Goal: Task Accomplishment & Management: Use online tool/utility

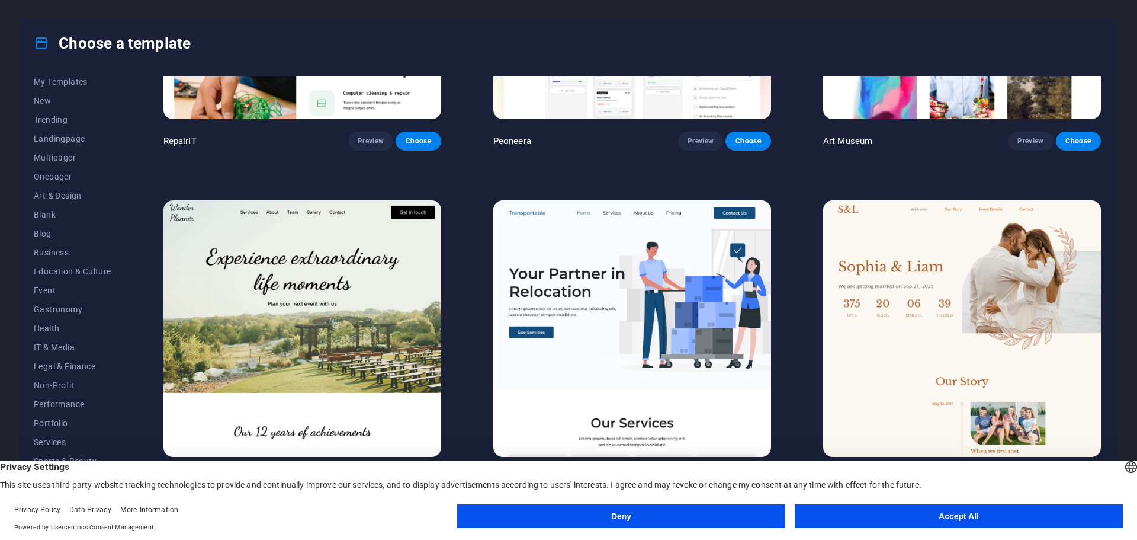
scroll to position [44, 0]
click at [59, 327] on span "IT & Media" at bounding box center [73, 325] width 78 height 9
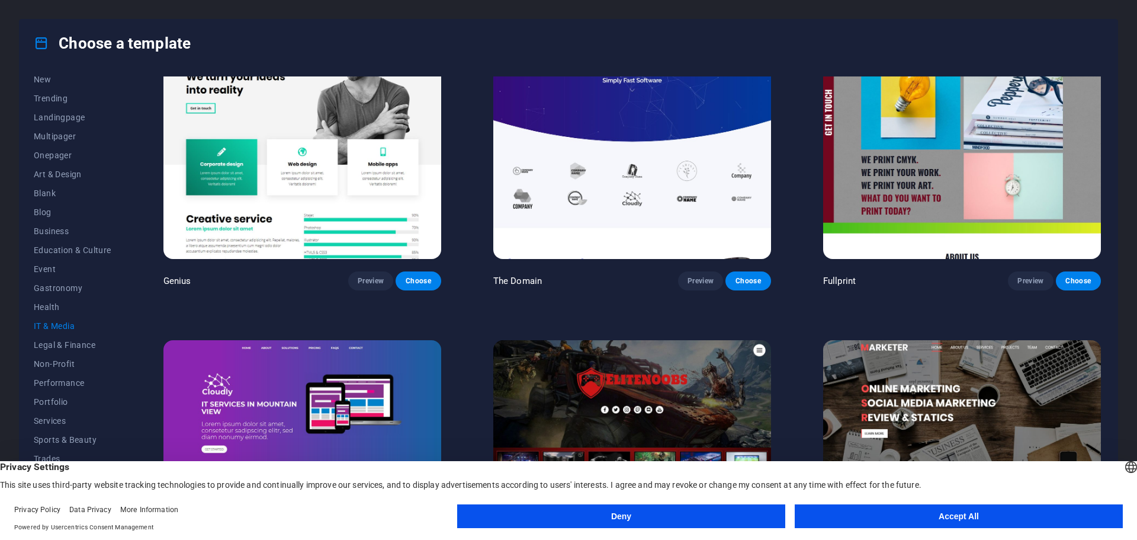
scroll to position [630, 0]
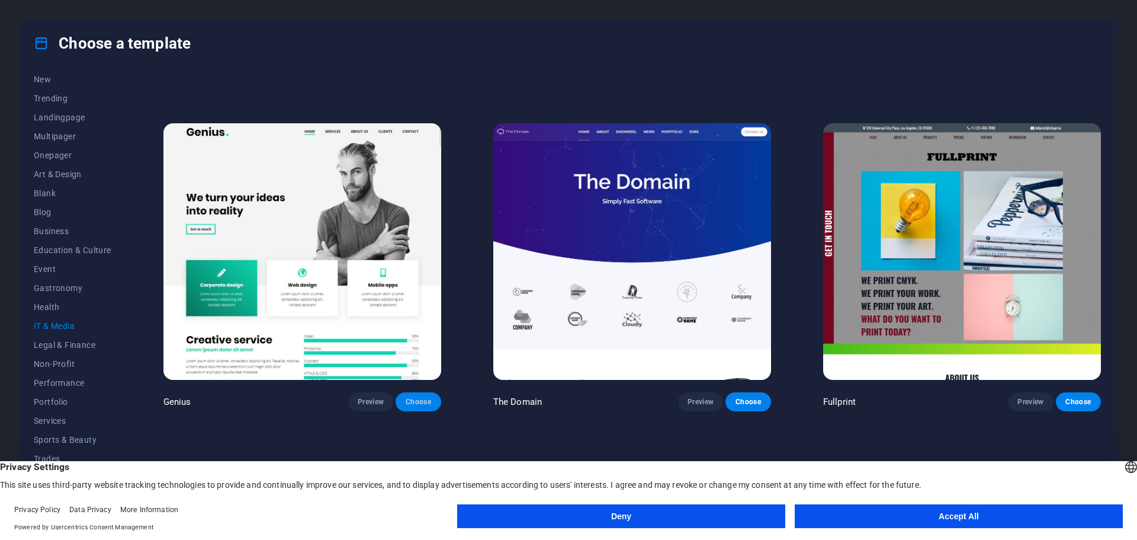
click at [417, 397] on span "Choose" at bounding box center [418, 401] width 26 height 9
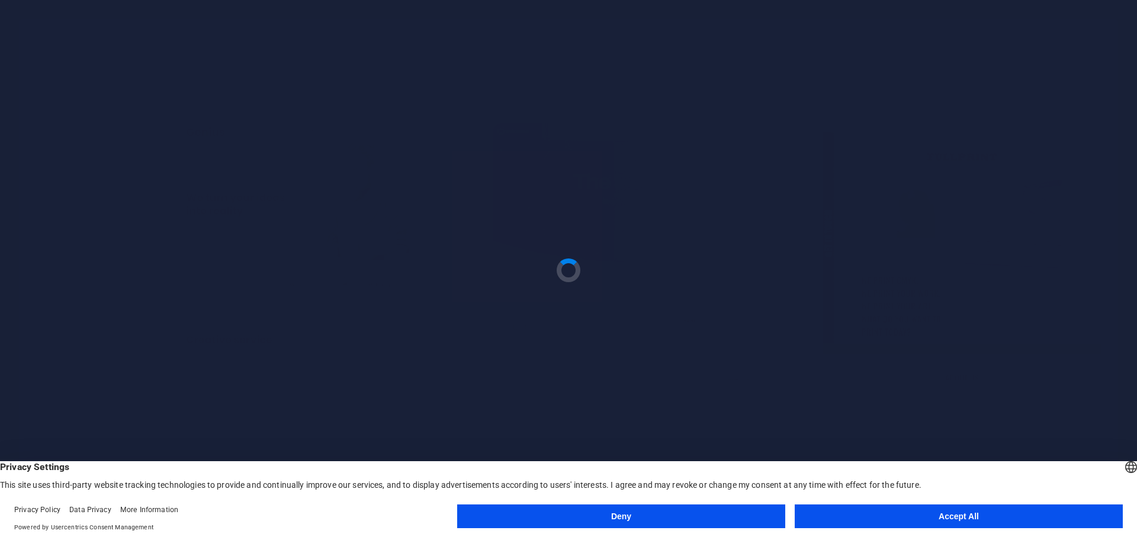
click at [1014, 523] on button "Accept All" at bounding box center [959, 516] width 328 height 24
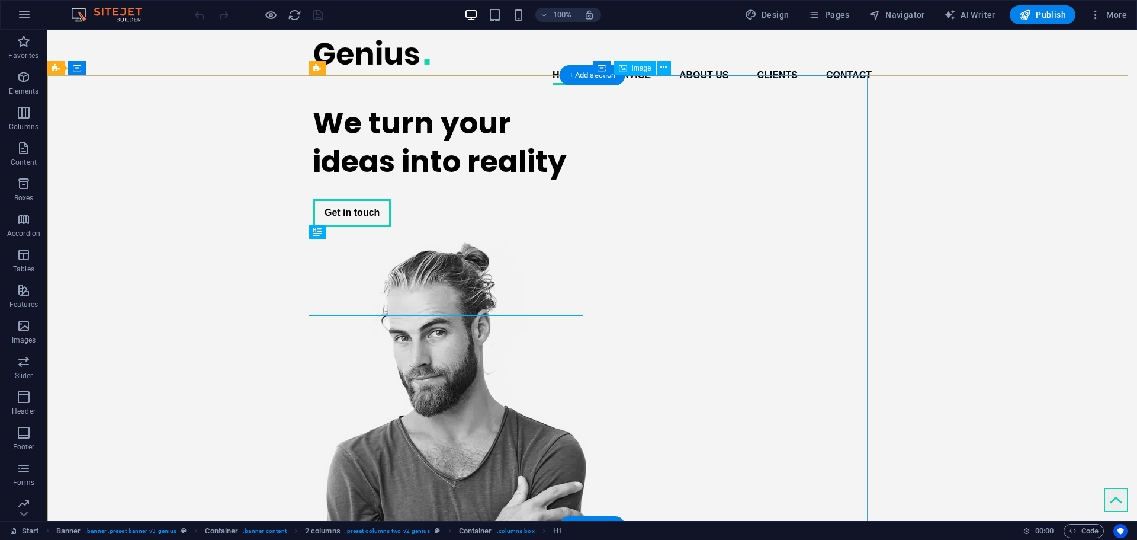
click at [588, 259] on figure at bounding box center [450, 466] width 275 height 451
click at [416, 181] on div "We turn your ideas into reality" at bounding box center [450, 142] width 275 height 77
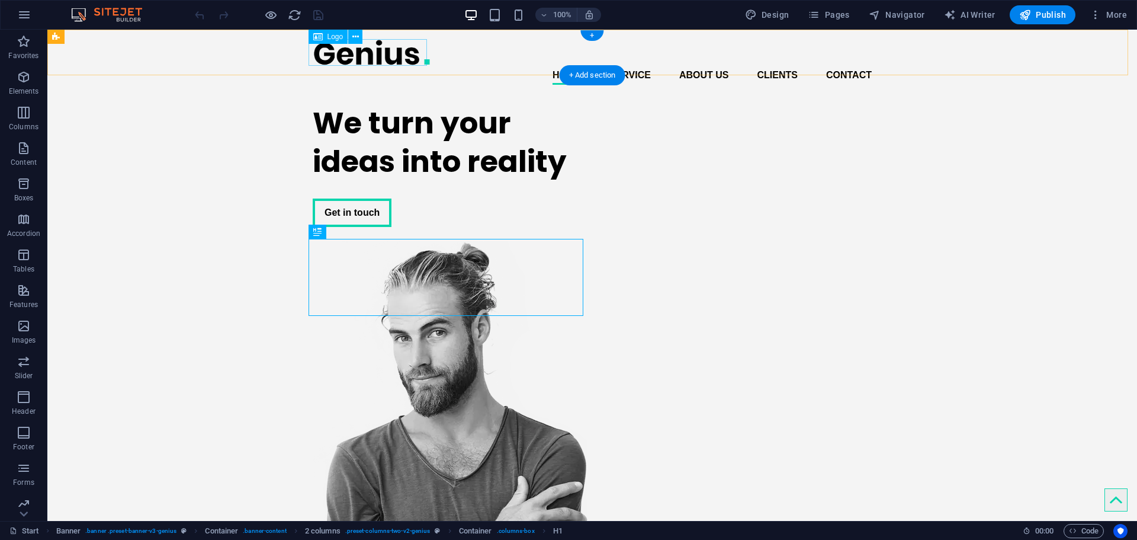
click at [381, 47] on div at bounding box center [592, 52] width 559 height 27
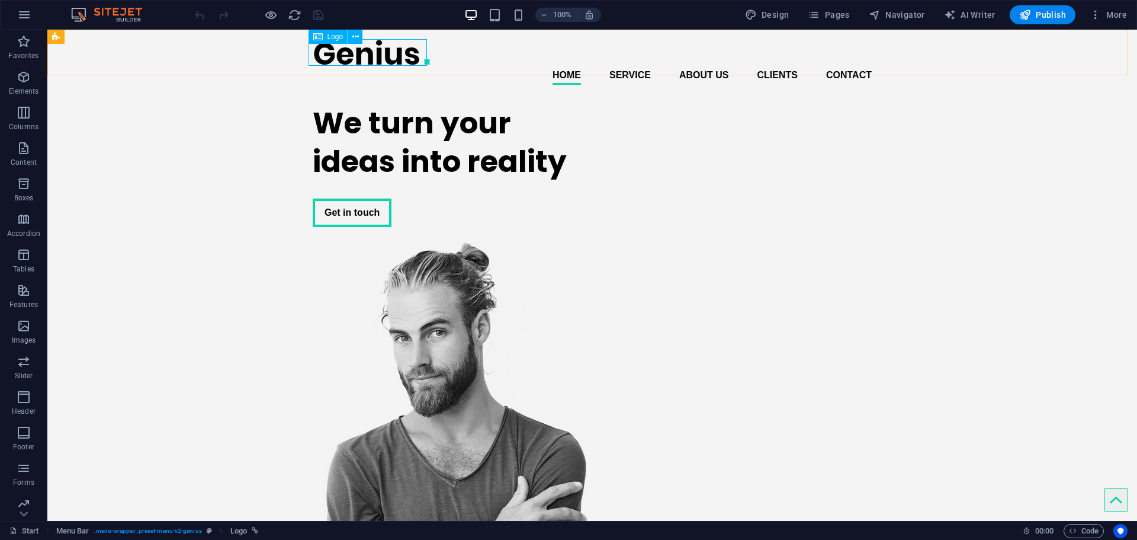
click at [333, 39] on span "Logo" at bounding box center [336, 36] width 16 height 7
click at [315, 37] on icon at bounding box center [317, 37] width 9 height 14
click at [355, 37] on icon at bounding box center [355, 37] width 7 height 12
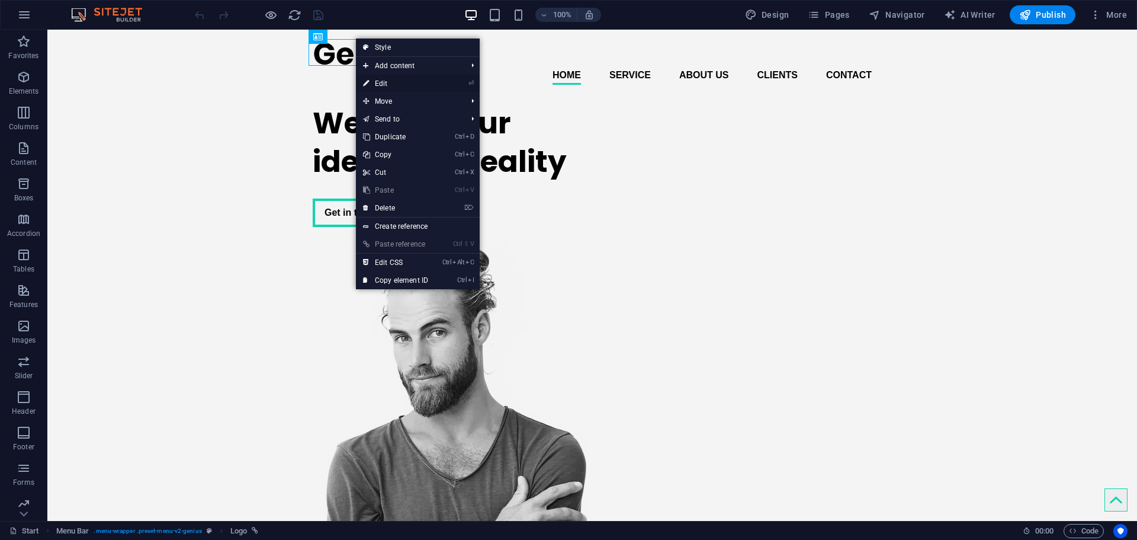
click at [385, 82] on link "⏎ Edit" at bounding box center [395, 84] width 79 height 18
select select "px"
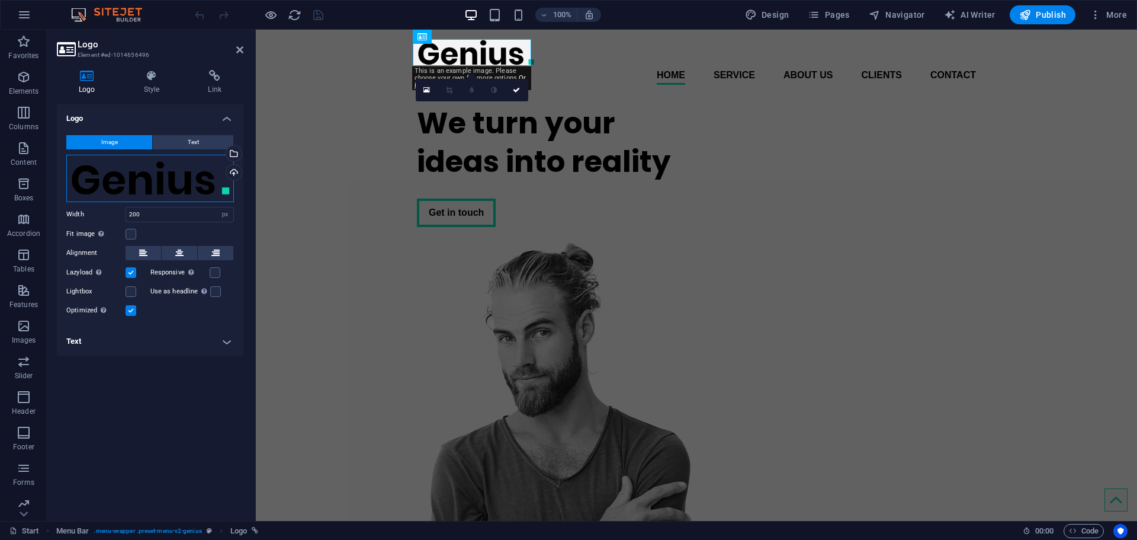
click at [200, 166] on div "Drag files here, click to choose files or select files from Files or our free s…" at bounding box center [150, 178] width 168 height 47
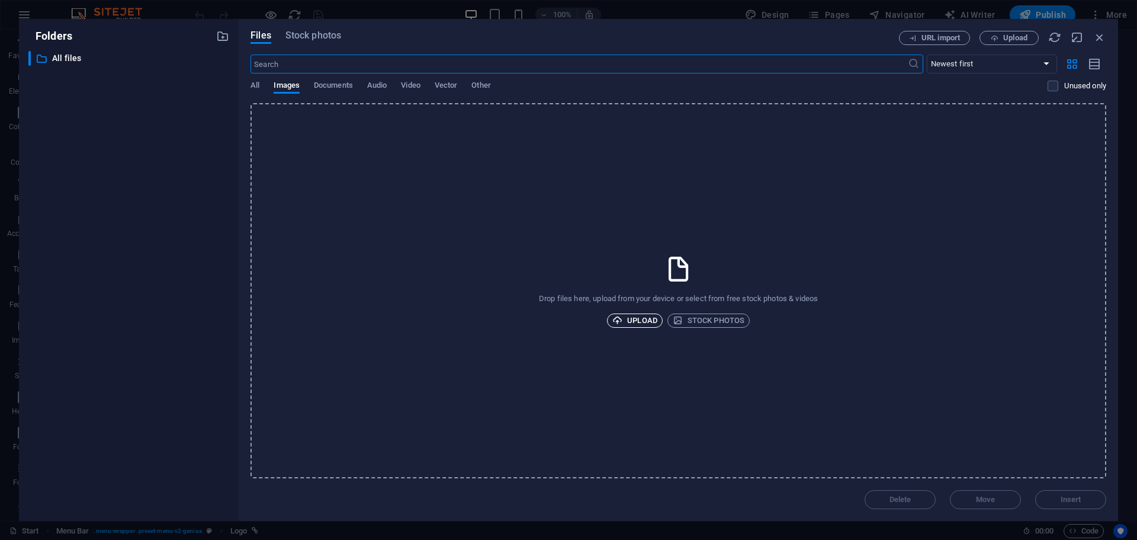
click at [630, 317] on span "Upload" at bounding box center [634, 320] width 45 height 14
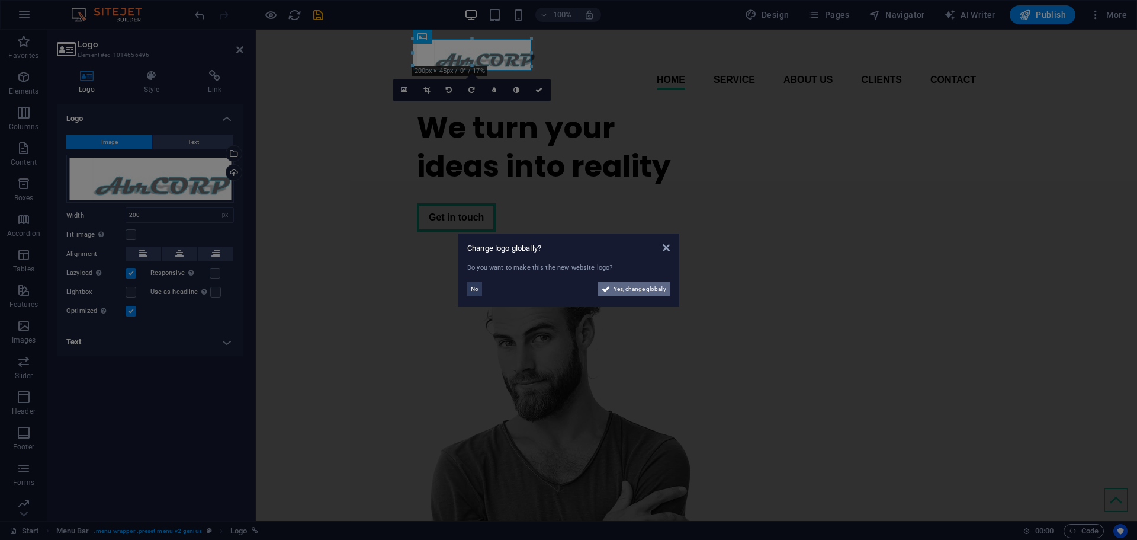
click at [618, 290] on span "Yes, change globally" at bounding box center [640, 289] width 53 height 14
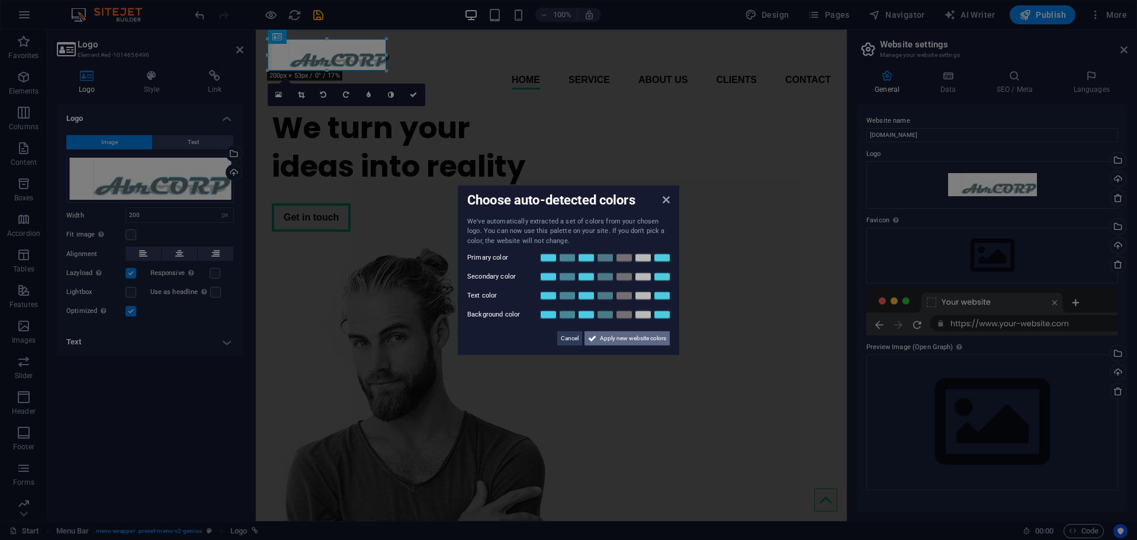
click at [646, 338] on span "Apply new website colors" at bounding box center [633, 338] width 66 height 14
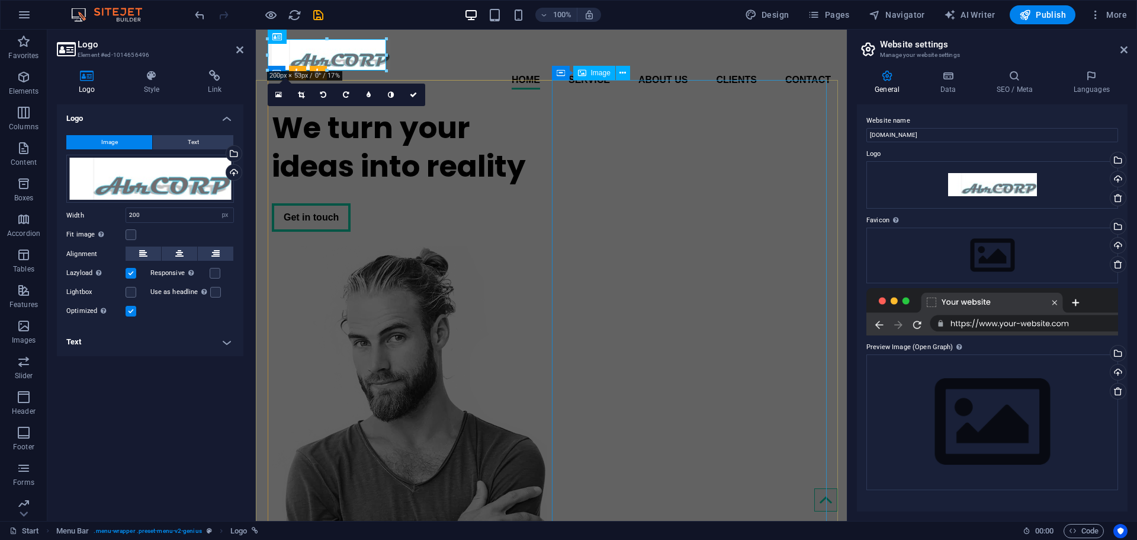
click at [547, 246] on figure at bounding box center [409, 471] width 275 height 451
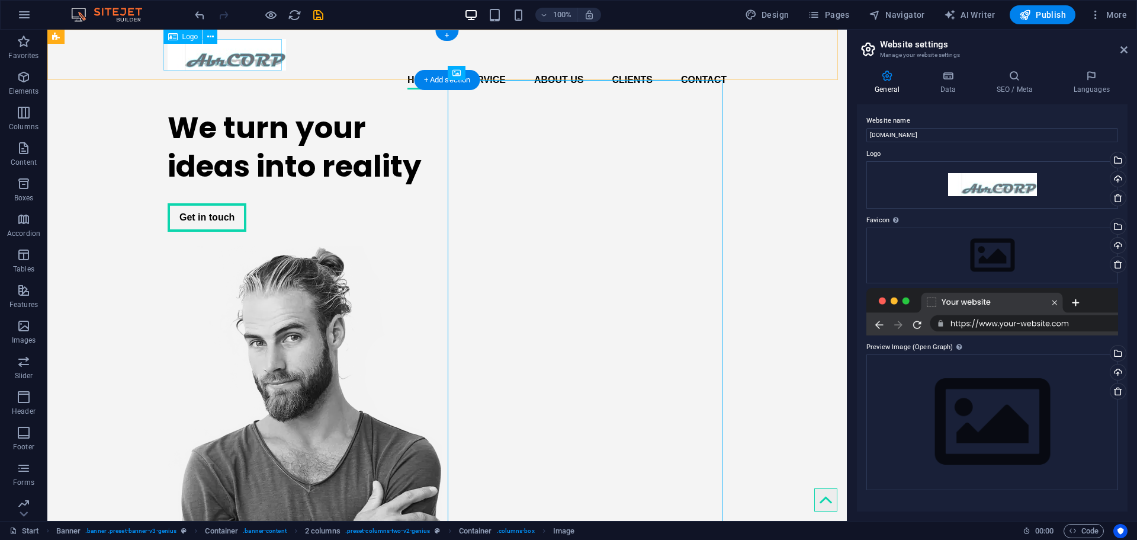
click at [251, 62] on div at bounding box center [447, 54] width 559 height 31
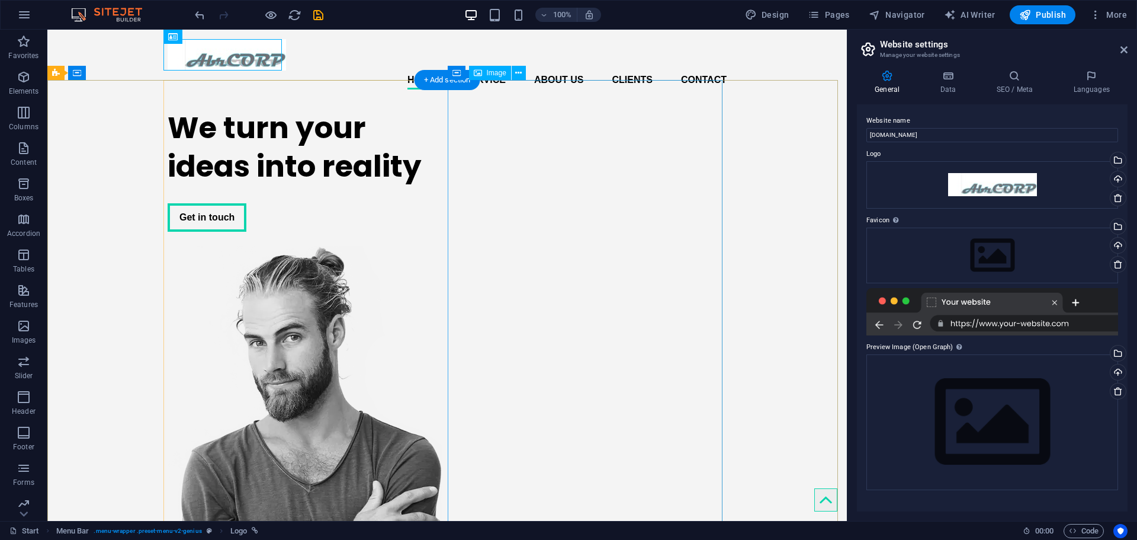
click at [442, 246] on figure at bounding box center [305, 471] width 275 height 451
click at [490, 76] on span "Image" at bounding box center [497, 72] width 20 height 7
click at [442, 246] on figure at bounding box center [305, 471] width 275 height 451
click at [518, 68] on icon at bounding box center [518, 73] width 7 height 12
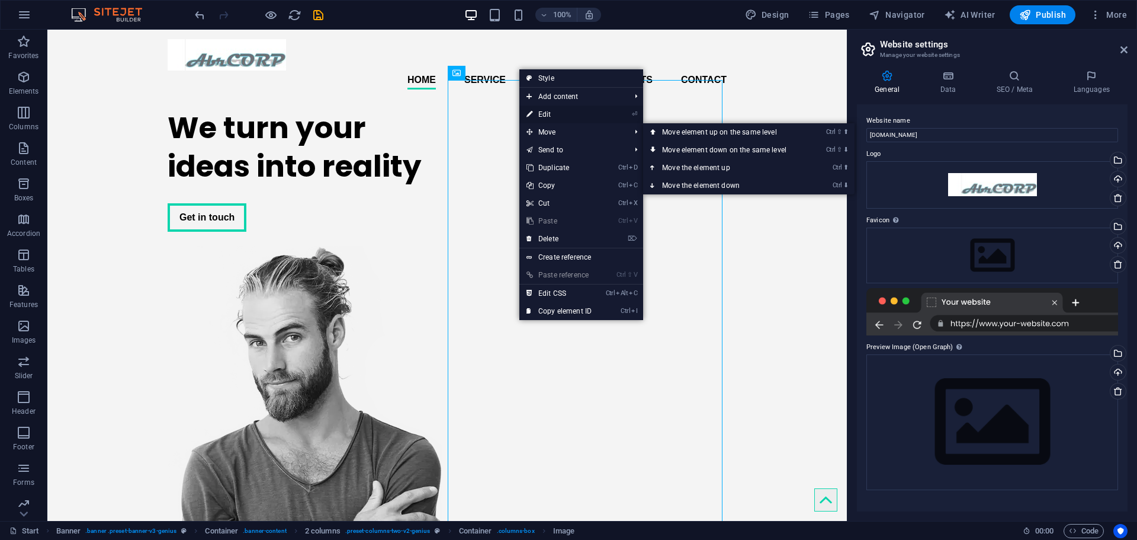
click at [555, 118] on link "⏎ Edit" at bounding box center [558, 114] width 79 height 18
select select "px"
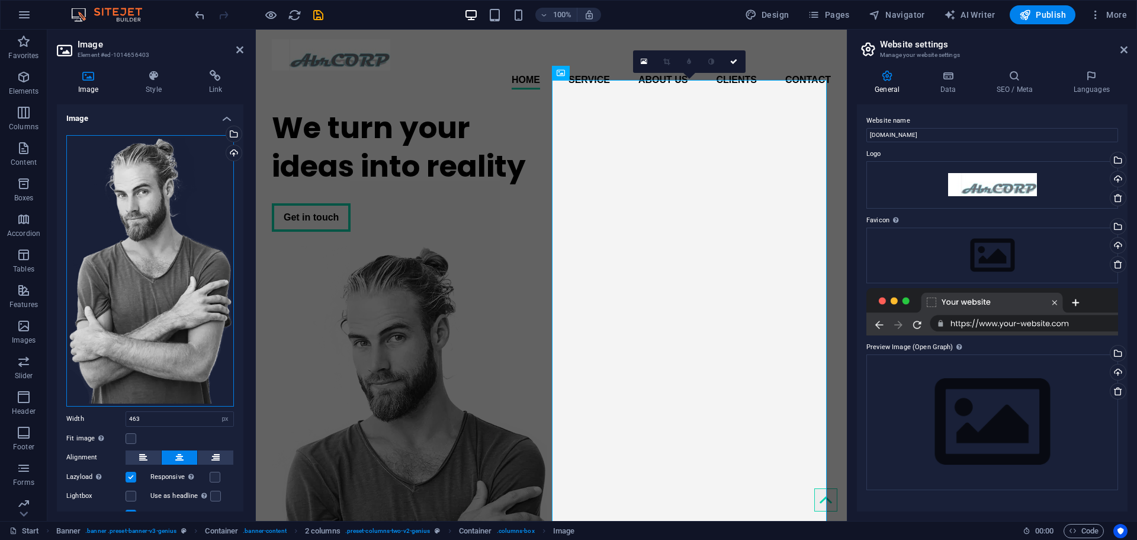
click at [186, 226] on div "Drag files here, click to choose files or select files from Files or our free s…" at bounding box center [150, 270] width 168 height 271
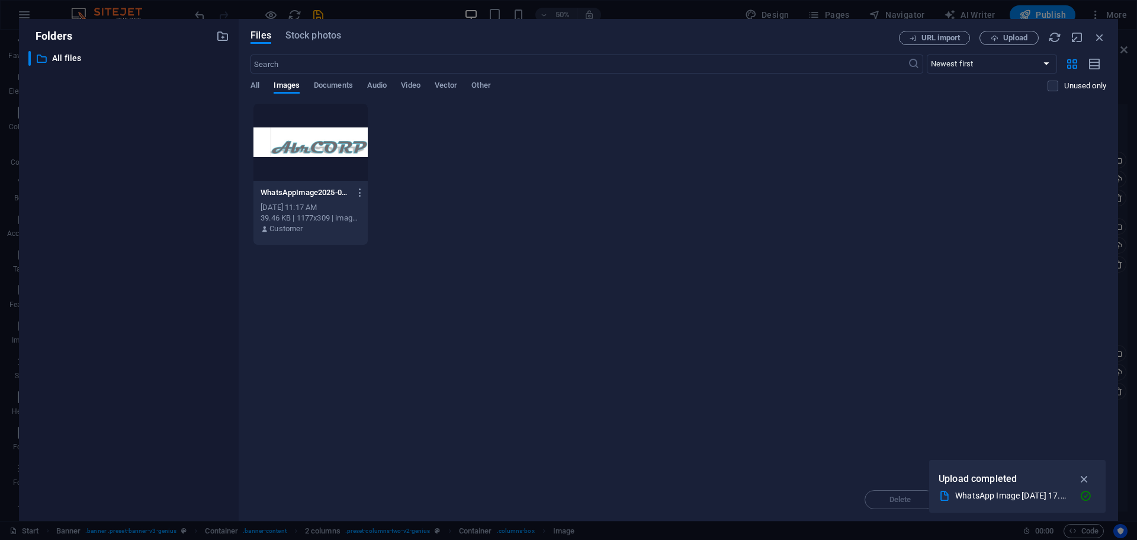
click at [294, 147] on div at bounding box center [311, 142] width 114 height 77
click at [300, 153] on div "1" at bounding box center [311, 142] width 114 height 77
click at [300, 153] on div at bounding box center [311, 142] width 114 height 77
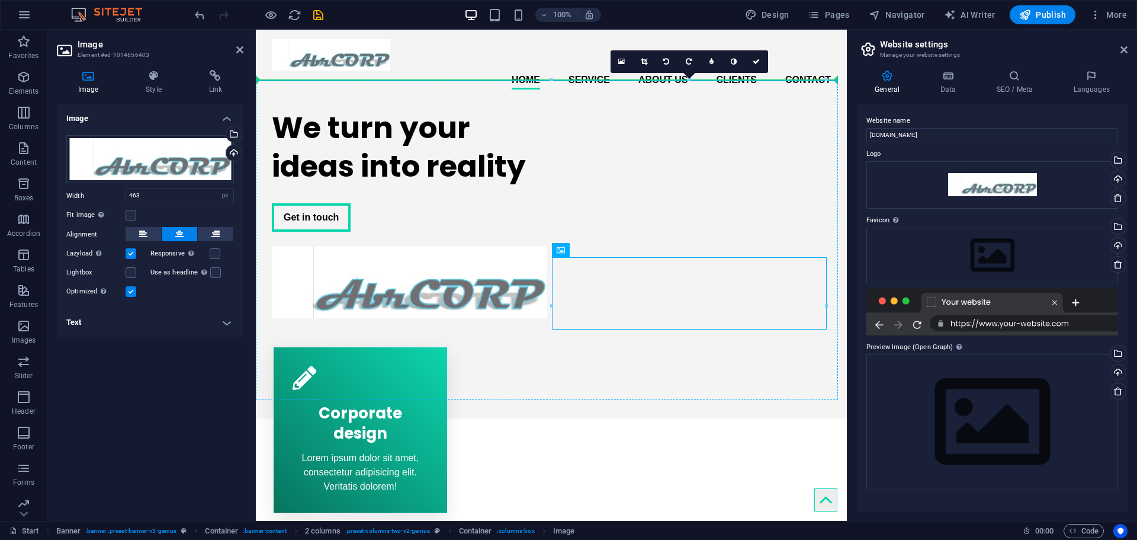
drag, startPoint x: 658, startPoint y: 279, endPoint x: 663, endPoint y: 199, distance: 80.1
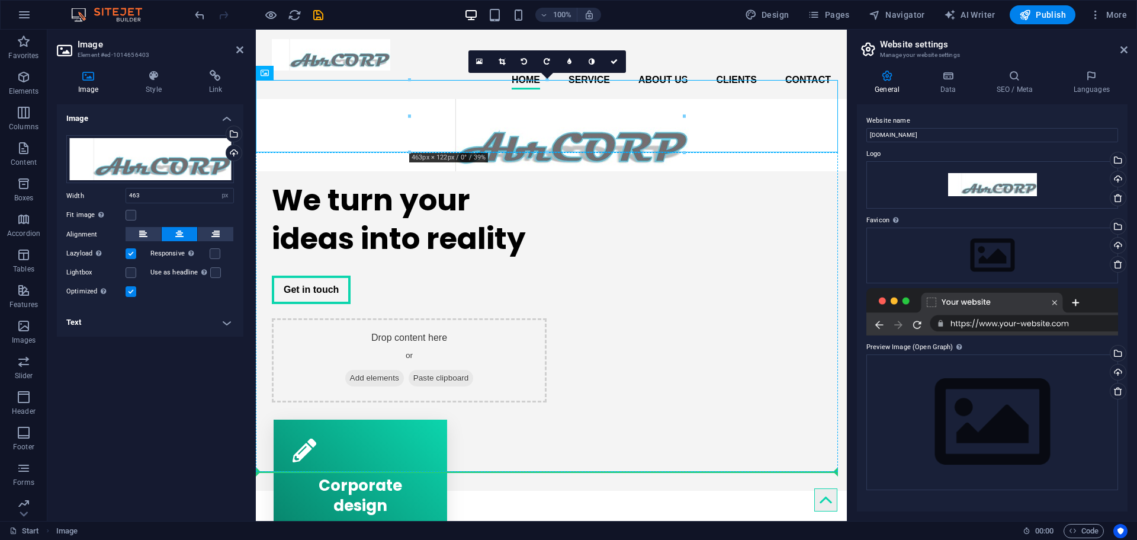
drag, startPoint x: 567, startPoint y: 125, endPoint x: 695, endPoint y: 328, distance: 239.9
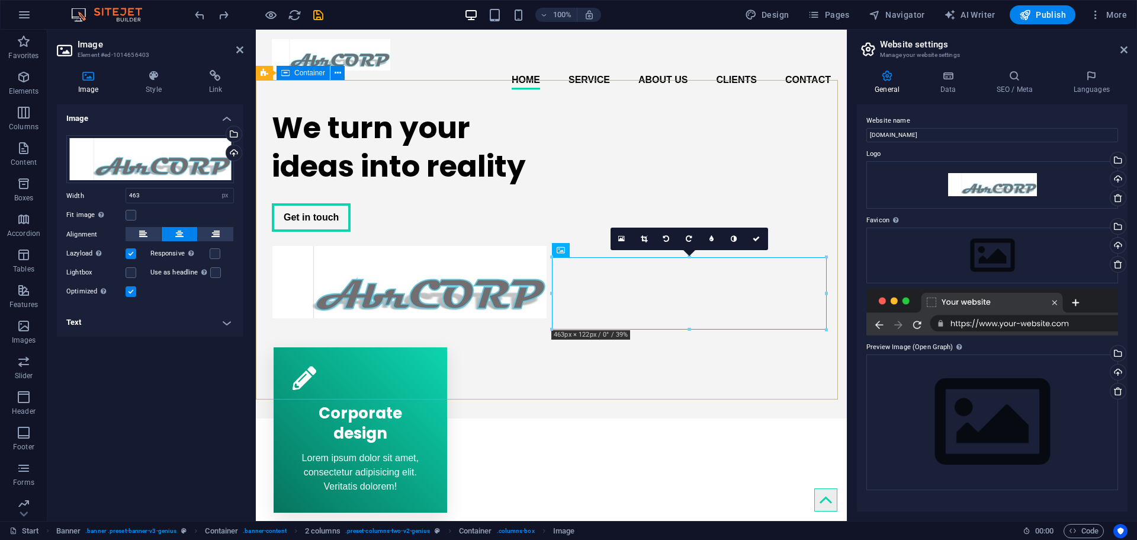
click at [770, 149] on div "We turn your ideas into reality Get in touch" at bounding box center [551, 208] width 591 height 219
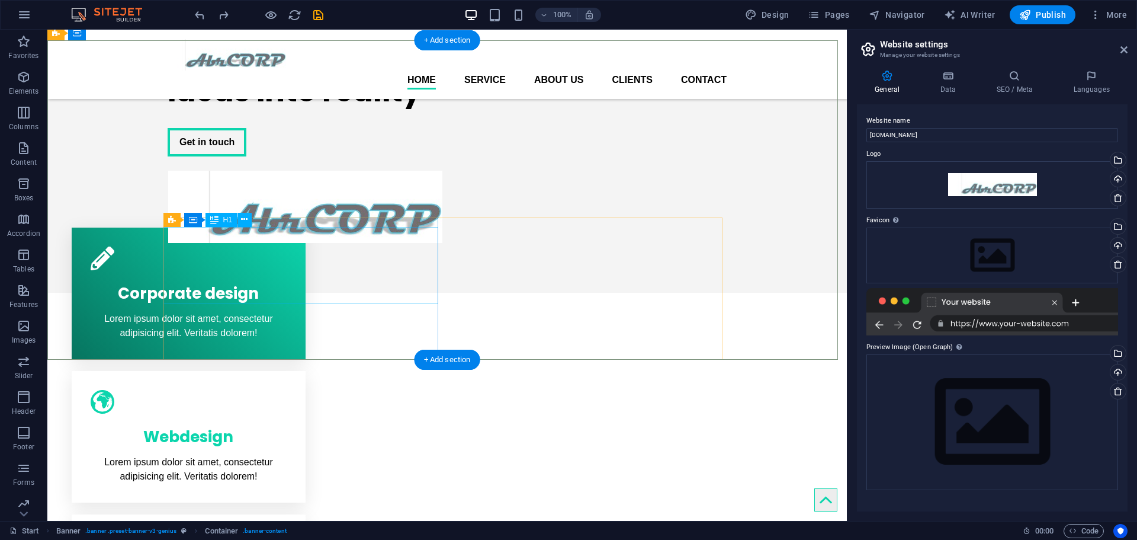
scroll to position [40, 0]
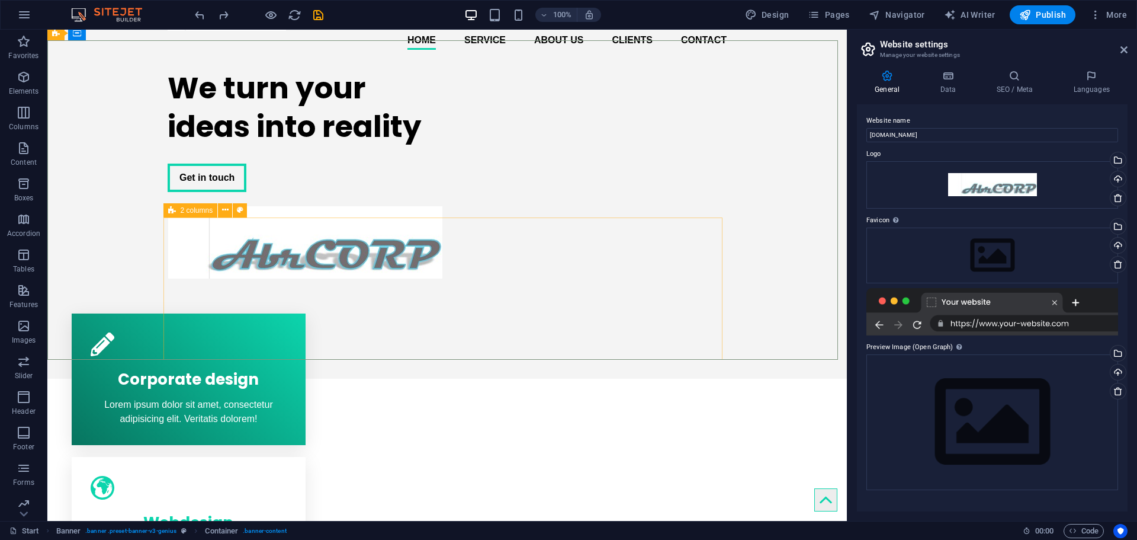
click at [170, 210] on icon at bounding box center [172, 210] width 8 height 14
click at [224, 212] on icon at bounding box center [225, 210] width 7 height 12
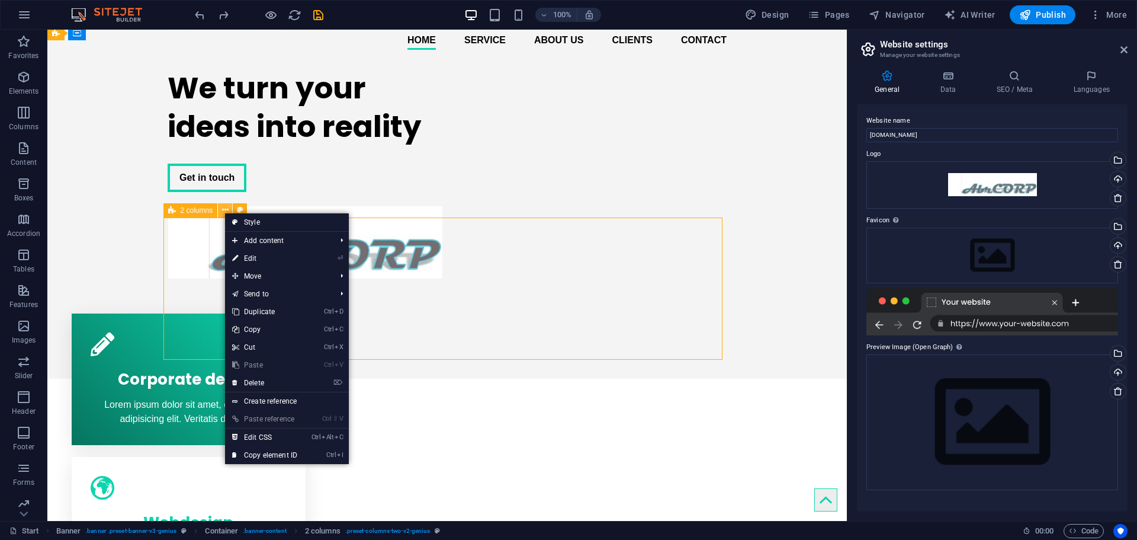
click at [223, 212] on icon at bounding box center [225, 210] width 7 height 12
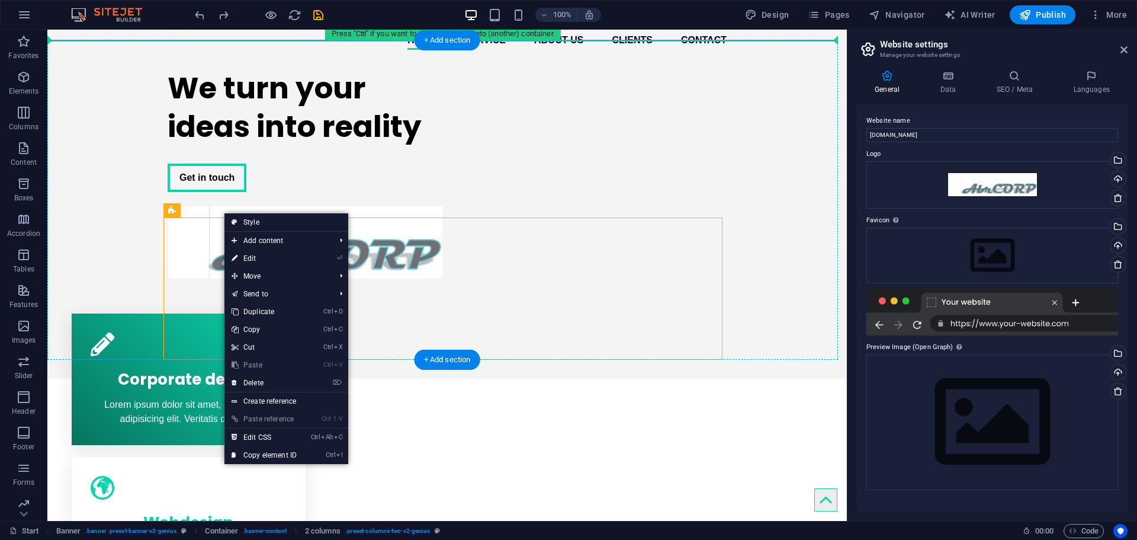
drag, startPoint x: 217, startPoint y: 241, endPoint x: 169, endPoint y: 150, distance: 103.1
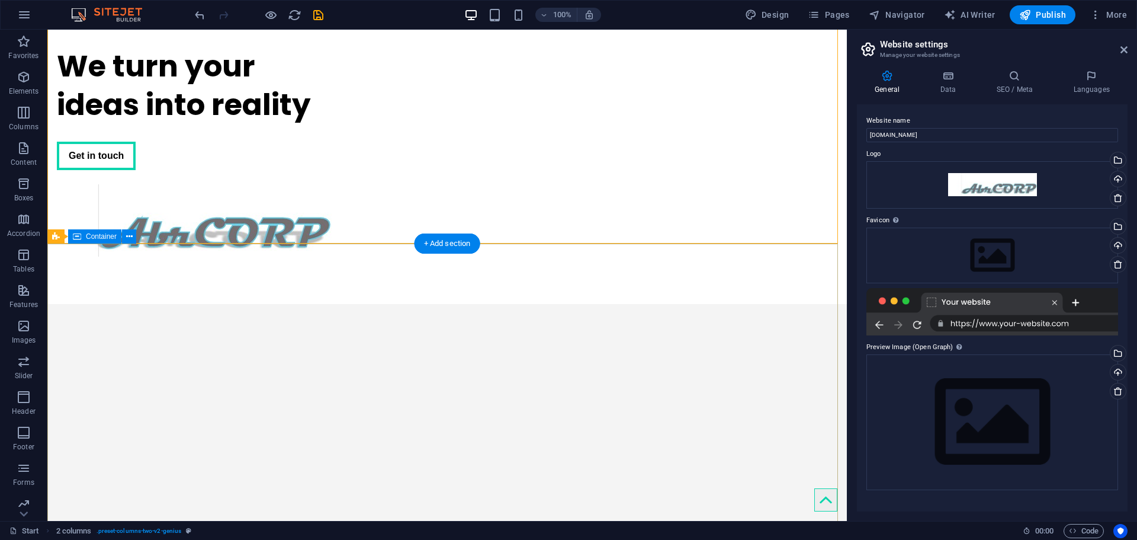
scroll to position [0, 0]
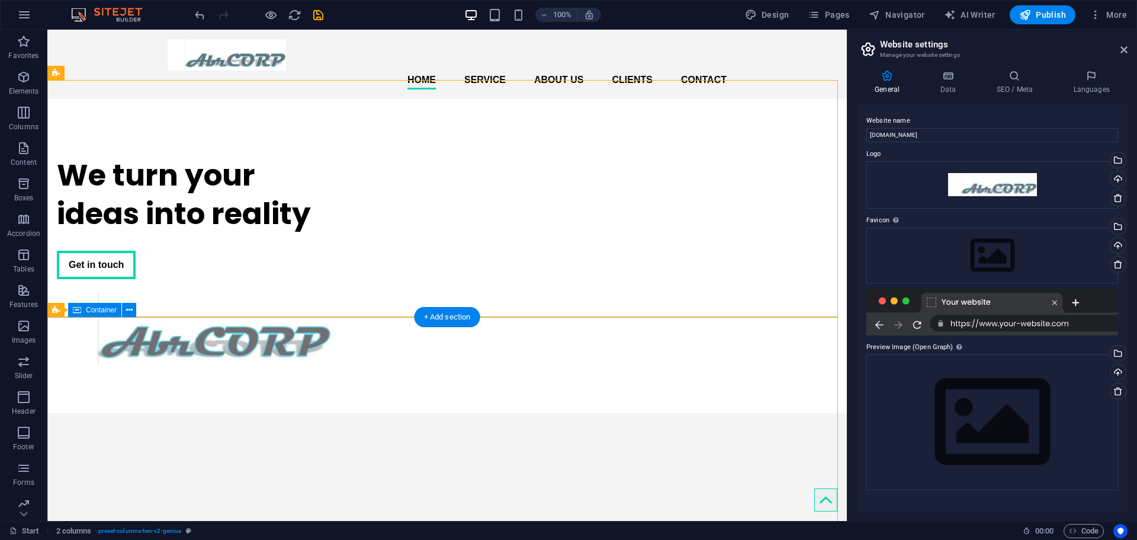
click at [584, 413] on div at bounding box center [447, 413] width 800 height 0
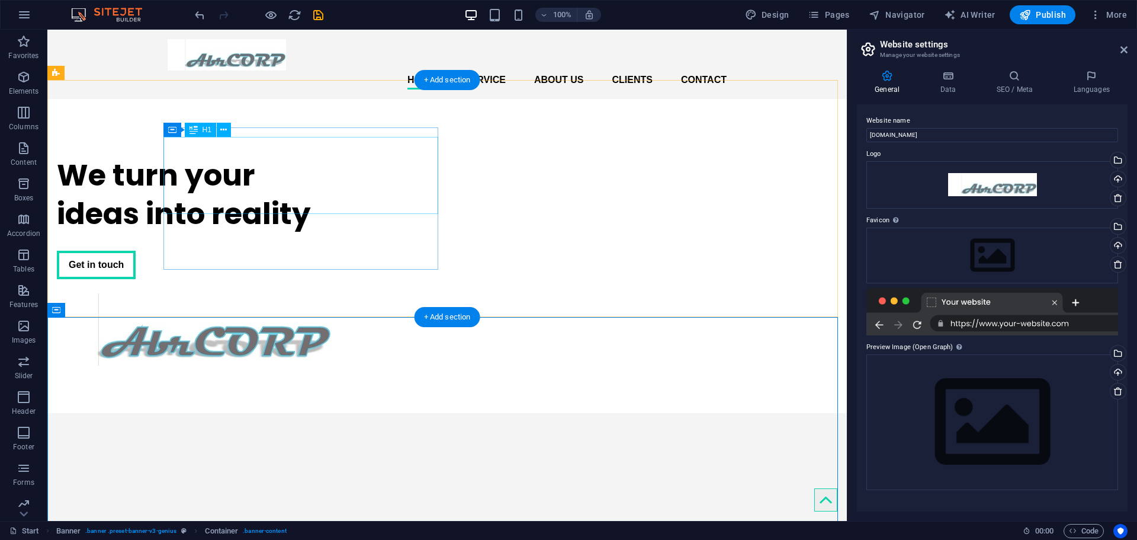
click at [332, 196] on div "We turn your ideas into reality" at bounding box center [194, 194] width 275 height 77
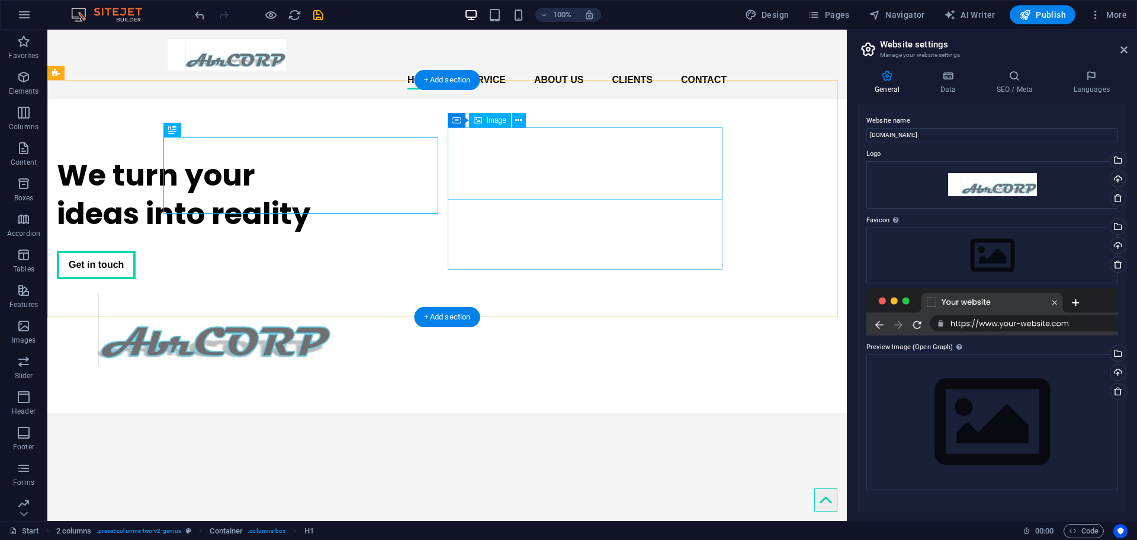
click at [332, 293] on figure at bounding box center [194, 329] width 275 height 72
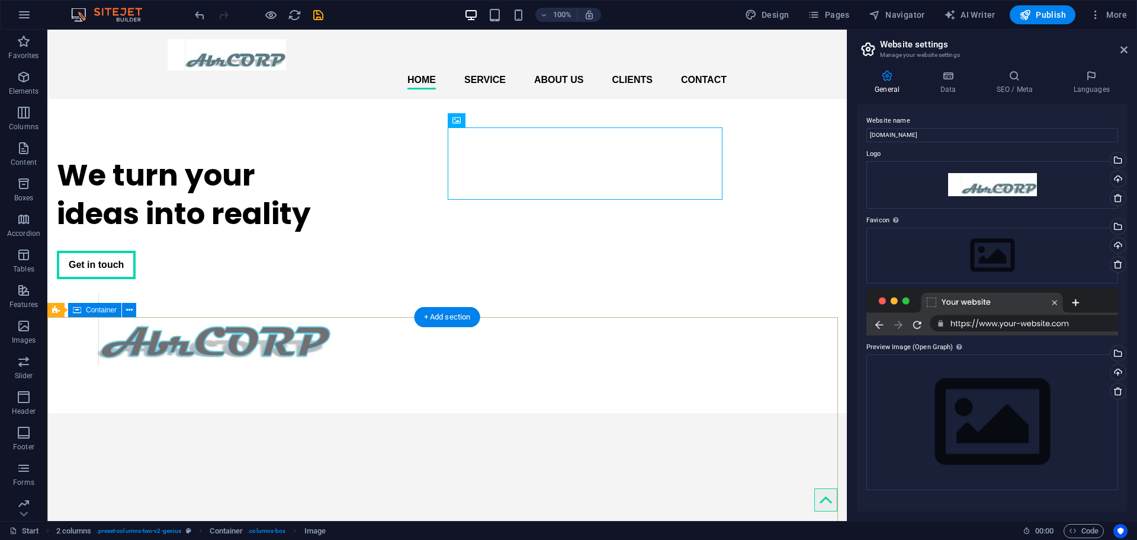
drag, startPoint x: 645, startPoint y: 367, endPoint x: 643, endPoint y: 374, distance: 7.5
click at [646, 413] on div at bounding box center [447, 413] width 800 height 0
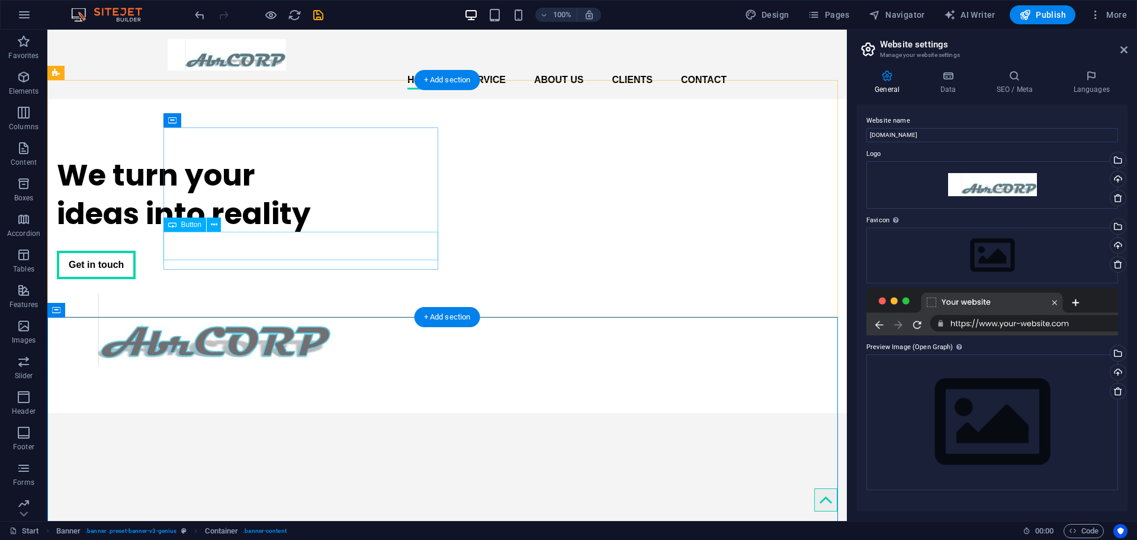
click at [208, 251] on div "Get in touch" at bounding box center [194, 265] width 275 height 28
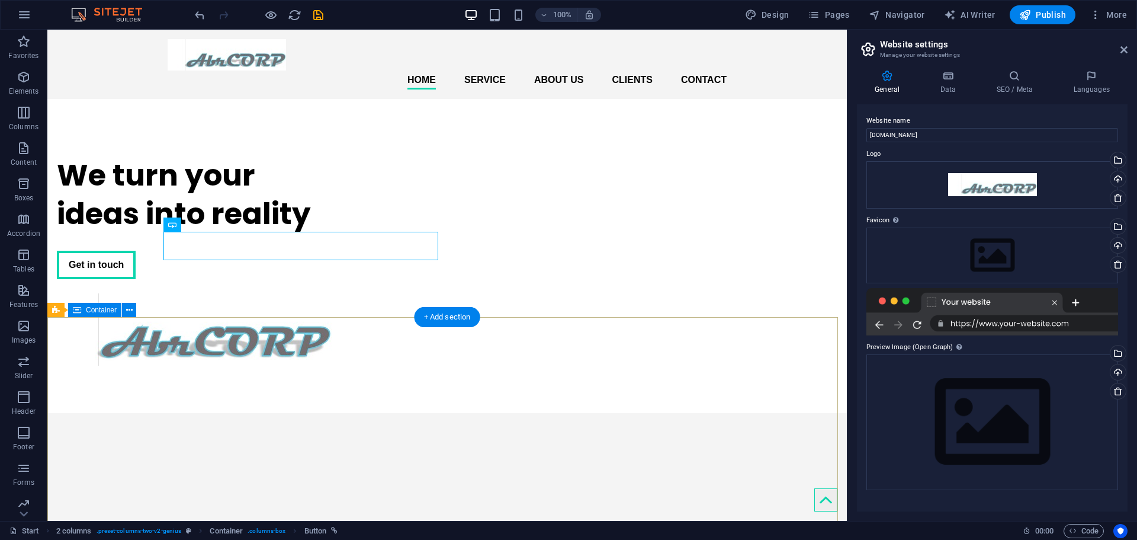
click at [309, 413] on div at bounding box center [447, 413] width 800 height 0
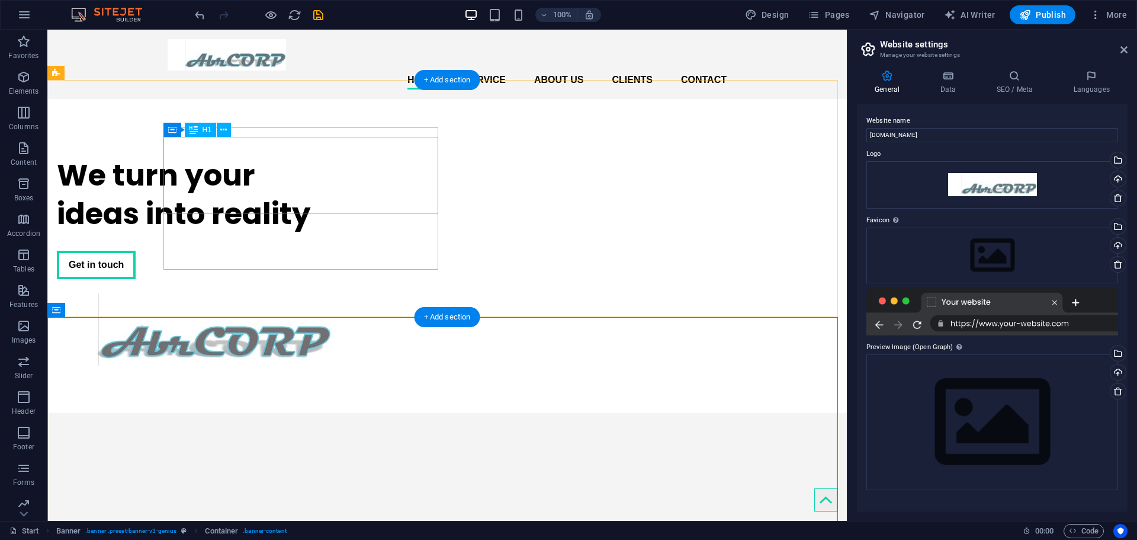
click at [275, 186] on div "We turn your ideas into reality" at bounding box center [194, 194] width 275 height 77
click at [332, 413] on div at bounding box center [447, 413] width 800 height 0
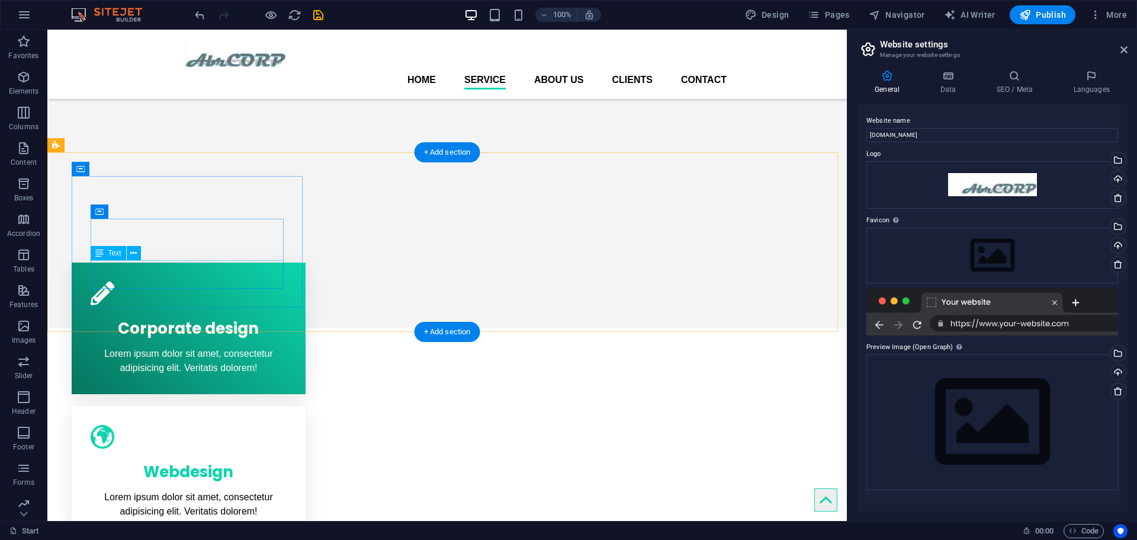
scroll to position [118, 0]
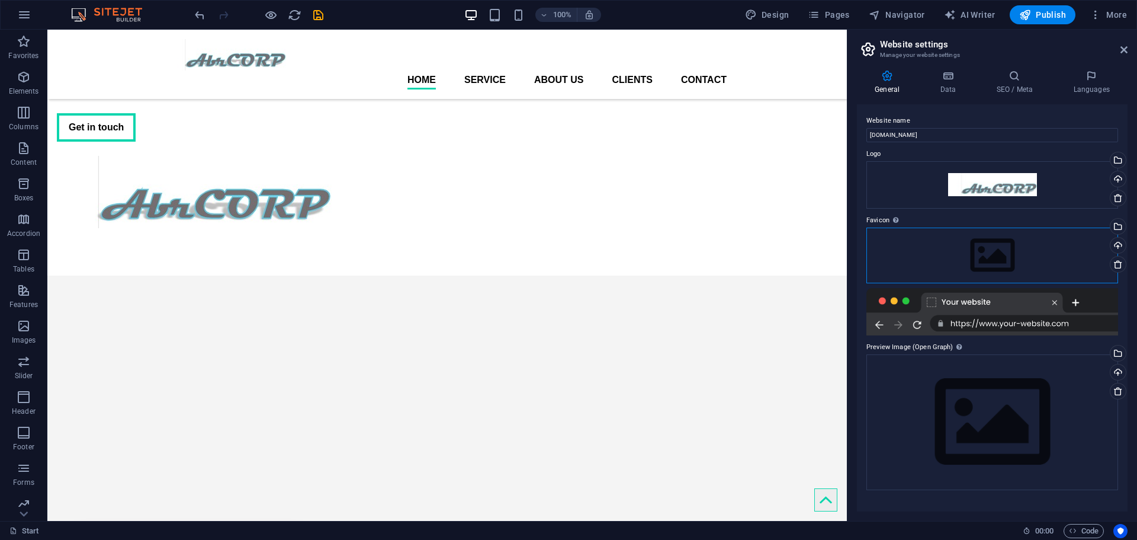
click at [925, 252] on div "Drag files here, click to choose files or select files from Files or our free s…" at bounding box center [993, 255] width 252 height 56
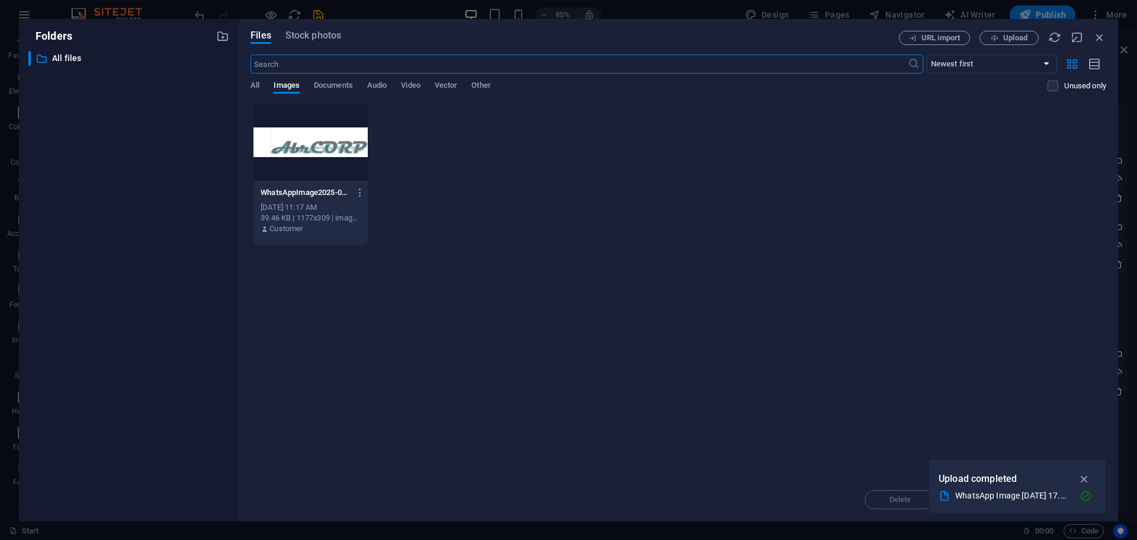
click at [342, 146] on div at bounding box center [311, 142] width 114 height 77
click at [342, 146] on div "1" at bounding box center [311, 142] width 114 height 77
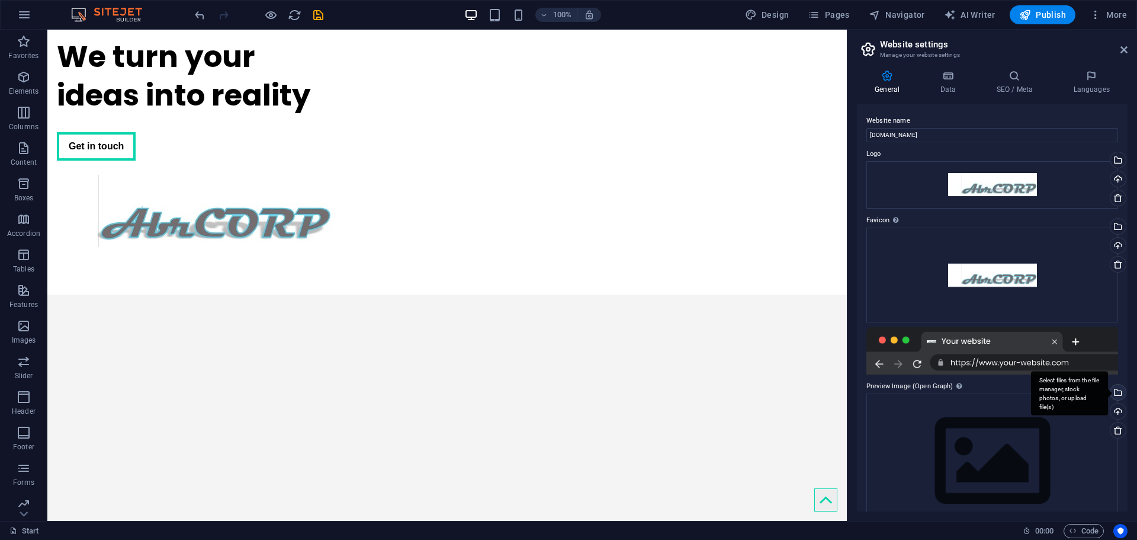
click at [1117, 384] on div "Select files from the file manager, stock photos, or upload file(s)" at bounding box center [1117, 393] width 18 height 18
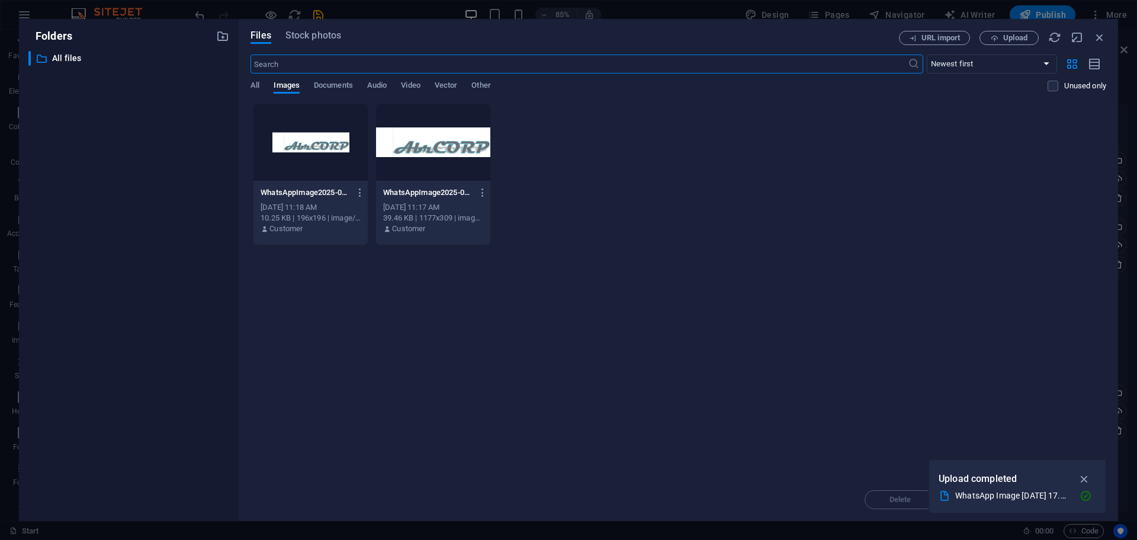
click at [418, 146] on div at bounding box center [433, 142] width 114 height 77
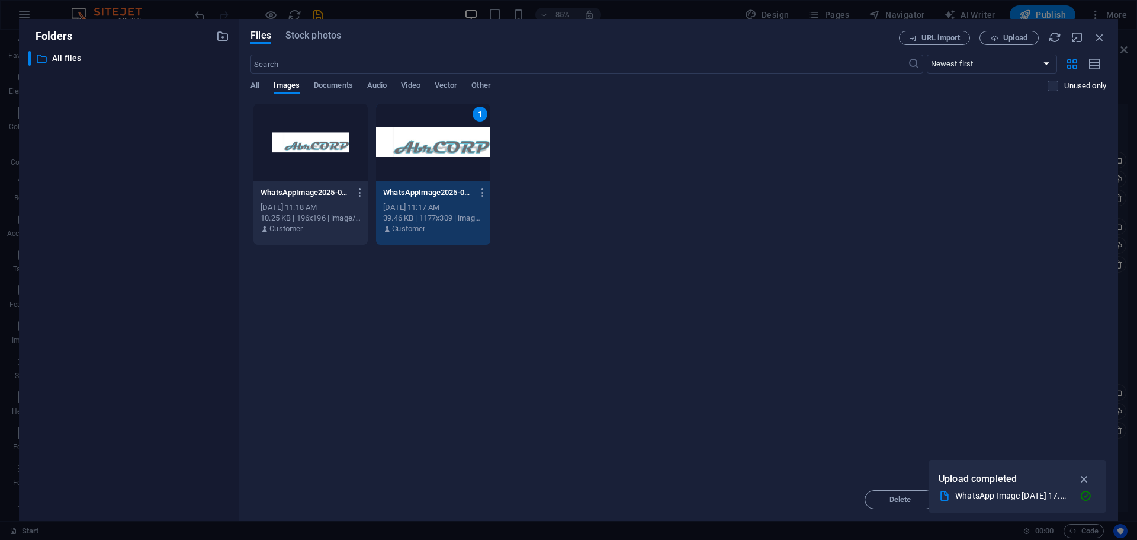
click at [418, 146] on div "1" at bounding box center [433, 142] width 114 height 77
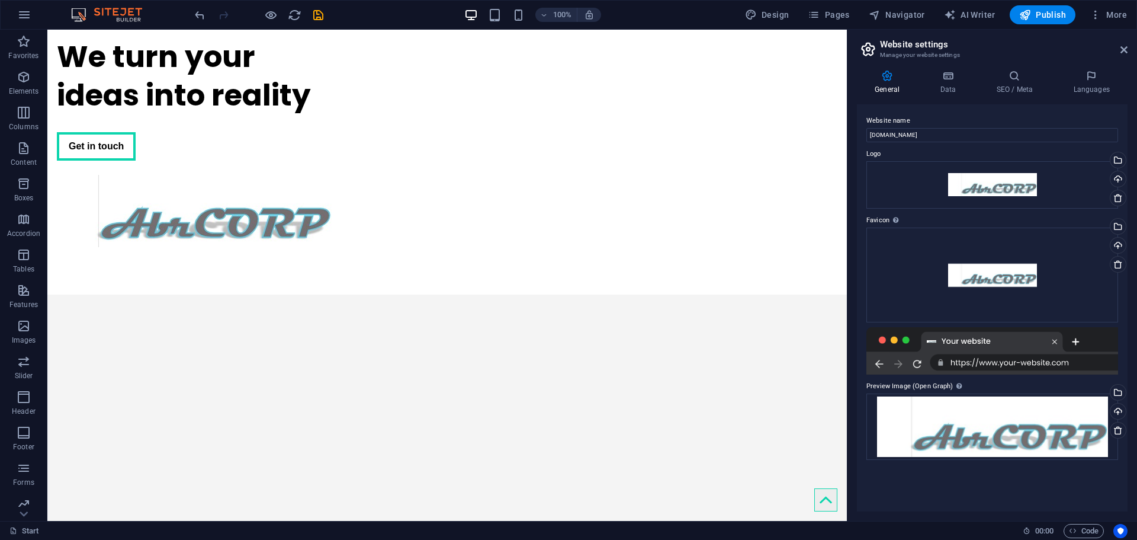
click at [990, 460] on div "Website name lara.mandiriprinting.com Logo Drag files here, click to choose fil…" at bounding box center [992, 307] width 271 height 407
click at [1044, 16] on span "Publish" at bounding box center [1042, 15] width 47 height 12
checkbox input "false"
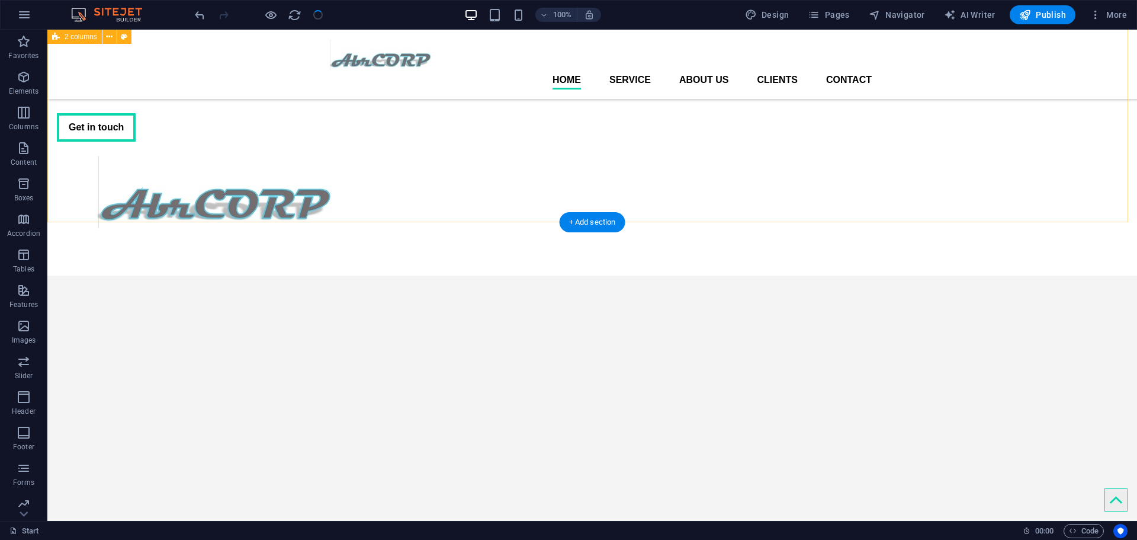
scroll to position [0, 0]
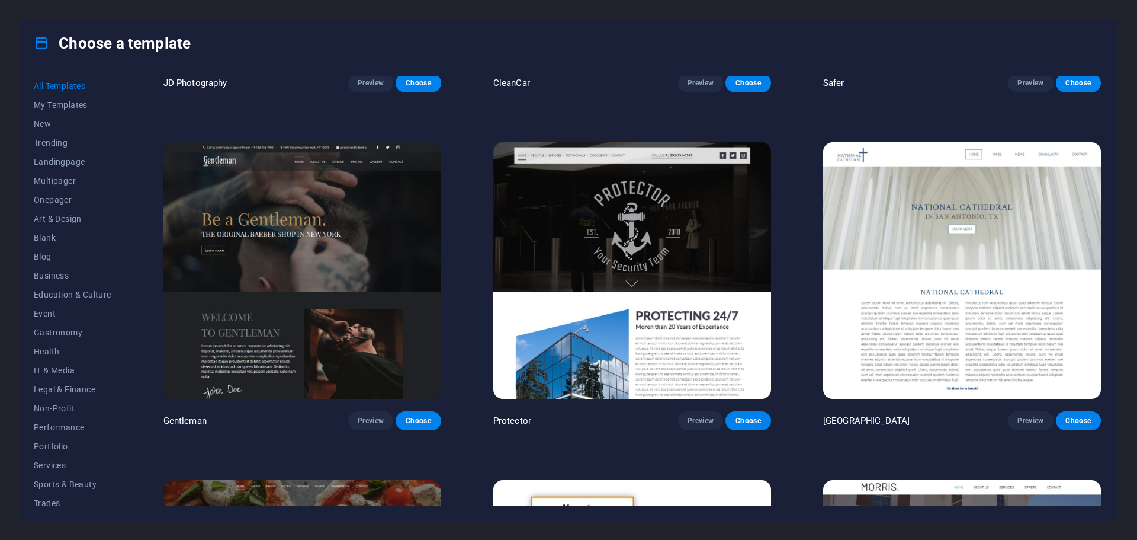
scroll to position [1974, 0]
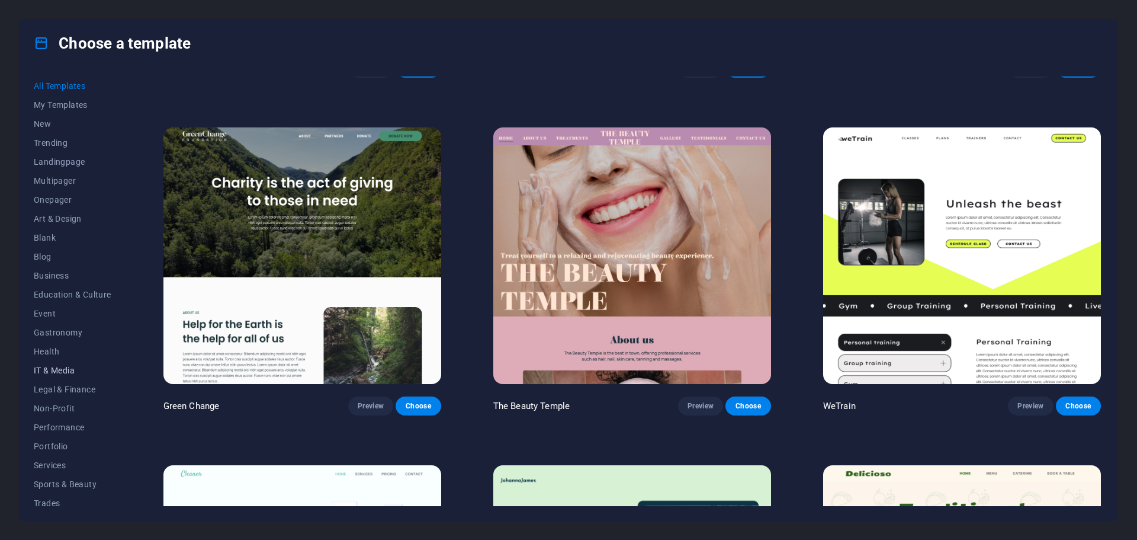
click at [71, 374] on span "IT & Media" at bounding box center [73, 369] width 78 height 9
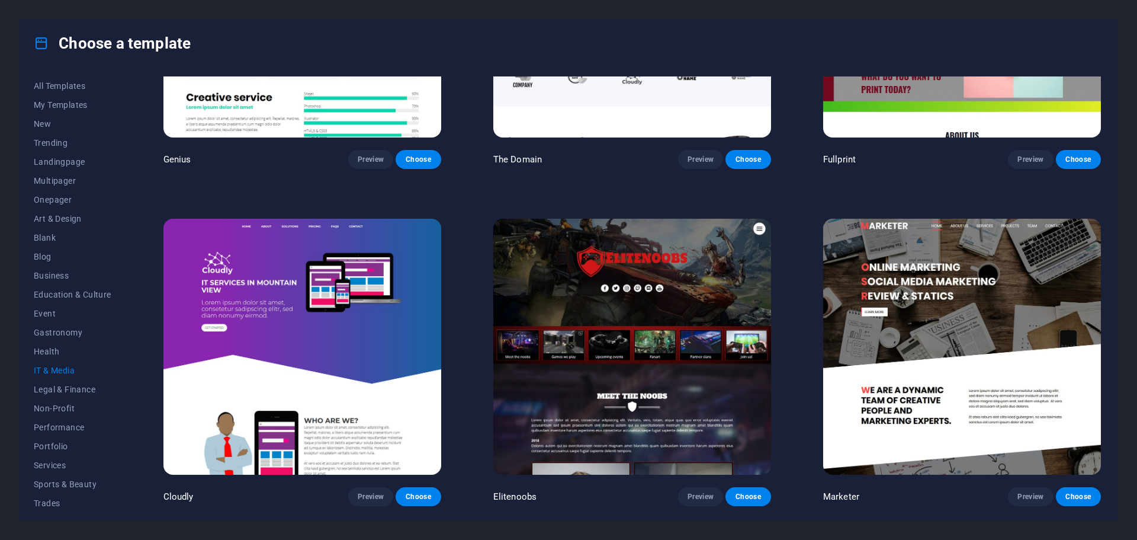
scroll to position [867, 0]
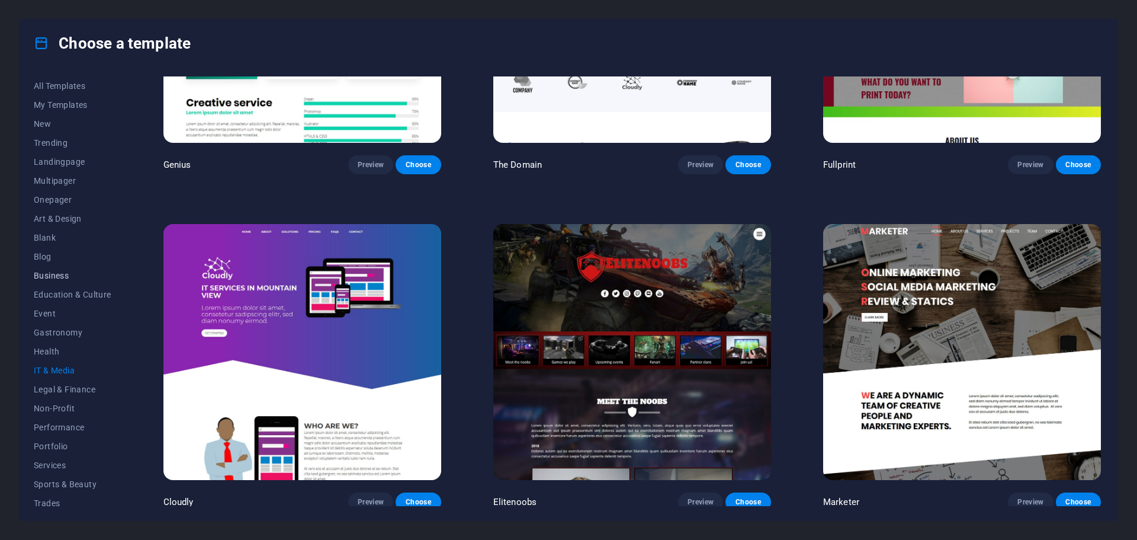
click at [63, 279] on span "Business" at bounding box center [73, 275] width 78 height 9
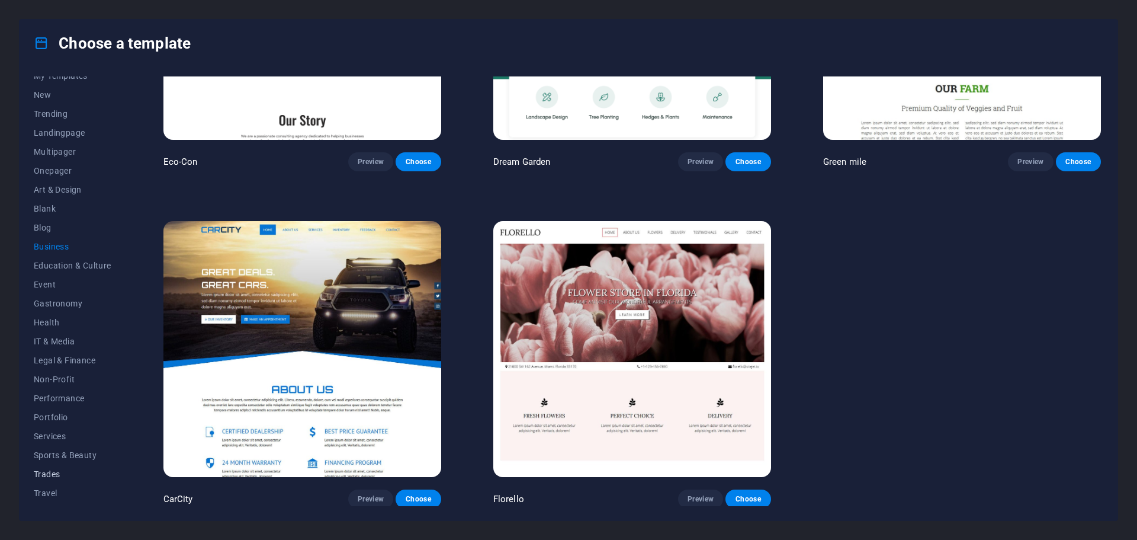
scroll to position [44, 0]
click at [60, 398] on span "Portfolio" at bounding box center [73, 401] width 78 height 9
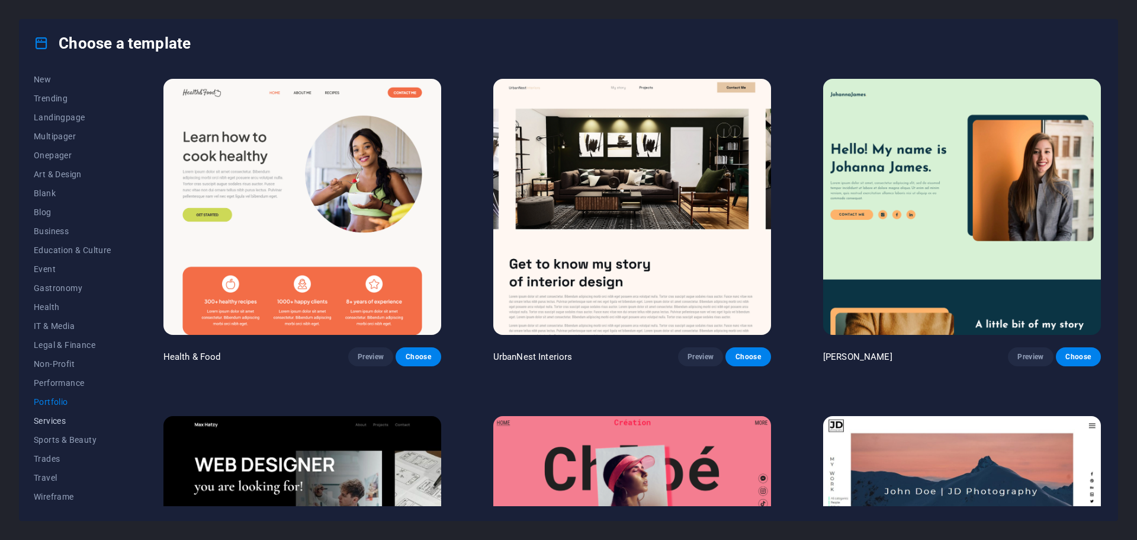
click at [59, 419] on span "Services" at bounding box center [73, 420] width 78 height 9
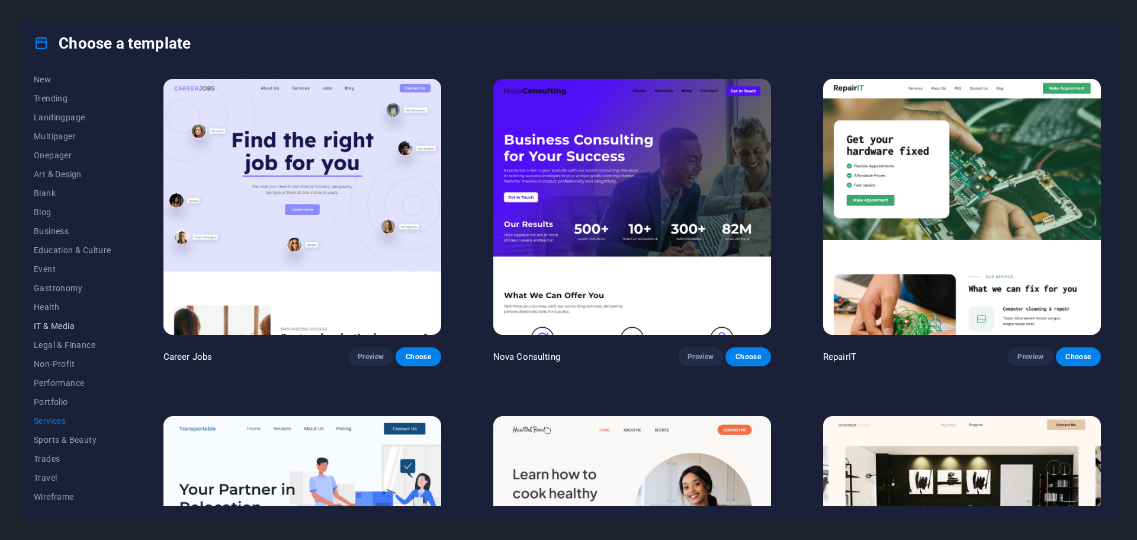
click at [47, 326] on span "IT & Media" at bounding box center [73, 325] width 78 height 9
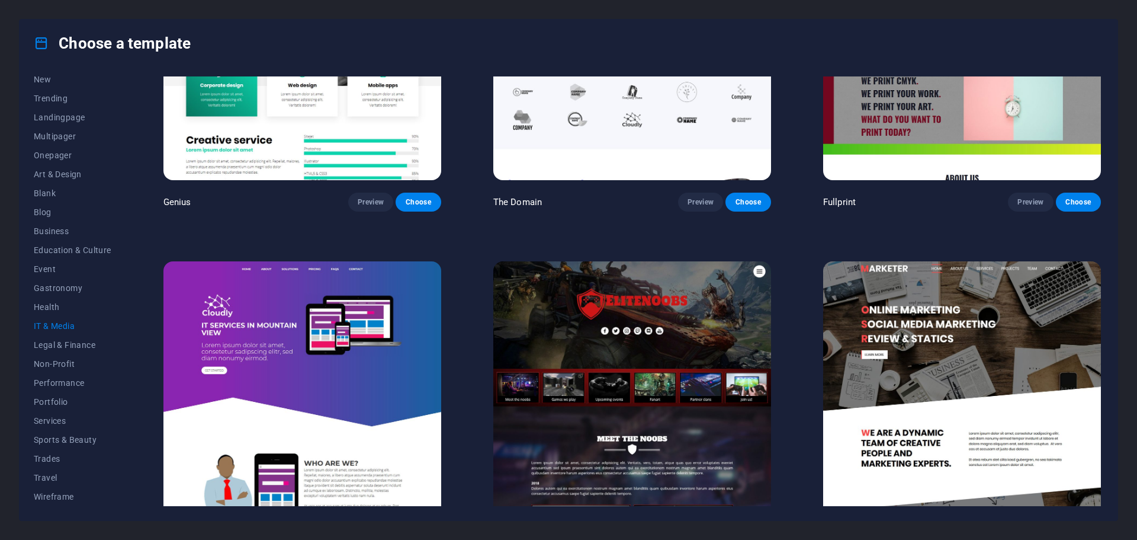
scroll to position [867, 0]
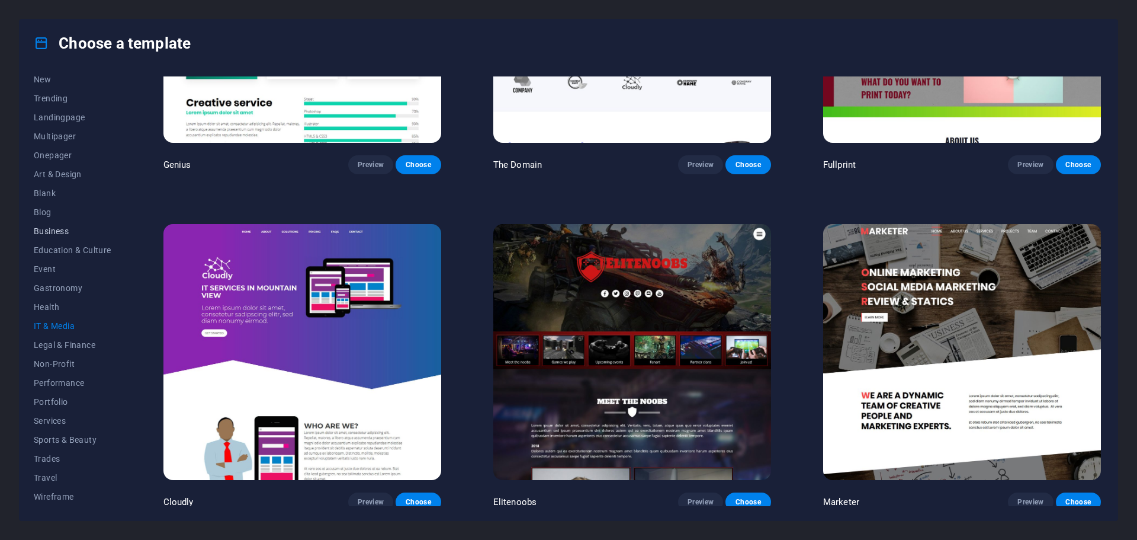
click at [70, 224] on button "Business" at bounding box center [73, 231] width 78 height 19
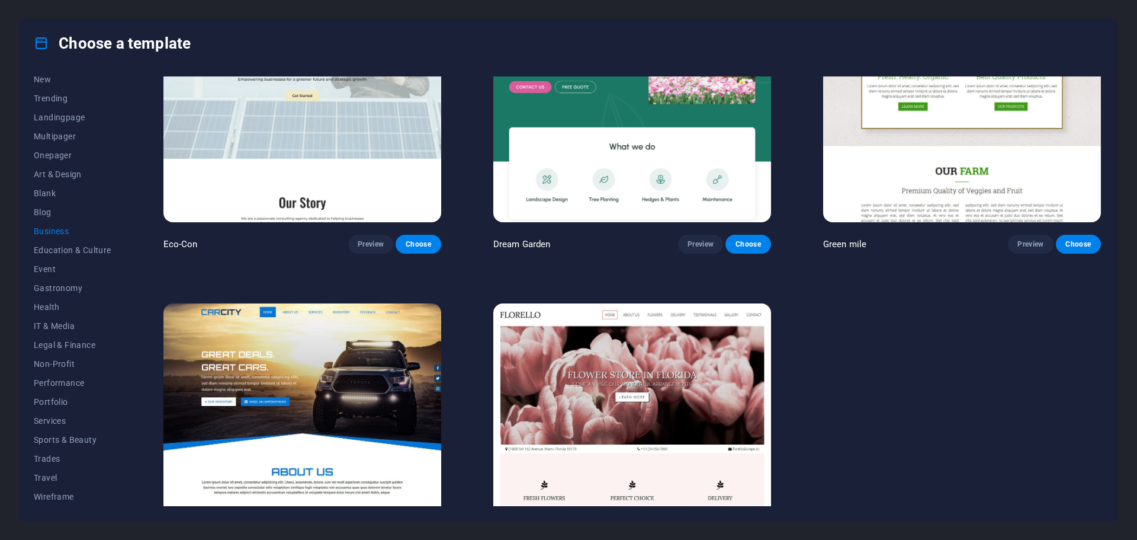
scroll to position [0, 0]
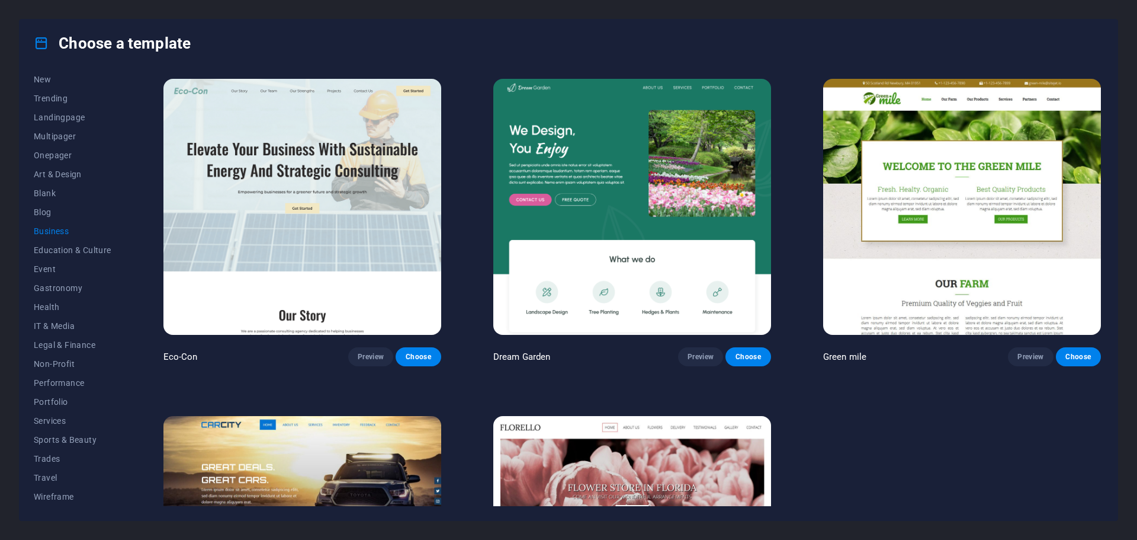
drag, startPoint x: 900, startPoint y: 409, endPoint x: 893, endPoint y: 411, distance: 7.2
click at [900, 410] on div "Eco-Con Preview Choose Dream Garden Preview Choose Green mile Preview Choose Ca…" at bounding box center [632, 389] width 942 height 627
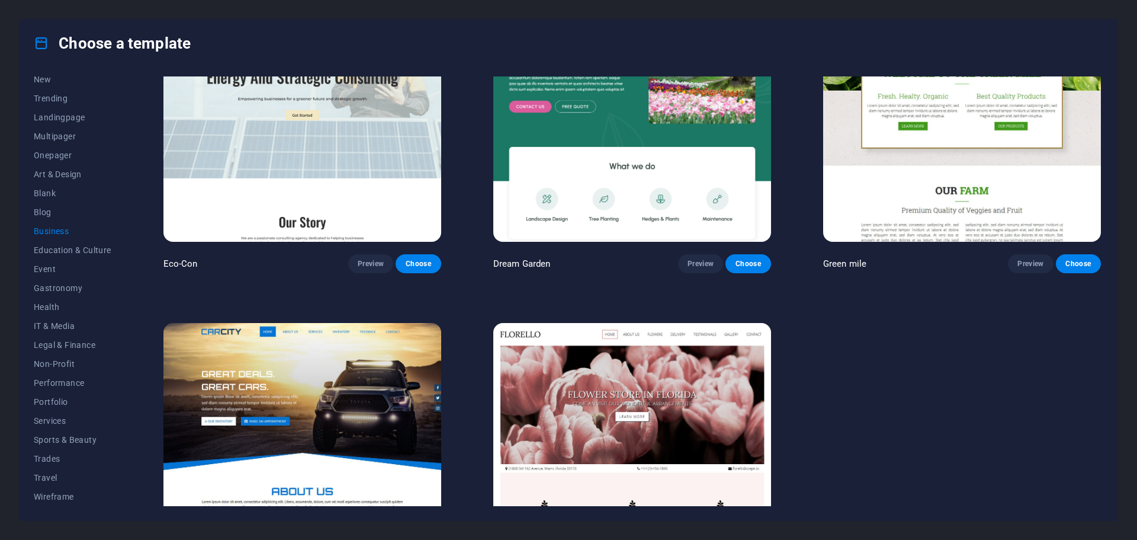
scroll to position [195, 0]
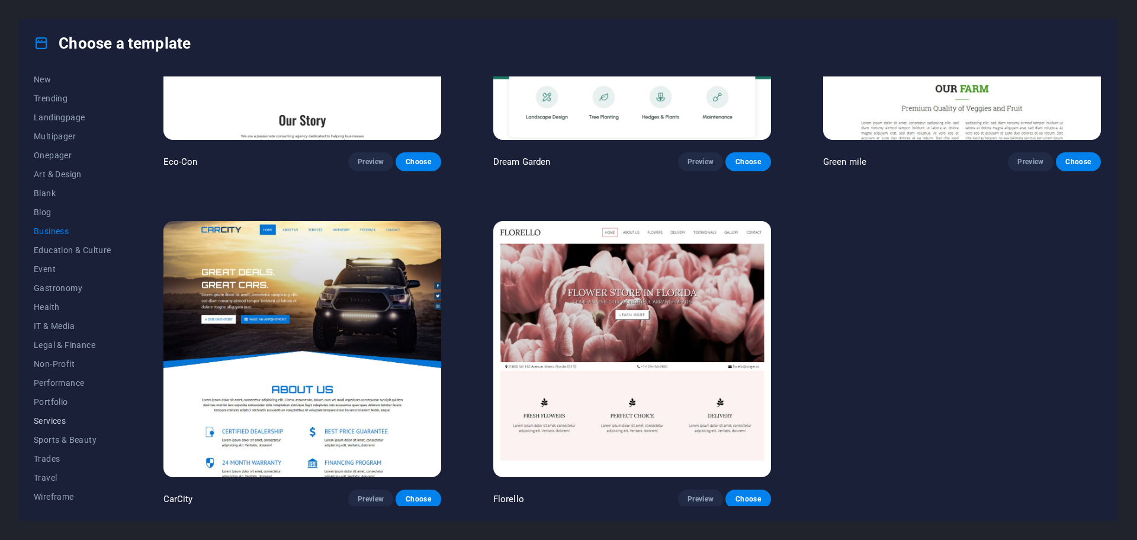
click at [56, 417] on span "Services" at bounding box center [73, 420] width 78 height 9
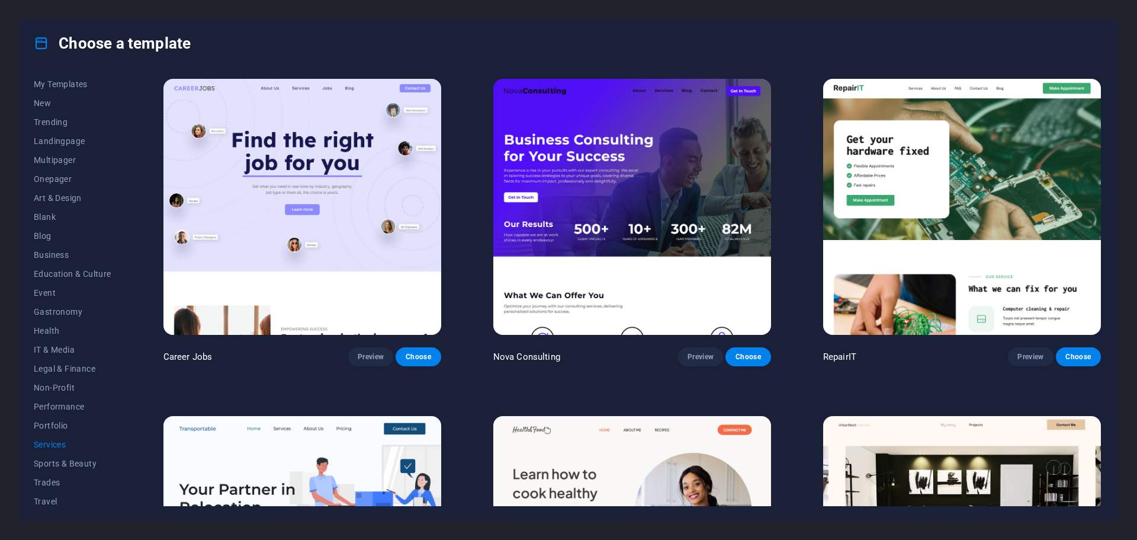
scroll to position [0, 0]
click at [60, 85] on span "All Templates" at bounding box center [73, 85] width 78 height 9
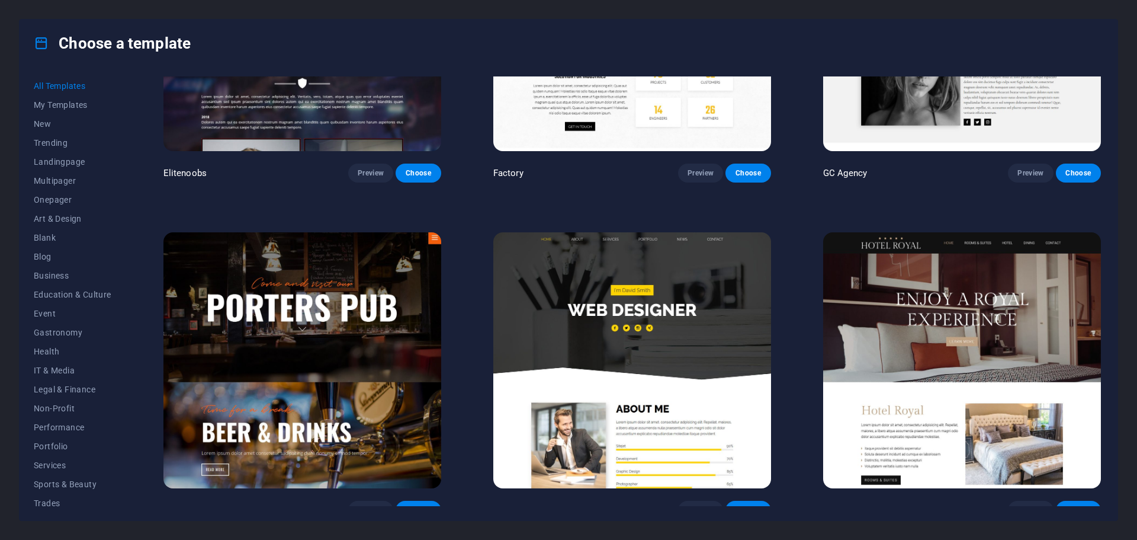
scroll to position [12321, 0]
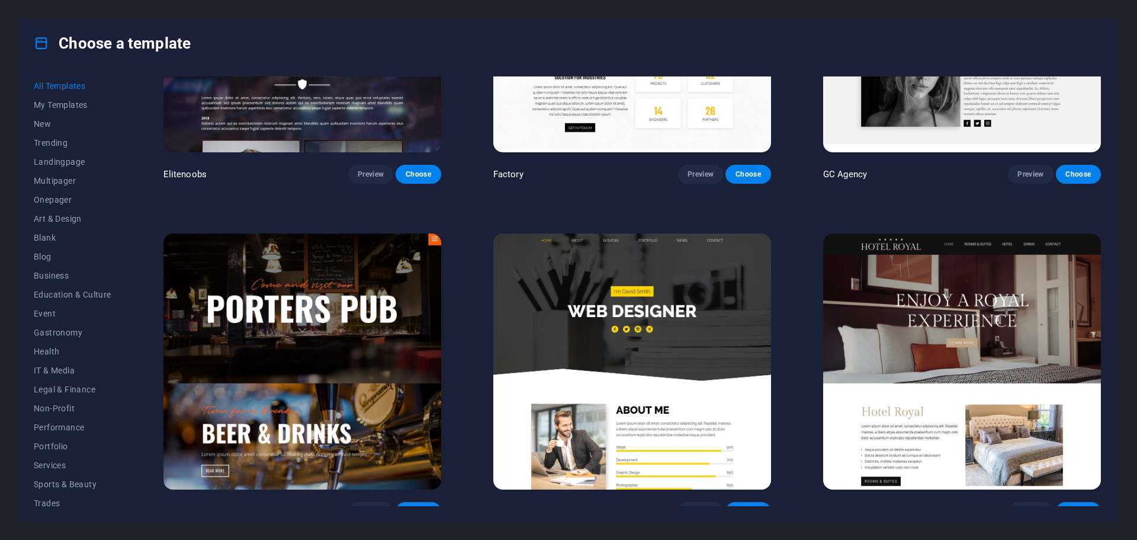
click at [338, 283] on img at bounding box center [302, 361] width 278 height 256
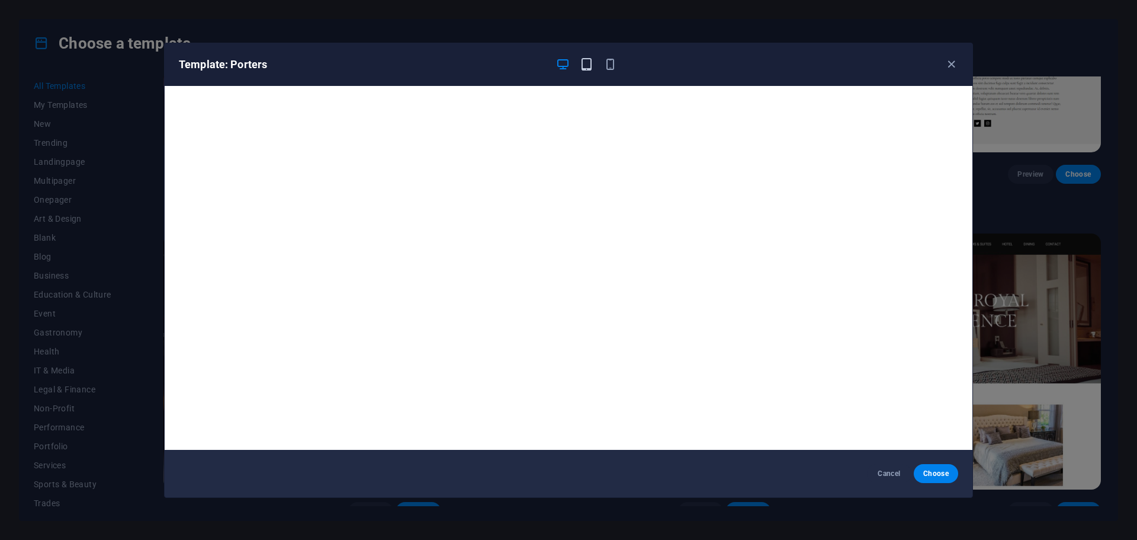
click at [585, 65] on icon "button" at bounding box center [587, 64] width 14 height 14
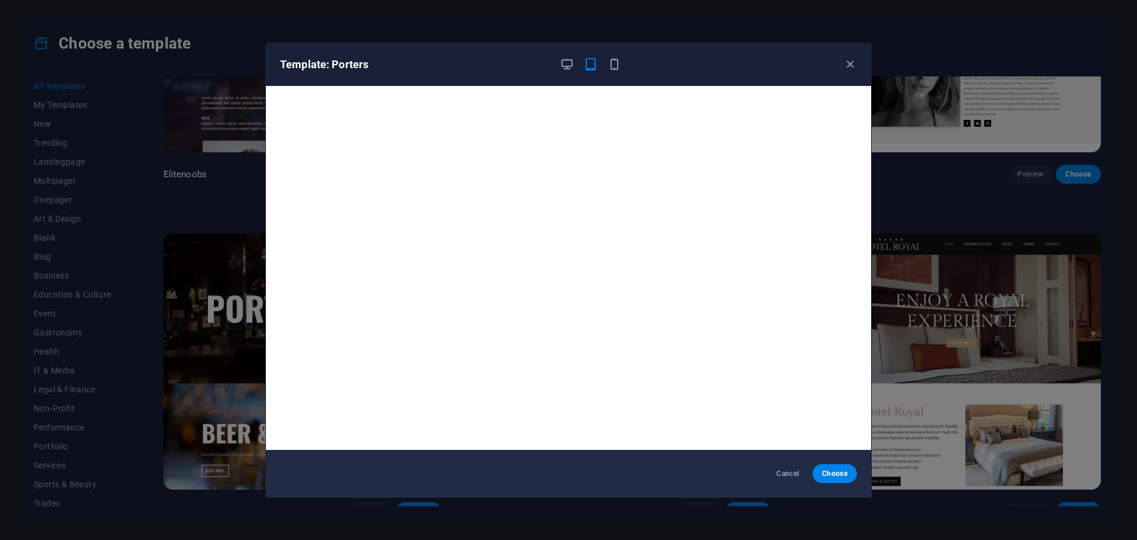
click at [605, 62] on div at bounding box center [591, 64] width 62 height 14
click at [618, 67] on icon "button" at bounding box center [615, 64] width 14 height 14
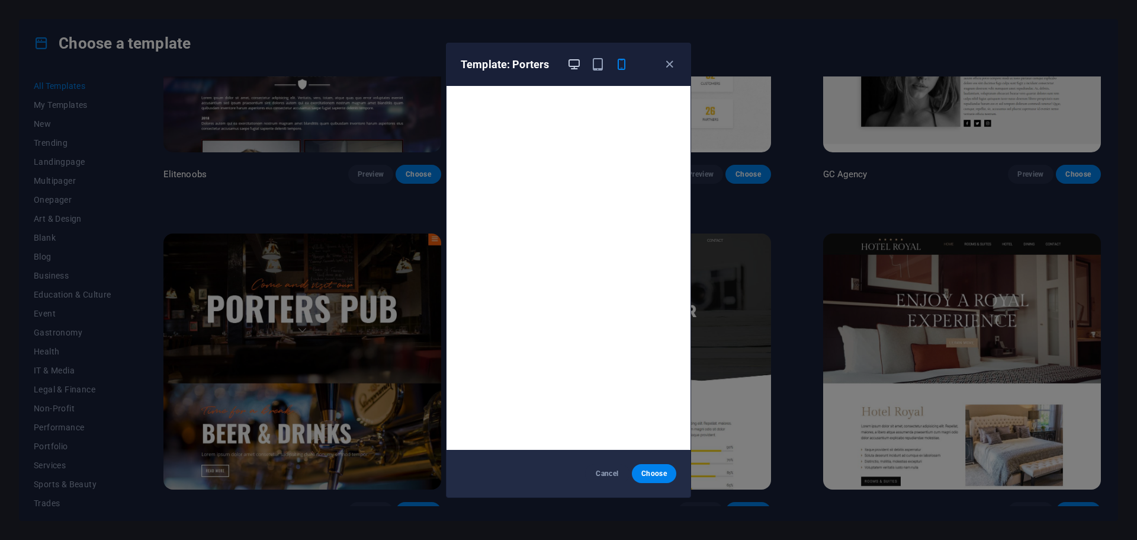
click at [572, 64] on icon "button" at bounding box center [574, 64] width 14 height 14
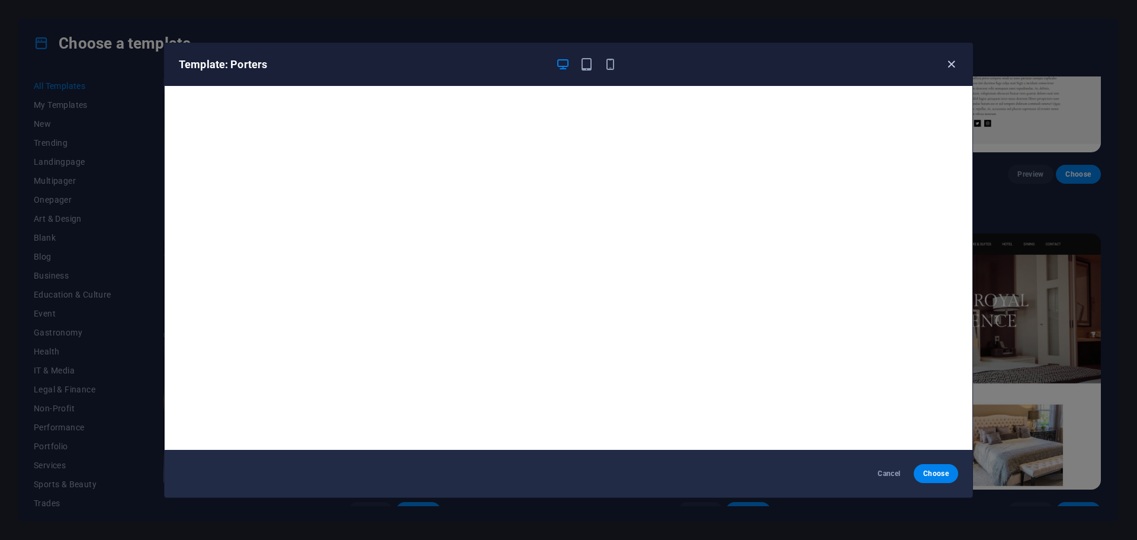
click at [951, 63] on icon "button" at bounding box center [952, 64] width 14 height 14
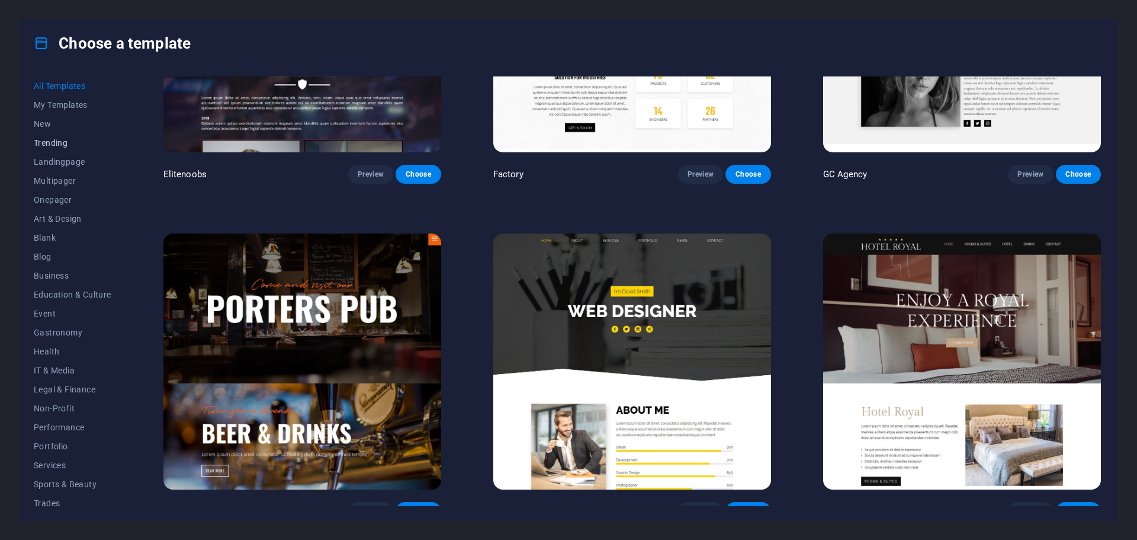
click at [49, 142] on span "Trending" at bounding box center [73, 142] width 78 height 9
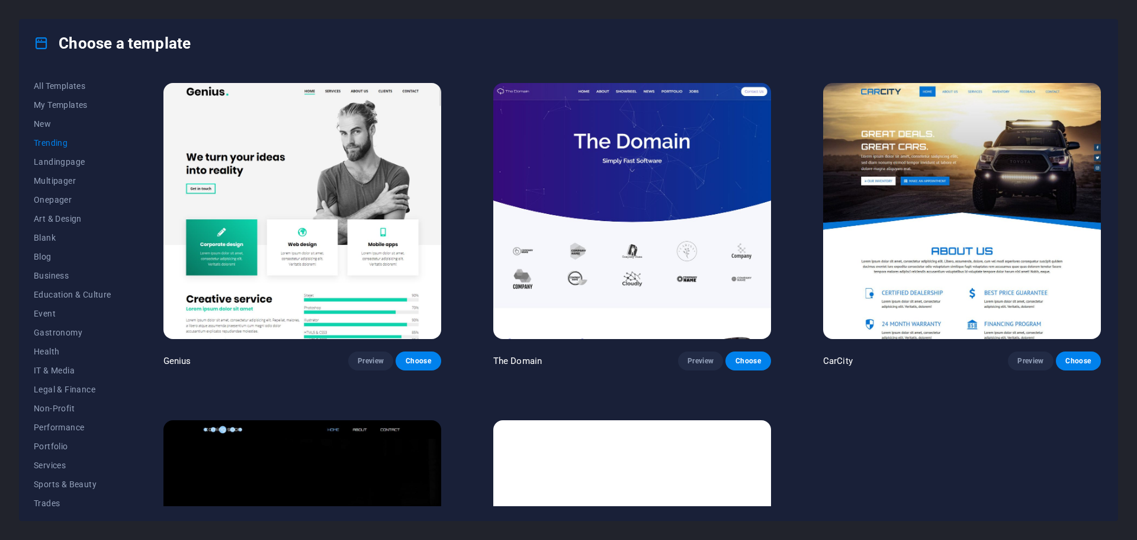
scroll to position [1341, 0]
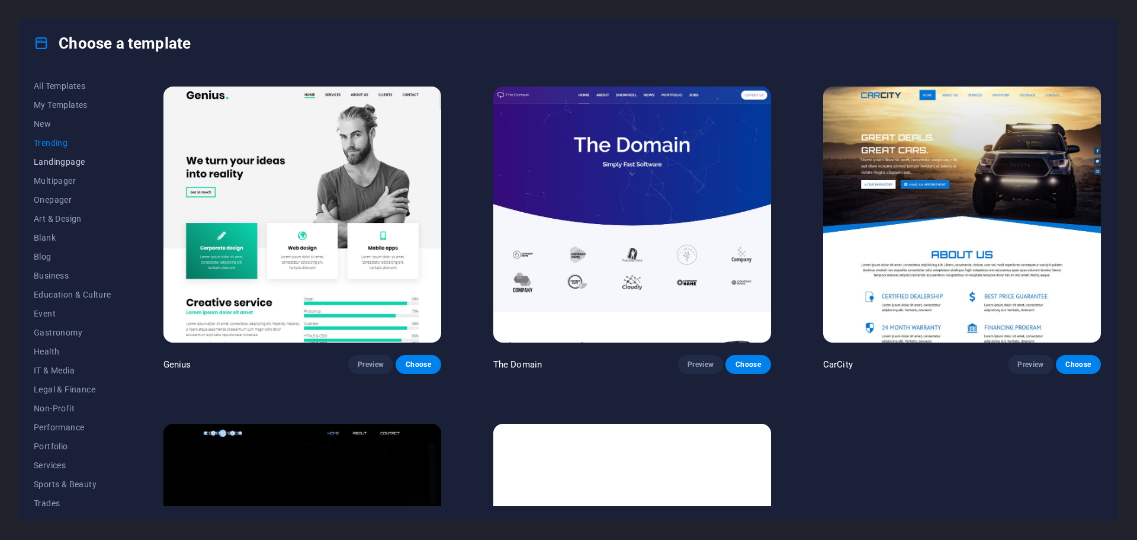
click at [59, 162] on span "Landingpage" at bounding box center [73, 161] width 78 height 9
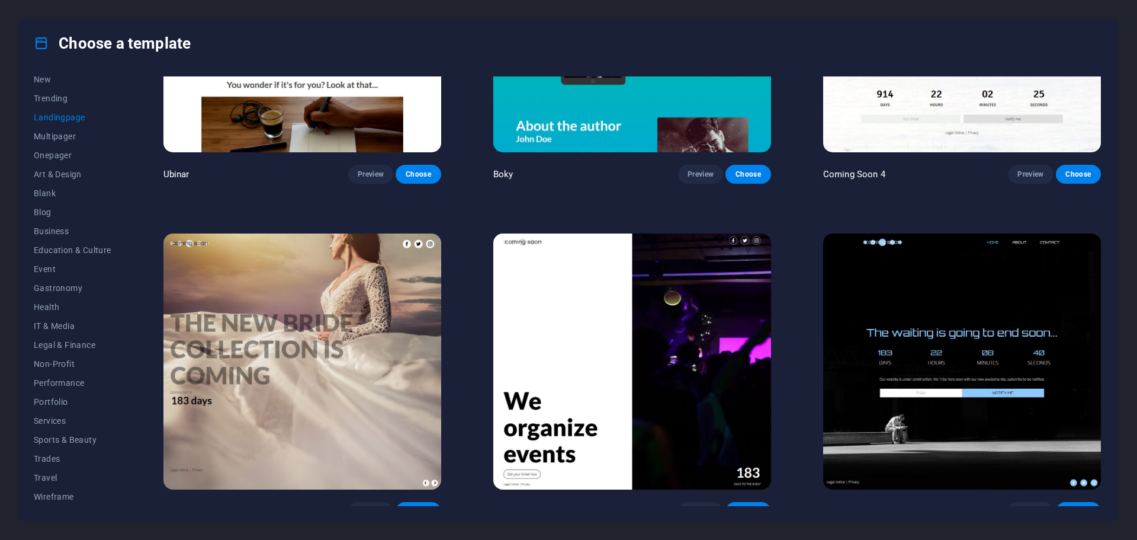
scroll to position [2546, 0]
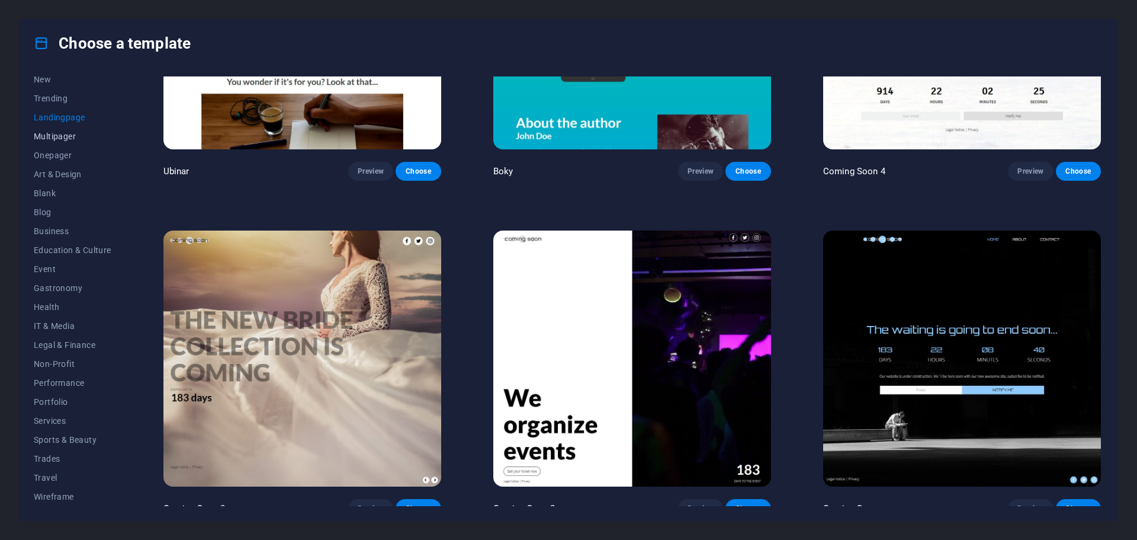
click at [51, 132] on span "Multipager" at bounding box center [73, 136] width 78 height 9
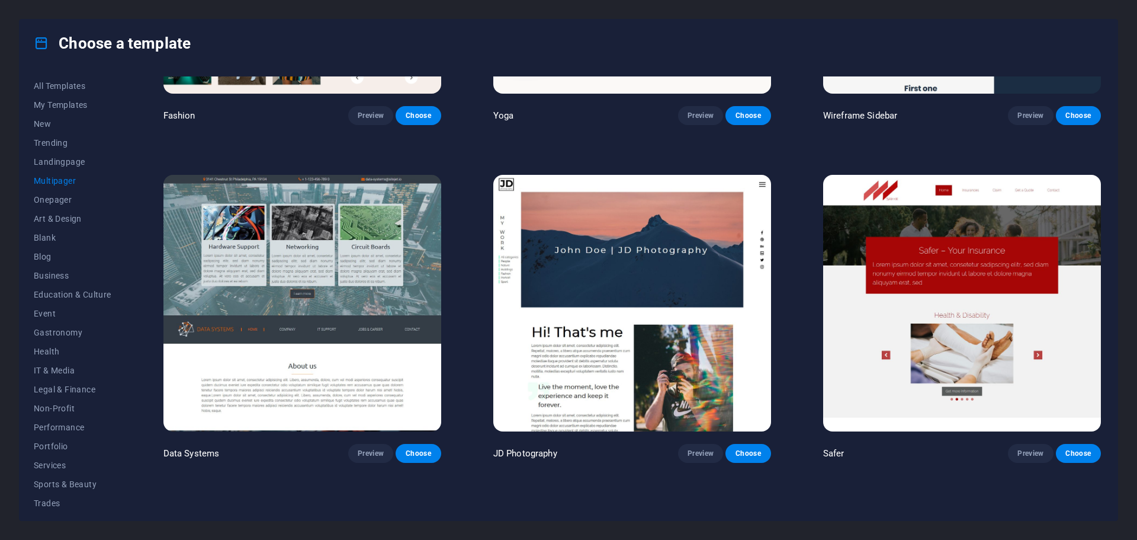
scroll to position [3612, 0]
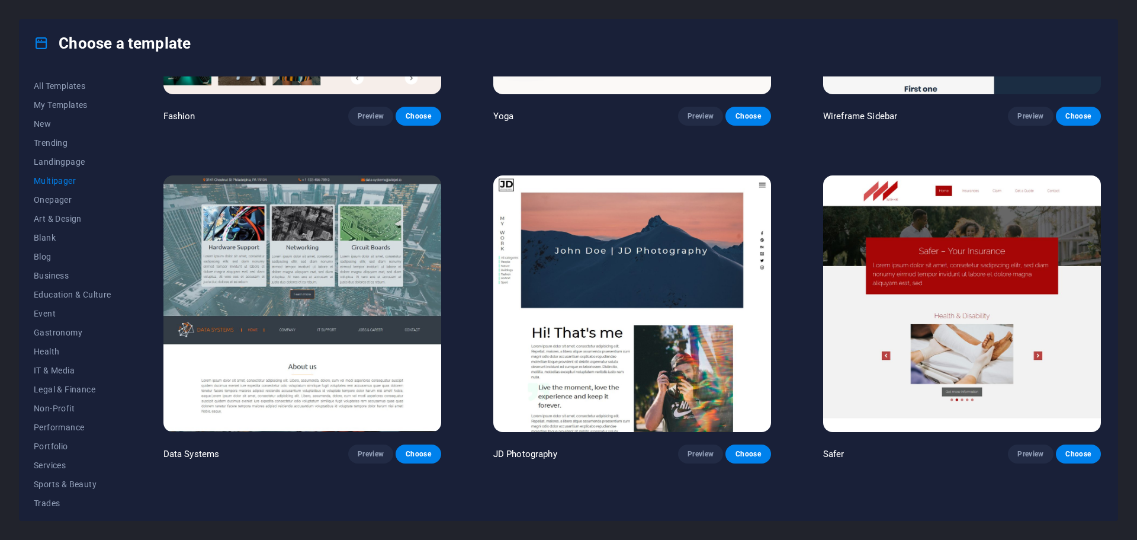
click at [386, 260] on img at bounding box center [302, 303] width 278 height 256
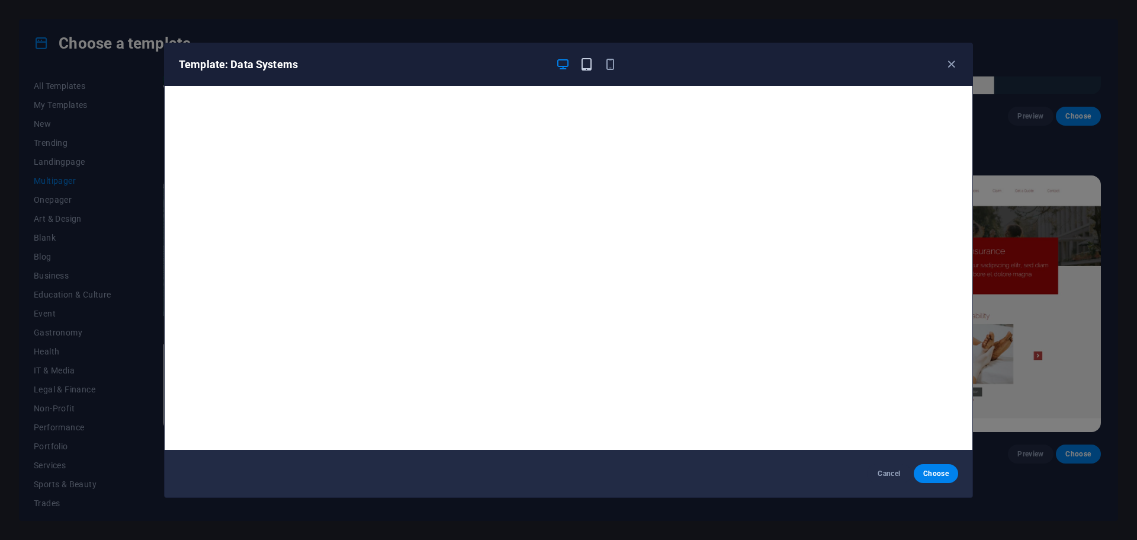
click at [587, 71] on button "button" at bounding box center [586, 64] width 14 height 14
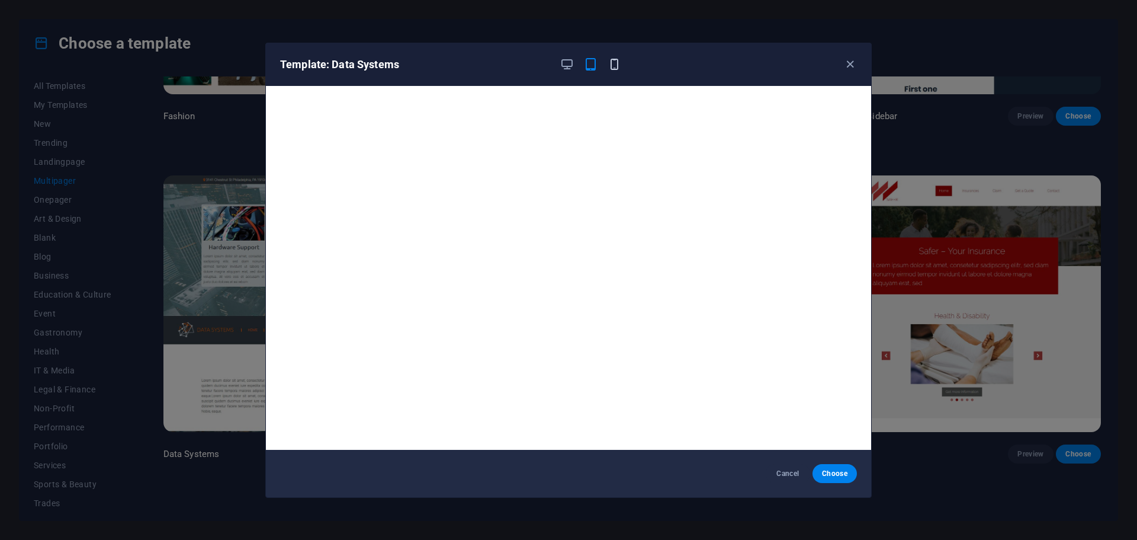
click at [613, 60] on icon "button" at bounding box center [615, 64] width 14 height 14
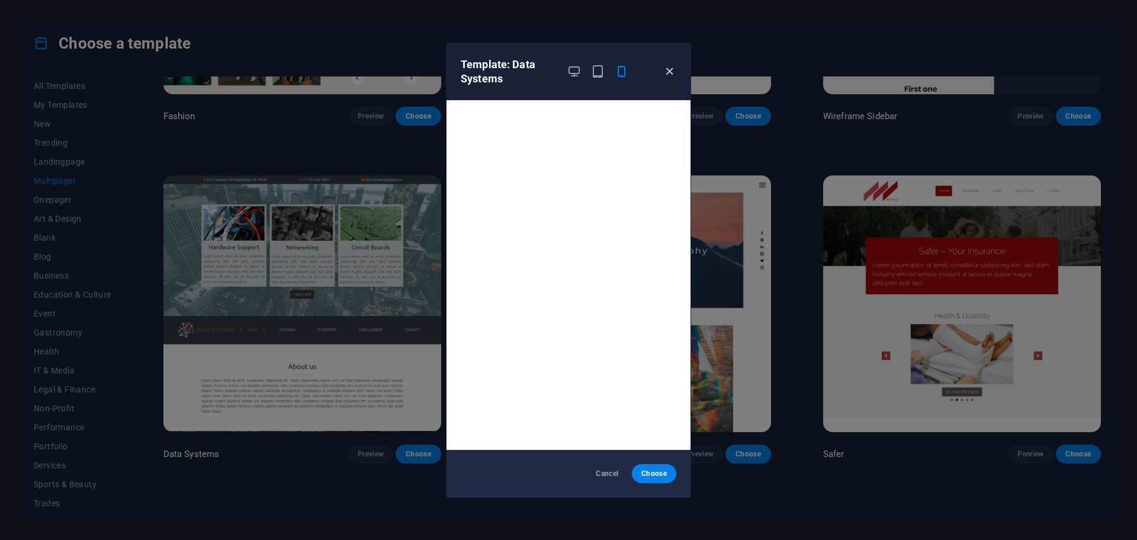
click at [669, 72] on icon "button" at bounding box center [670, 72] width 14 height 14
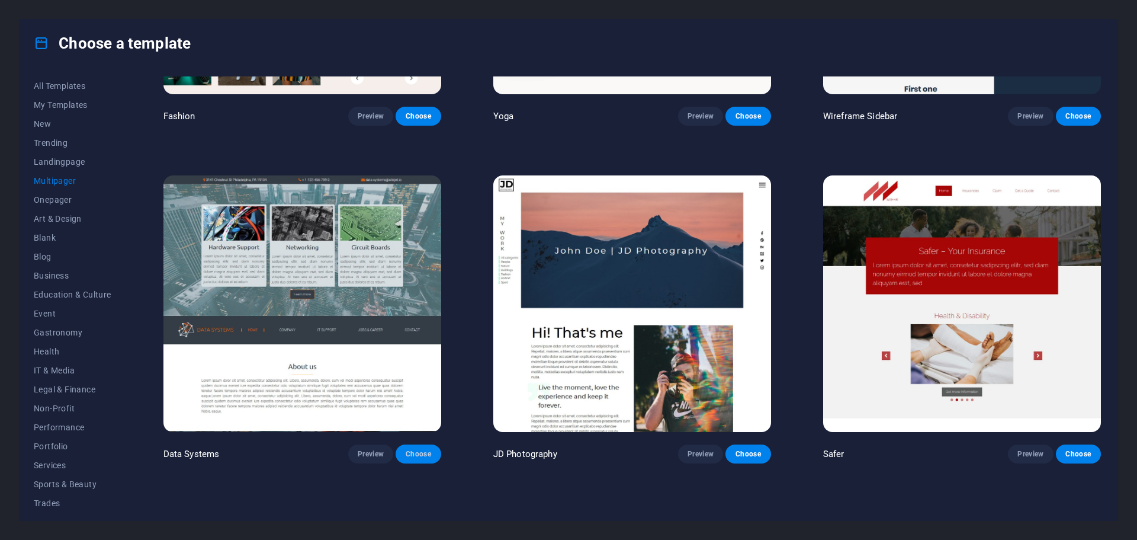
click at [431, 449] on span "Choose" at bounding box center [418, 453] width 26 height 9
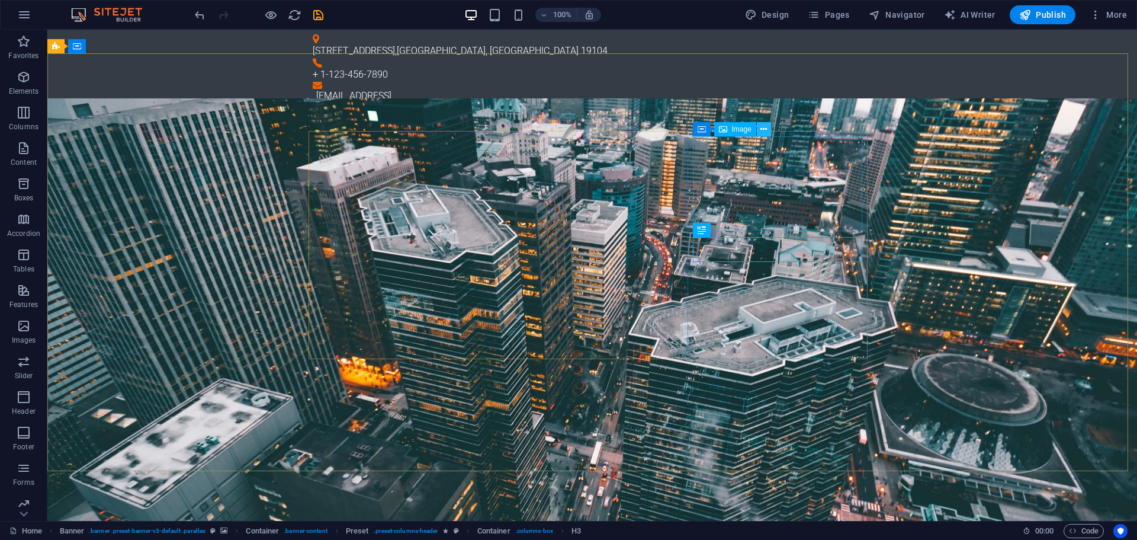
click at [763, 133] on icon at bounding box center [764, 129] width 7 height 12
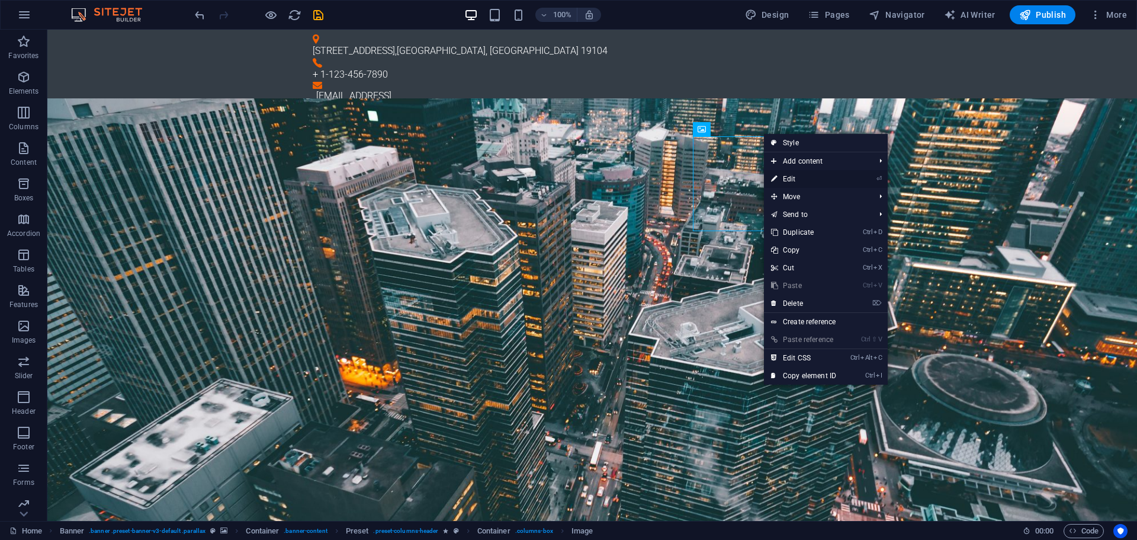
click at [780, 180] on link "⏎ Edit" at bounding box center [803, 179] width 79 height 18
select select "%"
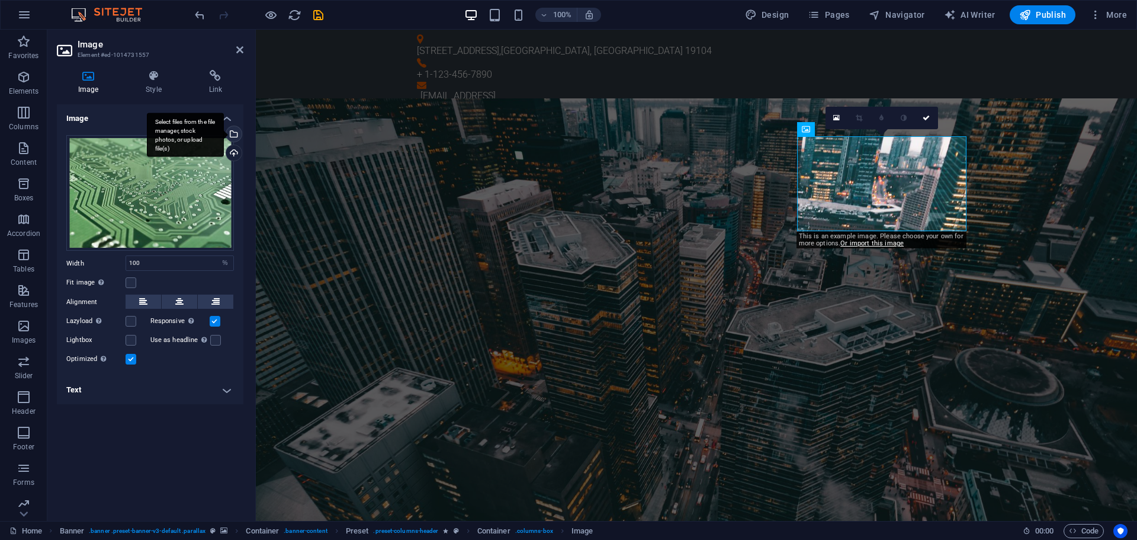
click at [240, 133] on div "Select files from the file manager, stock photos, or upload file(s)" at bounding box center [233, 135] width 18 height 18
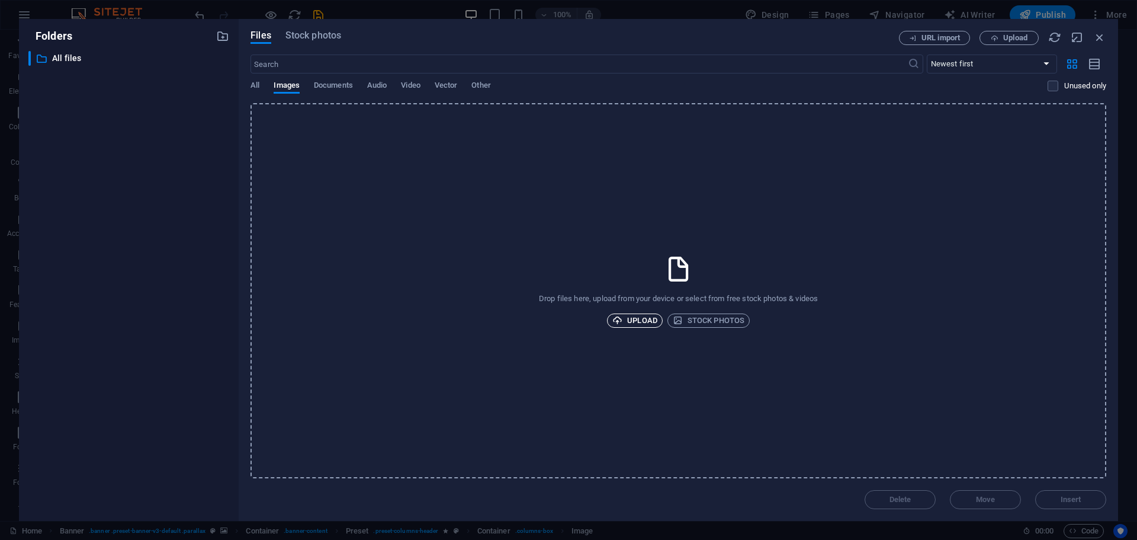
click at [638, 320] on span "Upload" at bounding box center [634, 320] width 45 height 14
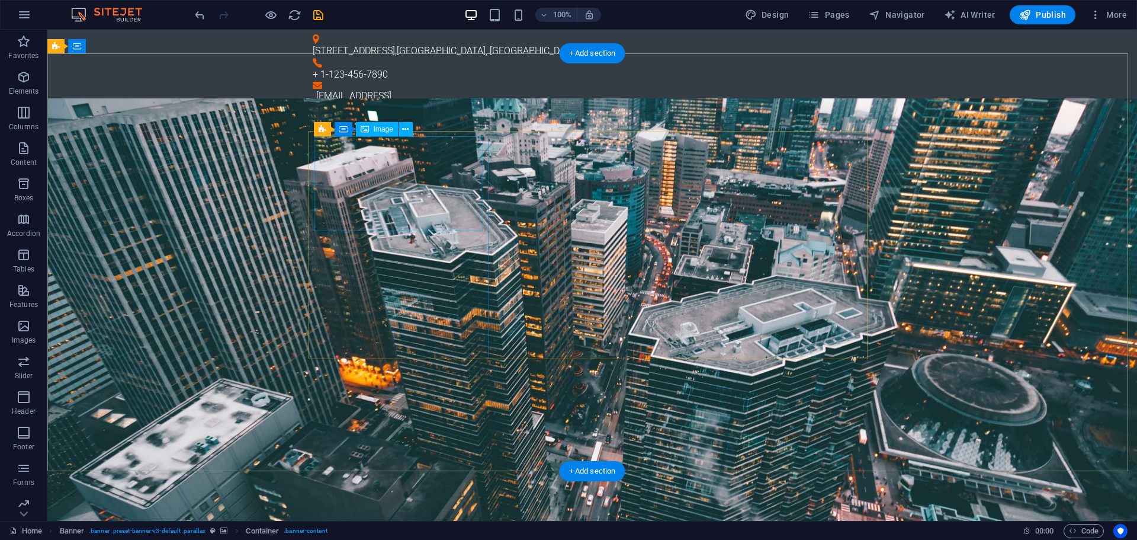
click at [381, 127] on span "Image" at bounding box center [384, 129] width 20 height 7
click at [376, 134] on div "Image" at bounding box center [377, 129] width 42 height 14
click at [406, 127] on icon at bounding box center [405, 129] width 7 height 12
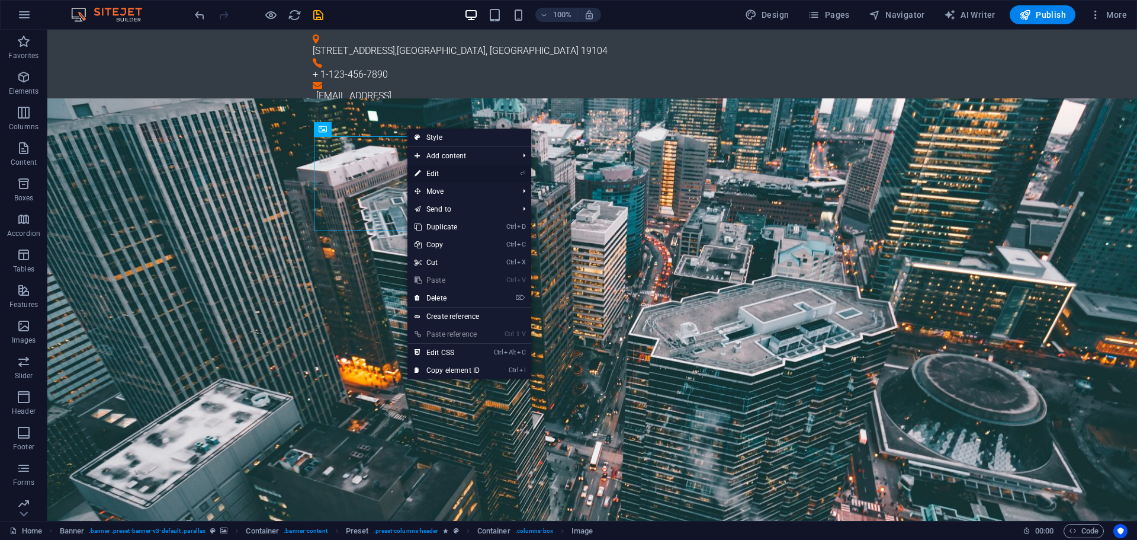
click at [437, 171] on link "⏎ Edit" at bounding box center [447, 174] width 79 height 18
select select "%"
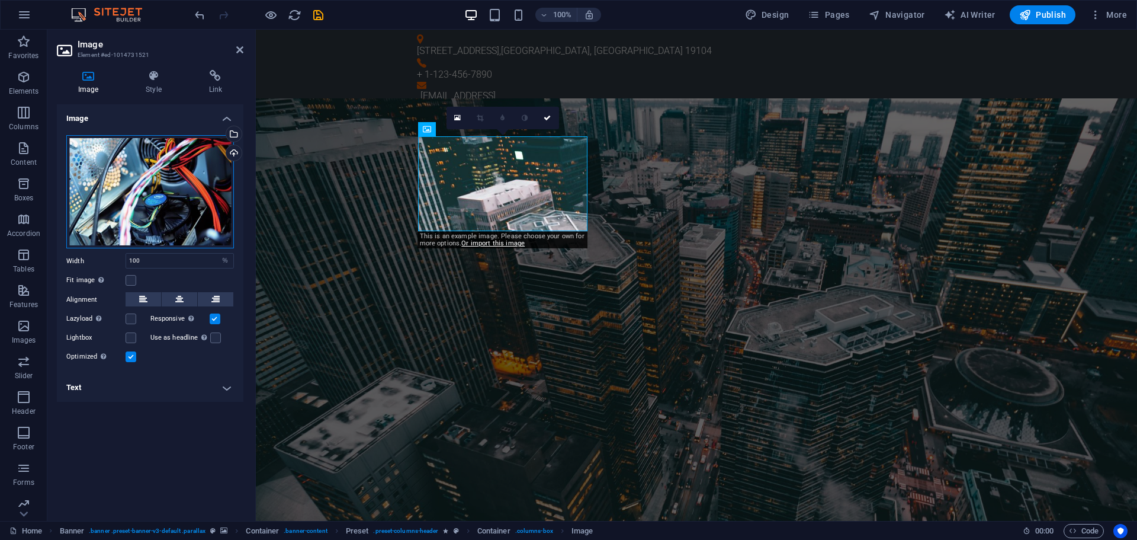
click at [129, 145] on div "Drag files here, click to choose files or select files from Files or our free s…" at bounding box center [150, 192] width 168 height 114
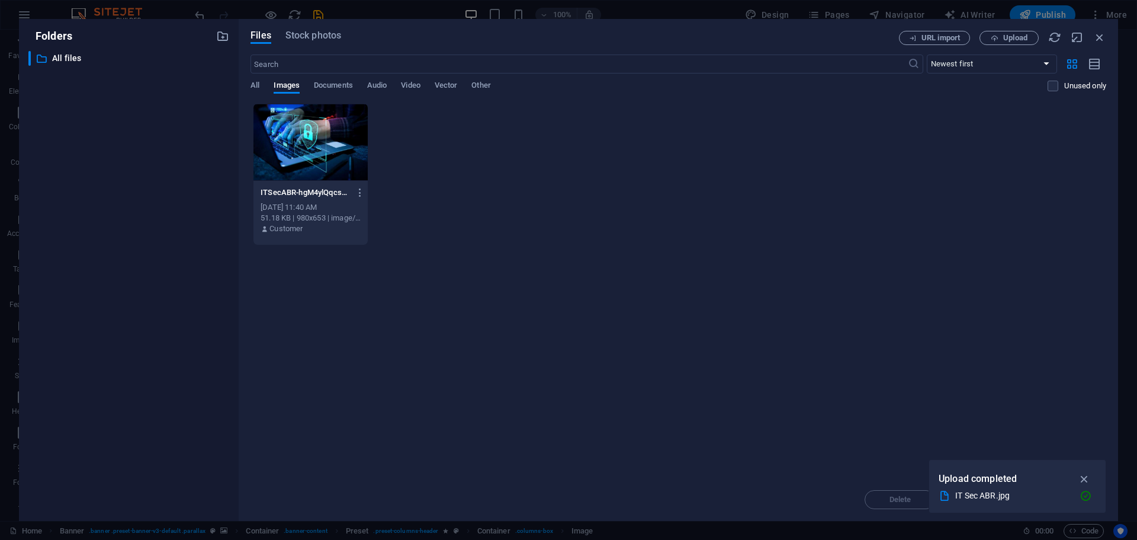
drag, startPoint x: 558, startPoint y: 216, endPoint x: 440, endPoint y: 171, distance: 126.7
click at [558, 216] on div "ITSecABR-hgM4ylQqcsmRFSnwEKr8Ow.jpg ITSecABR-hgM4ylQqcsmRFSnwEKr8Ow.jpg Oct 5, …" at bounding box center [679, 174] width 856 height 142
click at [1087, 476] on icon "button" at bounding box center [1085, 478] width 14 height 13
click at [256, 78] on div "​ Newest first Oldest first Name (A-Z) Name (Z-A) Size (0-9) Size (9-0) Resolut…" at bounding box center [679, 78] width 856 height 49
click at [253, 92] on button "All" at bounding box center [255, 87] width 9 height 13
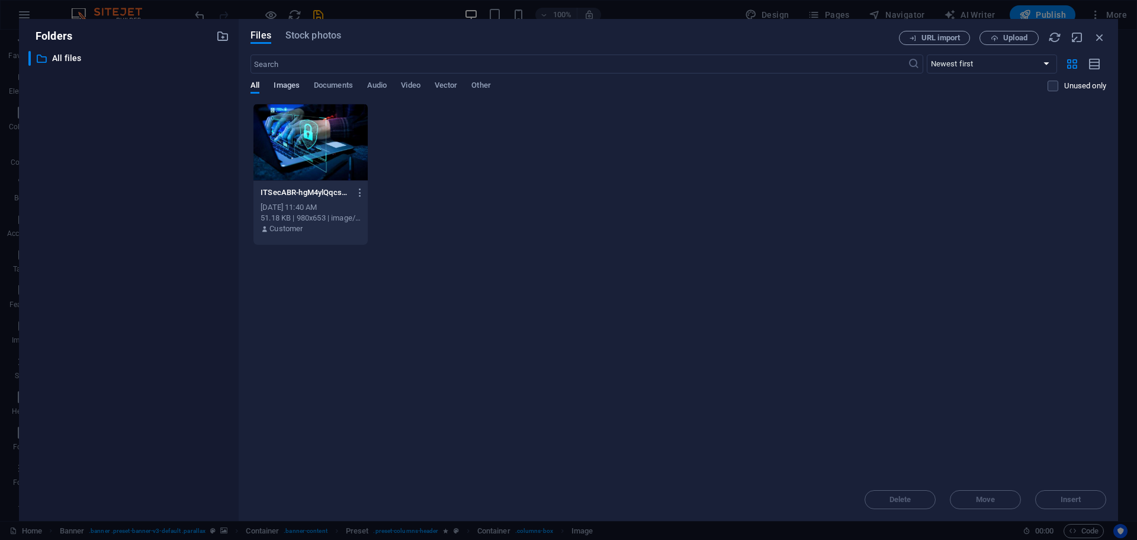
click at [293, 84] on span "Images" at bounding box center [287, 86] width 26 height 17
click at [320, 81] on span "Documents" at bounding box center [333, 86] width 39 height 17
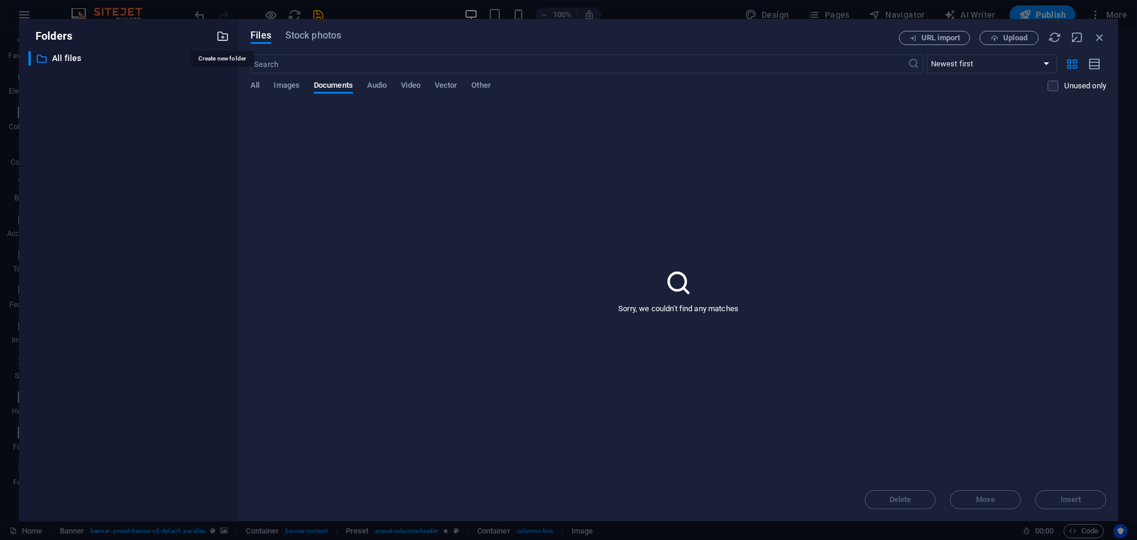
click at [218, 36] on icon "button" at bounding box center [222, 36] width 13 height 13
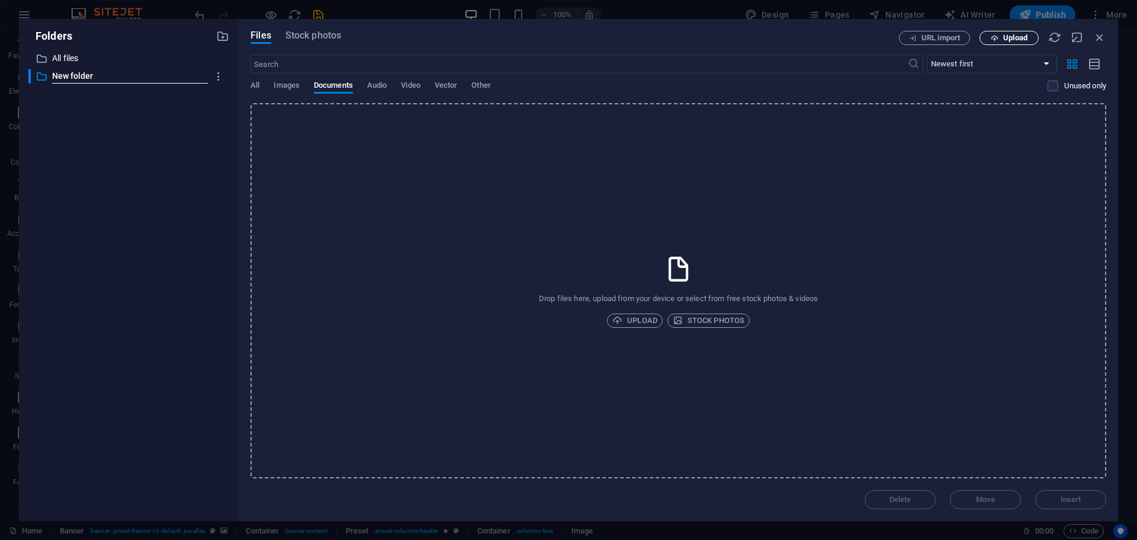
click at [998, 37] on icon "button" at bounding box center [995, 38] width 8 height 8
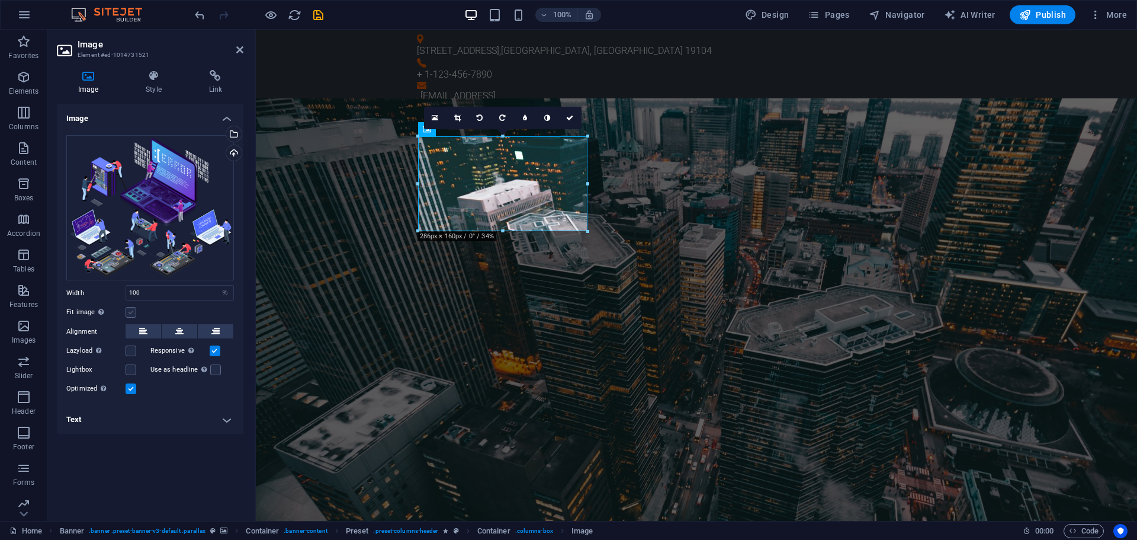
click at [129, 312] on label at bounding box center [131, 312] width 11 height 11
click at [0, 0] on input "Fit image Automatically fit image to a fixed width and height" at bounding box center [0, 0] width 0 height 0
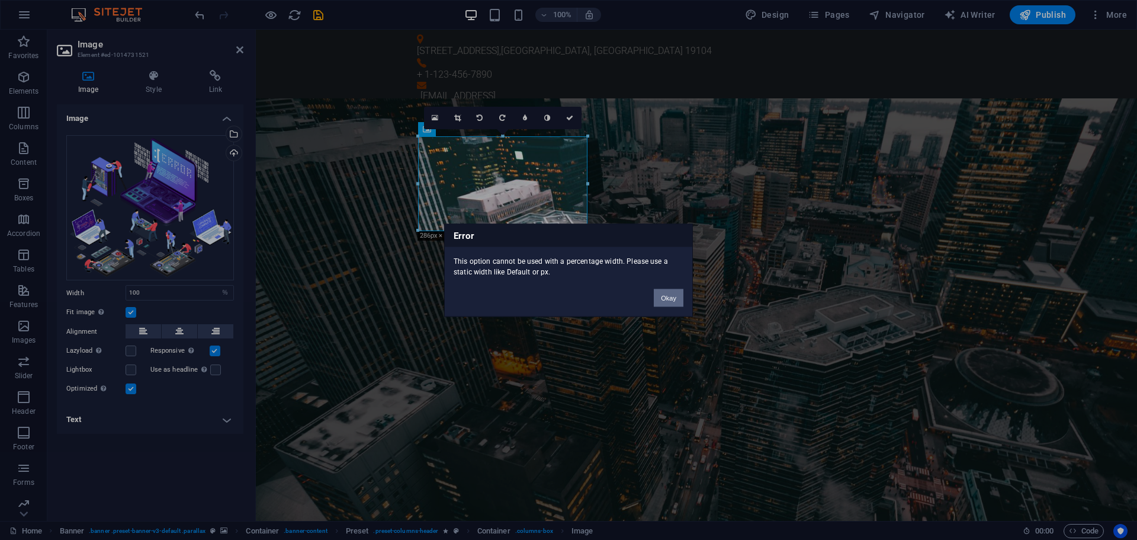
click at [658, 291] on button "Okay" at bounding box center [669, 297] width 30 height 18
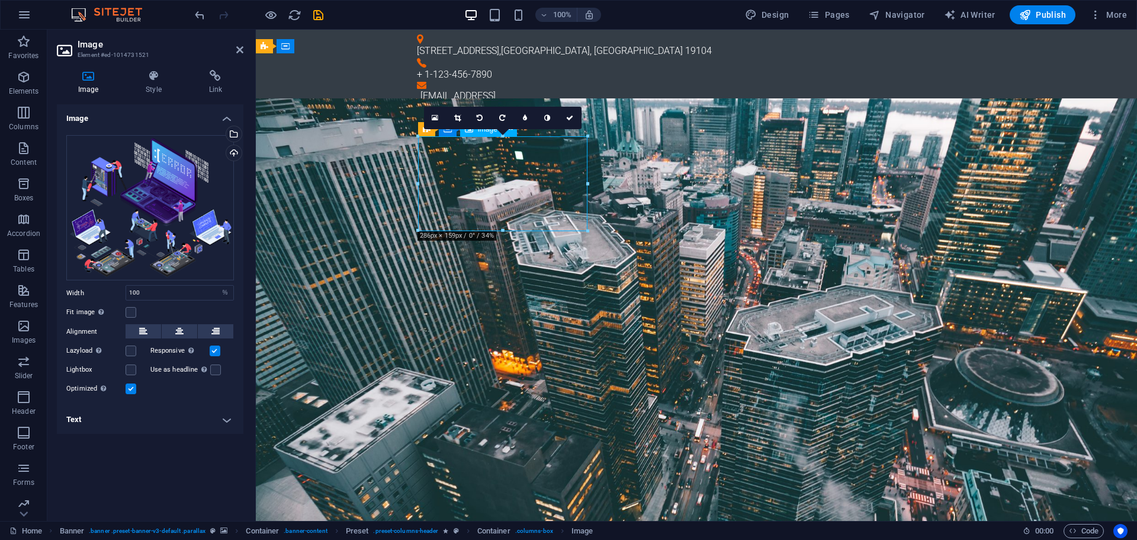
drag, startPoint x: 502, startPoint y: 192, endPoint x: 507, endPoint y: 179, distance: 13.9
drag, startPoint x: 506, startPoint y: 180, endPoint x: 506, endPoint y: 150, distance: 29.6
click at [460, 117] on icon at bounding box center [457, 117] width 7 height 7
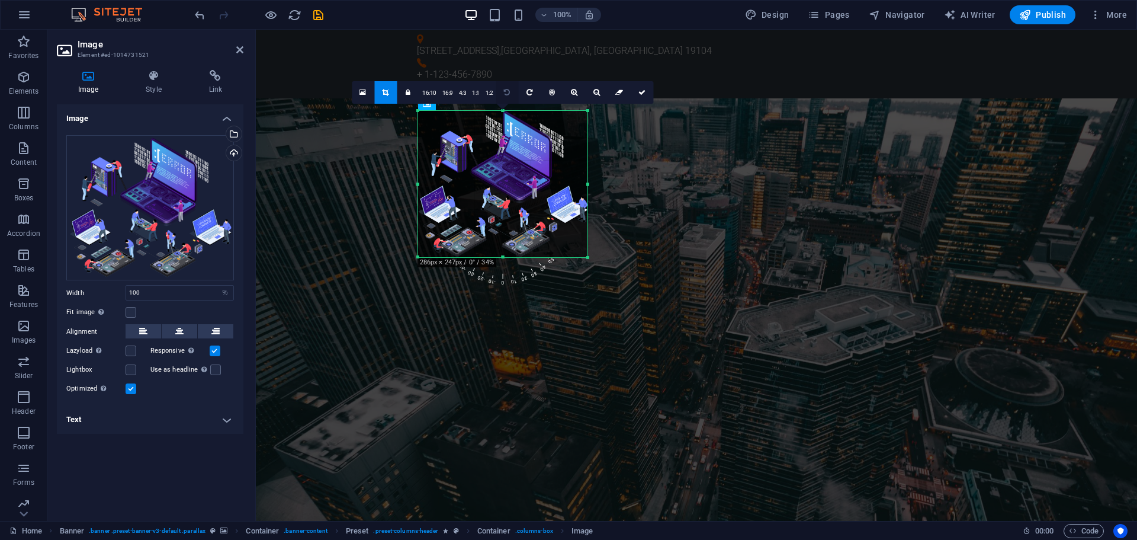
drag, startPoint x: 504, startPoint y: 137, endPoint x: 515, endPoint y: 89, distance: 49.9
click at [515, 111] on div "180 170 160 150 140 130 120 110 100 90 80 70 60 50 40 30 20 10 0 -10 -20 -30 -4…" at bounding box center [502, 184] width 169 height 146
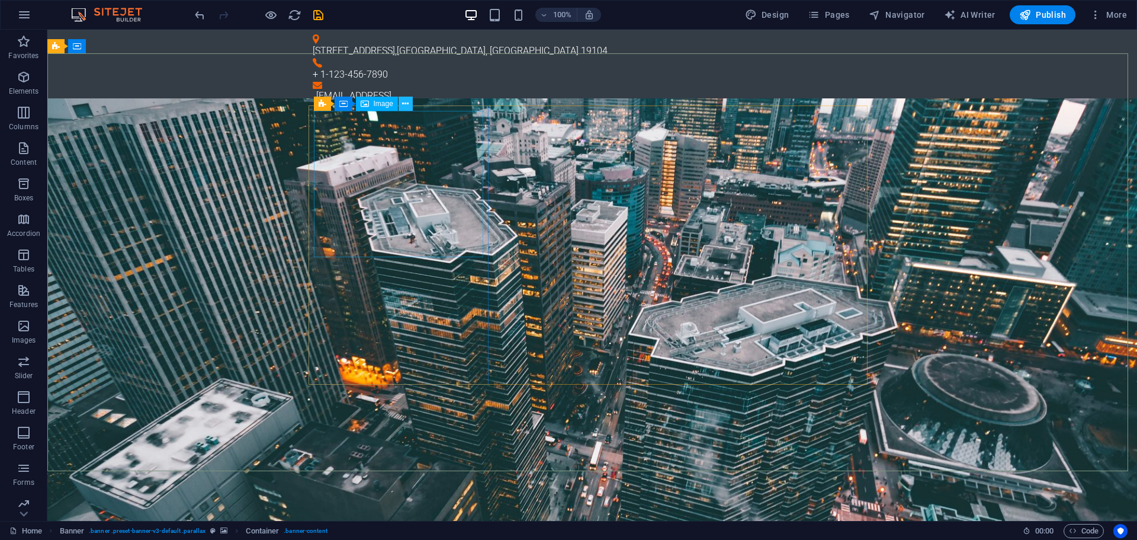
click at [402, 102] on button at bounding box center [406, 104] width 14 height 14
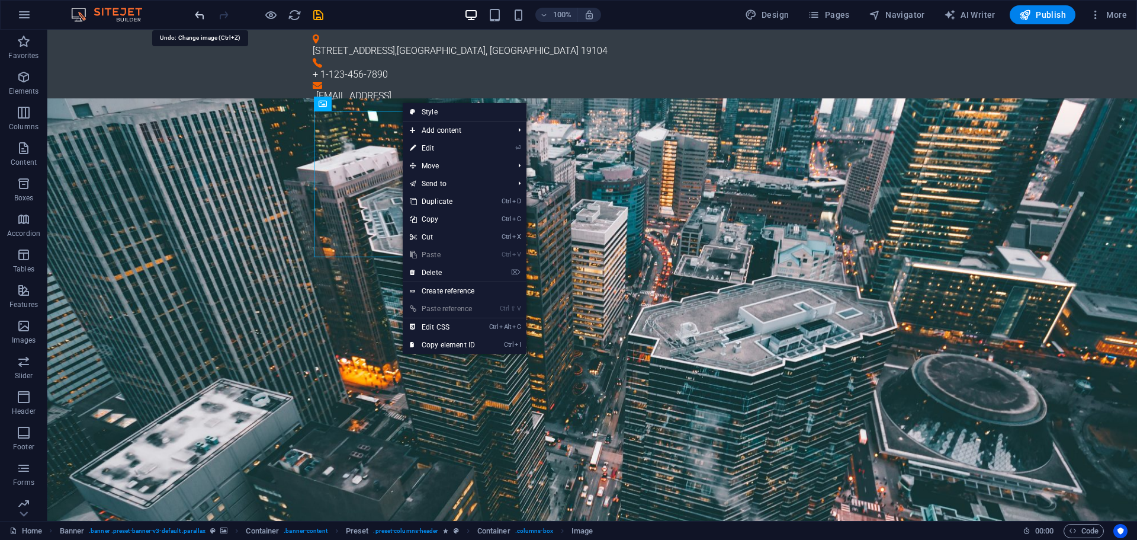
click at [197, 14] on icon "undo" at bounding box center [200, 15] width 14 height 14
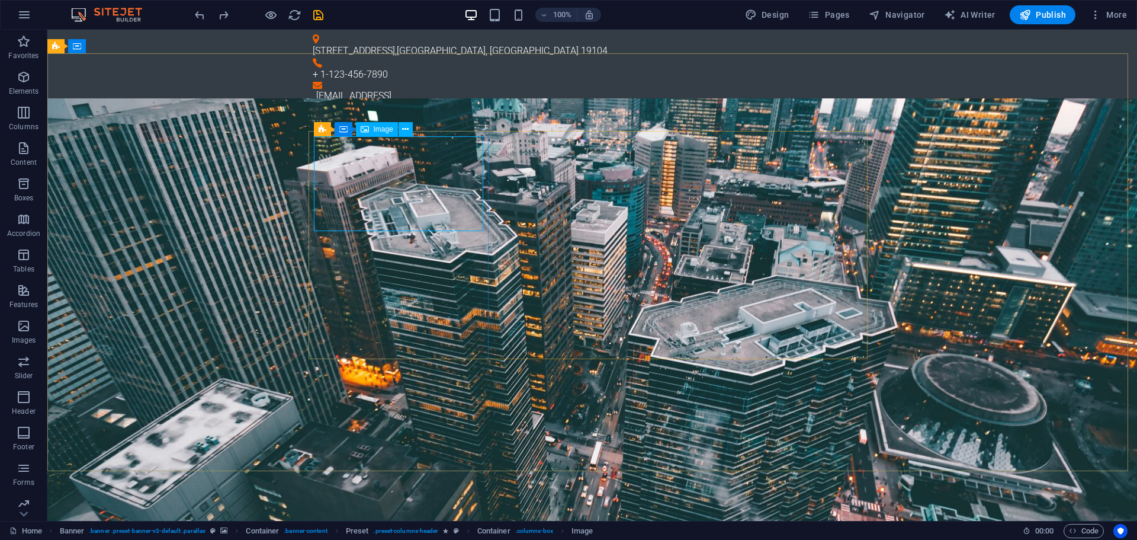
click at [376, 126] on span "Image" at bounding box center [384, 129] width 20 height 7
click at [404, 132] on icon at bounding box center [405, 129] width 7 height 12
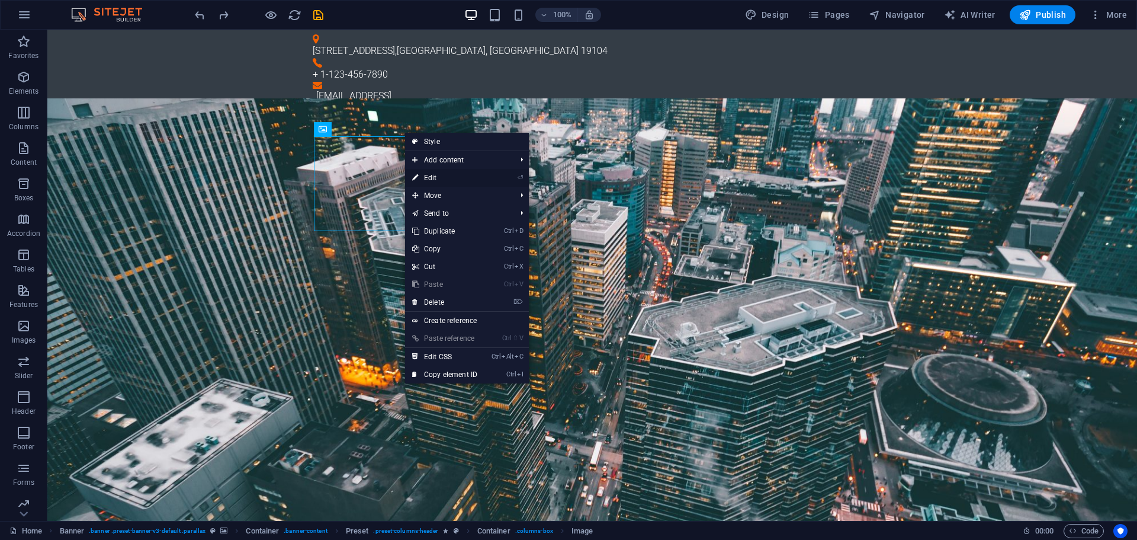
click at [435, 178] on link "⏎ Edit" at bounding box center [444, 178] width 79 height 18
select select "%"
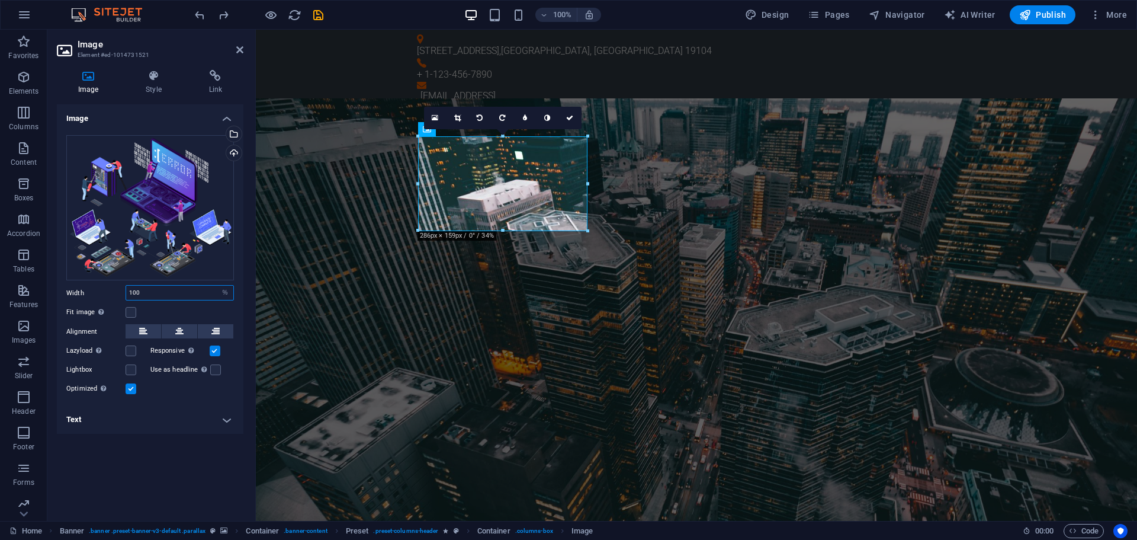
drag, startPoint x: 151, startPoint y: 292, endPoint x: 103, endPoint y: 291, distance: 48.0
click at [103, 291] on div "Width 100 Default auto px rem % em vh vw" at bounding box center [150, 292] width 168 height 15
drag, startPoint x: 151, startPoint y: 291, endPoint x: 82, endPoint y: 280, distance: 69.6
click at [82, 280] on div "Drag files here, click to choose files or select files from Files or our free s…" at bounding box center [150, 266] width 187 height 280
type input "100"
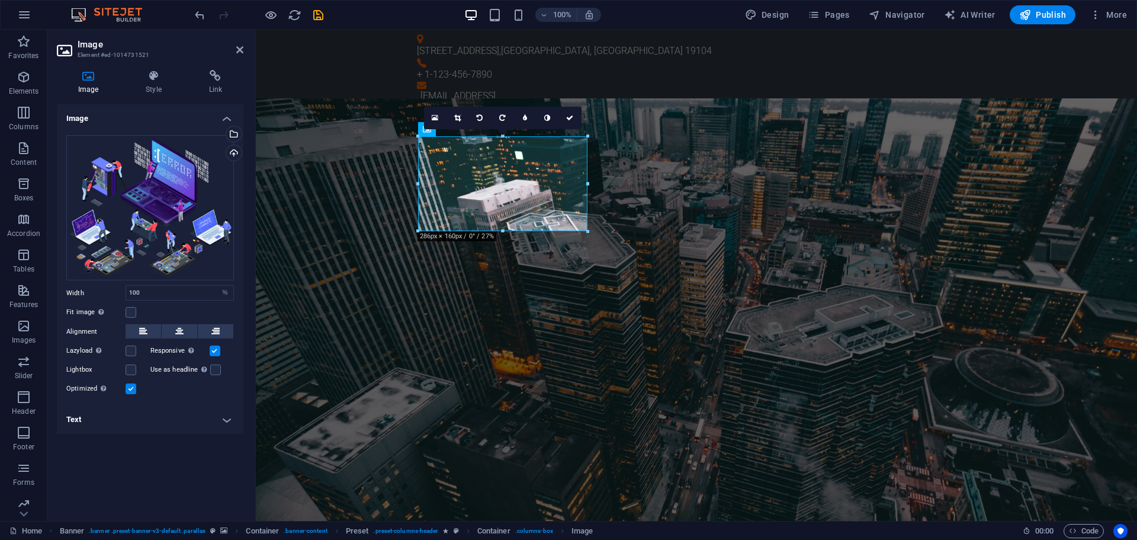
click at [139, 307] on div "Fit image Automatically fit image to a fixed width and height" at bounding box center [150, 312] width 168 height 14
click at [131, 312] on label at bounding box center [131, 312] width 11 height 11
click at [0, 0] on input "Fit image Automatically fit image to a fixed width and height" at bounding box center [0, 0] width 0 height 0
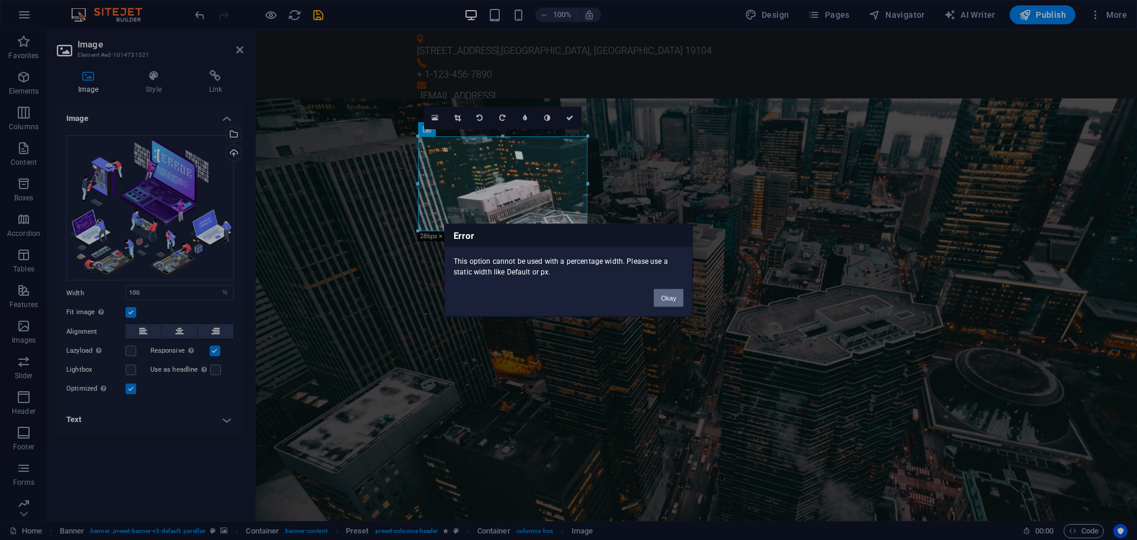
drag, startPoint x: 673, startPoint y: 295, endPoint x: 323, endPoint y: 270, distance: 351.0
click at [673, 295] on button "Okay" at bounding box center [669, 297] width 30 height 18
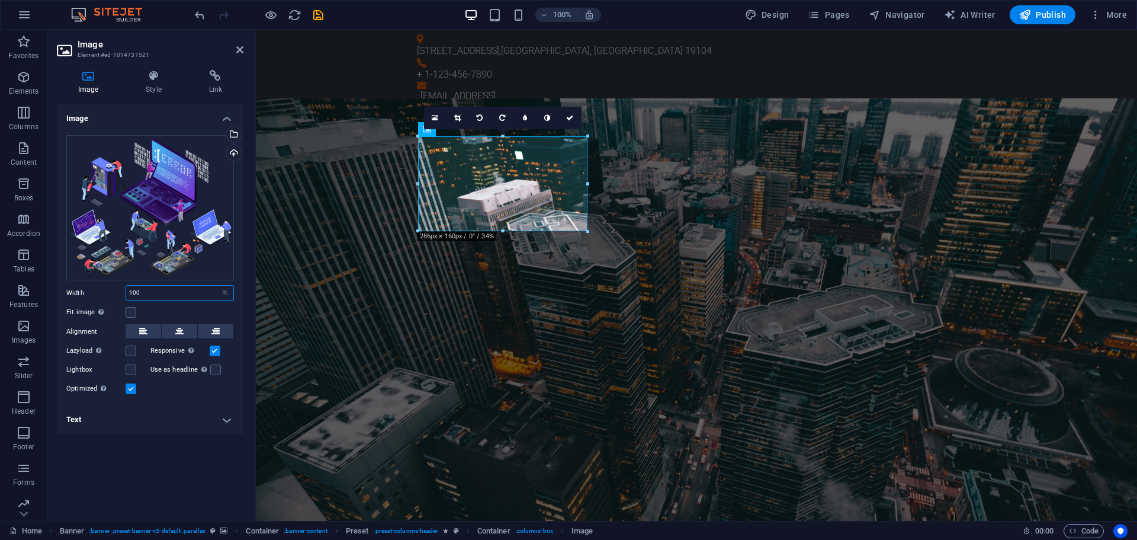
drag, startPoint x: 174, startPoint y: 293, endPoint x: 76, endPoint y: 296, distance: 97.8
click at [78, 298] on div "Width 100 Default auto px rem % em vh vw" at bounding box center [150, 292] width 168 height 15
click at [132, 314] on label at bounding box center [131, 312] width 11 height 11
click at [0, 0] on input "Fit image Automatically fit image to a fixed width and height" at bounding box center [0, 0] width 0 height 0
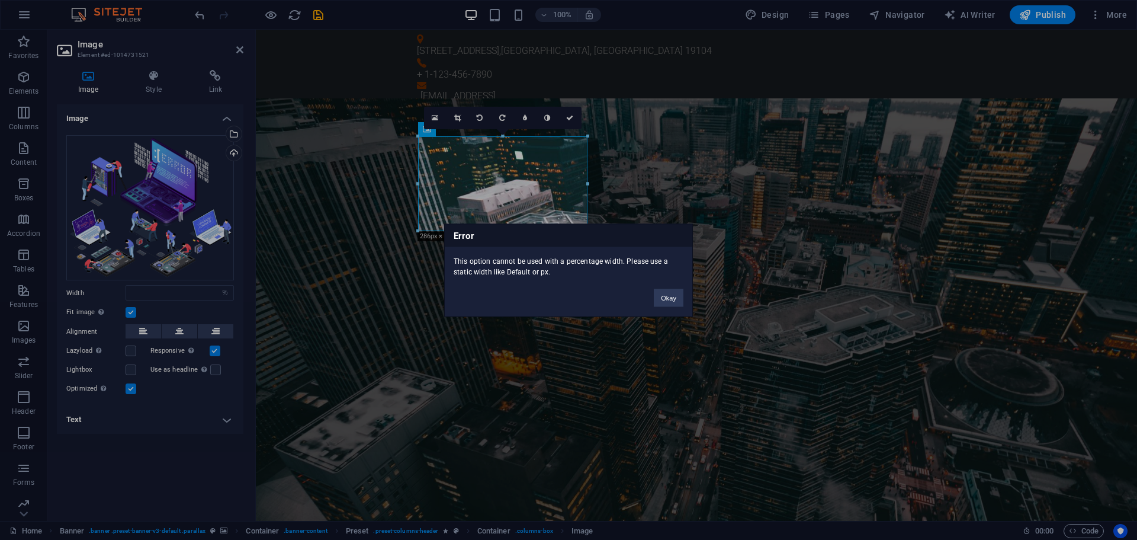
click at [655, 286] on div "Okay" at bounding box center [668, 292] width 47 height 30
click at [646, 294] on div "Okay" at bounding box center [668, 292] width 47 height 30
click at [666, 296] on button "Okay" at bounding box center [669, 297] width 30 height 18
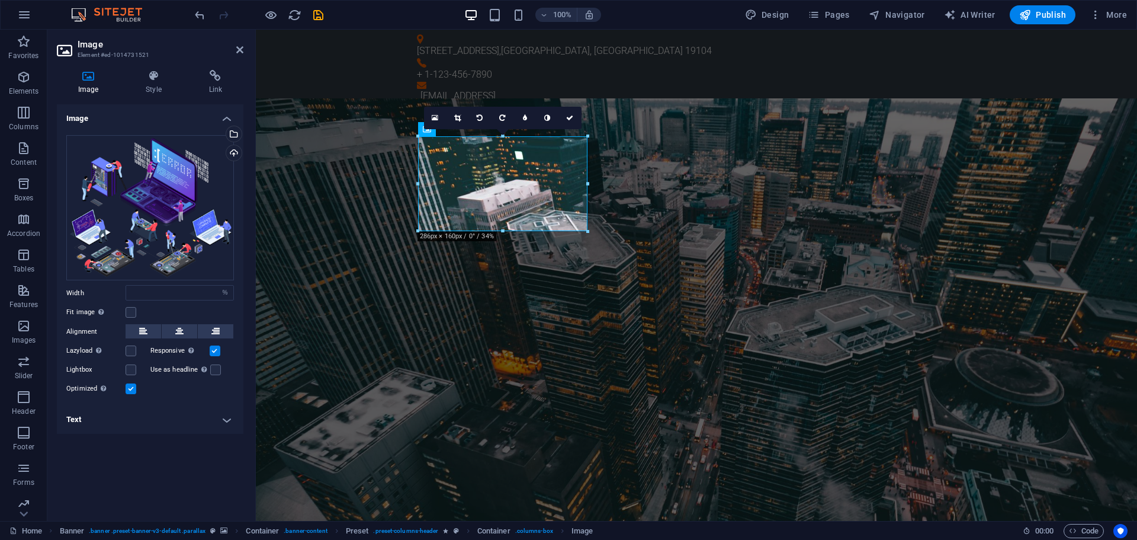
click at [132, 386] on label at bounding box center [131, 388] width 11 height 11
click at [0, 0] on input "Optimized Images are compressed to improve page speed." at bounding box center [0, 0] width 0 height 0
click at [131, 387] on label at bounding box center [131, 388] width 11 height 11
click at [0, 0] on input "Optimized Images are compressed to improve page speed." at bounding box center [0, 0] width 0 height 0
click at [132, 373] on label at bounding box center [131, 369] width 11 height 11
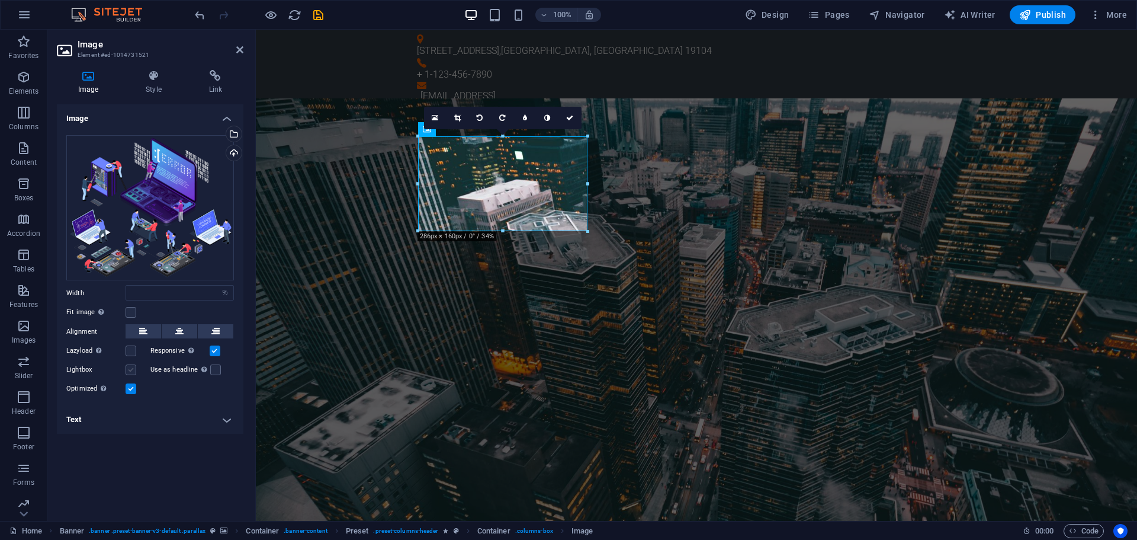
click at [0, 0] on input "Lightbox" at bounding box center [0, 0] width 0 height 0
click at [132, 373] on label at bounding box center [131, 369] width 11 height 11
click at [0, 0] on input "Lightbox" at bounding box center [0, 0] width 0 height 0
click at [128, 355] on label at bounding box center [131, 350] width 11 height 11
click at [0, 0] on input "Lazyload Loading images after the page loads improves page speed." at bounding box center [0, 0] width 0 height 0
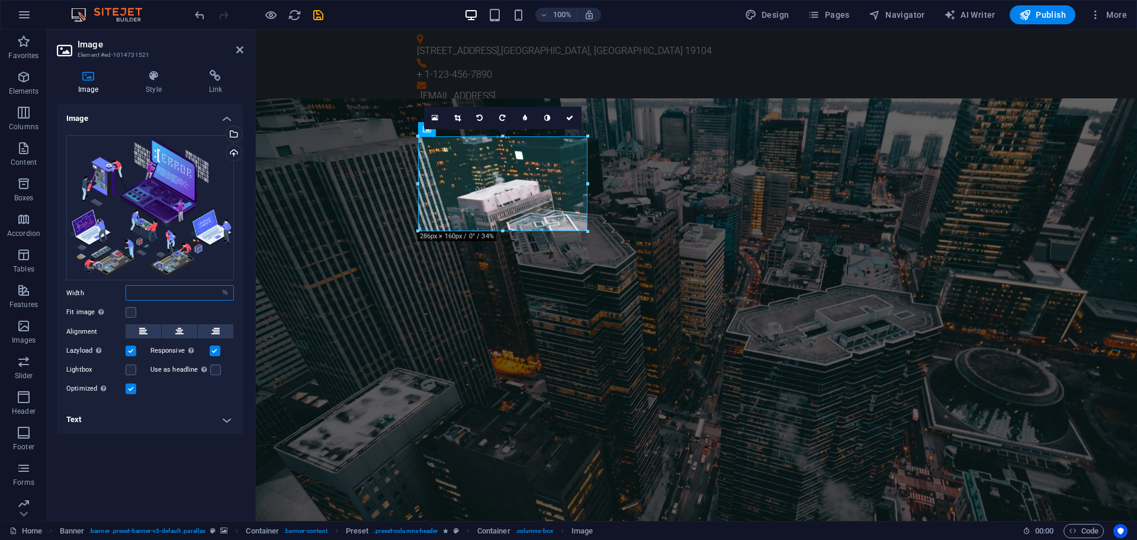
click at [148, 294] on input "number" at bounding box center [179, 293] width 107 height 14
drag, startPoint x: 152, startPoint y: 291, endPoint x: 89, endPoint y: 270, distance: 66.1
click at [90, 271] on div "Drag files here, click to choose files or select files from Files or our free s…" at bounding box center [150, 266] width 187 height 280
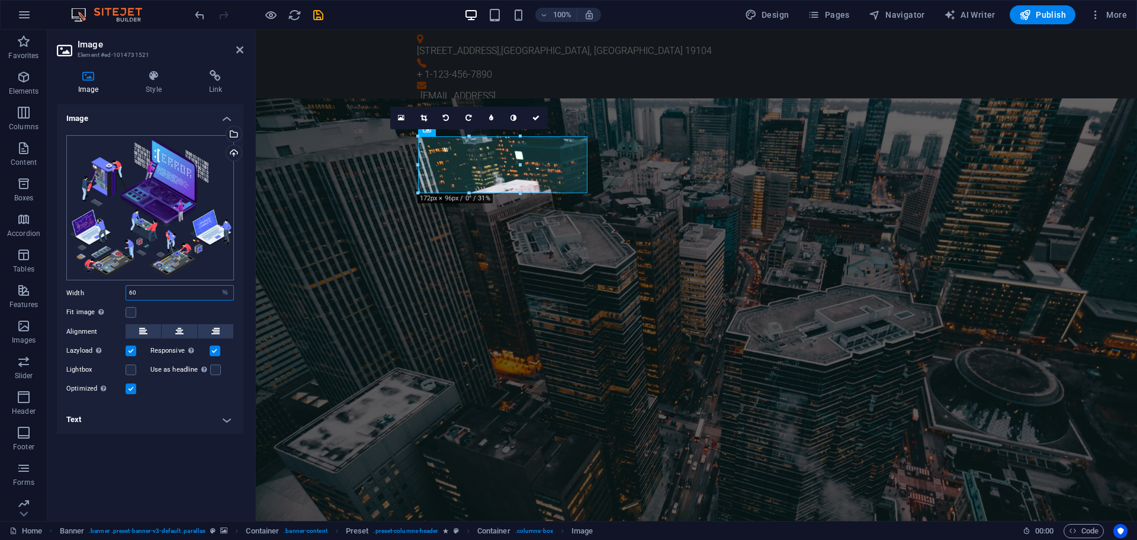
type input "6"
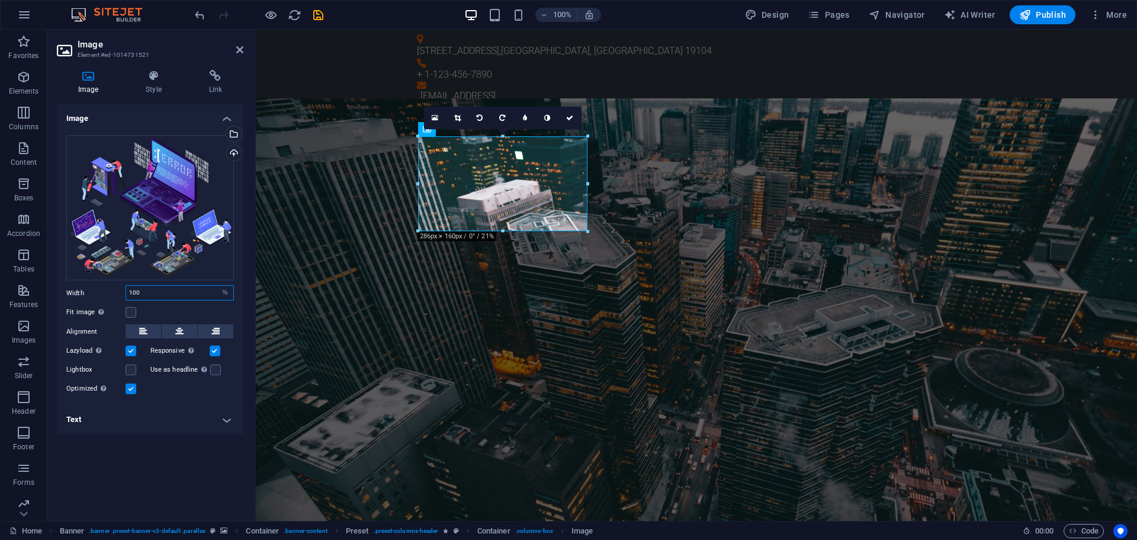
type input "100"
click at [139, 456] on div "Image Drag files here, click to choose files or select files from Files or our …" at bounding box center [150, 307] width 187 height 407
click at [150, 85] on h4 "Style" at bounding box center [155, 82] width 63 height 25
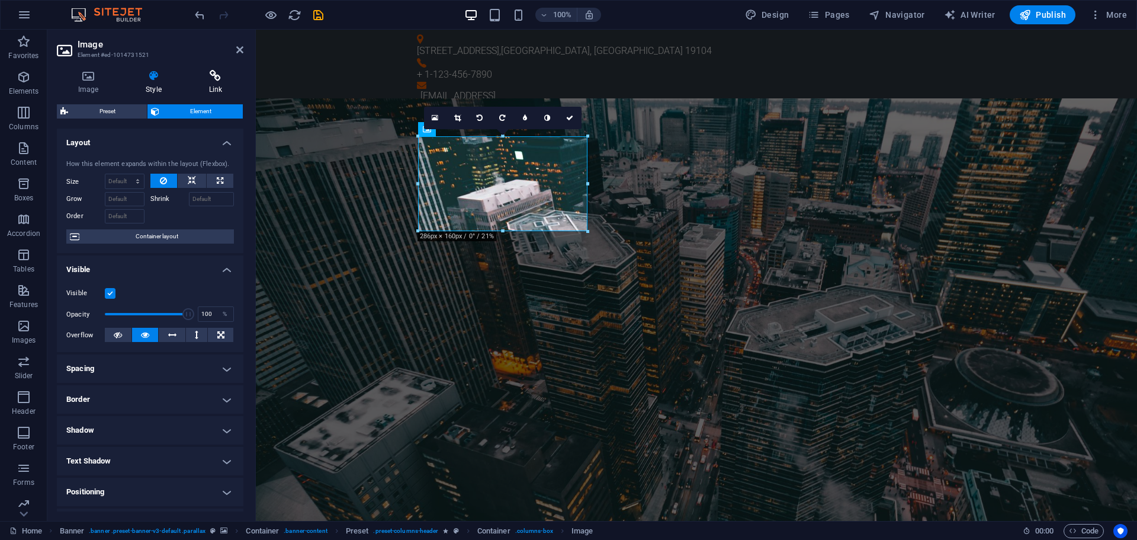
click at [200, 78] on icon at bounding box center [216, 76] width 56 height 12
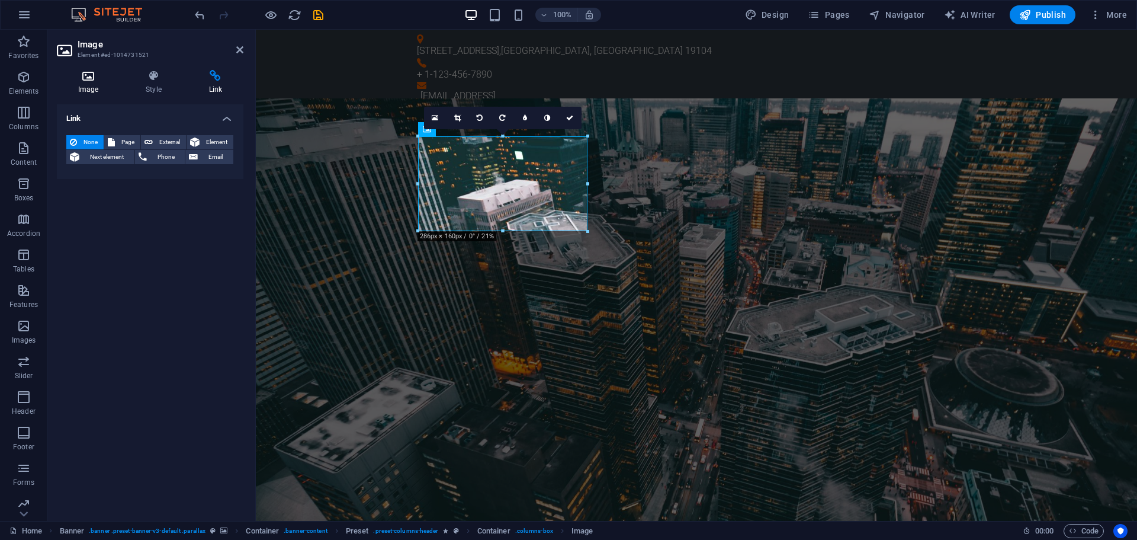
click at [79, 80] on icon at bounding box center [88, 76] width 63 height 12
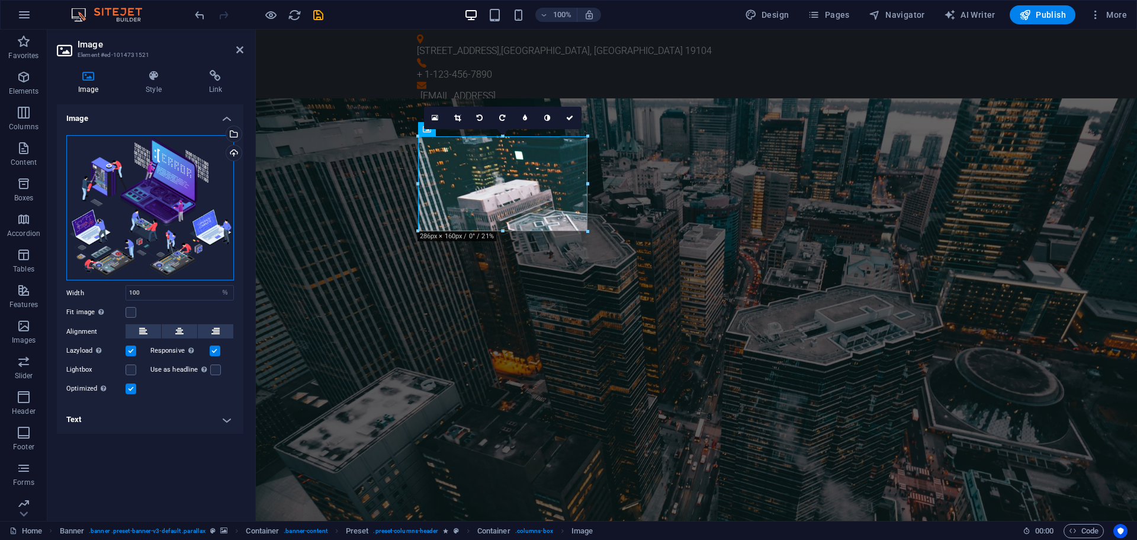
click at [140, 195] on div "Drag files here, click to choose files or select files from Files or our free s…" at bounding box center [150, 207] width 168 height 145
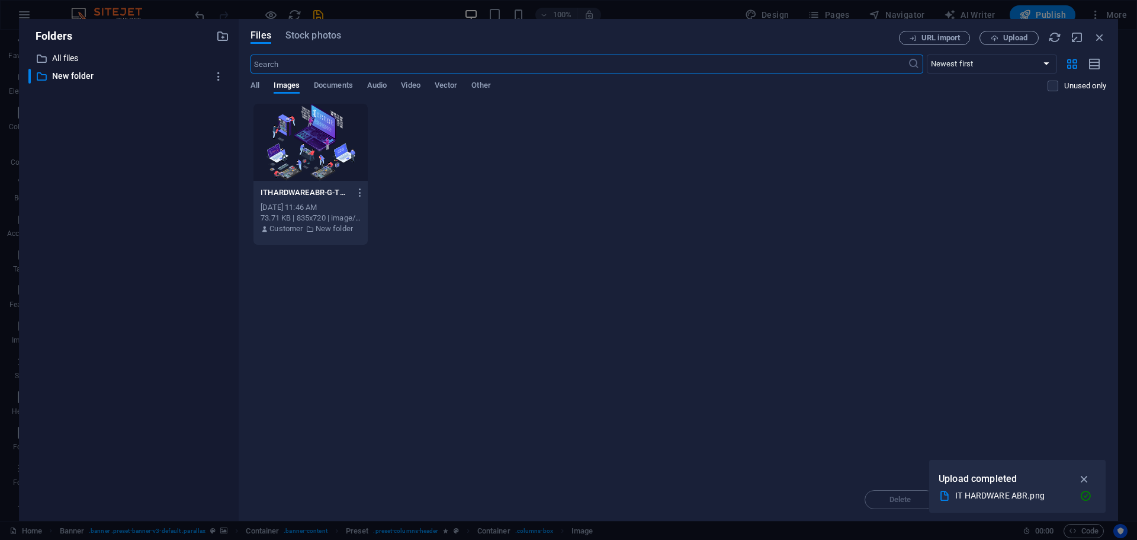
click at [286, 133] on div at bounding box center [311, 142] width 114 height 77
click at [361, 190] on icon "button" at bounding box center [360, 192] width 11 height 11
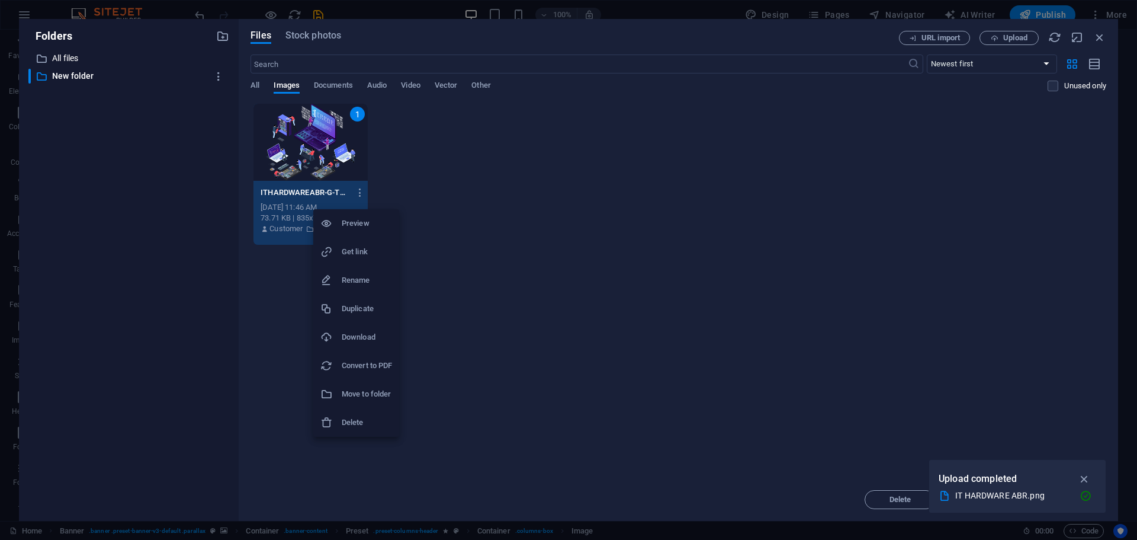
click at [504, 273] on div at bounding box center [568, 270] width 1137 height 540
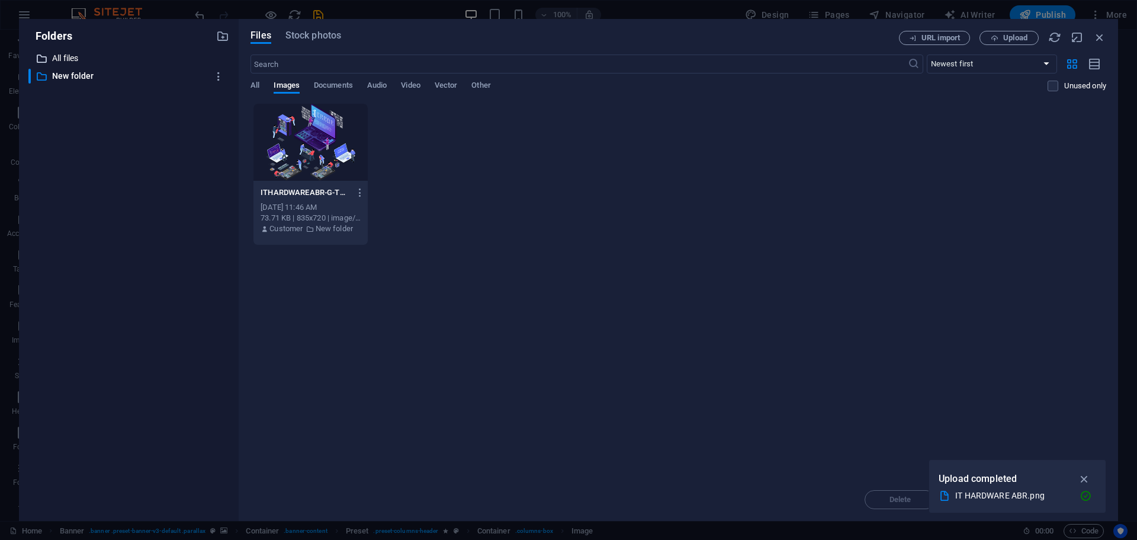
click at [70, 60] on p "All files" at bounding box center [129, 59] width 155 height 14
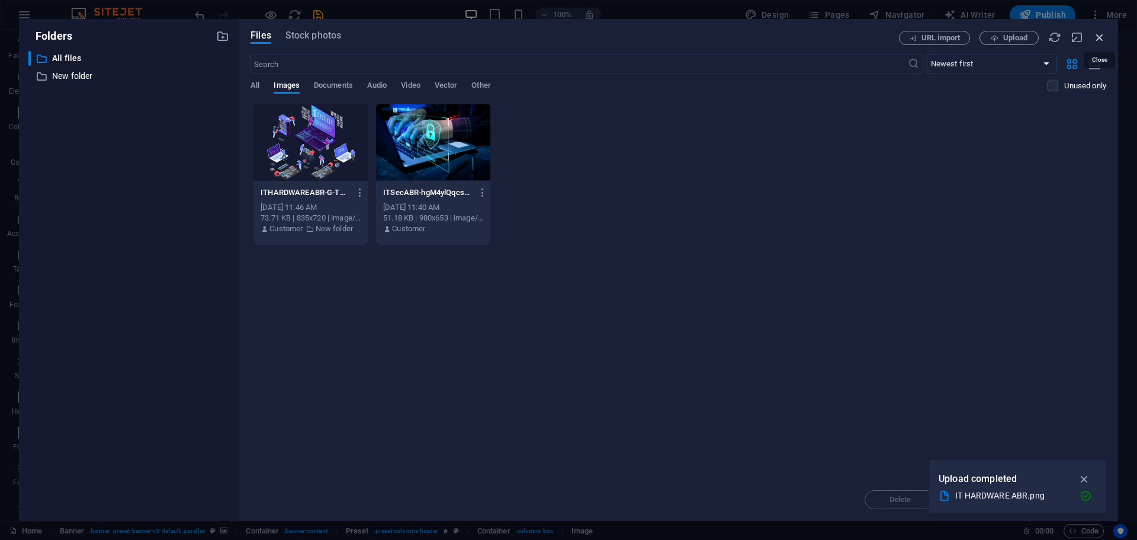
click at [1097, 37] on icon "button" at bounding box center [1099, 37] width 13 height 13
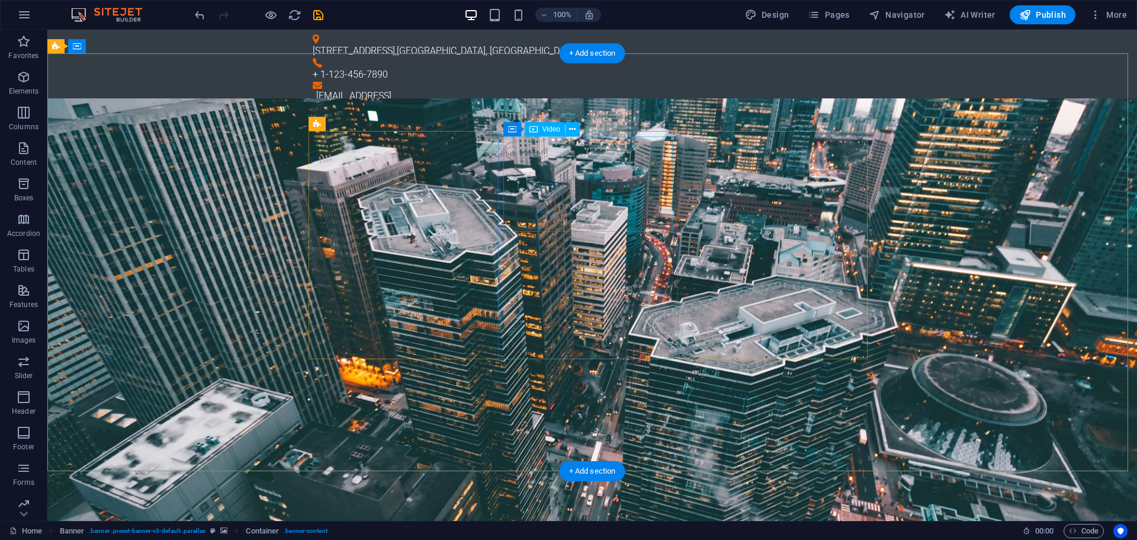
click at [570, 126] on icon at bounding box center [572, 129] width 7 height 12
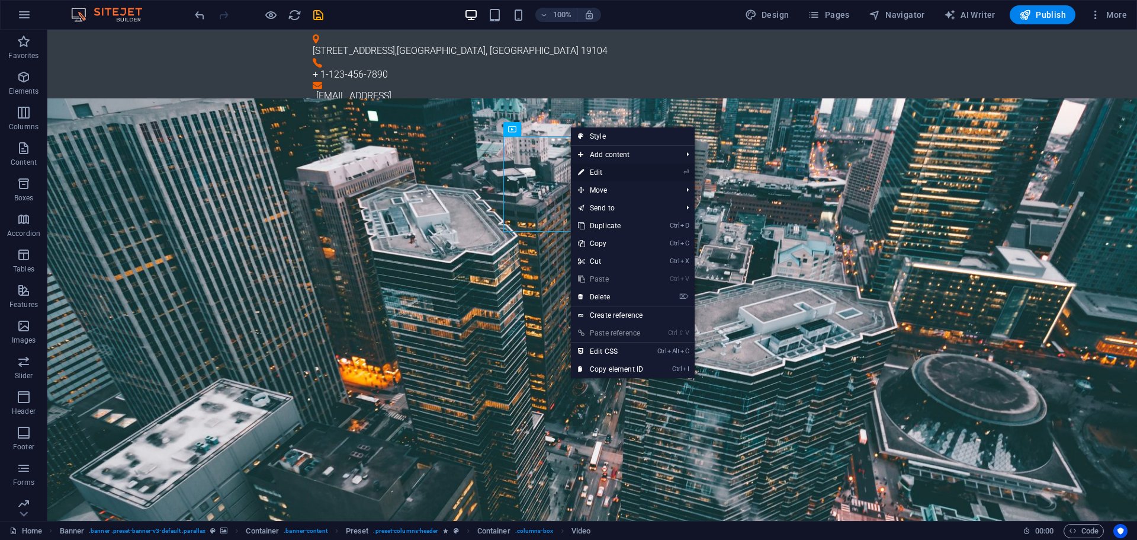
click at [597, 172] on link "⏎ Edit" at bounding box center [610, 172] width 79 height 18
select select "%"
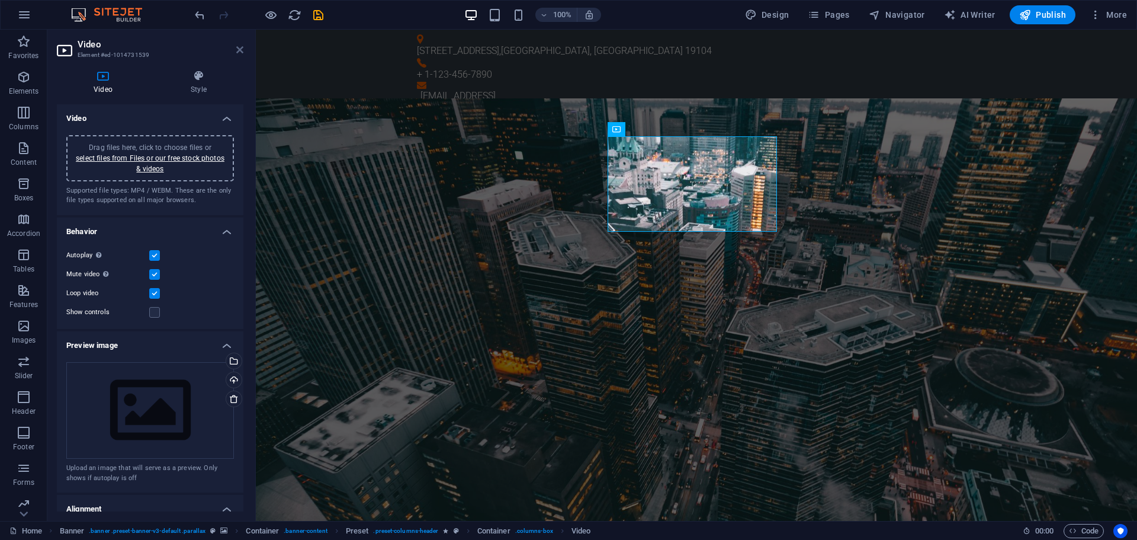
click at [238, 47] on icon at bounding box center [239, 49] width 7 height 9
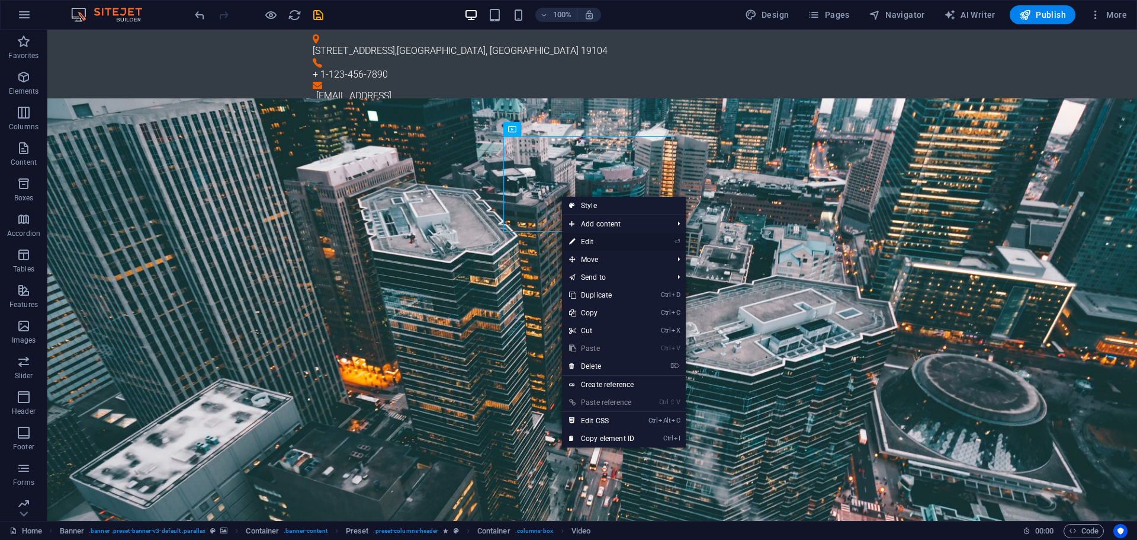
click at [589, 246] on link "⏎ Edit" at bounding box center [601, 242] width 79 height 18
select select "%"
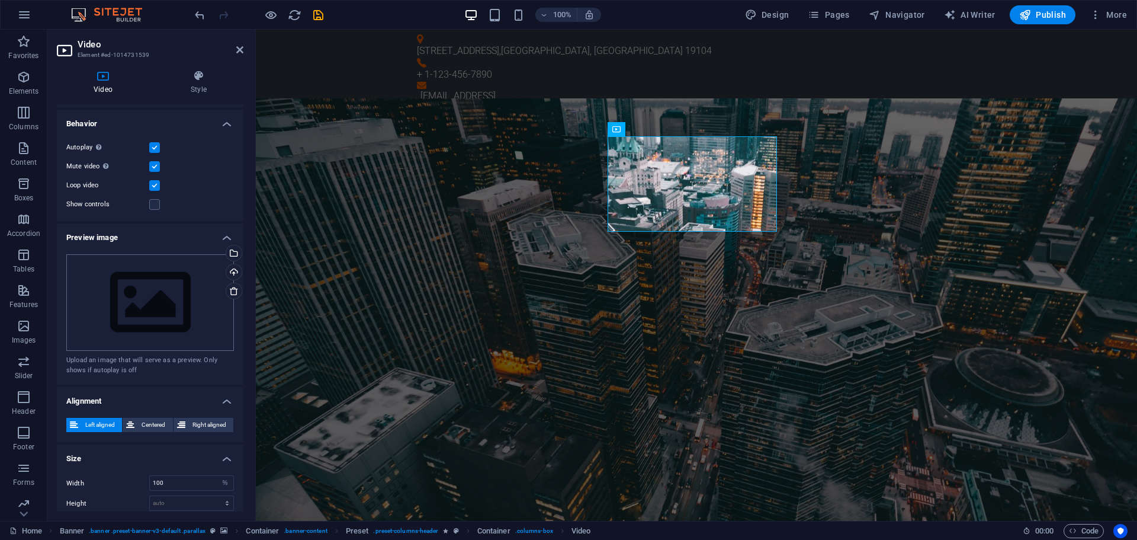
scroll to position [118, 0]
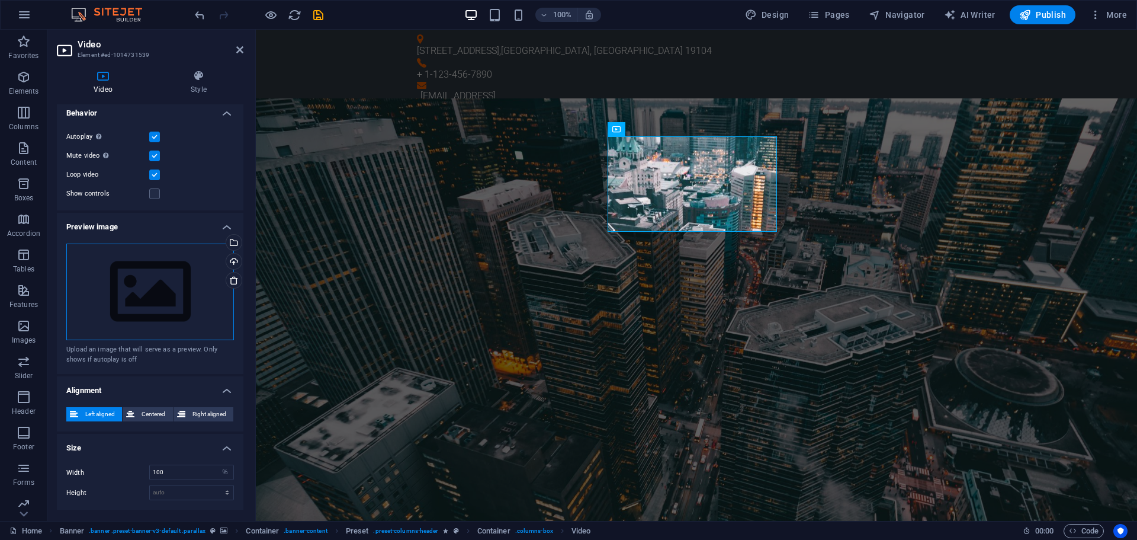
click at [131, 283] on div "Drag files here, click to choose files or select files from Files or our free s…" at bounding box center [150, 291] width 168 height 97
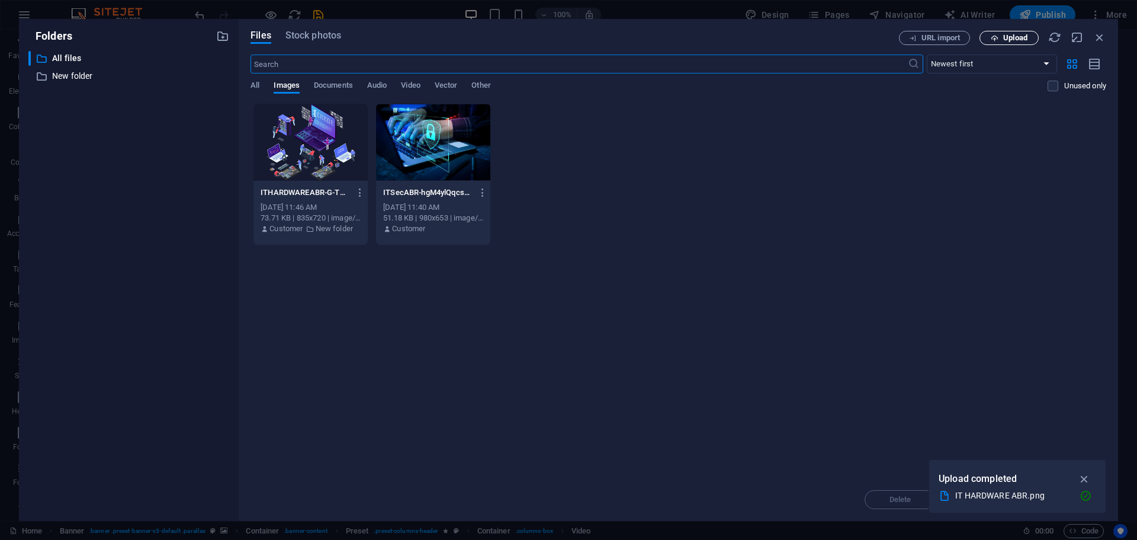
click at [998, 36] on icon "button" at bounding box center [995, 38] width 8 height 8
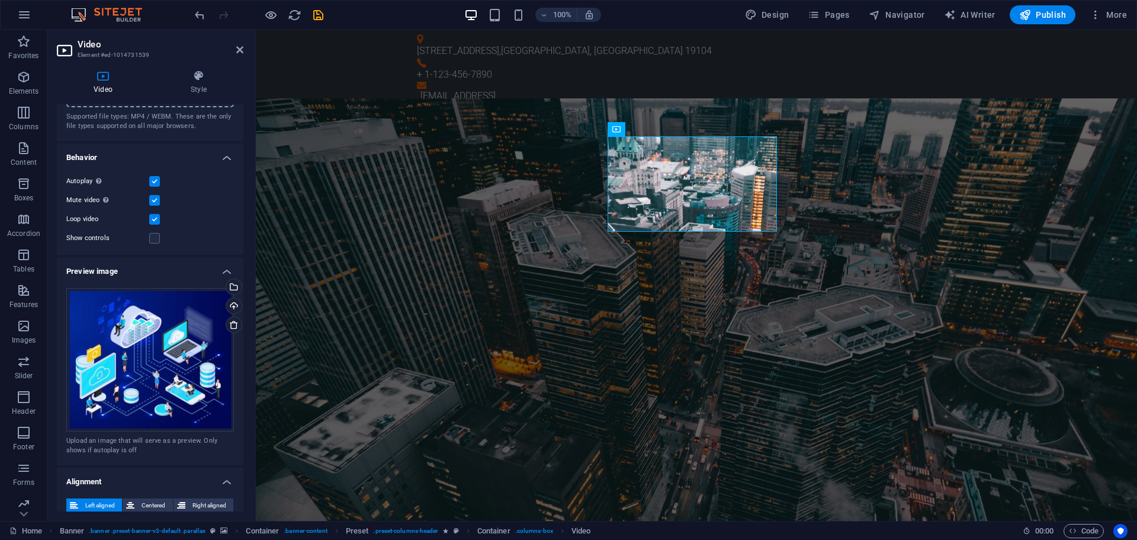
scroll to position [73, 0]
click at [195, 84] on h4 "Style" at bounding box center [198, 82] width 89 height 25
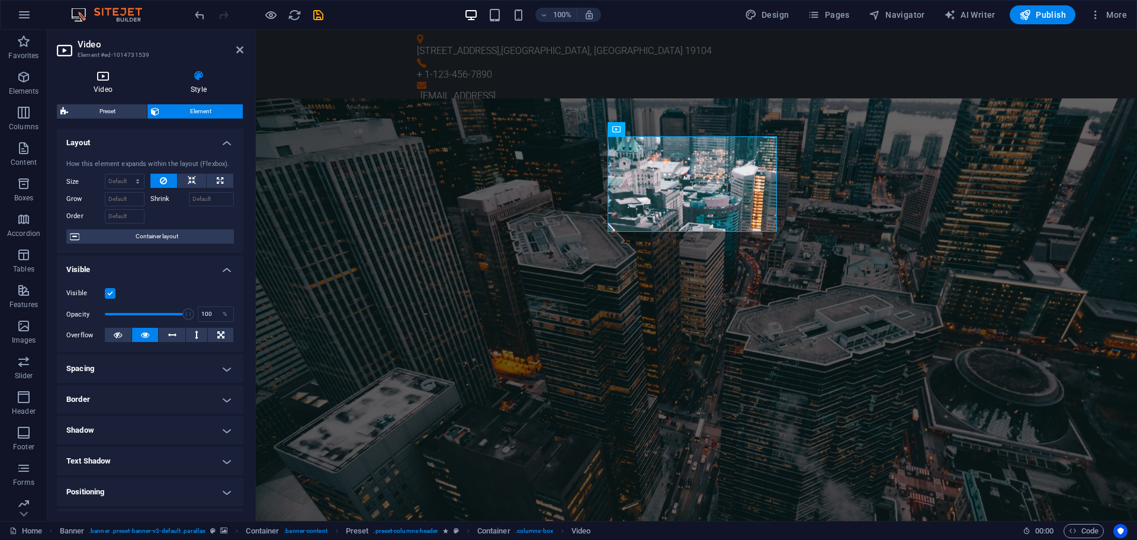
click at [99, 85] on h4 "Video" at bounding box center [105, 82] width 97 height 25
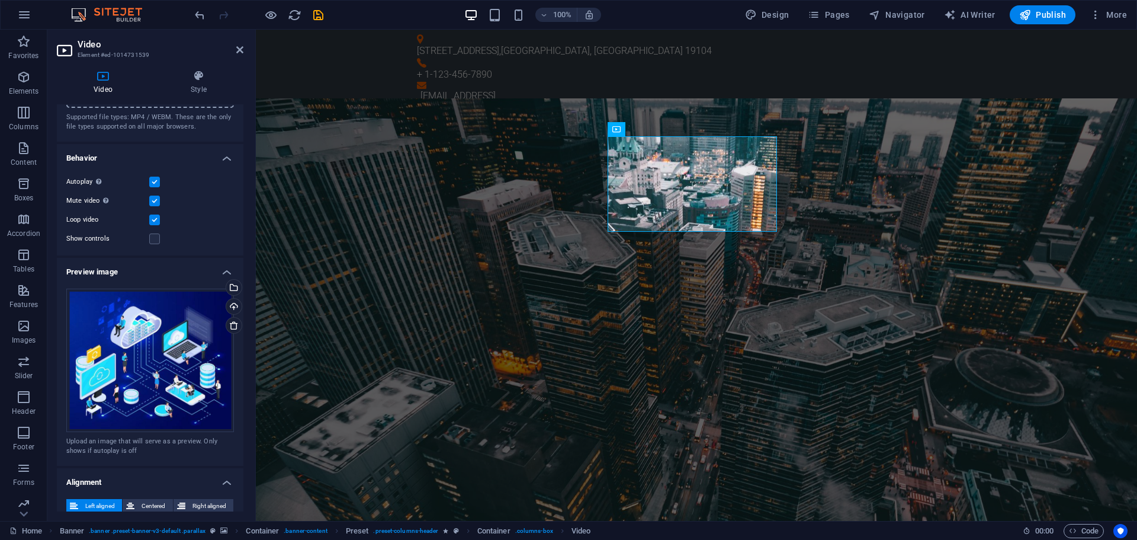
scroll to position [0, 0]
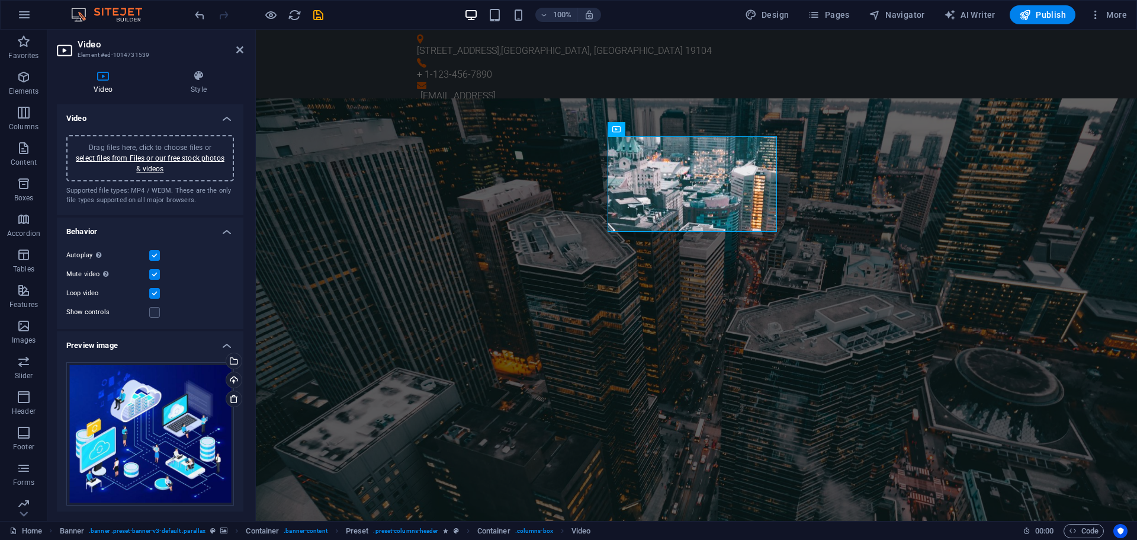
click at [90, 140] on div "Drag files here, click to choose files or select files from Files or our free s…" at bounding box center [150, 158] width 168 height 46
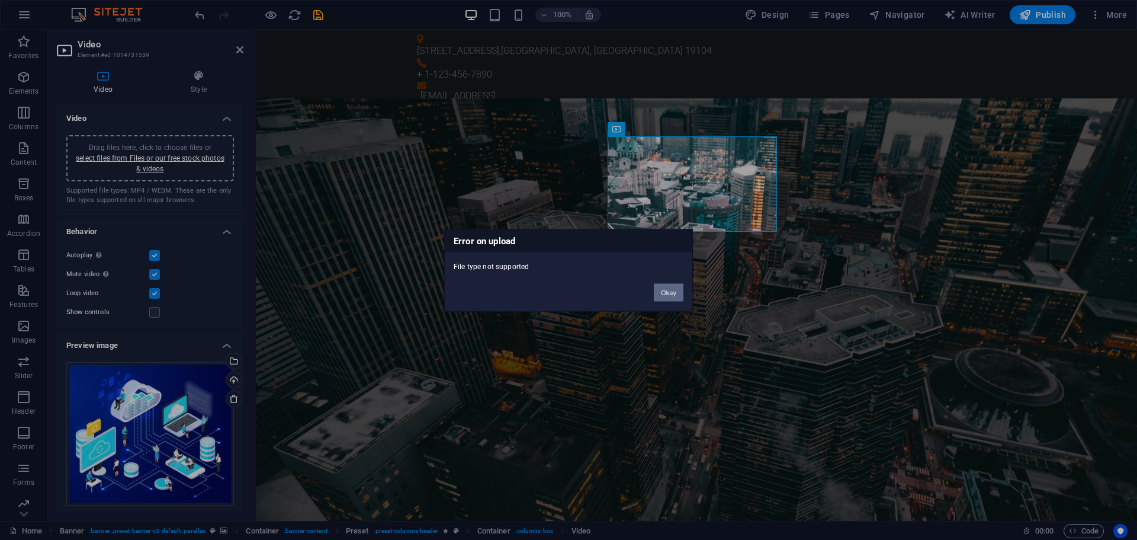
click at [665, 297] on button "Okay" at bounding box center [669, 292] width 30 height 18
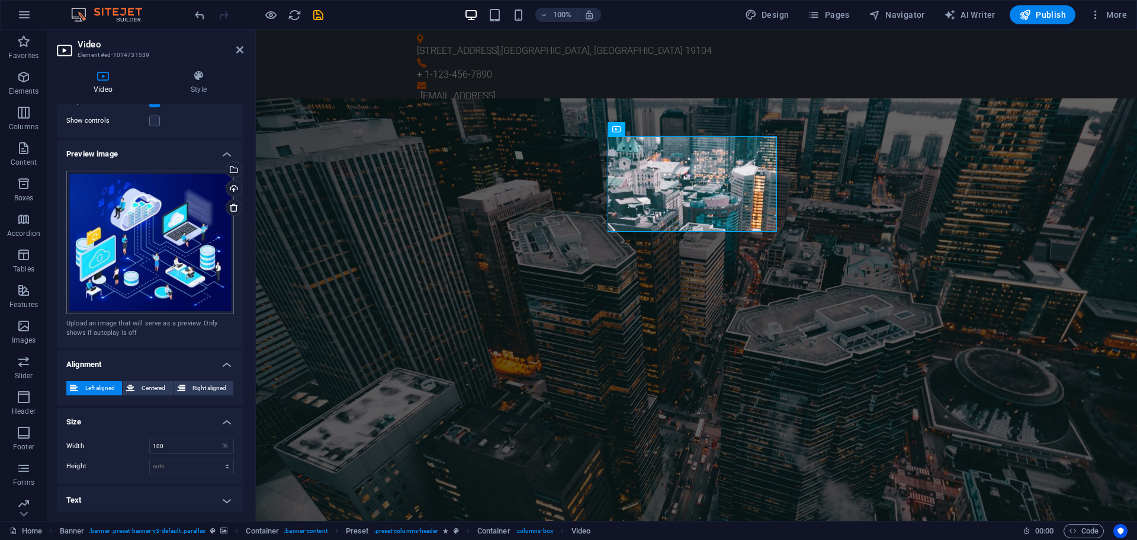
scroll to position [192, 0]
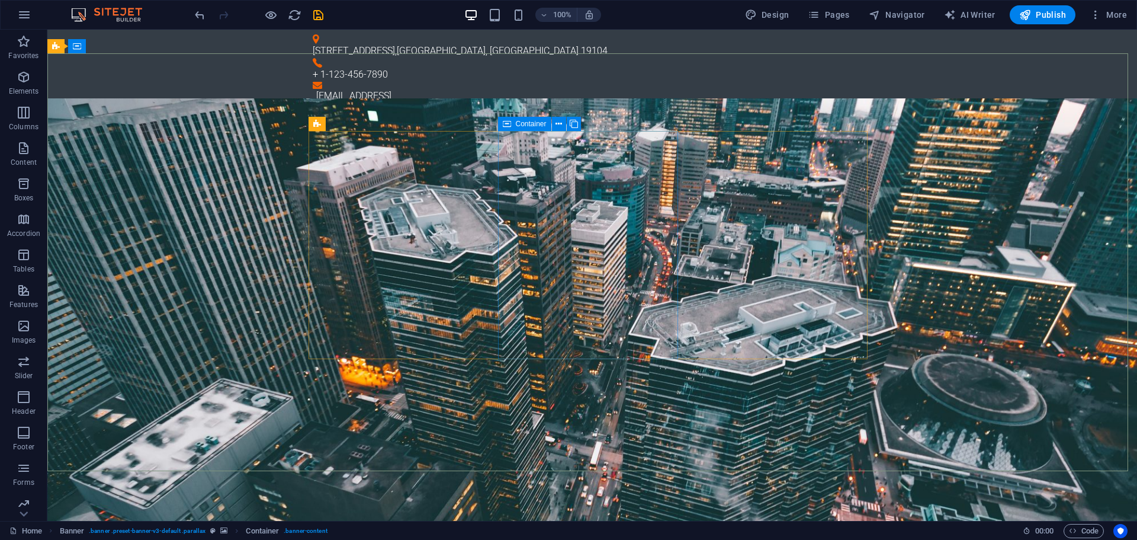
click at [506, 121] on icon at bounding box center [507, 124] width 8 height 14
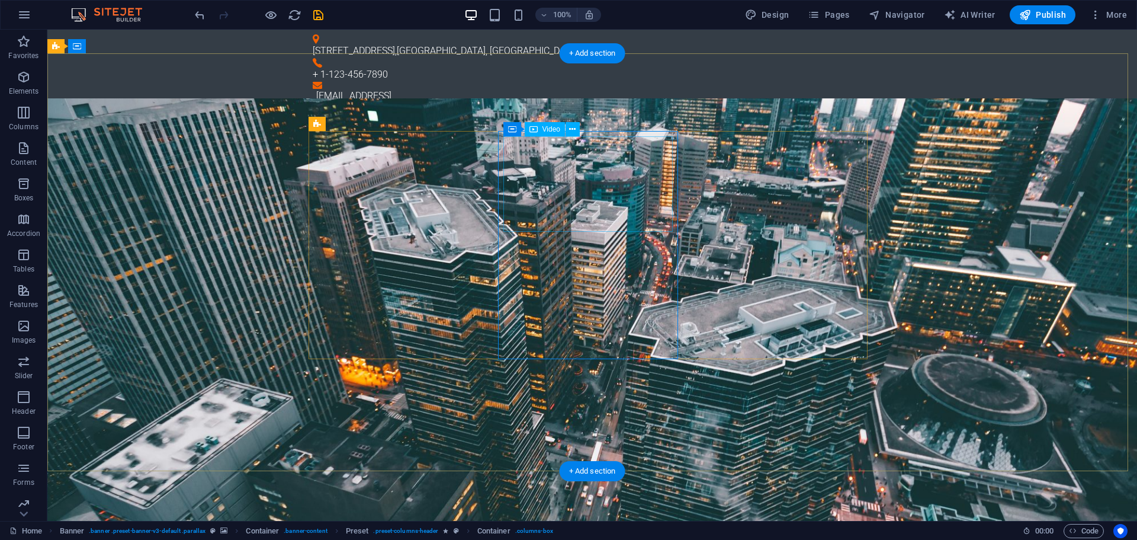
click at [551, 129] on span "Video" at bounding box center [552, 129] width 18 height 7
click at [578, 130] on button at bounding box center [573, 129] width 14 height 14
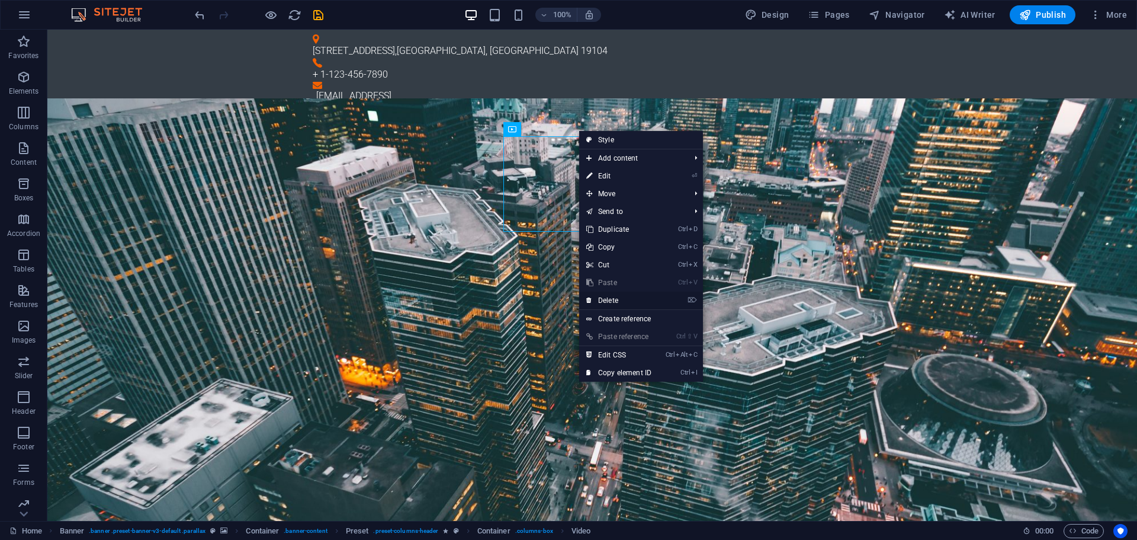
click at [624, 302] on link "⌦ Delete" at bounding box center [618, 300] width 79 height 18
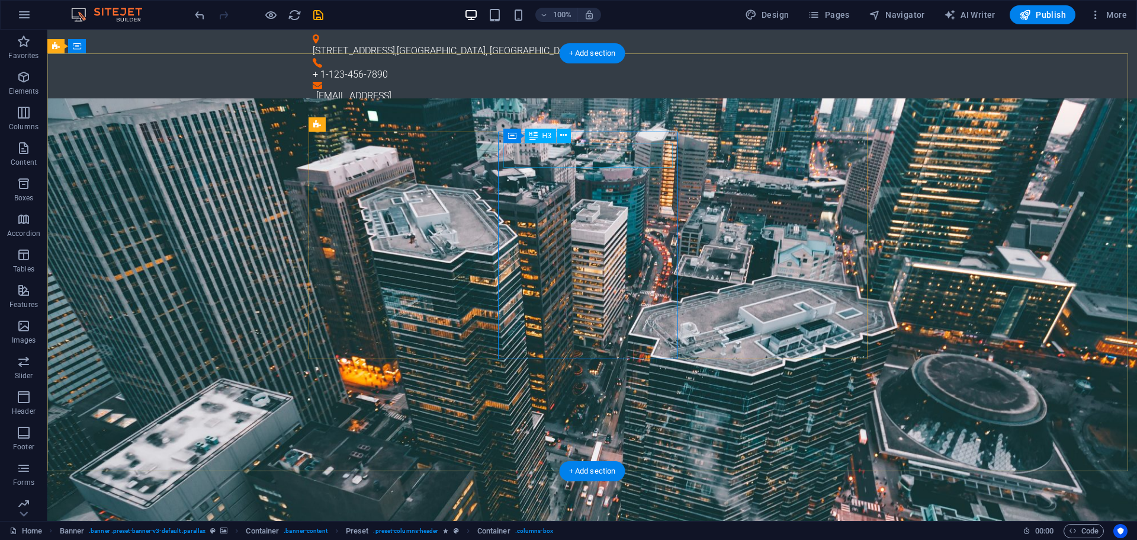
click at [555, 134] on div "H3" at bounding box center [540, 136] width 31 height 14
click at [557, 133] on button at bounding box center [564, 136] width 14 height 14
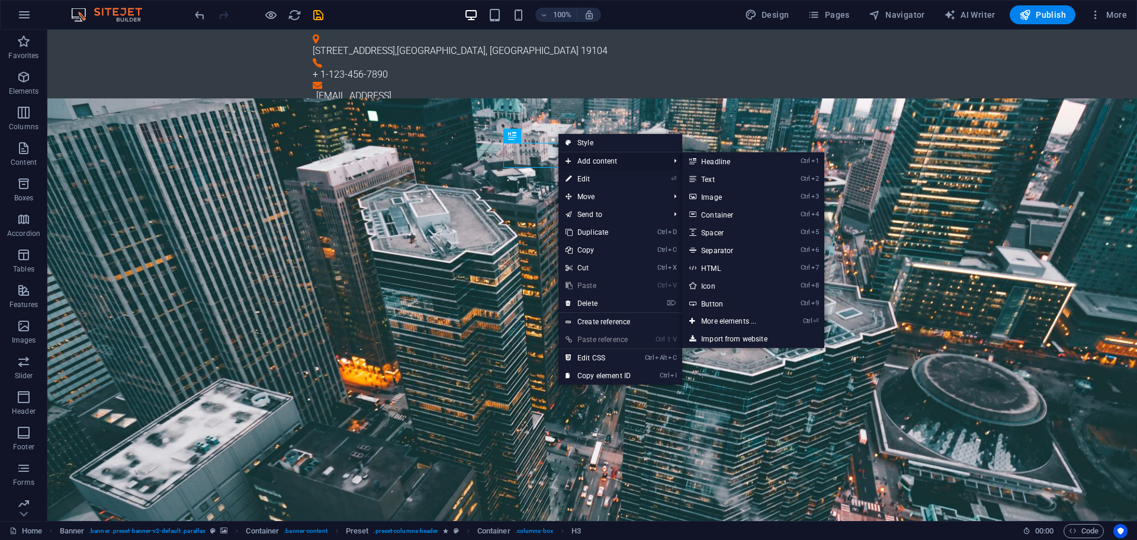
click at [583, 163] on span "Add content" at bounding box center [612, 161] width 106 height 18
click at [717, 193] on link "Ctrl 3 Image" at bounding box center [731, 197] width 98 height 18
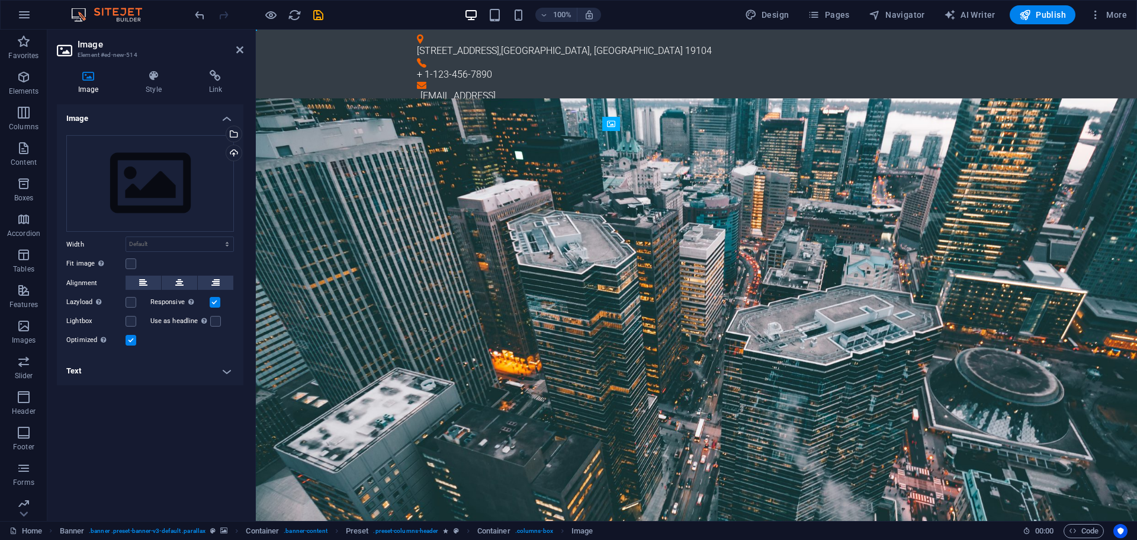
drag, startPoint x: 657, startPoint y: 221, endPoint x: 663, endPoint y: 143, distance: 77.8
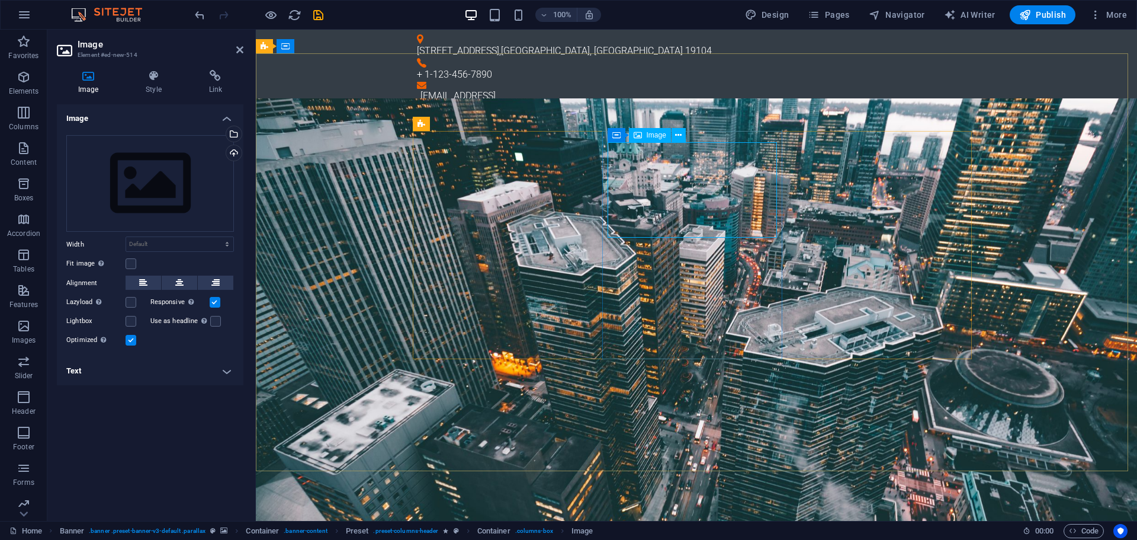
click at [652, 138] on span "Image" at bounding box center [657, 135] width 20 height 7
click at [193, 149] on div "Drag files here, click to choose files or select files from Files or our free s…" at bounding box center [150, 183] width 168 height 97
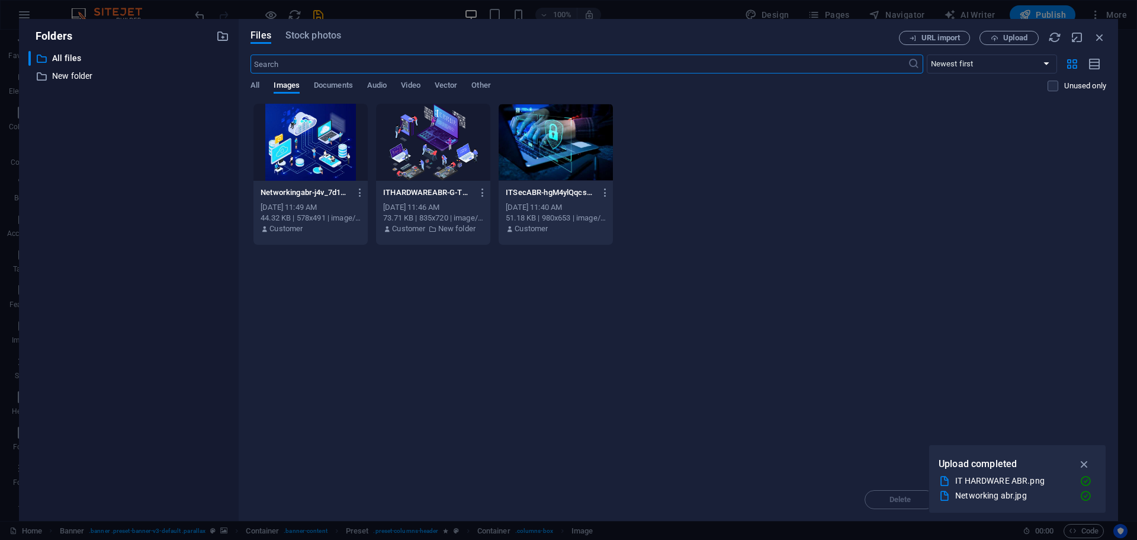
click at [287, 150] on div at bounding box center [311, 142] width 114 height 77
click at [287, 150] on div "1" at bounding box center [311, 142] width 114 height 77
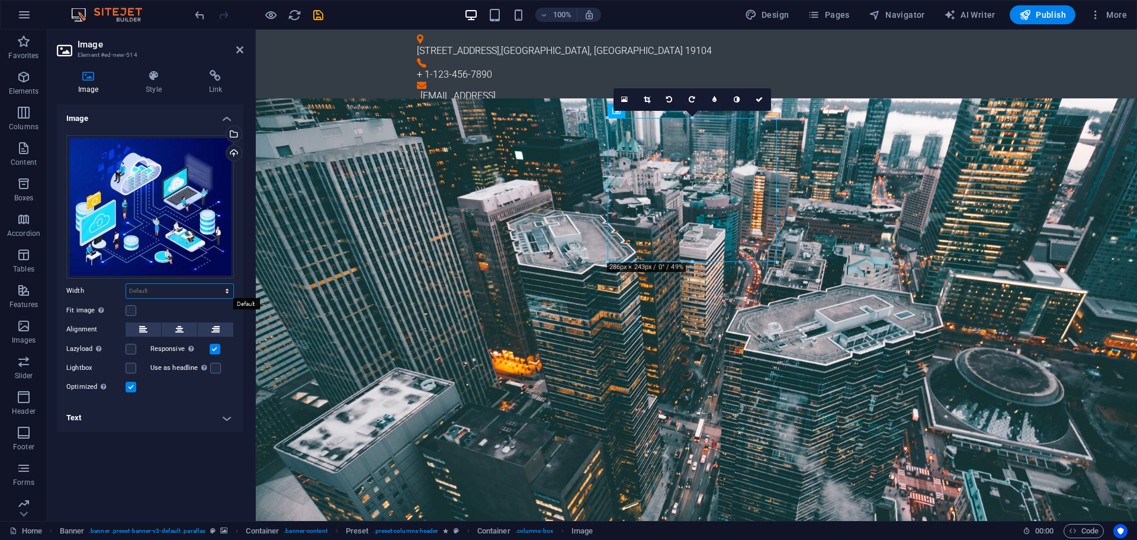
click at [171, 290] on select "Default auto px rem % em vh vw" at bounding box center [179, 291] width 107 height 14
click at [171, 289] on select "Default auto px rem % em vh vw" at bounding box center [179, 291] width 107 height 14
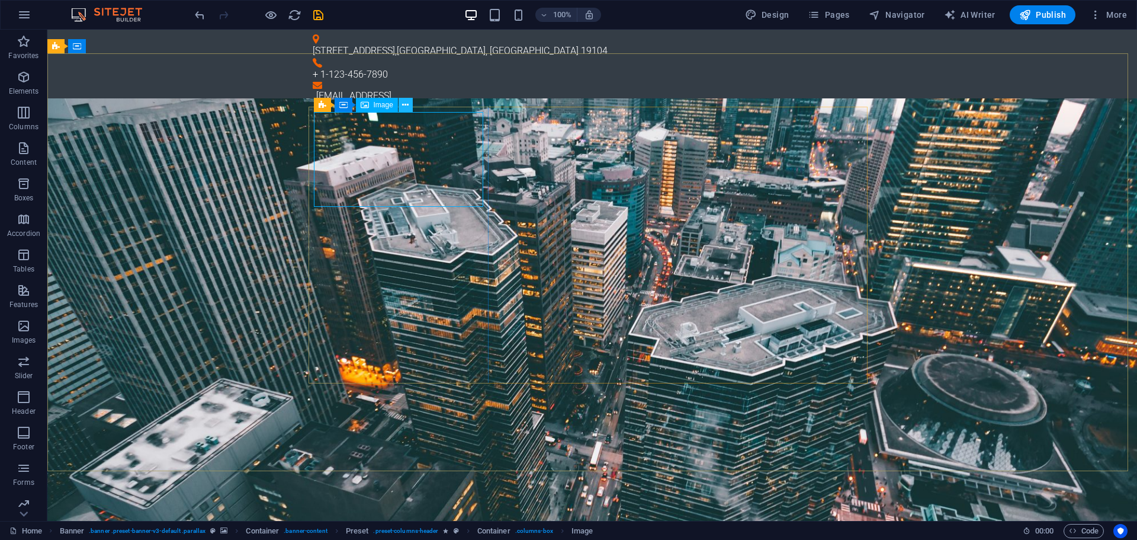
click at [410, 103] on button at bounding box center [406, 105] width 14 height 14
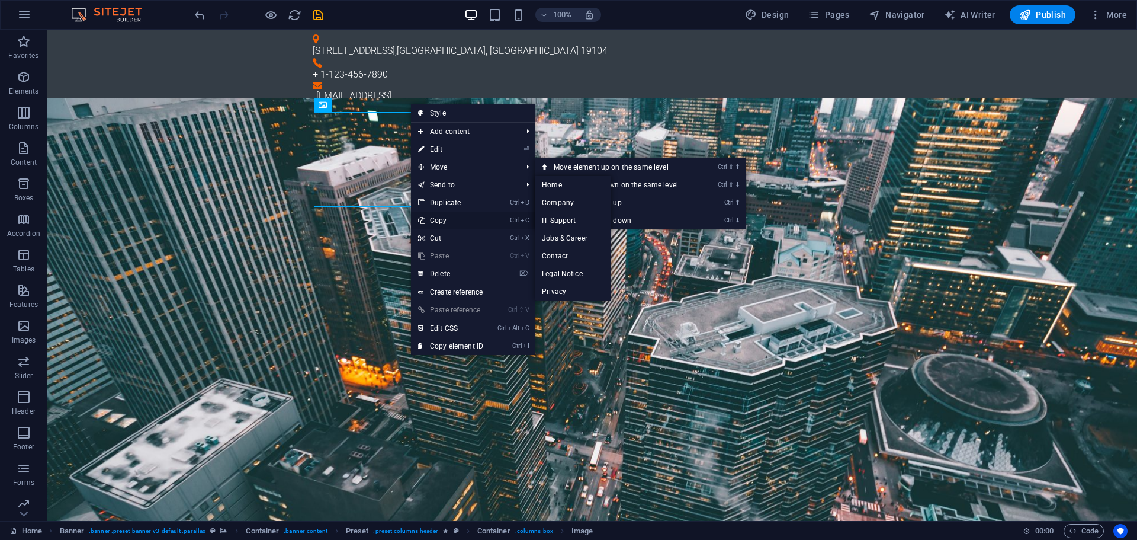
click at [438, 224] on link "Ctrl C Copy" at bounding box center [450, 220] width 79 height 18
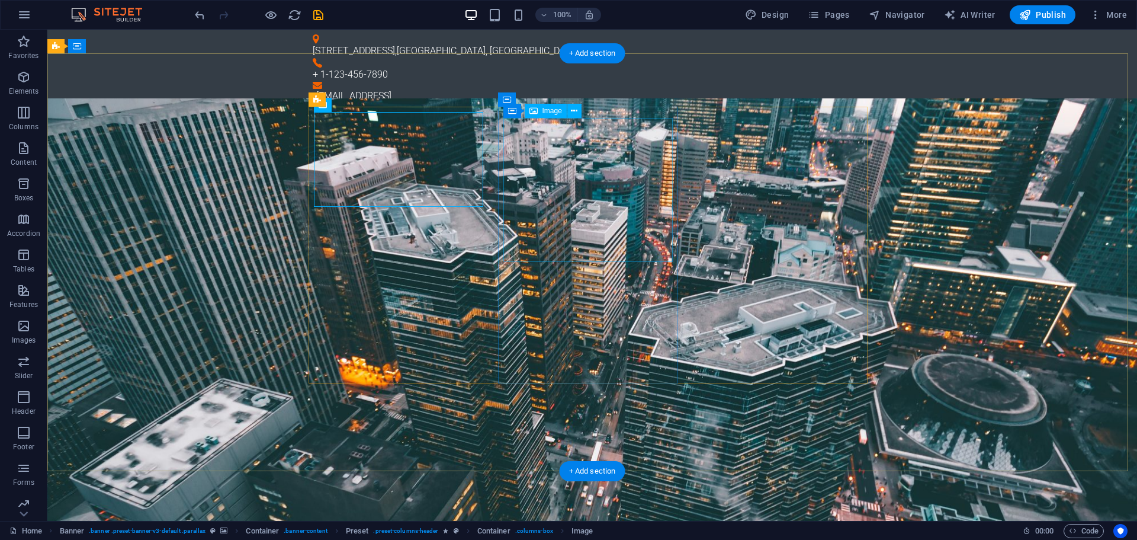
click at [573, 113] on icon at bounding box center [574, 111] width 7 height 12
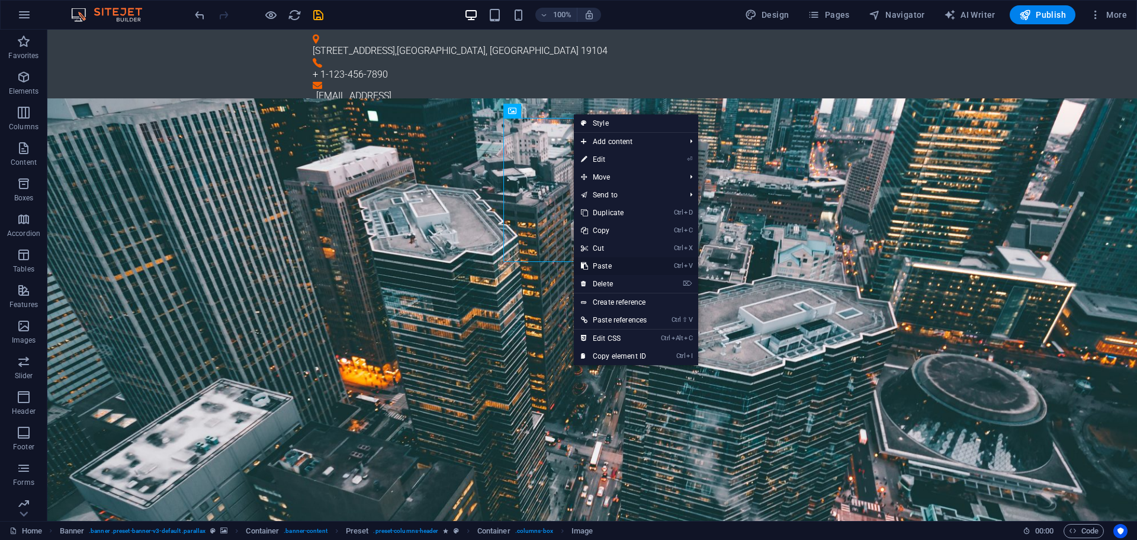
click at [596, 264] on link "Ctrl V Paste" at bounding box center [614, 266] width 80 height 18
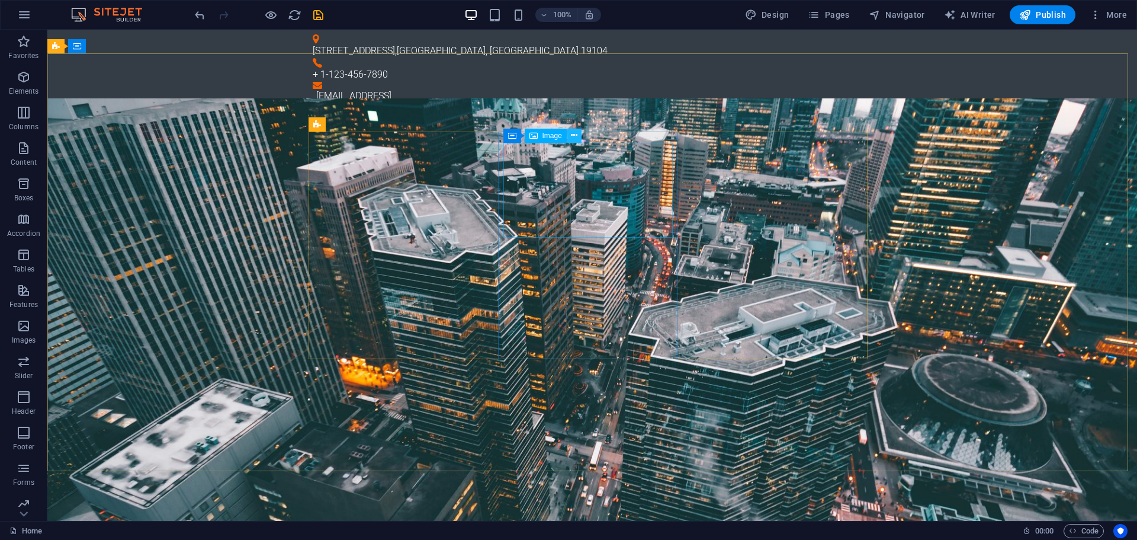
click at [572, 133] on icon at bounding box center [574, 135] width 7 height 12
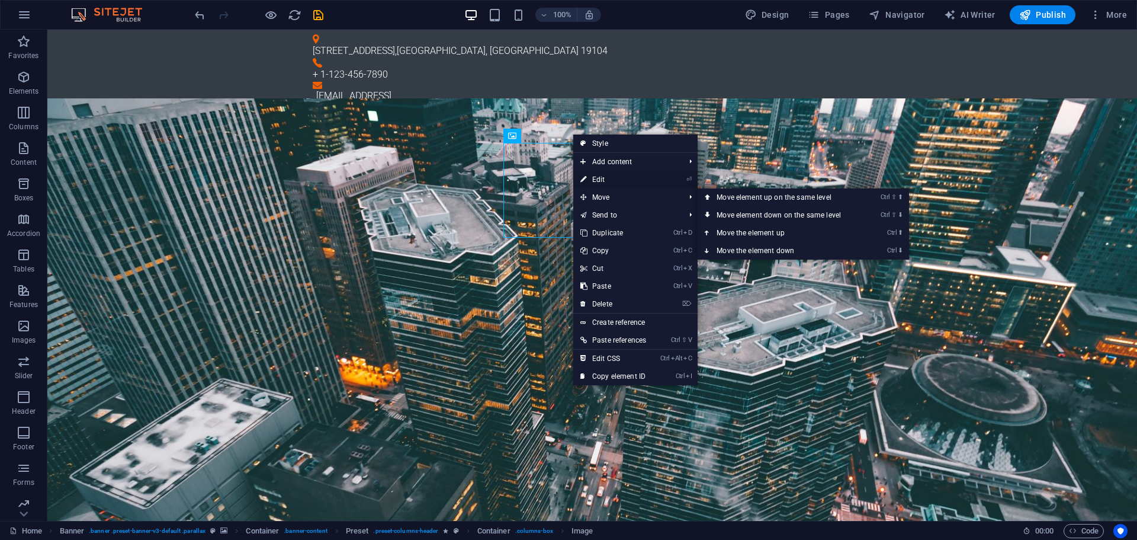
click at [608, 178] on link "⏎ Edit" at bounding box center [613, 180] width 80 height 18
select select "%"
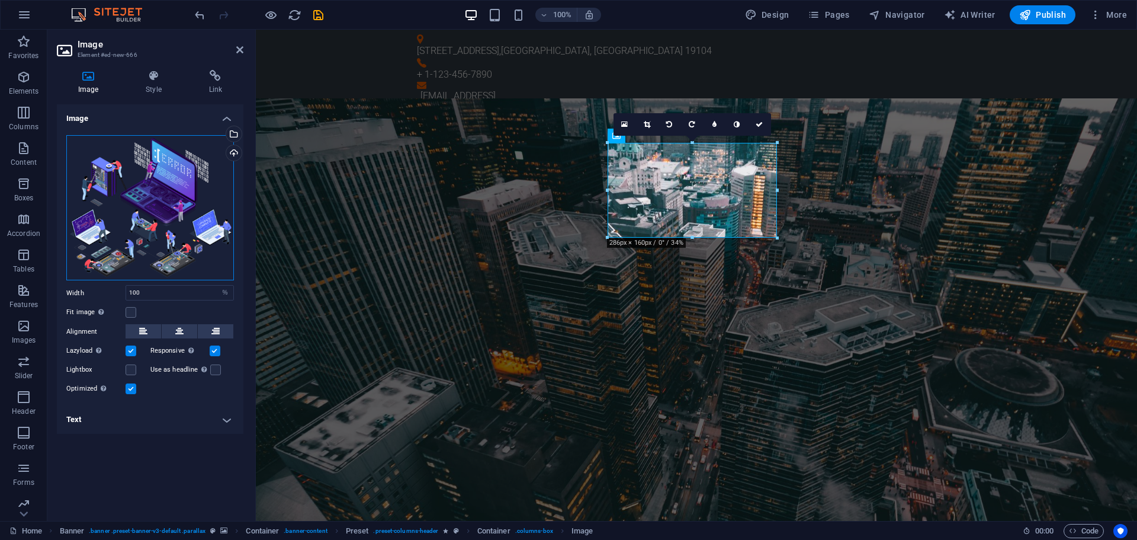
click at [187, 165] on div "Drag files here, click to choose files or select files from Files or our free s…" at bounding box center [150, 207] width 168 height 145
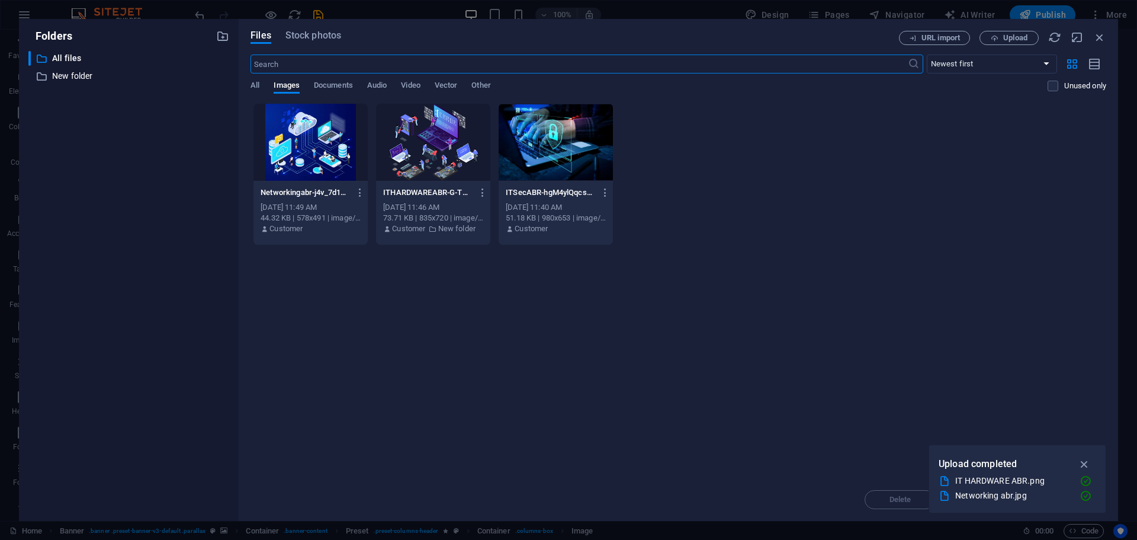
click at [295, 150] on div at bounding box center [311, 142] width 114 height 77
click at [295, 150] on div "1" at bounding box center [311, 142] width 114 height 77
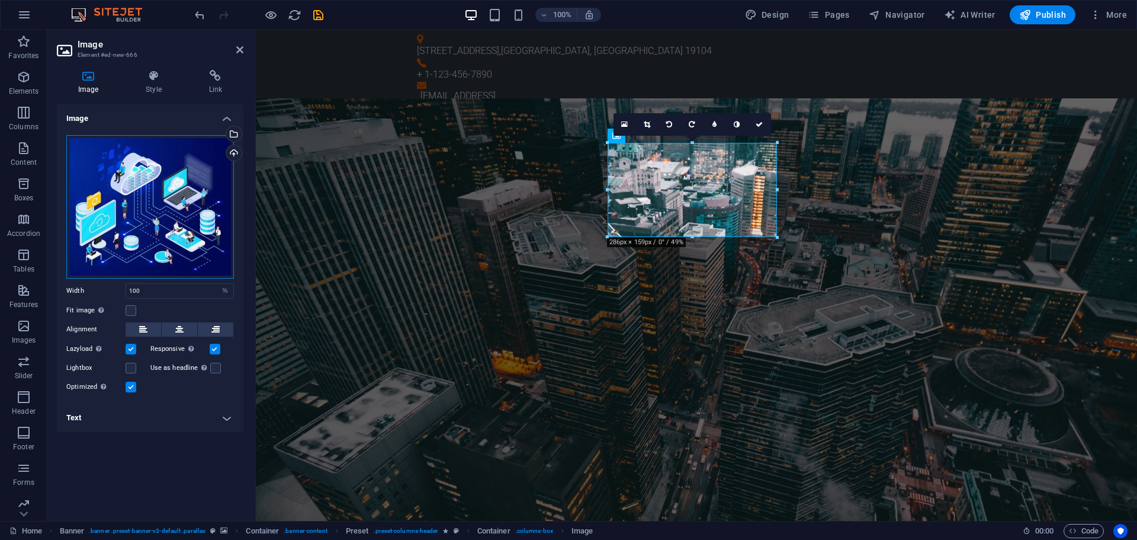
click at [165, 190] on div "Drag files here, click to choose files or select files from Files or our free s…" at bounding box center [150, 206] width 168 height 143
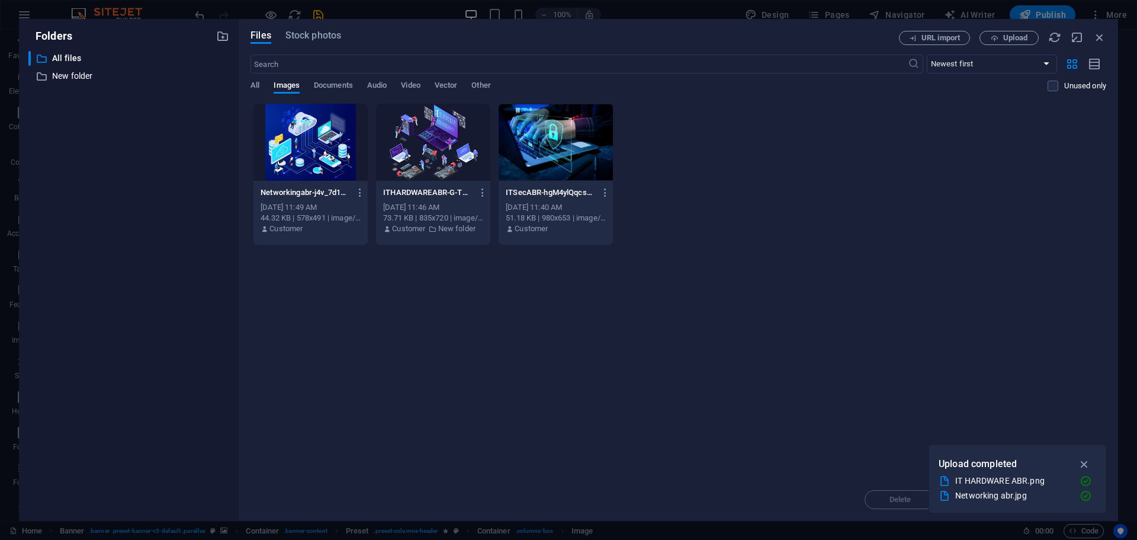
click at [304, 144] on div at bounding box center [311, 142] width 114 height 77
click at [297, 155] on div "1" at bounding box center [311, 142] width 114 height 77
click at [297, 155] on div at bounding box center [311, 142] width 114 height 77
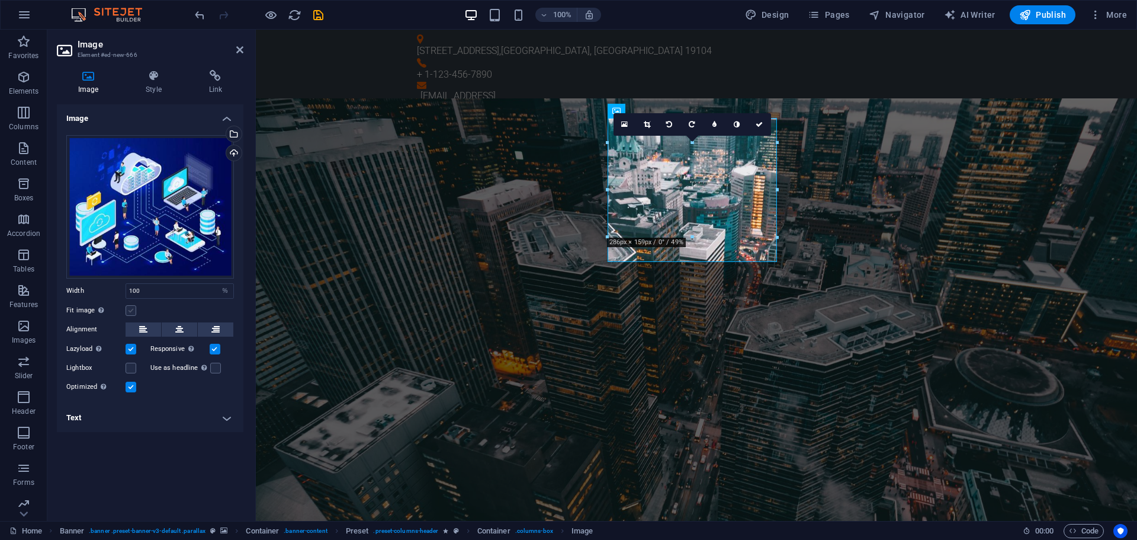
click at [126, 310] on label at bounding box center [131, 310] width 11 height 11
click at [0, 0] on input "Fit image Automatically fit image to a fixed width and height" at bounding box center [0, 0] width 0 height 0
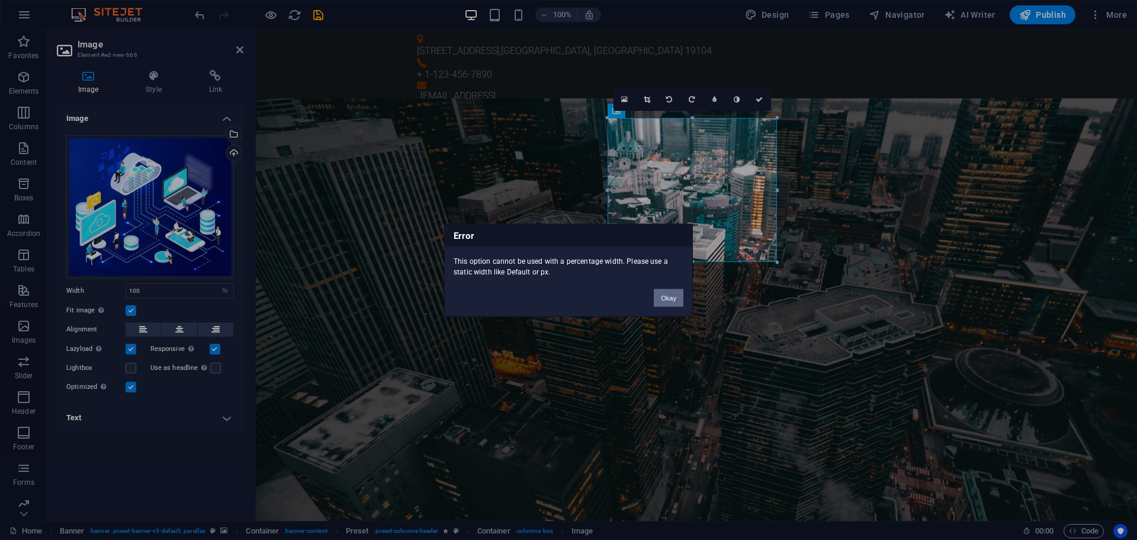
click at [663, 297] on button "Okay" at bounding box center [669, 297] width 30 height 18
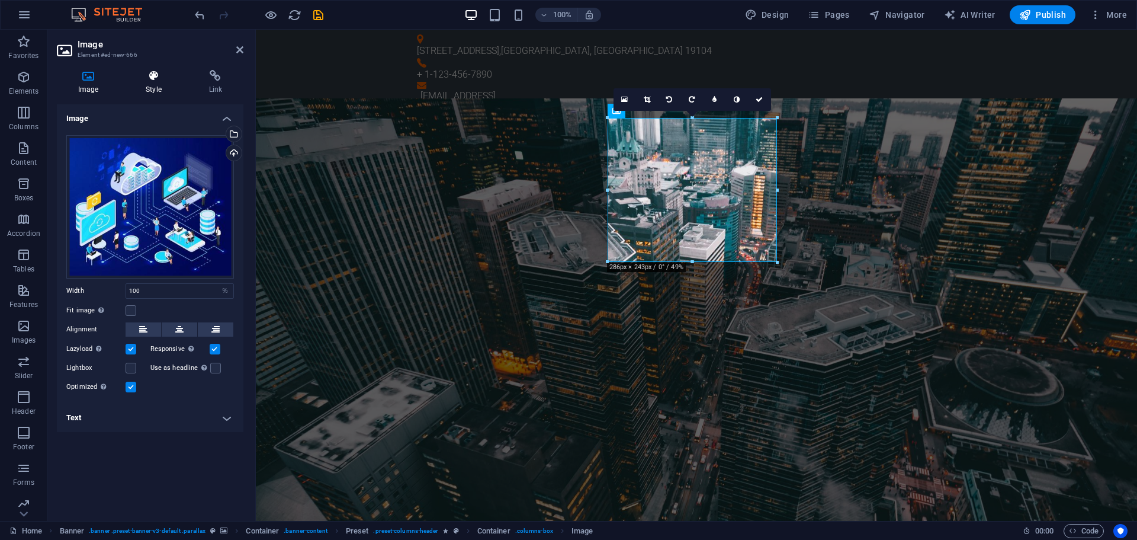
click at [165, 84] on h4 "Style" at bounding box center [155, 82] width 63 height 25
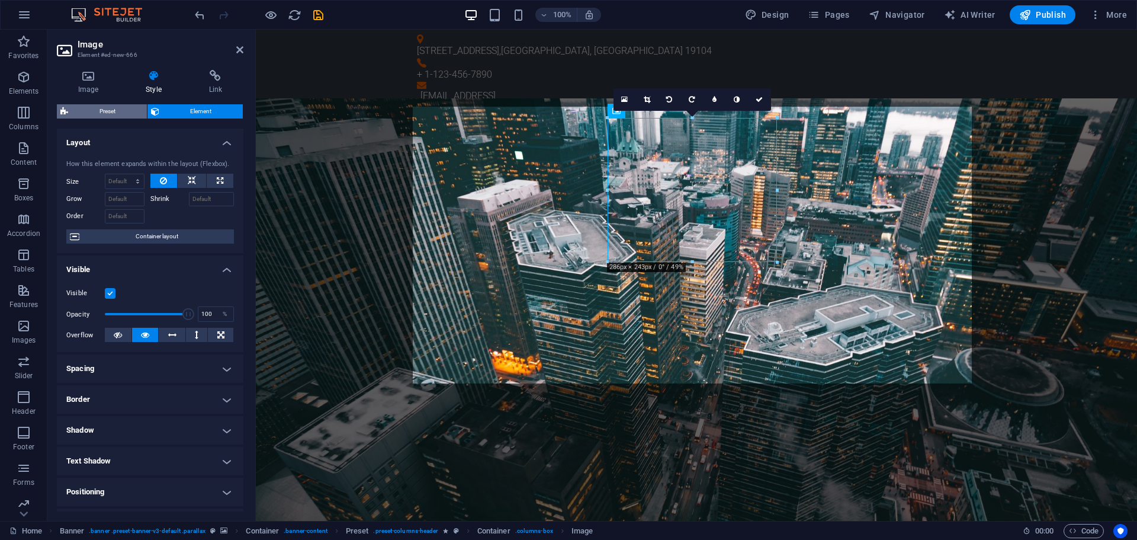
click at [101, 110] on span "Preset" at bounding box center [108, 111] width 72 height 14
select select "px"
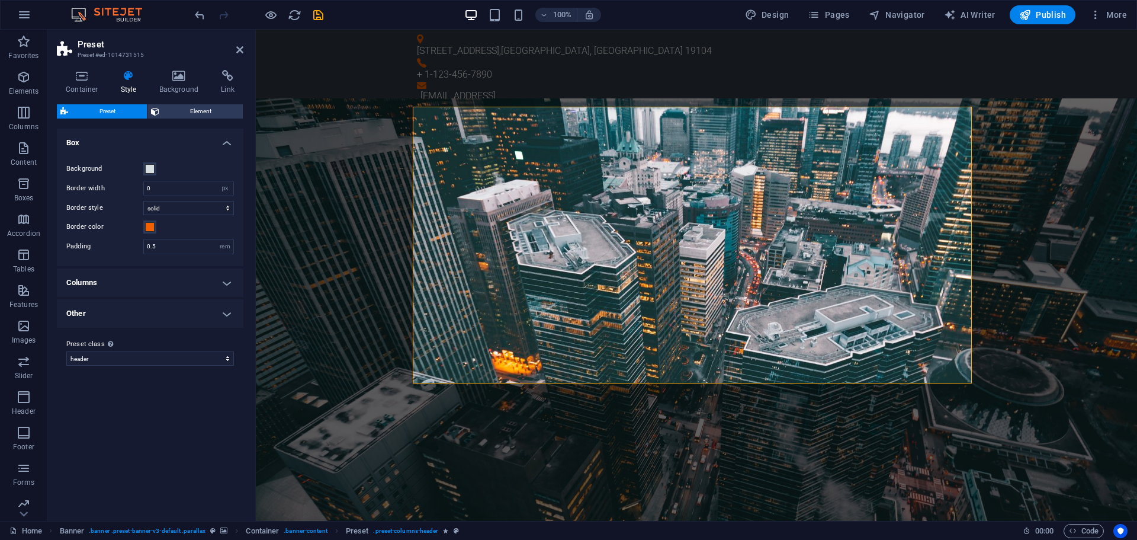
click at [172, 103] on div "Container Style Background Link Size Height Default px rem % vh vw Min. height …" at bounding box center [150, 290] width 187 height 441
click at [181, 111] on span "Element" at bounding box center [201, 111] width 77 height 14
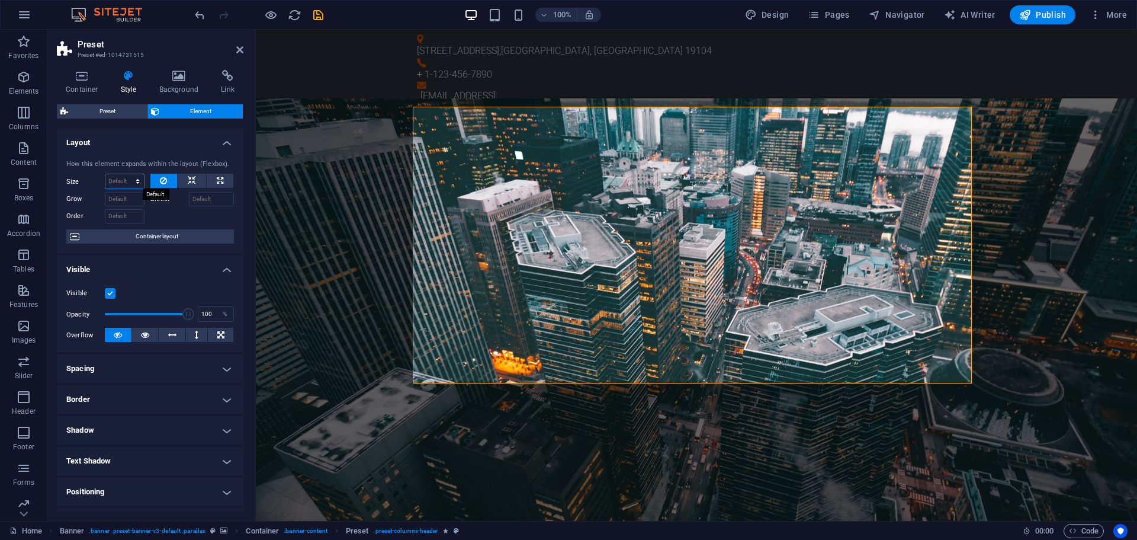
click at [126, 177] on select "Default auto px % 1/1 1/2 1/3 1/4 1/5 1/6 1/7 1/8 1/9 1/10" at bounding box center [124, 181] width 39 height 14
select select "1/1"
click at [126, 174] on select "Default auto px % 1/1 1/2 1/3 1/4 1/5 1/6 1/7 1/8 1/9 1/10" at bounding box center [124, 181] width 39 height 14
type input "100"
select select "%"
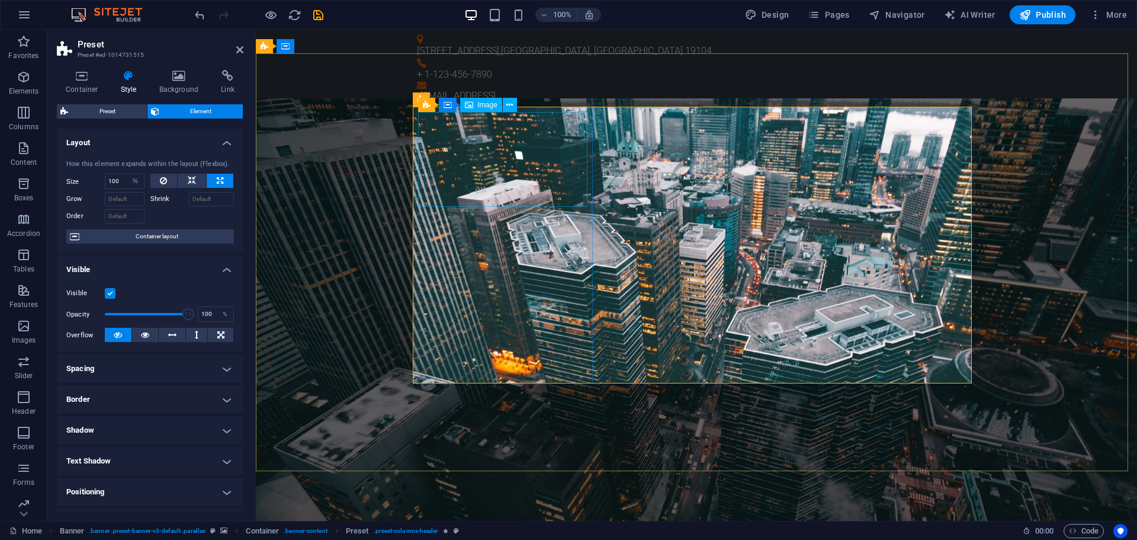
click at [508, 100] on icon at bounding box center [509, 105] width 7 height 12
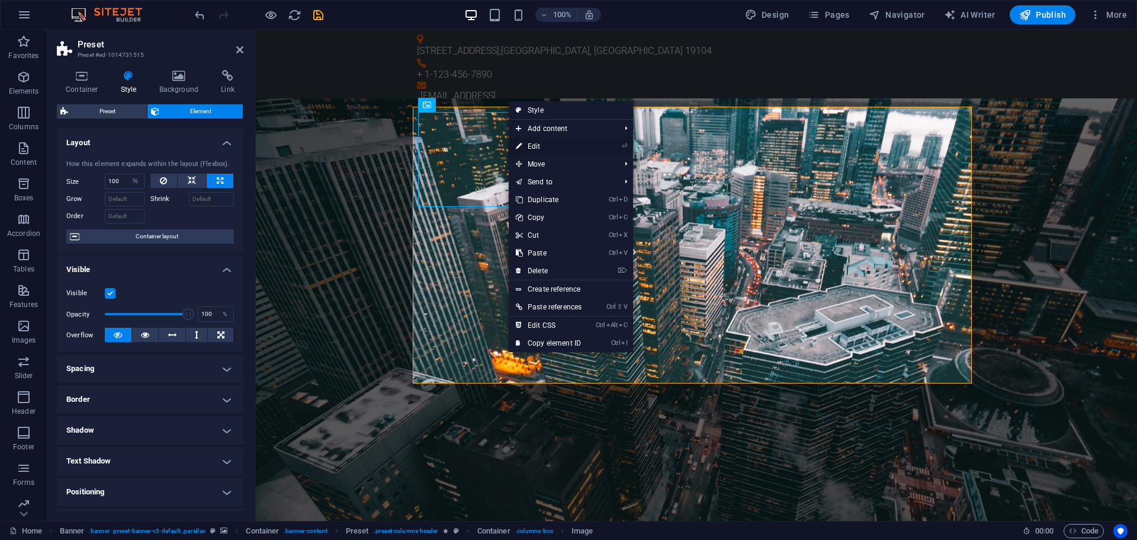
click at [536, 146] on link "⏎ Edit" at bounding box center [549, 146] width 80 height 18
select select "%"
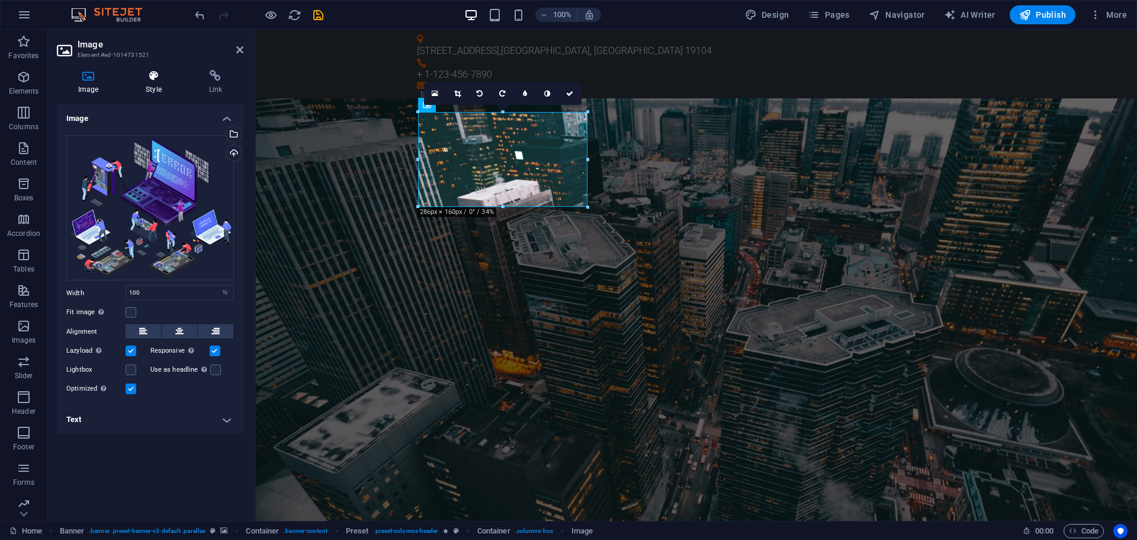
click at [152, 76] on icon at bounding box center [153, 76] width 58 height 12
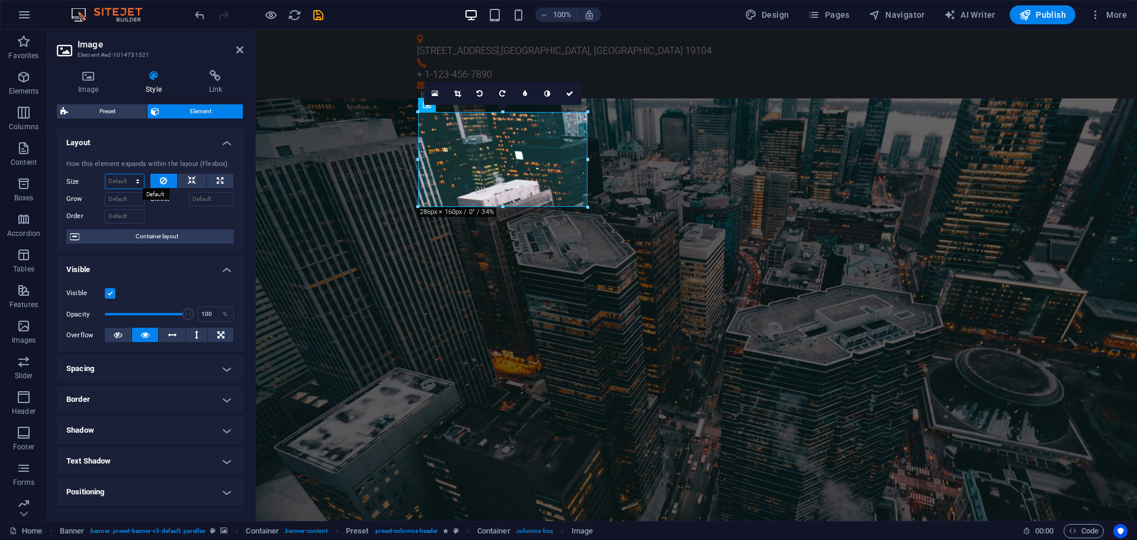
click at [126, 182] on select "Default auto px % 1/1 1/2 1/3 1/4 1/5 1/6 1/7 1/8 1/9 1/10" at bounding box center [124, 181] width 39 height 14
select select "1/1"
click at [126, 174] on select "Default auto px % 1/1 1/2 1/3 1/4 1/5 1/6 1/7 1/8 1/9 1/10" at bounding box center [124, 181] width 39 height 14
type input "100"
select select "%"
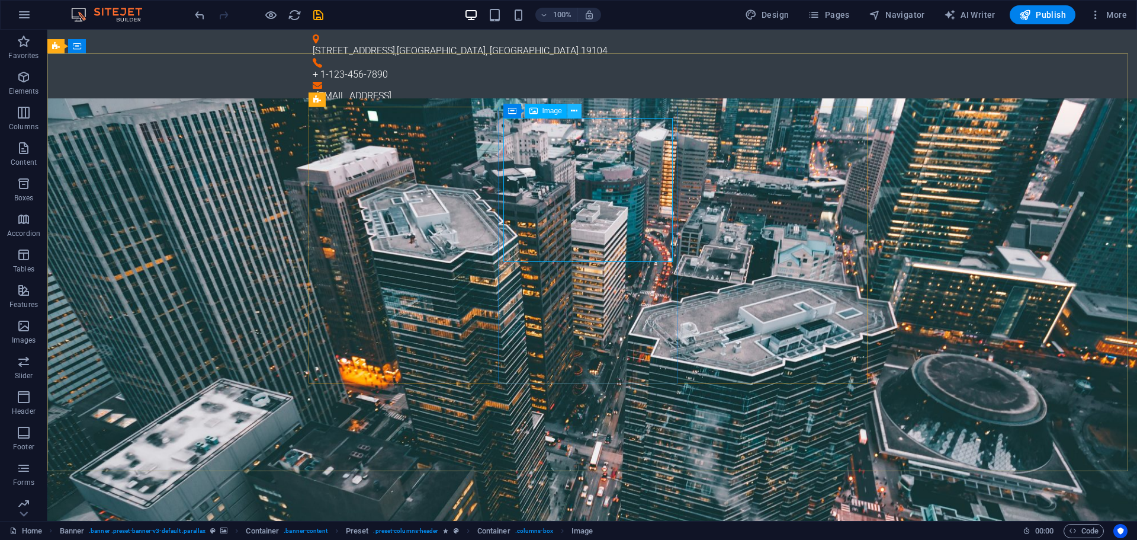
click at [575, 112] on icon at bounding box center [574, 111] width 7 height 12
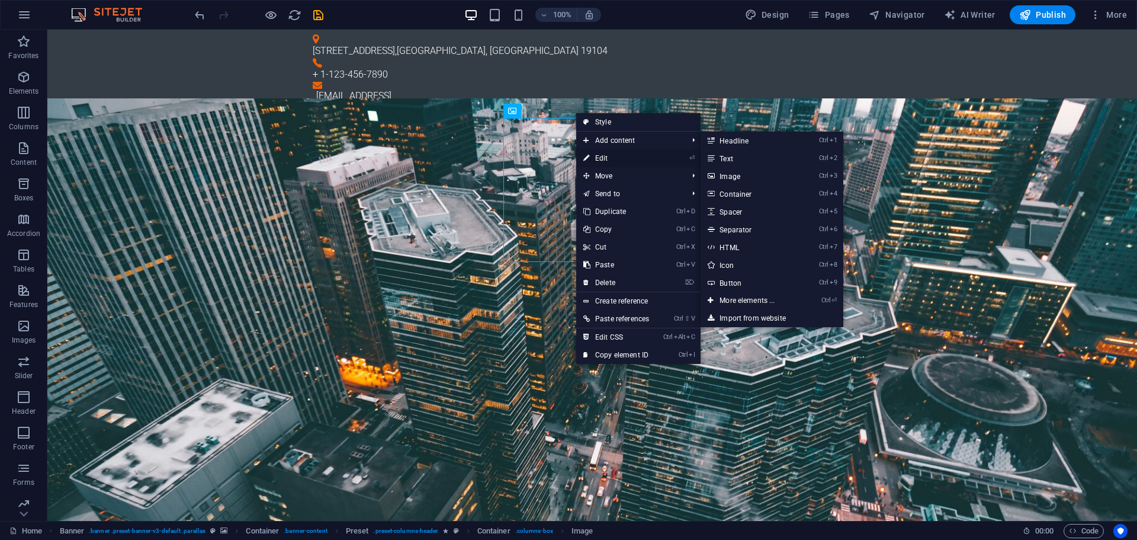
click at [601, 162] on link "⏎ Edit" at bounding box center [616, 158] width 80 height 18
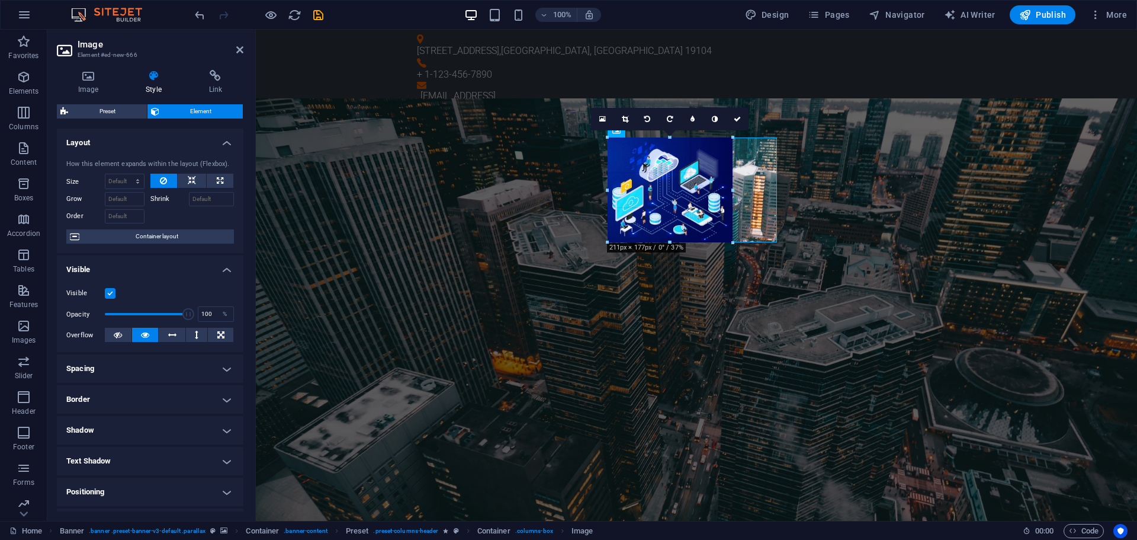
drag, startPoint x: 692, startPoint y: 262, endPoint x: 698, endPoint y: 219, distance: 43.6
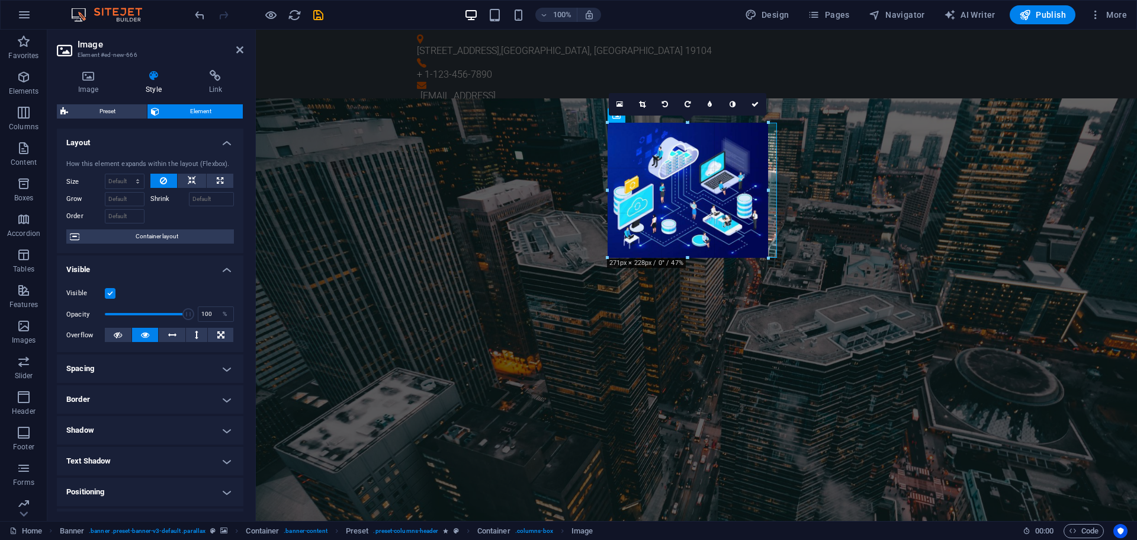
drag, startPoint x: 732, startPoint y: 187, endPoint x: 439, endPoint y: 133, distance: 298.0
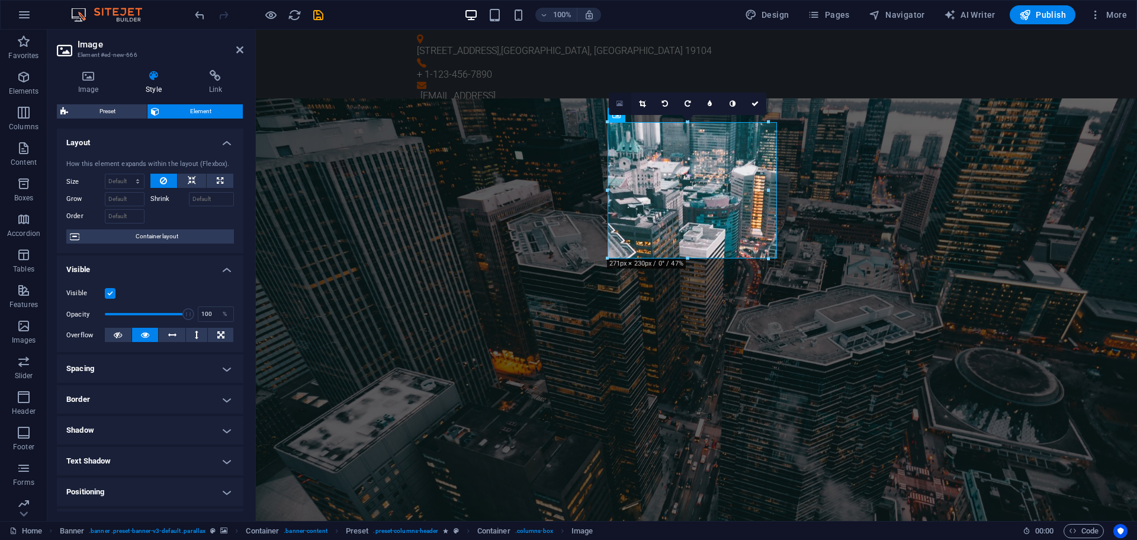
click at [617, 101] on icon at bounding box center [620, 104] width 7 height 8
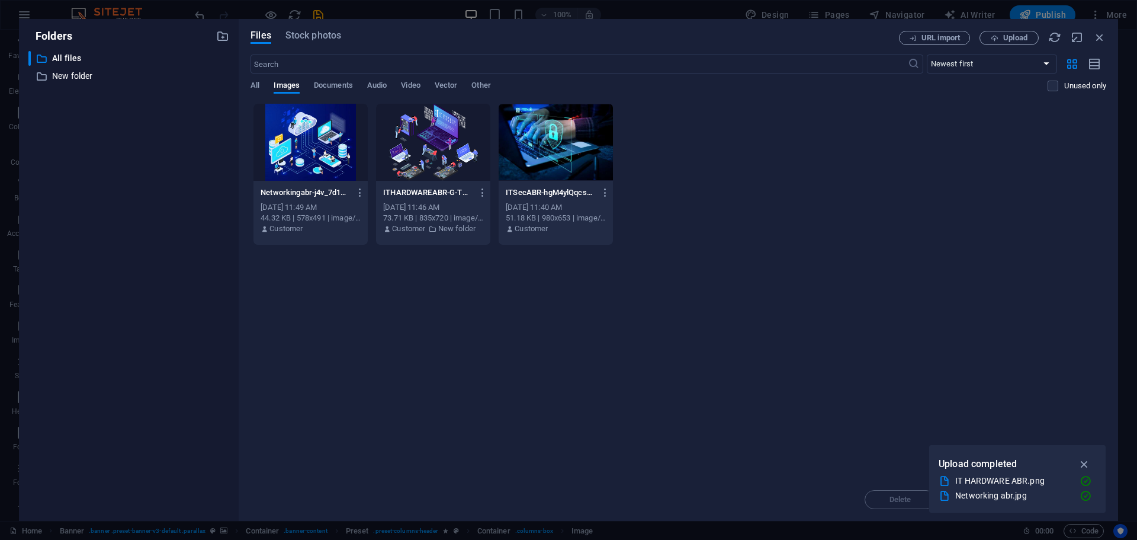
click at [347, 153] on div at bounding box center [311, 142] width 114 height 77
click at [347, 153] on div "1" at bounding box center [311, 142] width 114 height 77
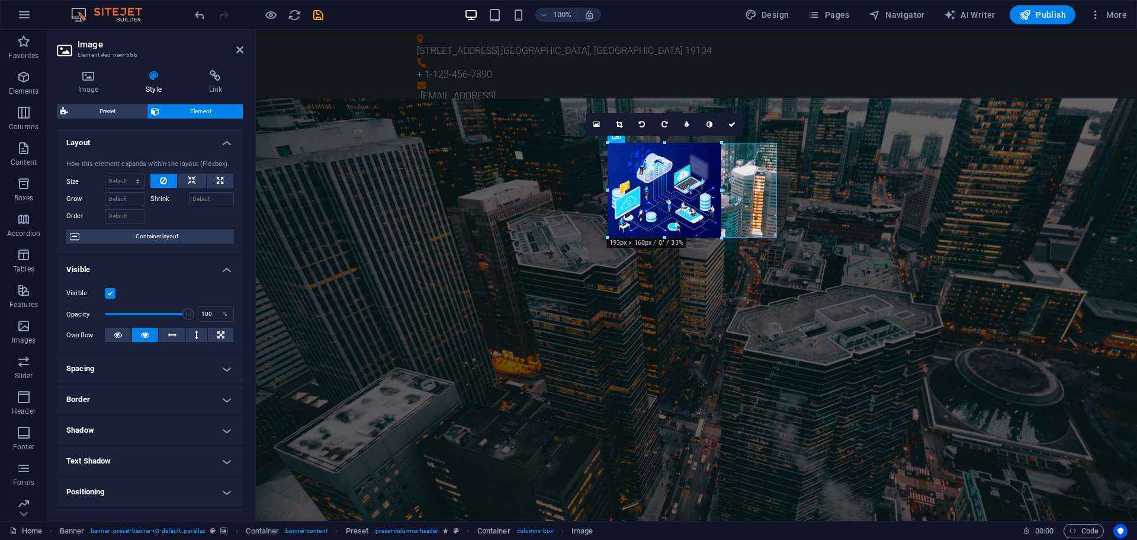
drag, startPoint x: 687, startPoint y: 259, endPoint x: 428, endPoint y: 188, distance: 267.9
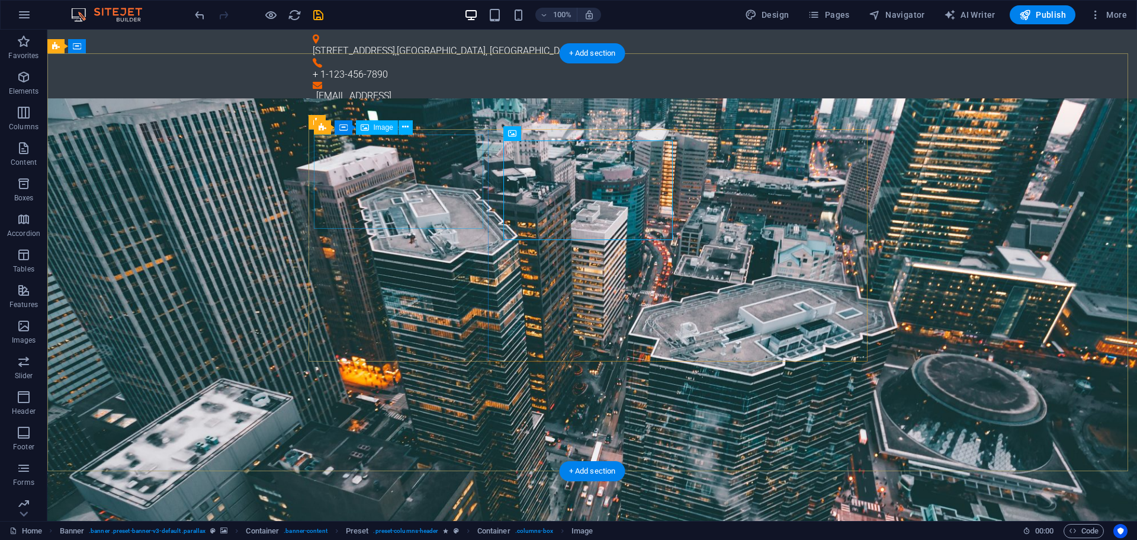
click at [408, 130] on icon at bounding box center [405, 127] width 7 height 12
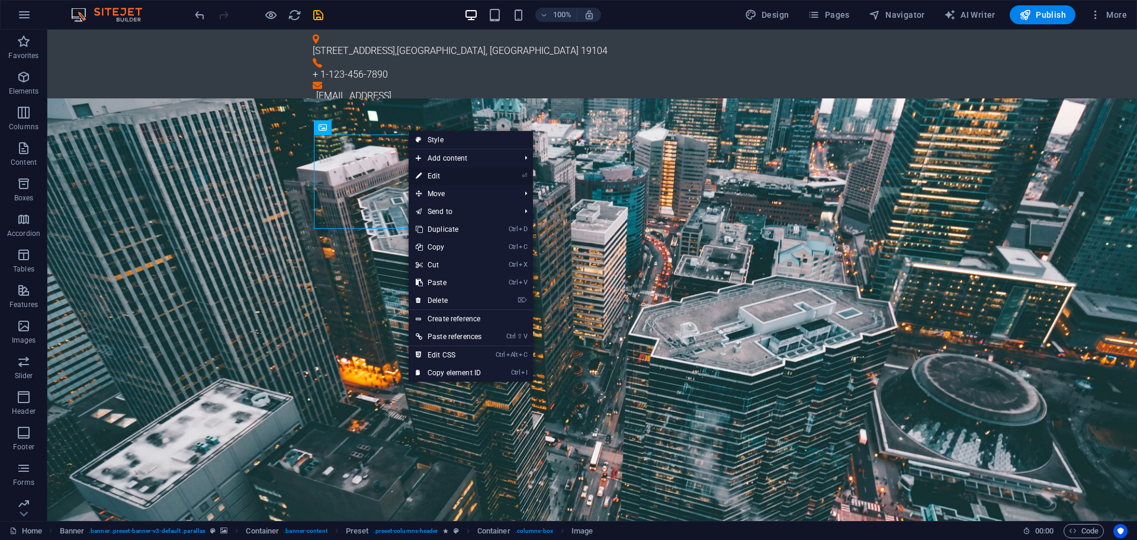
click at [419, 175] on icon at bounding box center [419, 176] width 6 height 18
select select "%"
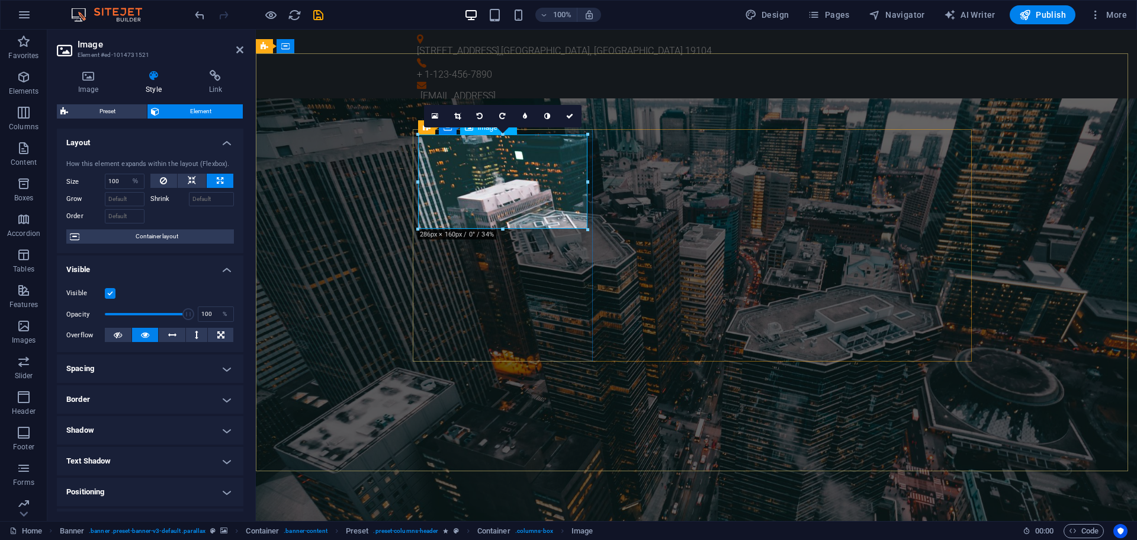
click at [456, 117] on icon at bounding box center [457, 116] width 7 height 7
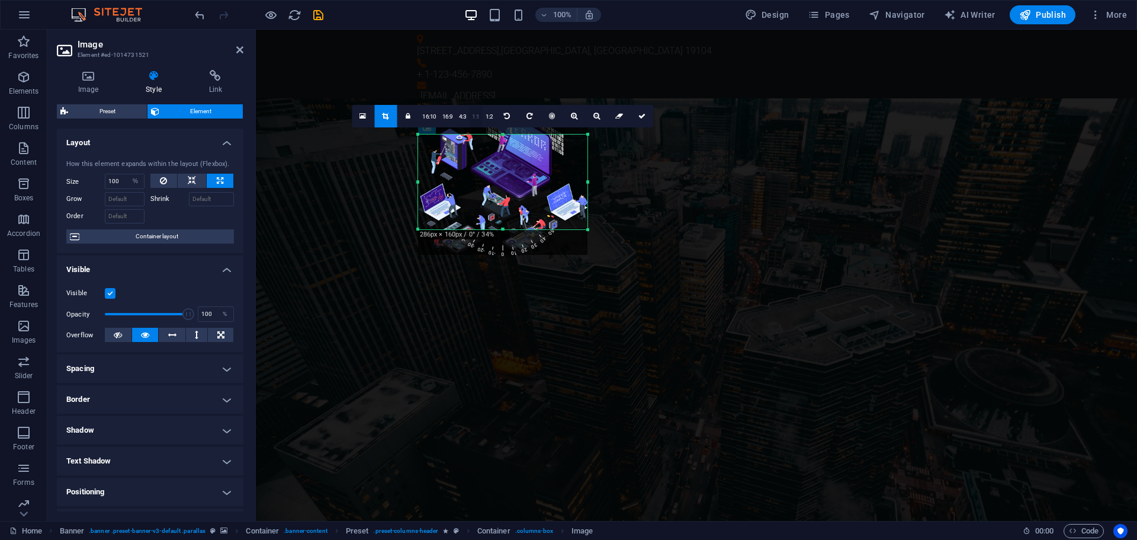
click at [471, 117] on link "1:1" at bounding box center [476, 116] width 14 height 23
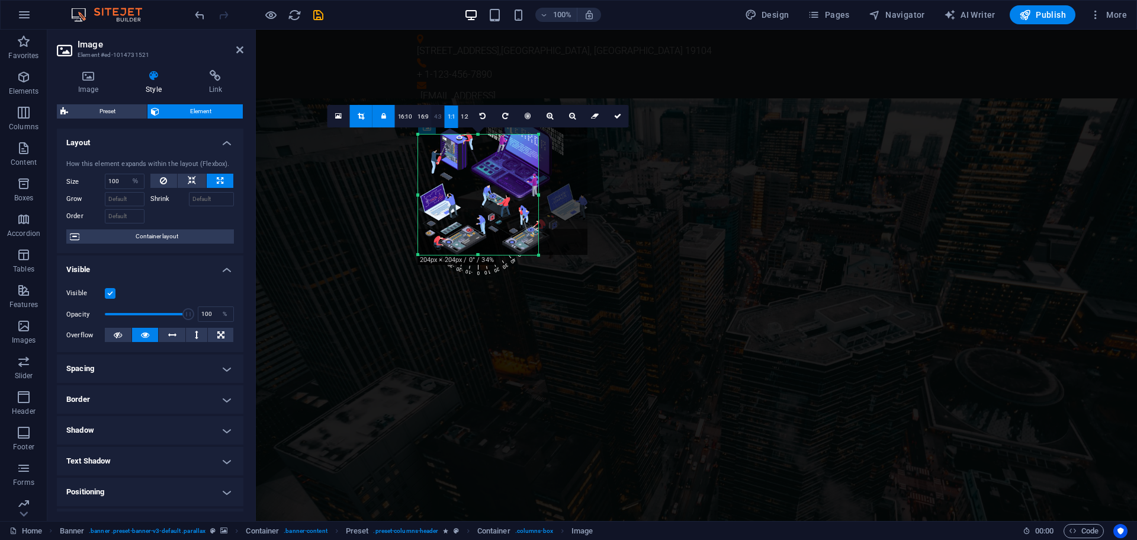
click at [440, 114] on link "4:3" at bounding box center [438, 116] width 14 height 23
click at [425, 117] on link "16:9" at bounding box center [423, 116] width 17 height 23
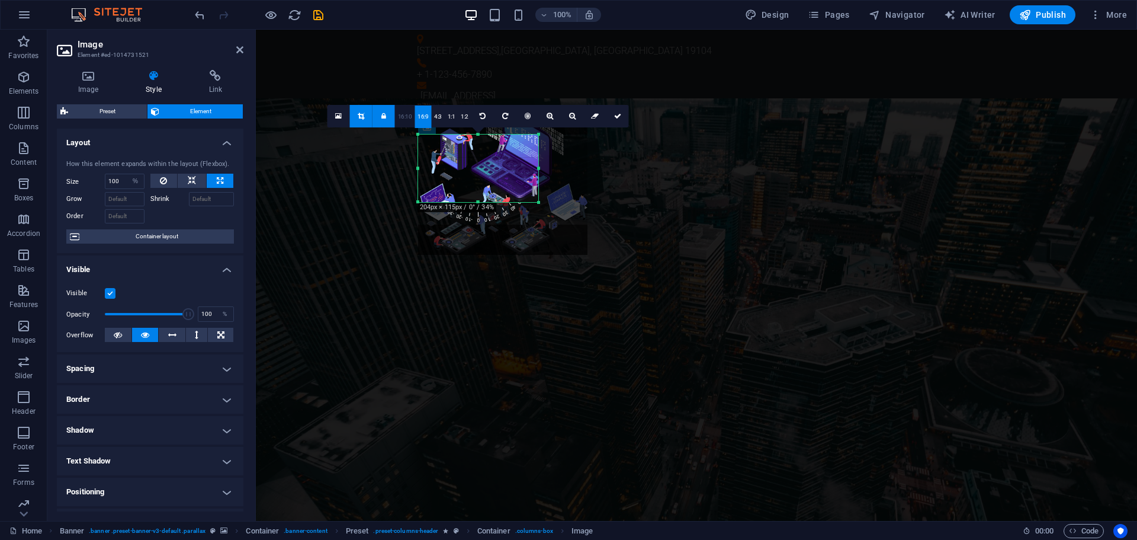
click at [410, 115] on link "16:10" at bounding box center [405, 116] width 20 height 23
click at [460, 116] on link "1:2" at bounding box center [465, 116] width 14 height 23
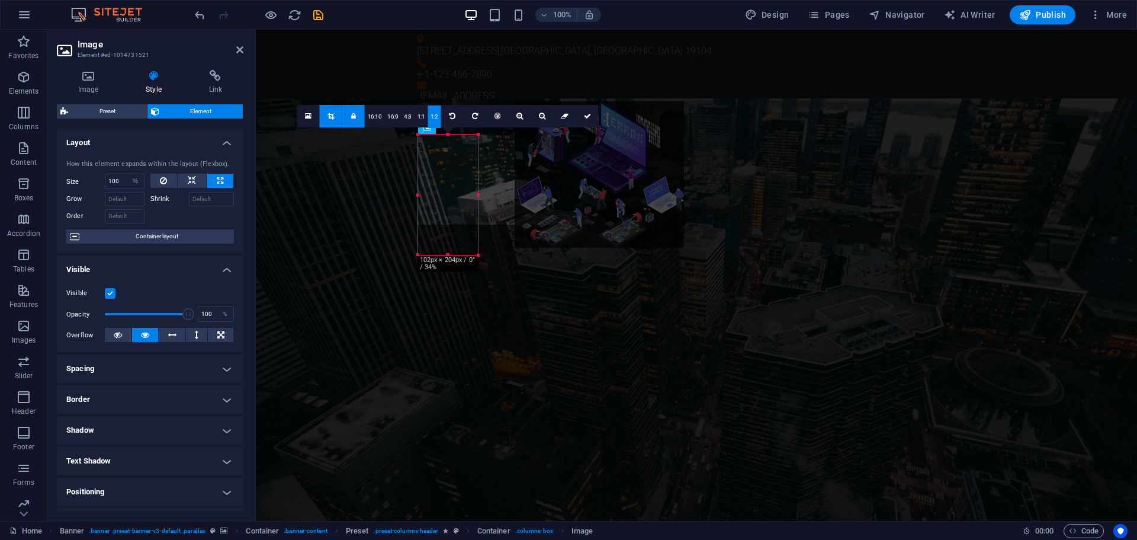
drag, startPoint x: 476, startPoint y: 192, endPoint x: 524, endPoint y: 187, distance: 48.8
click at [526, 187] on div at bounding box center [599, 174] width 169 height 146
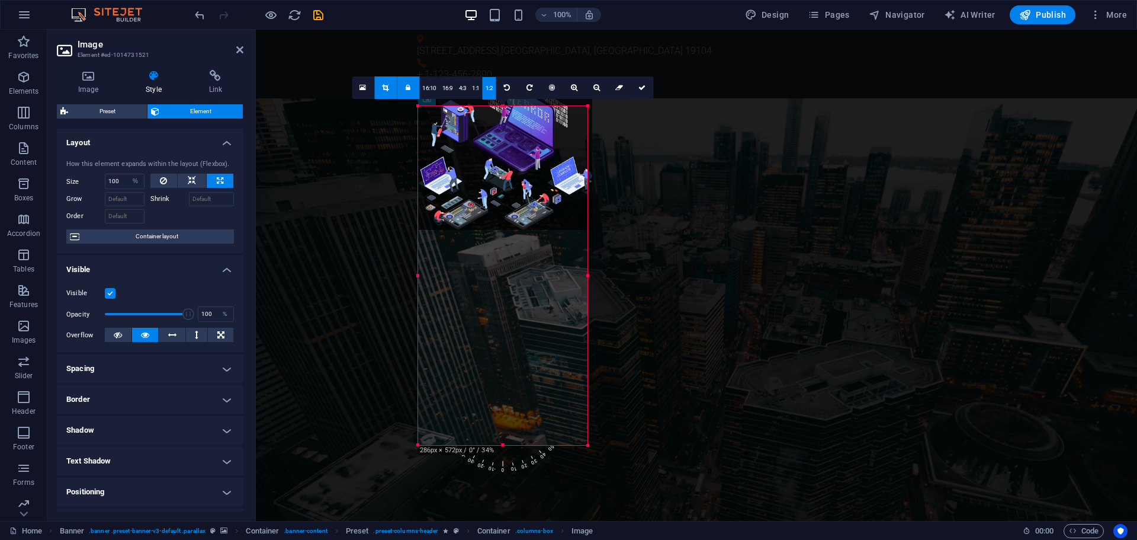
drag, startPoint x: 478, startPoint y: 194, endPoint x: 582, endPoint y: 197, distance: 103.7
click at [587, 196] on div at bounding box center [588, 275] width 4 height 339
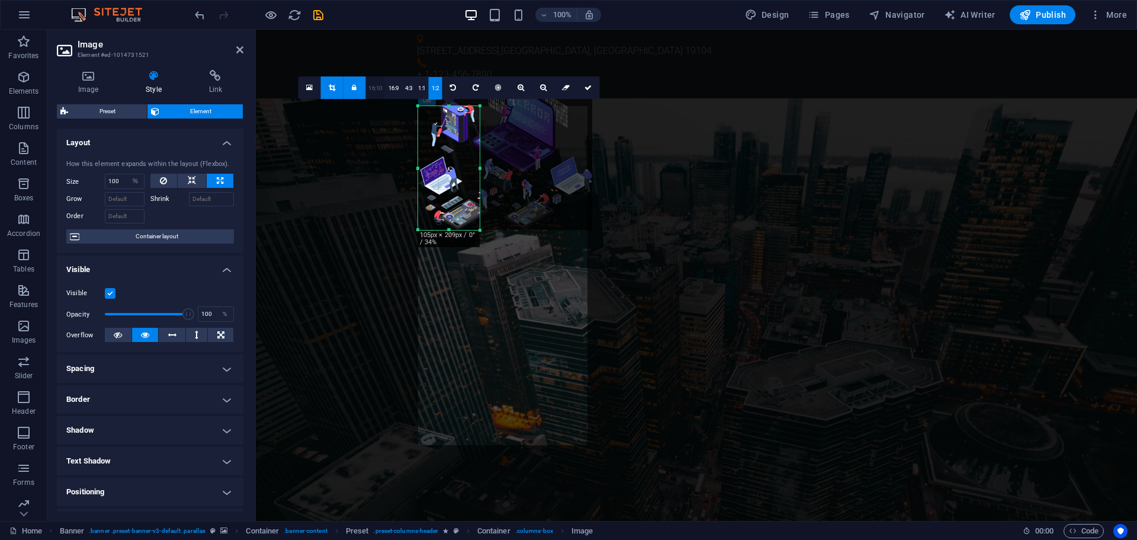
click at [371, 89] on link "16:10" at bounding box center [375, 88] width 20 height 23
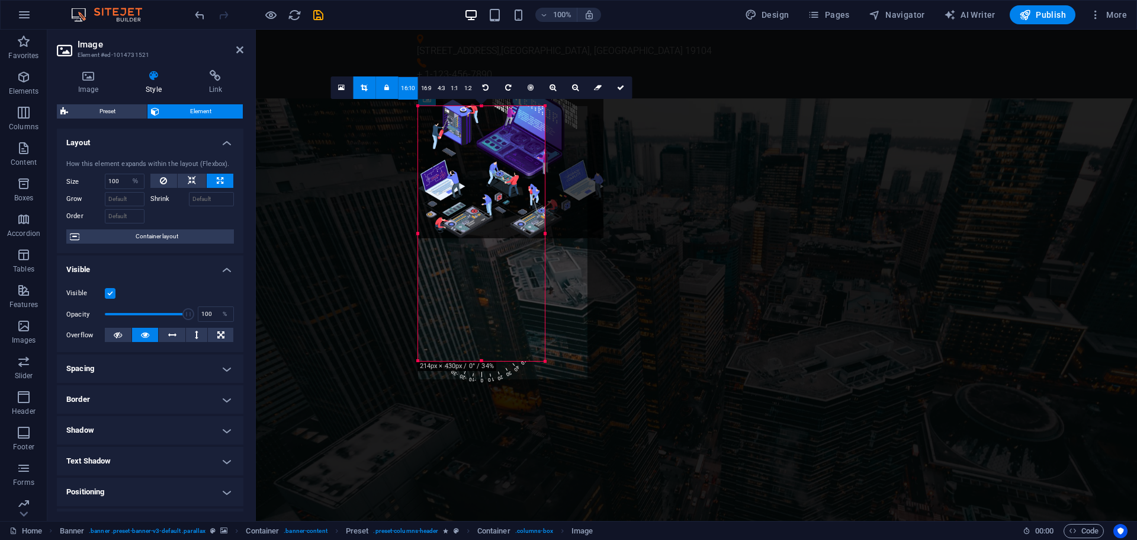
drag, startPoint x: 481, startPoint y: 126, endPoint x: 472, endPoint y: 163, distance: 38.5
click at [543, 166] on div at bounding box center [545, 233] width 4 height 255
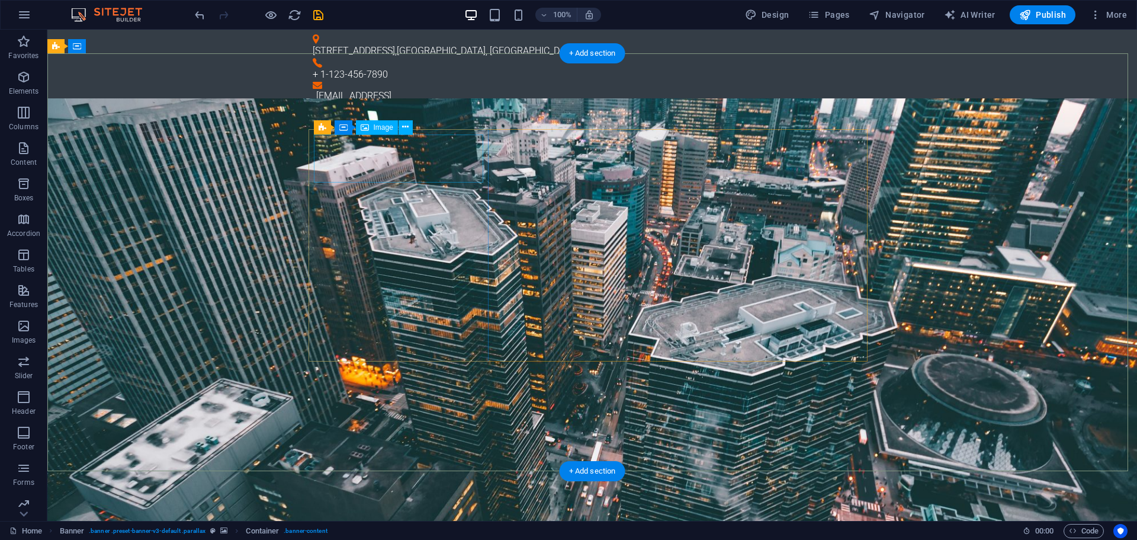
click at [402, 126] on icon at bounding box center [405, 127] width 7 height 12
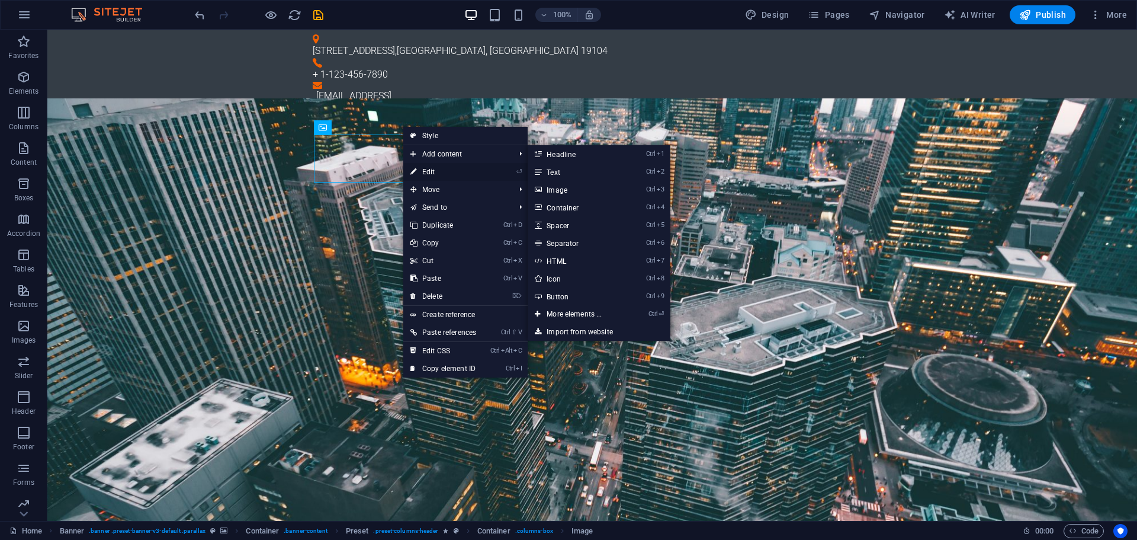
click at [420, 175] on link "⏎ Edit" at bounding box center [443, 172] width 80 height 18
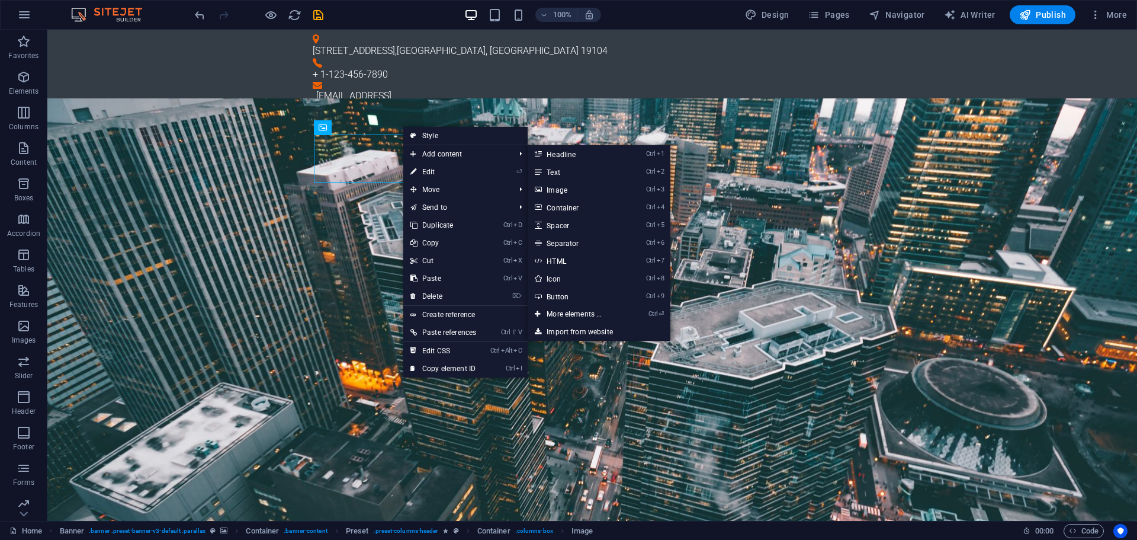
select select "%"
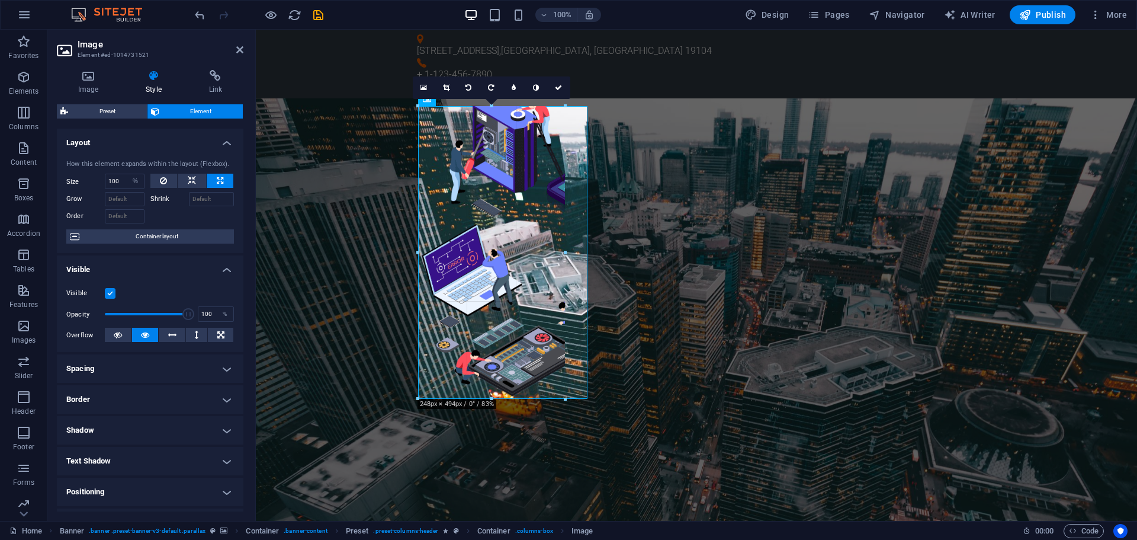
drag, startPoint x: 504, startPoint y: 190, endPoint x: 565, endPoint y: 195, distance: 61.3
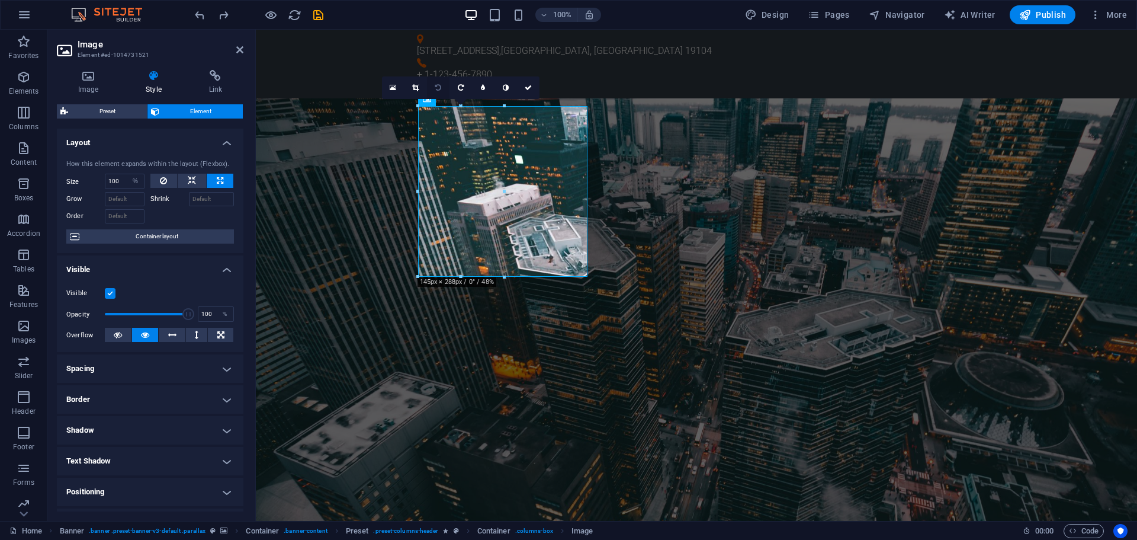
click at [437, 85] on icon at bounding box center [438, 87] width 6 height 7
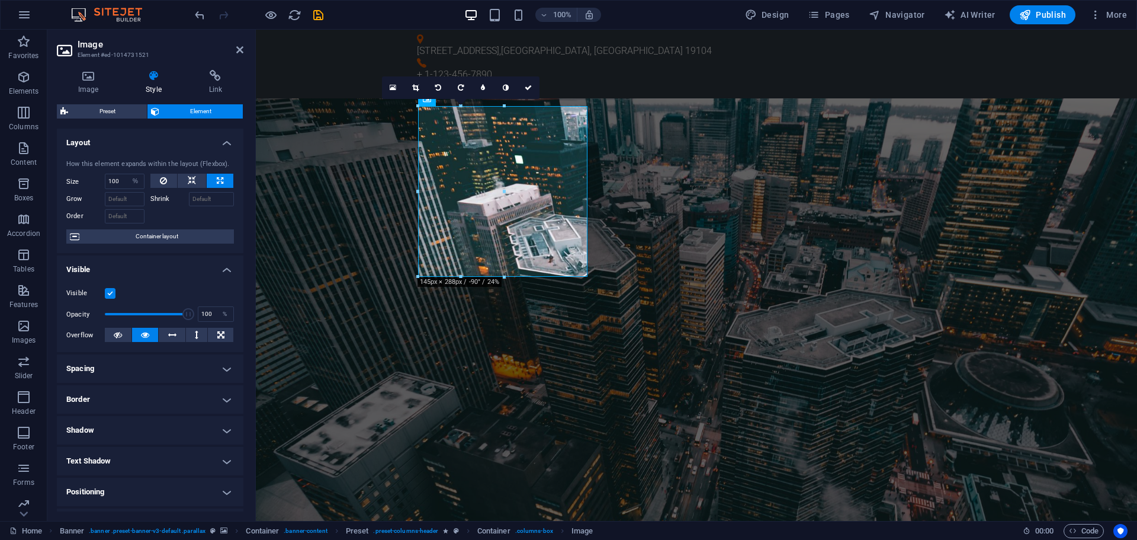
click at [437, 85] on icon at bounding box center [438, 87] width 6 height 7
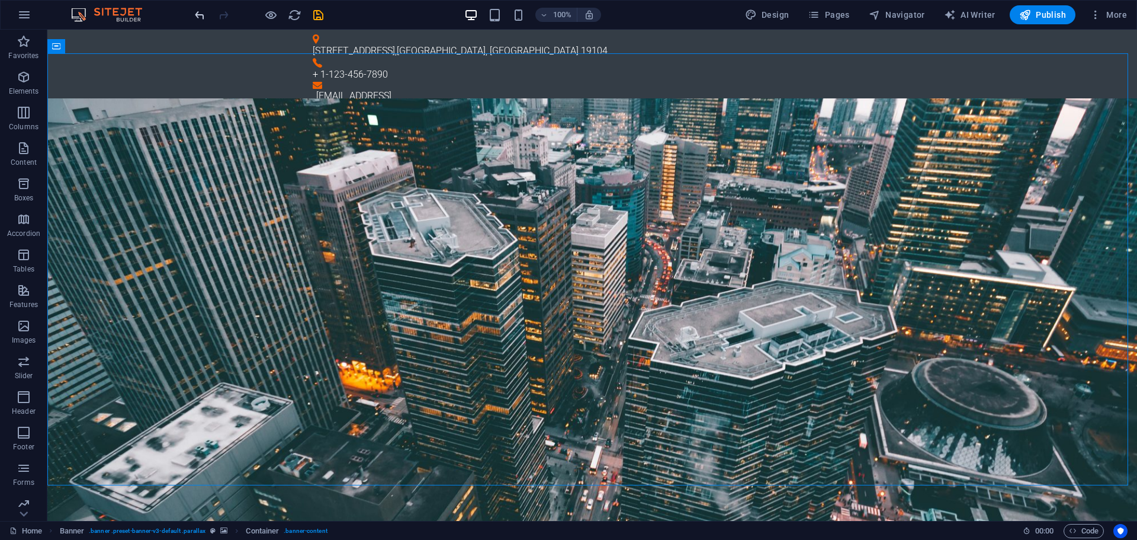
click at [198, 13] on icon "undo" at bounding box center [200, 15] width 14 height 14
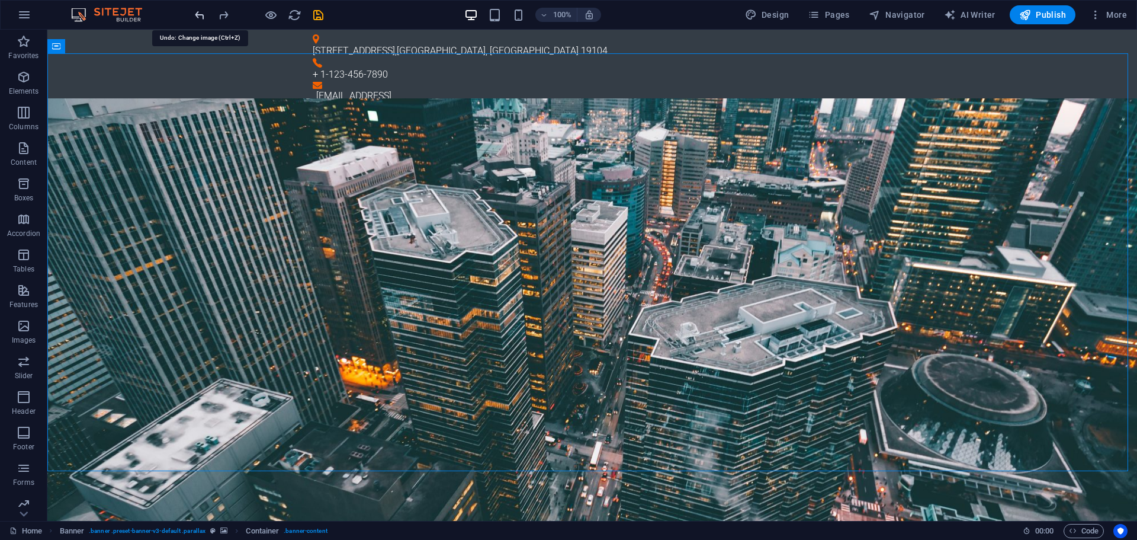
click at [199, 14] on icon "undo" at bounding box center [200, 15] width 14 height 14
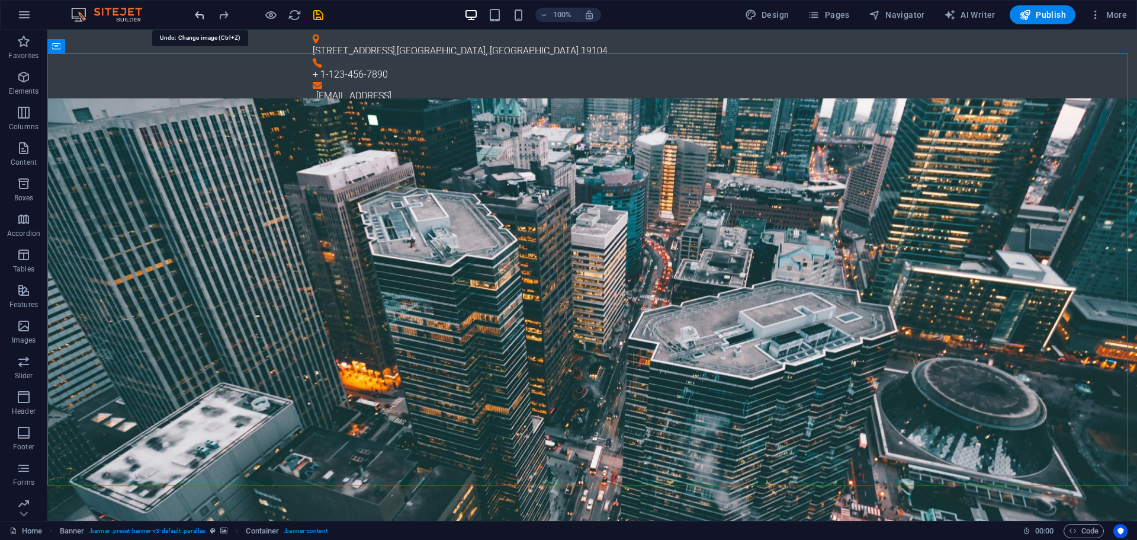
click at [199, 14] on icon "undo" at bounding box center [200, 15] width 14 height 14
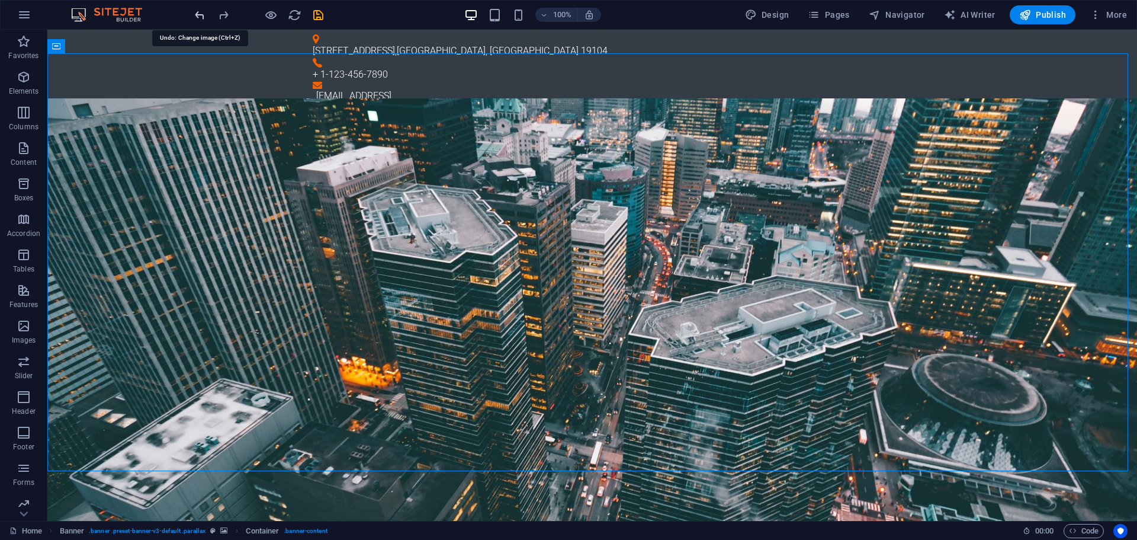
click at [199, 14] on icon "undo" at bounding box center [200, 15] width 14 height 14
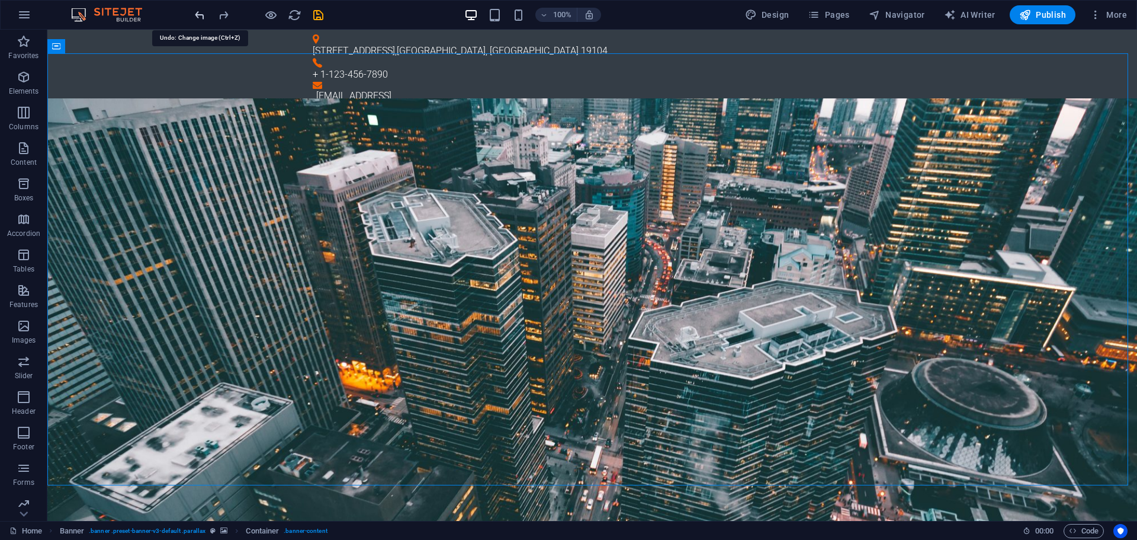
click at [199, 14] on icon "undo" at bounding box center [200, 15] width 14 height 14
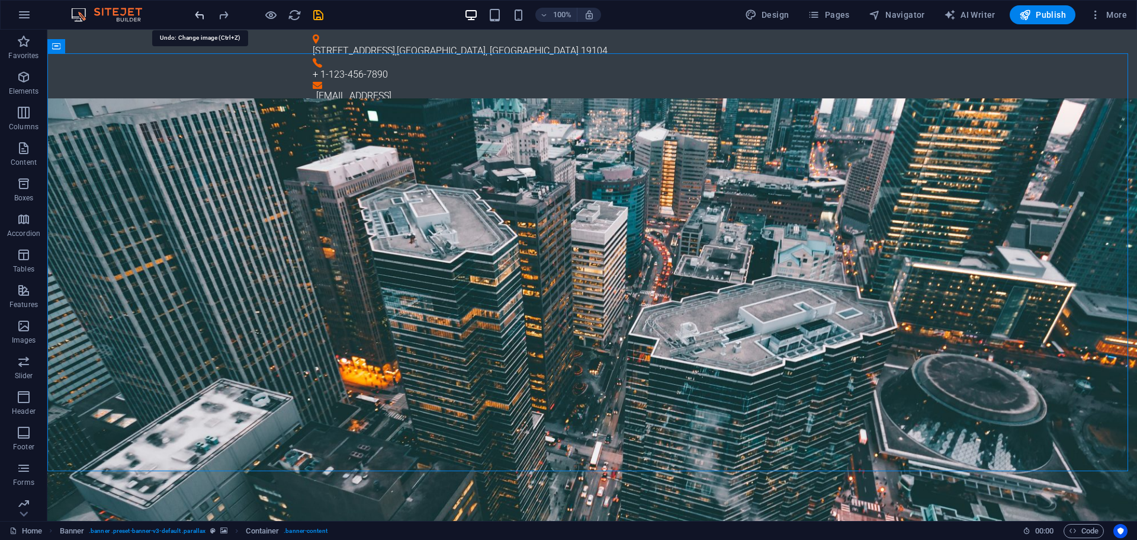
click at [199, 14] on icon "undo" at bounding box center [200, 15] width 14 height 14
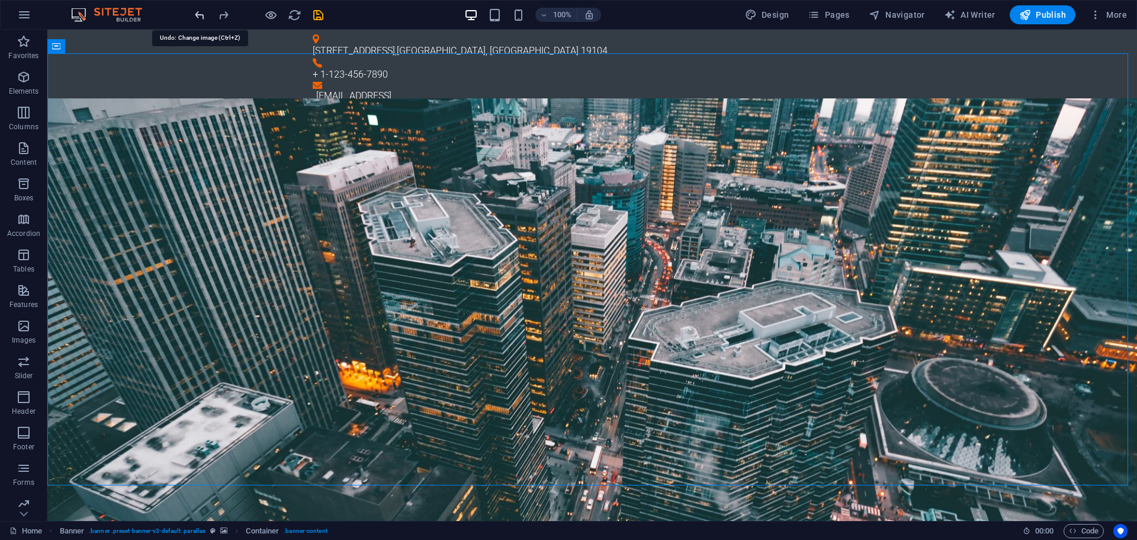
click at [199, 14] on icon "undo" at bounding box center [200, 15] width 14 height 14
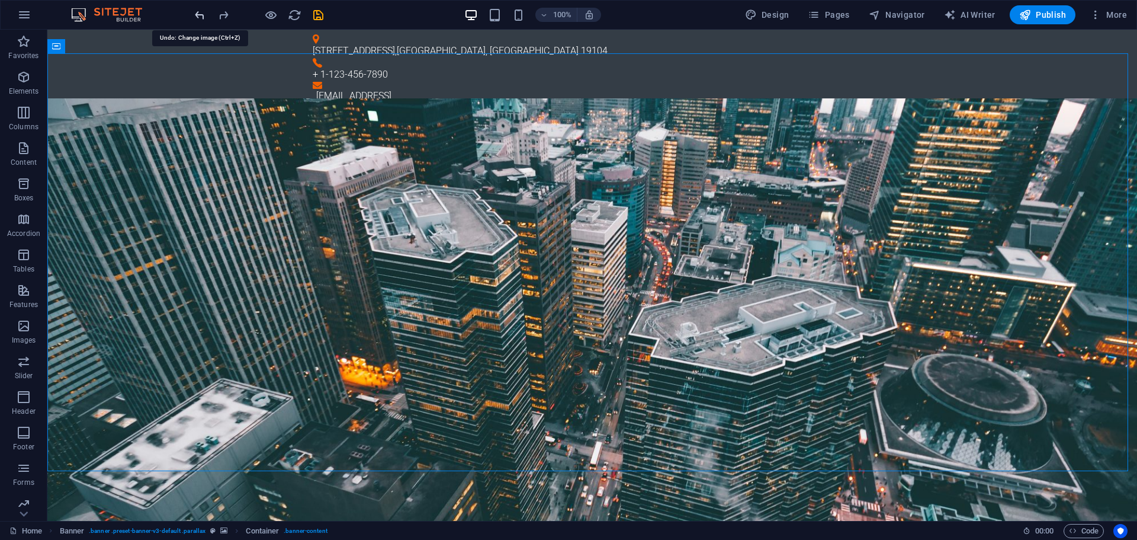
click at [199, 14] on icon "undo" at bounding box center [200, 15] width 14 height 14
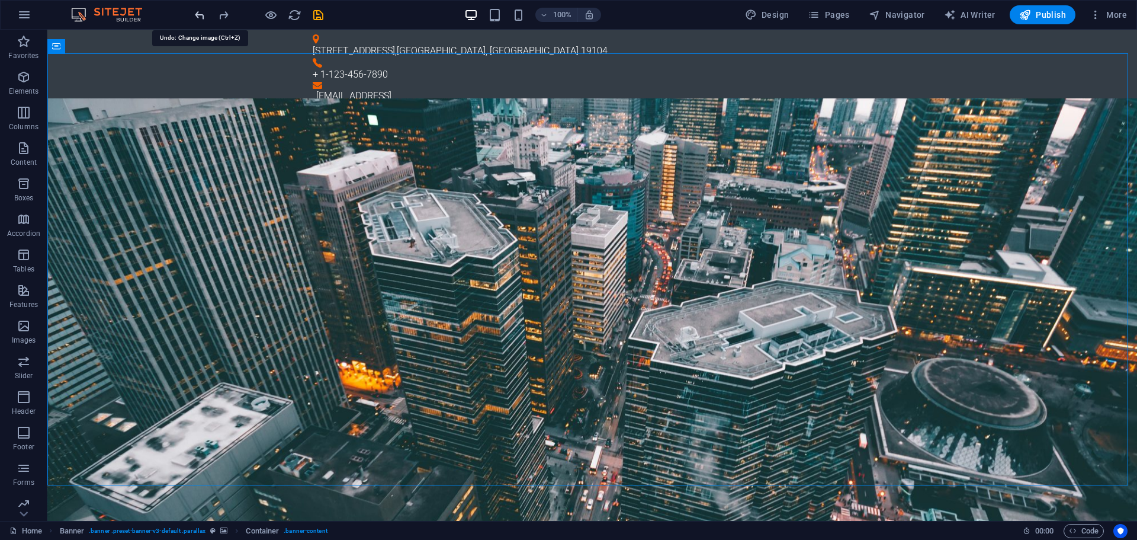
click at [199, 14] on icon "undo" at bounding box center [200, 15] width 14 height 14
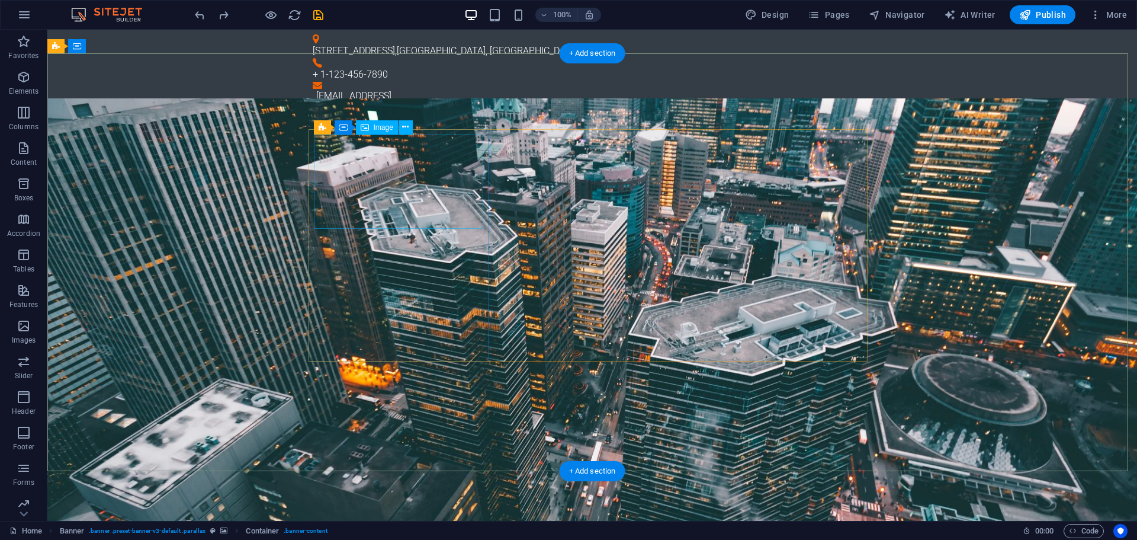
click at [408, 126] on icon at bounding box center [405, 127] width 7 height 12
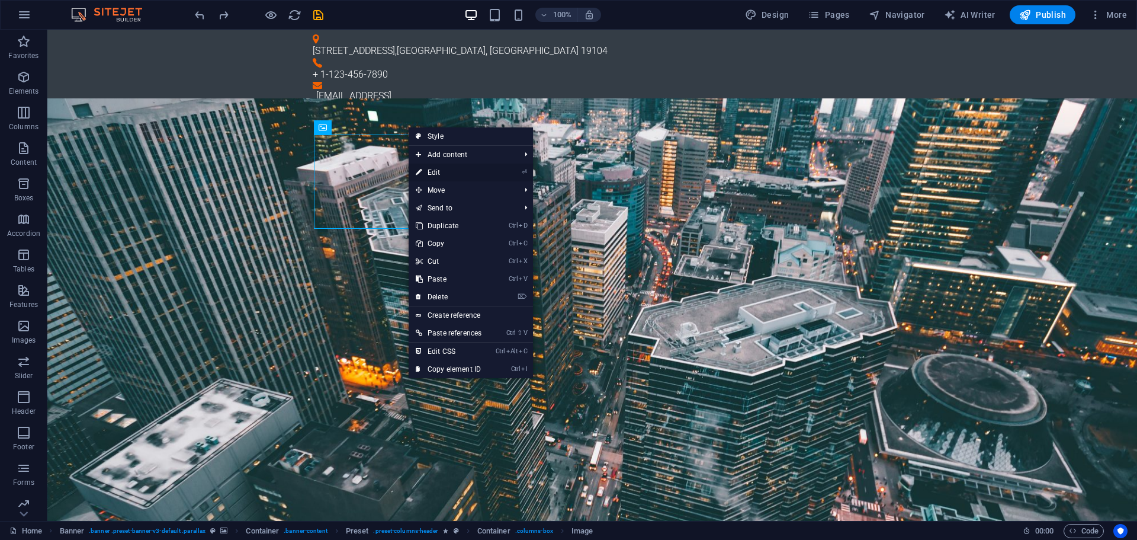
click at [428, 174] on link "⏎ Edit" at bounding box center [449, 172] width 80 height 18
select select "%"
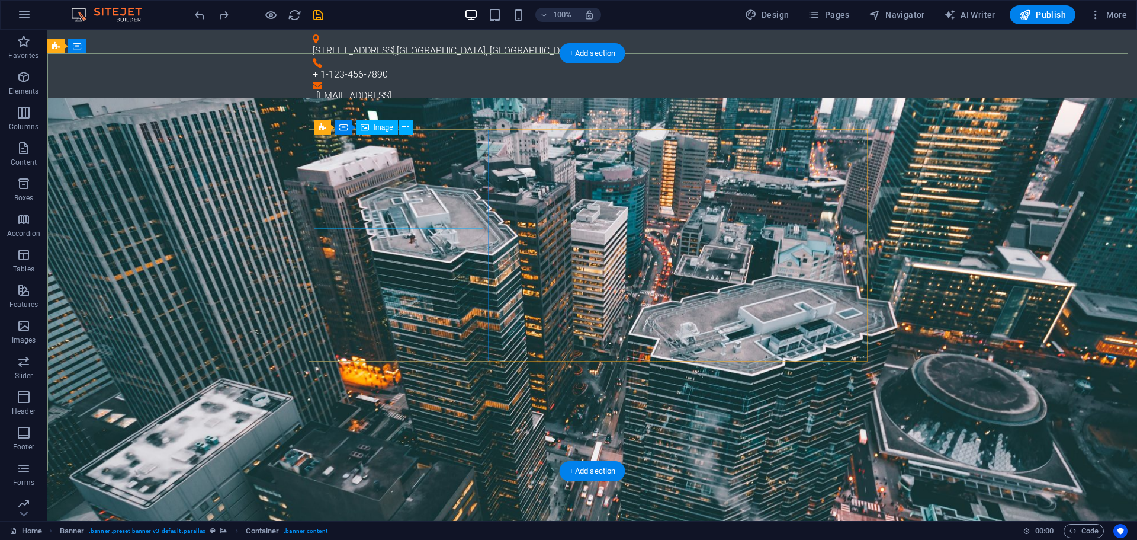
click at [403, 128] on icon at bounding box center [405, 127] width 7 height 12
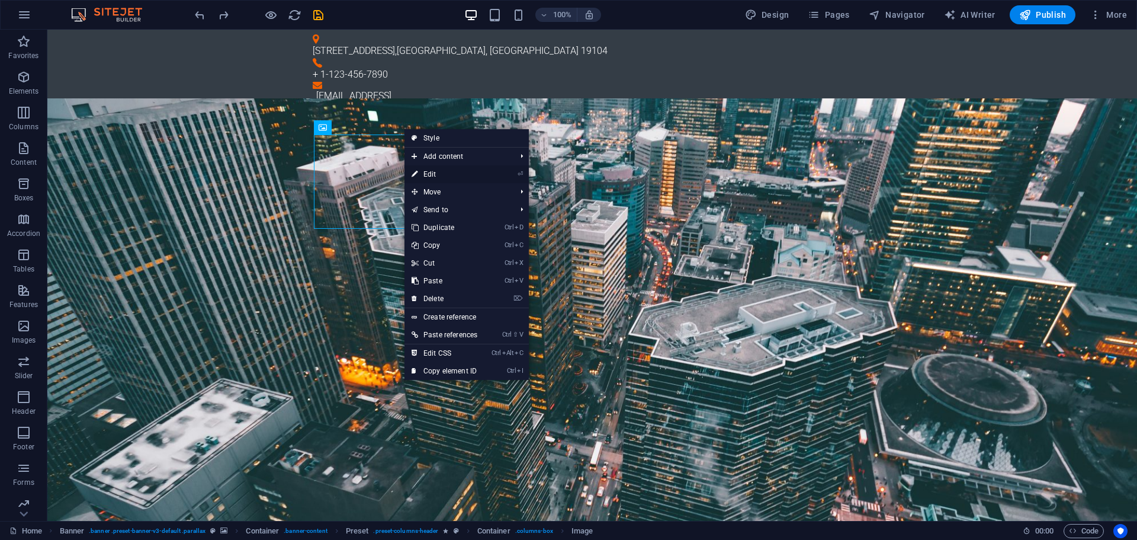
click at [437, 178] on link "⏎ Edit" at bounding box center [445, 174] width 80 height 18
select select "%"
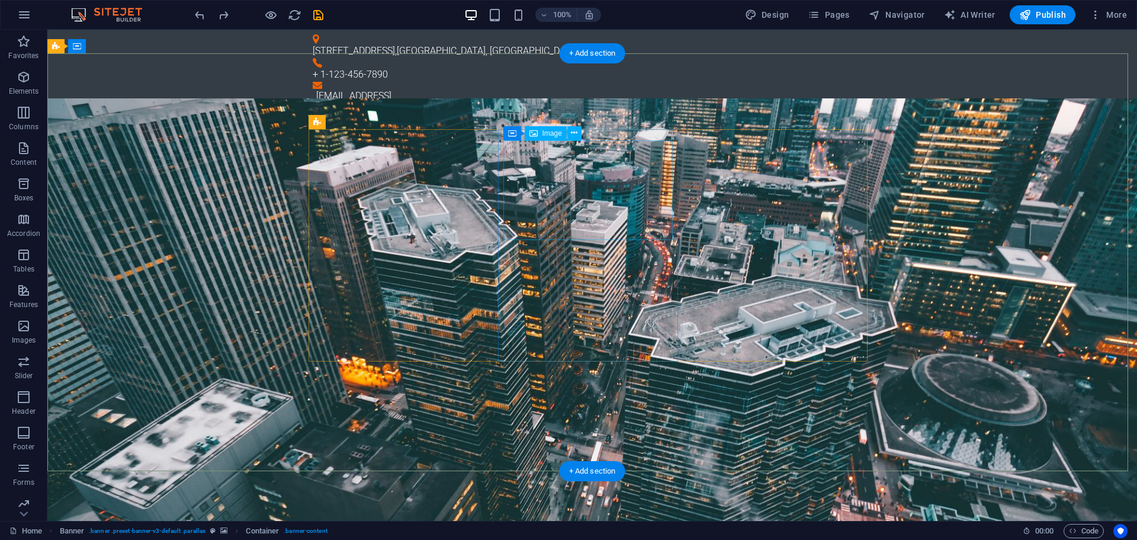
click at [572, 133] on icon at bounding box center [574, 133] width 7 height 12
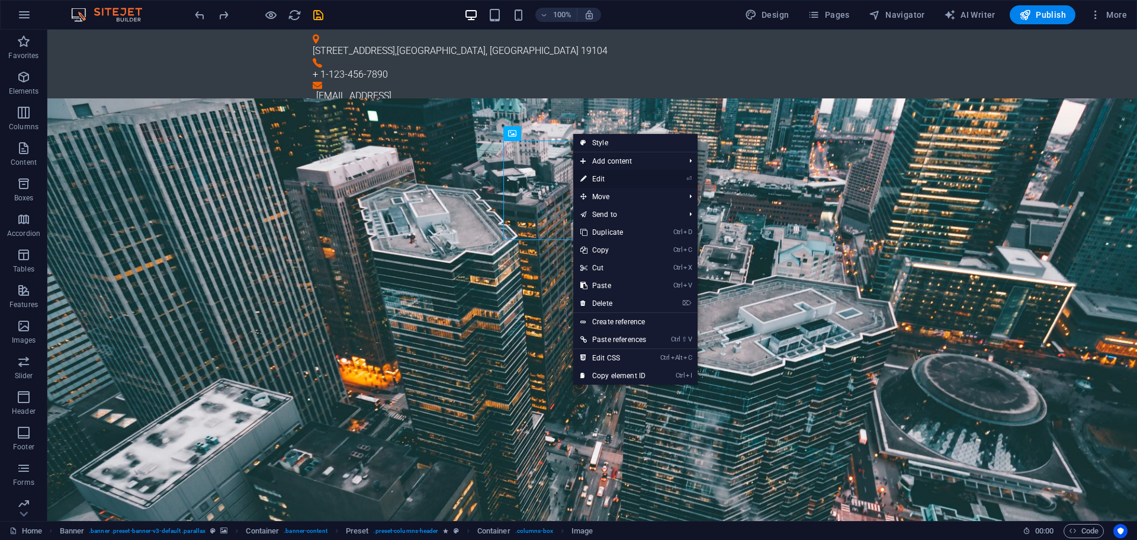
click at [596, 181] on link "⏎ Edit" at bounding box center [613, 179] width 80 height 18
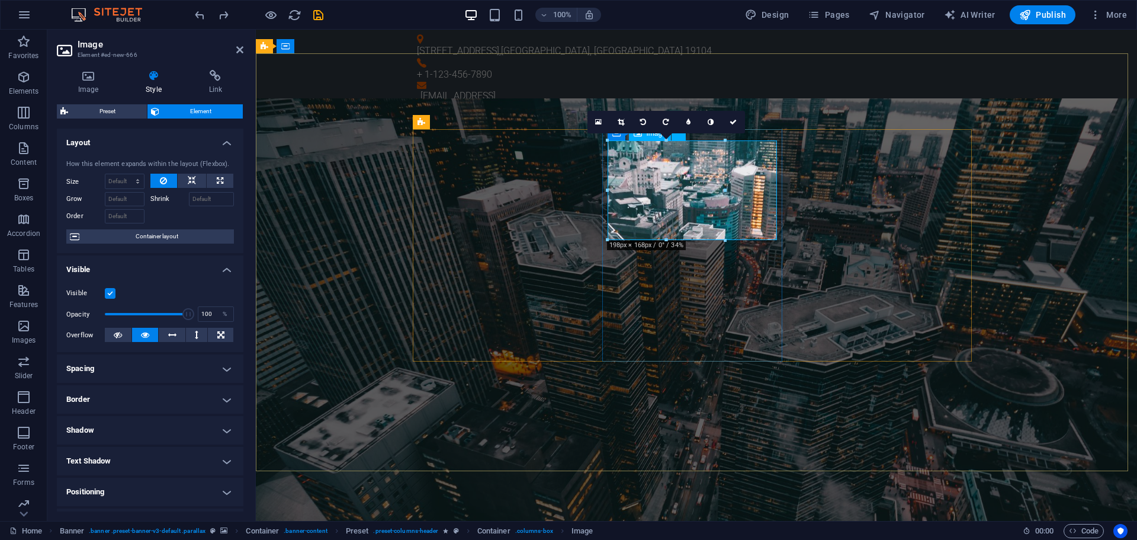
click at [593, 123] on link at bounding box center [599, 122] width 23 height 23
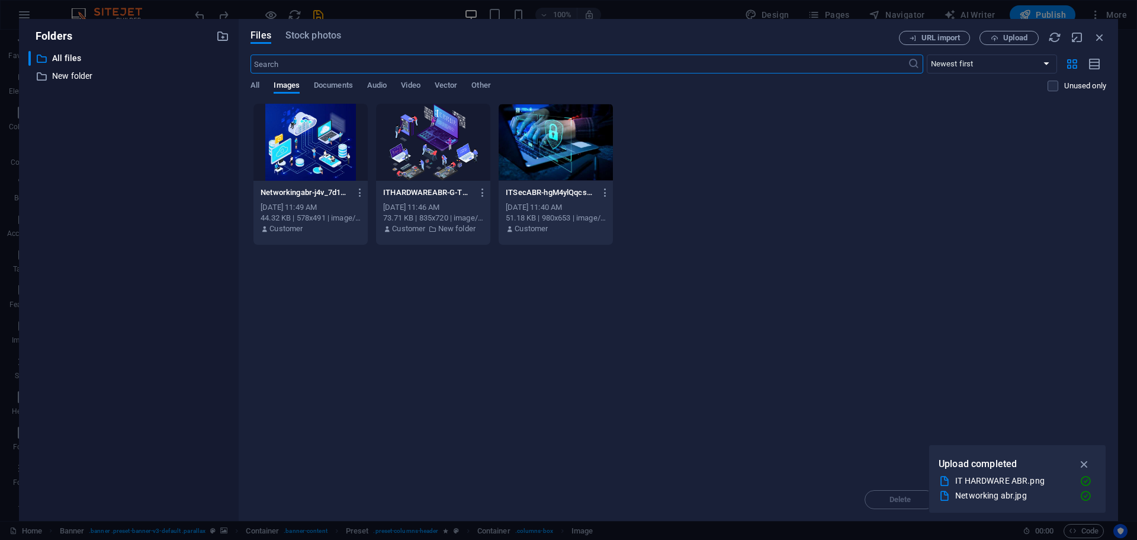
click at [413, 132] on div at bounding box center [433, 142] width 114 height 77
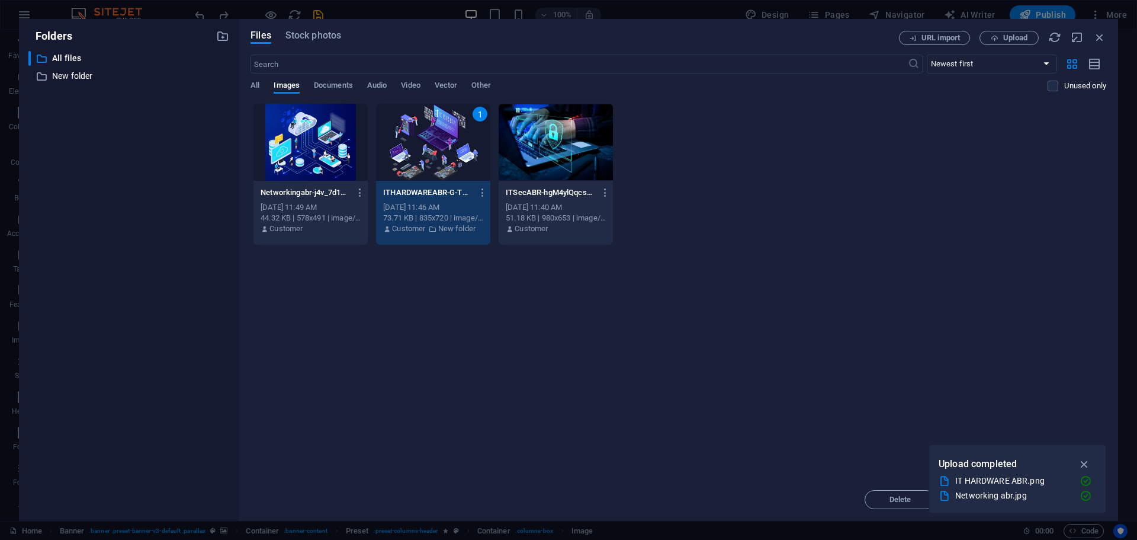
click at [413, 132] on div "1" at bounding box center [433, 142] width 114 height 77
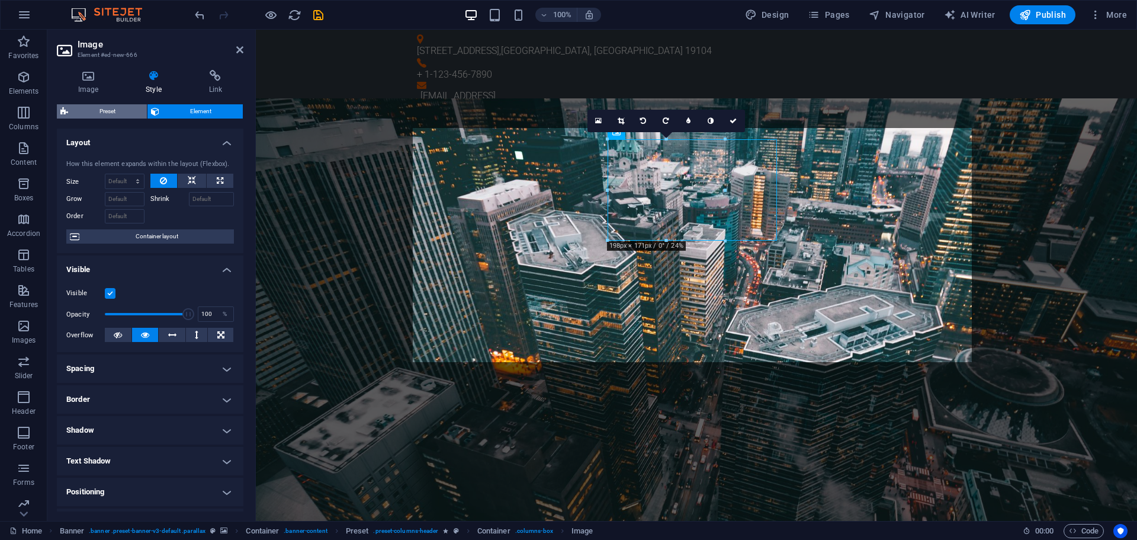
click at [94, 113] on span "Preset" at bounding box center [108, 111] width 72 height 14
select select "px"
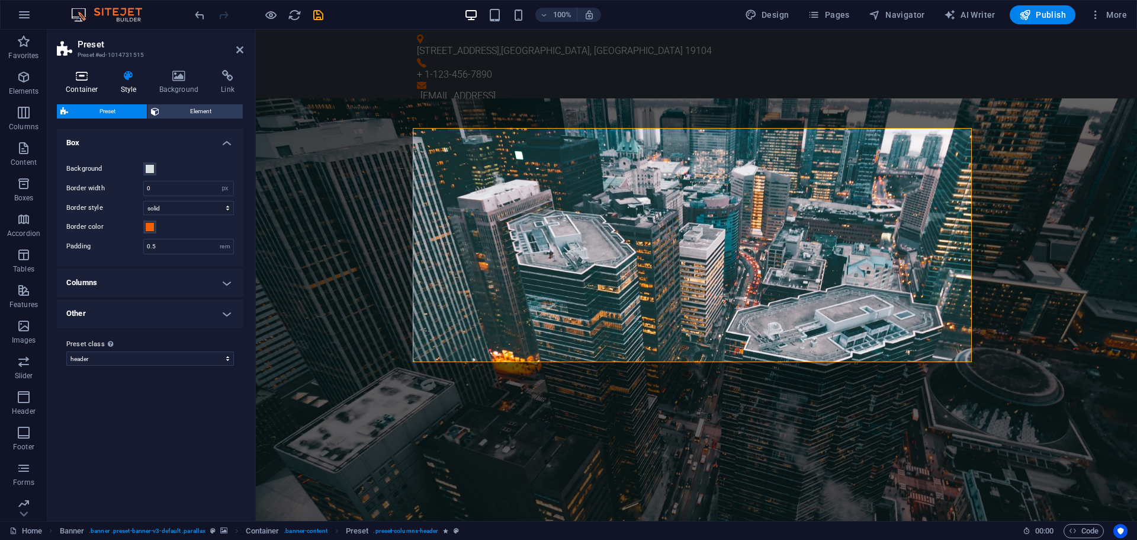
click at [73, 81] on icon at bounding box center [82, 76] width 50 height 12
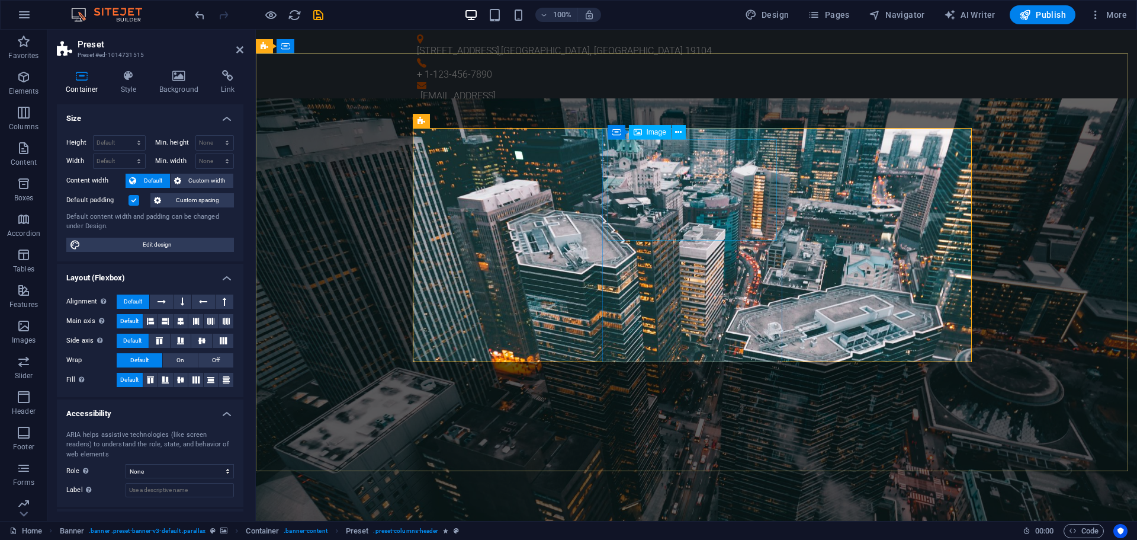
click at [177, 69] on div "Container Style Background Link Size Height Default px rem % vh vw Min. height …" at bounding box center [150, 290] width 206 height 460
click at [241, 45] on icon at bounding box center [239, 49] width 7 height 9
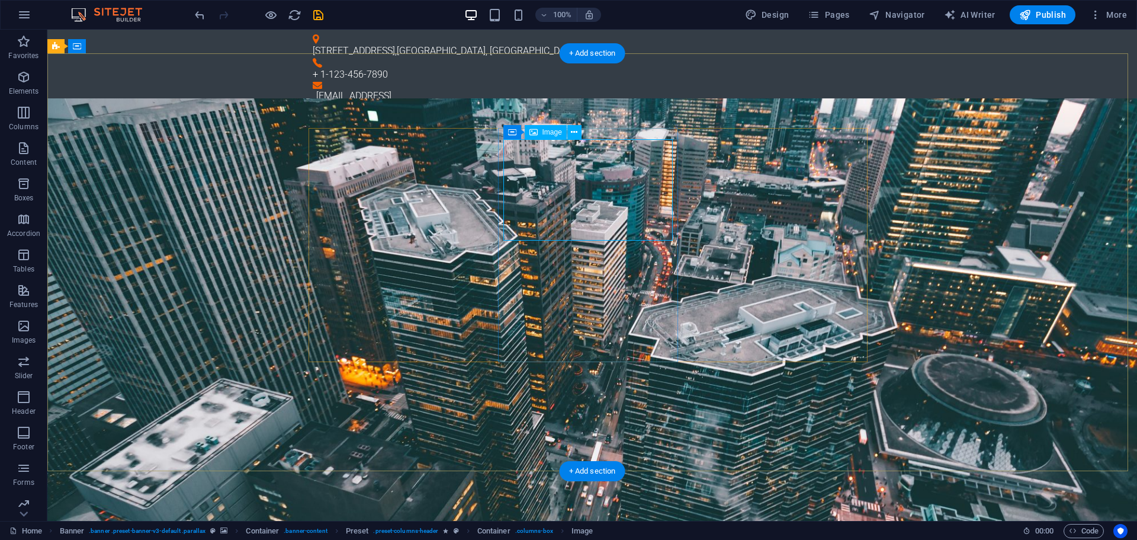
click at [575, 132] on icon at bounding box center [574, 132] width 7 height 12
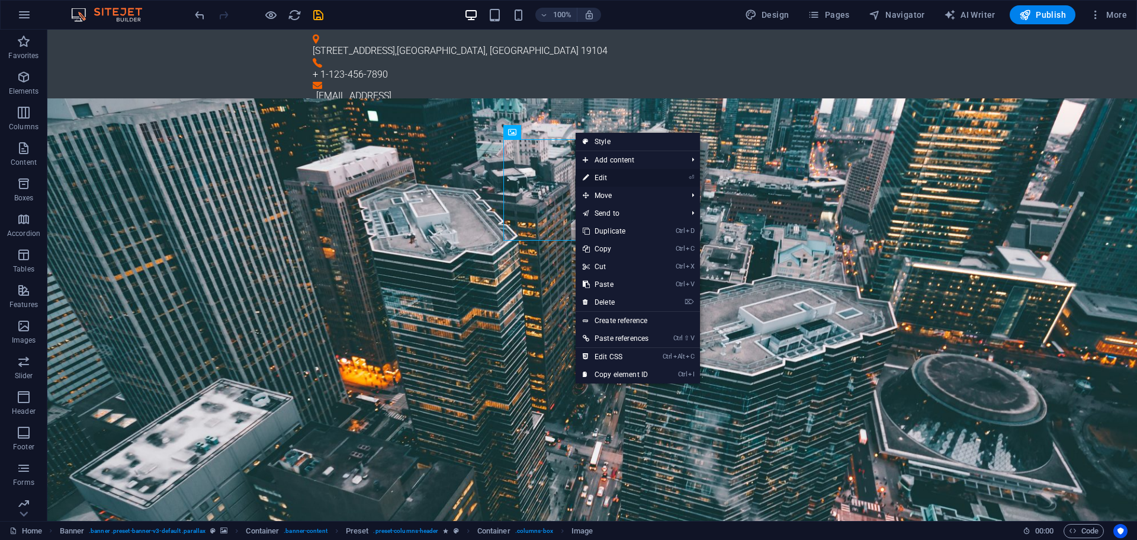
click at [614, 177] on link "⏎ Edit" at bounding box center [616, 178] width 80 height 18
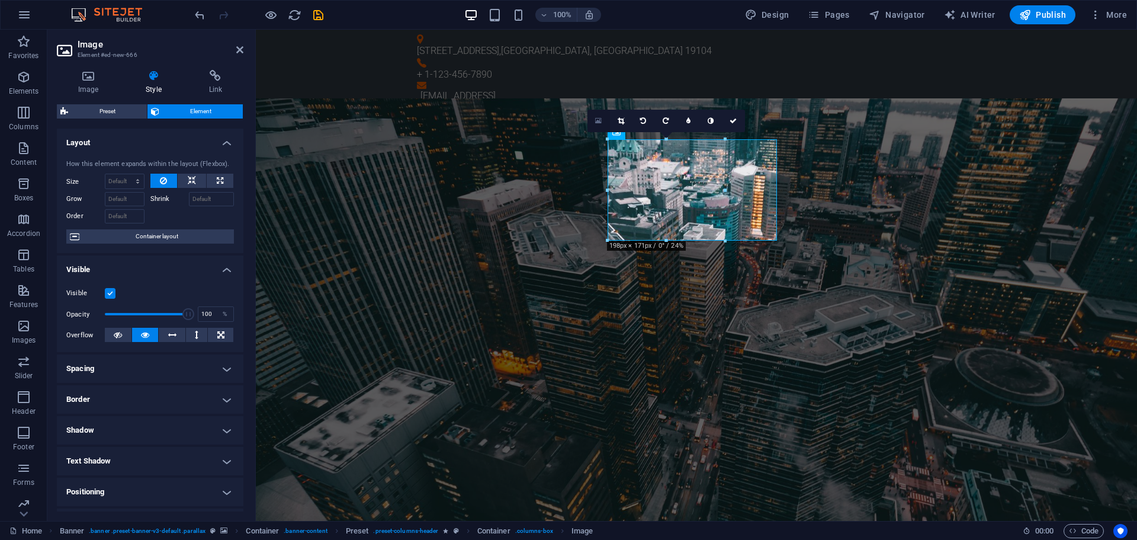
click at [597, 124] on icon at bounding box center [598, 121] width 7 height 8
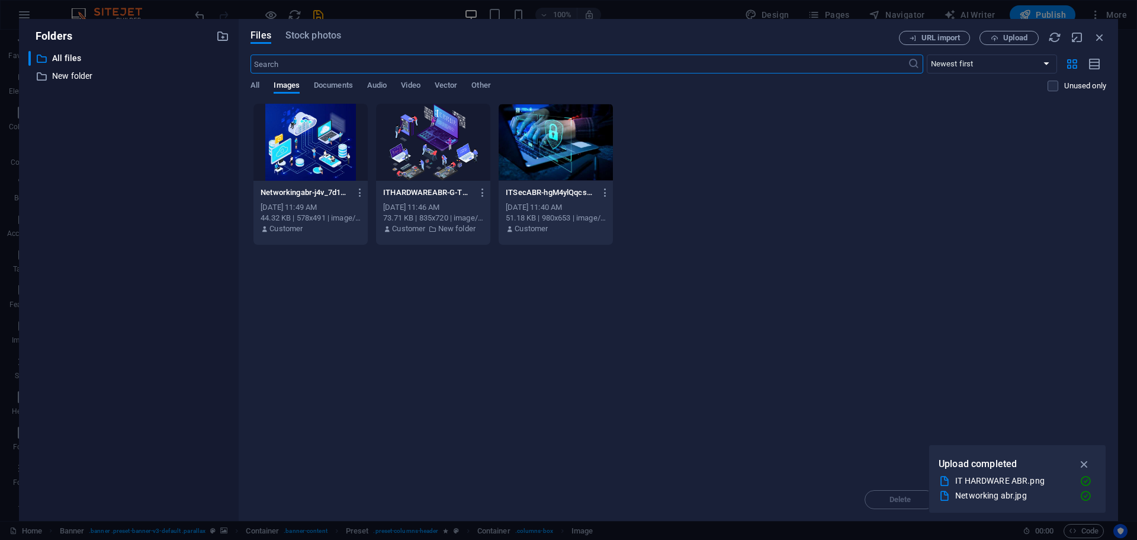
click at [294, 142] on div at bounding box center [311, 142] width 114 height 77
click at [294, 142] on div "1" at bounding box center [311, 142] width 114 height 77
click at [294, 142] on div at bounding box center [311, 142] width 114 height 77
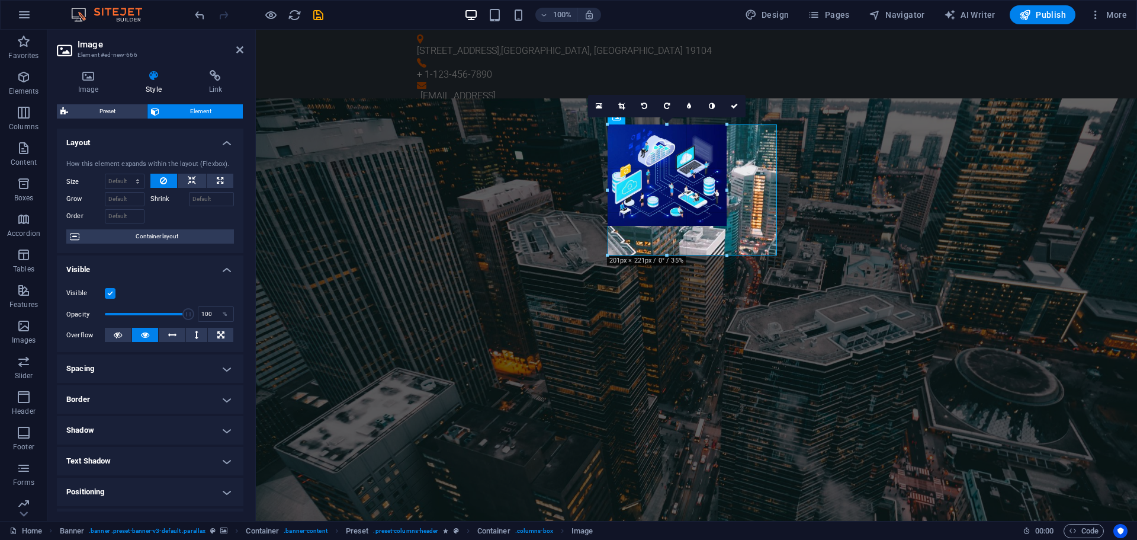
drag, startPoint x: 724, startPoint y: 190, endPoint x: 448, endPoint y: 131, distance: 282.2
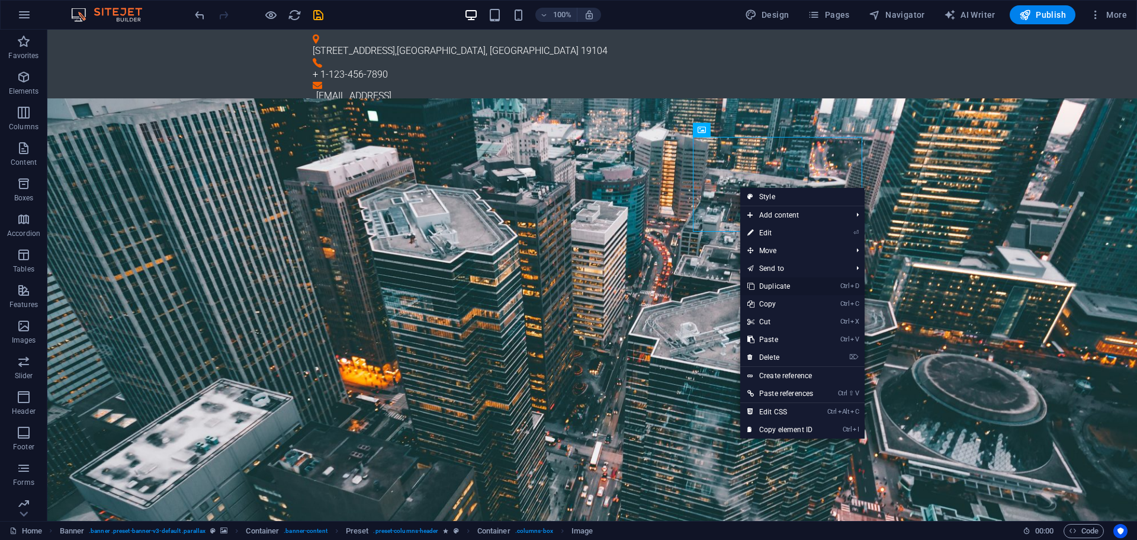
click at [774, 287] on link "Ctrl D Duplicate" at bounding box center [780, 286] width 80 height 18
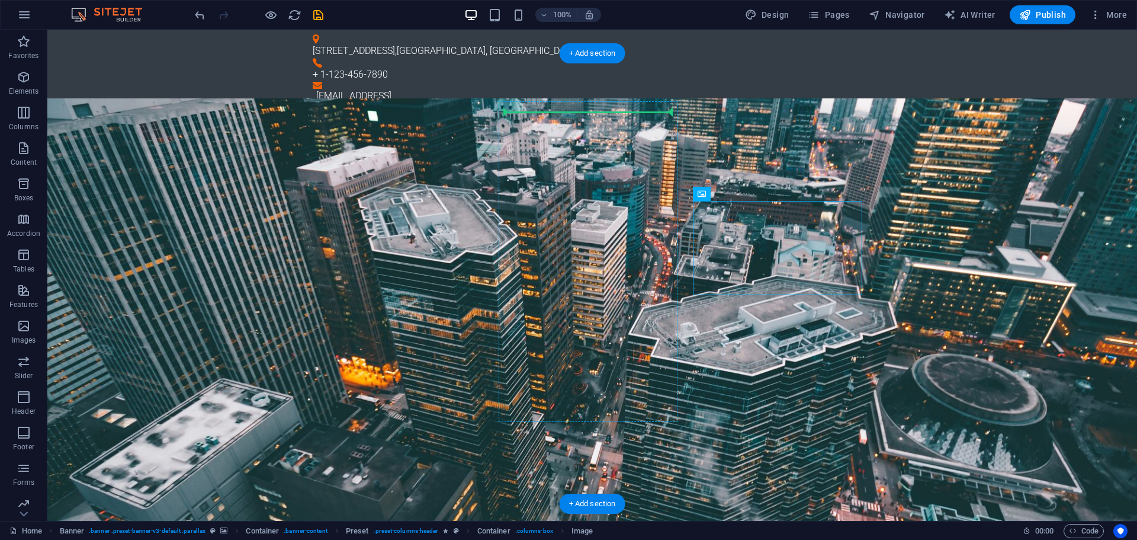
drag, startPoint x: 753, startPoint y: 239, endPoint x: 570, endPoint y: 120, distance: 218.7
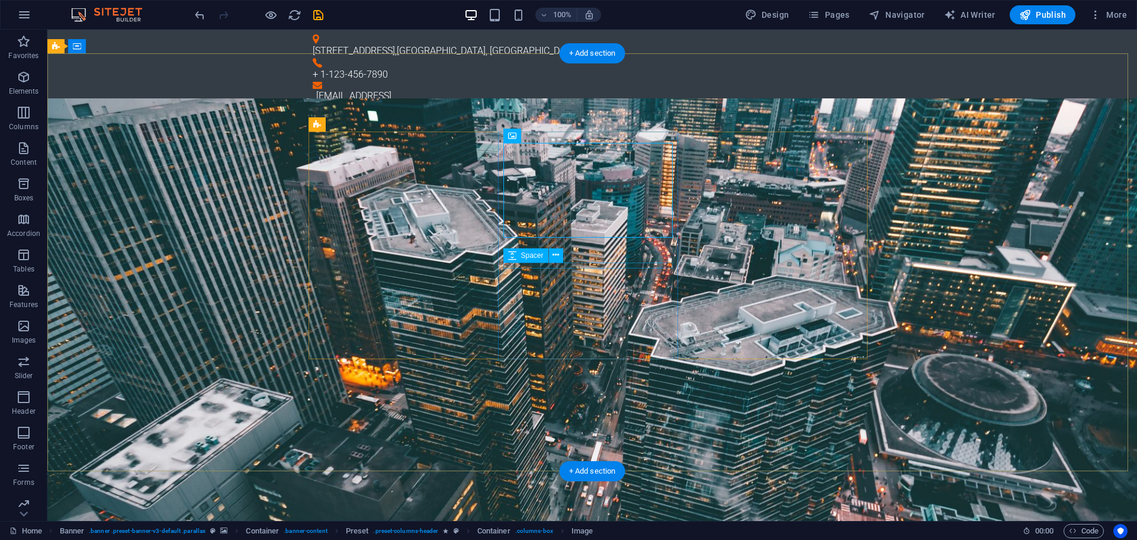
click at [573, 137] on icon at bounding box center [574, 135] width 7 height 12
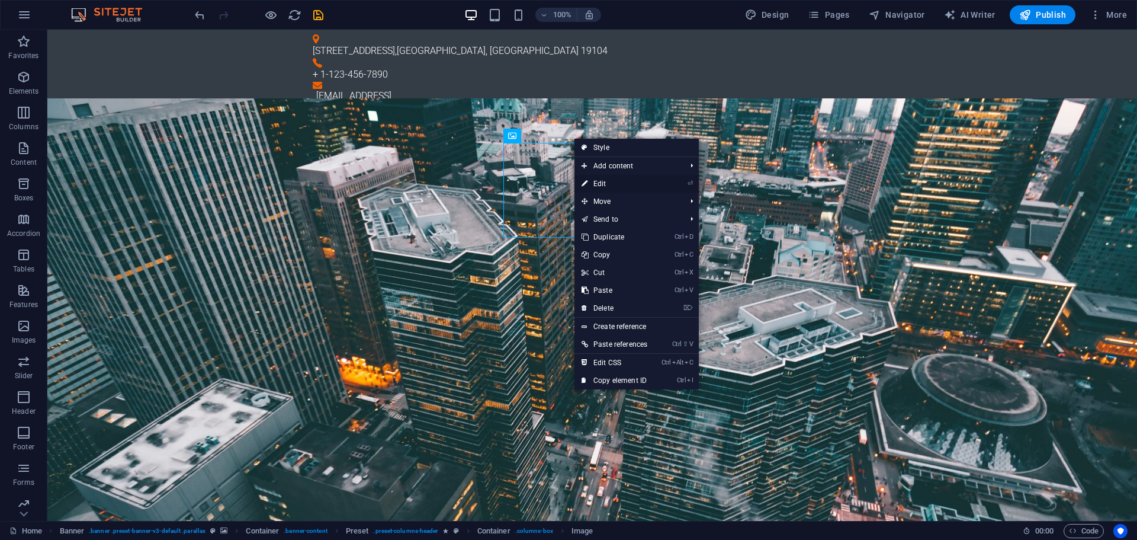
click at [655, 185] on link "⏎ Edit" at bounding box center [615, 184] width 80 height 18
select select "%"
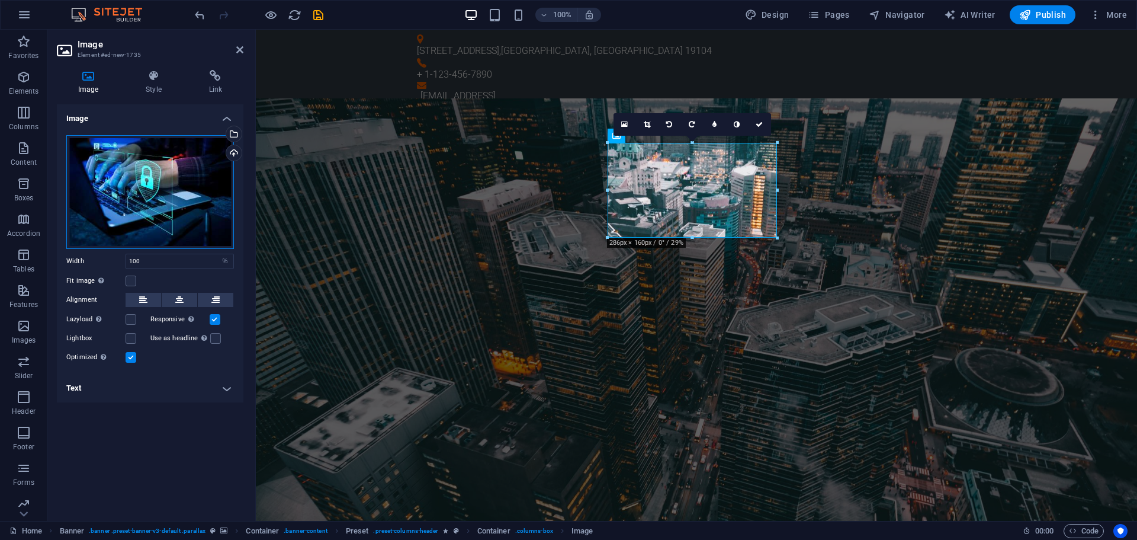
click at [128, 200] on div "Drag files here, click to choose files or select files from Files or our free s…" at bounding box center [150, 192] width 168 height 114
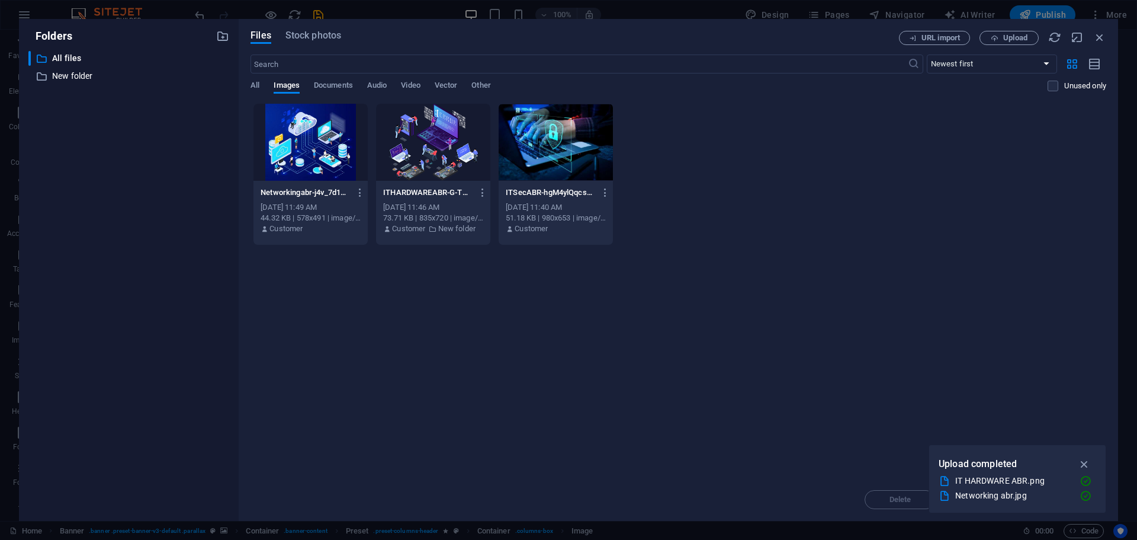
click at [319, 152] on div at bounding box center [311, 142] width 114 height 77
click at [319, 152] on div "1" at bounding box center [311, 142] width 114 height 77
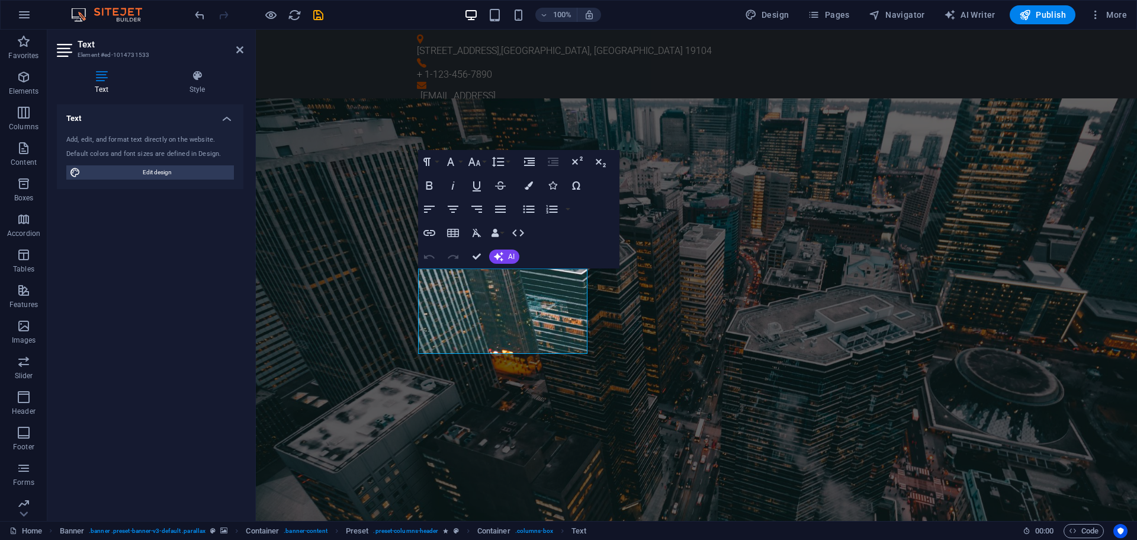
click at [157, 145] on div "Add, edit, and format text directly on the website. Default colors and font siz…" at bounding box center [150, 157] width 187 height 63
drag, startPoint x: 195, startPoint y: 172, endPoint x: 271, endPoint y: 274, distance: 126.2
click at [195, 172] on span "Edit design" at bounding box center [157, 172] width 146 height 14
select select "px"
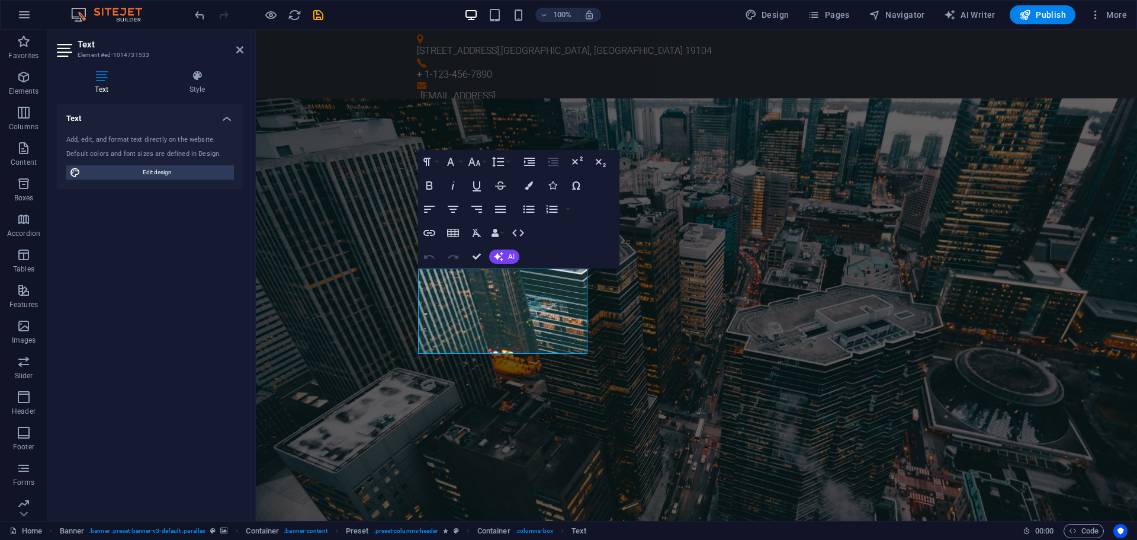
select select "300"
select select "px"
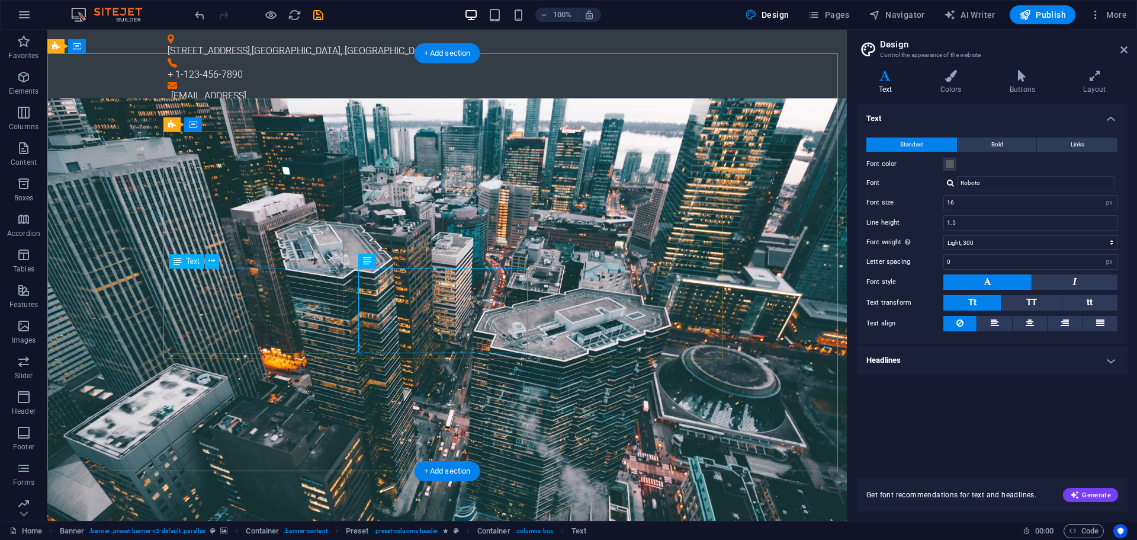
click at [202, 259] on div "Text" at bounding box center [187, 261] width 36 height 14
click at [213, 262] on icon at bounding box center [212, 261] width 7 height 12
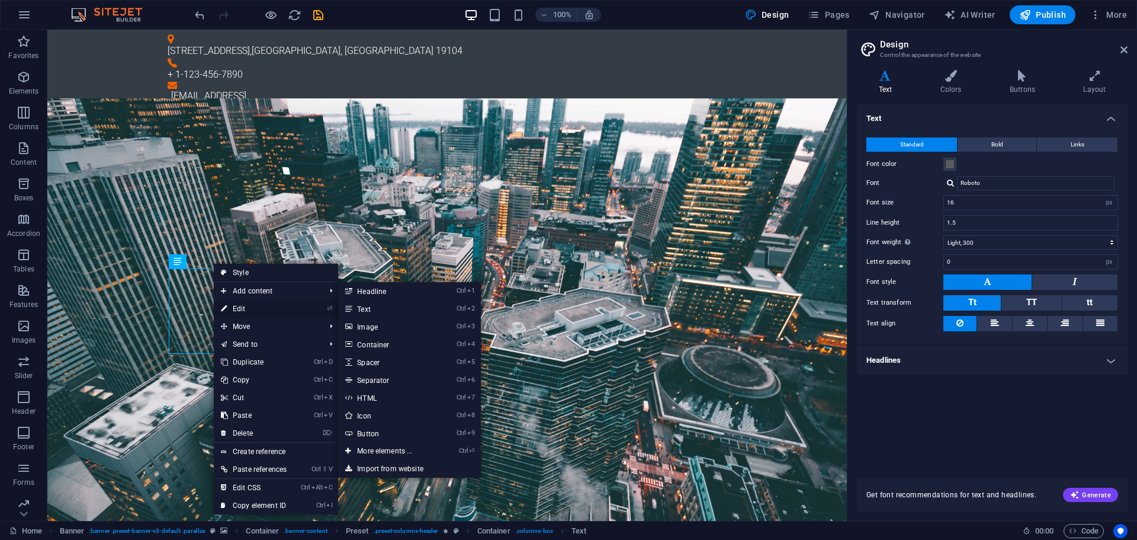
click at [237, 315] on link "⏎ Edit" at bounding box center [254, 309] width 80 height 18
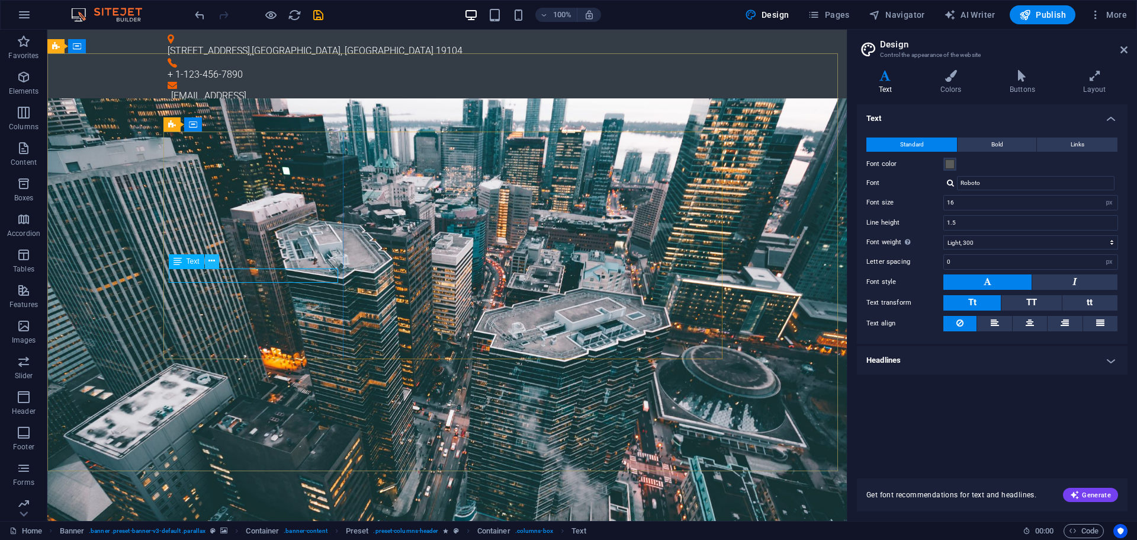
click at [210, 266] on icon at bounding box center [212, 261] width 7 height 12
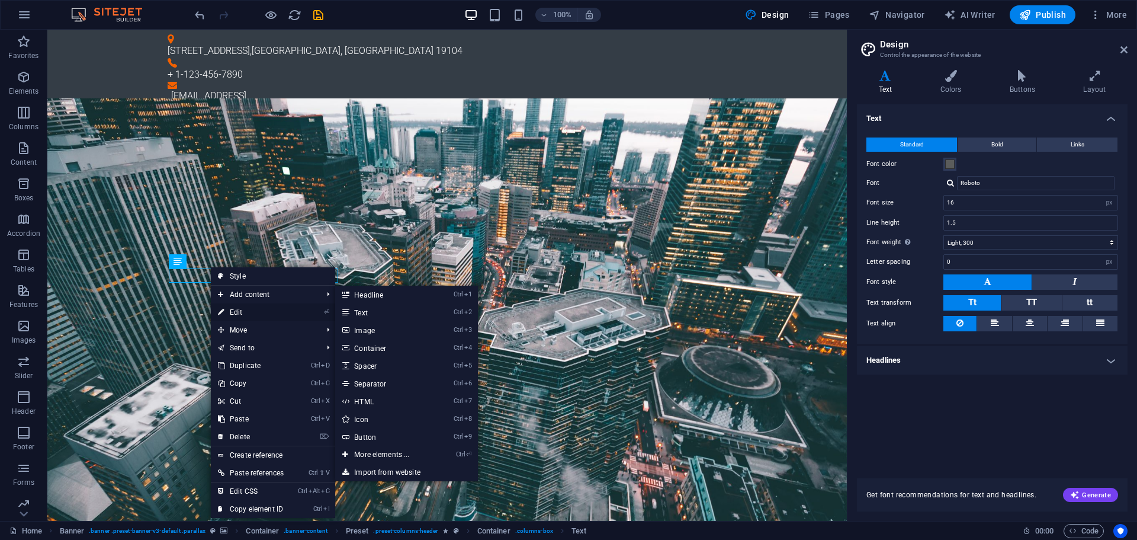
click at [242, 313] on link "⏎ Edit" at bounding box center [251, 312] width 80 height 18
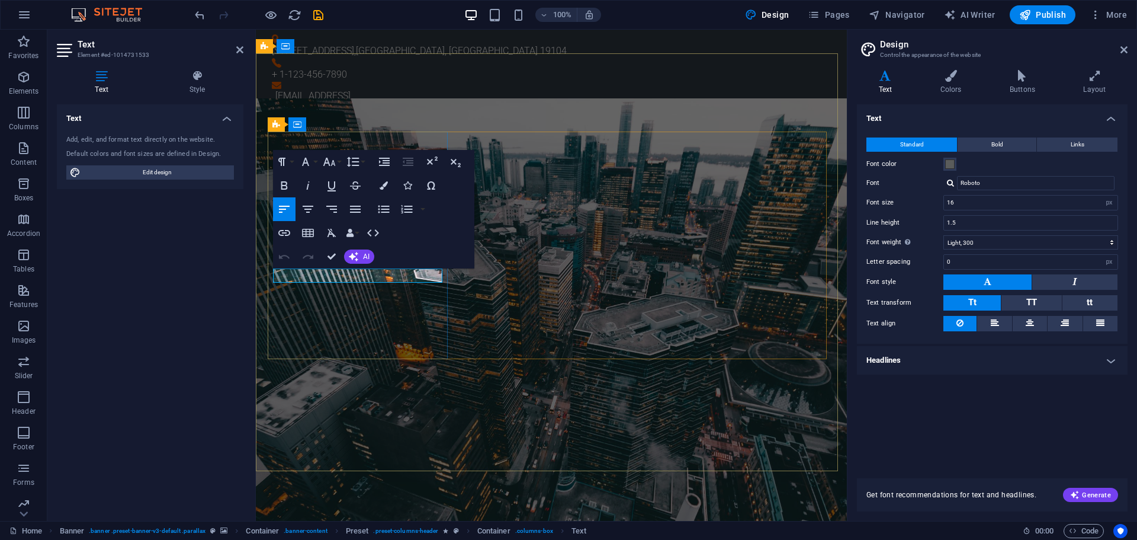
drag, startPoint x: 421, startPoint y: 276, endPoint x: 246, endPoint y: 268, distance: 174.3
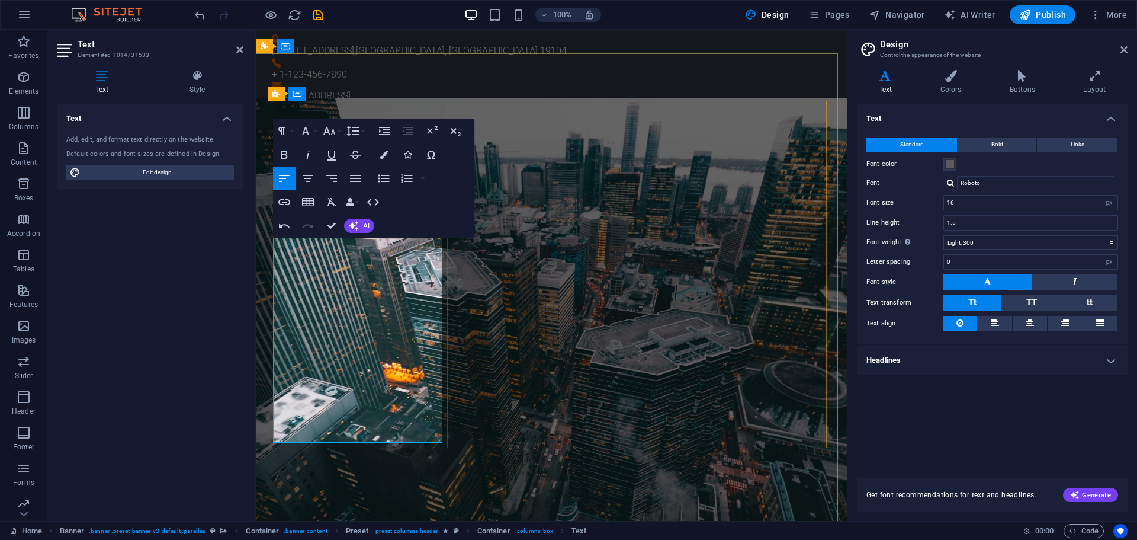
drag, startPoint x: 365, startPoint y: 415, endPoint x: 380, endPoint y: 416, distance: 14.8
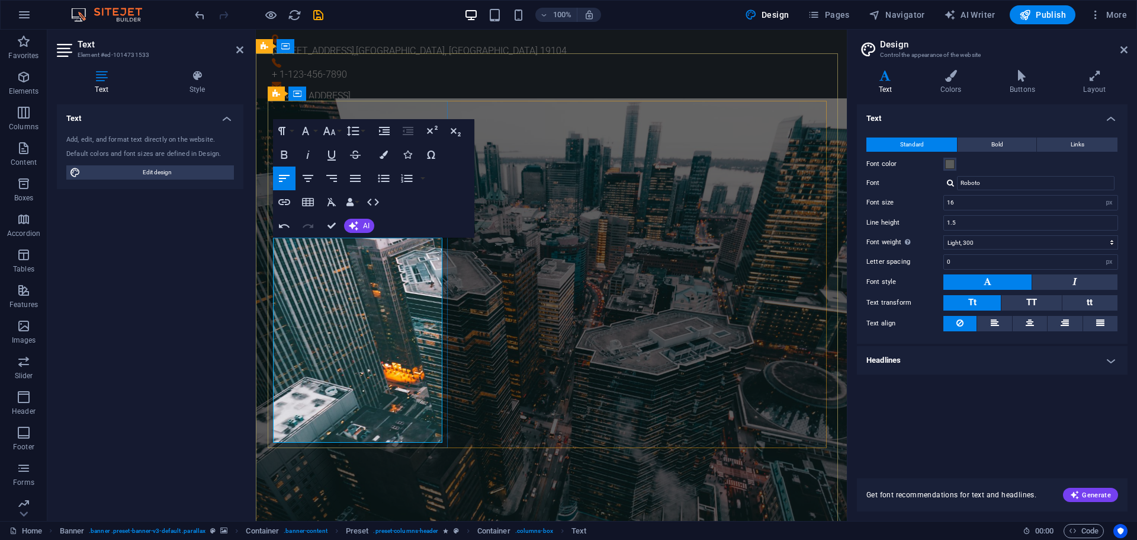
click at [363, 223] on span "AI" at bounding box center [366, 225] width 7 height 7
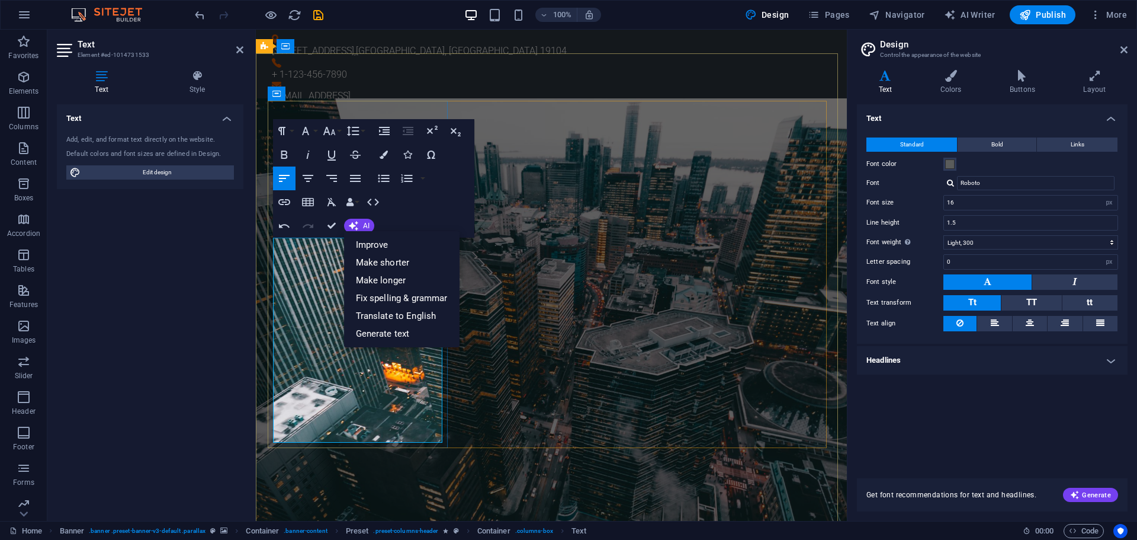
click at [365, 246] on link "Improve" at bounding box center [402, 245] width 116 height 18
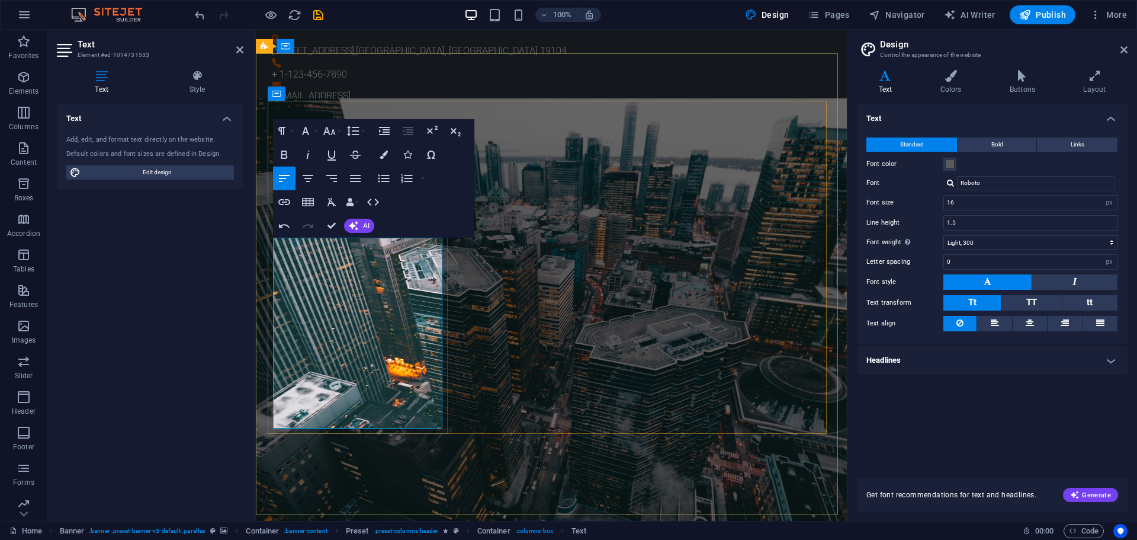
click at [349, 225] on icon "button" at bounding box center [353, 225] width 13 height 13
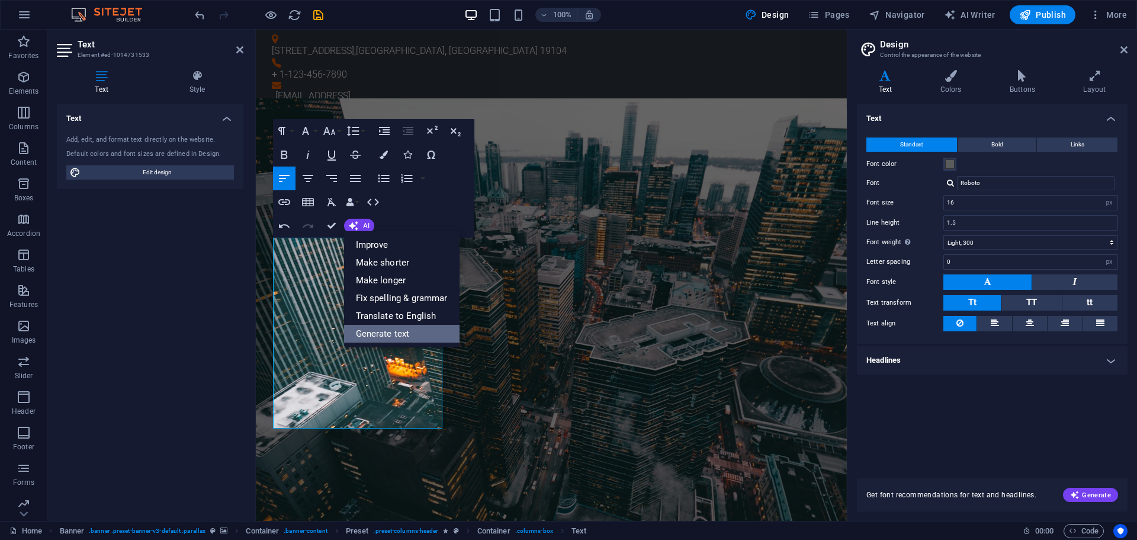
click at [396, 336] on link "Generate text" at bounding box center [402, 334] width 116 height 18
select select "English"
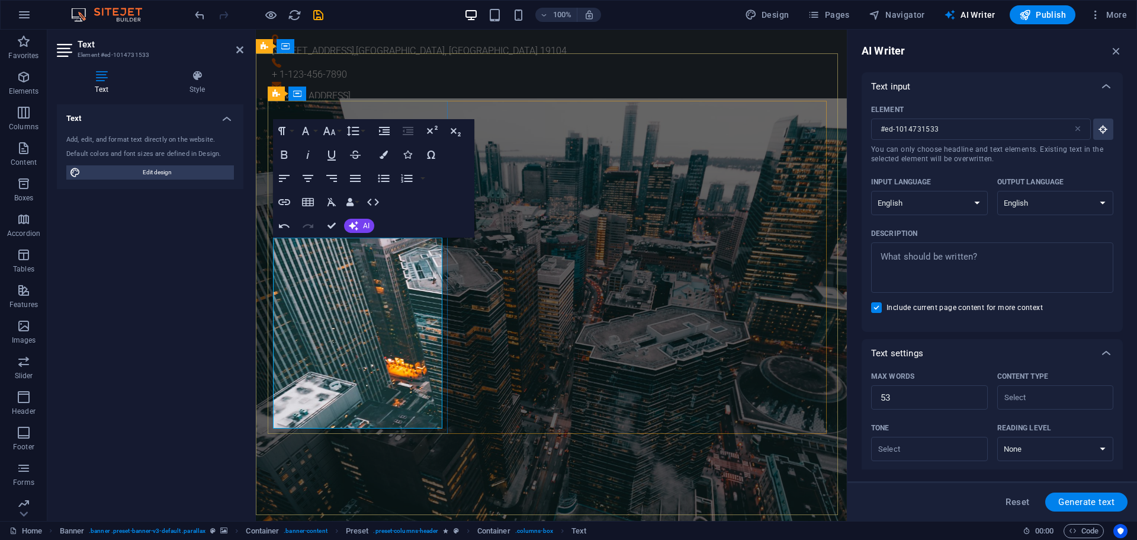
click at [984, 269] on textarea "Description x ​" at bounding box center [992, 267] width 230 height 39
click at [984, 21] on button "AI Writer" at bounding box center [969, 14] width 61 height 19
type textarea "x"
click at [945, 275] on textarea "Description x ​" at bounding box center [992, 267] width 230 height 39
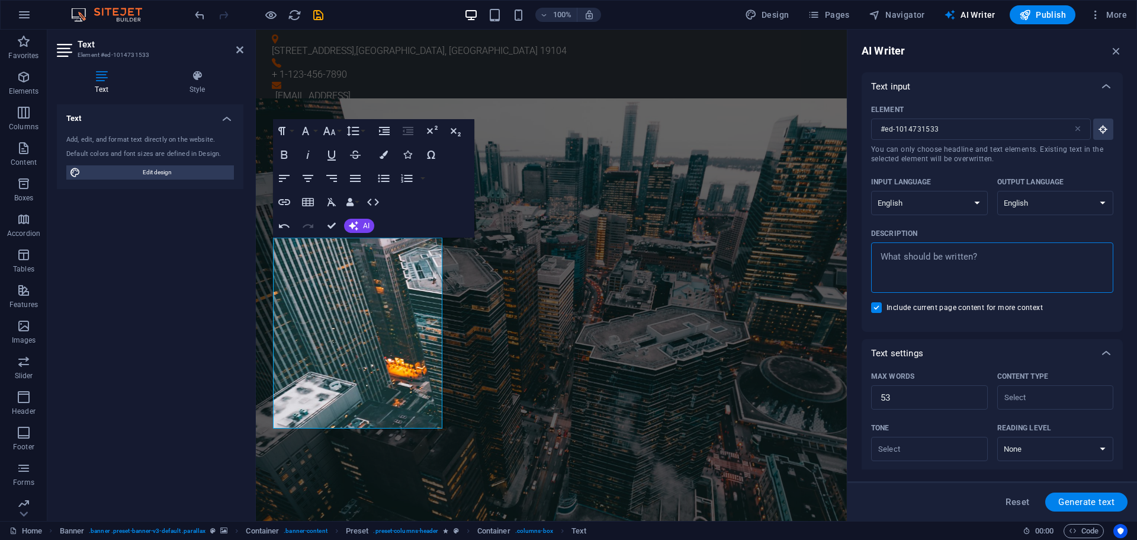
type textarea "M"
type textarea "x"
type textarea "Me"
type textarea "x"
type textarea "Mel"
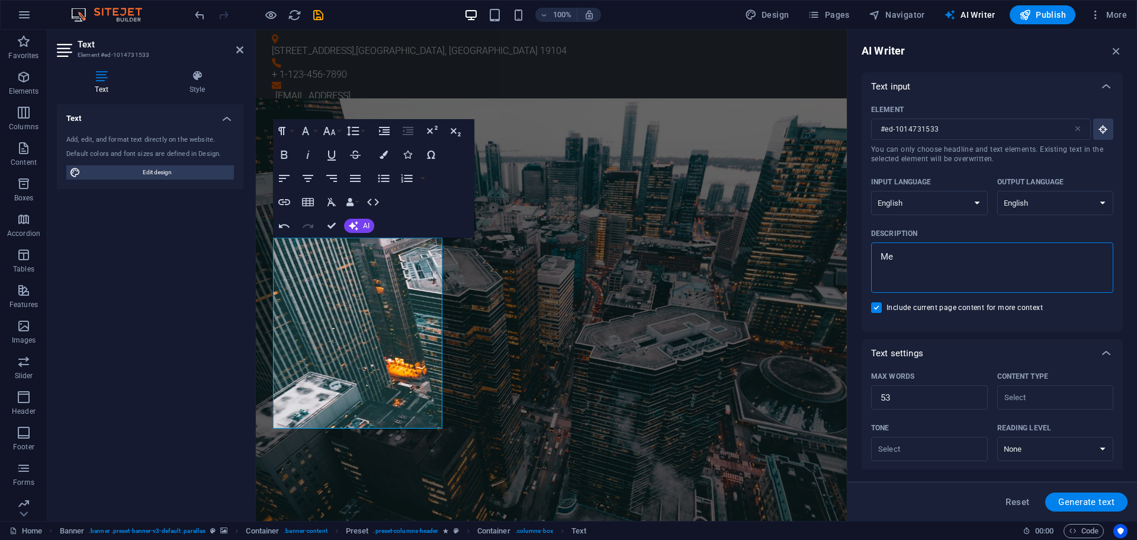
type textarea "x"
type textarea "Mela"
type textarea "x"
type textarea "Melay"
type textarea "x"
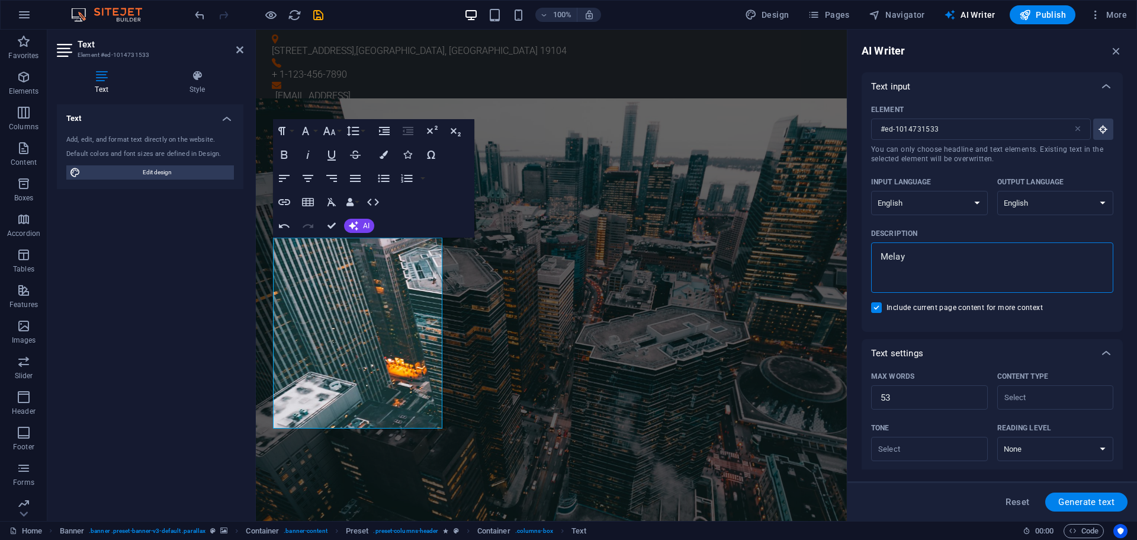
type textarea "Melaya"
type textarea "x"
type textarea "Melayan"
type textarea "x"
type textarea "Melayani"
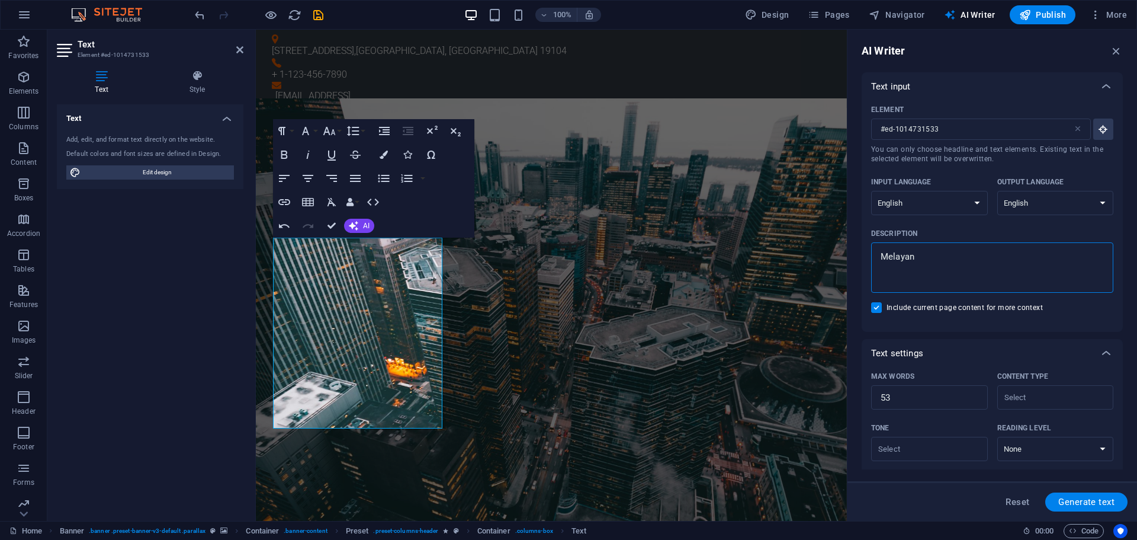
type textarea "x"
type textarea "Melayani"
type textarea "x"
type textarea "Melayani p"
type textarea "x"
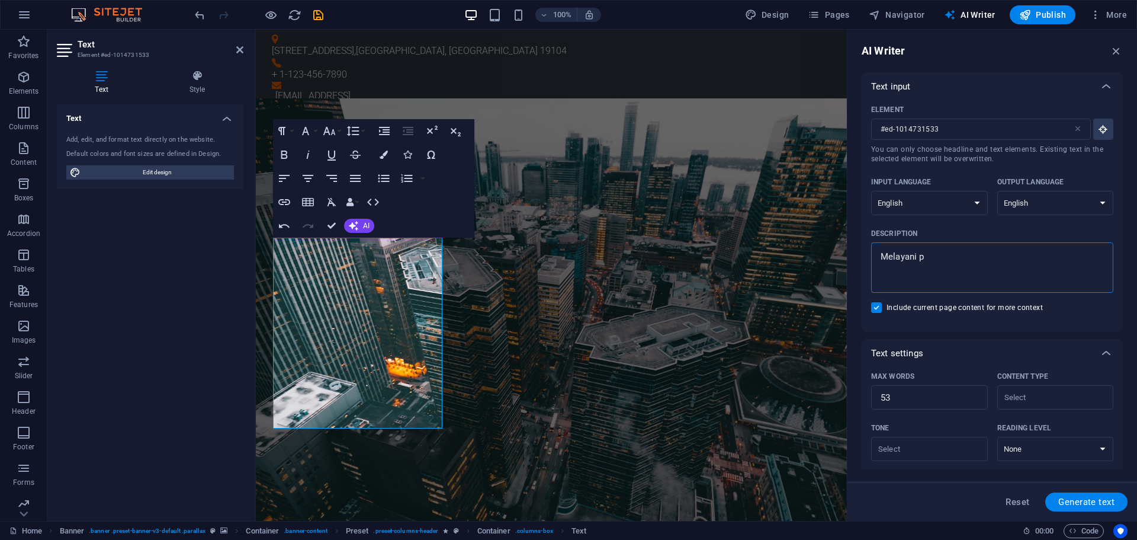
type textarea "Melayani pe"
type textarea "x"
type textarea "Melayani per"
type textarea "x"
type textarea "Melayani perm"
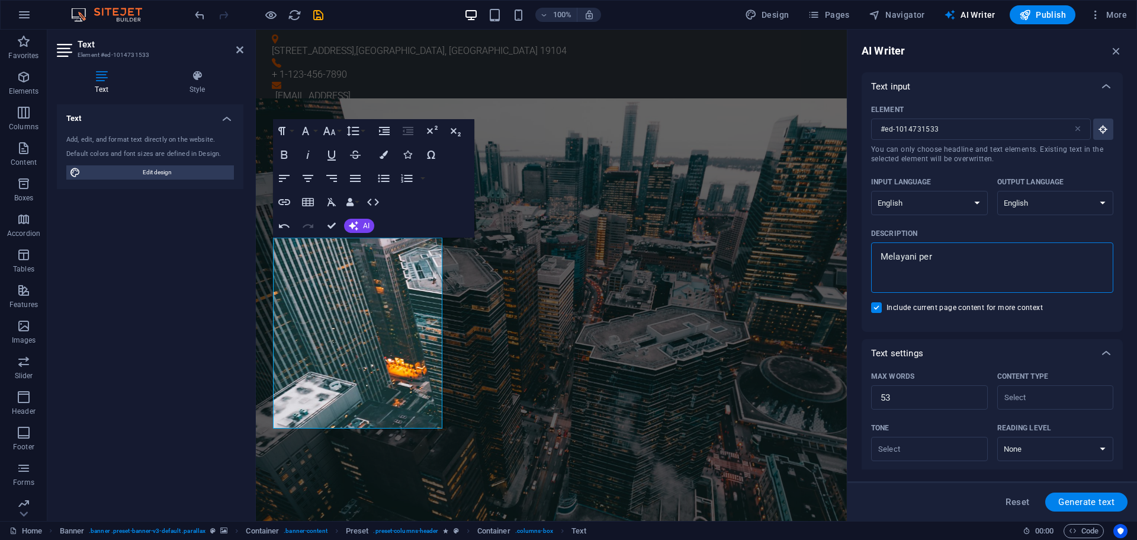
type textarea "x"
type textarea "Melayani perma"
type textarea "x"
type textarea "Melayani permas"
type textarea "x"
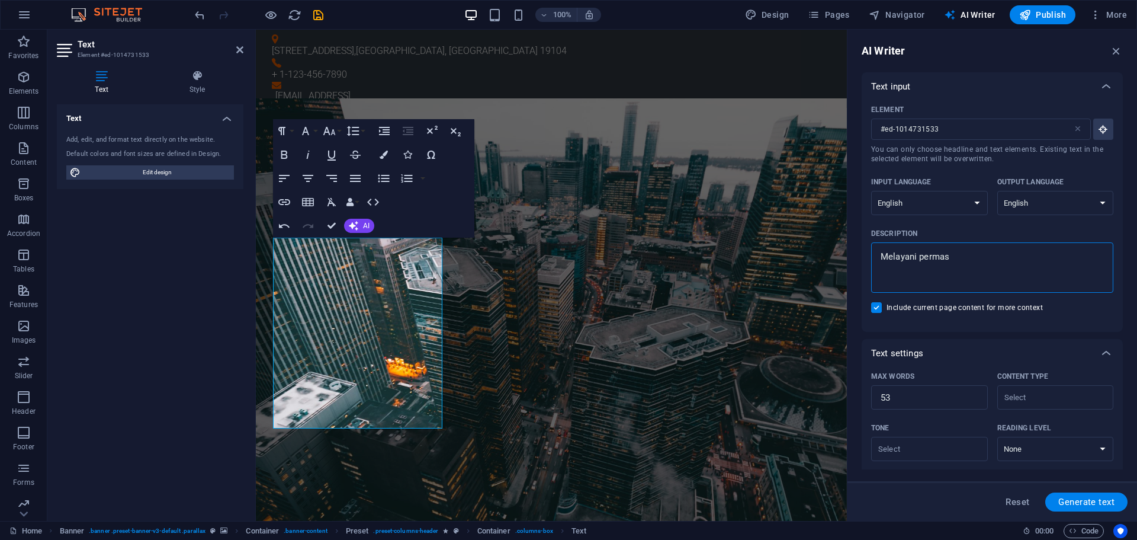
type textarea "Melayani permasa"
type textarea "x"
type textarea "Melayani permasal"
type textarea "x"
type textarea "Melayani permasala"
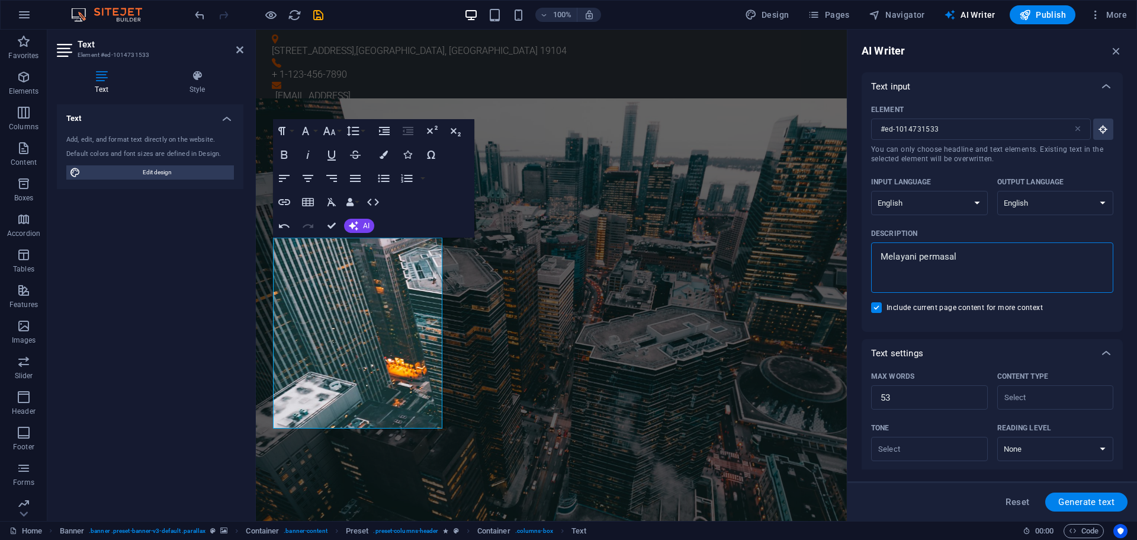
type textarea "x"
type textarea "Melayani permasalah"
type textarea "x"
type textarea "Melayani permasalaha"
type textarea "x"
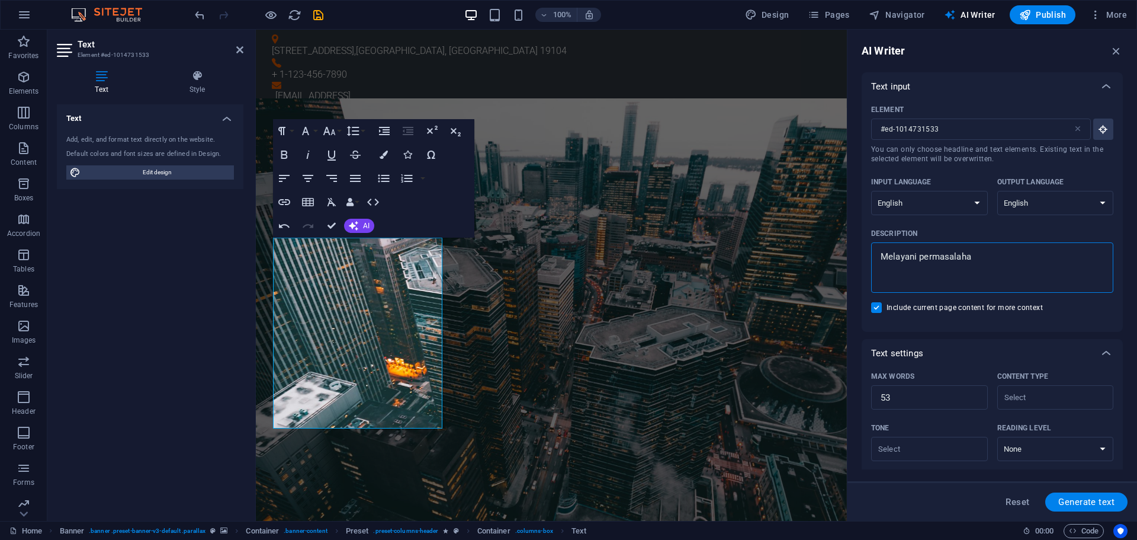
type textarea "Melayani permasalahan"
type textarea "x"
type textarea "Melayani permasalahan"
type textarea "x"
type textarea "Melayani permasalahan H"
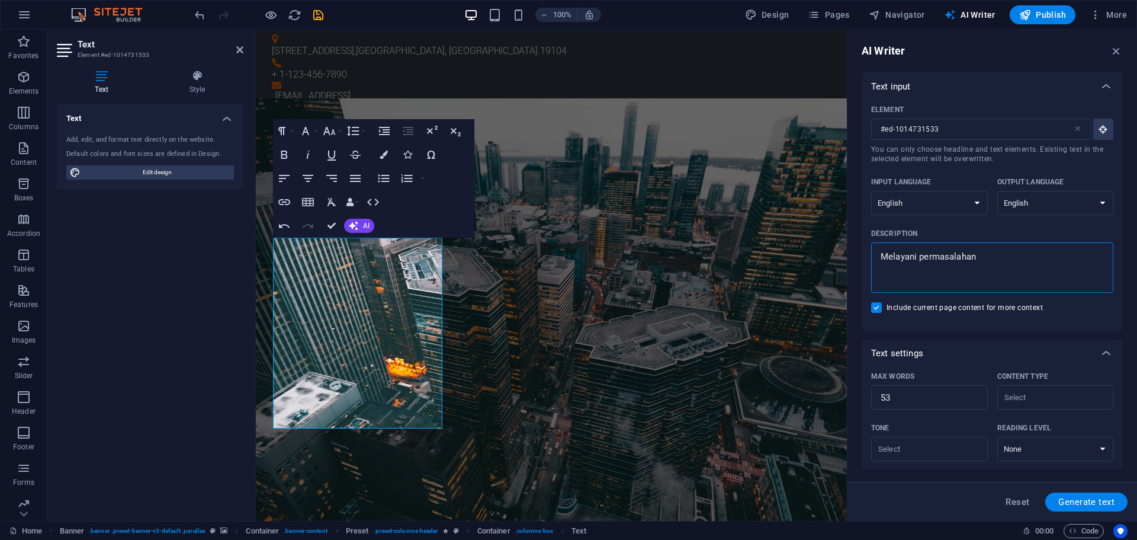
type textarea "x"
type textarea "Melayani permasalahan Ha"
type textarea "x"
type textarea "Melayani permasalahan Har"
type textarea "x"
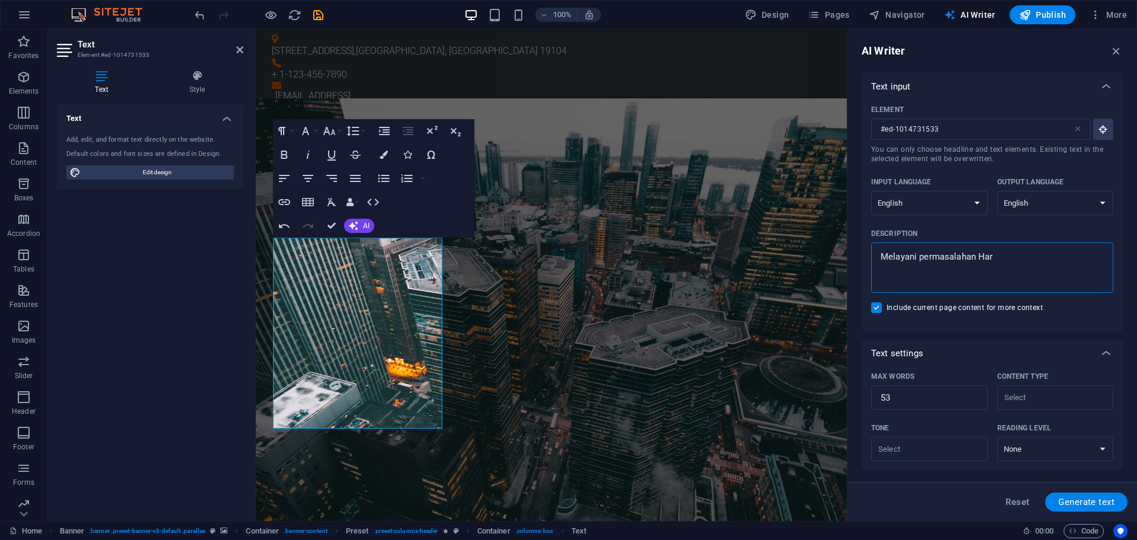
type textarea "Melayani permasalahan Hard"
type textarea "x"
type textarea "Melayani permasalahan Hardw"
type textarea "x"
type textarea "Melayani permasalahan Hardwa"
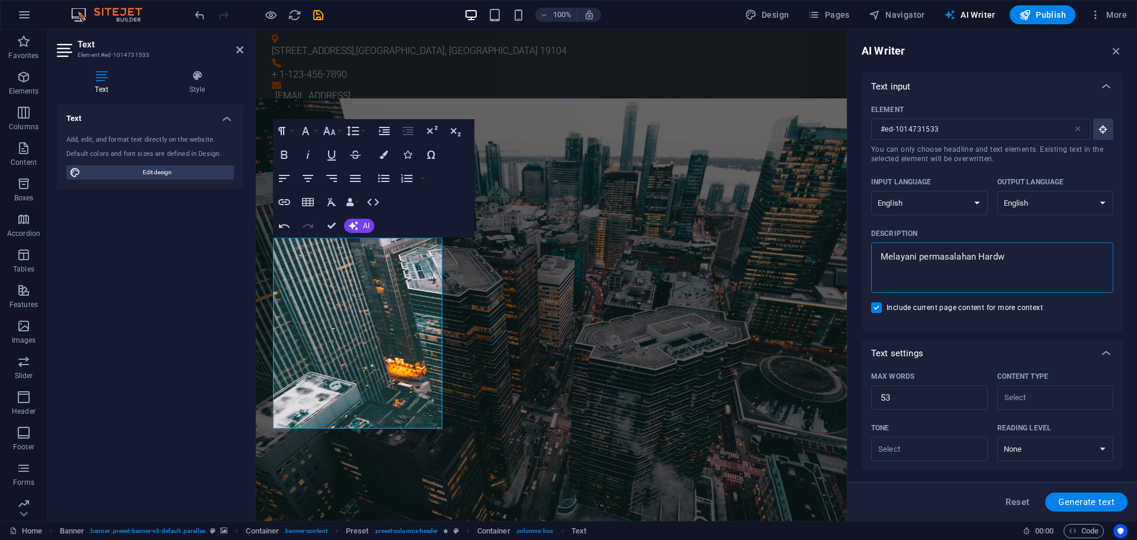
type textarea "x"
type textarea "Melayani permasalahan Hardwar"
type textarea "x"
type textarea "Melayani permasalahan Hardware"
type textarea "x"
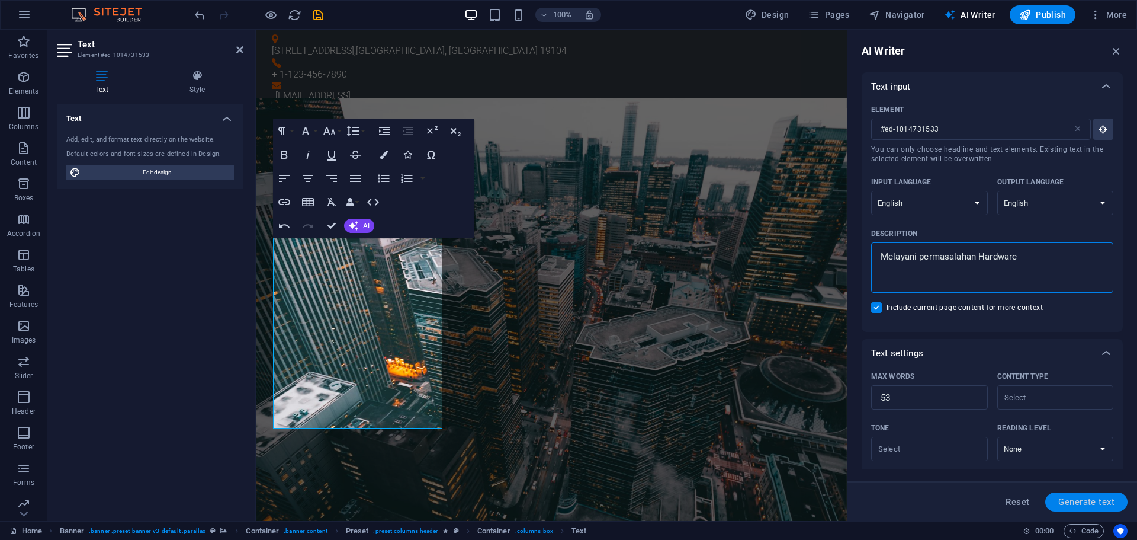
type textarea "Melayani permasalahan Hardware"
click at [1067, 497] on span "Generate text" at bounding box center [1087, 501] width 56 height 9
type textarea "x"
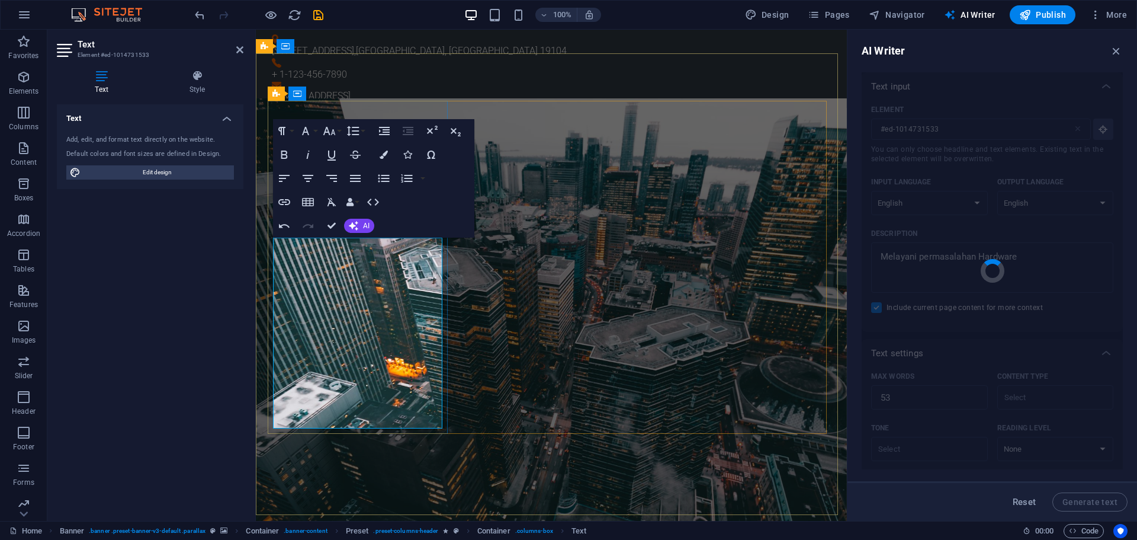
type textarea "x"
type textarea "We specialize in hardware issues, offering expert support tailored to your need…"
type textarea "x"
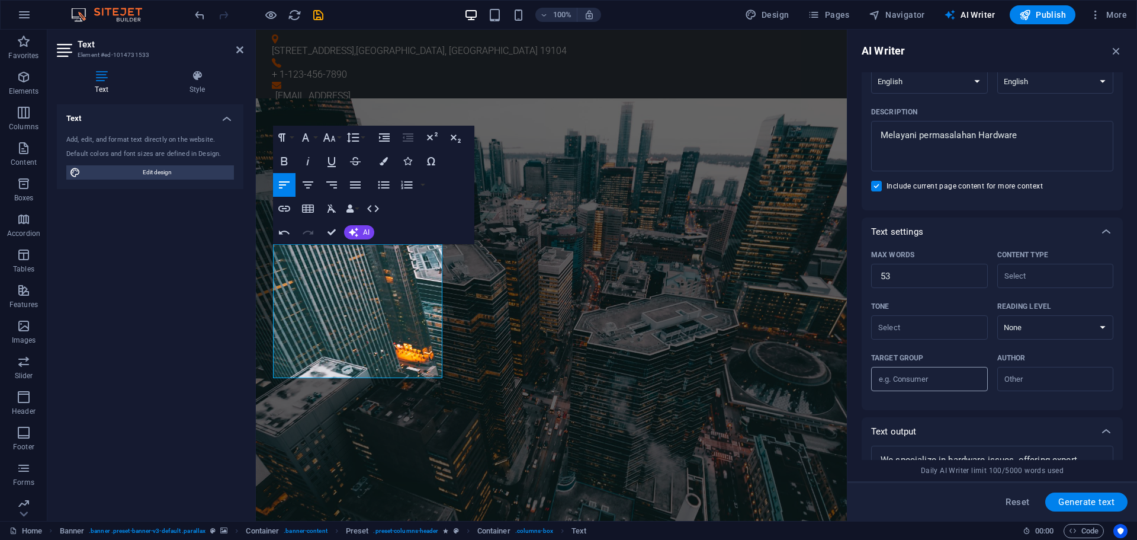
scroll to position [43, 0]
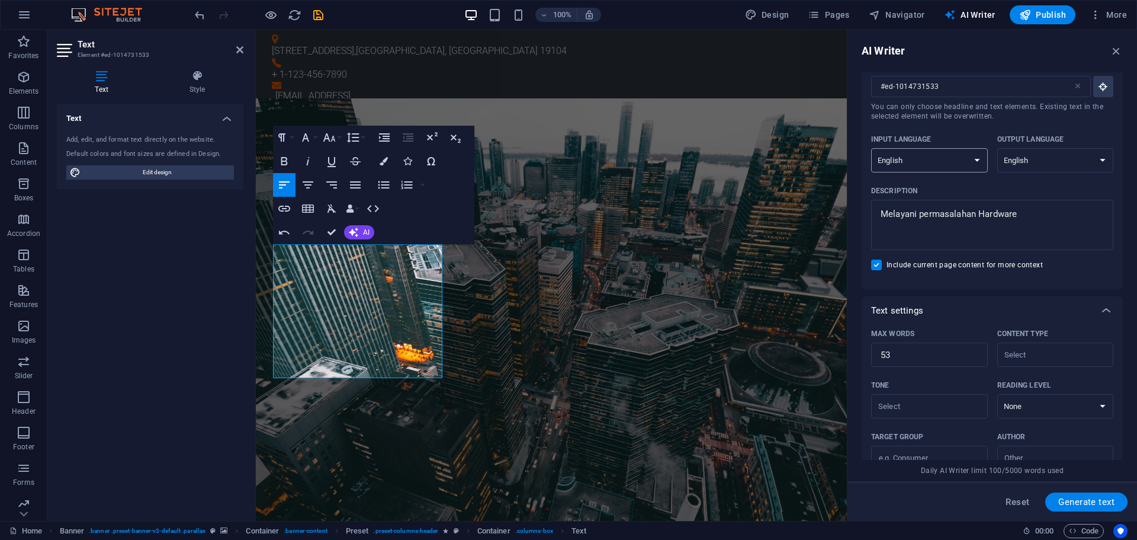
click at [954, 160] on select "Albanian Arabic Armenian Awadhi Azerbaijani Bashkir Basque Belarusian Bengali B…" at bounding box center [929, 160] width 117 height 24
select select "Indonesian"
click at [871, 148] on select "Albanian Arabic Armenian Awadhi Azerbaijani Bashkir Basque Belarusian Bengali B…" at bounding box center [929, 160] width 117 height 24
click at [1043, 157] on select "Albanian Arabic Armenian Awadhi Azerbaijani Bashkir Basque Belarusian Bengali B…" at bounding box center [1056, 160] width 117 height 24
select select "Indonesian"
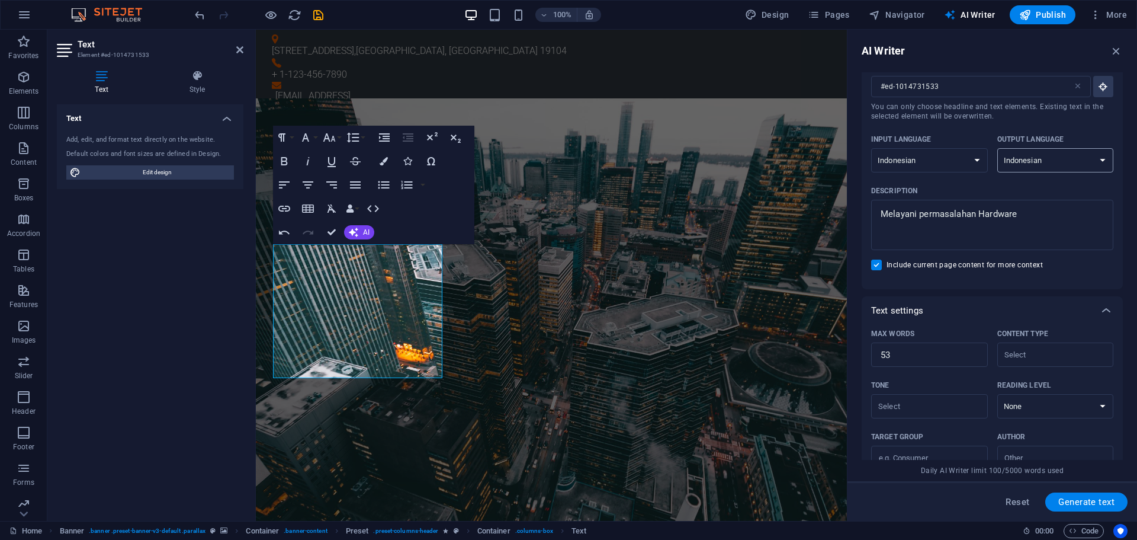
click at [998, 148] on select "Albanian Arabic Armenian Awadhi Azerbaijani Bashkir Basque Belarusian Bengali B…" at bounding box center [1056, 160] width 117 height 24
click at [1069, 497] on span "Generate text" at bounding box center [1087, 501] width 56 height 9
type textarea "x"
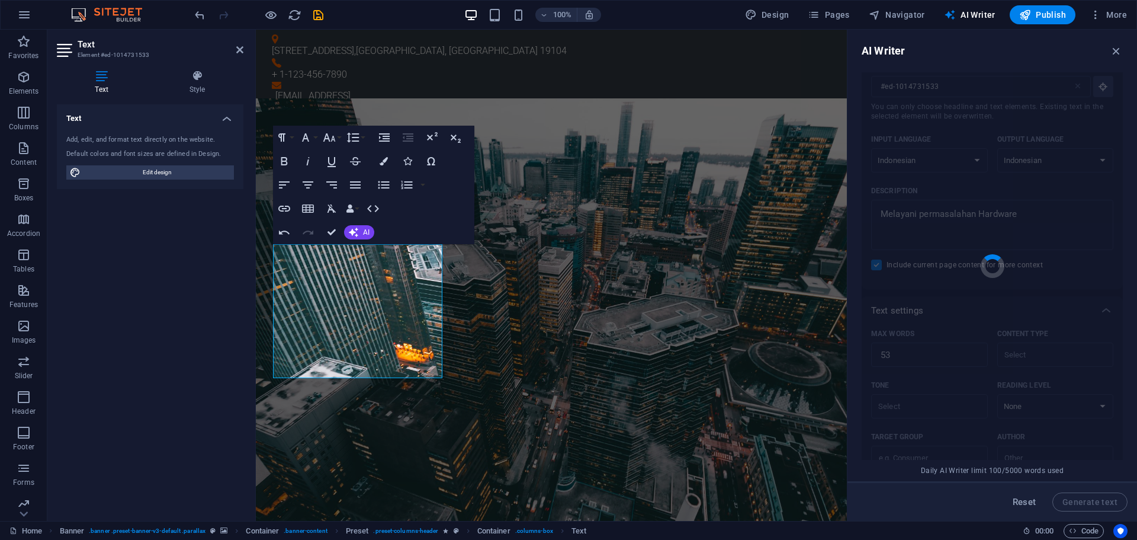
type textarea "x"
type textarea "Kami siap membantu menyelesaikan segala masalah terkait perangkat keras. Tim pr…"
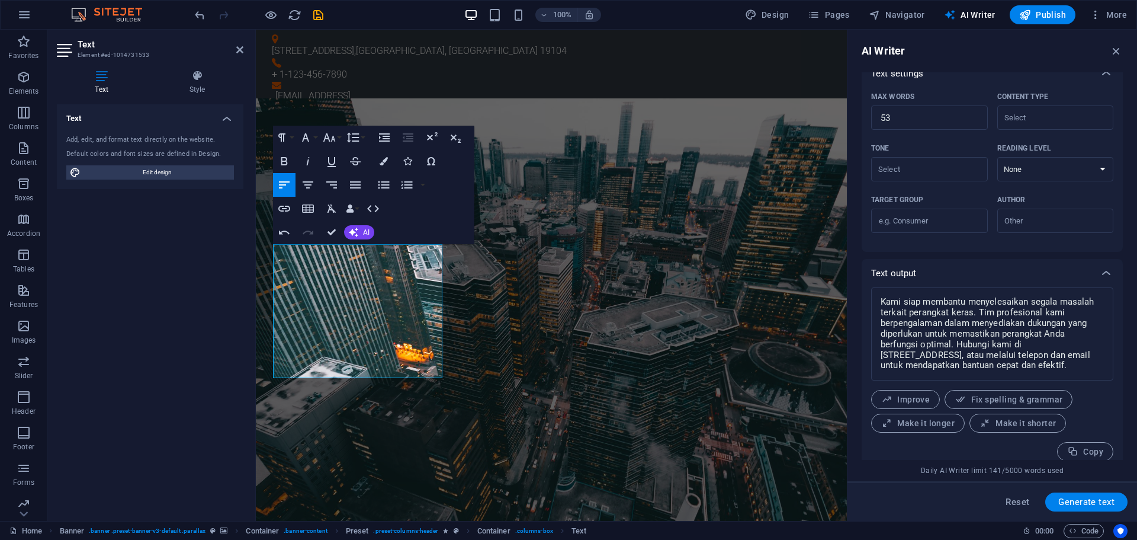
scroll to position [290, 0]
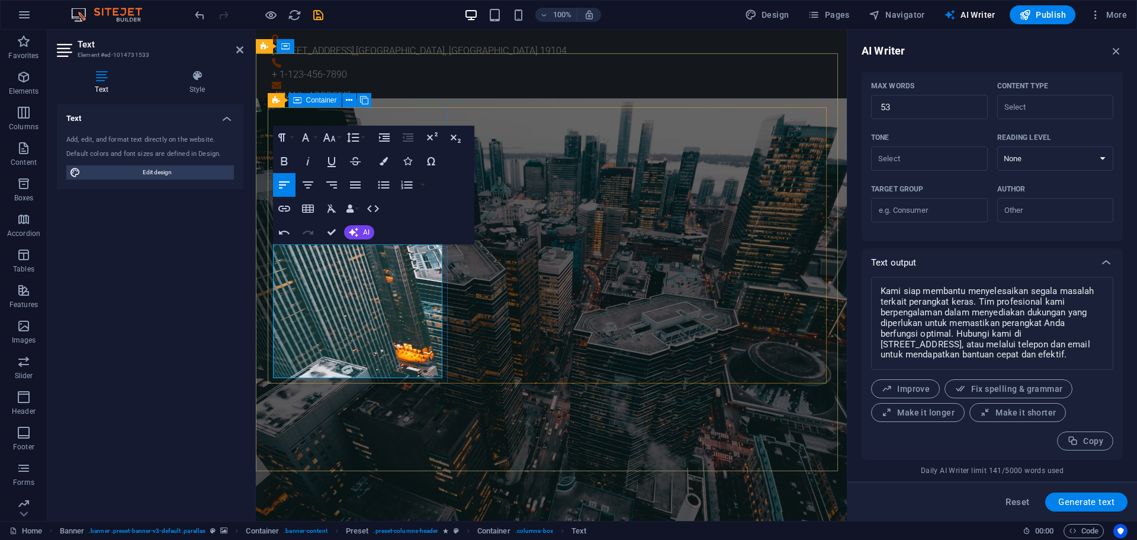
drag, startPoint x: 374, startPoint y: 320, endPoint x: 445, endPoint y: 377, distance: 91.4
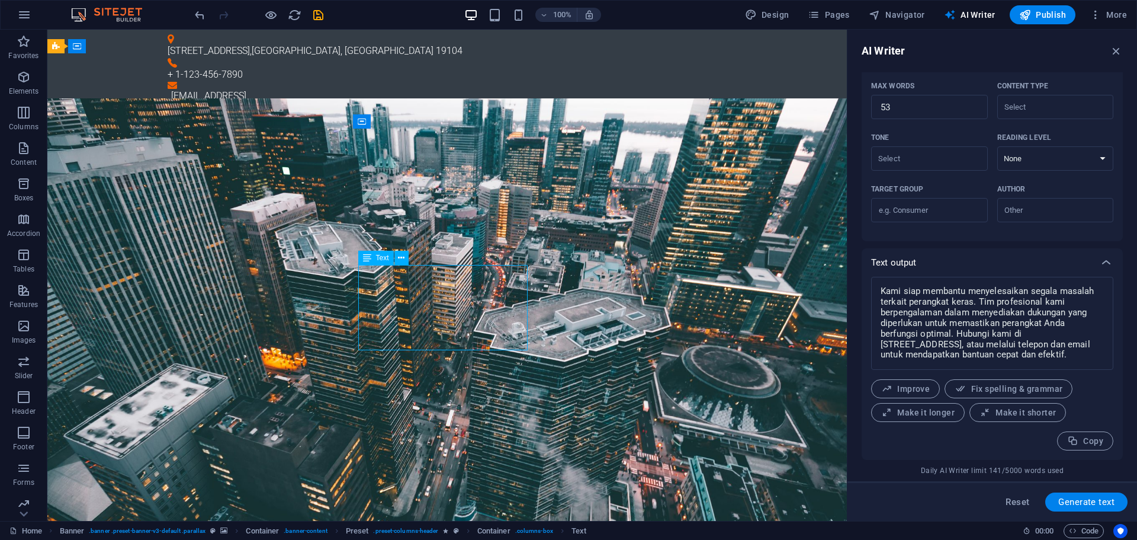
type textarea "x"
click at [906, 304] on textarea "Kami siap membantu menyelesaikan segala masalah terkait perangkat keras. Tim pr…" at bounding box center [992, 323] width 230 height 81
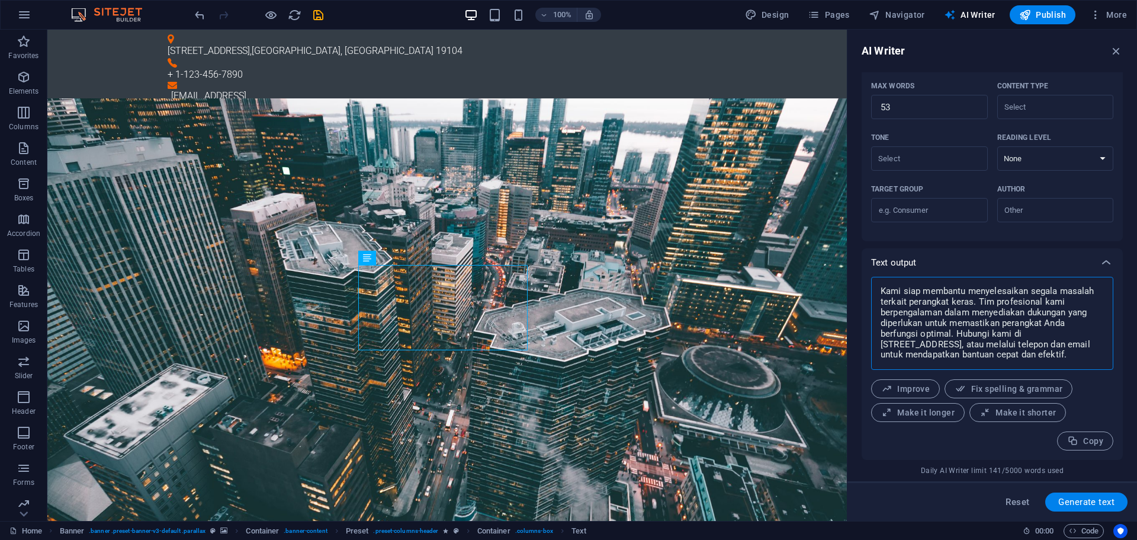
type textarea "Kami siap membantu menyelesaikan segala masalah terkait perangkat keras. Tim pr…"
type textarea "x"
click at [403, 255] on icon at bounding box center [401, 258] width 7 height 12
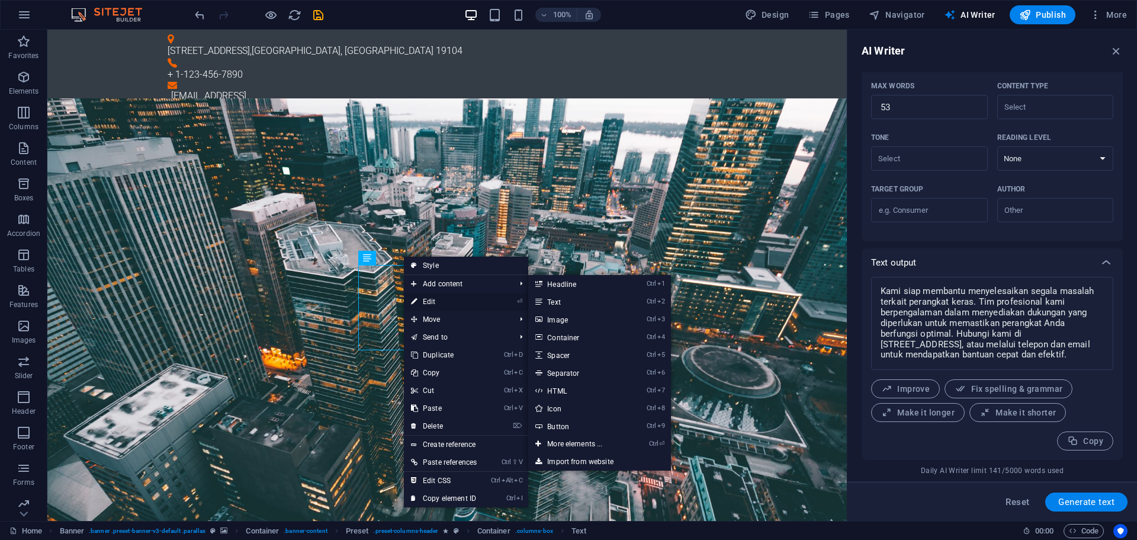
click at [429, 303] on link "⏎ Edit" at bounding box center [444, 302] width 80 height 18
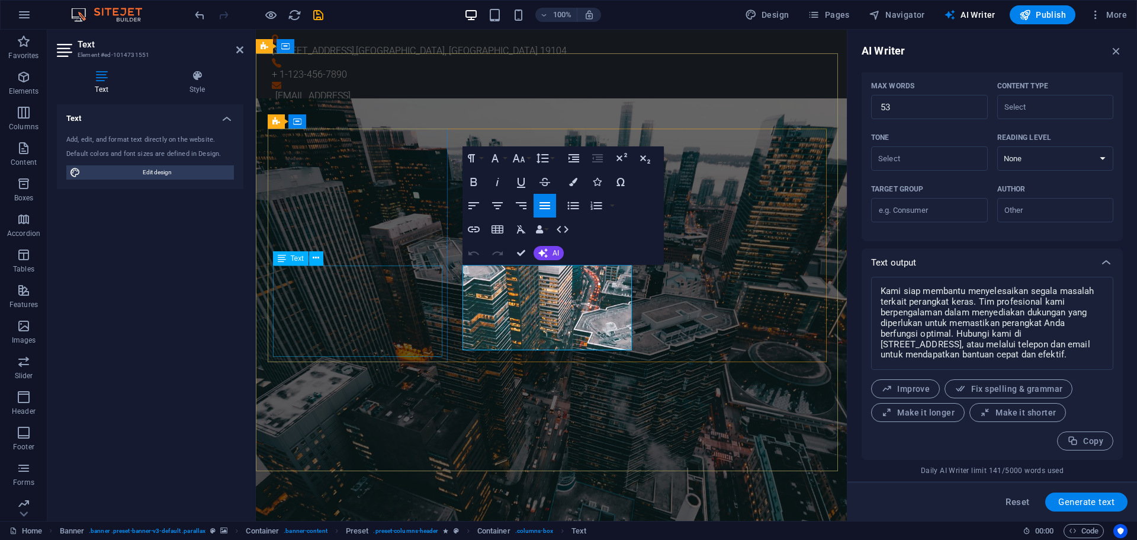
type input "#ed-1014731551"
click at [552, 248] on button "AI" at bounding box center [549, 253] width 30 height 14
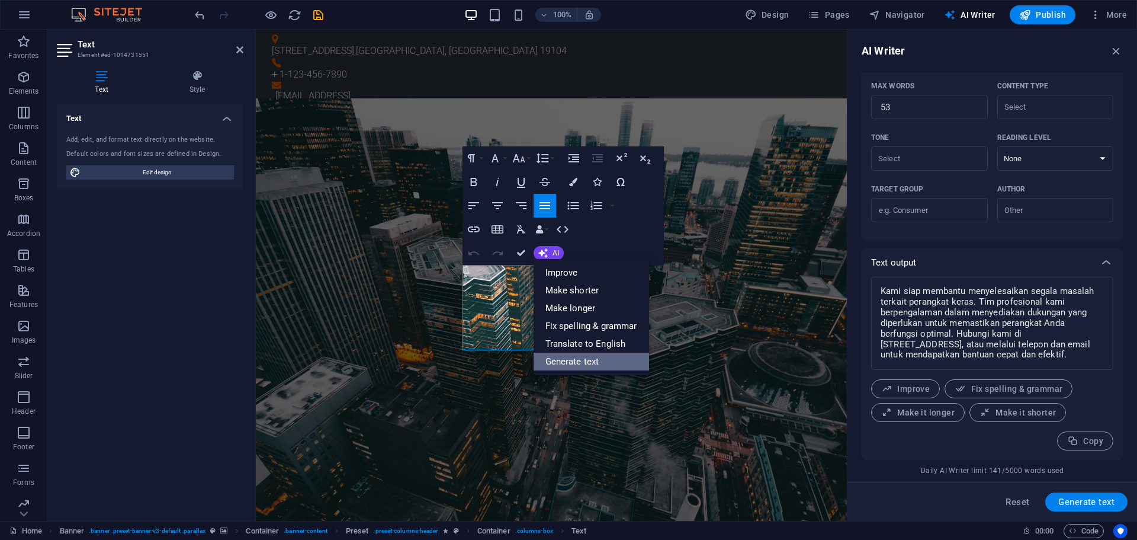
drag, startPoint x: 567, startPoint y: 358, endPoint x: 309, endPoint y: 323, distance: 260.6
click at [567, 358] on link "Generate text" at bounding box center [592, 361] width 116 height 18
type textarea "x"
type input "36"
type textarea "x"
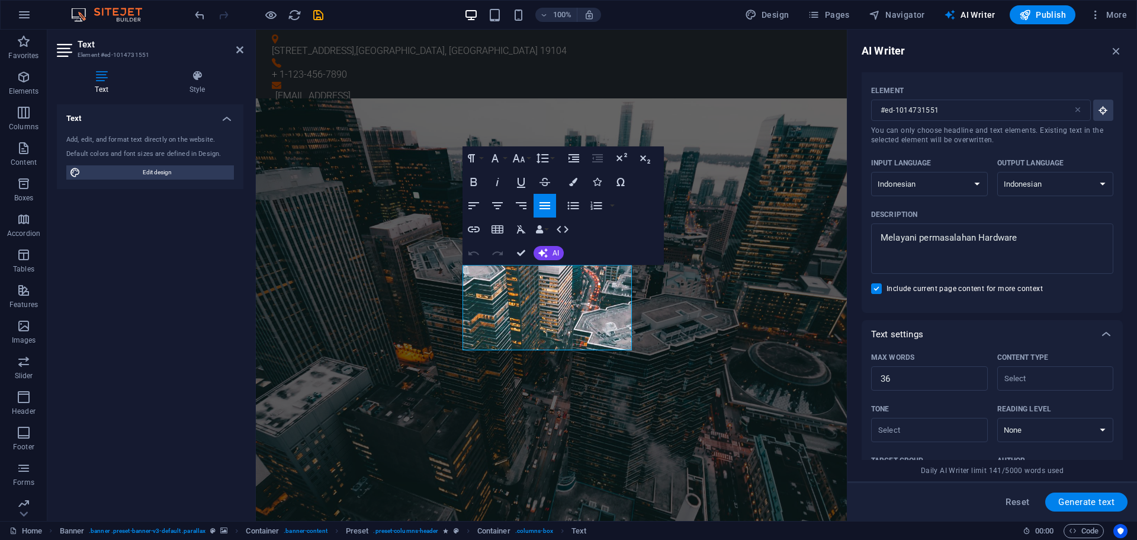
scroll to position [132, 0]
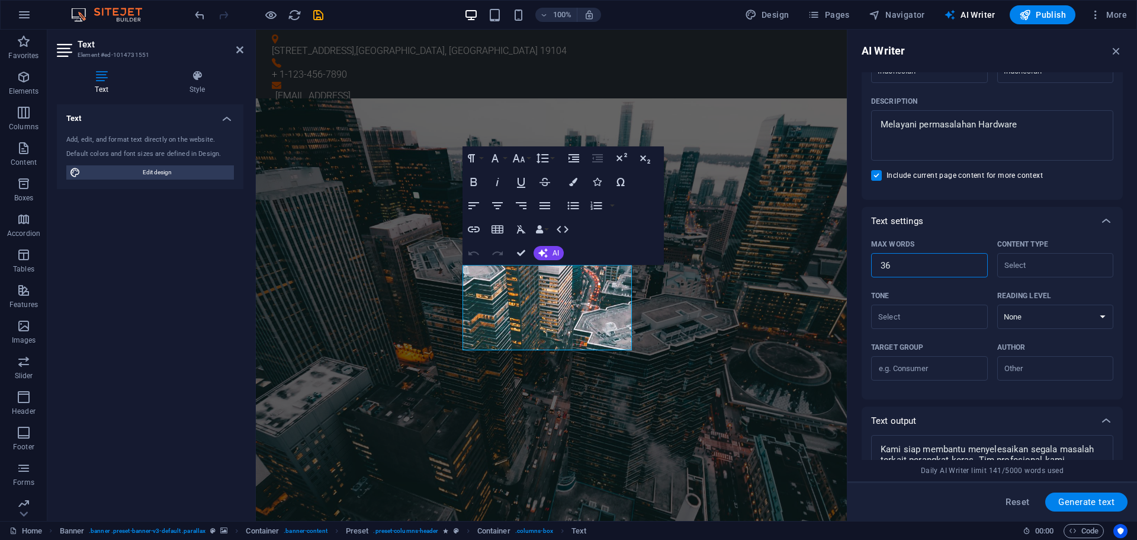
drag, startPoint x: 903, startPoint y: 267, endPoint x: 855, endPoint y: 265, distance: 48.0
click at [855, 265] on div "AI Writer Text input Element #ed-1014731551 ​ You can only choose headline and …" at bounding box center [993, 275] width 290 height 491
type textarea "x"
type input "5"
type textarea "x"
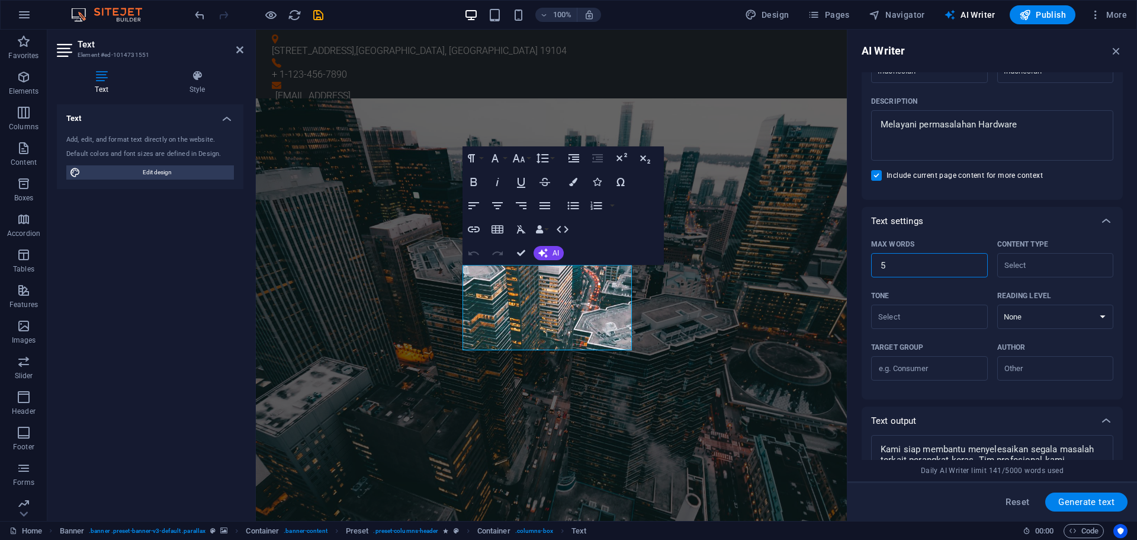
type textarea "x"
type input "56"
type textarea "x"
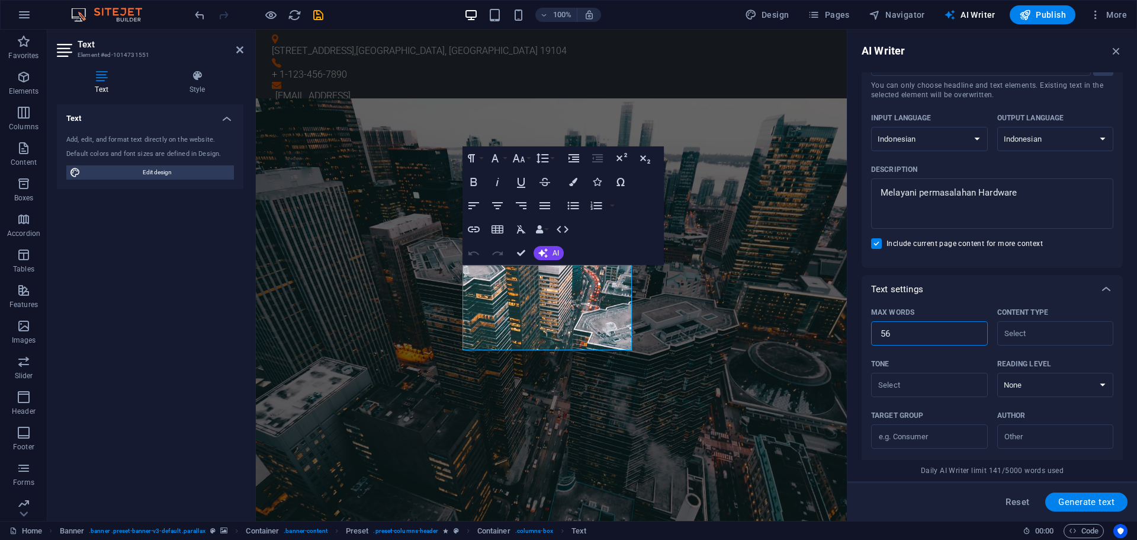
scroll to position [53, 0]
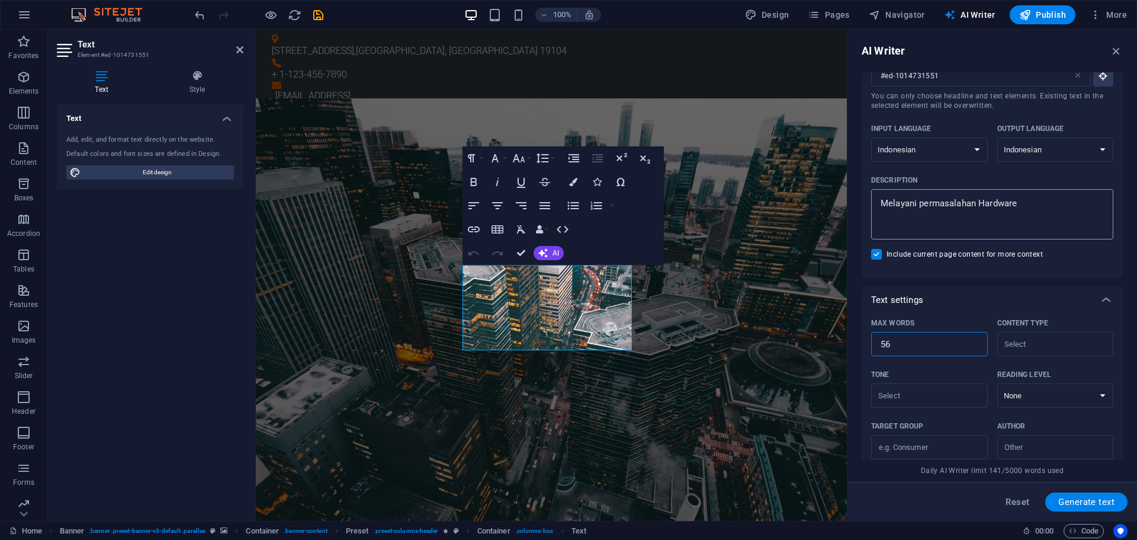
type input "56"
drag, startPoint x: 1290, startPoint y: 229, endPoint x: 823, endPoint y: 214, distance: 467.6
drag, startPoint x: 1297, startPoint y: 223, endPoint x: 836, endPoint y: 200, distance: 461.4
type textarea "x"
click at [1031, 209] on textarea "Melayani permasalahan Hardware" at bounding box center [992, 214] width 230 height 39
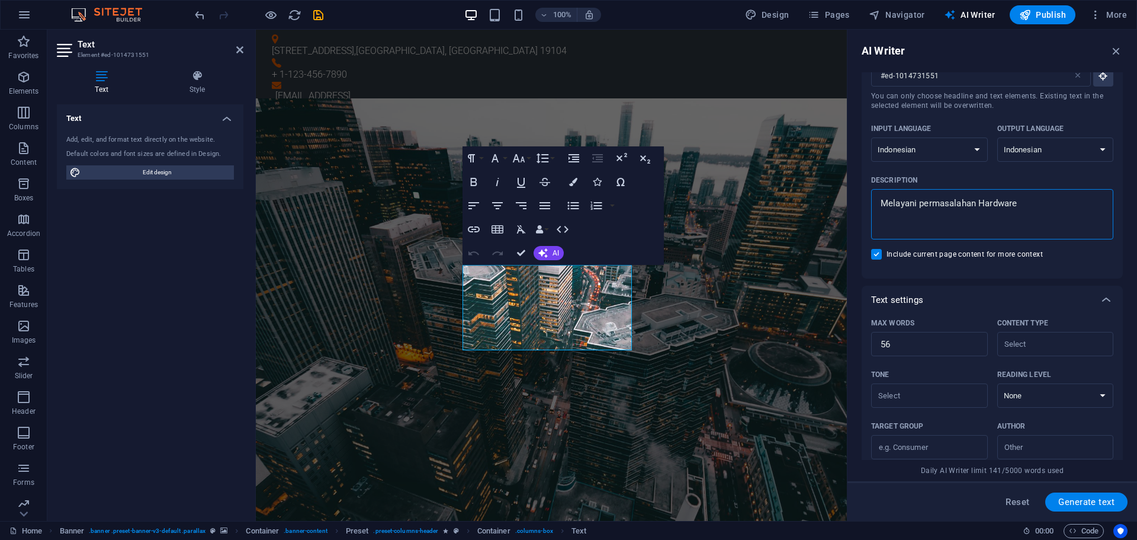
click at [1031, 209] on textarea "Melayani permasalahan Hardware" at bounding box center [992, 214] width 230 height 39
drag, startPoint x: 1031, startPoint y: 209, endPoint x: 876, endPoint y: 202, distance: 154.7
click at [876, 202] on div "Melayani permasalahan Hardware x ​" at bounding box center [992, 214] width 242 height 50
click at [877, 202] on textarea "Melayani permasalahan Hardware" at bounding box center [992, 214] width 230 height 39
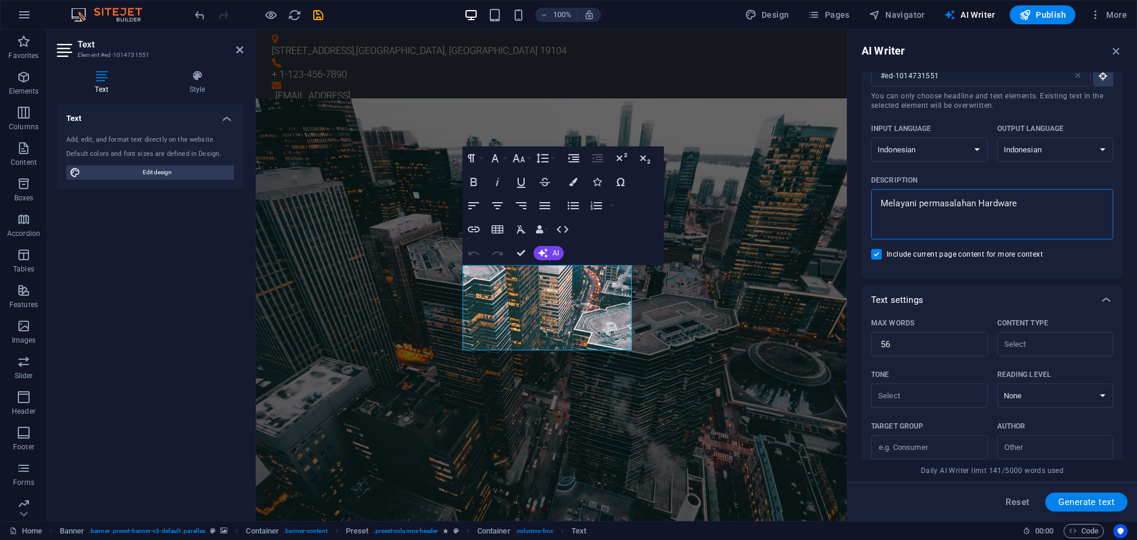
type textarea "k"
type textarea "x"
type textarea "ka"
type textarea "x"
type textarea "kam"
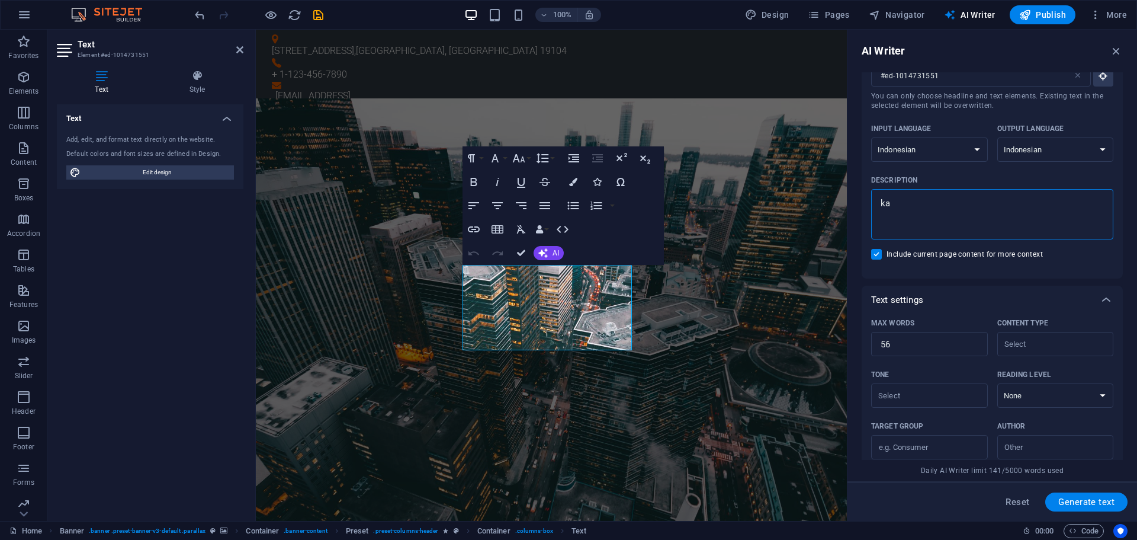
type textarea "x"
type textarea "kami"
type textarea "x"
type textarea "kami"
type textarea "x"
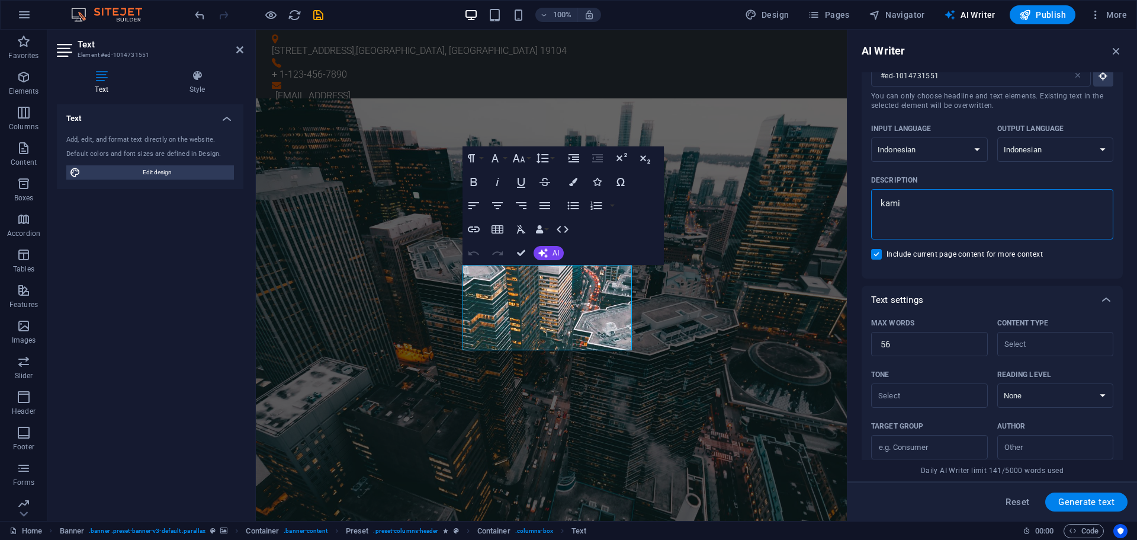
type textarea "kami m"
type textarea "x"
type textarea "kami me"
type textarea "x"
type textarea "kami mel"
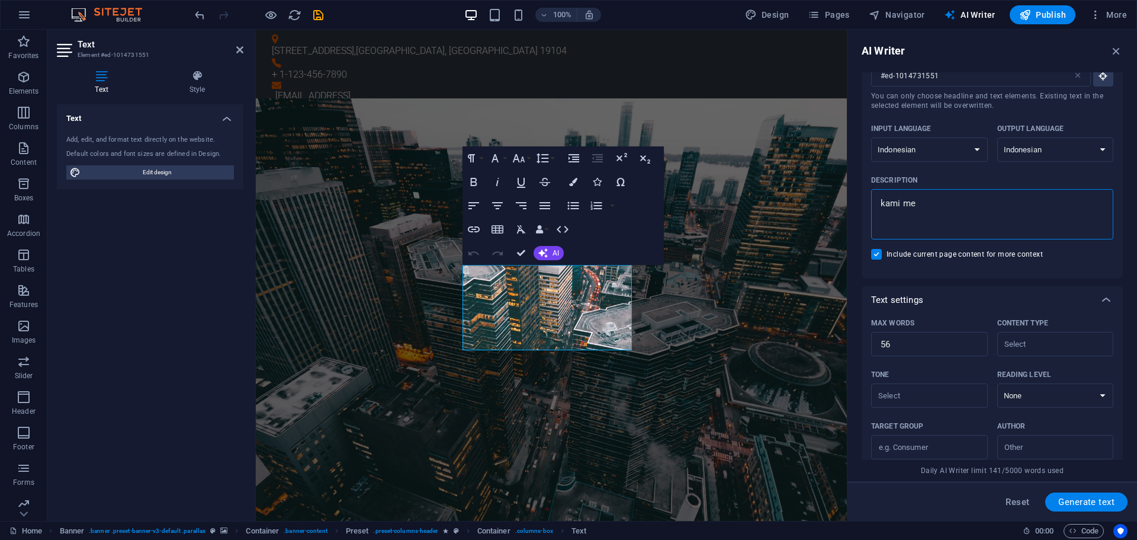
type textarea "x"
type textarea "kami mela"
type textarea "x"
type textarea "kami melay"
type textarea "x"
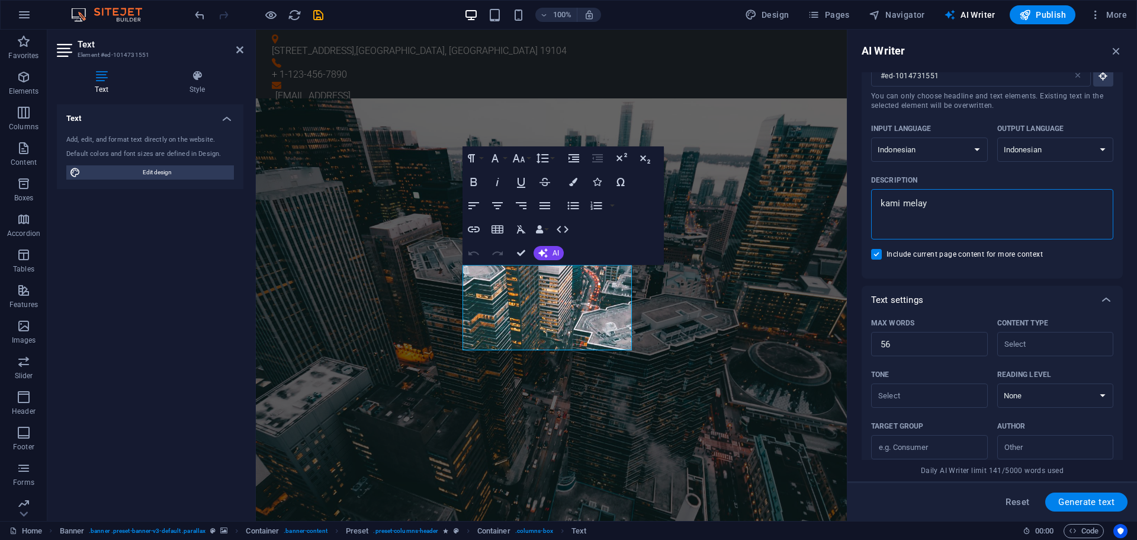
type textarea "kami melaya"
type textarea "x"
type textarea "kami melayan"
type textarea "x"
type textarea "kami melayani"
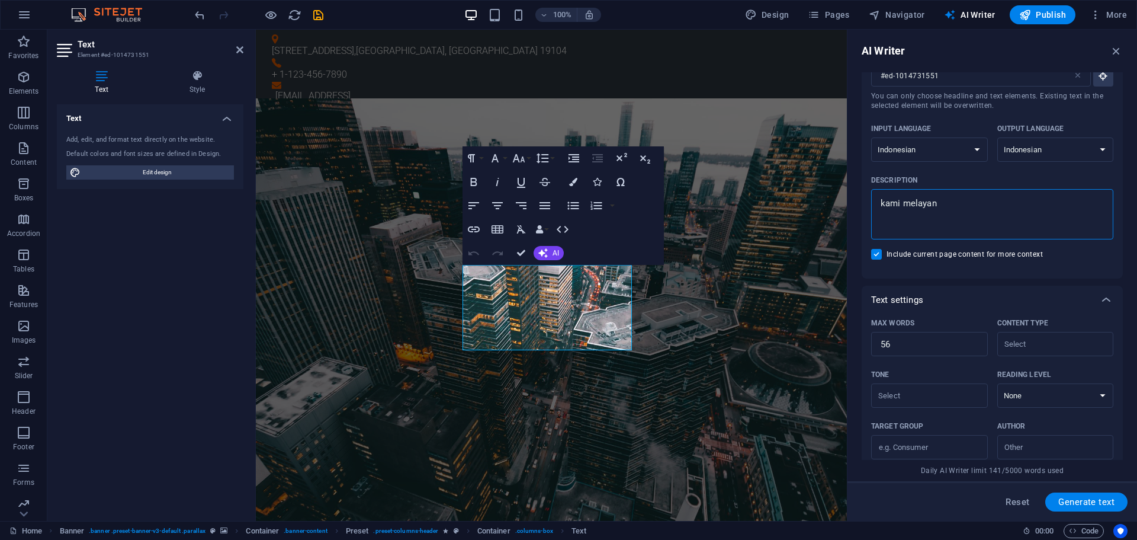
type textarea "x"
type textarea "kami melayani"
type textarea "x"
type textarea "kami melayani j"
type textarea "x"
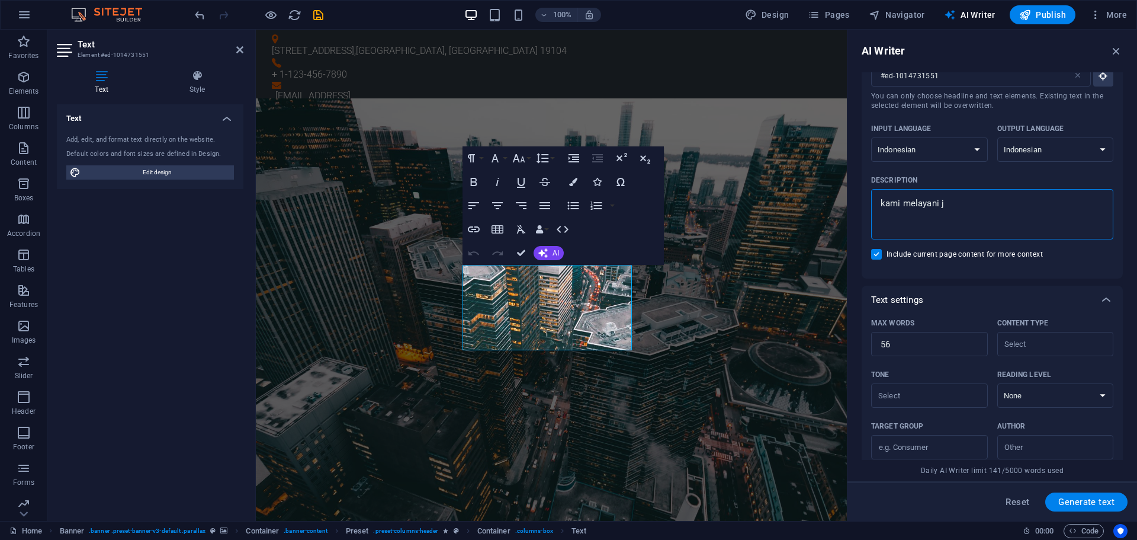
type textarea "kami melayani ja"
type textarea "x"
type textarea "kami melayani jas"
type textarea "x"
type textarea "kami melayani jasa"
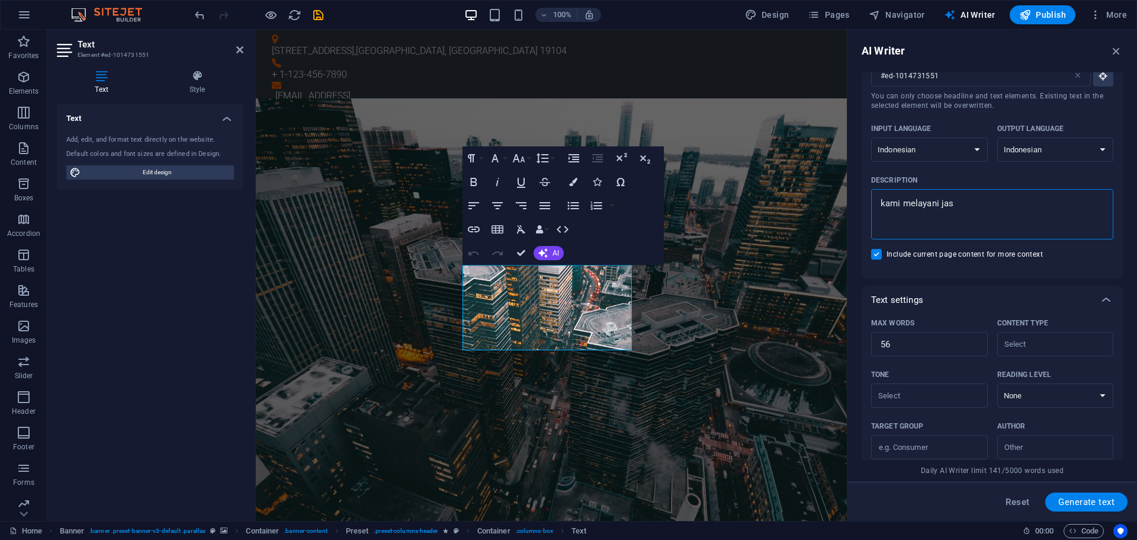
type textarea "x"
type textarea "kami melayani jasa"
type textarea "x"
type textarea "kami melayani jasa n"
type textarea "x"
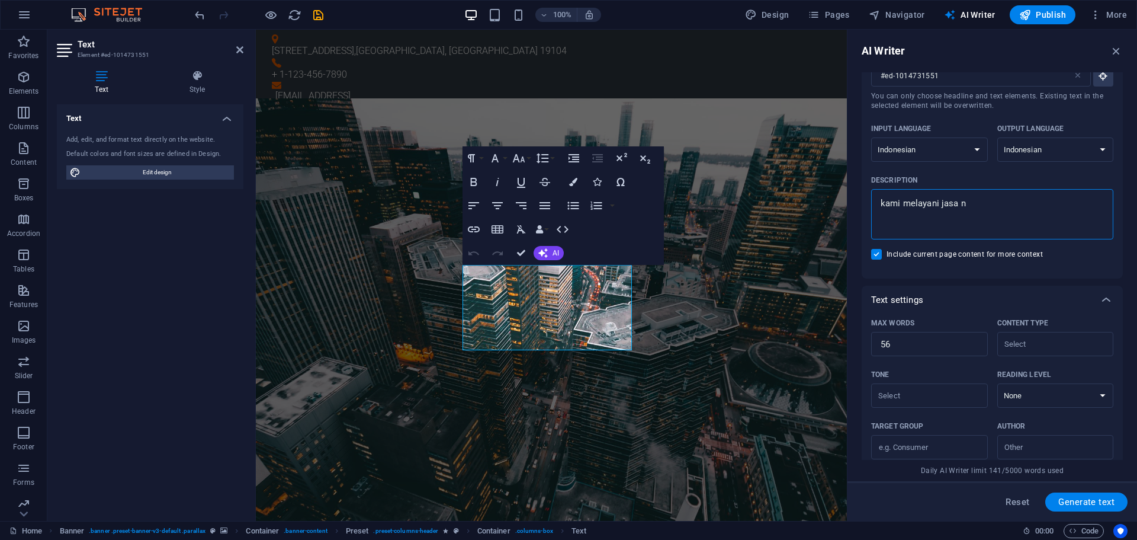
type textarea "kami melayani jasa ne"
type textarea "x"
type textarea "kami melayani jasa net"
type textarea "x"
type textarea "kami melayani jasa netw"
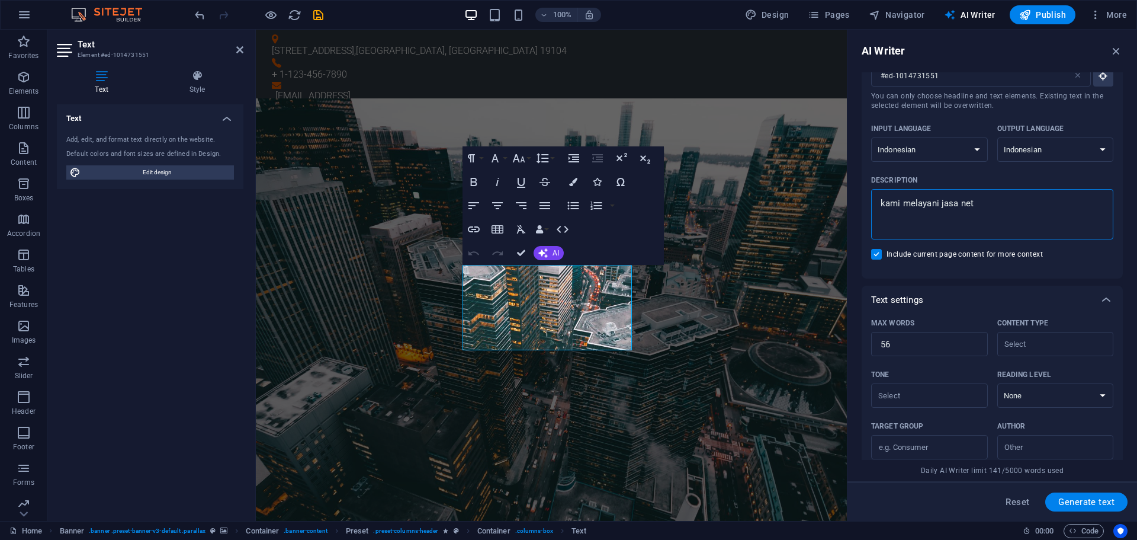
type textarea "x"
type textarea "kami melayani jasa netwo"
type textarea "x"
type textarea "kami melayani jasa networ"
type textarea "x"
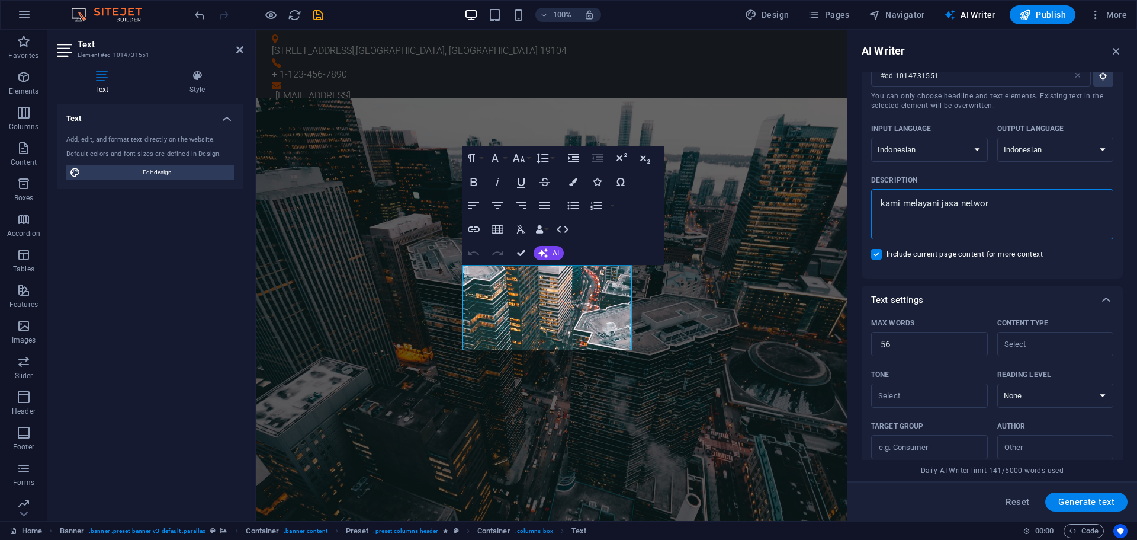
type textarea "kami melayani jasa network"
type textarea "x"
type textarea "kami melayani jasa networki"
type textarea "x"
type textarea "kami melayani jasa networkin"
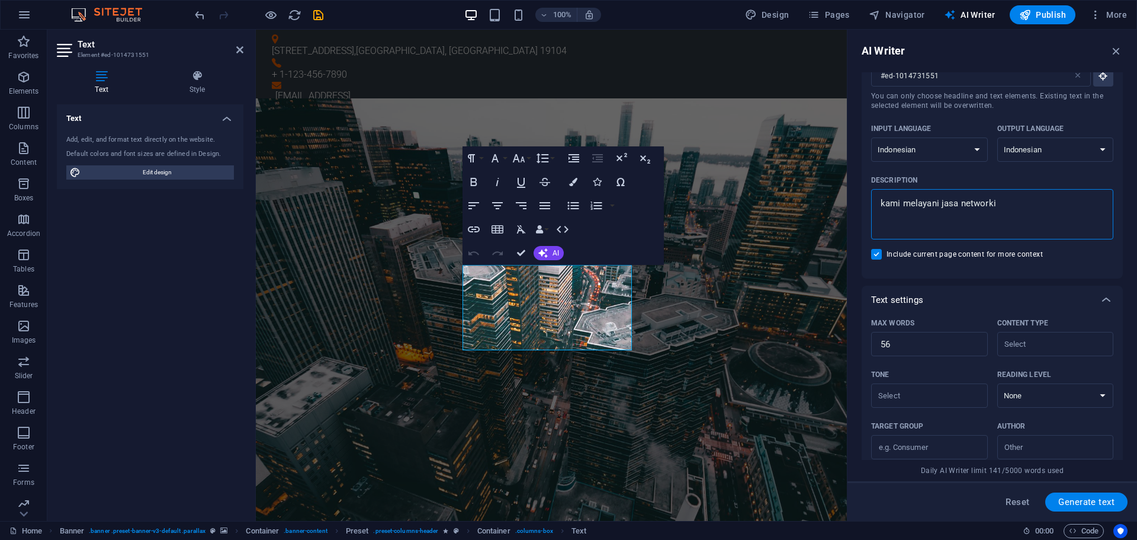
type textarea "x"
type textarea "kami melayani jasa networking"
type textarea "x"
type textarea "kami melayani jasa networking"
click at [1089, 505] on span "Generate text" at bounding box center [1087, 501] width 56 height 9
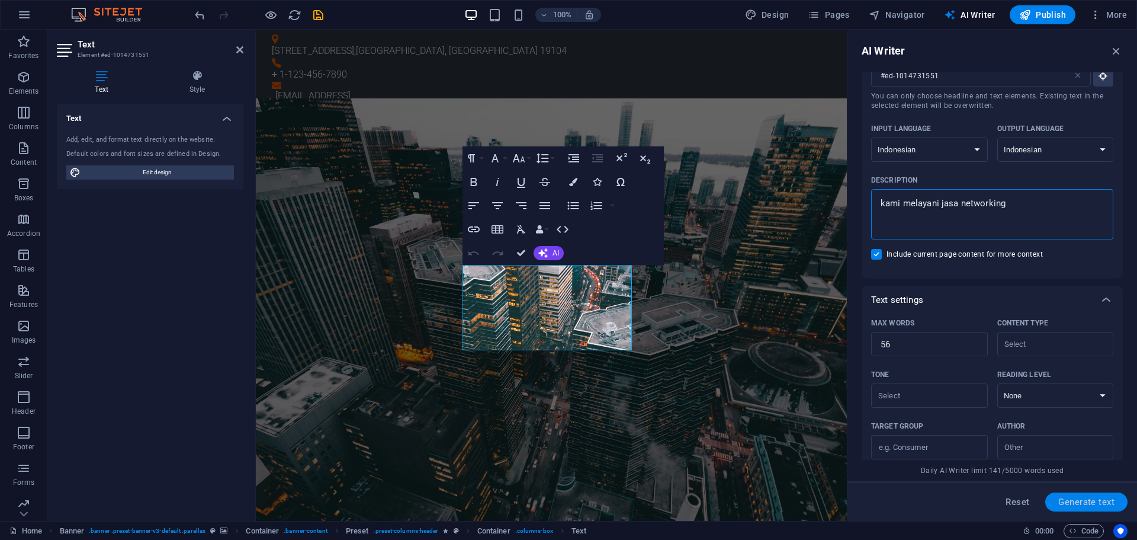
type textarea "x"
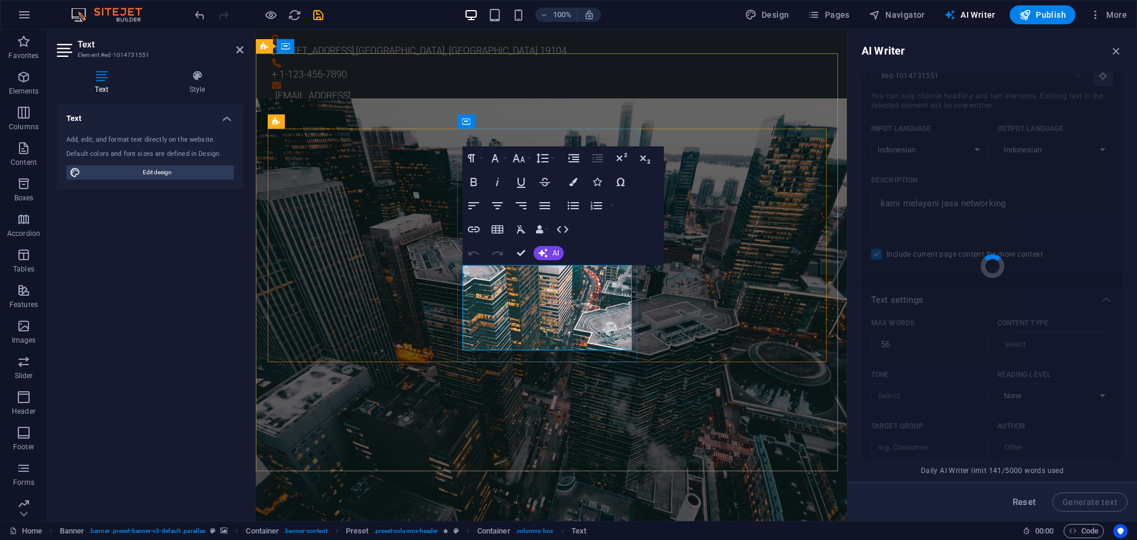
type textarea "x"
type textarea "Kami menyediakan solusi jaringan profesional untuk kebutuhan Anda. Layanan kami…"
type textarea "x"
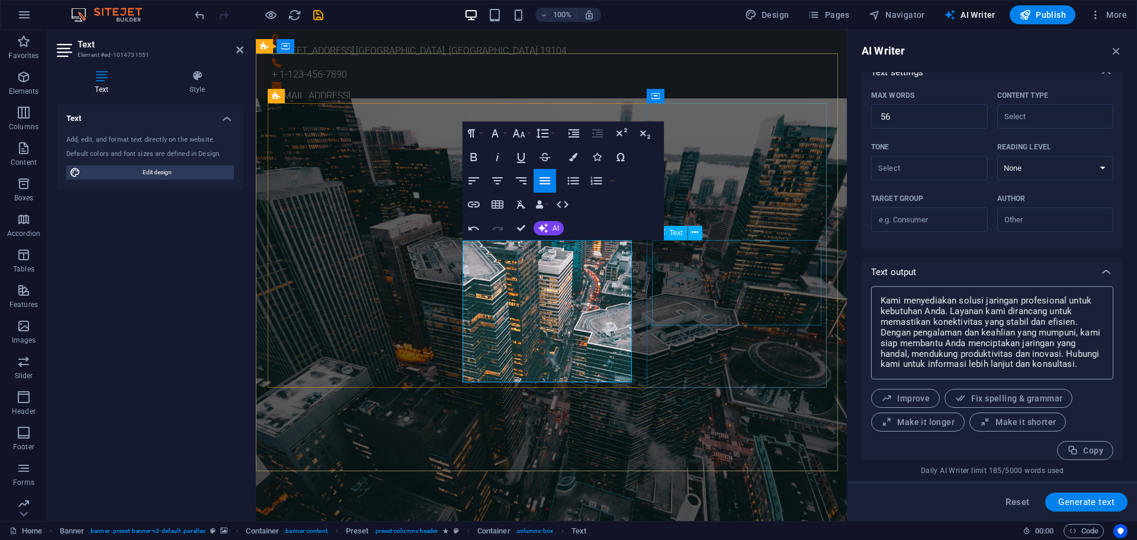
scroll to position [290, 0]
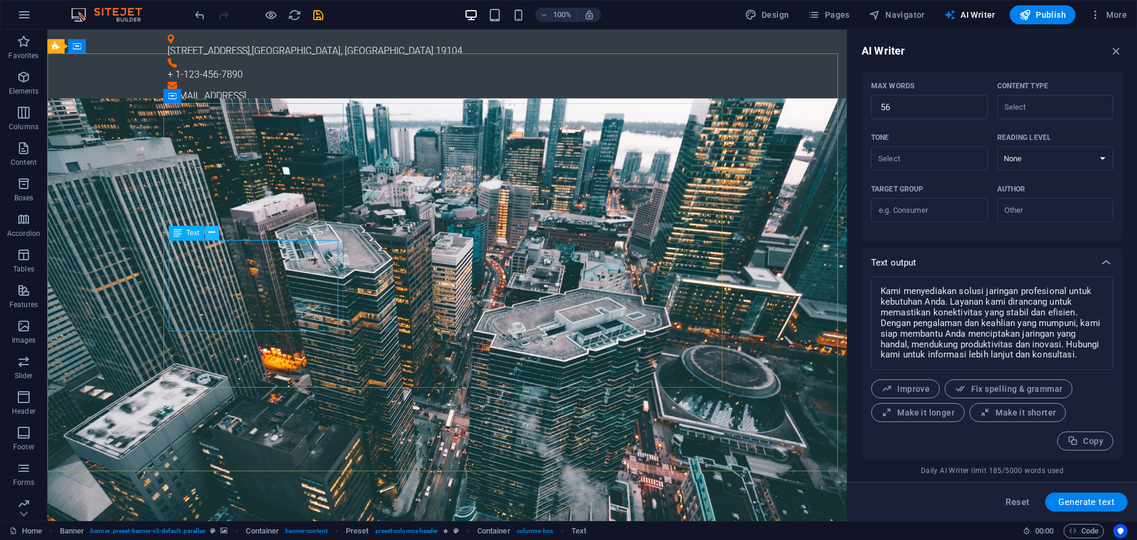
click at [214, 234] on icon at bounding box center [212, 232] width 7 height 12
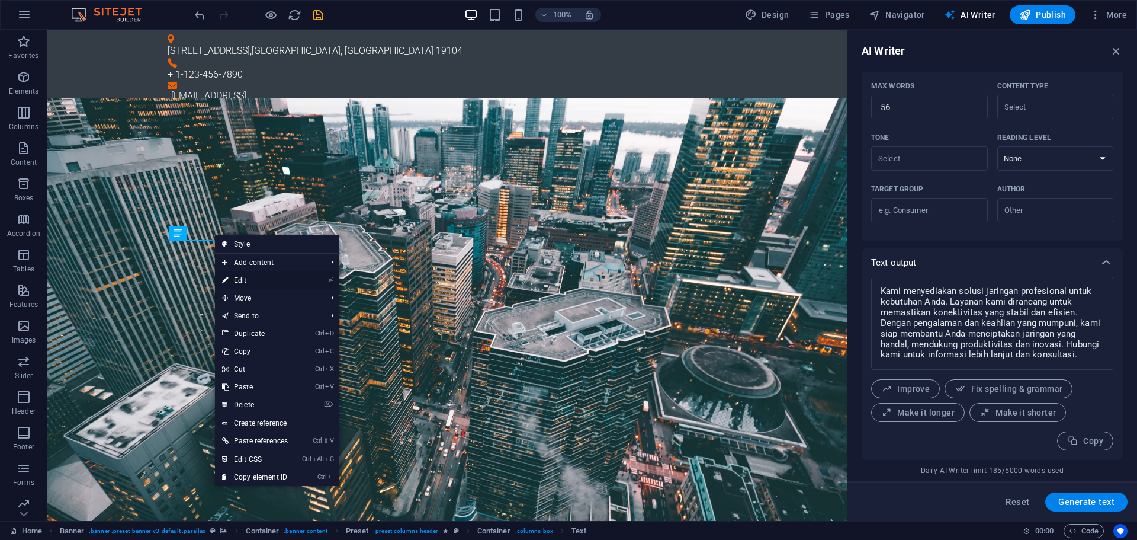
click at [229, 286] on link "⏎ Edit" at bounding box center [255, 280] width 80 height 18
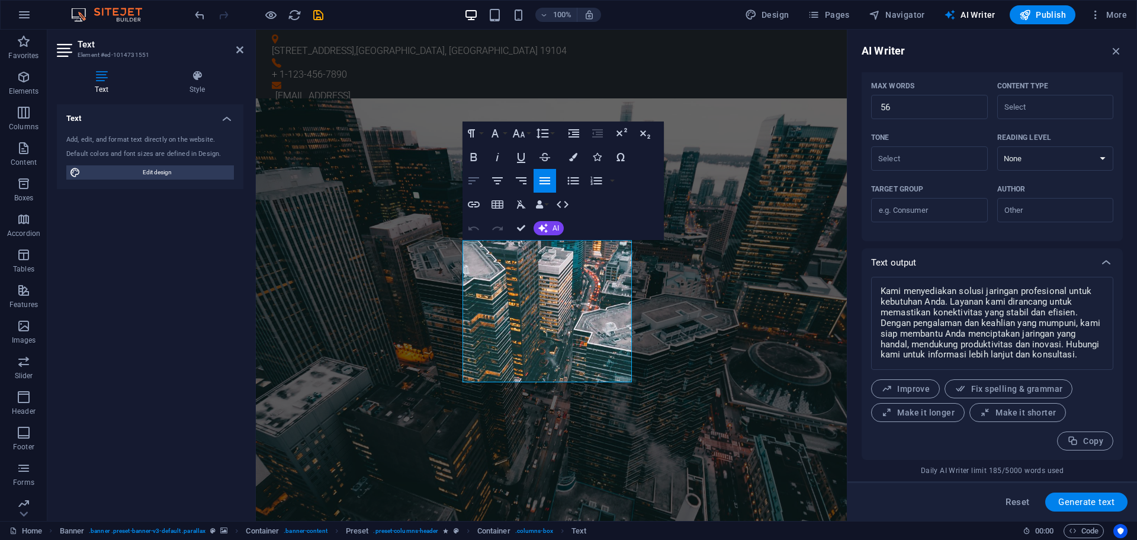
click at [477, 177] on icon "button" at bounding box center [474, 181] width 14 height 14
click at [540, 184] on icon "button" at bounding box center [545, 181] width 14 height 14
click at [467, 184] on icon "button" at bounding box center [474, 181] width 14 height 14
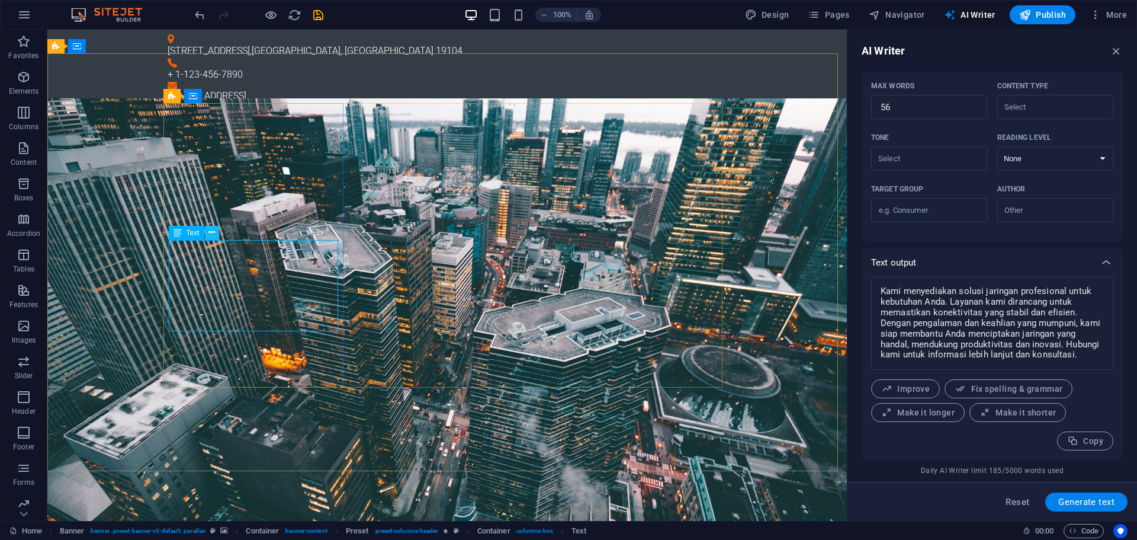
click at [214, 234] on icon at bounding box center [212, 232] width 7 height 12
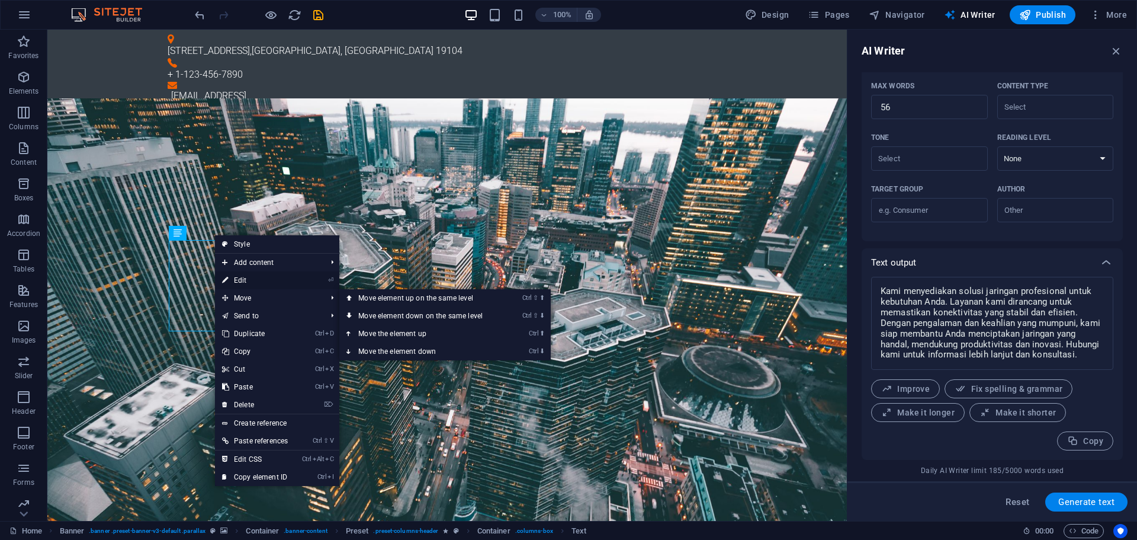
click at [237, 278] on link "⏎ Edit" at bounding box center [255, 280] width 80 height 18
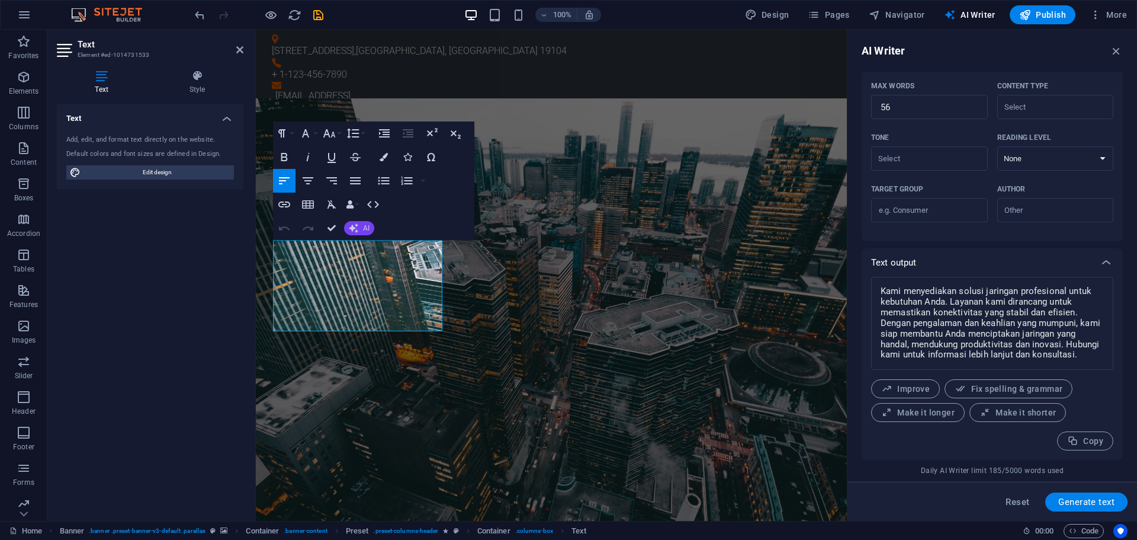
type input "#ed-1014731533"
click at [363, 227] on span "AI" at bounding box center [366, 228] width 7 height 7
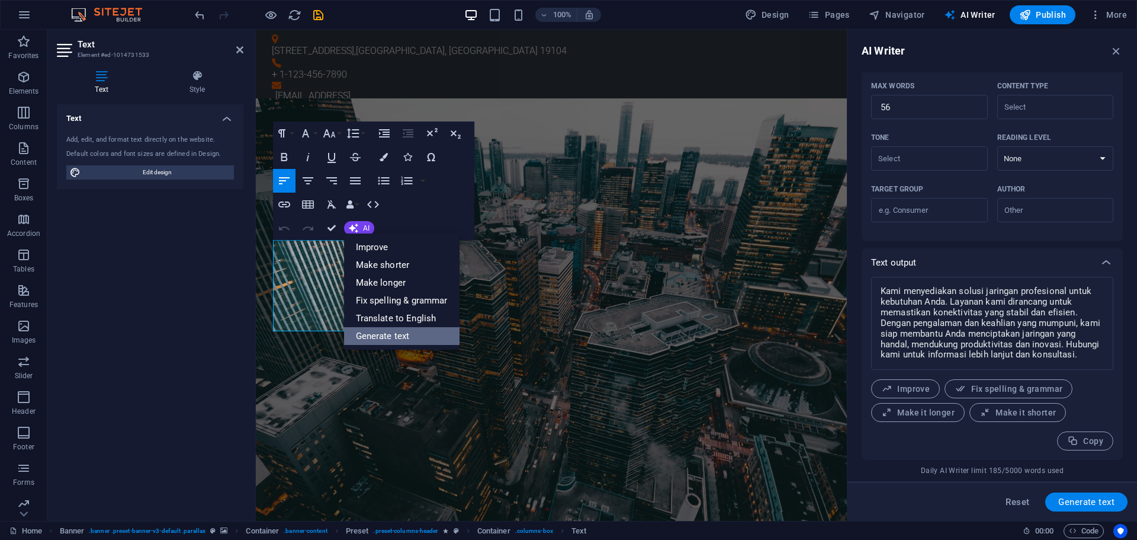
click at [391, 335] on link "Generate text" at bounding box center [402, 336] width 116 height 18
type textarea "x"
type input "24"
type textarea "x"
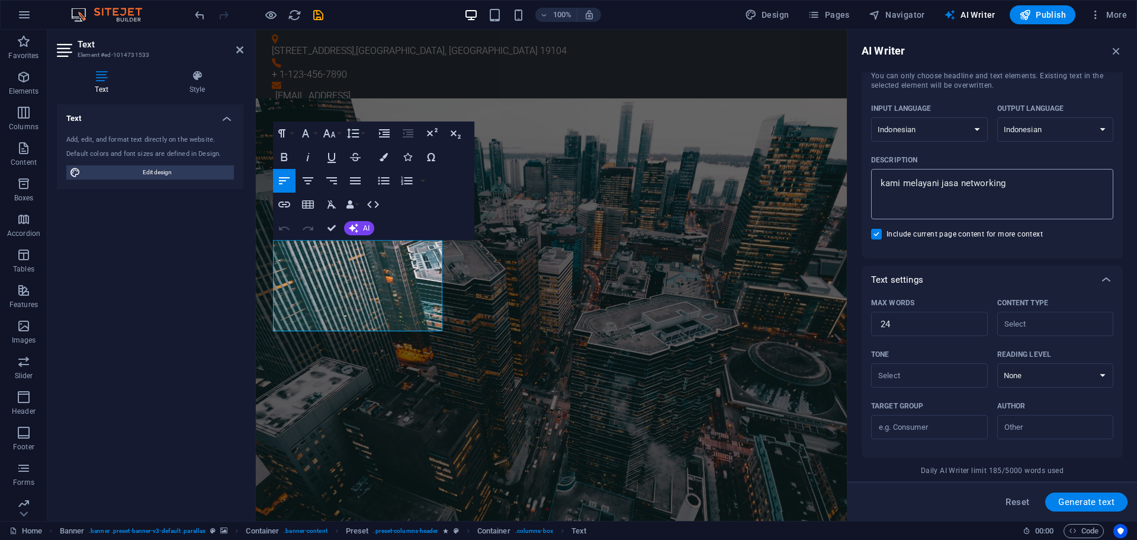
scroll to position [237, 0]
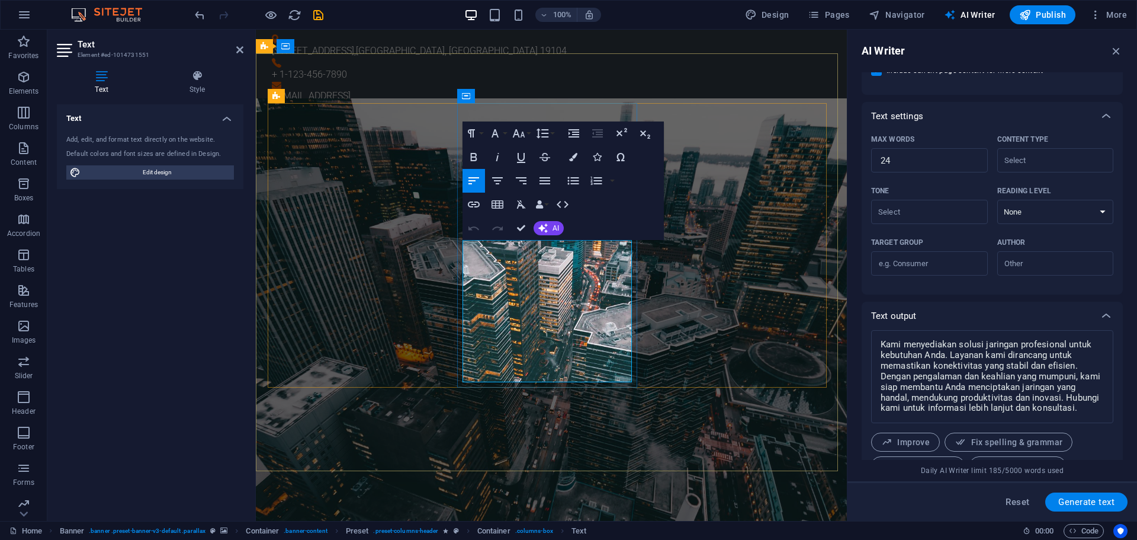
type input "#ed-1014731551"
drag, startPoint x: 514, startPoint y: 358, endPoint x: 659, endPoint y: 375, distance: 146.1
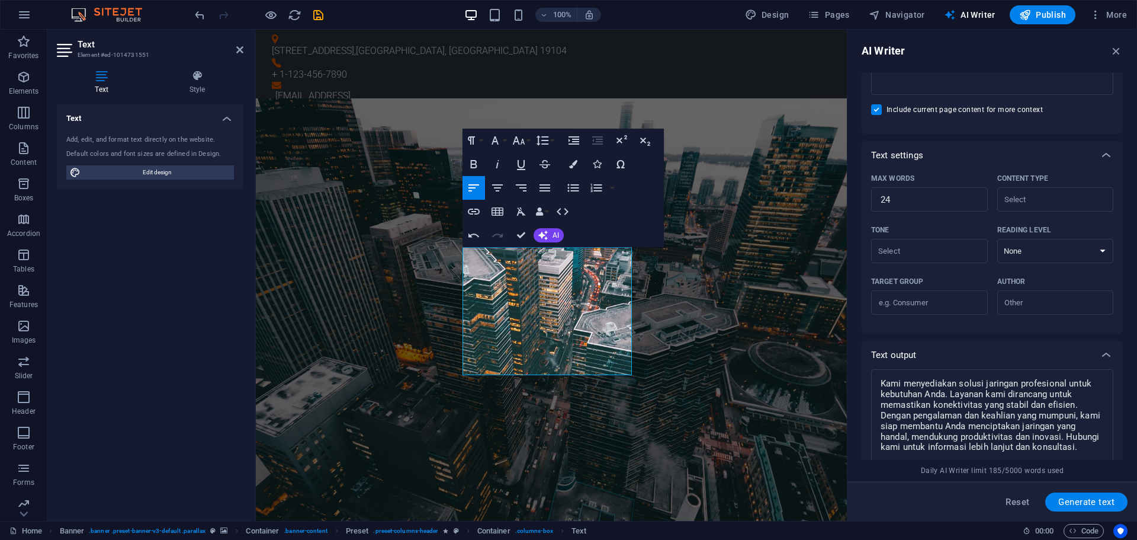
scroll to position [277, 0]
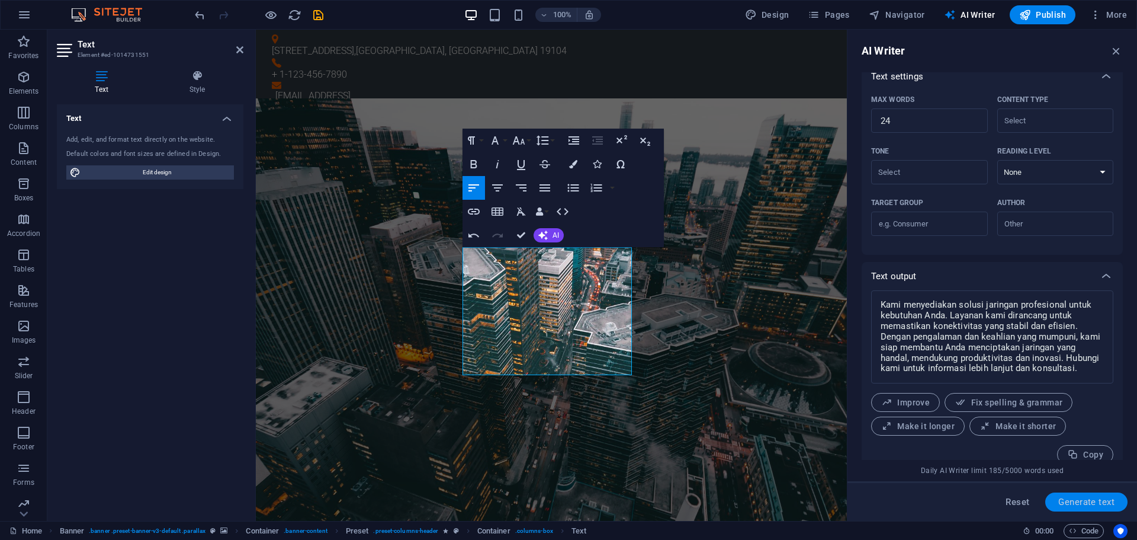
click at [1095, 499] on span "Generate text" at bounding box center [1087, 501] width 56 height 9
type textarea "x"
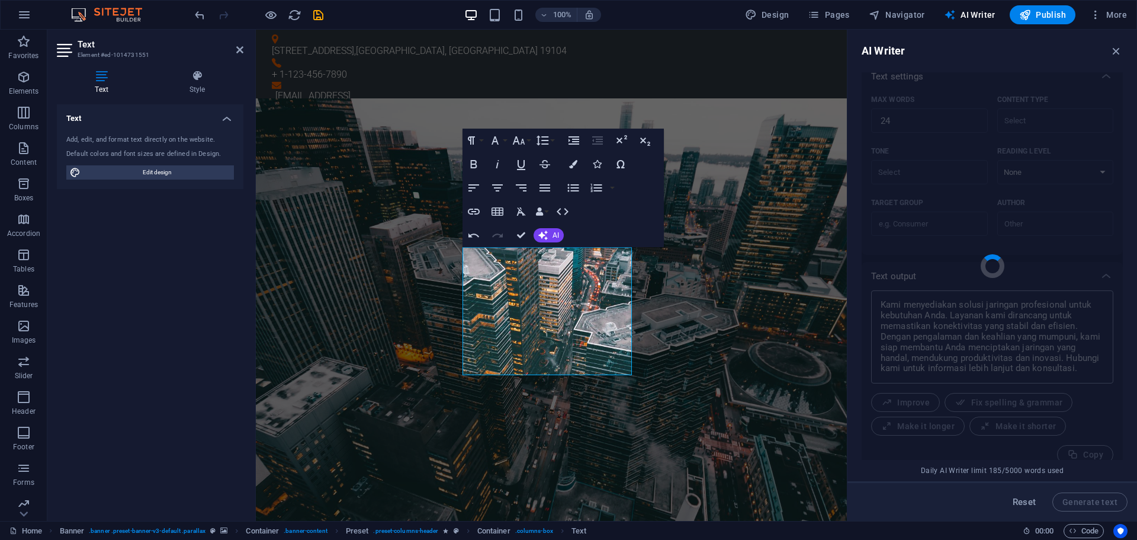
type textarea "x"
type textarea "Kami menawarkan jasa networking profesional untuk memenuhi kebutuhan koneksi da…"
type textarea "x"
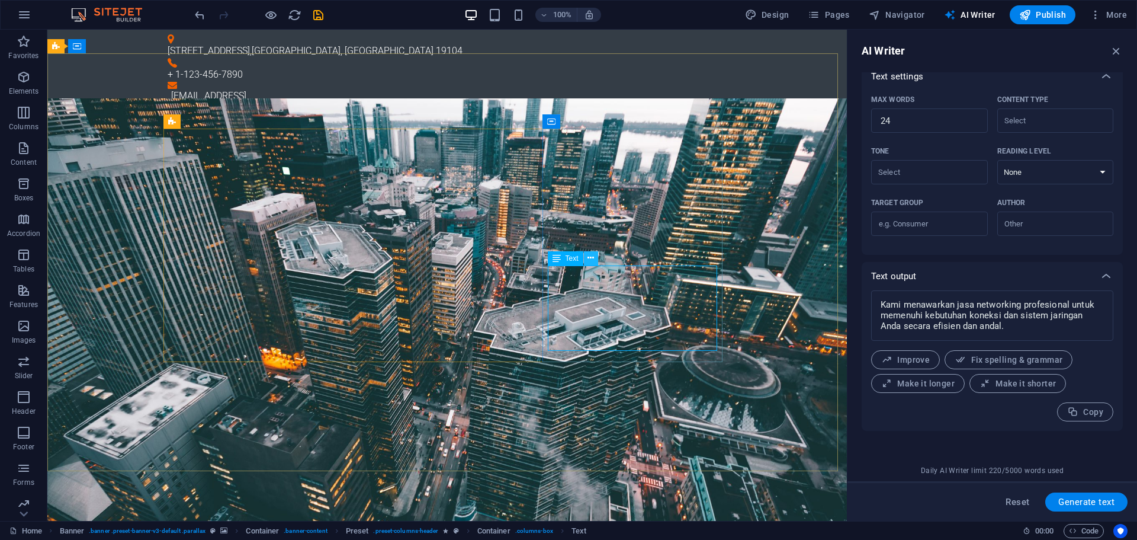
click at [594, 260] on icon at bounding box center [591, 258] width 7 height 12
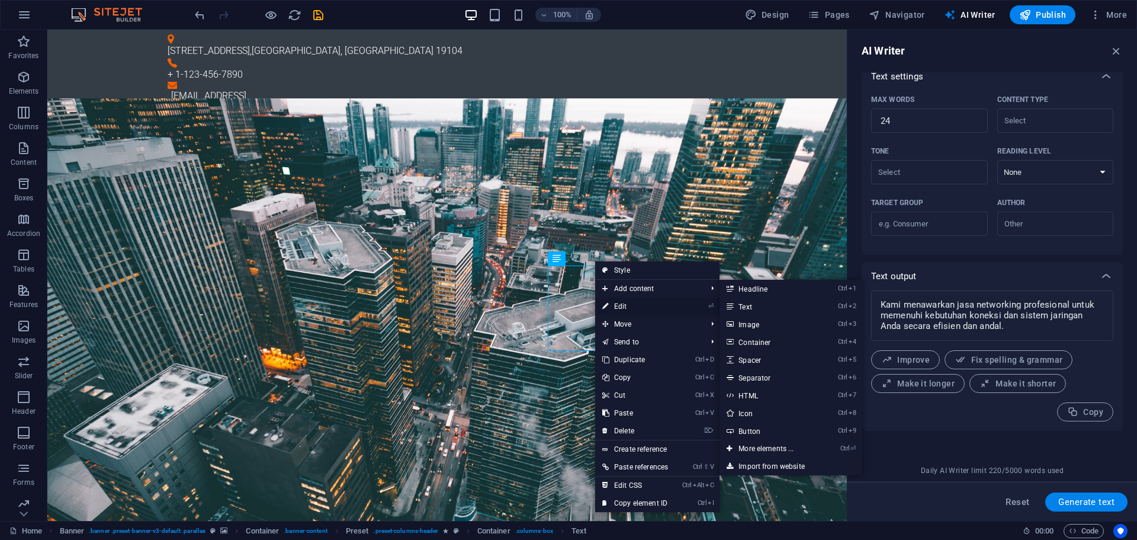
click at [630, 306] on link "⏎ Edit" at bounding box center [635, 306] width 80 height 18
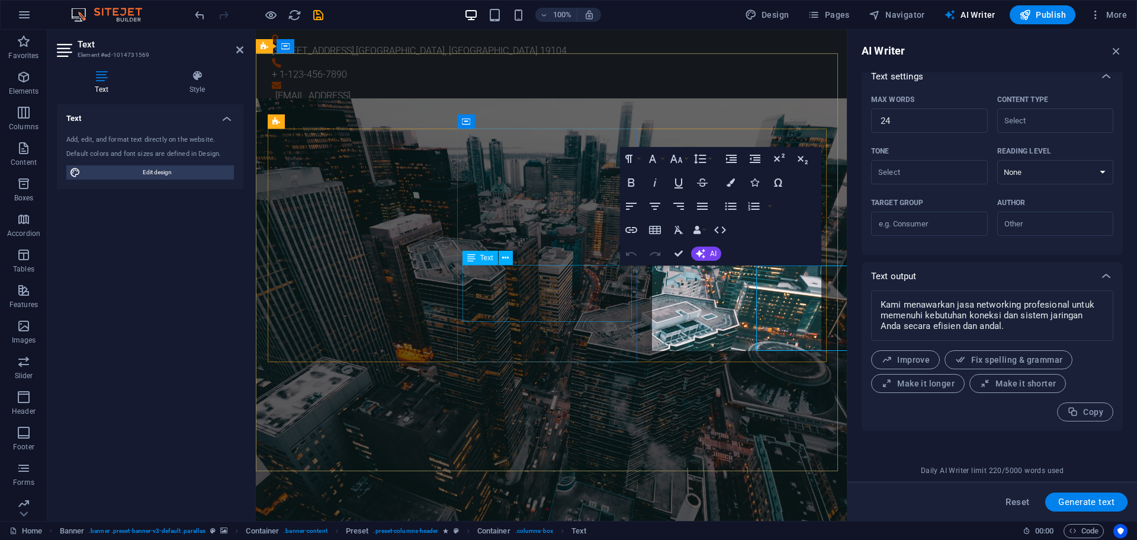
type input "#ed-1014731569"
click at [707, 249] on button "AI" at bounding box center [706, 253] width 30 height 14
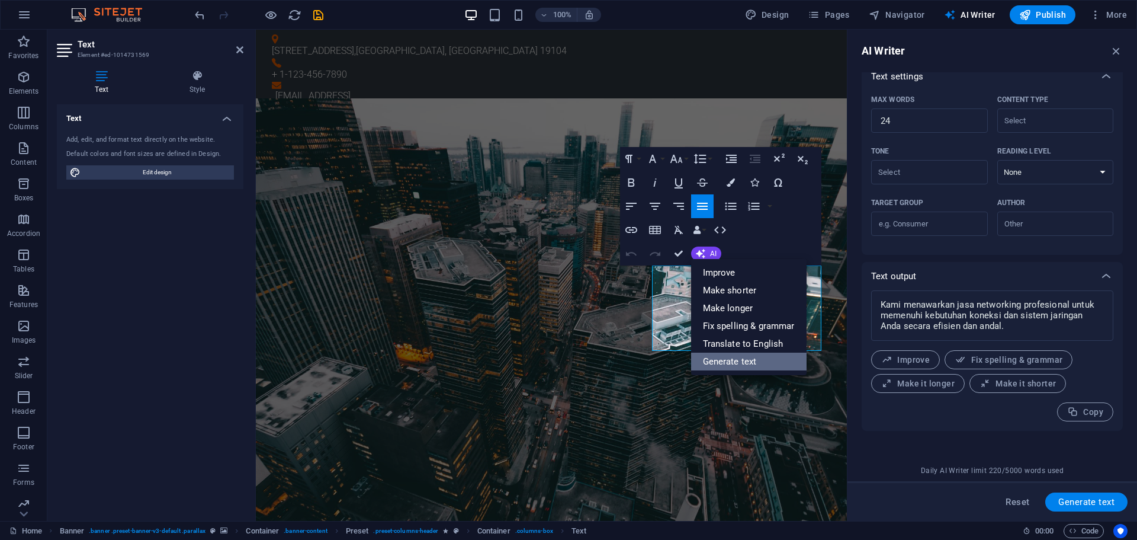
click at [732, 360] on link "Generate text" at bounding box center [749, 361] width 116 height 18
type textarea "x"
type input "36"
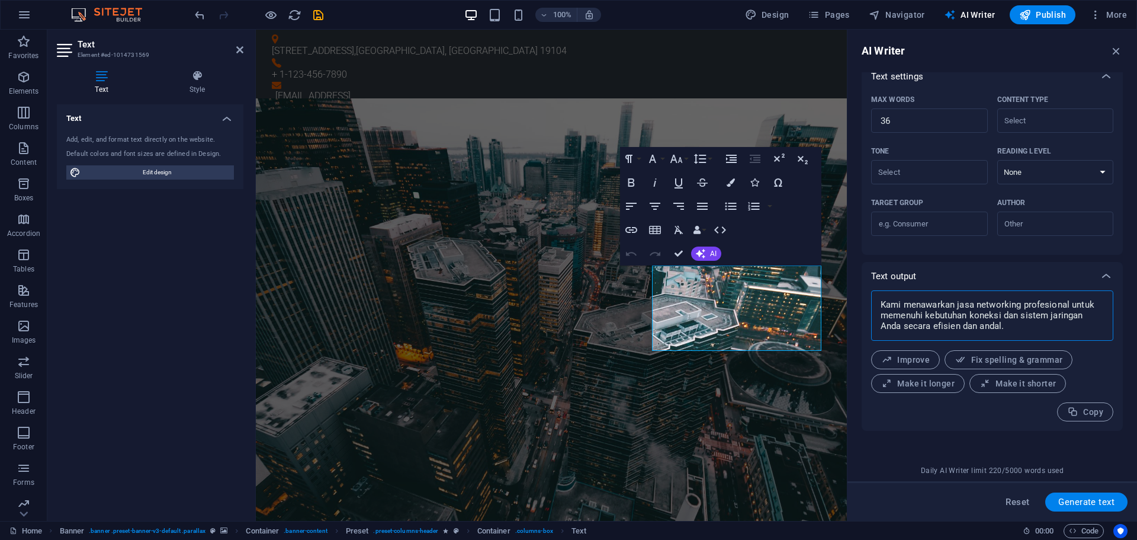
drag, startPoint x: 1287, startPoint y: 363, endPoint x: 844, endPoint y: 250, distance: 456.6
type textarea "x"
drag, startPoint x: 1163, startPoint y: 154, endPoint x: 844, endPoint y: 116, distance: 320.9
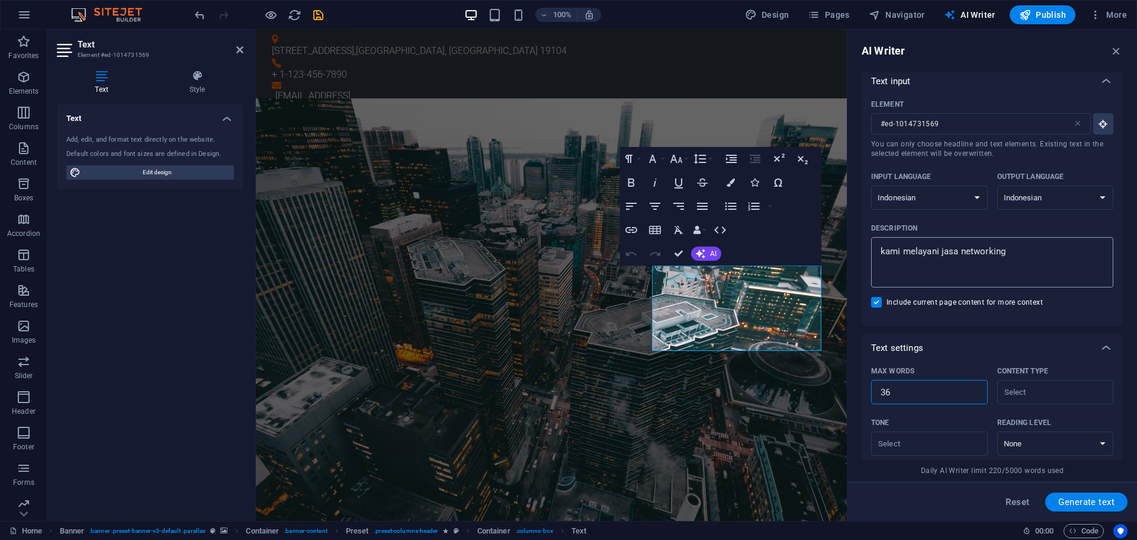
scroll to position [0, 0]
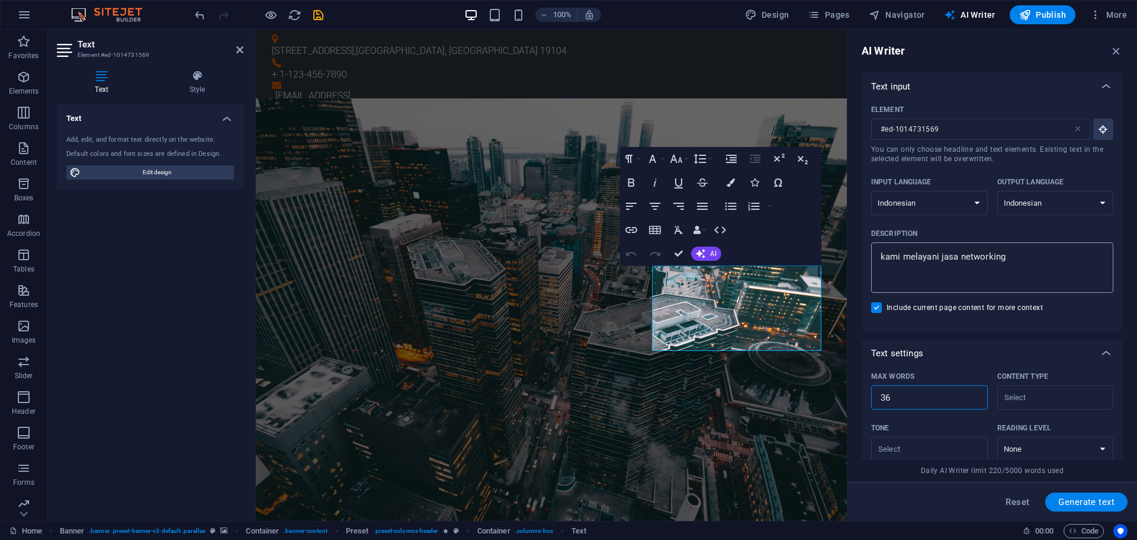
type textarea "x"
click at [1027, 267] on textarea "kami melayani jasa networking" at bounding box center [992, 267] width 230 height 39
click at [1096, 499] on span "Generate text" at bounding box center [1087, 501] width 56 height 9
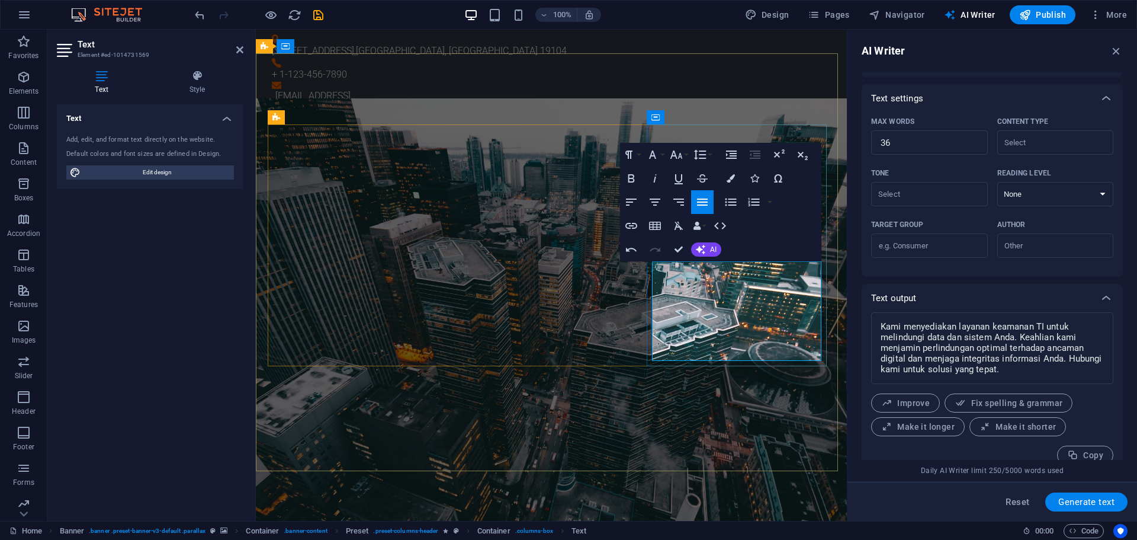
scroll to position [269, 0]
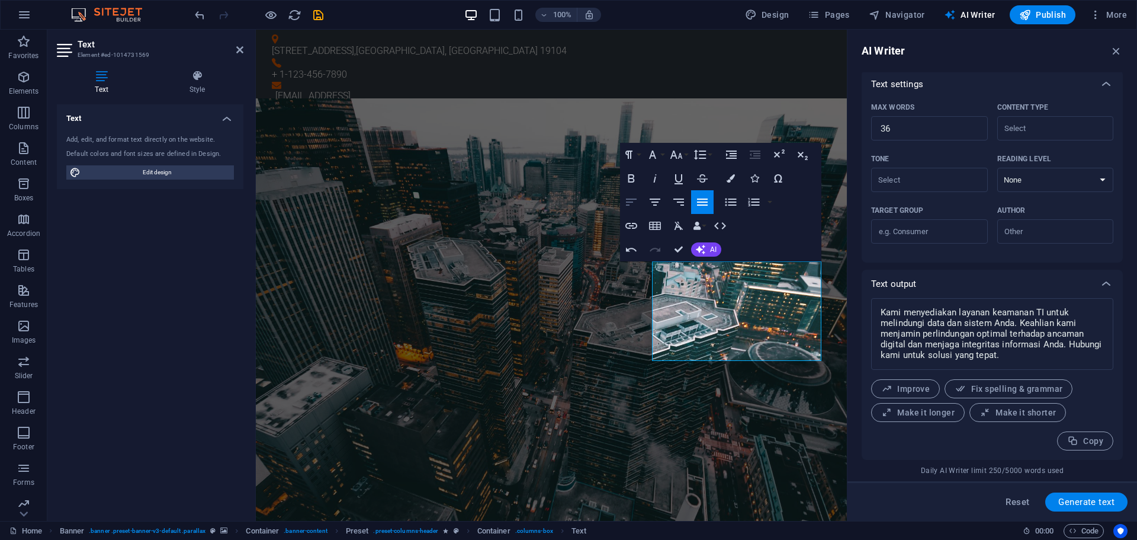
click at [633, 202] on icon "button" at bounding box center [631, 201] width 11 height 7
drag, startPoint x: 685, startPoint y: 348, endPoint x: 692, endPoint y: 359, distance: 12.5
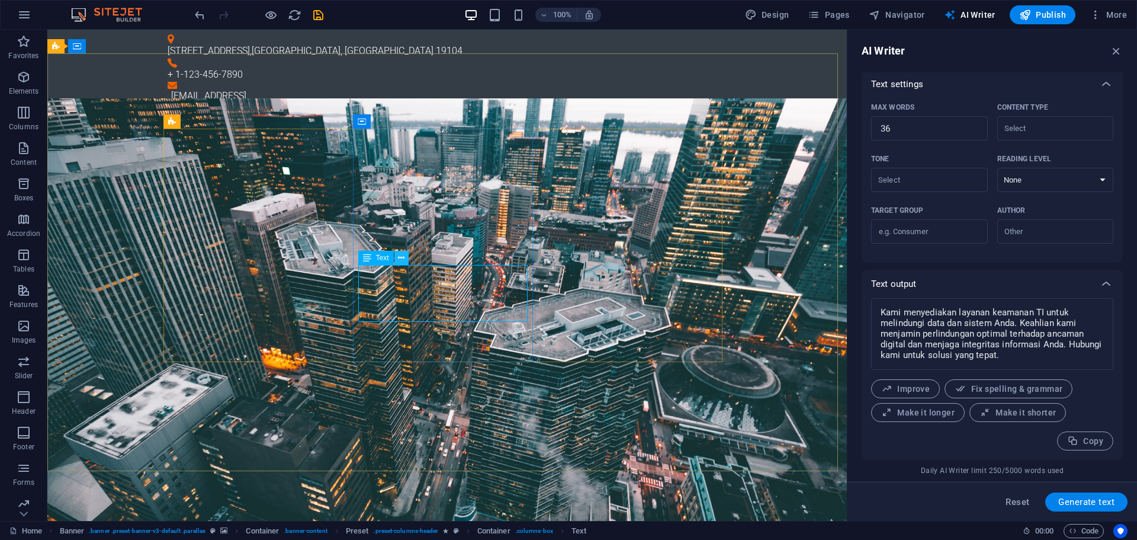
click at [400, 259] on icon at bounding box center [401, 258] width 7 height 12
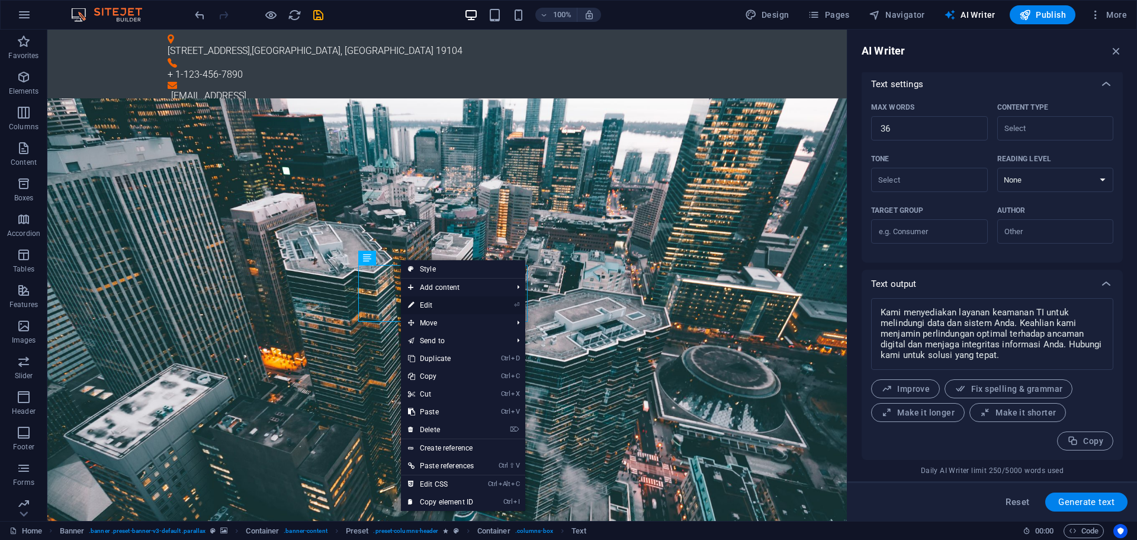
click at [428, 302] on link "⏎ Edit" at bounding box center [441, 305] width 80 height 18
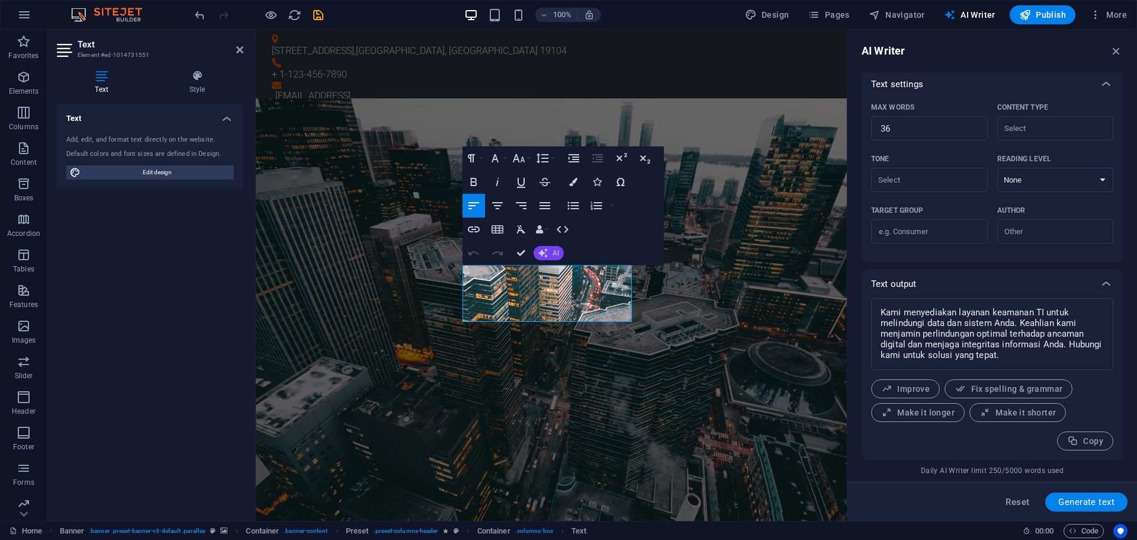
click at [546, 255] on icon "button" at bounding box center [542, 252] width 9 height 9
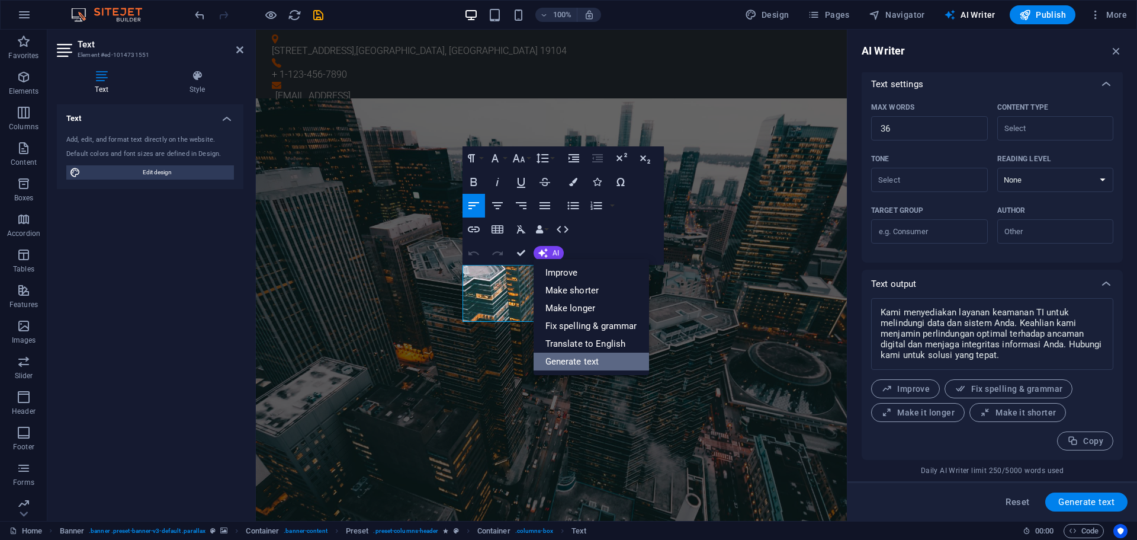
click at [581, 359] on link "Generate text" at bounding box center [592, 361] width 116 height 18
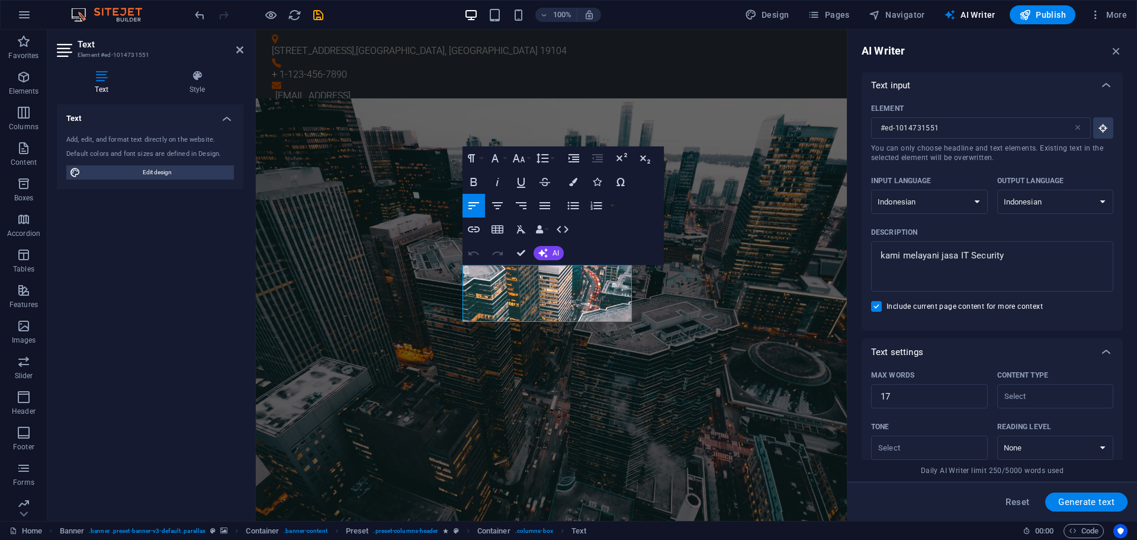
scroll to position [0, 0]
drag, startPoint x: 959, startPoint y: 257, endPoint x: 1031, endPoint y: 257, distance: 72.3
click at [1031, 257] on textarea "kami melayani jasa IT Security" at bounding box center [992, 267] width 230 height 39
drag, startPoint x: 1182, startPoint y: 430, endPoint x: 793, endPoint y: 405, distance: 390.0
click at [1102, 499] on span "Generate text" at bounding box center [1087, 501] width 56 height 9
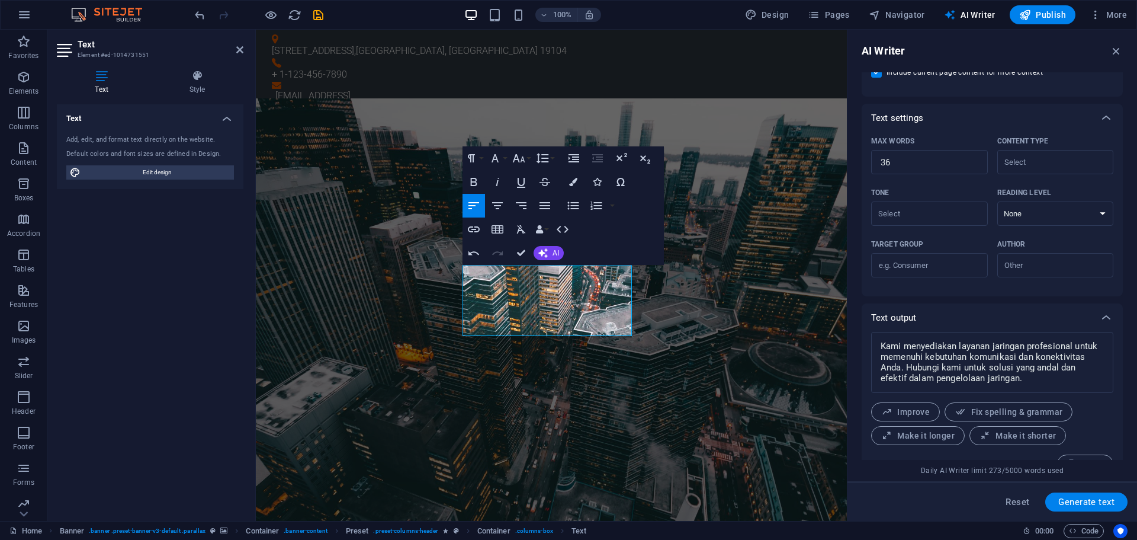
scroll to position [258, 0]
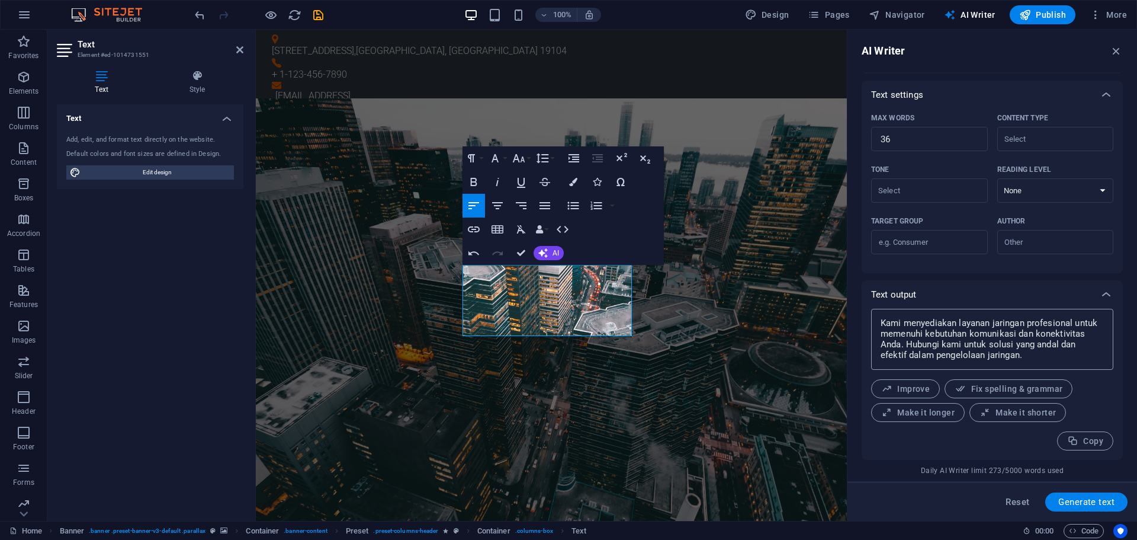
click at [961, 349] on textarea "Kami menyediakan layanan jaringan profesional untuk memenuhi kebutuhan komunika…" at bounding box center [992, 339] width 230 height 49
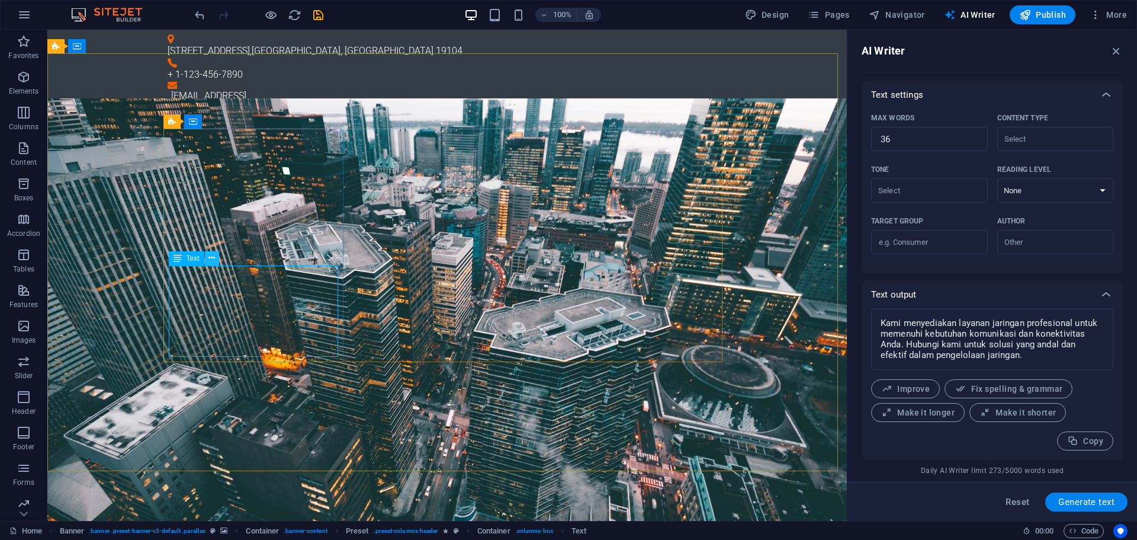
click at [209, 260] on icon at bounding box center [212, 258] width 7 height 12
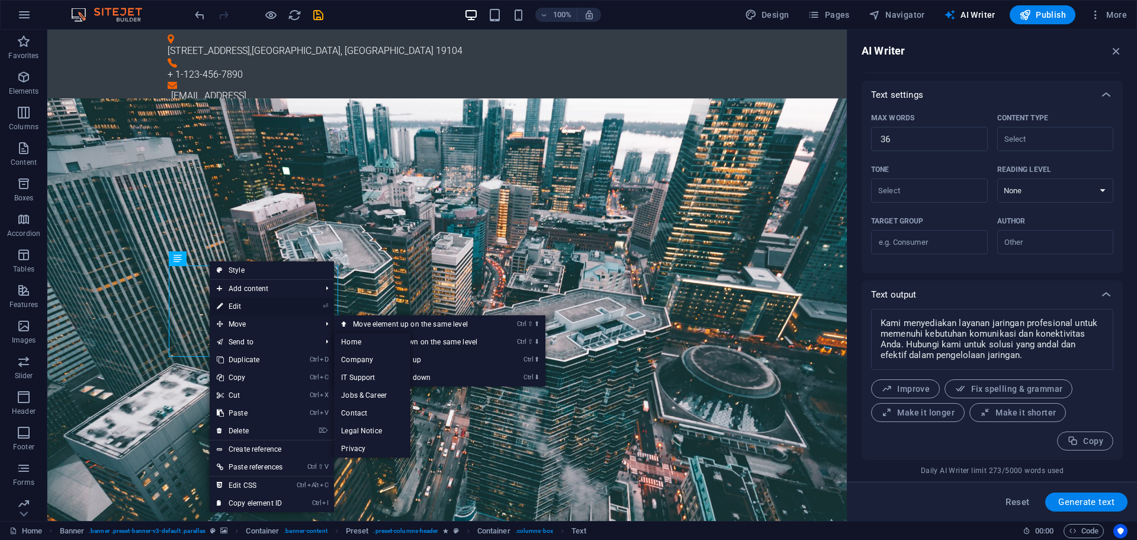
click at [229, 307] on link "⏎ Edit" at bounding box center [250, 306] width 80 height 18
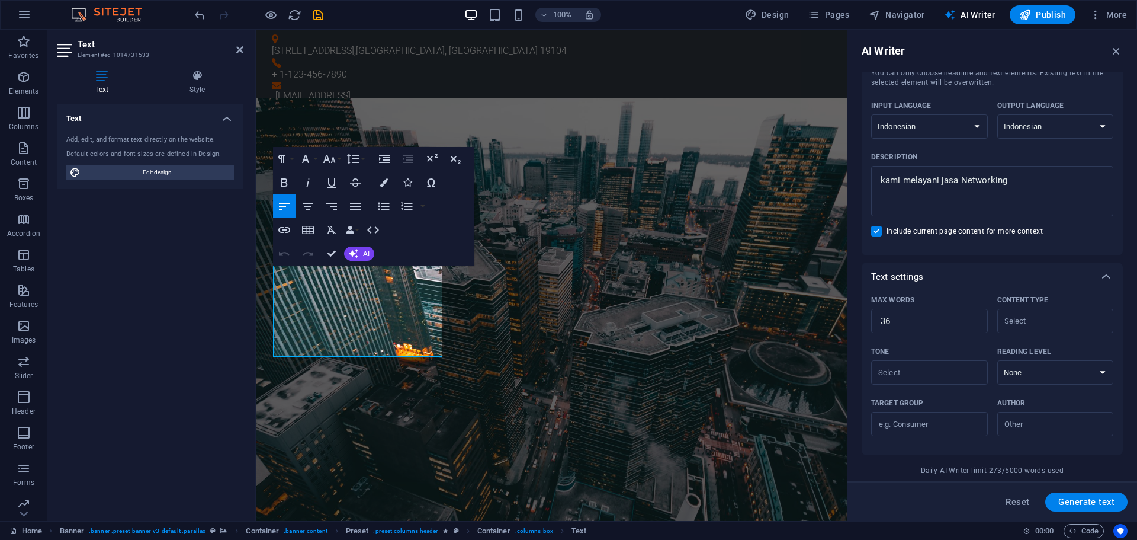
scroll to position [61, 0]
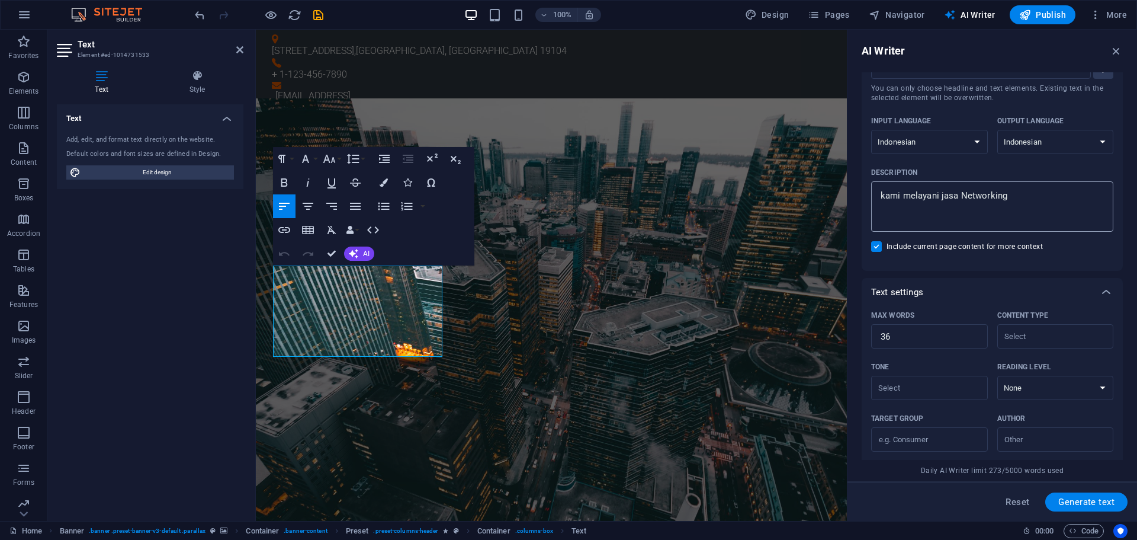
click at [959, 197] on textarea "kami melayani jasa Networking" at bounding box center [992, 206] width 230 height 39
drag, startPoint x: 962, startPoint y: 196, endPoint x: 1095, endPoint y: 191, distance: 133.4
click at [1095, 191] on textarea "kami melayani jasa Networking" at bounding box center [992, 206] width 230 height 39
click at [1094, 503] on span "Generate text" at bounding box center [1087, 501] width 56 height 9
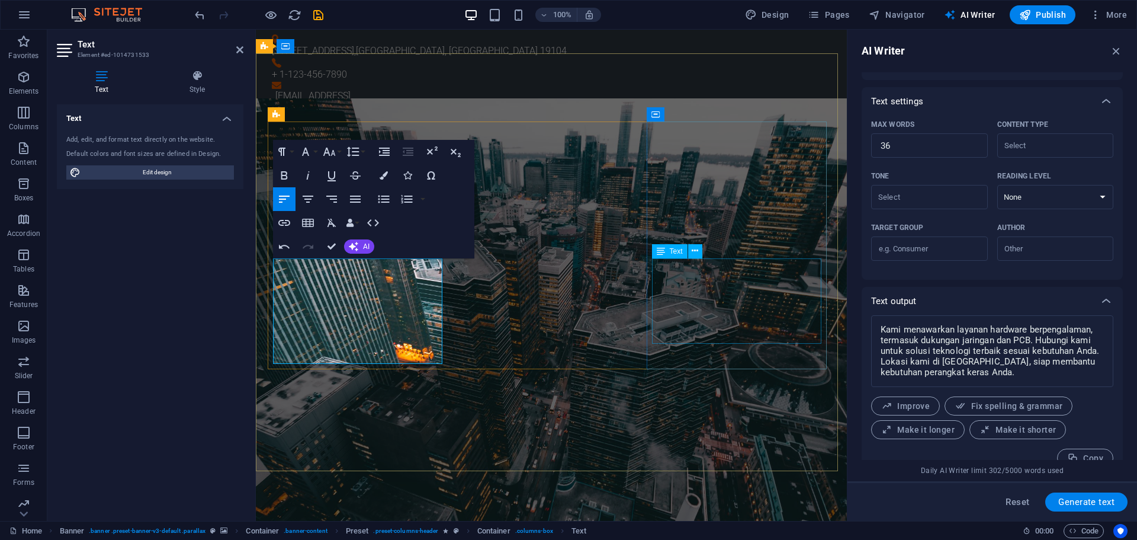
scroll to position [269, 0]
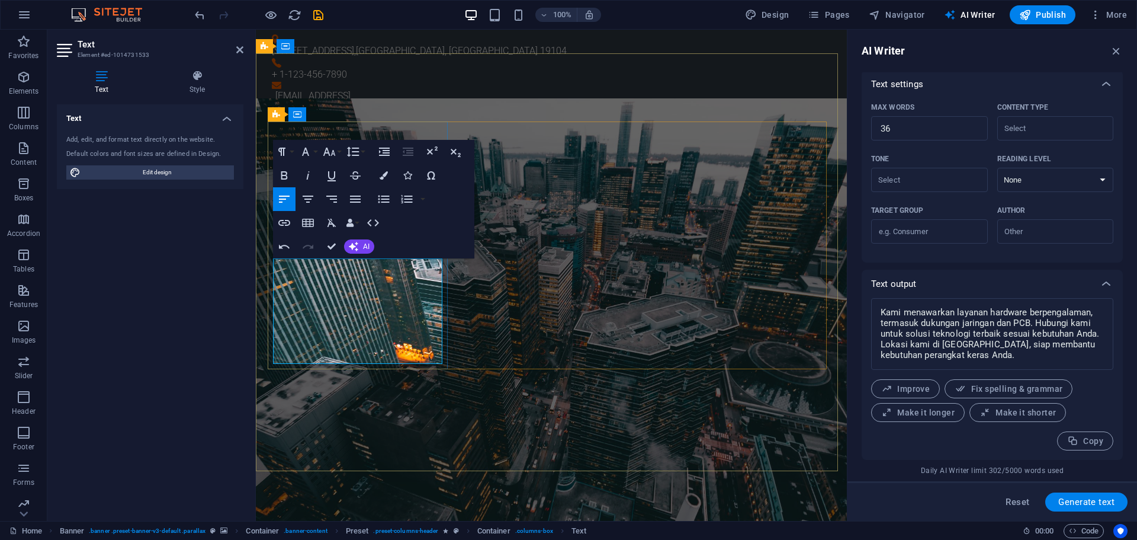
drag, startPoint x: 349, startPoint y: 321, endPoint x: 393, endPoint y: 354, distance: 54.5
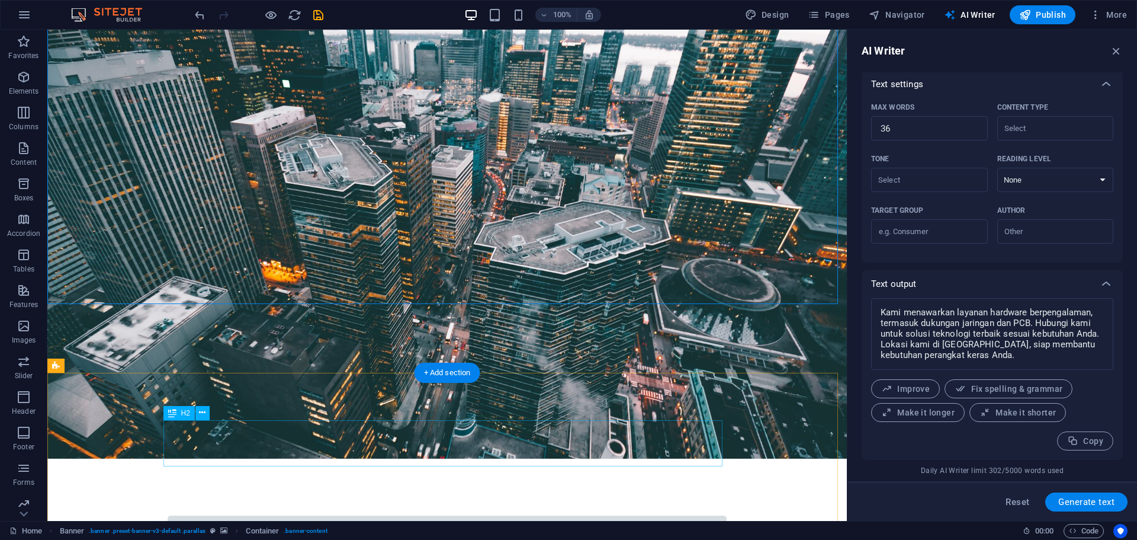
scroll to position [0, 0]
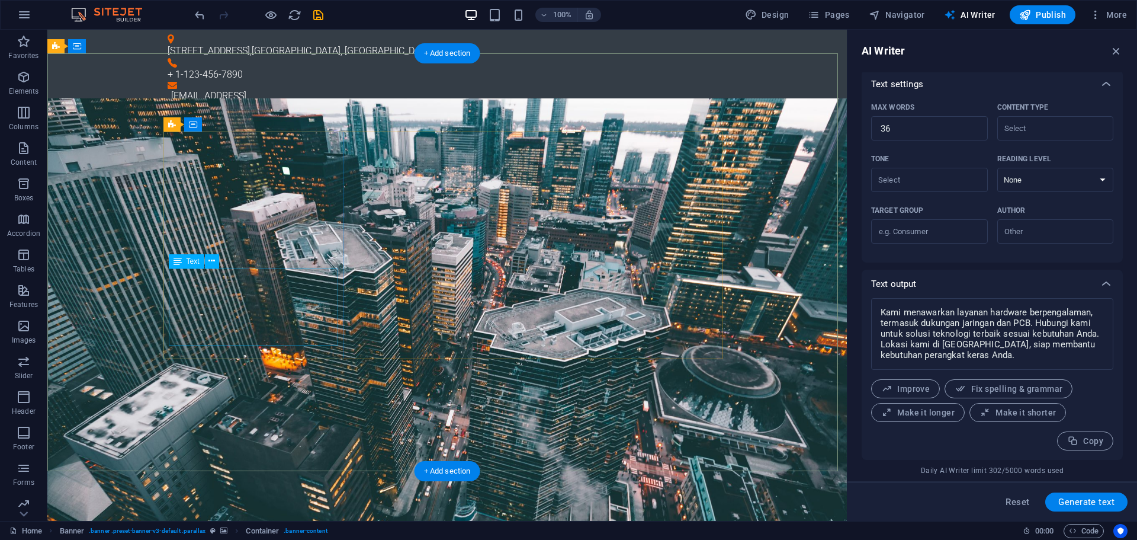
click at [178, 261] on icon at bounding box center [178, 261] width 8 height 14
click at [214, 261] on icon at bounding box center [212, 261] width 7 height 12
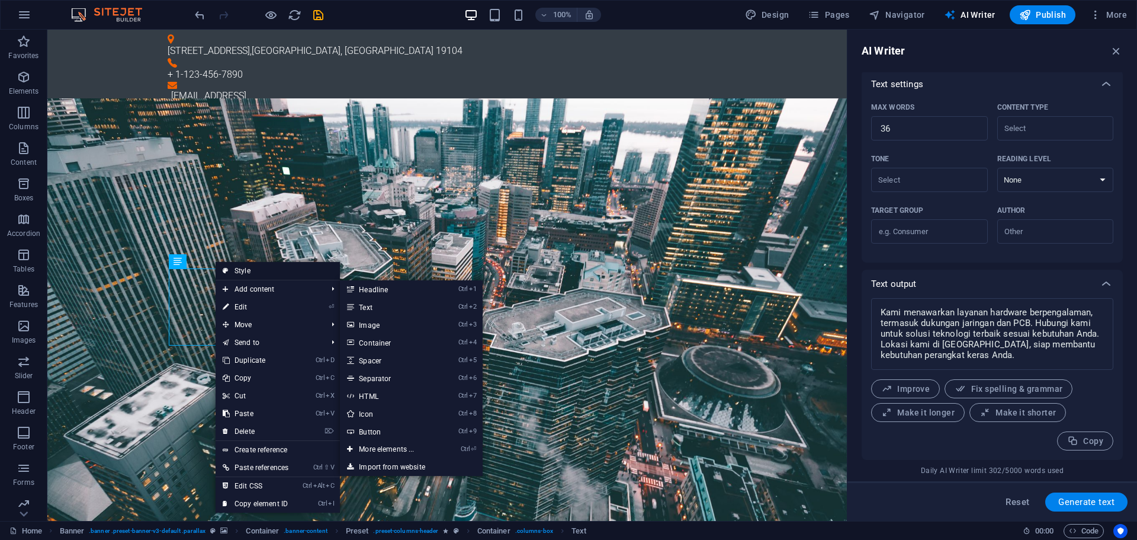
click at [265, 270] on link "Style" at bounding box center [278, 271] width 124 height 18
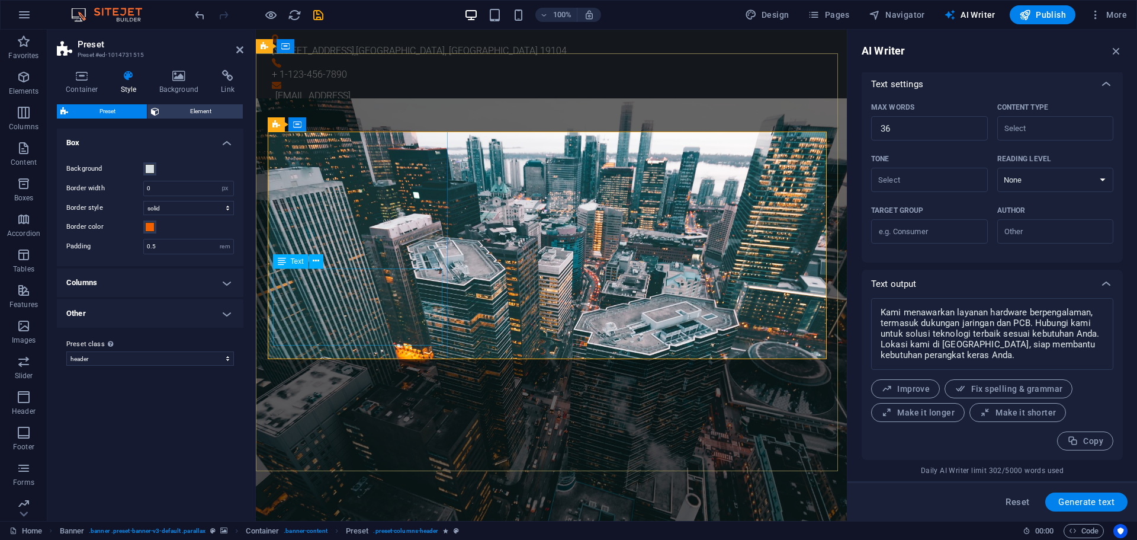
click at [121, 84] on h4 "Style" at bounding box center [131, 82] width 39 height 25
click at [179, 81] on icon at bounding box center [178, 76] width 57 height 12
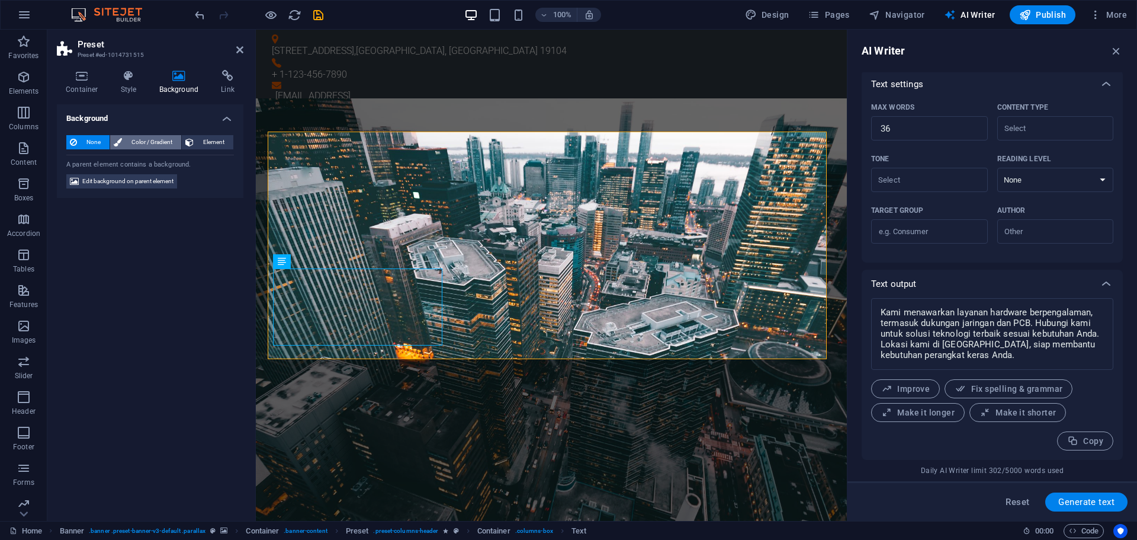
click at [137, 143] on span "Color / Gradient" at bounding box center [152, 142] width 52 height 14
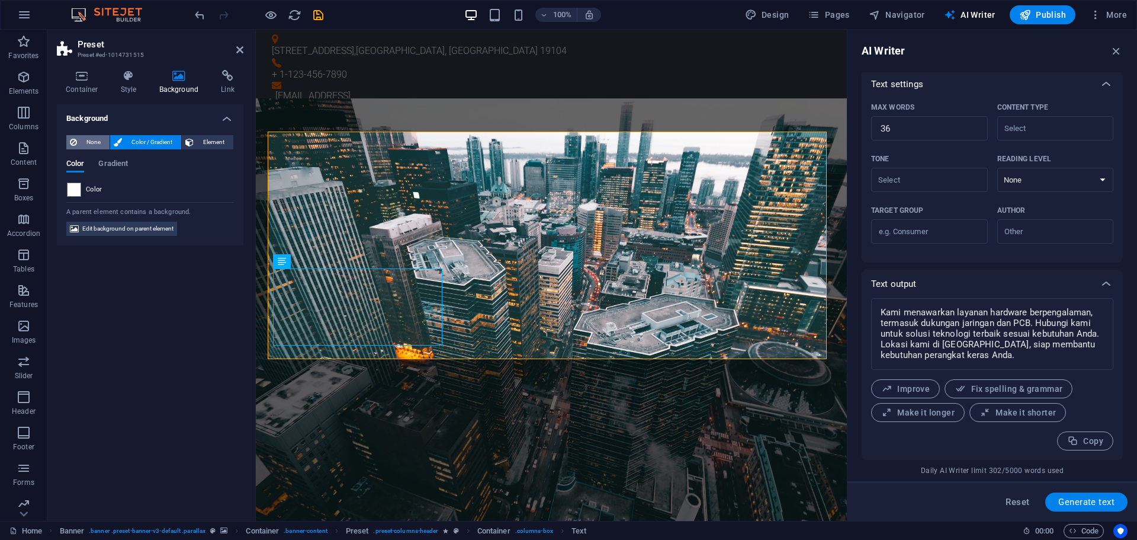
click at [92, 140] on span "None" at bounding box center [93, 142] width 25 height 14
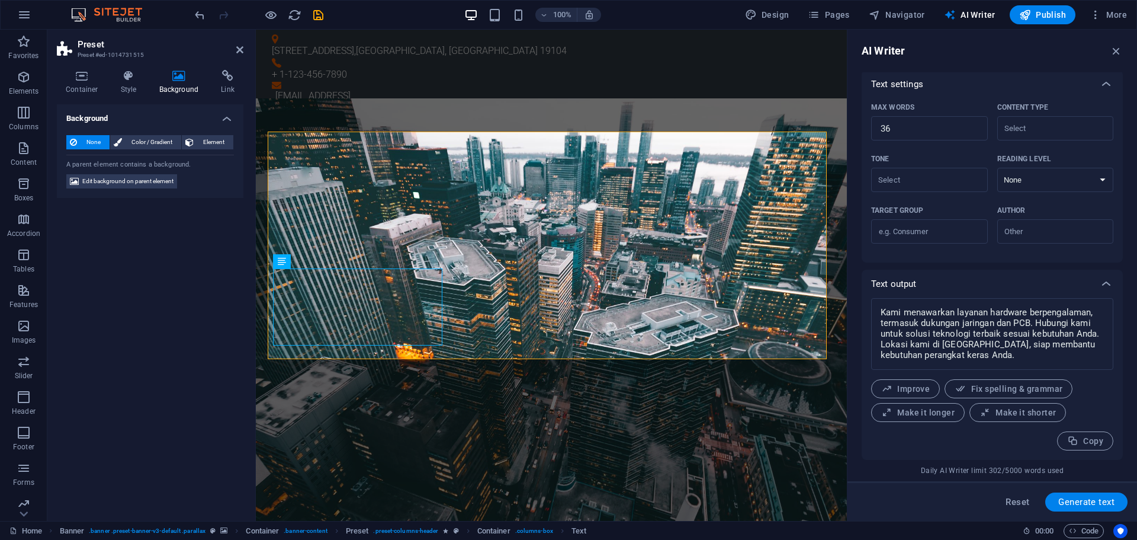
click at [87, 162] on div "A parent element contains a background." at bounding box center [150, 162] width 168 height 15
click at [85, 87] on h4 "Container" at bounding box center [84, 82] width 55 height 25
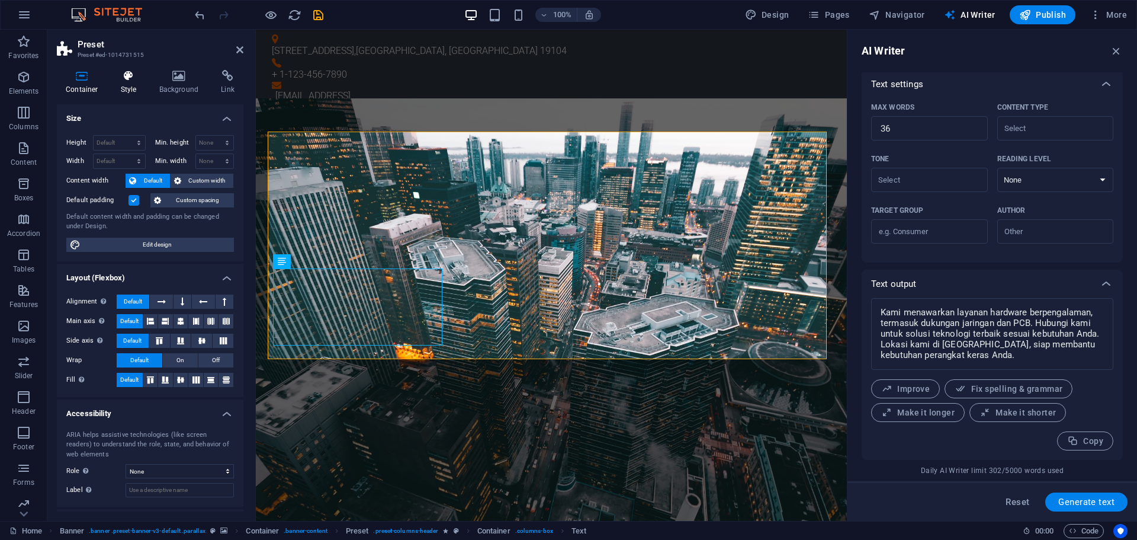
click at [121, 79] on icon at bounding box center [129, 76] width 34 height 12
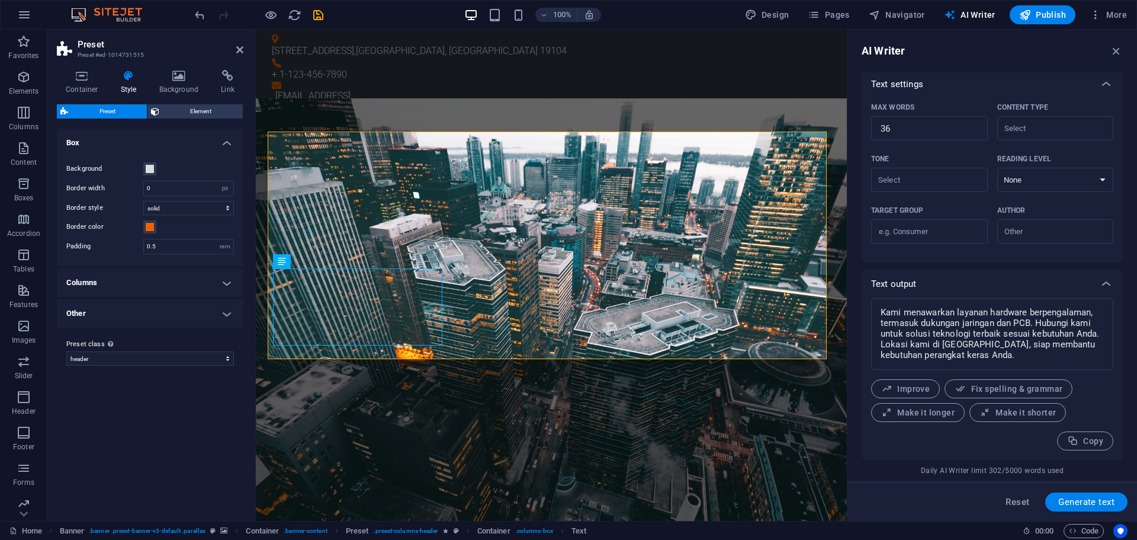
click at [149, 283] on h4 "Columns" at bounding box center [150, 282] width 187 height 28
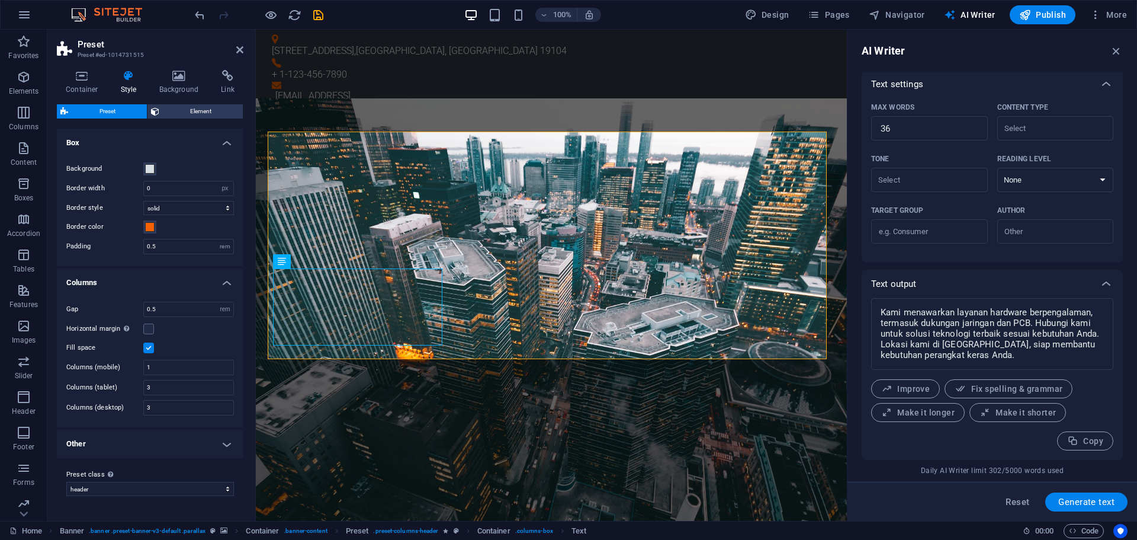
click at [191, 447] on h4 "Other" at bounding box center [150, 443] width 187 height 28
click at [79, 83] on h4 "Container" at bounding box center [84, 82] width 55 height 25
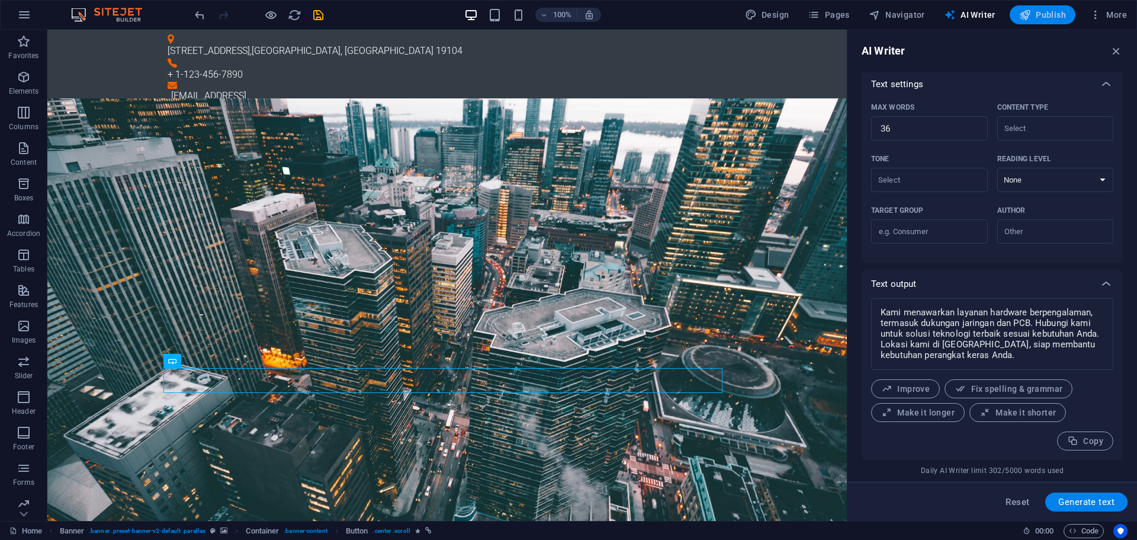
click at [1060, 9] on span "Publish" at bounding box center [1042, 15] width 47 height 12
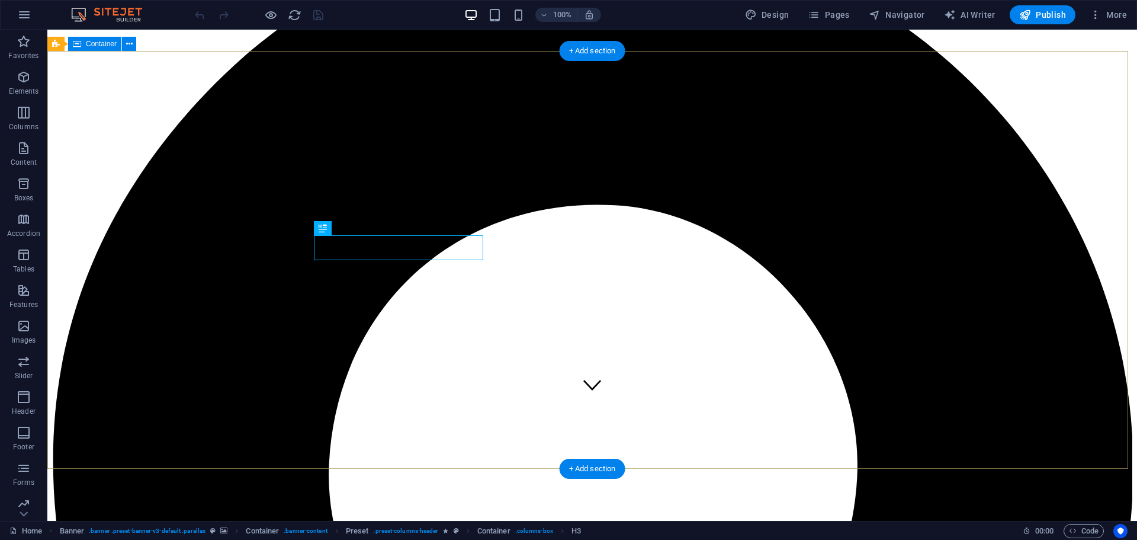
scroll to position [118, 0]
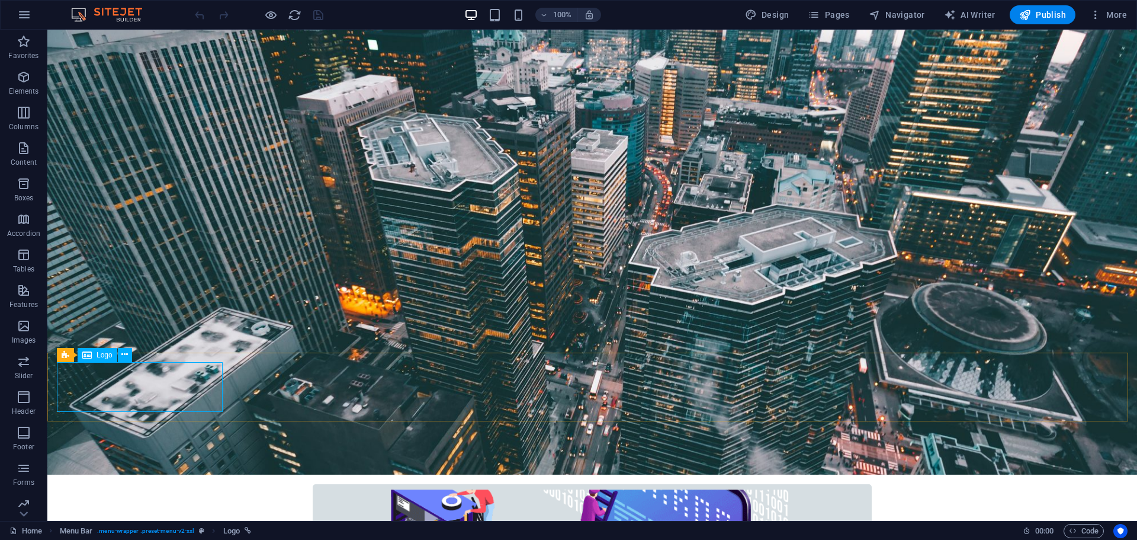
click at [92, 357] on div "Logo" at bounding box center [98, 355] width 40 height 14
click at [94, 354] on div "Logo" at bounding box center [98, 355] width 40 height 14
click at [121, 354] on button at bounding box center [125, 355] width 14 height 14
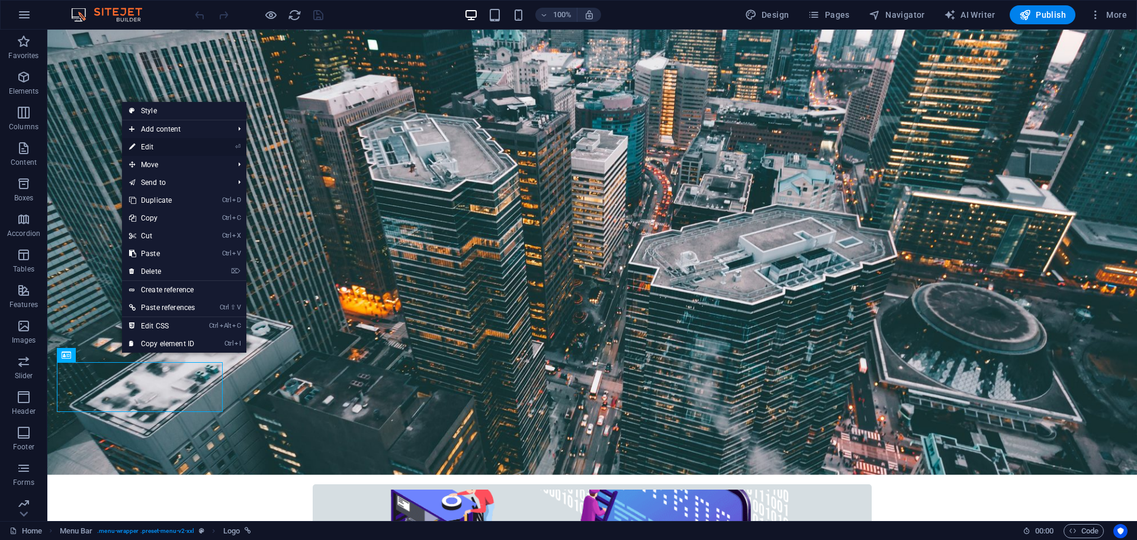
click at [158, 155] on link "⏎ Edit" at bounding box center [162, 147] width 80 height 18
select select "px"
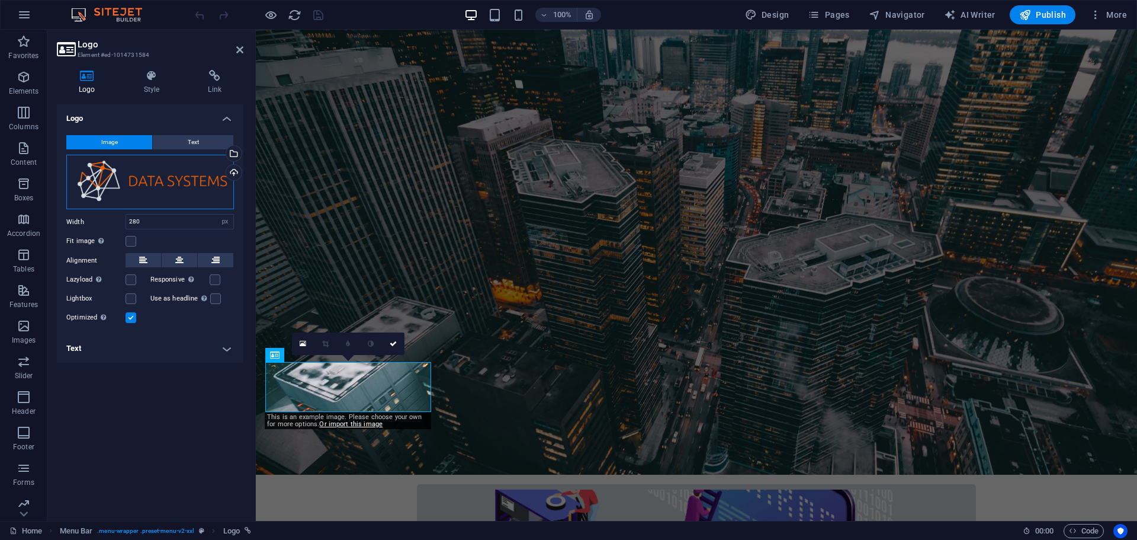
click at [161, 185] on div "Drag files here, click to choose files or select files from Files or our free s…" at bounding box center [150, 182] width 168 height 55
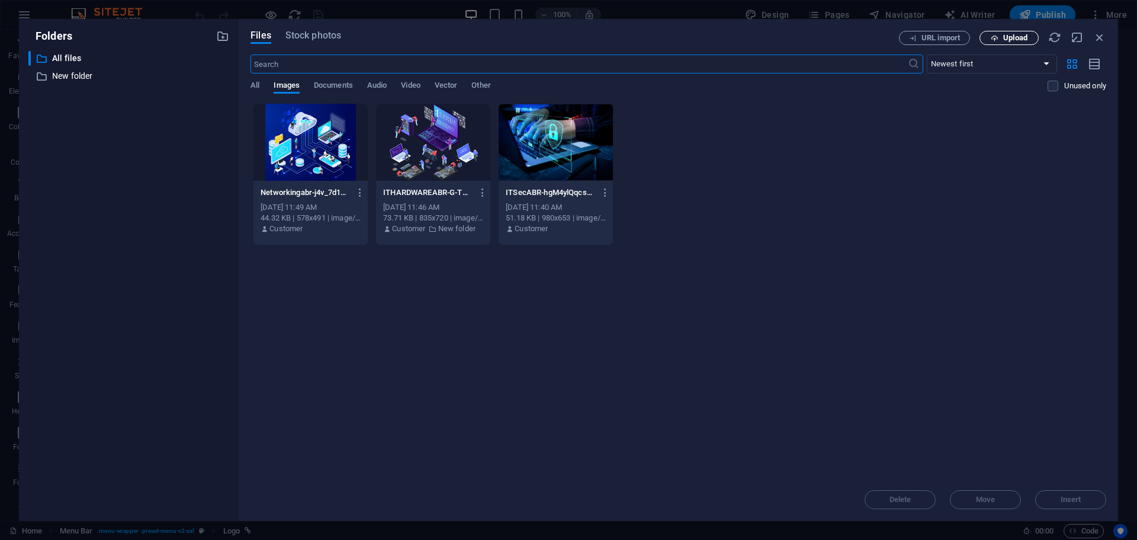
click at [997, 36] on icon "button" at bounding box center [995, 38] width 8 height 8
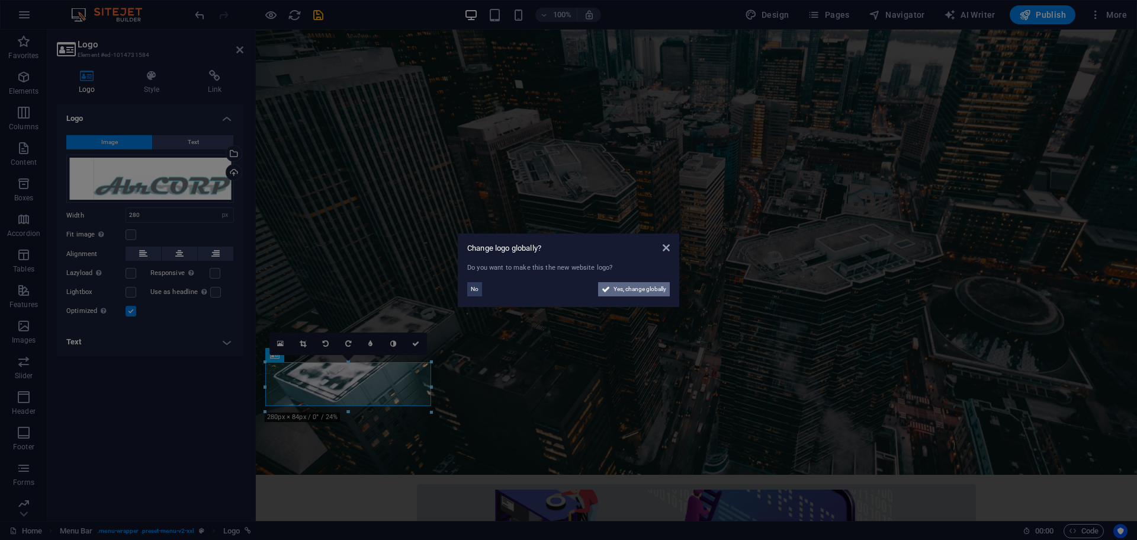
click at [639, 287] on span "Yes, change globally" at bounding box center [640, 289] width 53 height 14
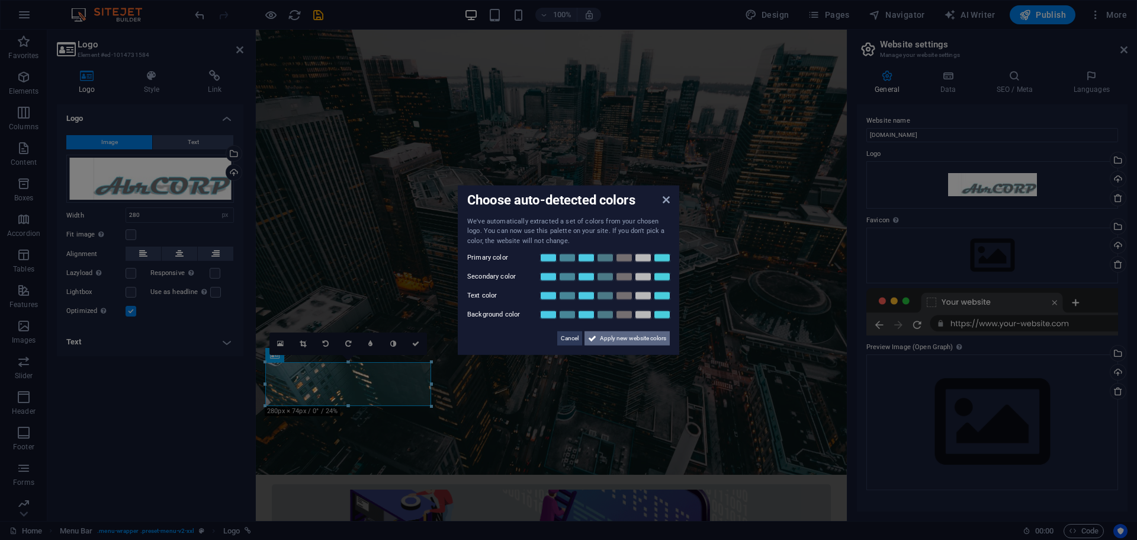
click at [624, 339] on span "Apply new website colors" at bounding box center [633, 338] width 66 height 14
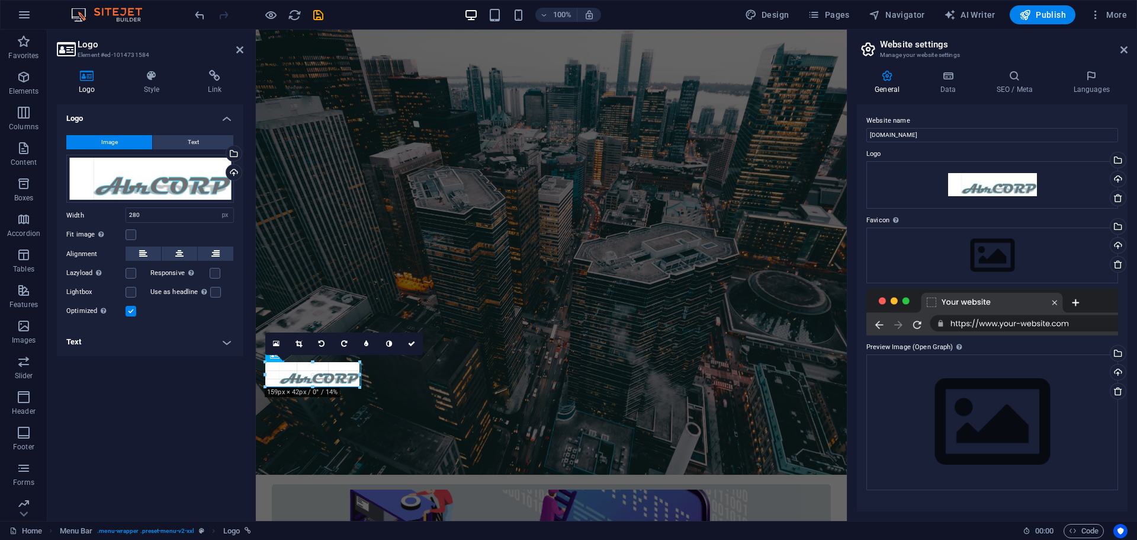
drag, startPoint x: 431, startPoint y: 382, endPoint x: 361, endPoint y: 379, distance: 70.0
type input "162"
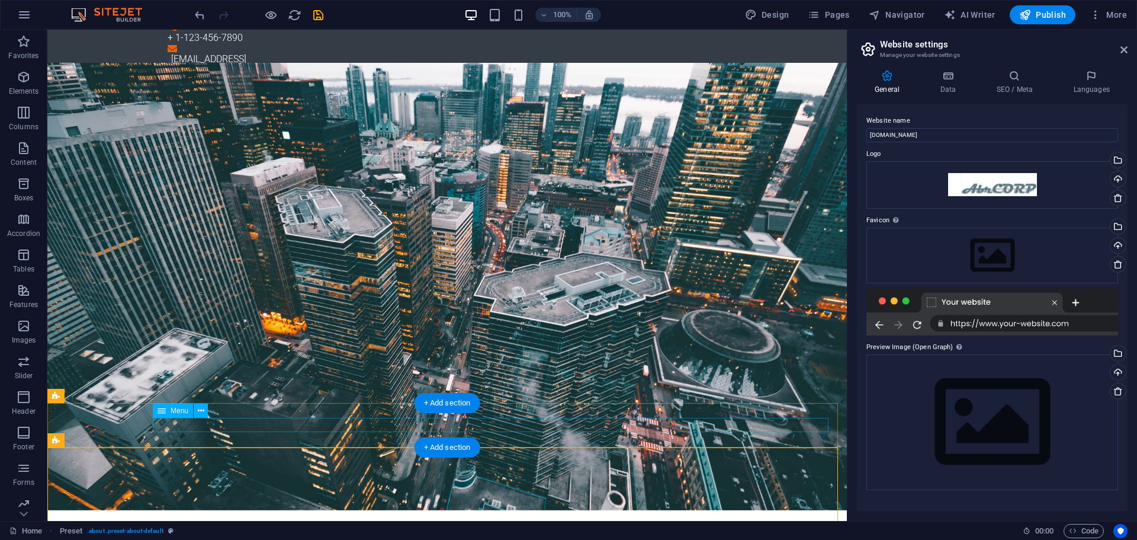
scroll to position [0, 0]
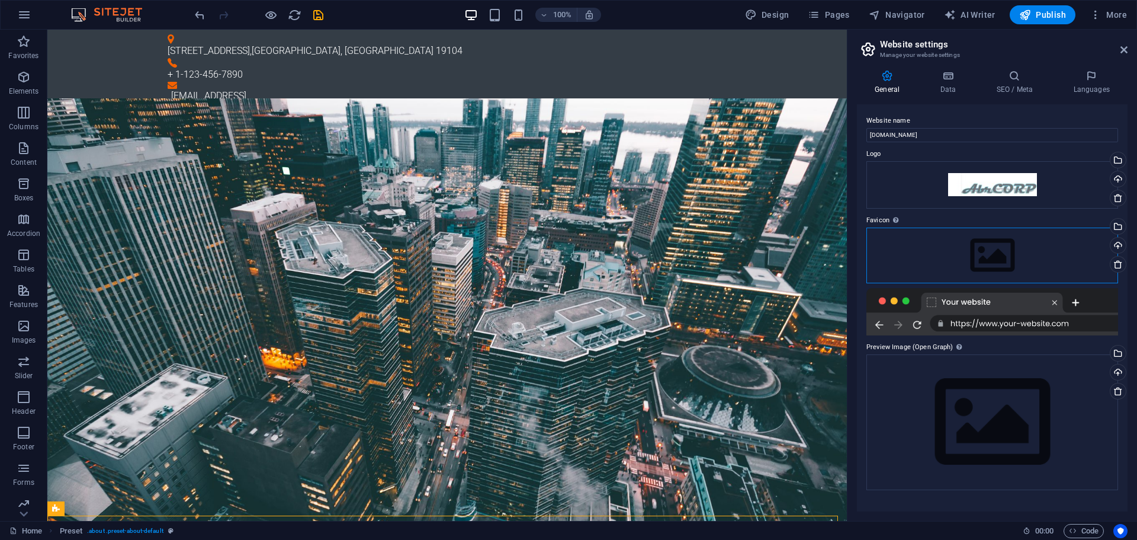
click at [988, 256] on div "Drag files here, click to choose files or select files from Files or our free s…" at bounding box center [993, 255] width 252 height 56
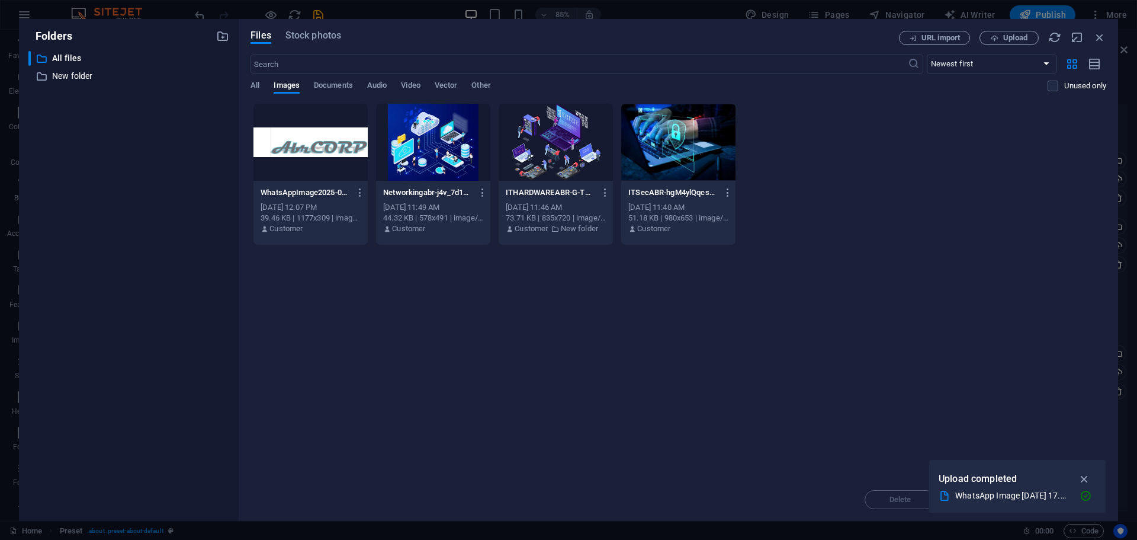
click at [320, 129] on div at bounding box center [311, 142] width 114 height 77
click at [320, 129] on div "1" at bounding box center [311, 142] width 114 height 77
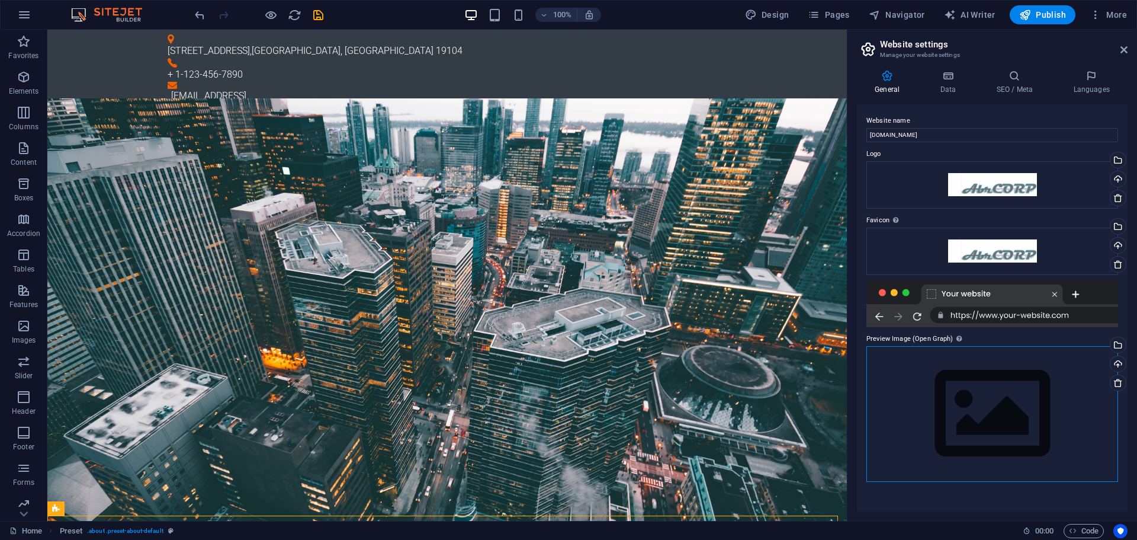
click at [992, 376] on div "Drag files here, click to choose files or select files from Files or our free s…" at bounding box center [993, 414] width 252 height 136
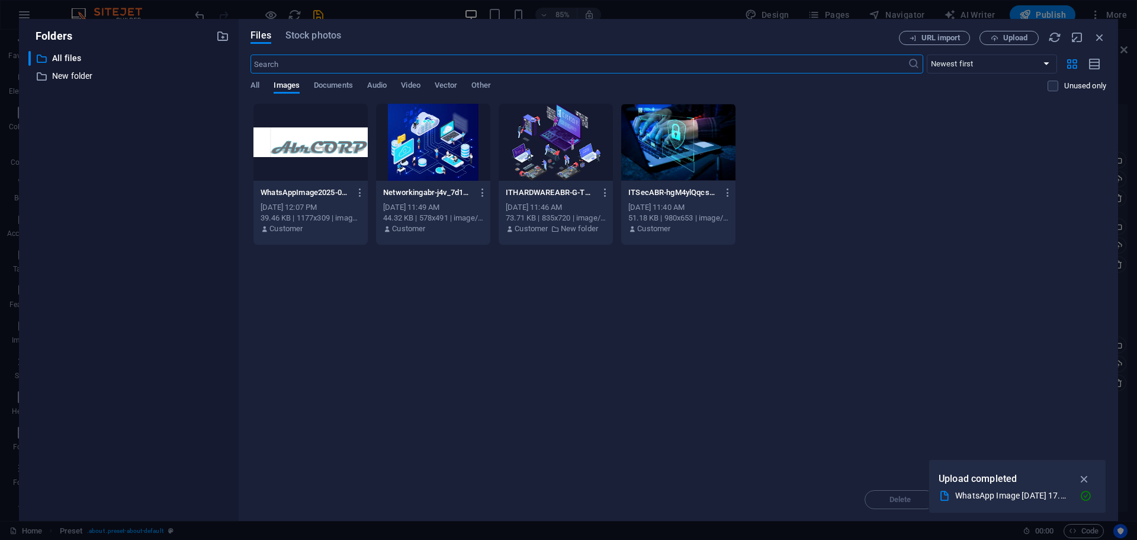
click at [323, 161] on div at bounding box center [311, 142] width 114 height 77
click at [323, 161] on div "1" at bounding box center [311, 142] width 114 height 77
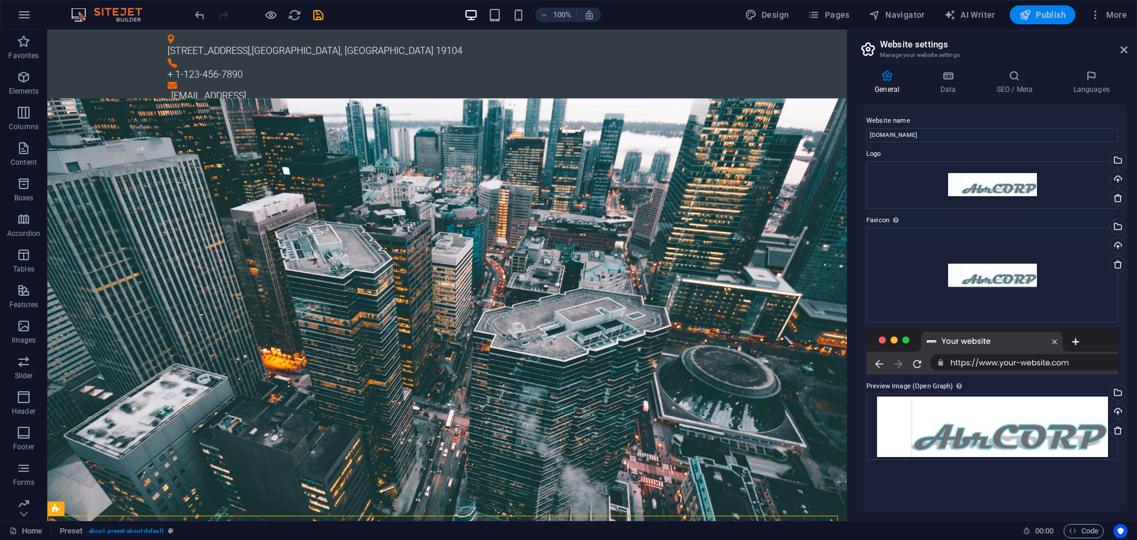
click at [1040, 15] on span "Publish" at bounding box center [1042, 15] width 47 height 12
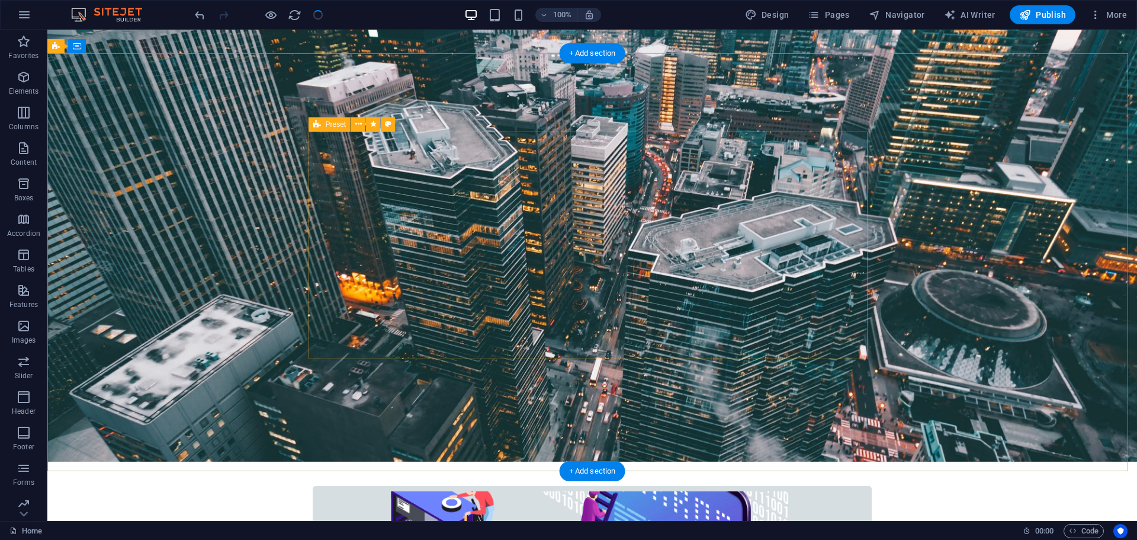
scroll to position [197, 0]
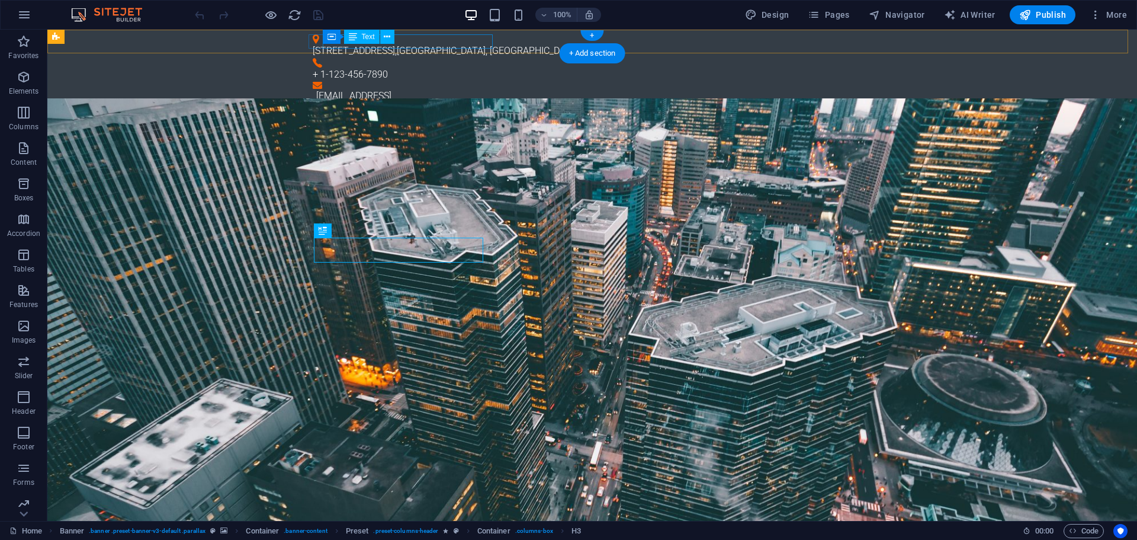
click at [375, 45] on div "3141 Chestnut St , Philadelphia, PA 19104" at bounding box center [588, 51] width 550 height 14
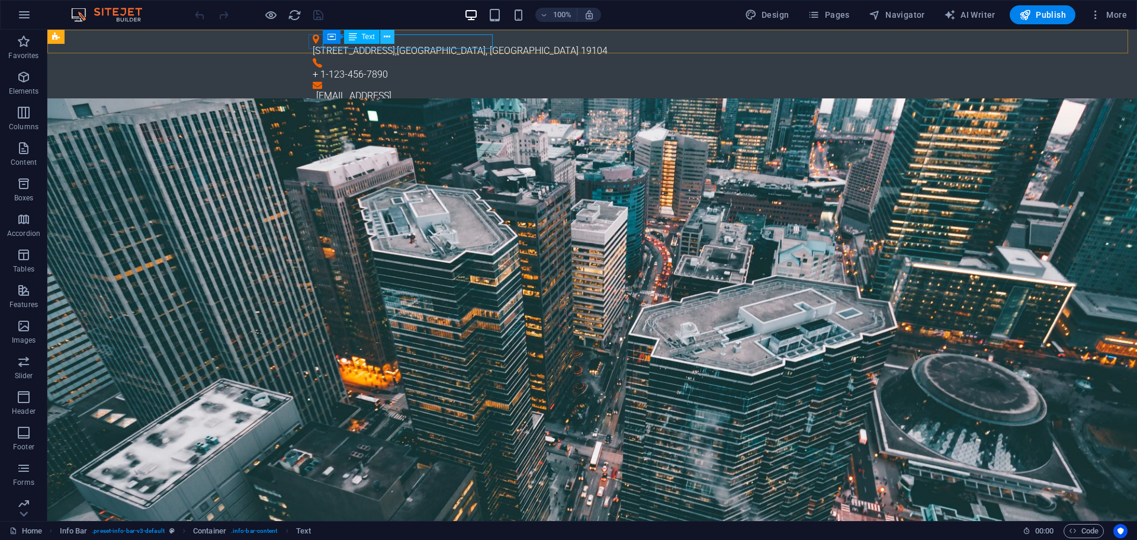
click at [384, 34] on icon at bounding box center [387, 37] width 7 height 12
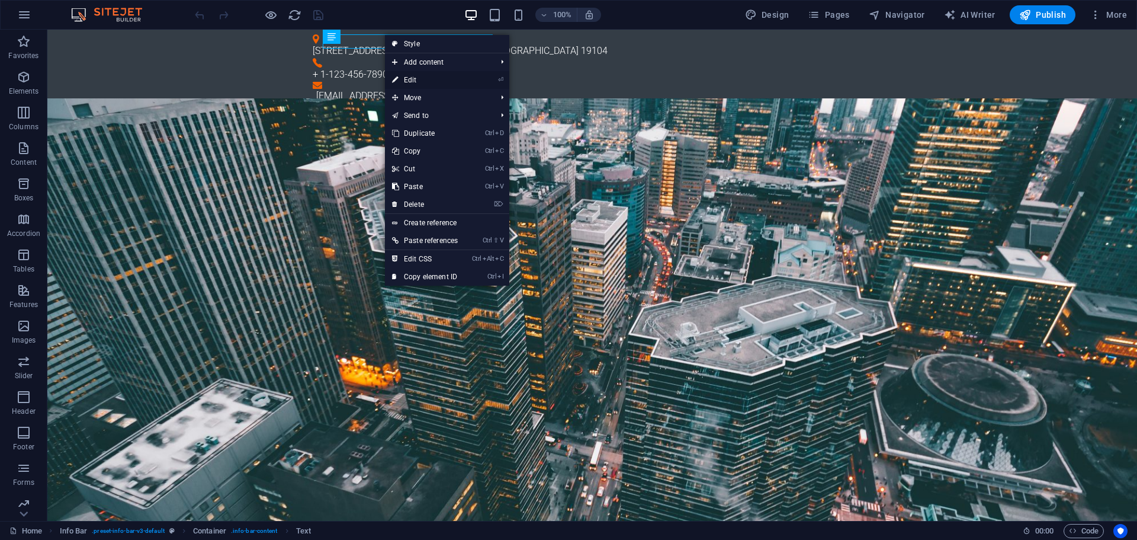
click at [432, 79] on link "⏎ Edit" at bounding box center [425, 80] width 80 height 18
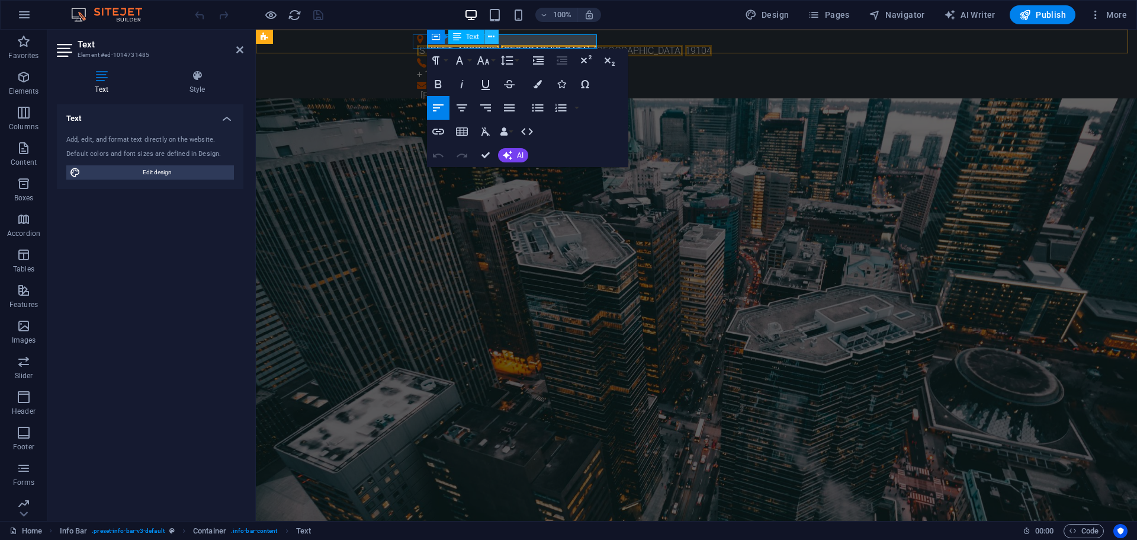
click at [489, 39] on icon at bounding box center [491, 37] width 7 height 12
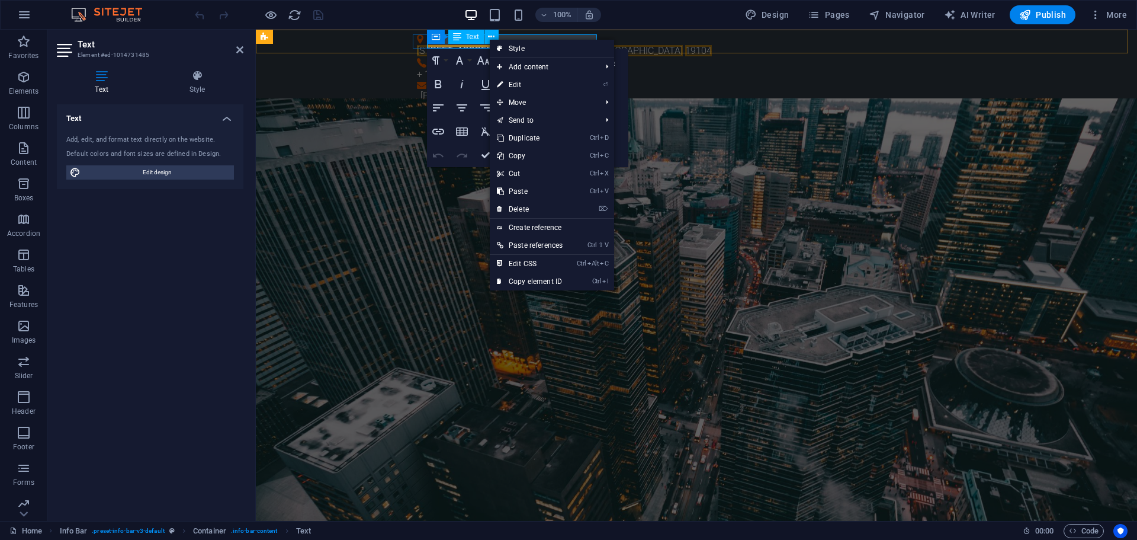
click at [535, 45] on span "[GEOGRAPHIC_DATA], [GEOGRAPHIC_DATA]" at bounding box center [592, 50] width 182 height 11
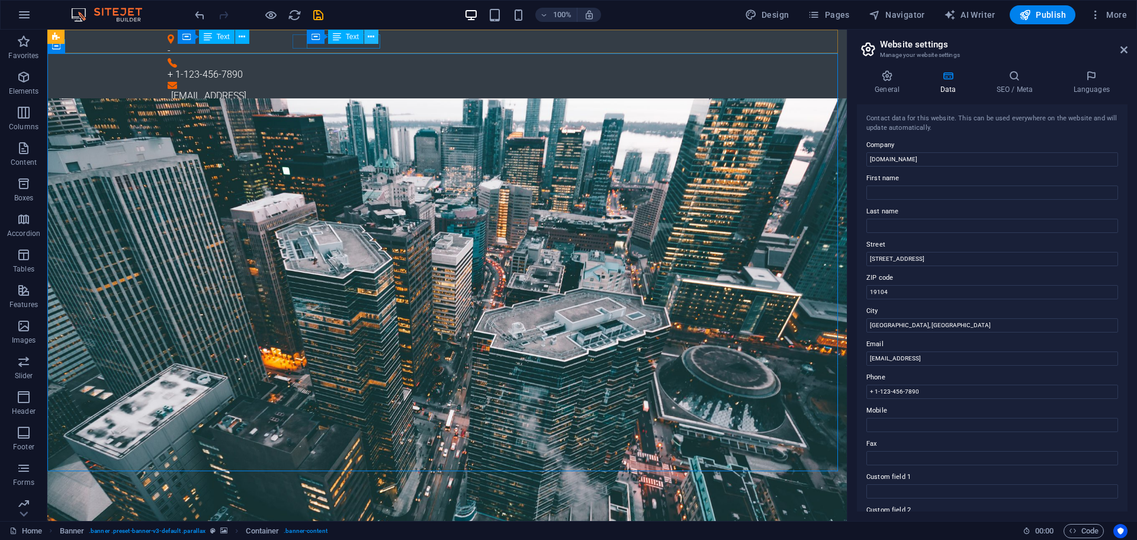
click at [371, 37] on icon at bounding box center [371, 37] width 7 height 12
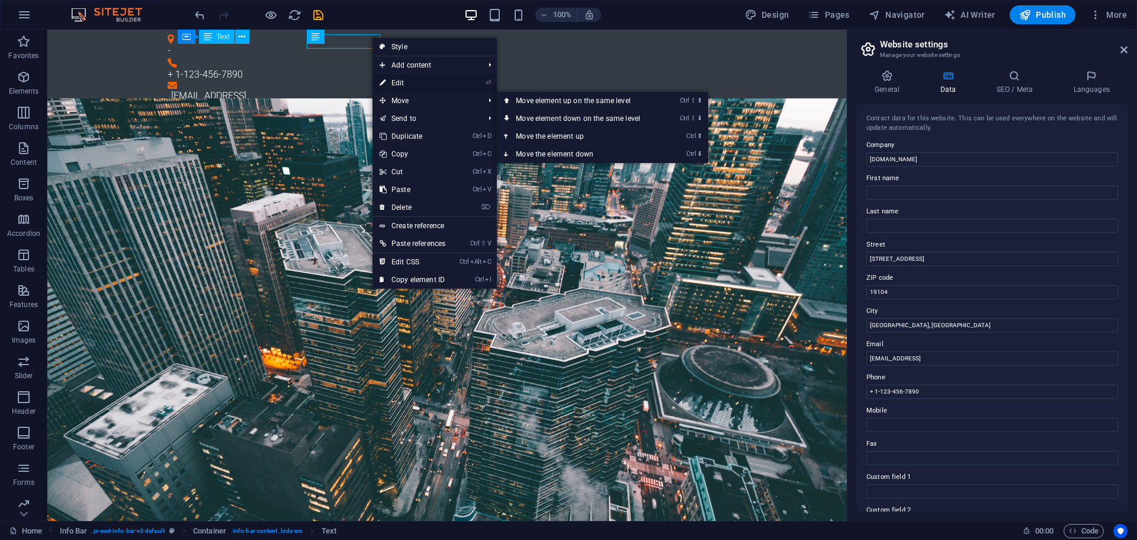
click at [401, 78] on link "⏎ Edit" at bounding box center [413, 83] width 80 height 18
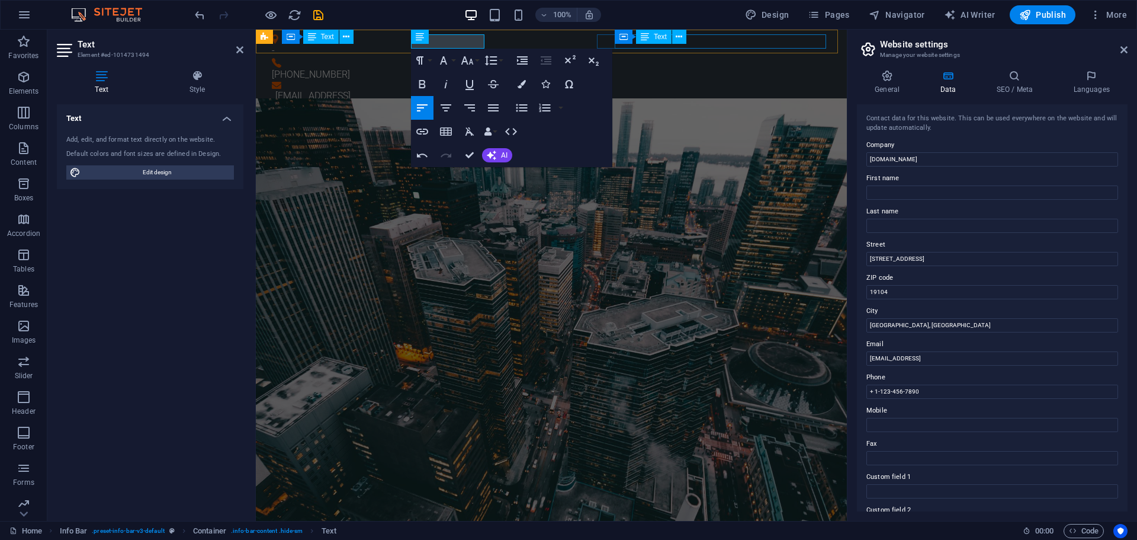
click at [661, 89] on div "[EMAIL_ADDRESS]" at bounding box center [553, 96] width 556 height 14
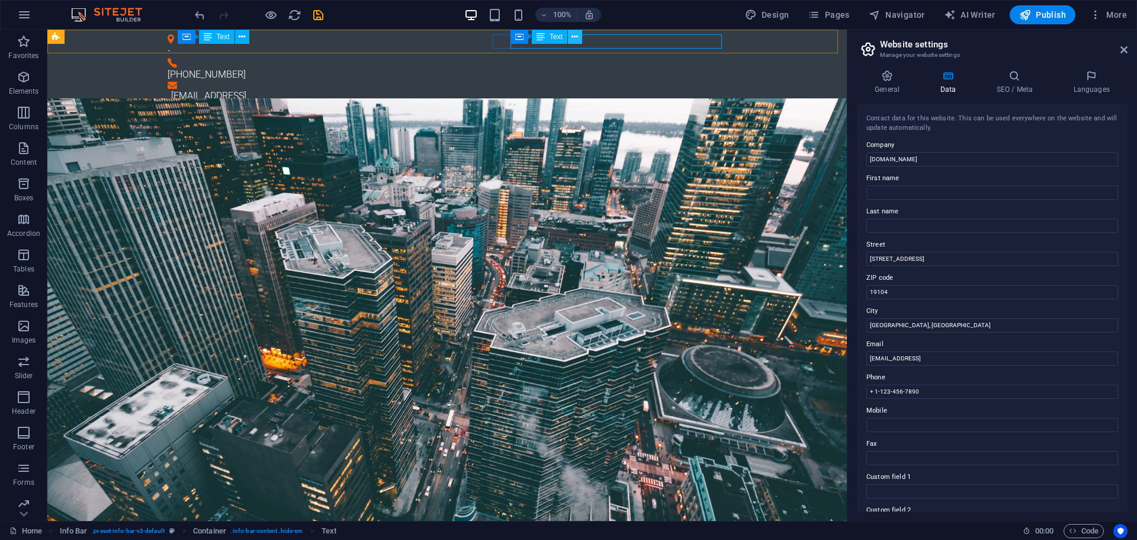
click at [570, 36] on button at bounding box center [575, 37] width 14 height 14
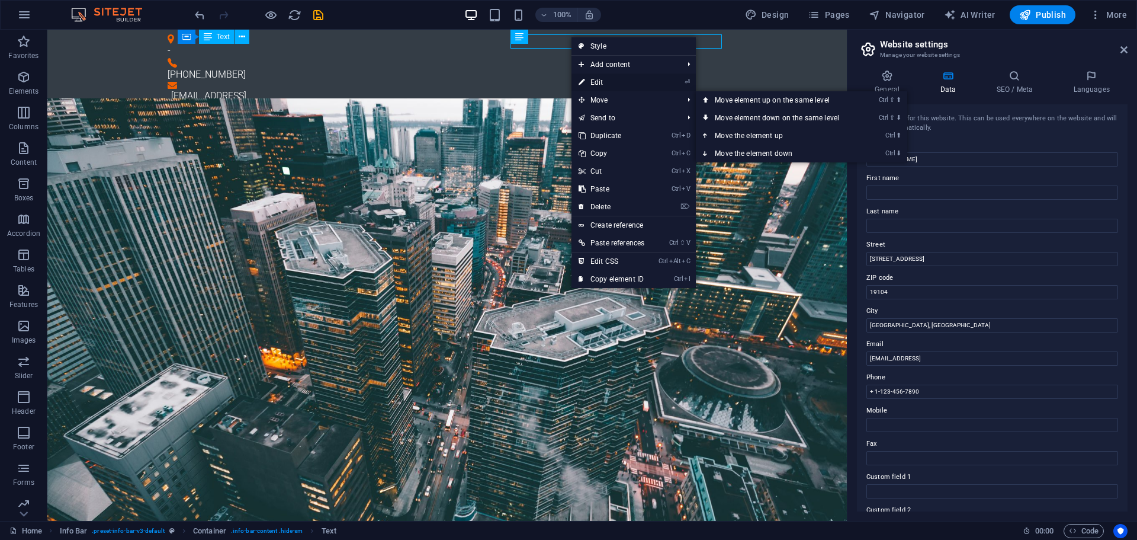
click at [599, 84] on link "⏎ Edit" at bounding box center [612, 82] width 80 height 18
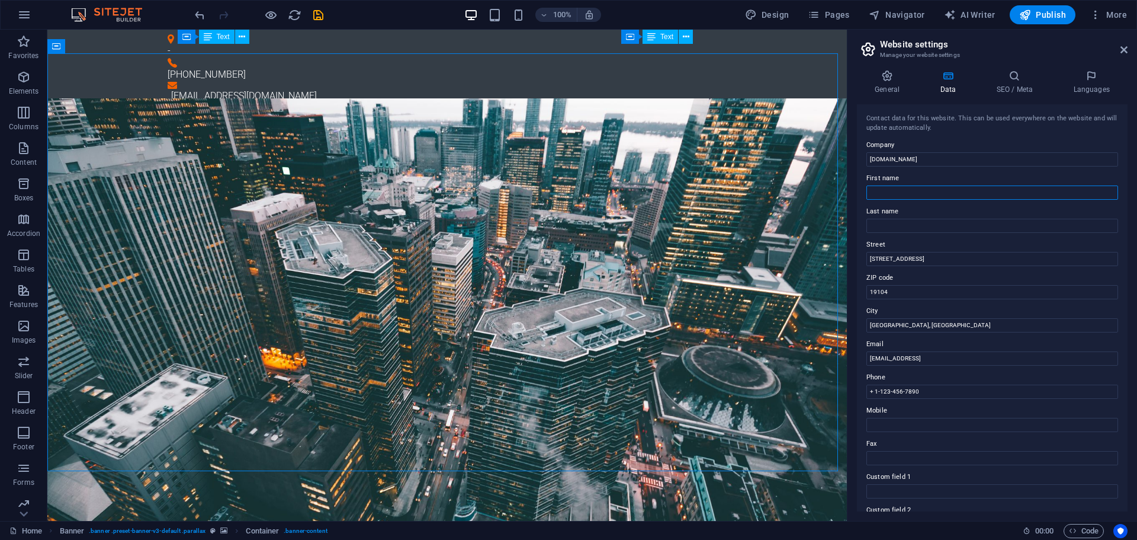
click at [904, 196] on input "First name" at bounding box center [993, 192] width 252 height 14
click at [919, 258] on input "3141 Chestnut St" at bounding box center [993, 259] width 252 height 14
drag, startPoint x: 991, startPoint y: 286, endPoint x: 839, endPoint y: 249, distance: 156.0
type input "-"
drag, startPoint x: 973, startPoint y: 353, endPoint x: 785, endPoint y: 315, distance: 192.1
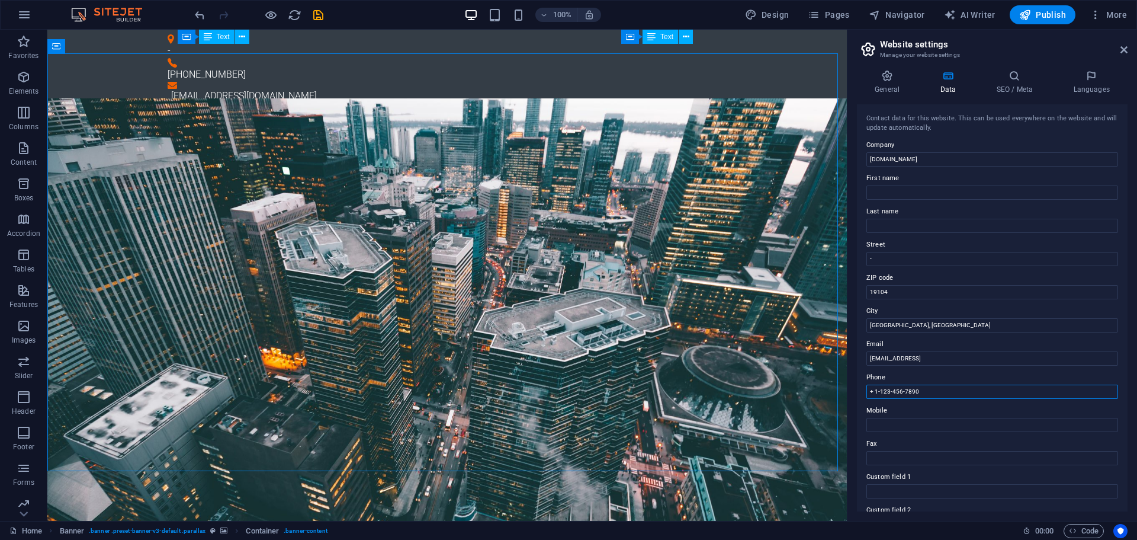
drag, startPoint x: 980, startPoint y: 419, endPoint x: 844, endPoint y: 390, distance: 139.3
click at [877, 391] on input "+ 1-123-456-7890" at bounding box center [993, 391] width 252 height 14
click at [876, 391] on input "+ 1-123-456-7890" at bounding box center [993, 391] width 252 height 14
click at [880, 391] on input "+ 1-123-456-7890" at bounding box center [993, 391] width 252 height 14
click at [877, 390] on input "+ 1-123-456-7890" at bounding box center [993, 391] width 252 height 14
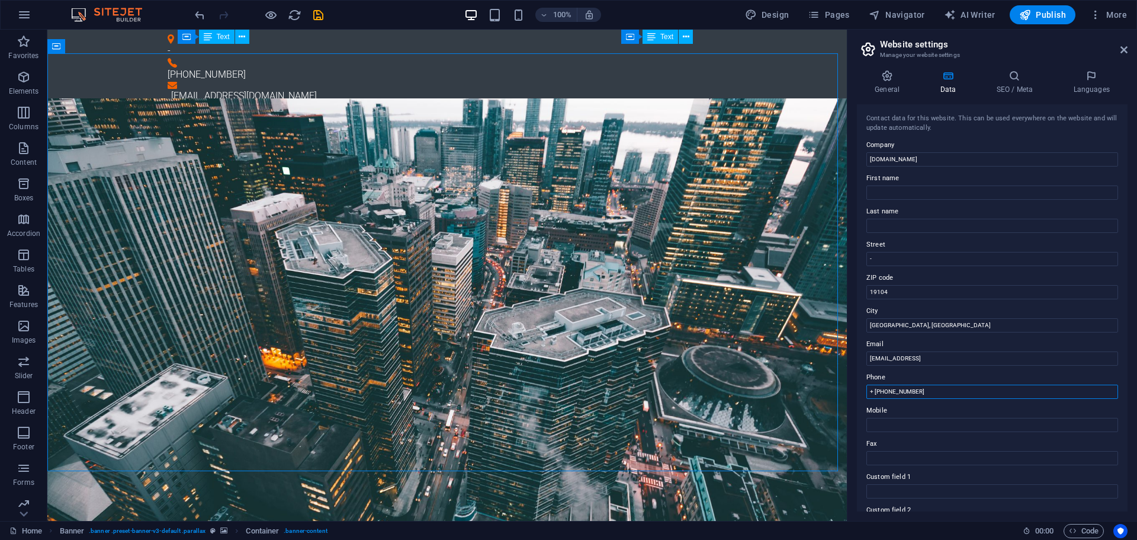
drag, startPoint x: 911, startPoint y: 393, endPoint x: 942, endPoint y: 387, distance: 31.9
click at [942, 387] on input "+ 62-857-1797-7890" at bounding box center [993, 391] width 252 height 14
type input "+ [PHONE_NUMBER]"
click at [1037, 13] on span "Publish" at bounding box center [1042, 15] width 47 height 12
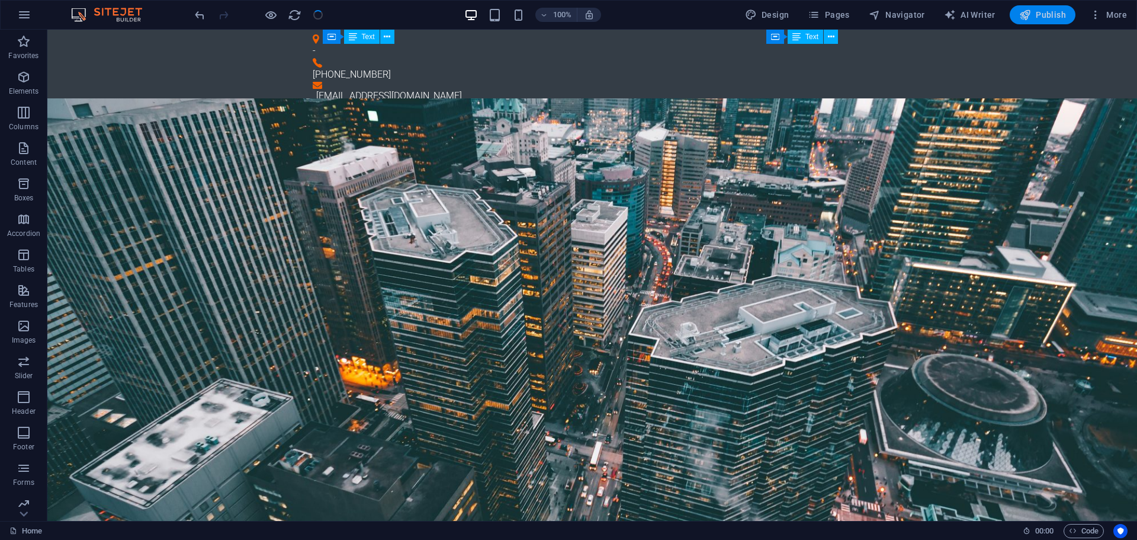
click at [1039, 13] on span "Publish" at bounding box center [1042, 15] width 47 height 12
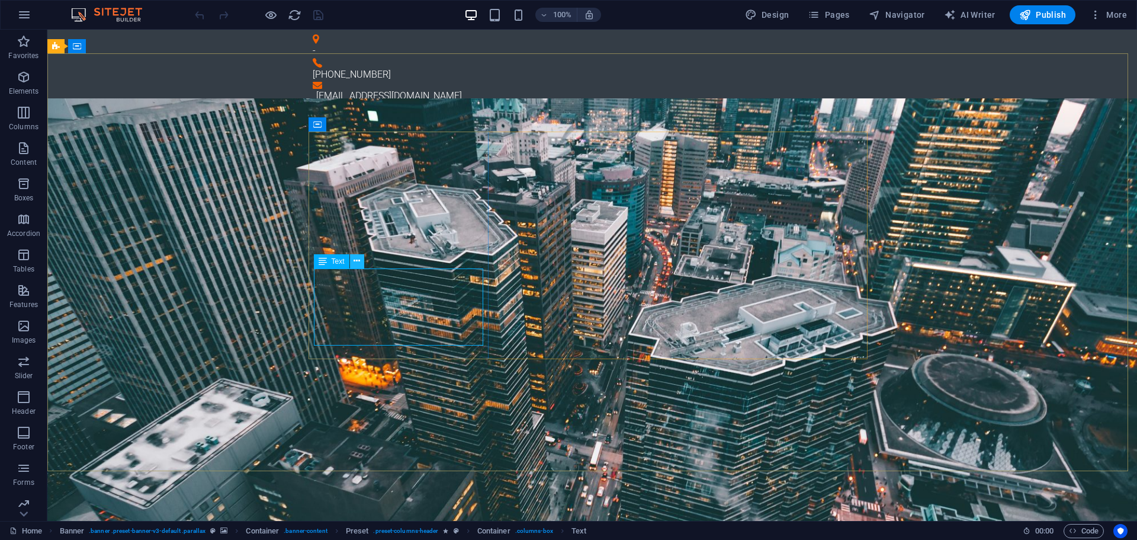
click at [361, 265] on button at bounding box center [357, 261] width 14 height 14
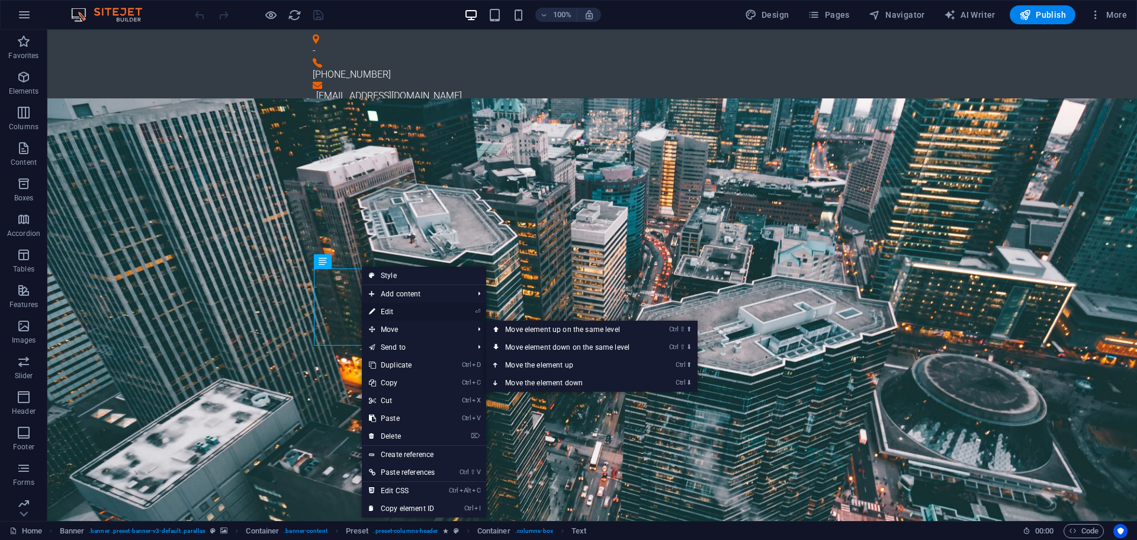
click at [388, 315] on link "⏎ Edit" at bounding box center [402, 312] width 80 height 18
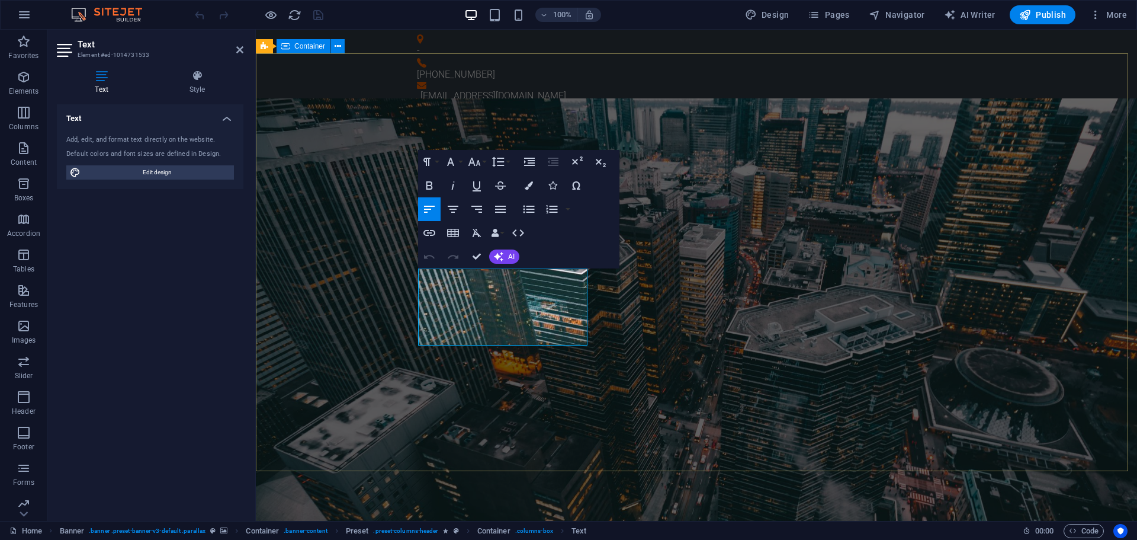
drag, startPoint x: 529, startPoint y: 335, endPoint x: 362, endPoint y: 246, distance: 188.9
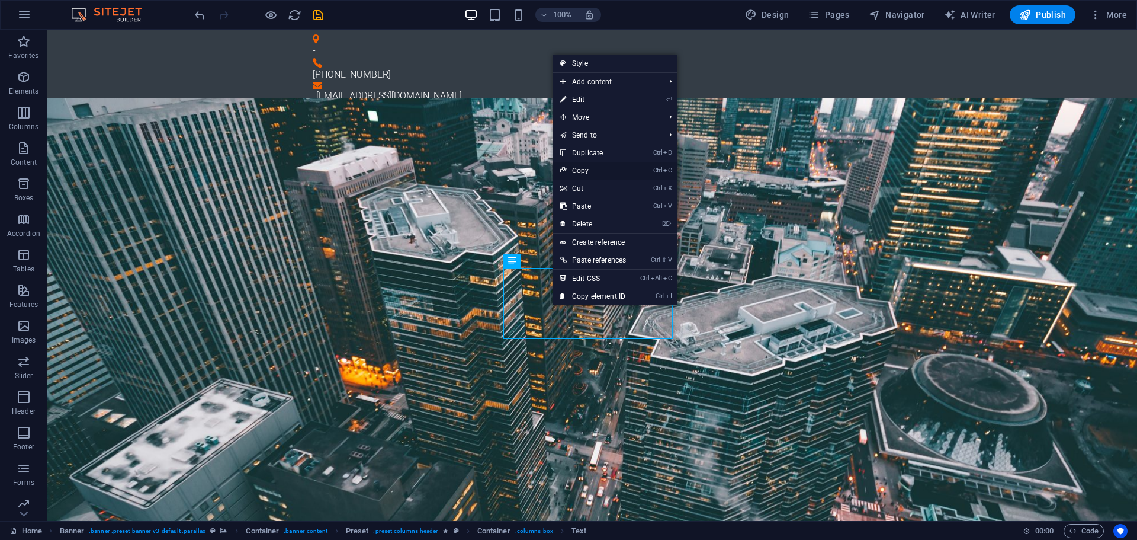
click at [572, 171] on link "Ctrl C Copy" at bounding box center [593, 171] width 80 height 18
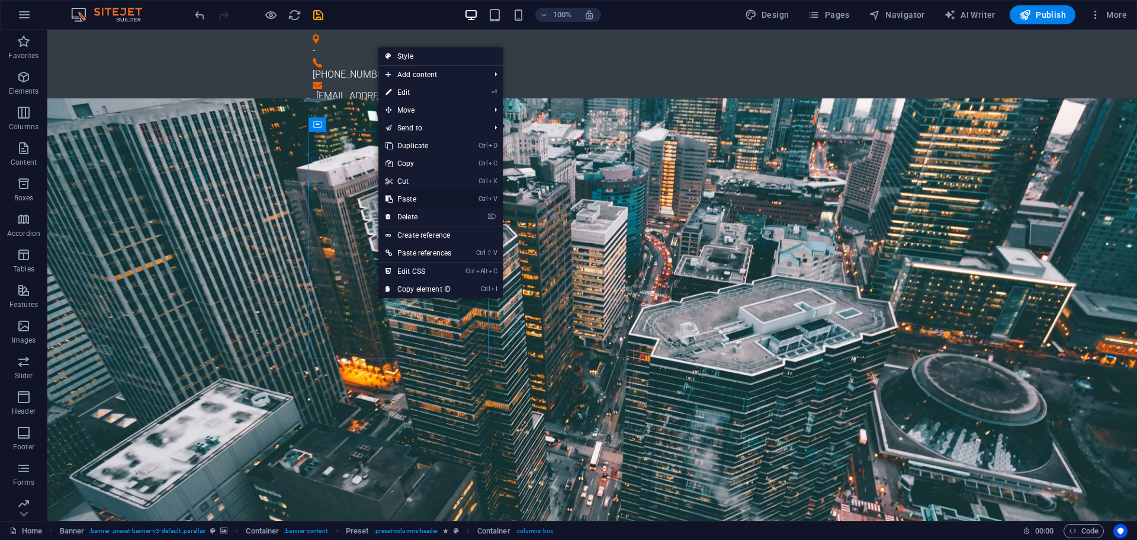
click at [410, 201] on link "Ctrl V Paste" at bounding box center [419, 199] width 80 height 18
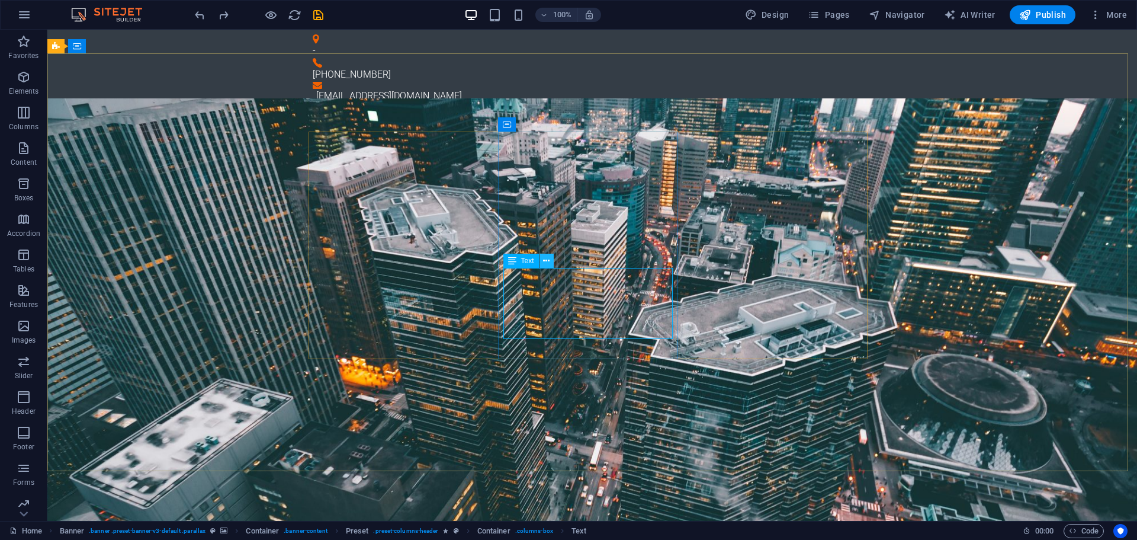
click at [544, 255] on icon at bounding box center [546, 261] width 7 height 12
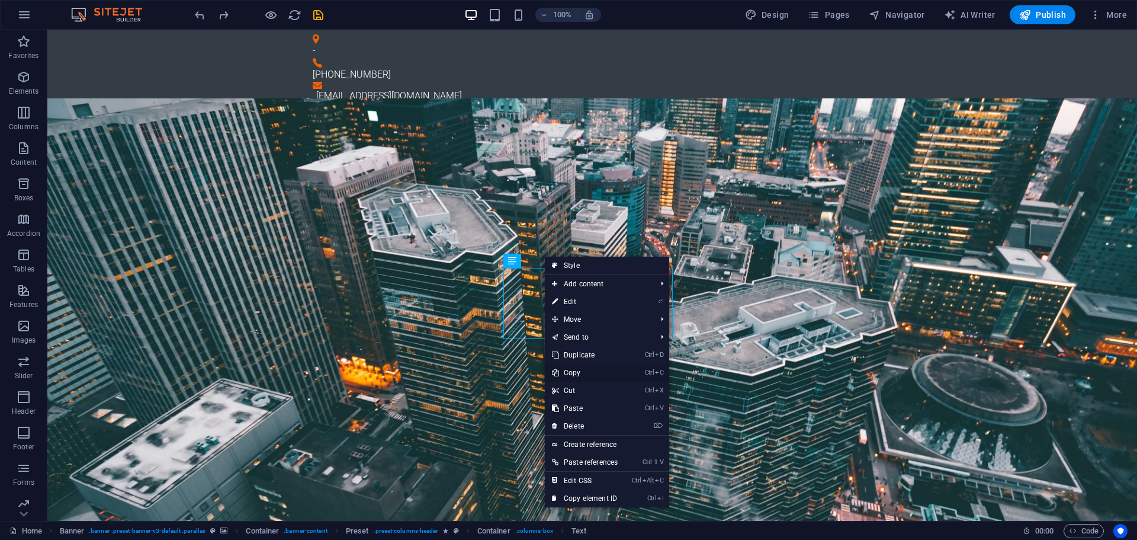
click at [584, 371] on link "Ctrl C Copy" at bounding box center [585, 373] width 80 height 18
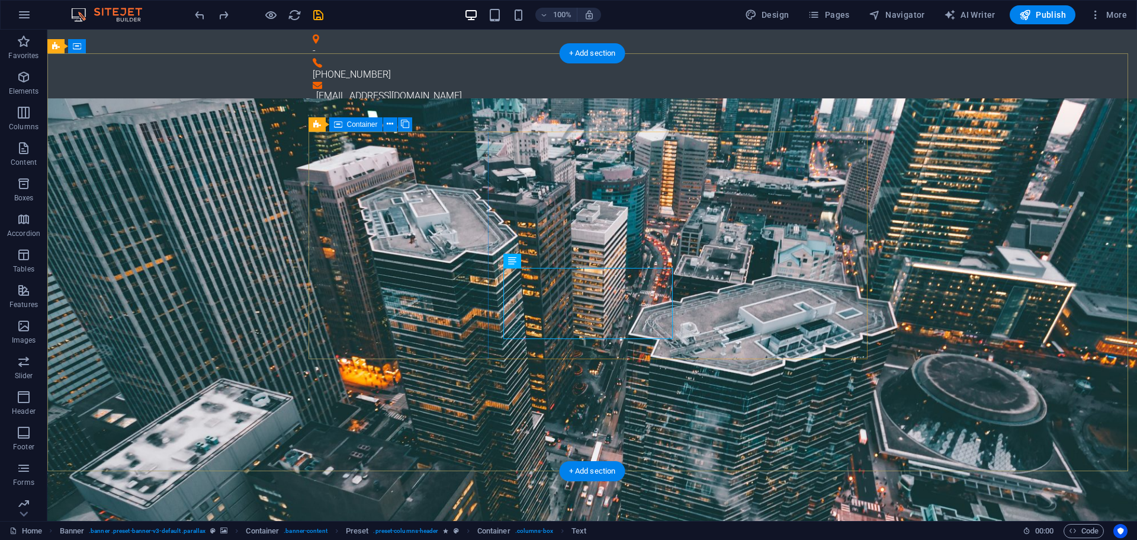
drag, startPoint x: 386, startPoint y: 294, endPoint x: 380, endPoint y: 293, distance: 6.2
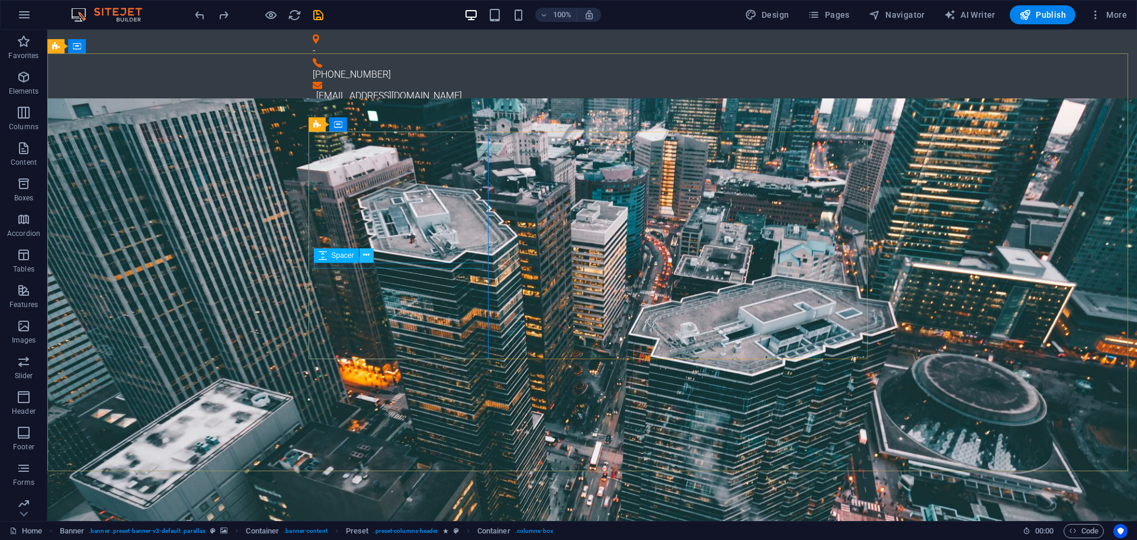
click at [364, 256] on icon at bounding box center [366, 255] width 7 height 12
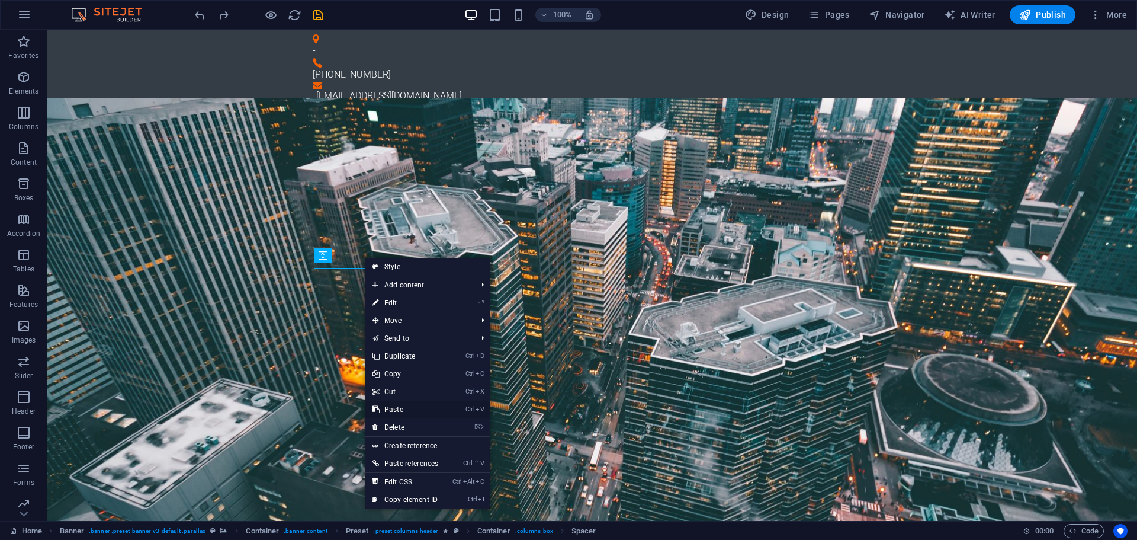
click at [396, 405] on link "Ctrl V Paste" at bounding box center [405, 409] width 80 height 18
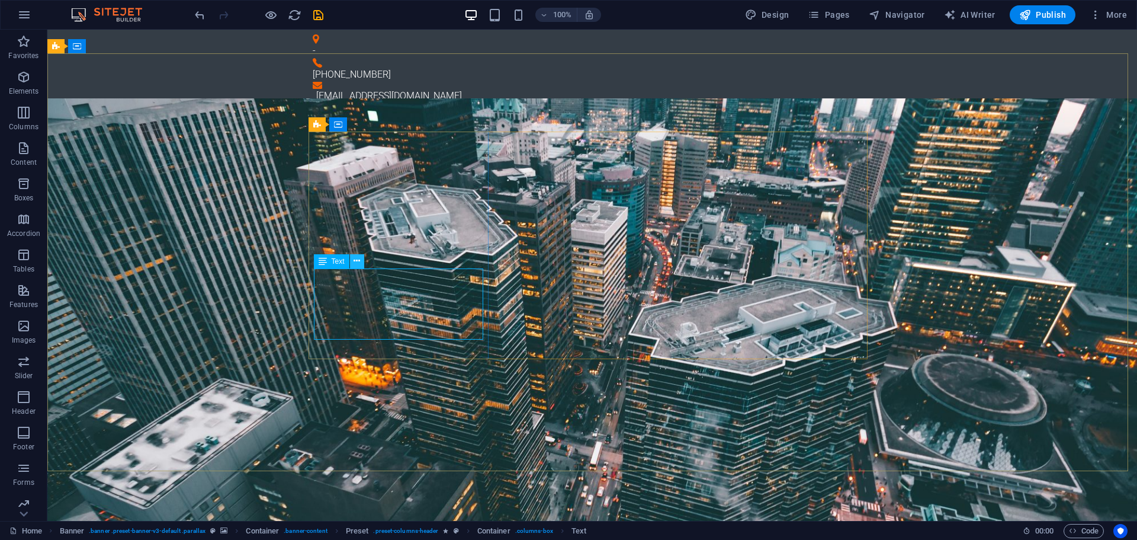
click at [355, 260] on icon at bounding box center [357, 261] width 7 height 12
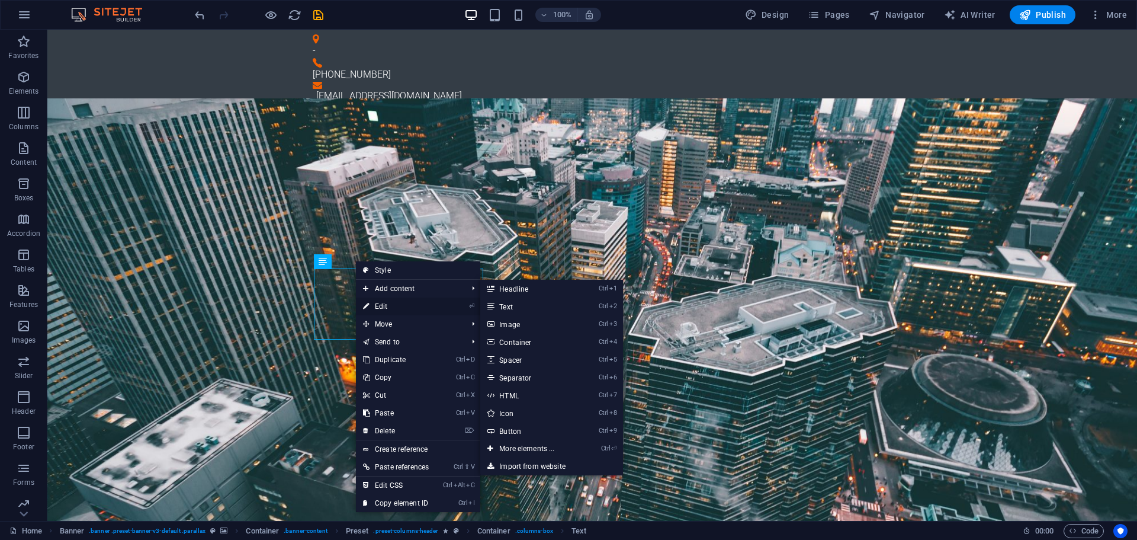
click at [396, 306] on link "⏎ Edit" at bounding box center [396, 306] width 80 height 18
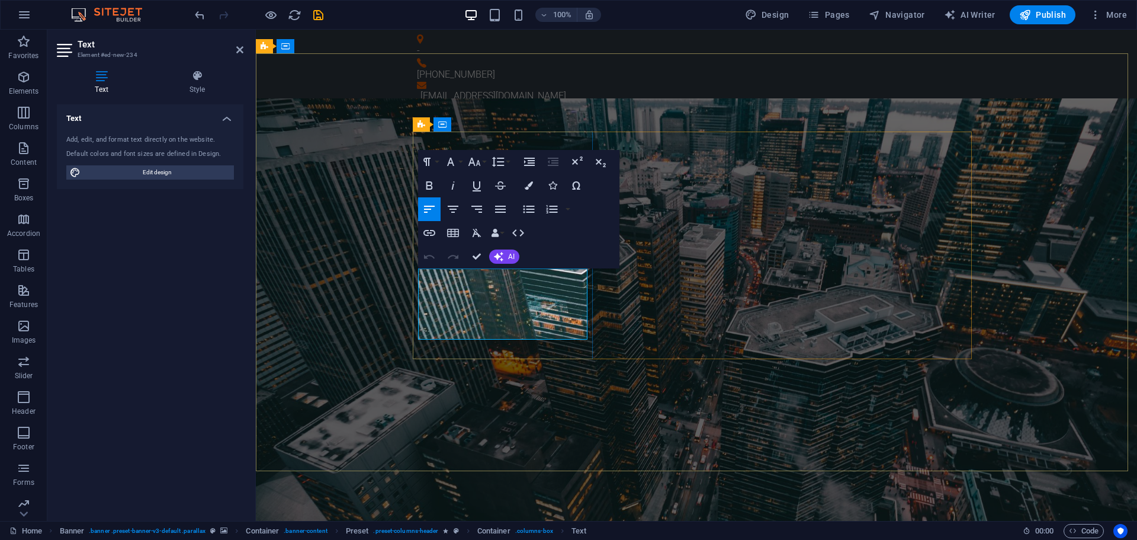
drag, startPoint x: 532, startPoint y: 277, endPoint x: 575, endPoint y: 278, distance: 42.7
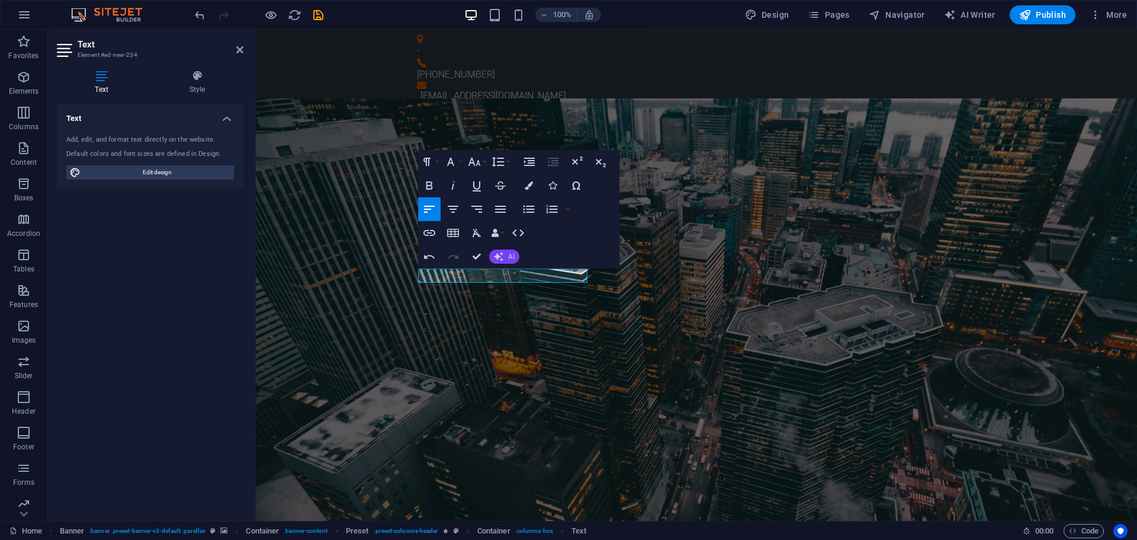
click at [508, 259] on span "AI" at bounding box center [511, 256] width 7 height 7
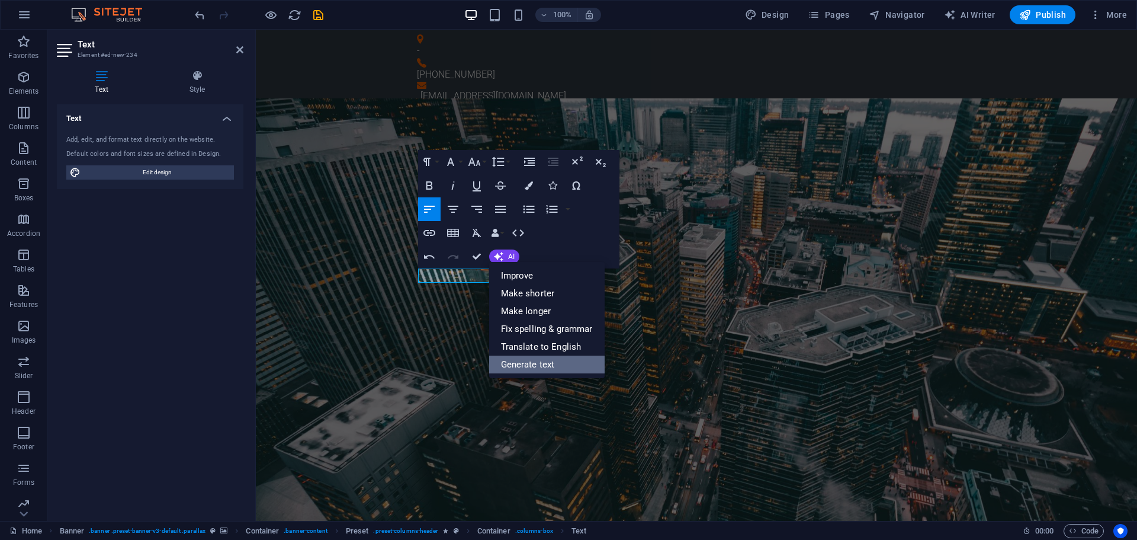
click at [537, 365] on link "Generate text" at bounding box center [547, 364] width 116 height 18
select select "English"
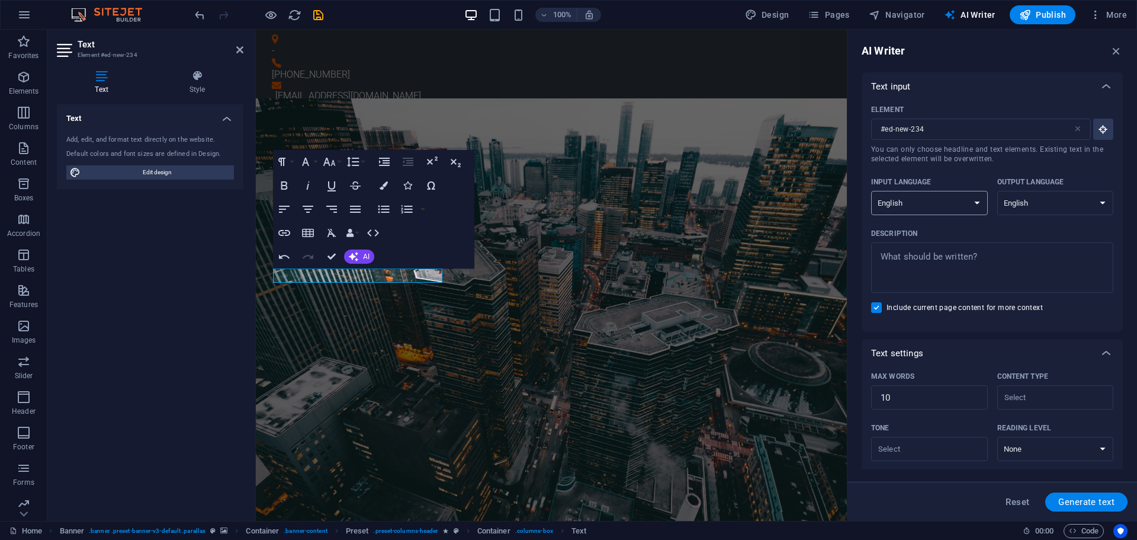
click at [931, 202] on select "Albanian Arabic Armenian Awadhi Azerbaijani Bashkir Basque Belarusian Bengali B…" at bounding box center [929, 203] width 117 height 24
select select "Indonesian"
click at [871, 191] on select "Albanian Arabic Armenian Awadhi Azerbaijani Bashkir Basque Belarusian Bengali B…" at bounding box center [929, 203] width 117 height 24
click at [1028, 204] on select "Albanian Arabic Armenian Awadhi Azerbaijani Bashkir Basque Belarusian Bengali B…" at bounding box center [1056, 203] width 117 height 24
select select "Indonesian"
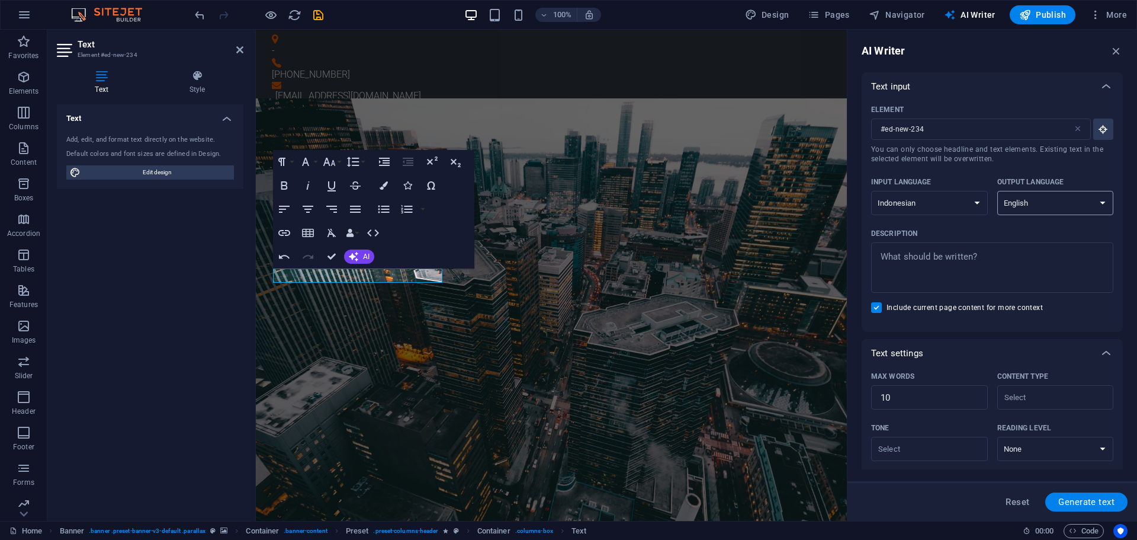
click at [998, 191] on select "Albanian Arabic Armenian Awadhi Azerbaijani Bashkir Basque Belarusian Bengali B…" at bounding box center [1056, 203] width 117 height 24
type textarea "x"
click at [916, 262] on textarea "Description x ​" at bounding box center [992, 267] width 230 height 39
type textarea "K"
type textarea "x"
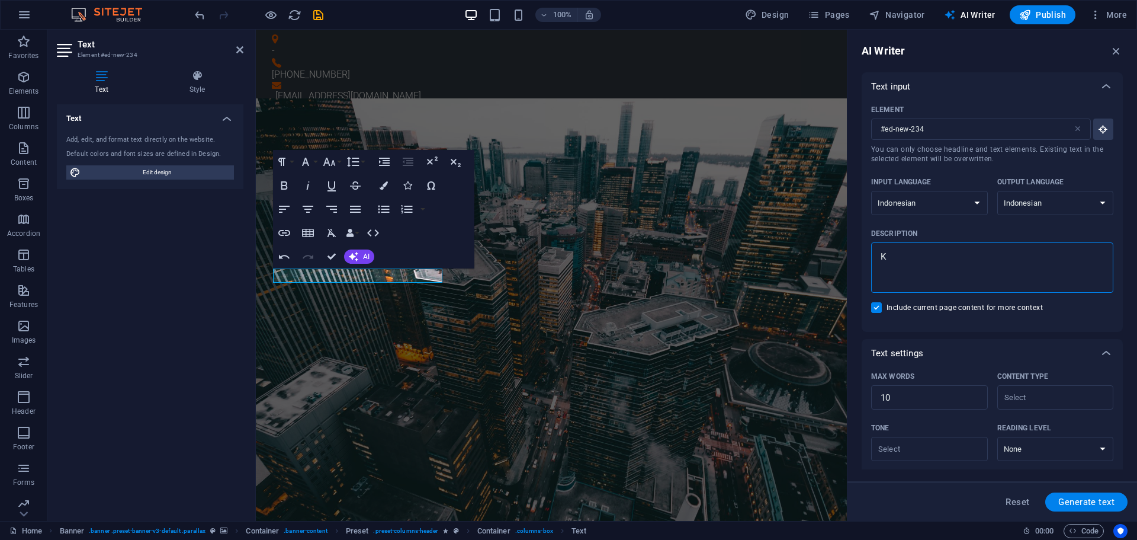
type textarea "Ka"
type textarea "x"
type textarea "Kam"
type textarea "x"
type textarea "Kami"
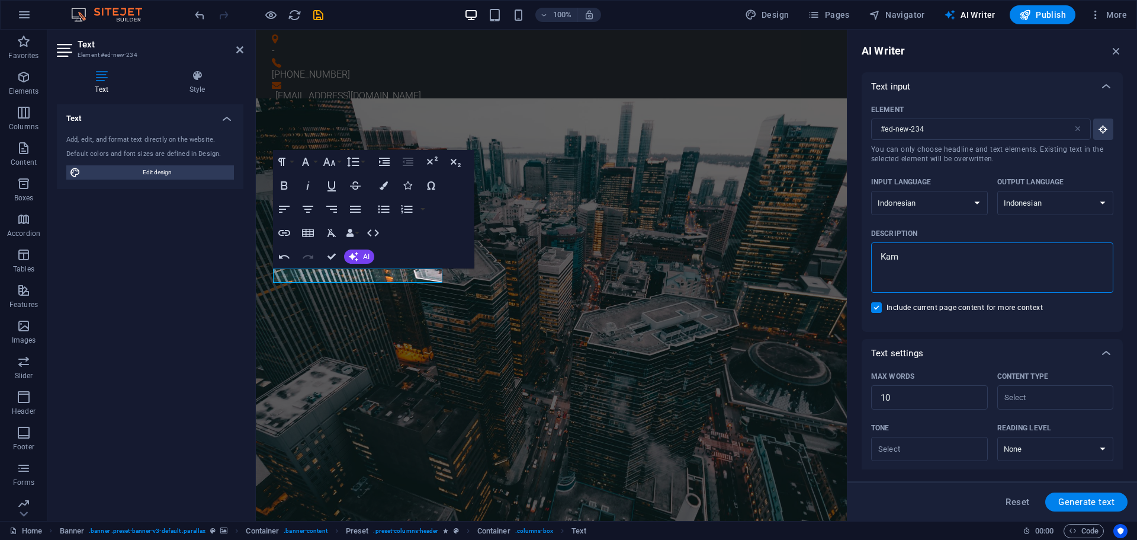
type textarea "x"
type textarea "Kami"
type textarea "x"
type textarea "Kami m"
type textarea "x"
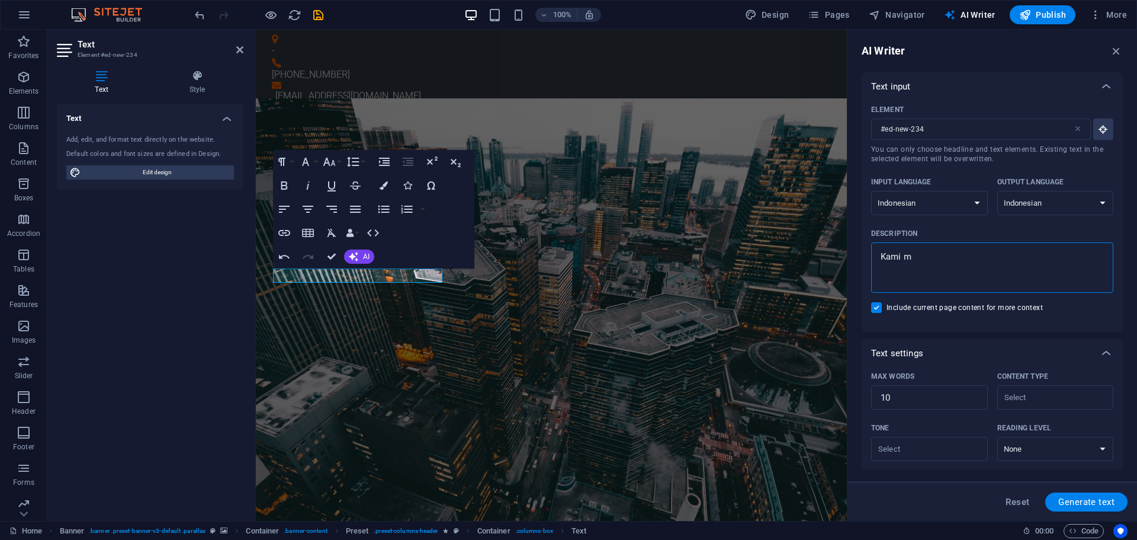
type textarea "Kami me"
type textarea "x"
type textarea "Kami mel"
type textarea "x"
type textarea "Kami mela"
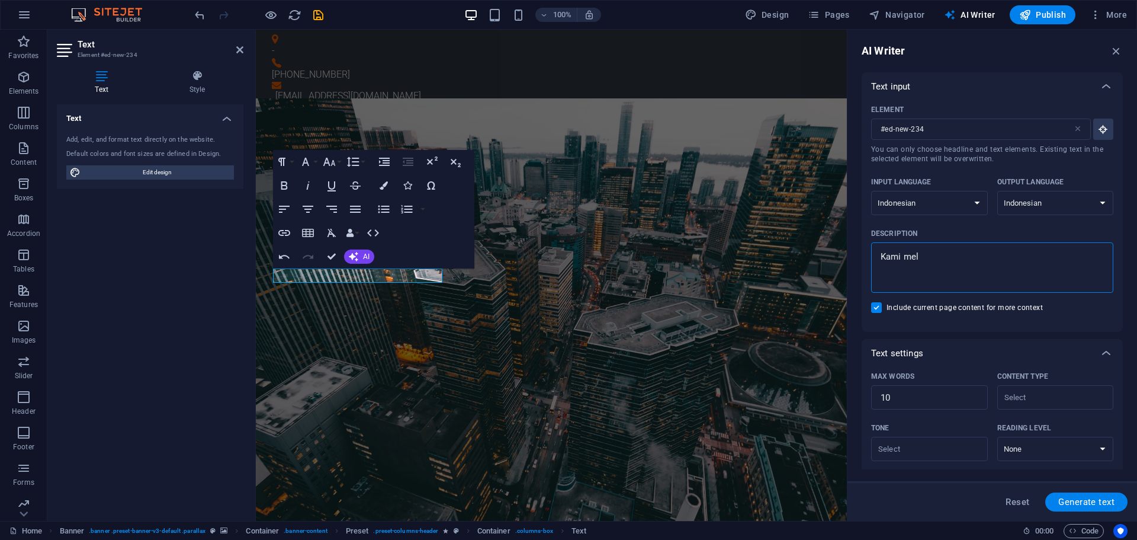
type textarea "x"
type textarea "Kami melay"
type textarea "x"
type textarea "Kami melaya"
type textarea "x"
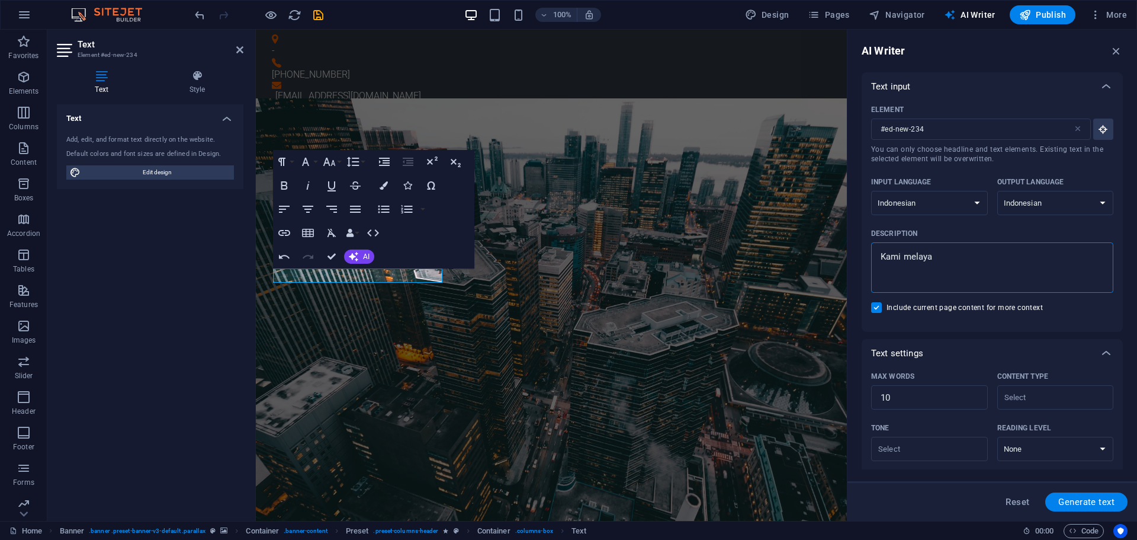
type textarea "Kami melayan"
type textarea "x"
type textarea "Kami melayani"
type textarea "x"
type textarea "Kami melayani"
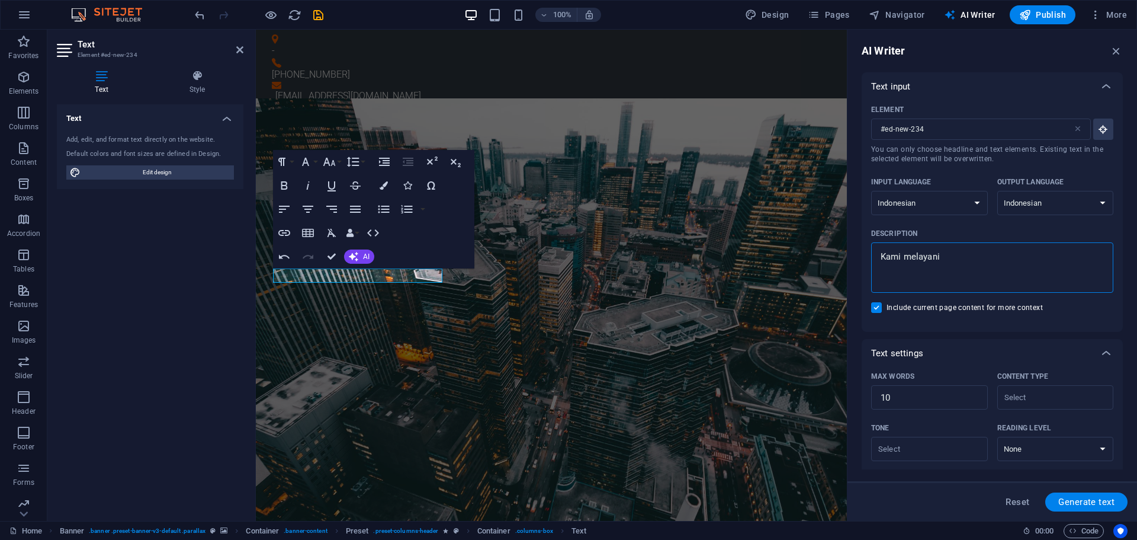
type textarea "x"
type textarea "Kami melayani j"
type textarea "x"
type textarea "Kami melayani ja"
type textarea "x"
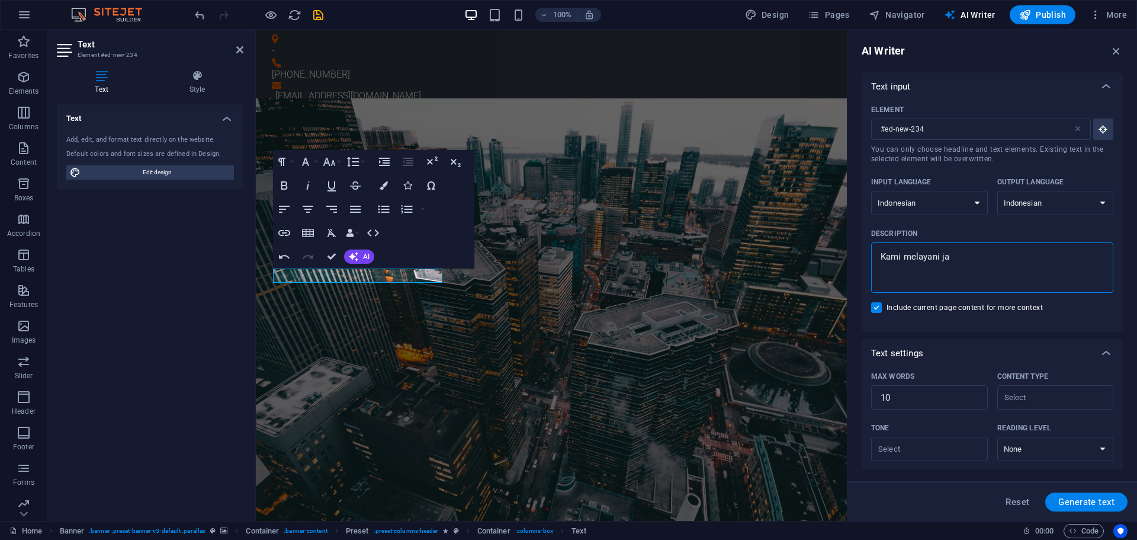
type textarea "Kami melayani jas"
type textarea "x"
type textarea "Kami melayani jasa"
type textarea "x"
type textarea "Kami melayani jasa"
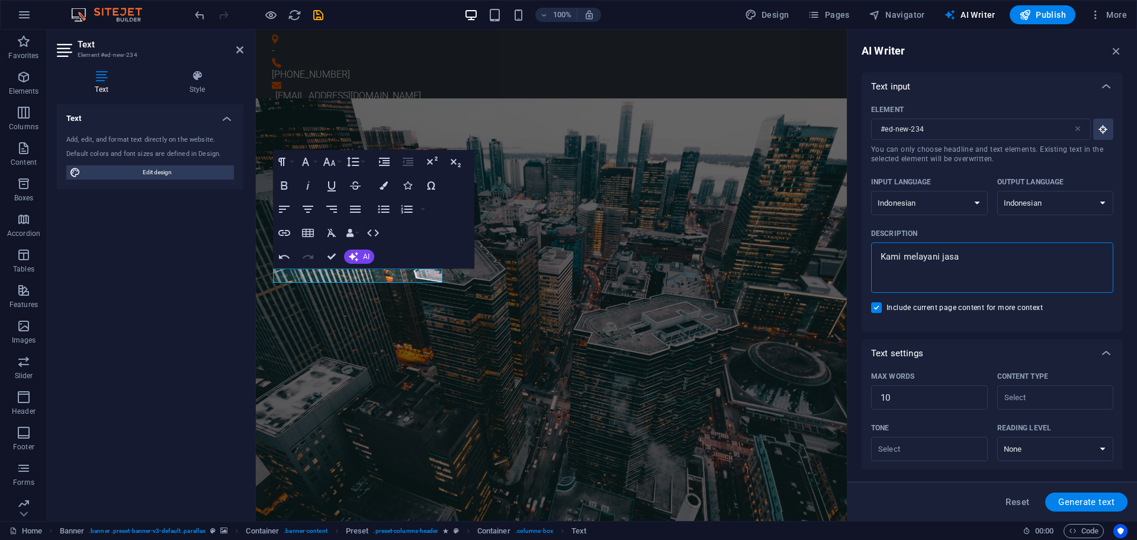
type textarea "x"
type textarea "Kami melayani jasa l"
type textarea "x"
type textarea "Kami melayani jasa la"
type textarea "x"
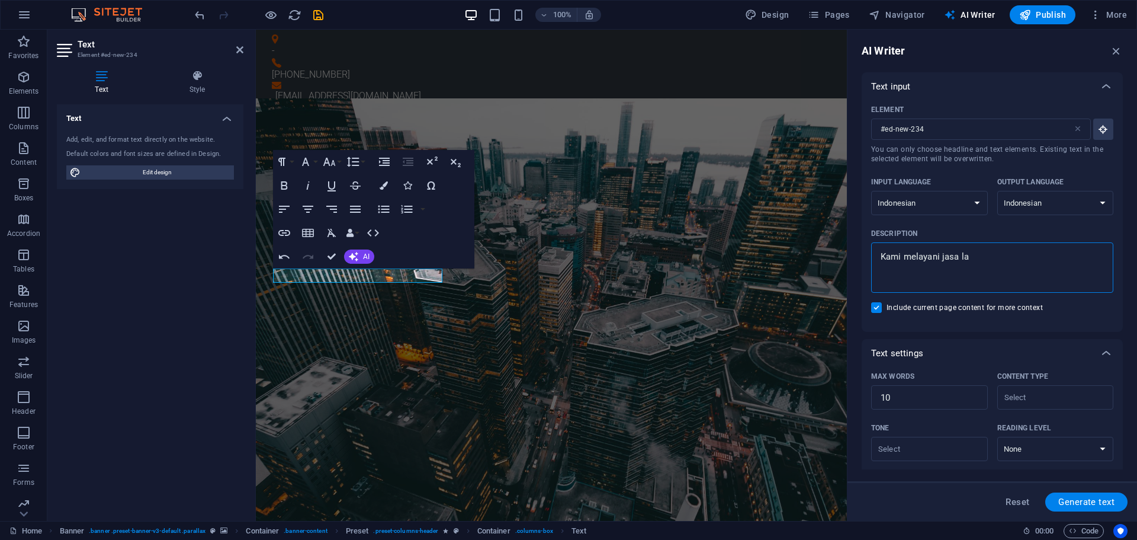
type textarea "Kami melayani jasa lay"
type textarea "x"
type textarea "Kami melayani jasa laya"
type textarea "x"
type textarea "Kami melayani jasa layan"
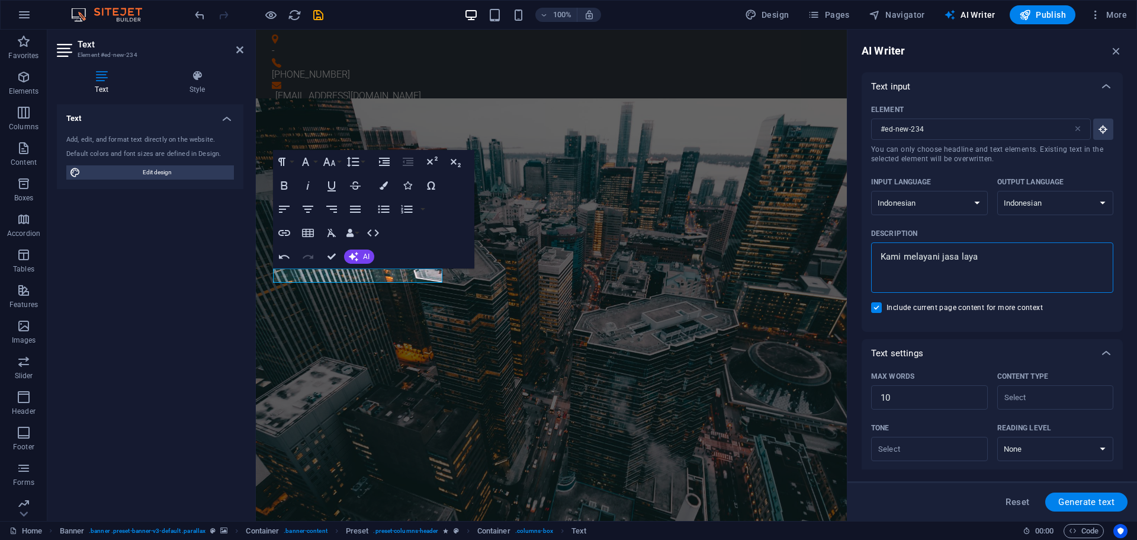
type textarea "x"
type textarea "Kami melayani jasa layana"
type textarea "x"
type textarea "Kami melayani jasa layanan"
type textarea "x"
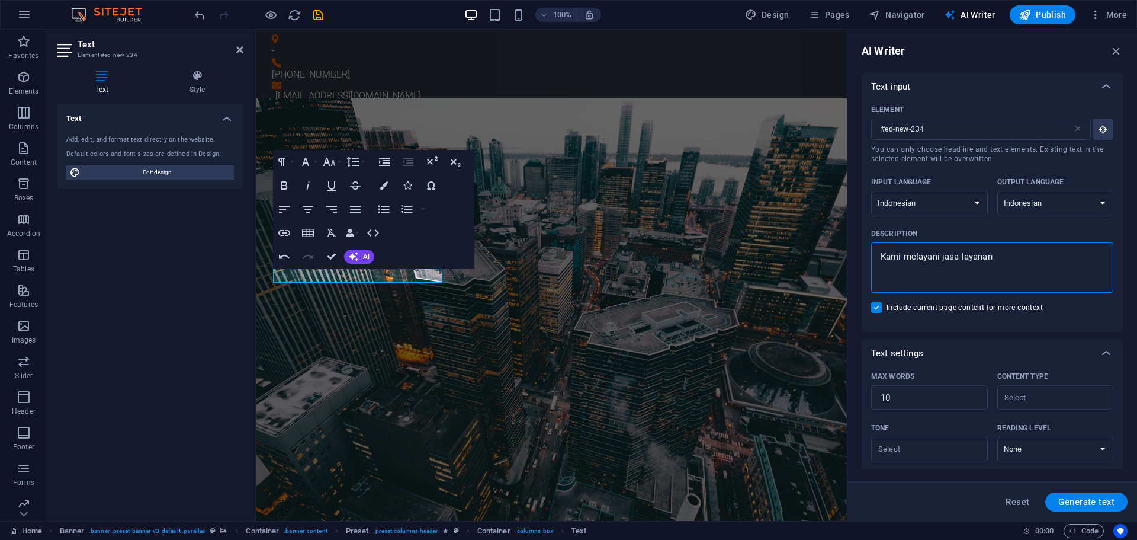
type textarea "Kami melayani jasa layanan"
type textarea "x"
type textarea "Kami melayani jasa layanan H"
type textarea "x"
type textarea "Kami melayani jasa layanan Ha"
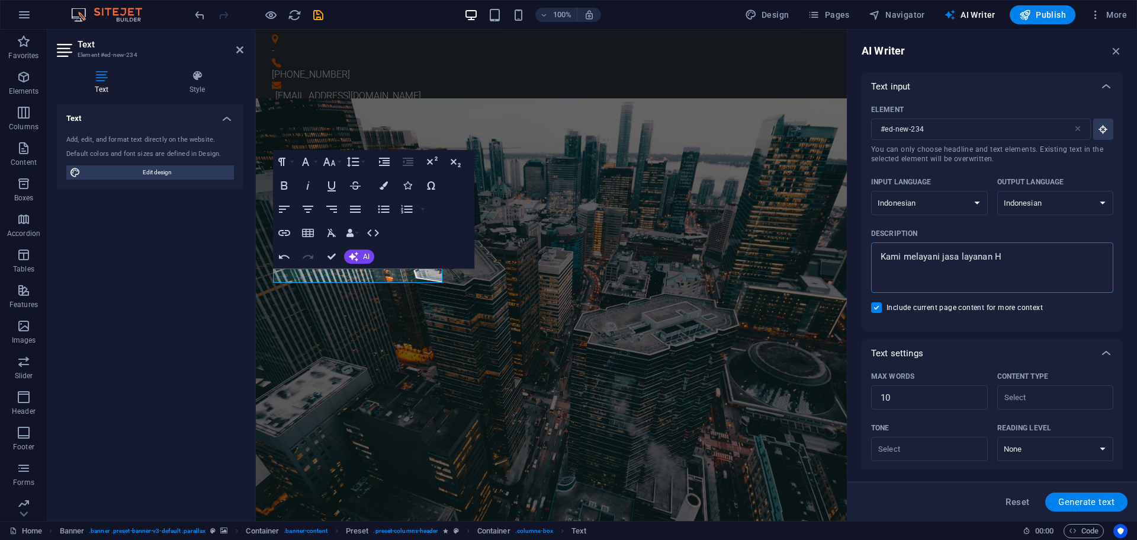
type textarea "x"
type textarea "Kami melayani jasa layanan Har"
type textarea "x"
type textarea "Kami melayani jasa layanan Hard"
type textarea "x"
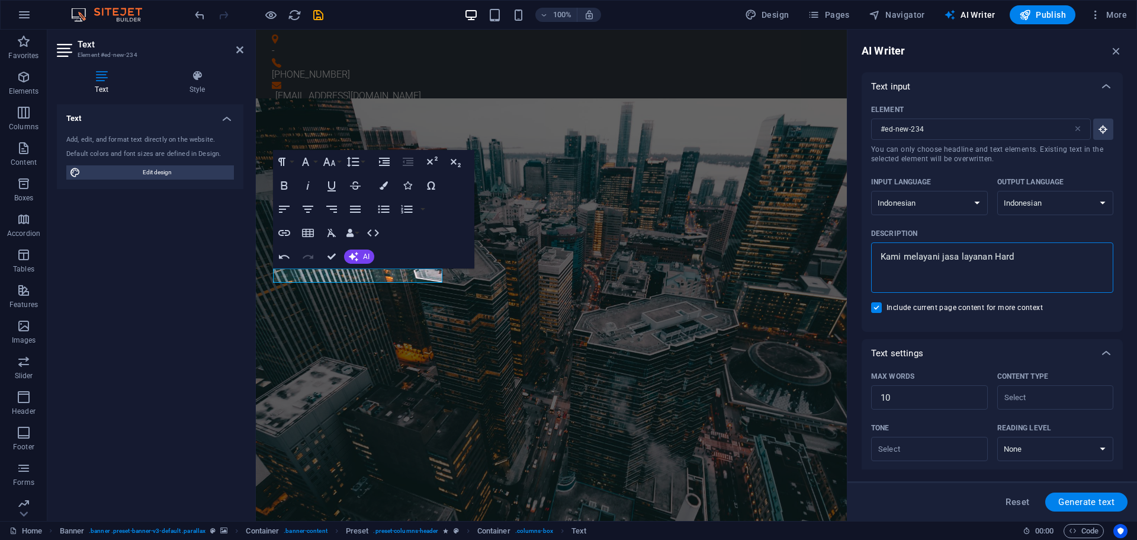
type textarea "Kami melayani jasa layanan Hardw"
type textarea "x"
type textarea "Kami melayani jasa layanan Hardwa"
type textarea "x"
type textarea "Kami melayani jasa layanan Hardwar"
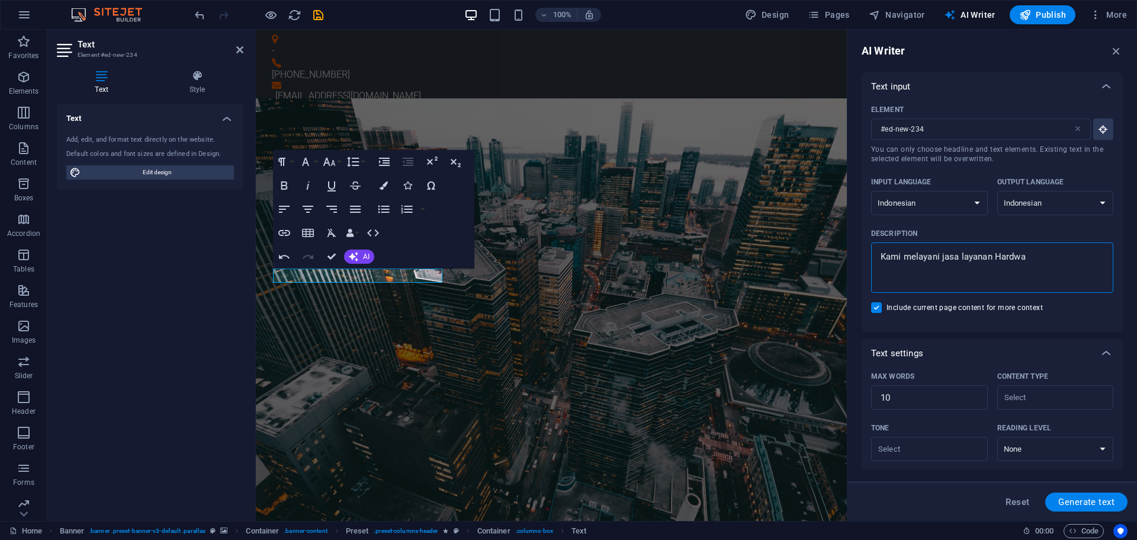
type textarea "x"
type textarea "Kami melayani jasa layanan Hardware"
type textarea "x"
type textarea "Kami melayani jasa layanan Hardware"
drag, startPoint x: 1131, startPoint y: 430, endPoint x: 841, endPoint y: 402, distance: 291.0
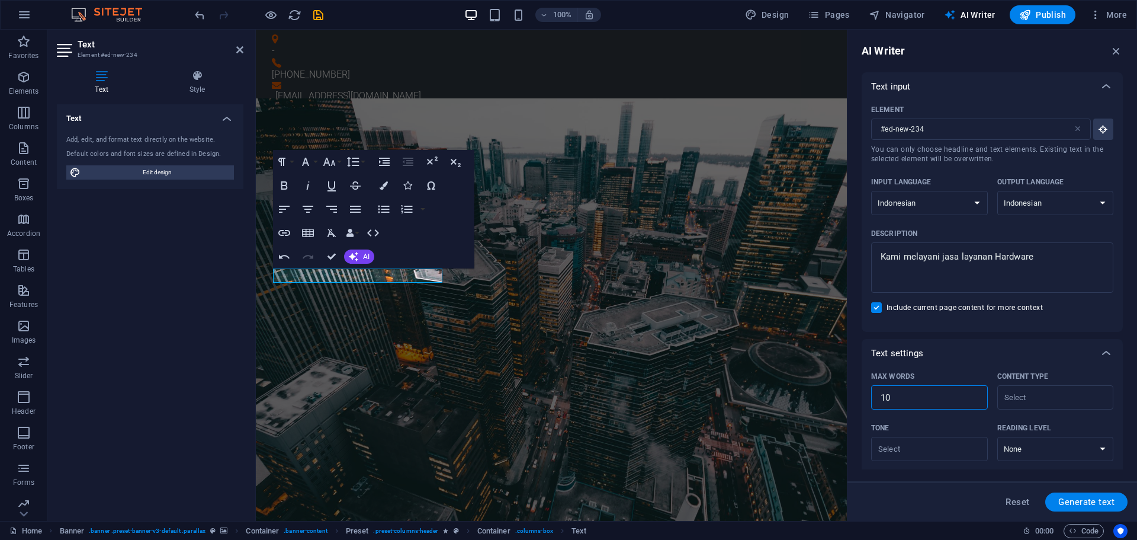
type textarea "x"
type input "3"
type textarea "x"
type input "36"
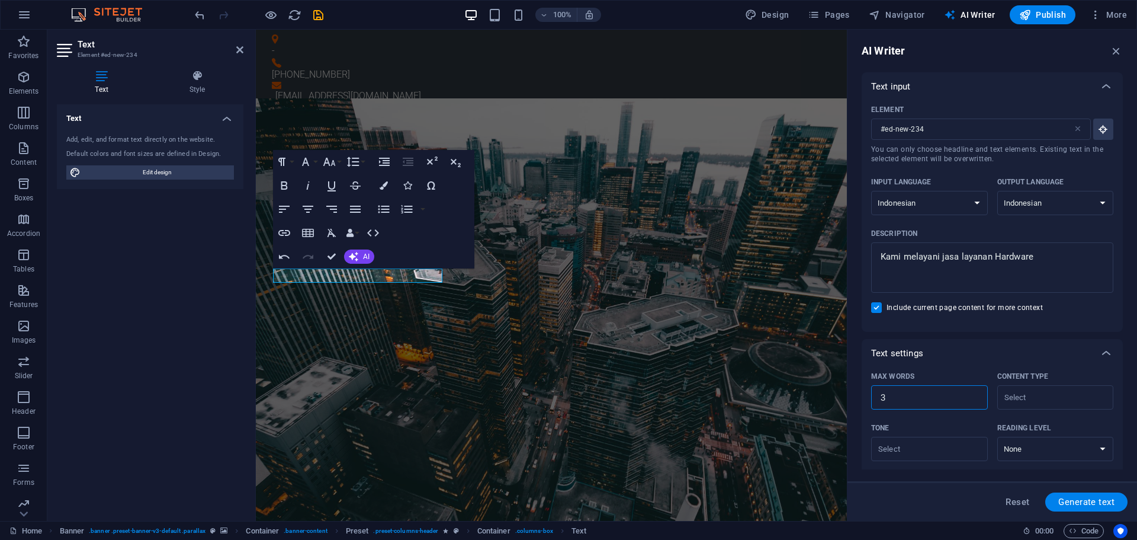
type textarea "x"
type input "36"
click at [1083, 499] on span "Generate text" at bounding box center [1087, 501] width 56 height 9
type textarea "x"
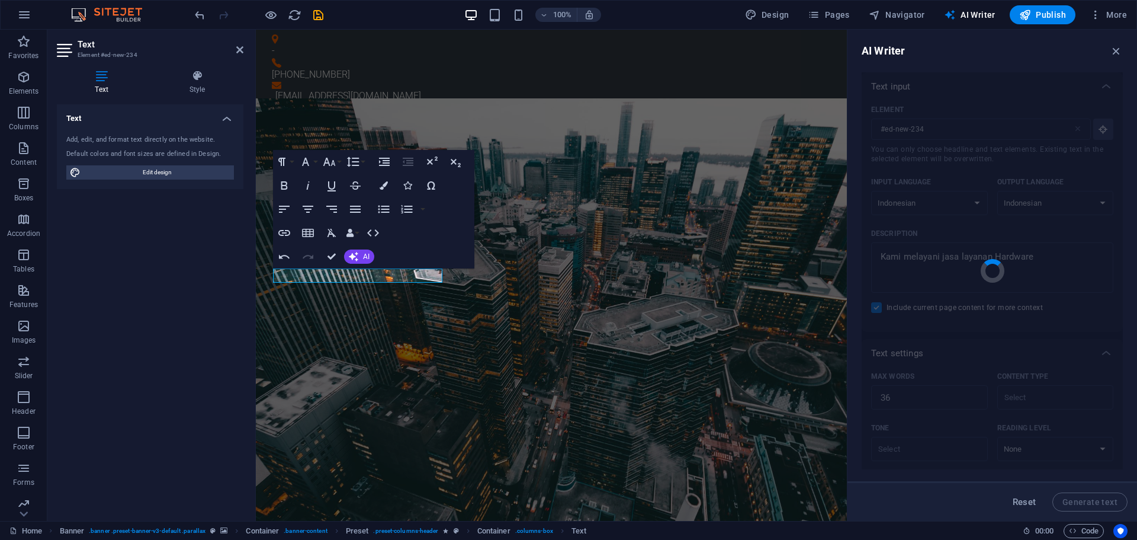
type textarea "x"
type textarea "Kami menyediakan layanan hardware profesional, termasuk dukungan jaringan dan k…"
type textarea "x"
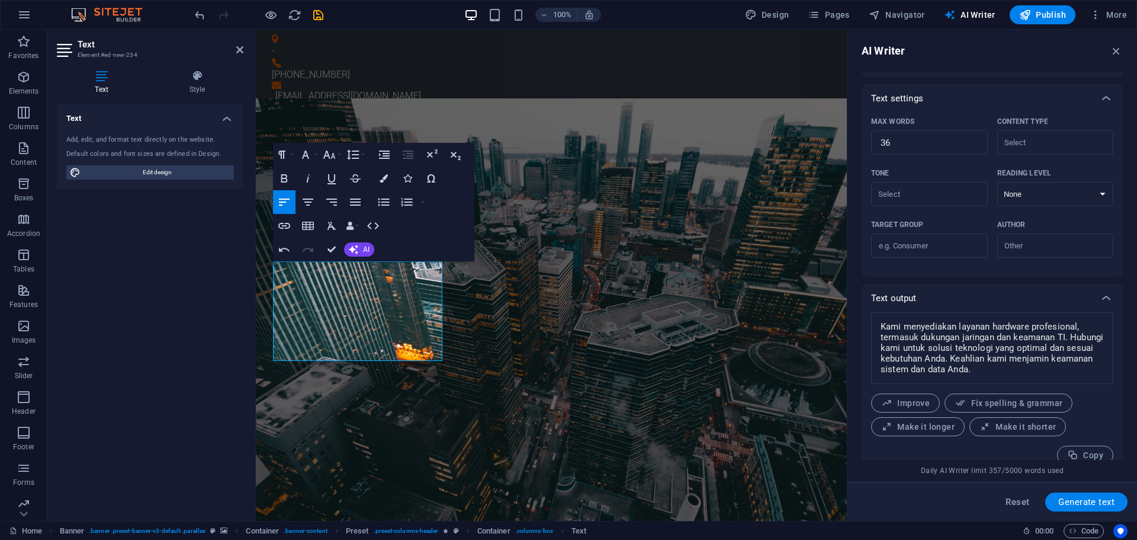
scroll to position [269, 0]
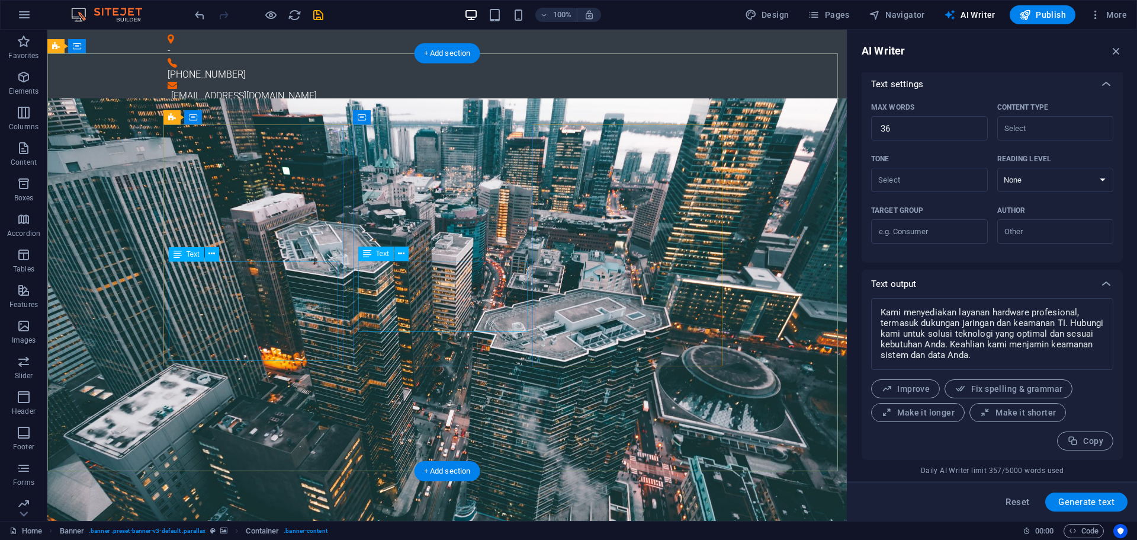
click at [403, 251] on icon at bounding box center [401, 254] width 7 height 12
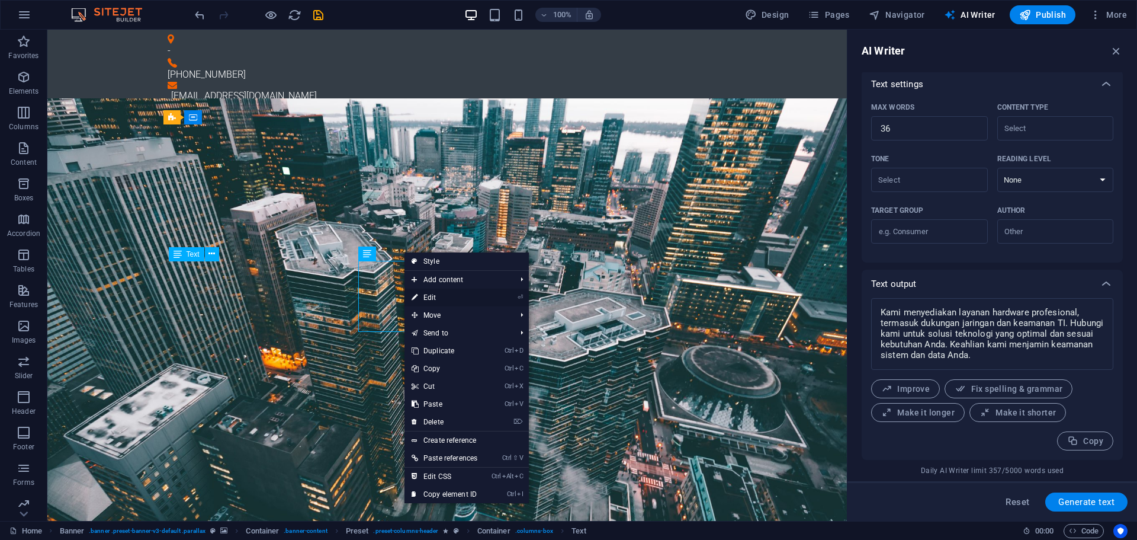
click at [435, 293] on link "⏎ Edit" at bounding box center [445, 297] width 80 height 18
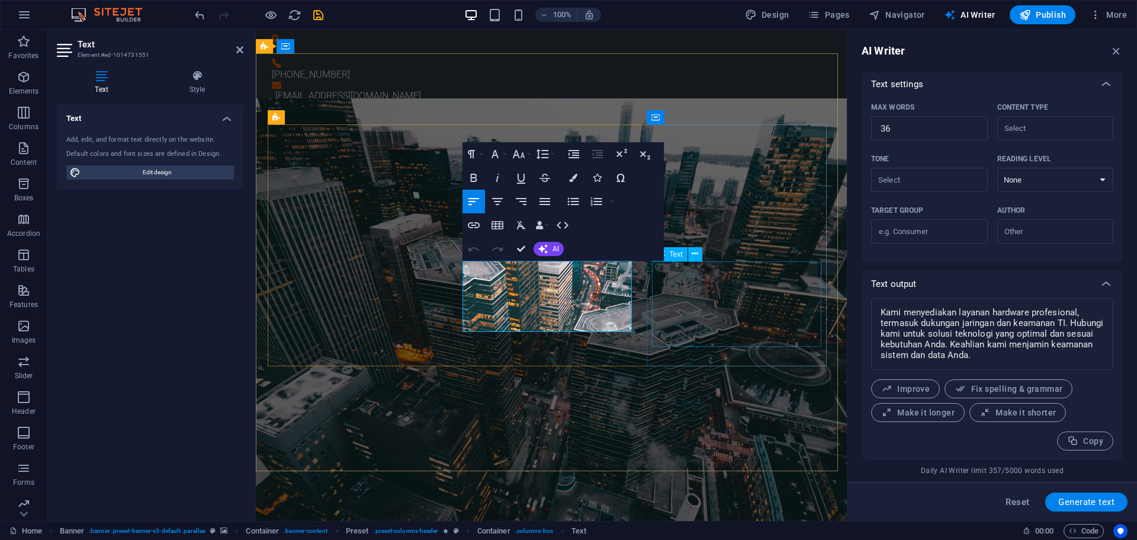
type input "#ed-1014731551"
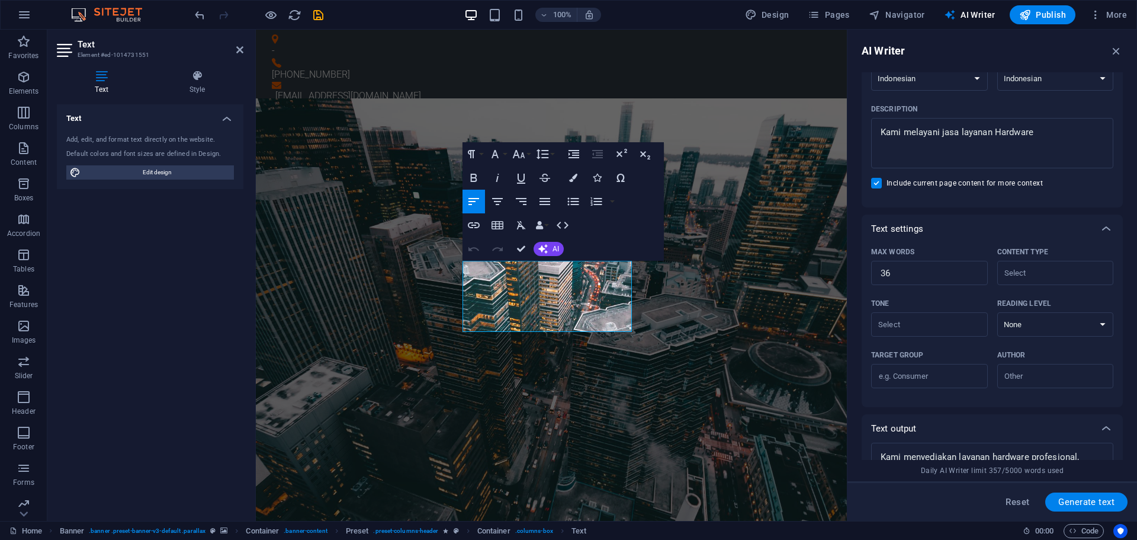
scroll to position [111, 0]
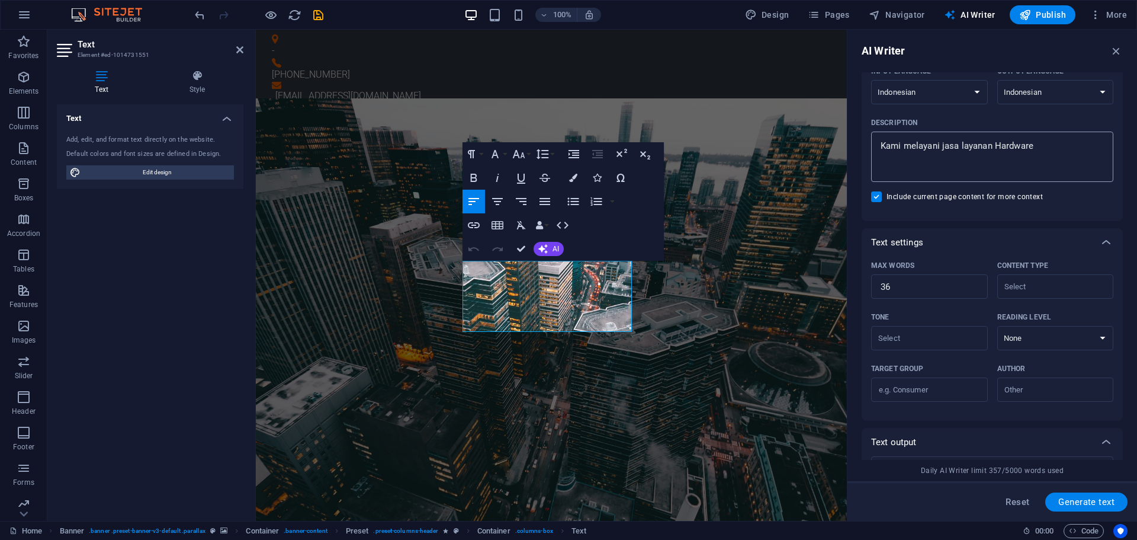
type textarea "x"
drag, startPoint x: 993, startPoint y: 148, endPoint x: 1061, endPoint y: 150, distance: 67.6
click at [1061, 150] on textarea "Kami melayani jasa layanan Hardware" at bounding box center [992, 156] width 230 height 39
type textarea "Kami melayani jasa layanan"
type textarea "x"
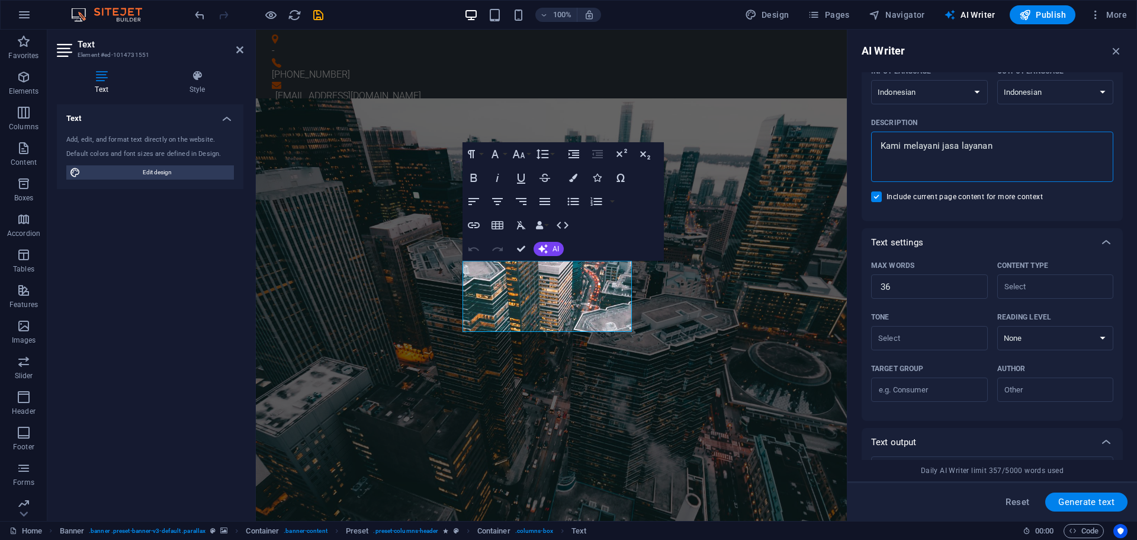
type textarea "Kami melayani jasa layanan"
type textarea "x"
type textarea "Kami melayani jasa layanan N"
type textarea "x"
type textarea "Kami melayani jasa layanan Ne"
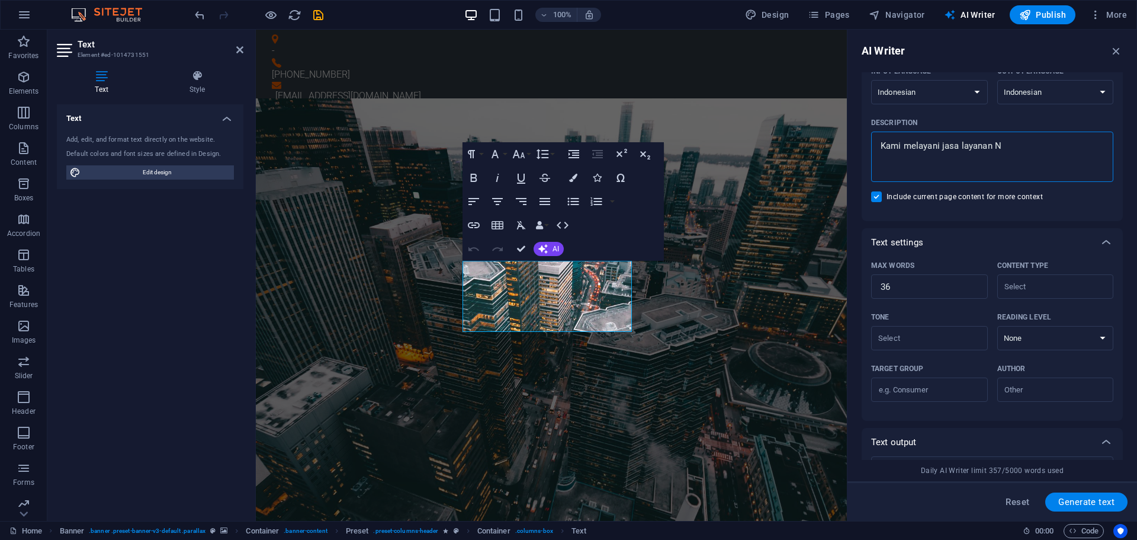
type textarea "x"
type textarea "Kami melayani jasa layanan Net"
type textarea "x"
type textarea "Kami melayani jasa layanan Netw"
type textarea "x"
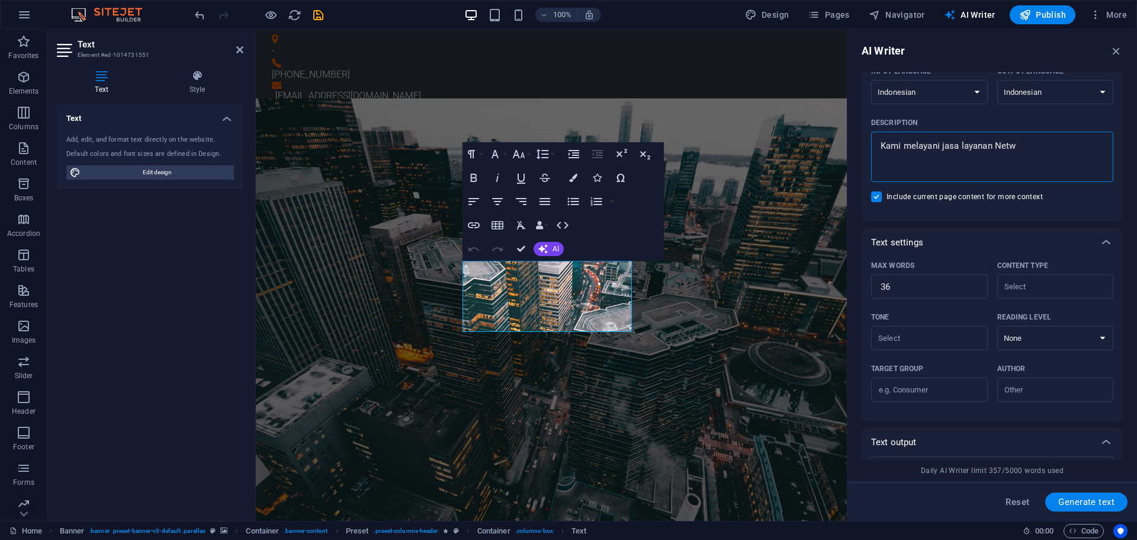
type textarea "Kami melayani jasa layanan Netwo"
type textarea "x"
type textarea "Kami melayani jasa layanan Networ"
type textarea "x"
type textarea "Kami melayani jasa layanan Network"
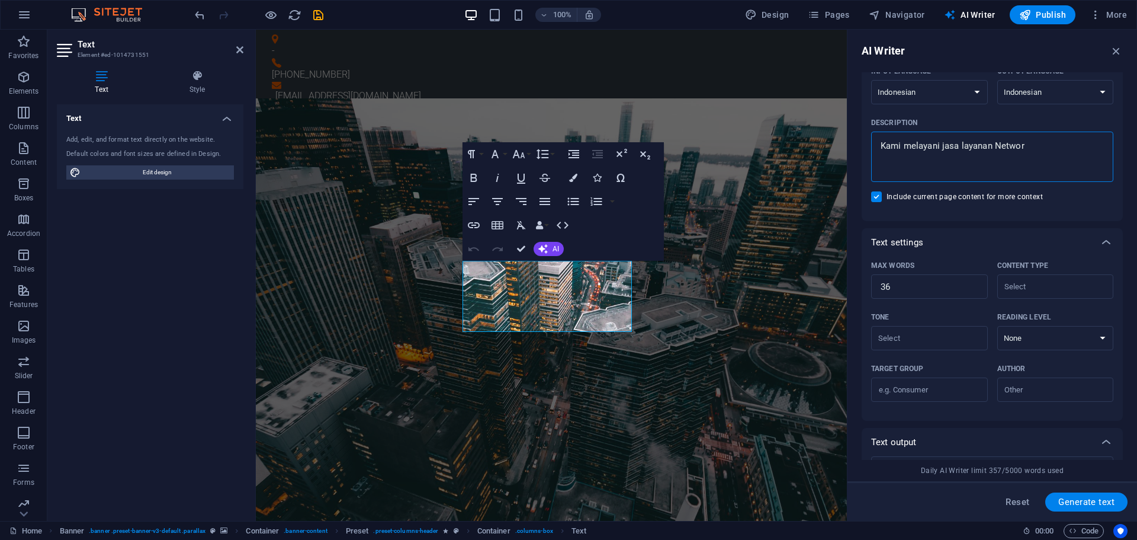
type textarea "x"
type textarea "Kami melayani jasa layanan Networki"
type textarea "x"
type textarea "Kami melayani jasa layanan Networkin"
type textarea "x"
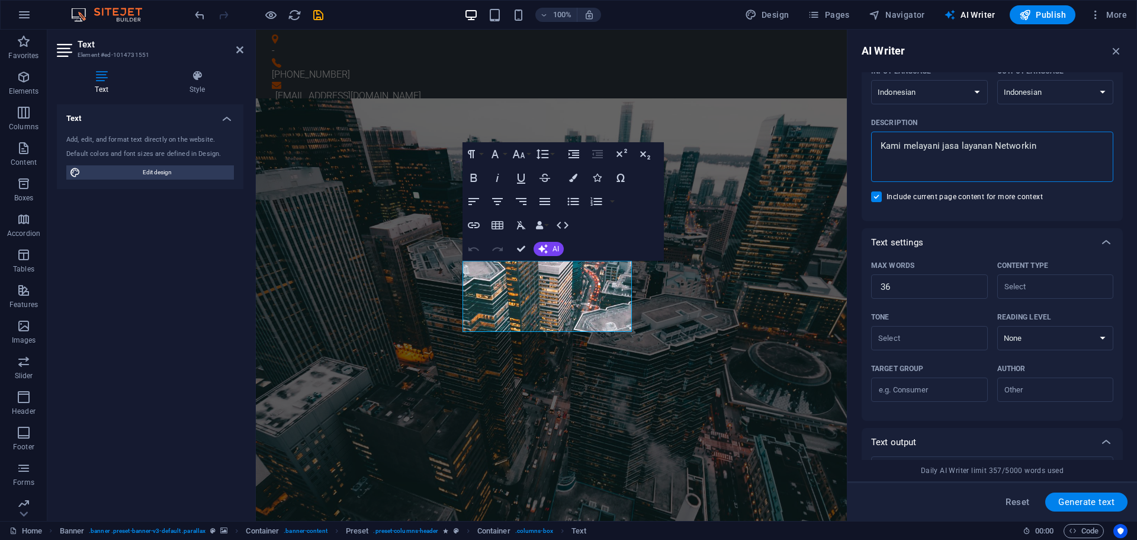
type textarea "Kami melayani jasa layanan Networking"
type textarea "x"
type textarea "Kami melayani jasa layanan Networking"
click at [1104, 506] on span "Generate text" at bounding box center [1087, 501] width 56 height 9
type textarea "x"
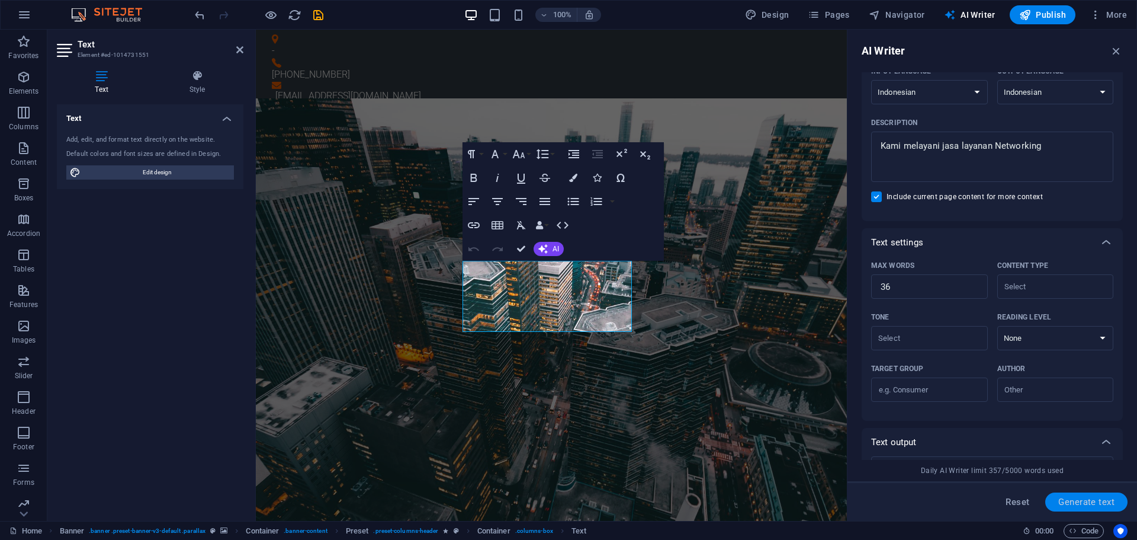
type textarea "x"
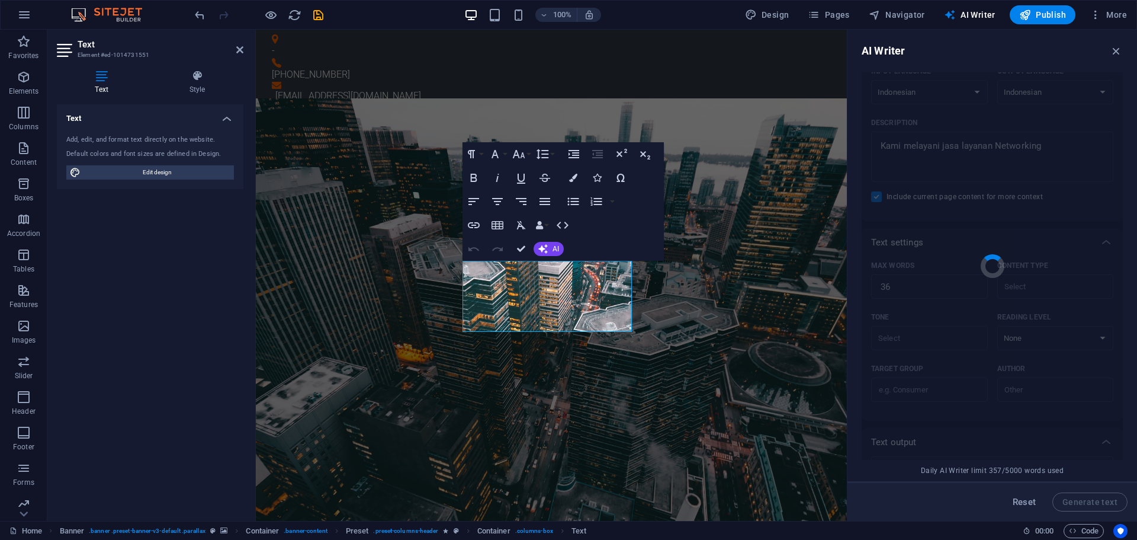
type textarea "x"
type textarea "Kami menyediakan layanan jaringan profesional dan keamanan TI, siap membantu me…"
type textarea "x"
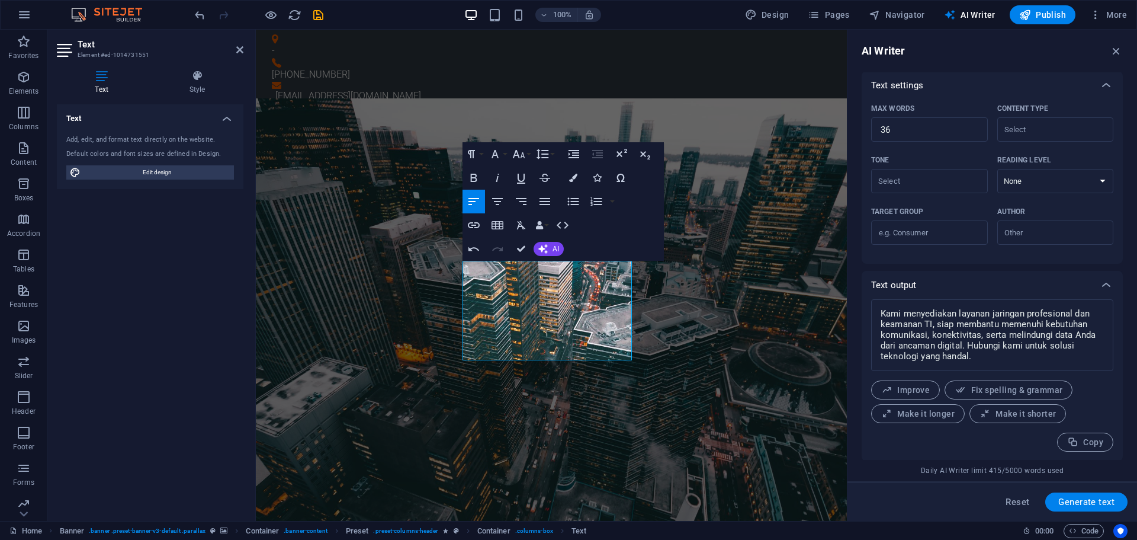
scroll to position [269, 0]
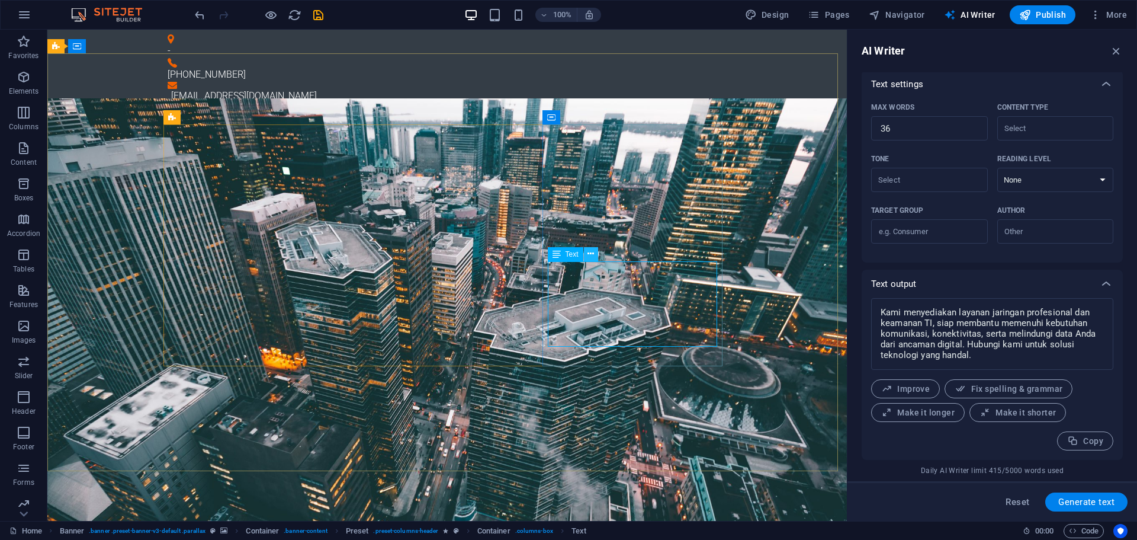
click at [591, 254] on icon at bounding box center [591, 254] width 7 height 12
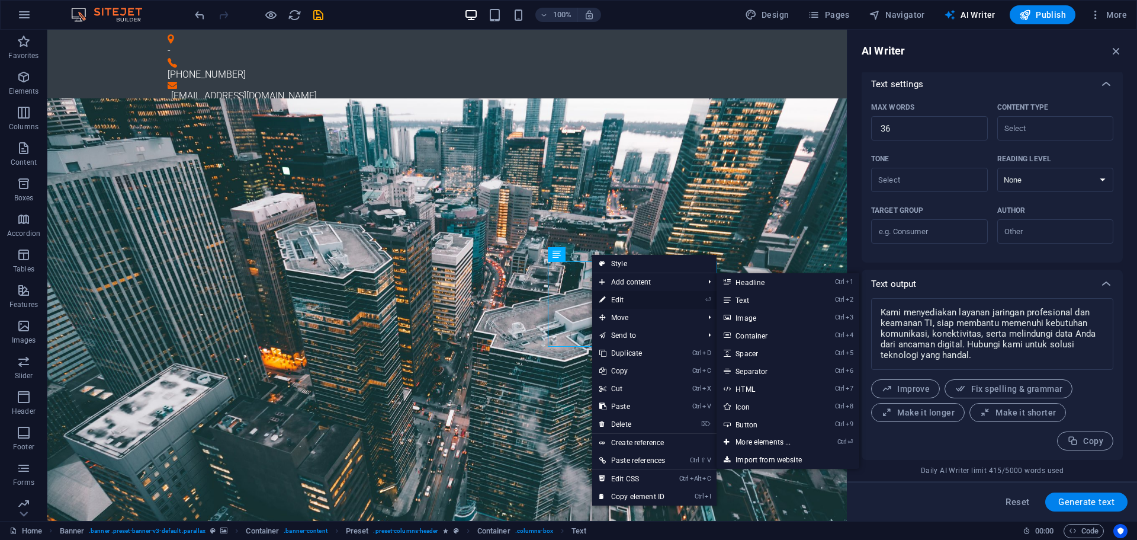
click at [630, 299] on link "⏎ Edit" at bounding box center [632, 300] width 80 height 18
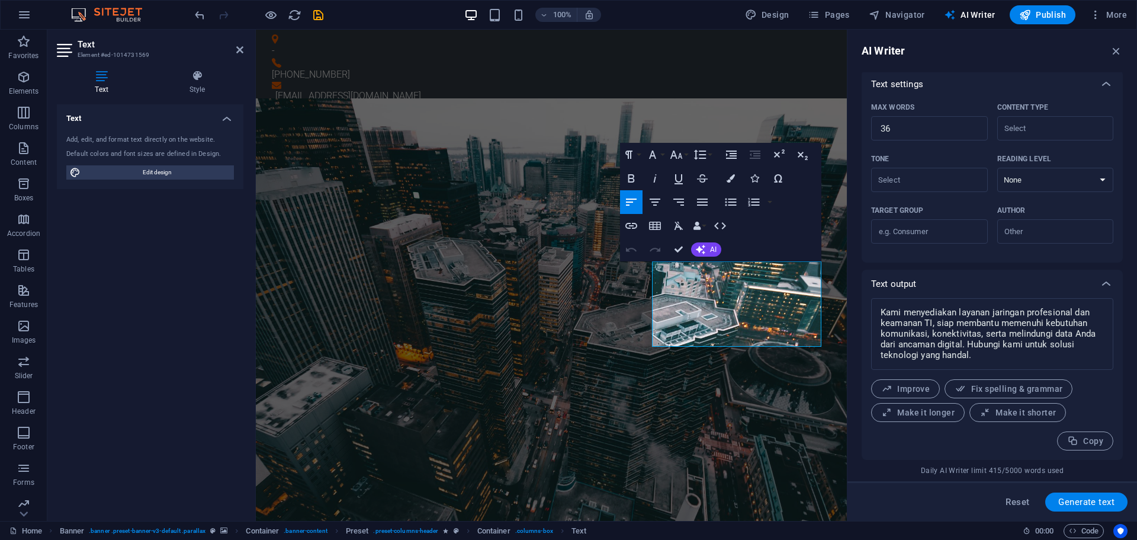
type input "#ed-1014731569"
type textarea "x"
drag, startPoint x: 1001, startPoint y: 353, endPoint x: 880, endPoint y: 306, distance: 130.4
click at [880, 306] on textarea "Kami menyediakan layanan jaringan profesional dan keamanan TI, siap membantu me…" at bounding box center [992, 334] width 230 height 60
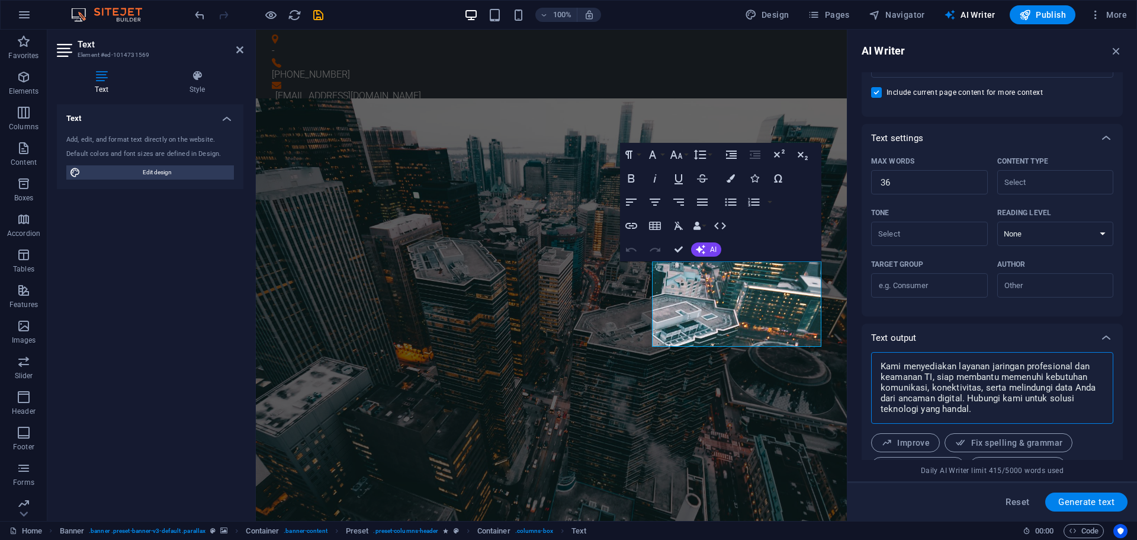
scroll to position [111, 0]
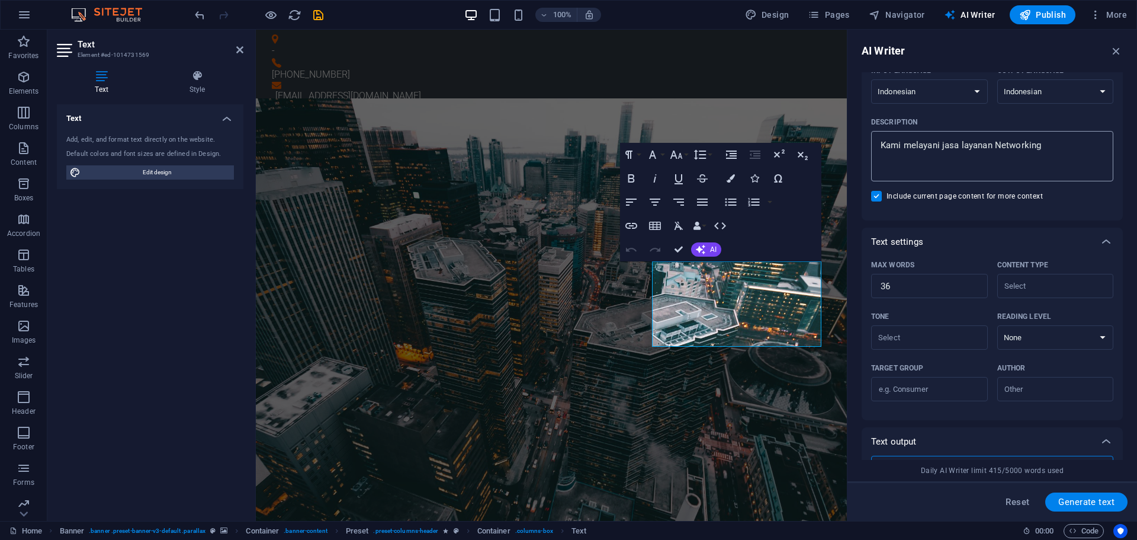
type textarea "x"
click at [1057, 142] on textarea "Kami melayani jasa layanan Networking" at bounding box center [992, 156] width 230 height 39
type textarea "Kami melayani jasa layanan Networkin"
type textarea "x"
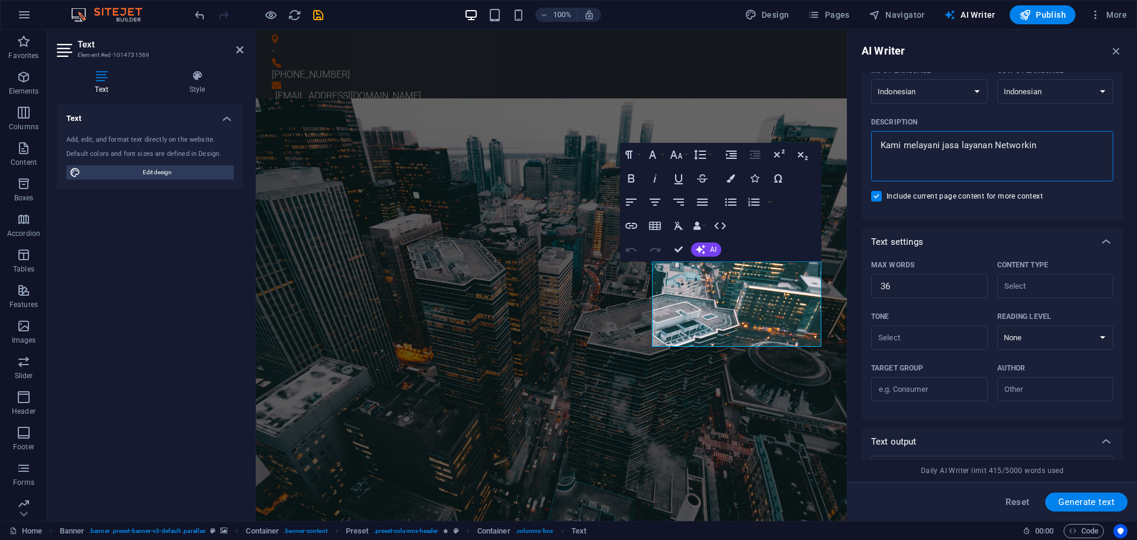
type textarea "Kami melayani jasa layanan Networki"
type textarea "x"
type textarea "Kami melayani jasa layanan Network"
type textarea "x"
type textarea "Kami melayani jasa layanan Networ"
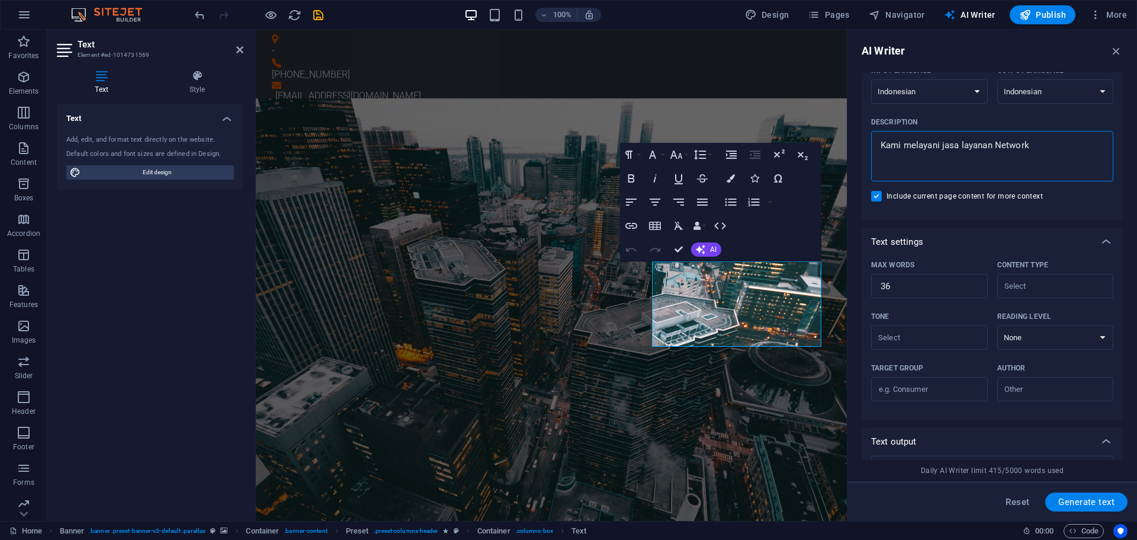
type textarea "x"
type textarea "Kami melayani jasa layanan Netwo"
type textarea "x"
type textarea "Kami melayani jasa layanan Netw"
type textarea "x"
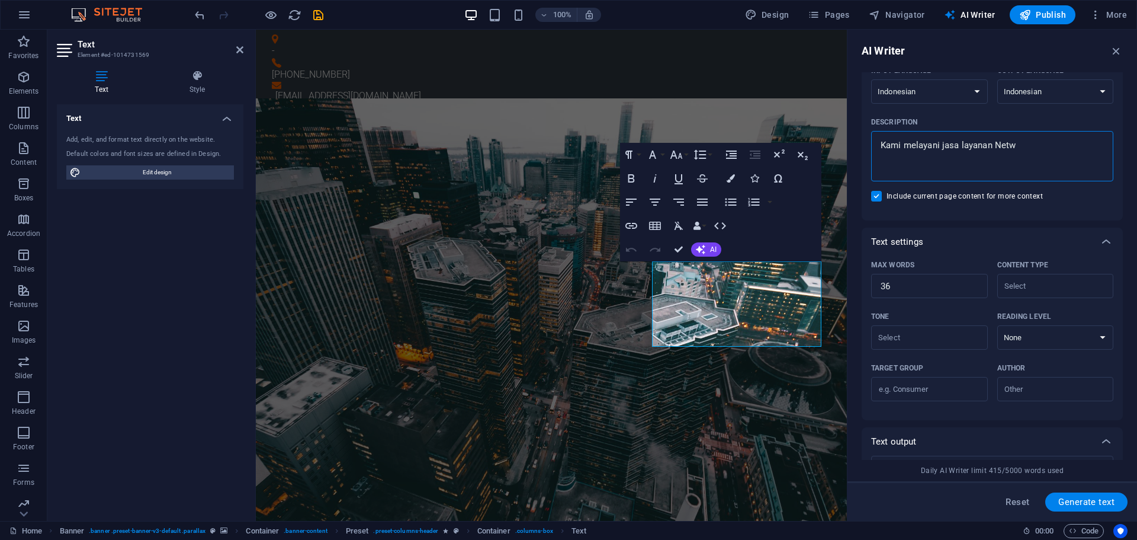
type textarea "Kami melayani jasa layanan Net"
type textarea "x"
type textarea "Kami melayani jasa layanan Ne"
type textarea "x"
type textarea "Kami melayani jasa layanan N"
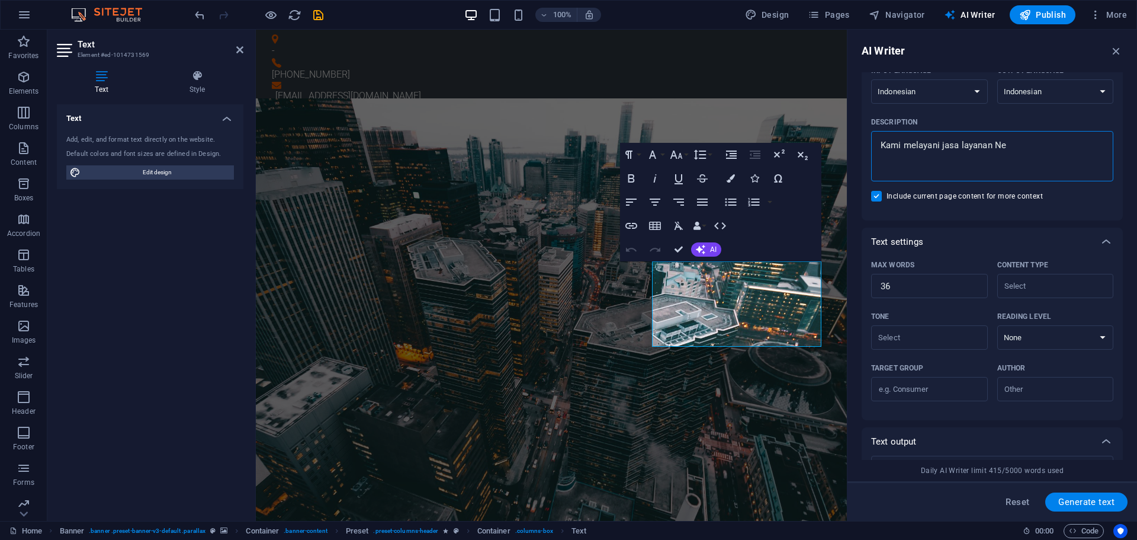
type textarea "x"
type textarea "Kami melayani jasa layanan"
type textarea "x"
type textarea "Kami melayani jasa layanan I"
type textarea "x"
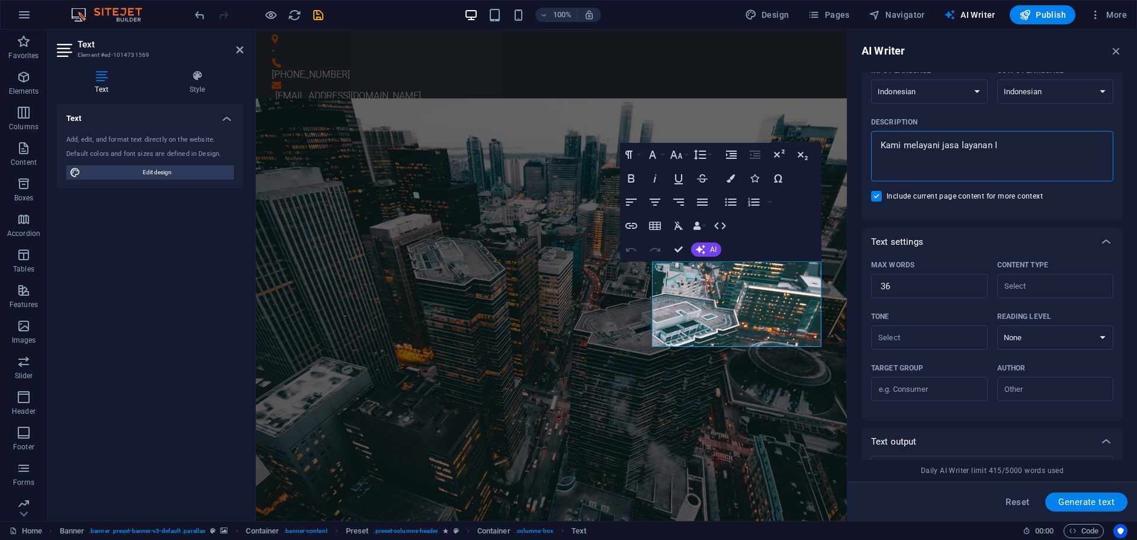
type textarea "Kami melayani jasa layanan IT"
type textarea "x"
type textarea "Kami melayani jasa layanan IT"
type textarea "x"
type textarea "Kami melayani jasa layanan IT S"
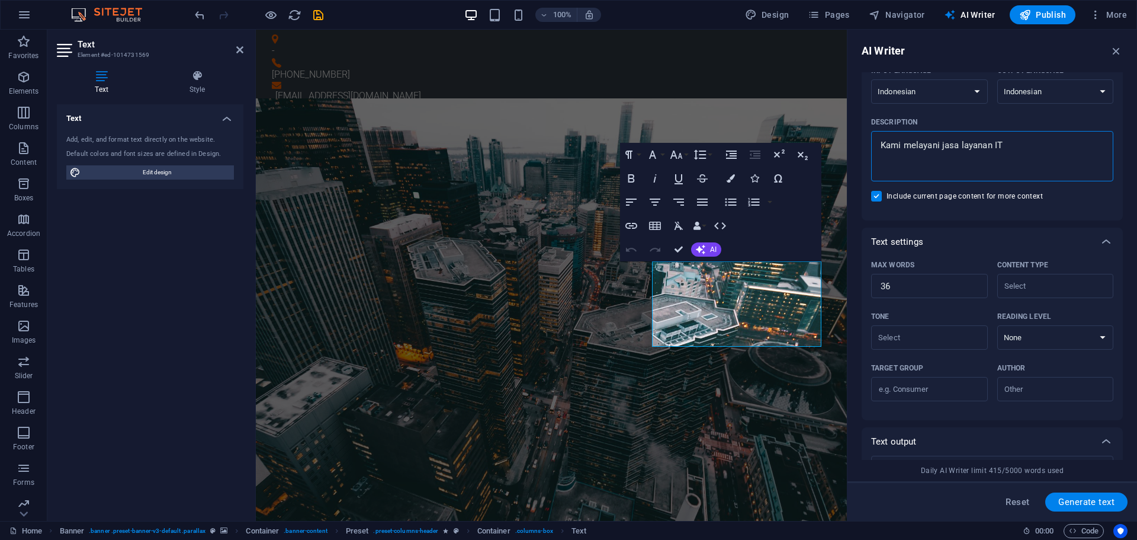
type textarea "x"
type textarea "Kami melayani jasa layanan IT Se"
type textarea "x"
type textarea "Kami melayani jasa layanan IT Sec"
type textarea "x"
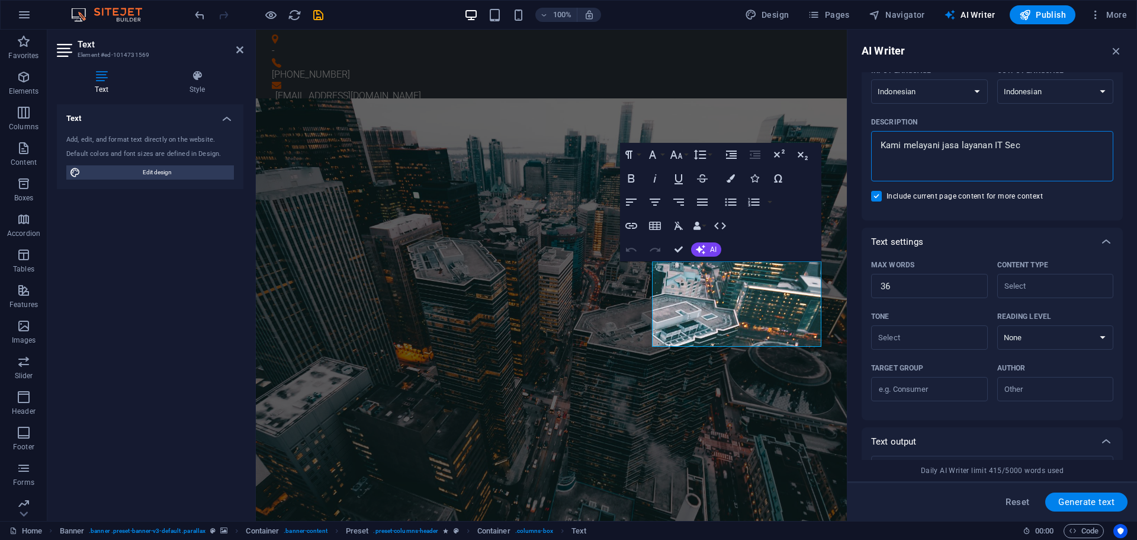
type textarea "Kami melayani jasa layanan IT Secu"
type textarea "x"
type textarea "Kami melayani jasa layanan IT Secur"
type textarea "x"
type textarea "Kami melayani jasa layanan IT Securi"
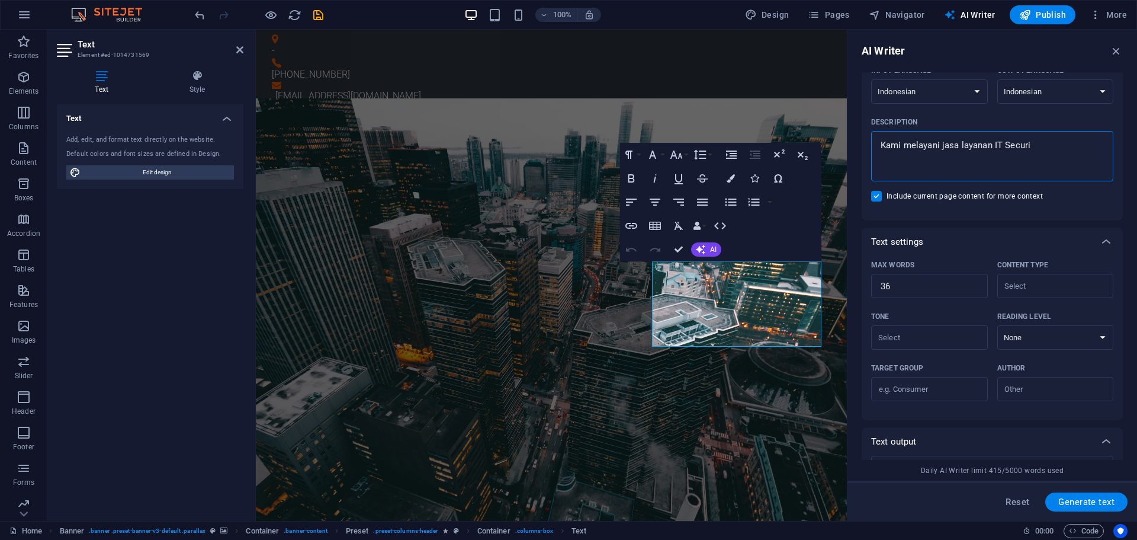
type textarea "x"
type textarea "Kami melayani jasa layanan IT Securit"
type textarea "x"
type textarea "Kami melayani jasa layanan IT Security"
type textarea "x"
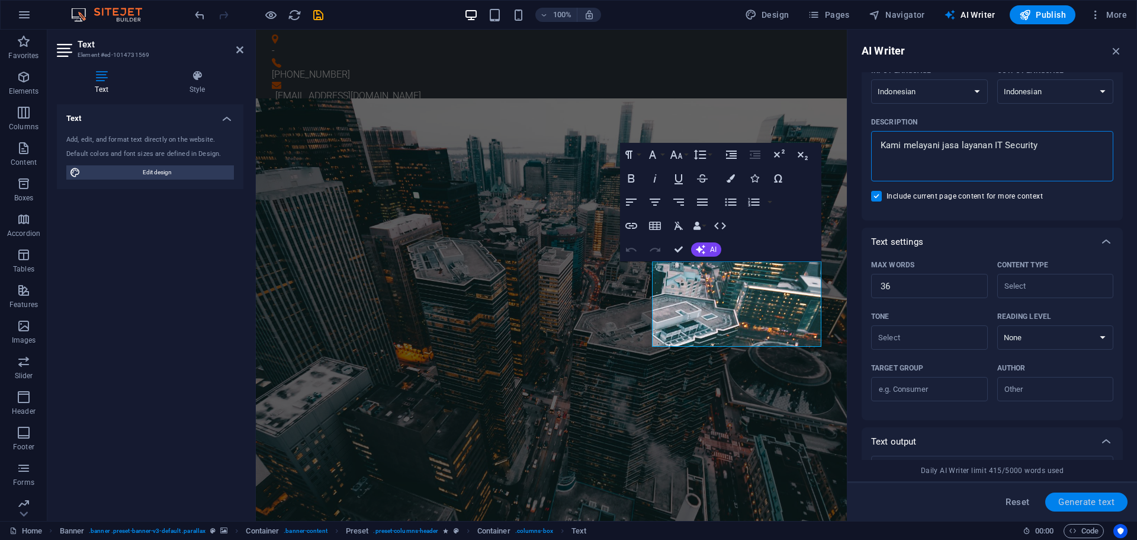
type textarea "Kami melayani jasa layanan IT Security"
drag, startPoint x: 1076, startPoint y: 506, endPoint x: 1068, endPoint y: 503, distance: 8.8
click at [1076, 505] on span "Generate text" at bounding box center [1087, 501] width 56 height 9
type textarea "x"
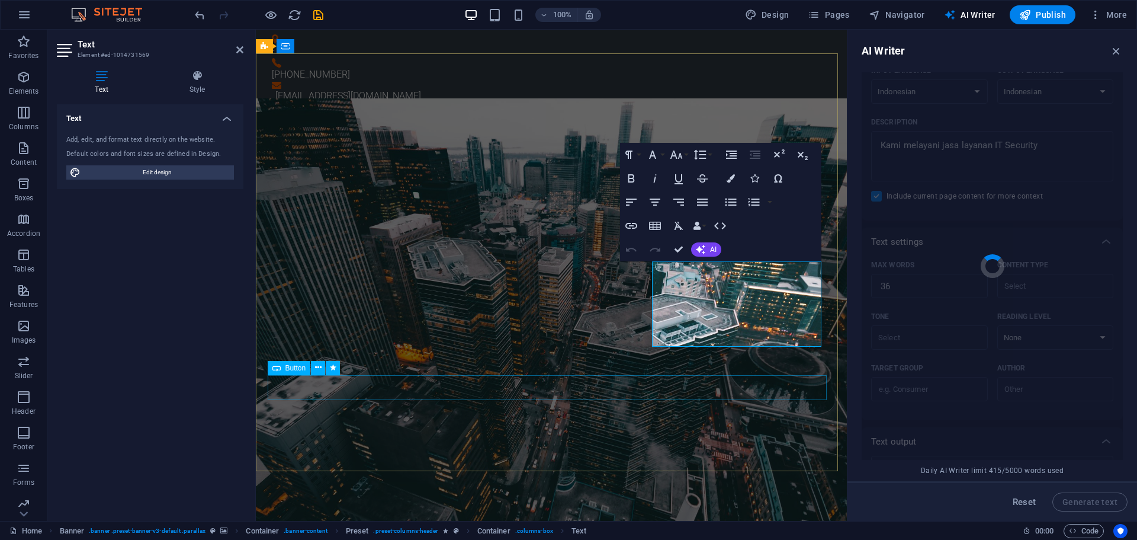
type textarea "x"
type textarea "Kami menyediakan layanan keamanan TI yang handal untuk melindungi data dan sist…"
type textarea "x"
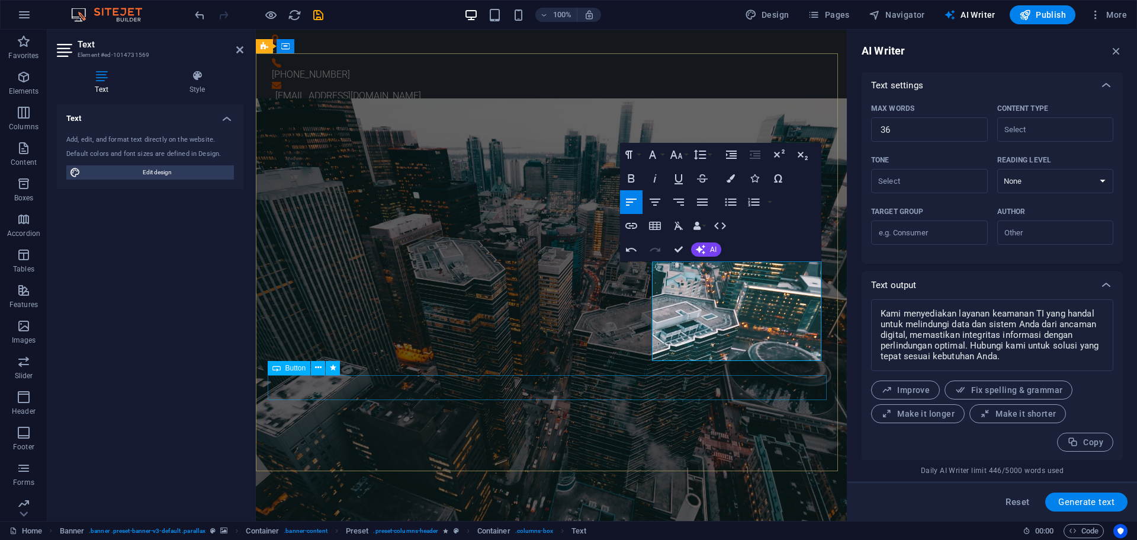
scroll to position [269, 0]
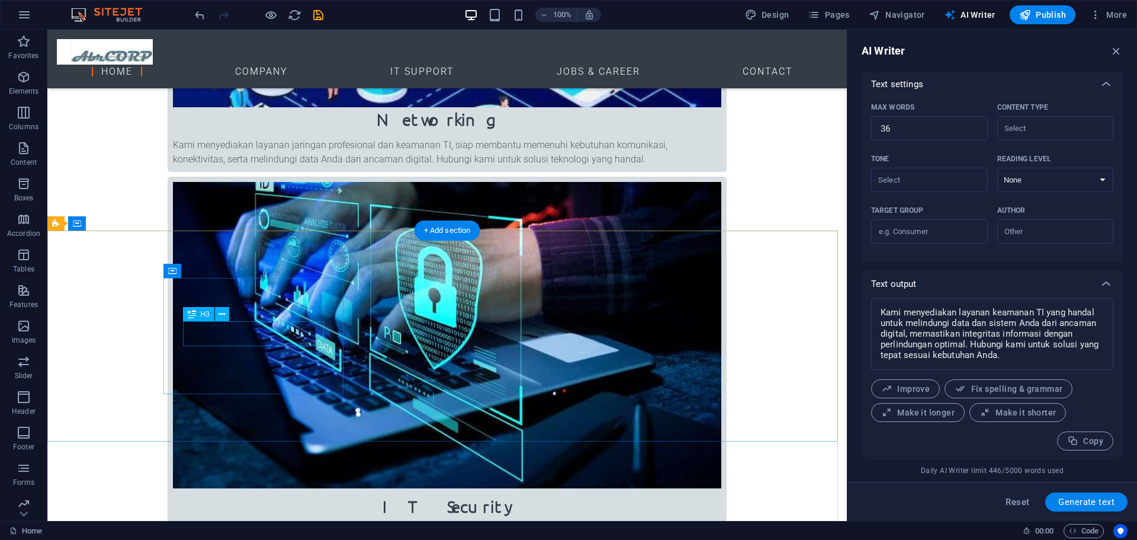
scroll to position [1200, 0]
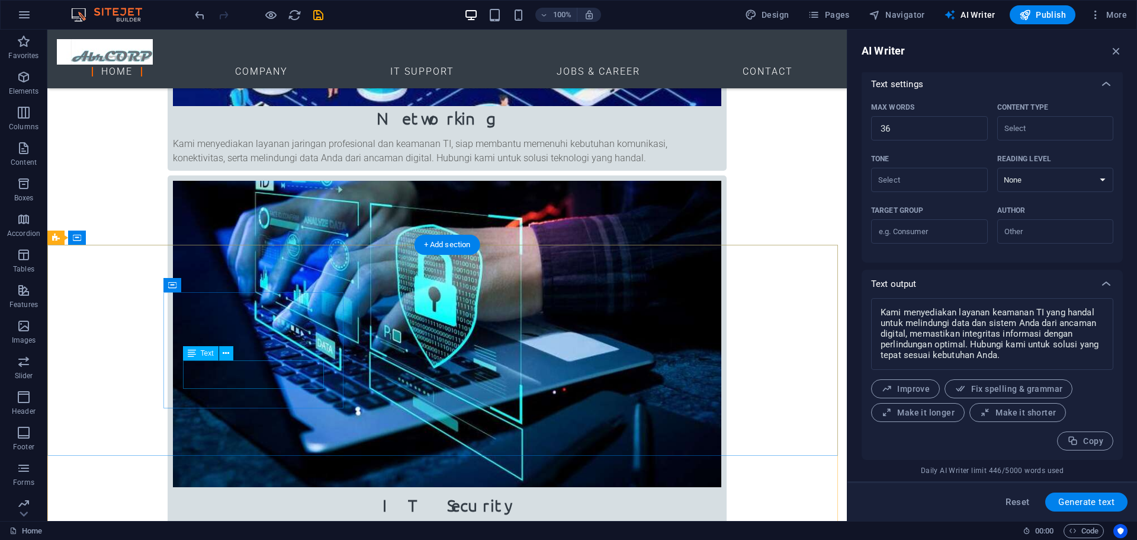
click at [224, 356] on icon at bounding box center [226, 353] width 7 height 12
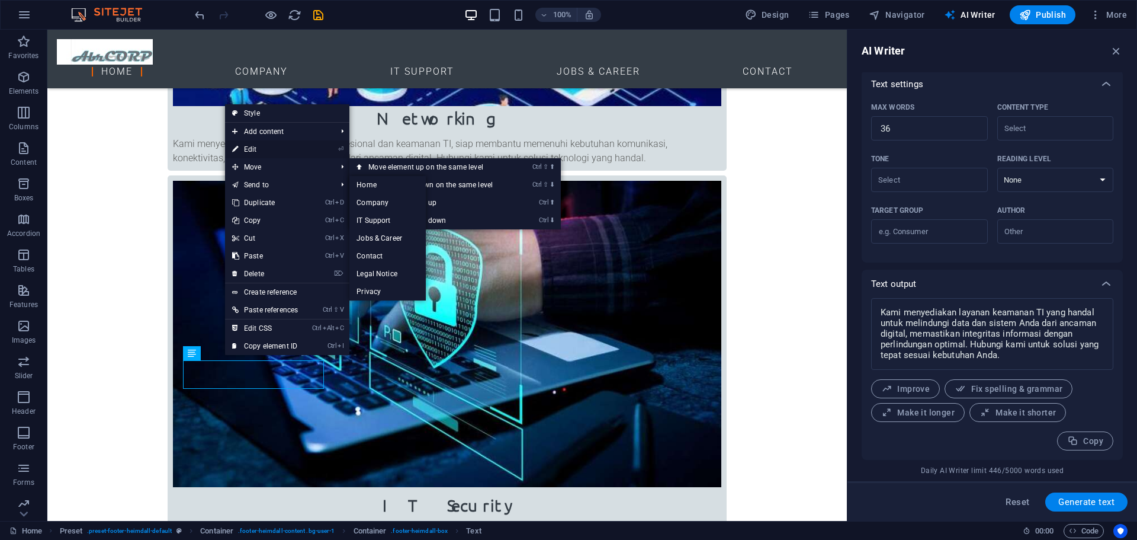
click at [258, 145] on link "⏎ Edit" at bounding box center [265, 149] width 80 height 18
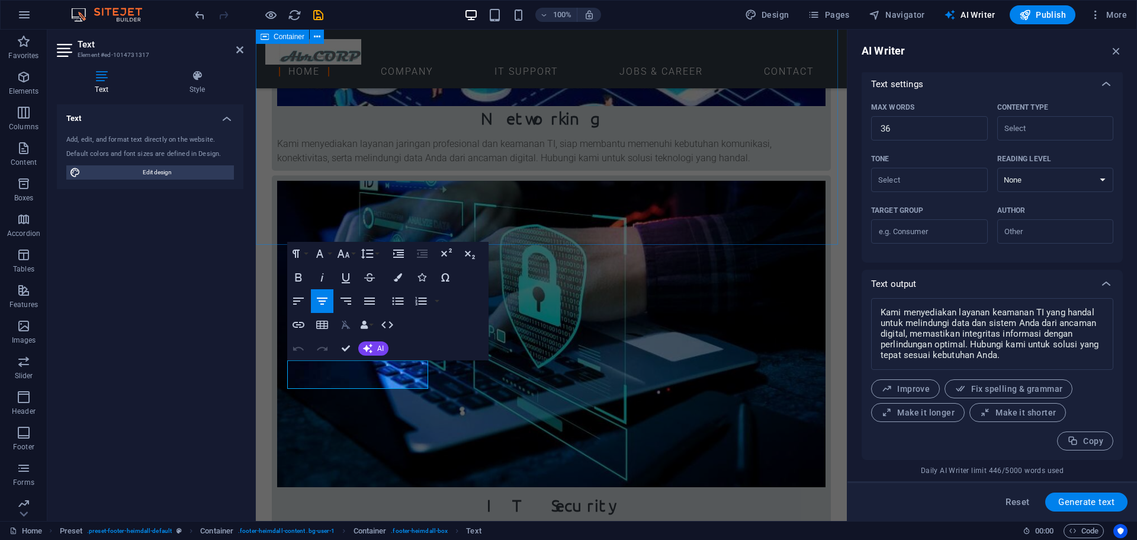
type input "#ed-1014731317"
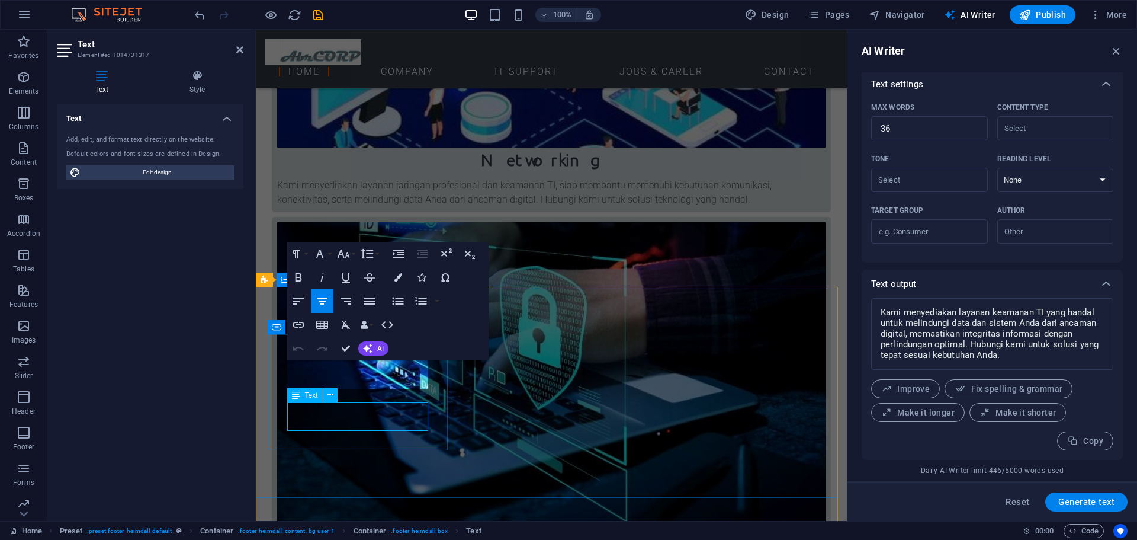
scroll to position [1157, 0]
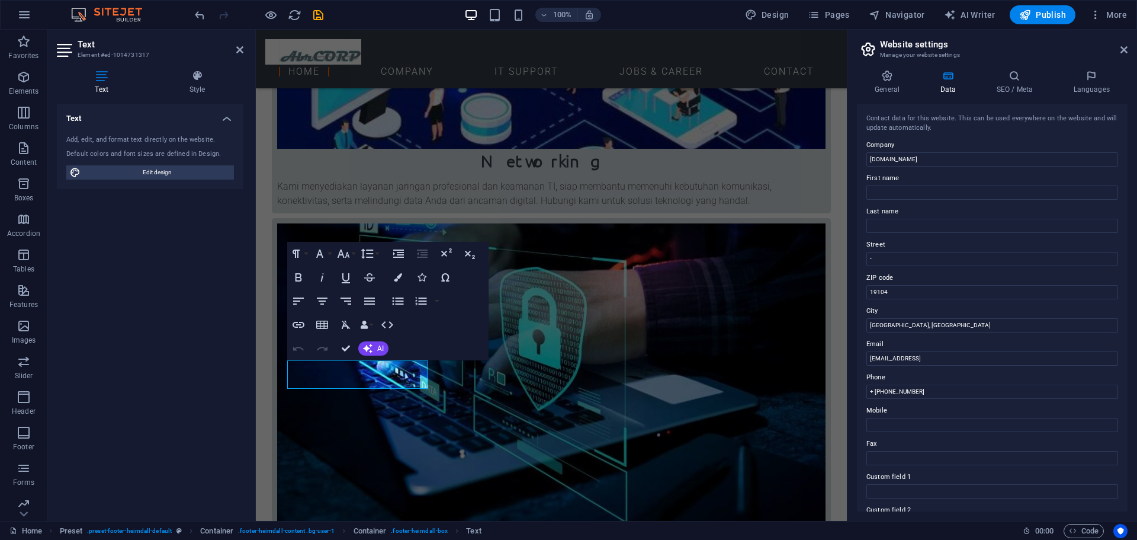
drag, startPoint x: 1189, startPoint y: 356, endPoint x: 780, endPoint y: 327, distance: 409.8
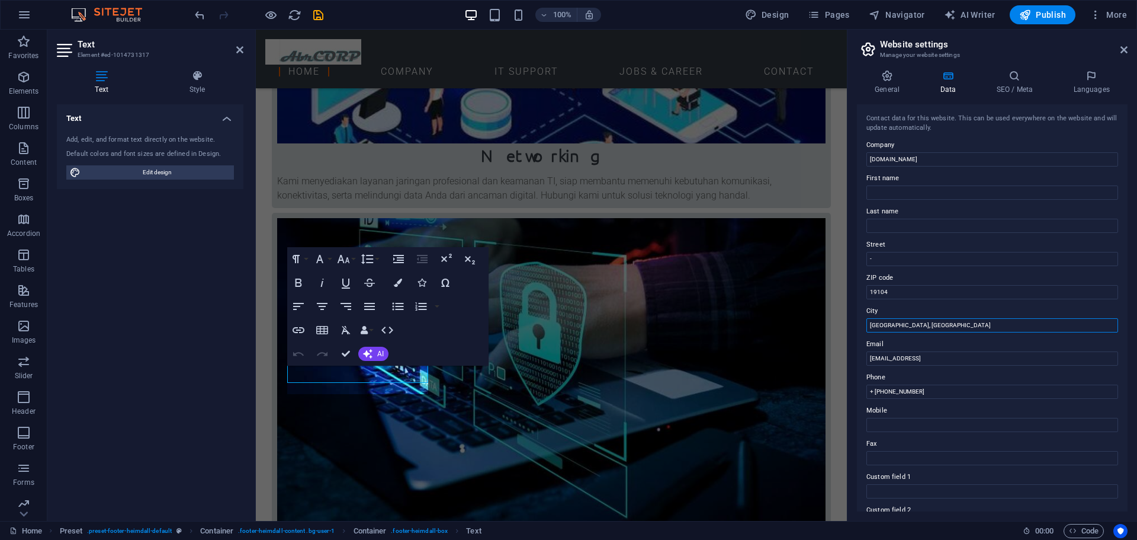
scroll to position [1163, 0]
type input "[GEOGRAPHIC_DATA]"
drag, startPoint x: 1019, startPoint y: 357, endPoint x: 847, endPoint y: 364, distance: 172.5
click at [847, 364] on aside "Website settings Manage your website settings General Data SEO / Meta Languages…" at bounding box center [992, 275] width 290 height 491
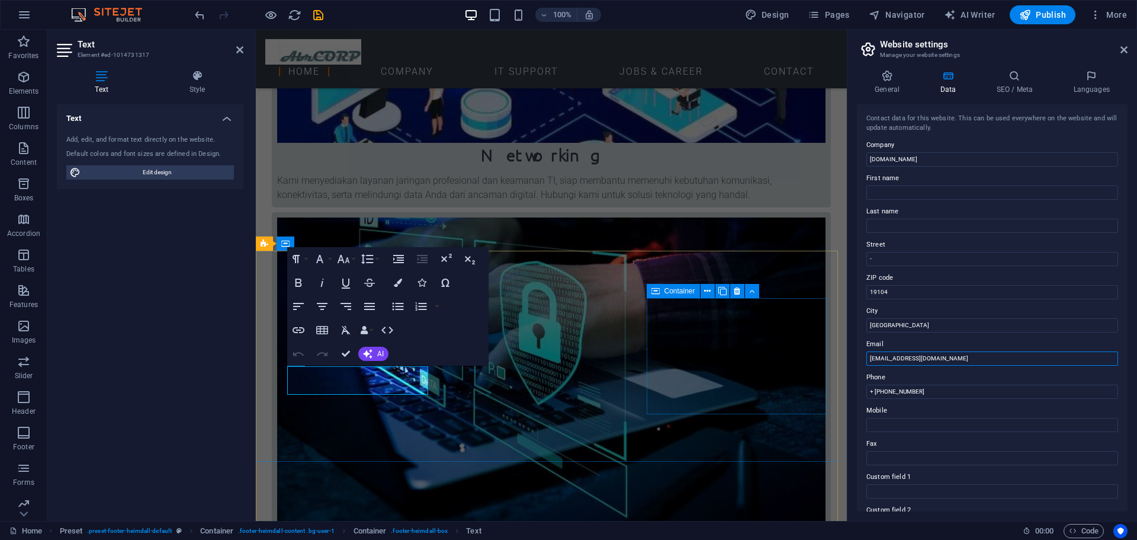
type input "[EMAIL_ADDRESS][DOMAIN_NAME]"
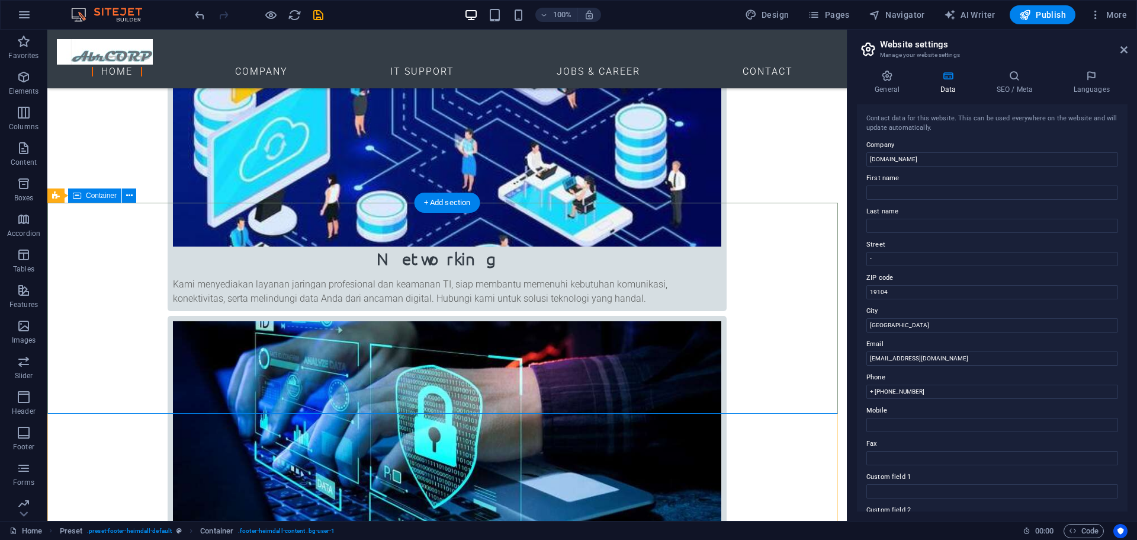
scroll to position [1053, 0]
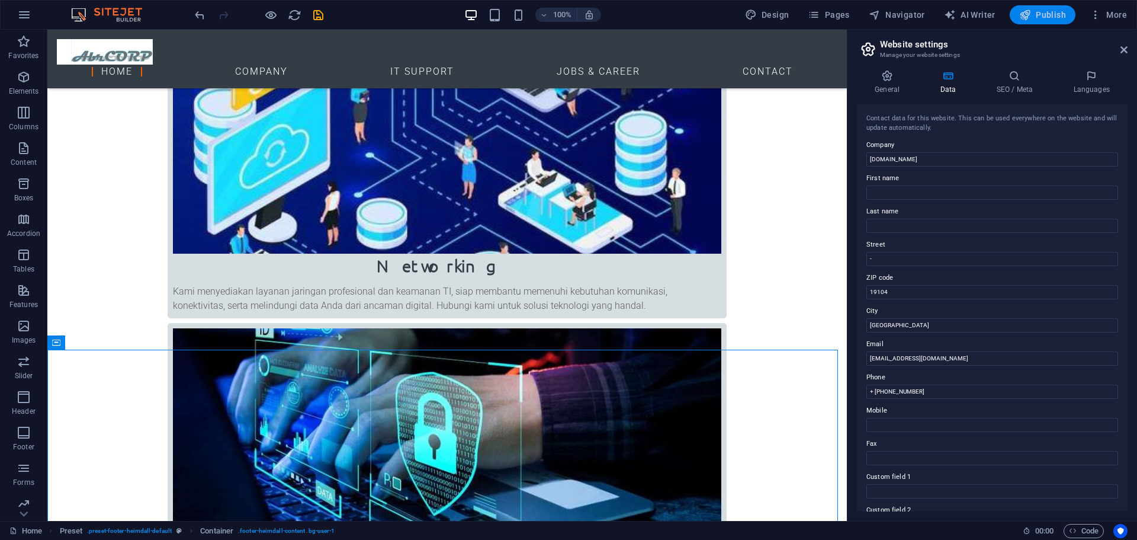
click at [1040, 9] on span "Publish" at bounding box center [1042, 15] width 47 height 12
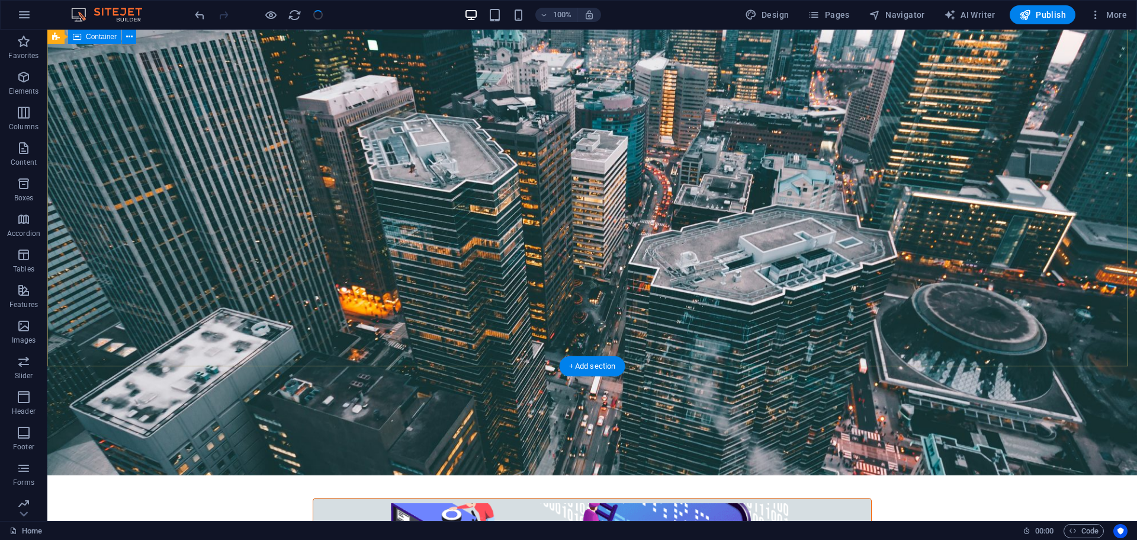
scroll to position [0, 0]
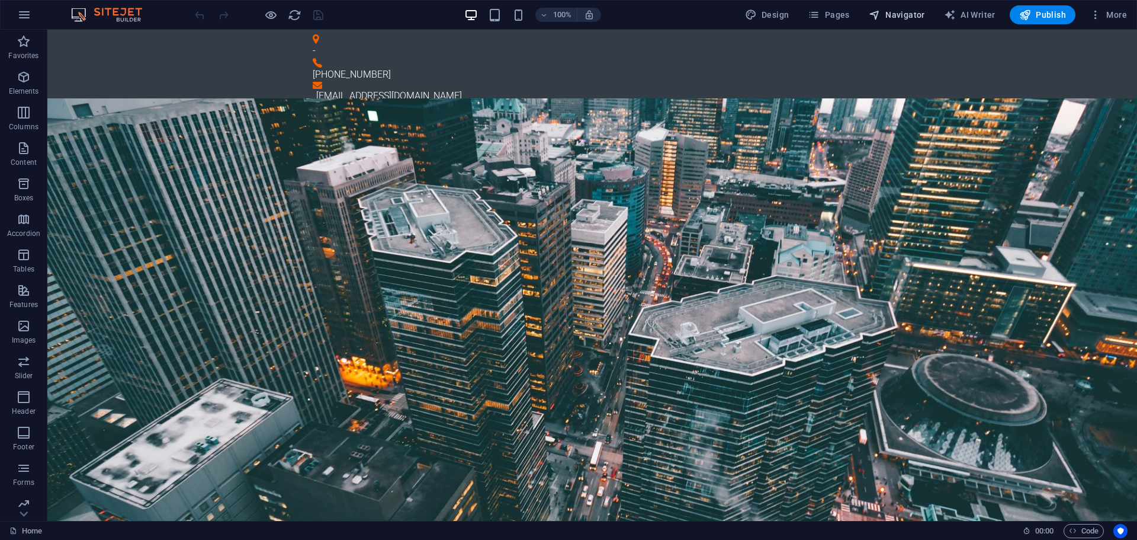
click at [911, 11] on span "Navigator" at bounding box center [897, 15] width 56 height 12
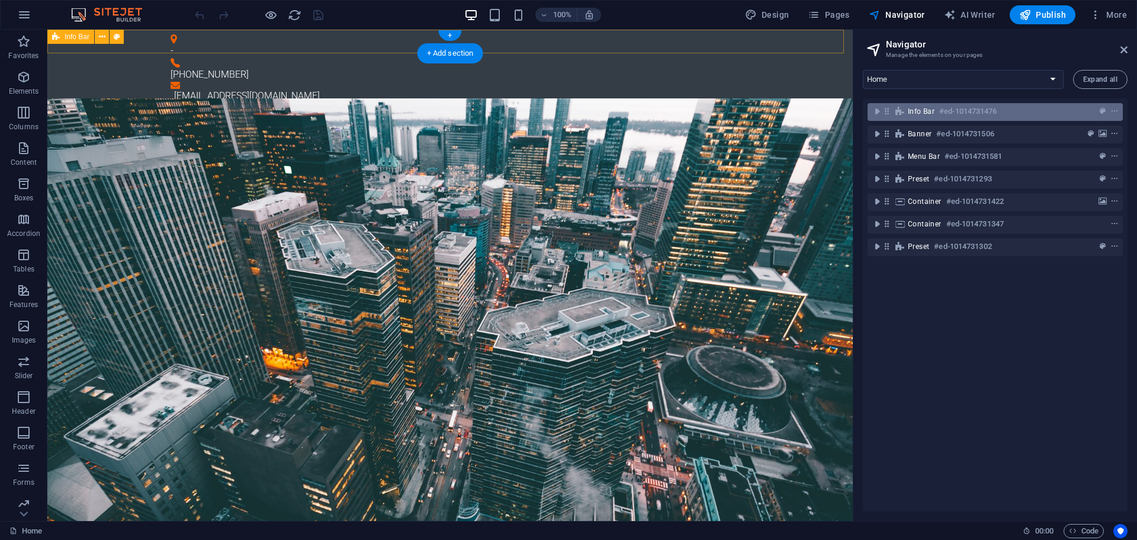
click at [918, 107] on span "Info Bar" at bounding box center [921, 111] width 27 height 9
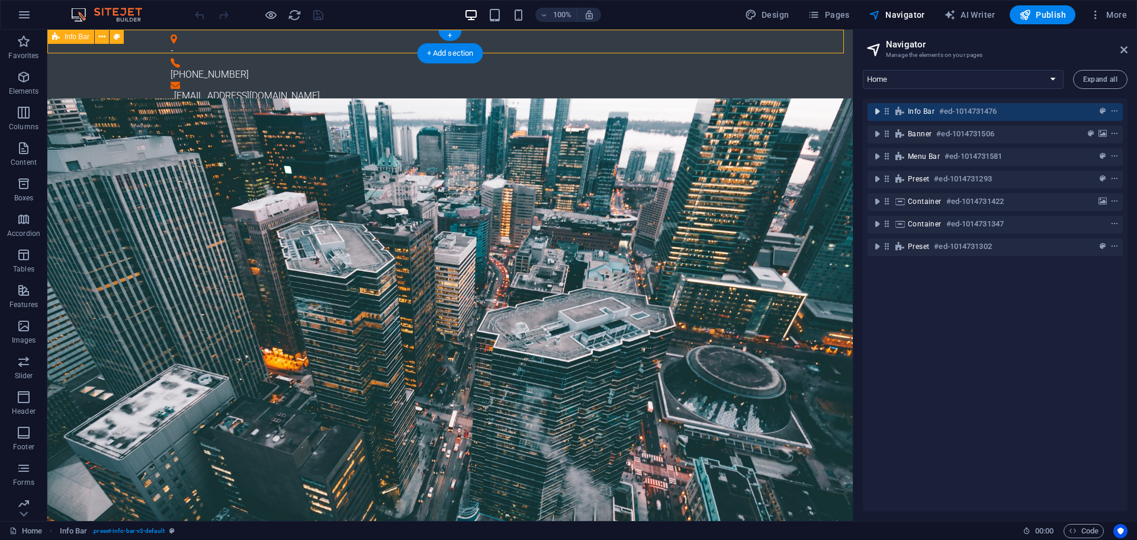
click at [877, 112] on icon "toggle-expand" at bounding box center [877, 111] width 12 height 12
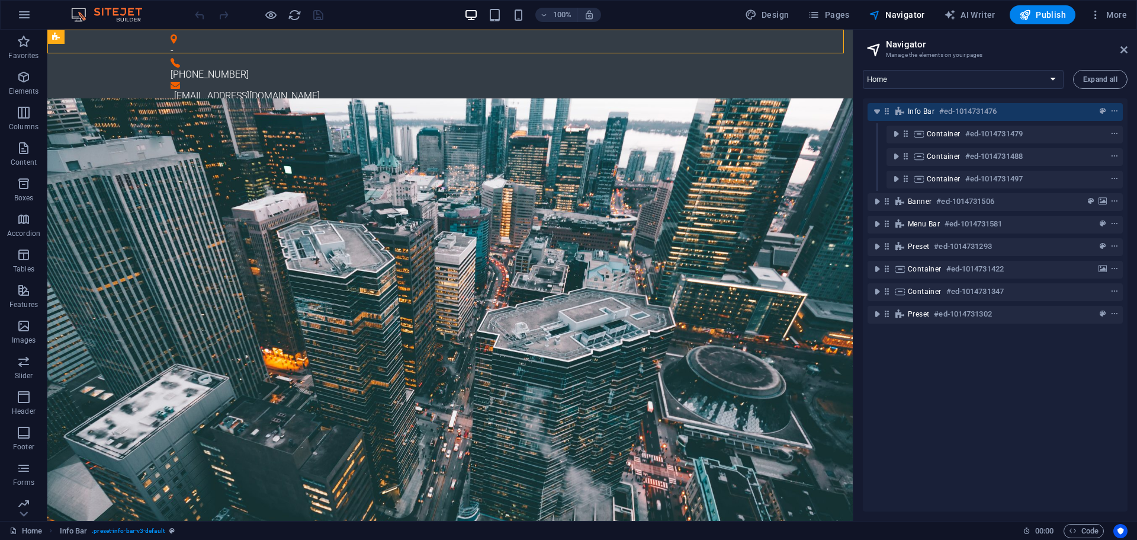
click at [884, 129] on div "Container #ed-1014731479" at bounding box center [995, 134] width 255 height 23
click at [878, 116] on icon "toggle-expand" at bounding box center [877, 111] width 12 height 12
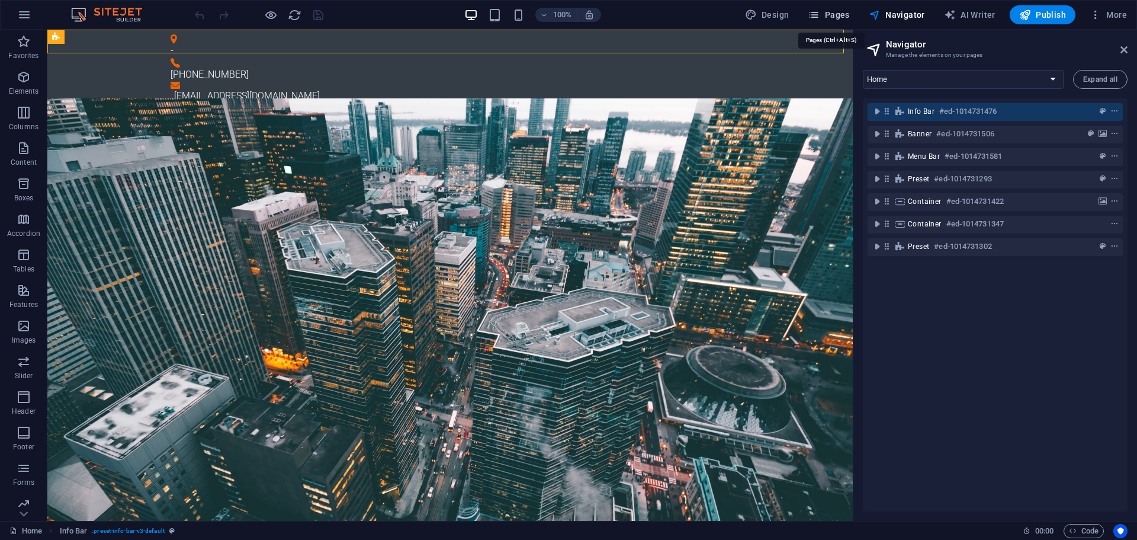
click at [830, 12] on span "Pages" at bounding box center [828, 15] width 41 height 12
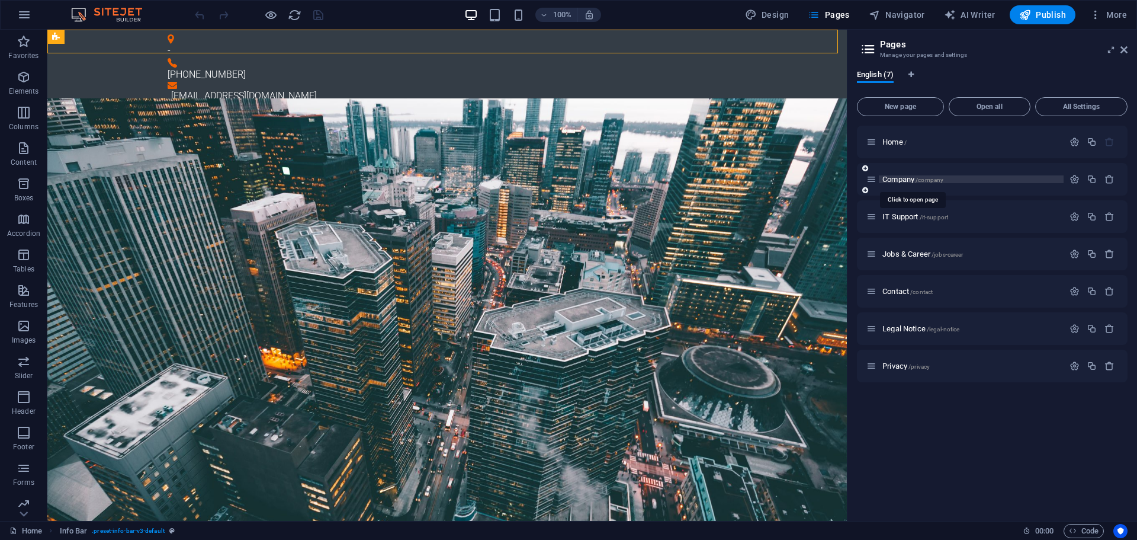
click at [884, 179] on span "Company /company" at bounding box center [913, 179] width 61 height 9
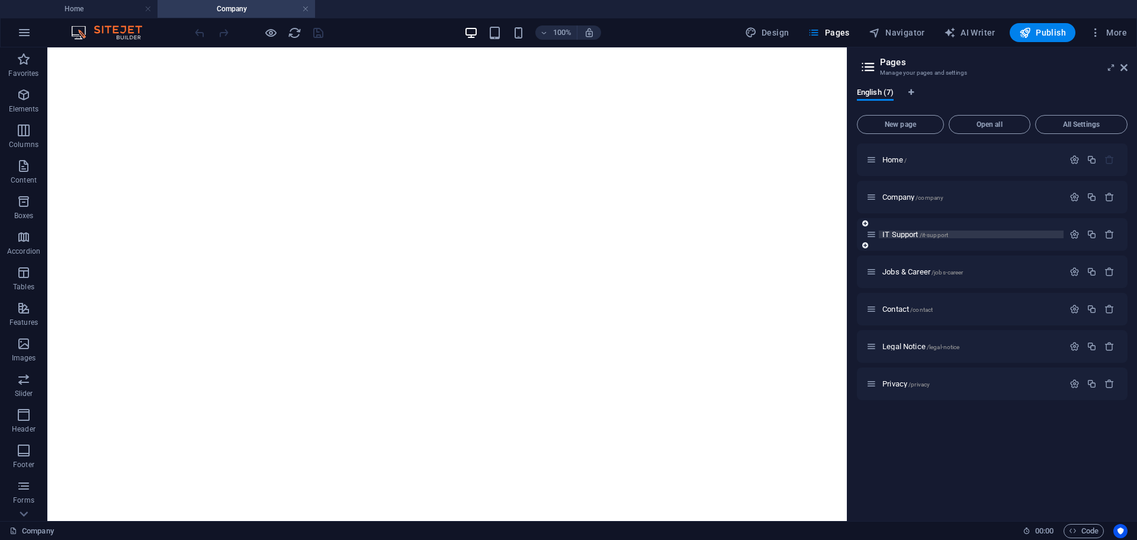
click at [889, 236] on span "IT Support /it-support" at bounding box center [916, 234] width 66 height 9
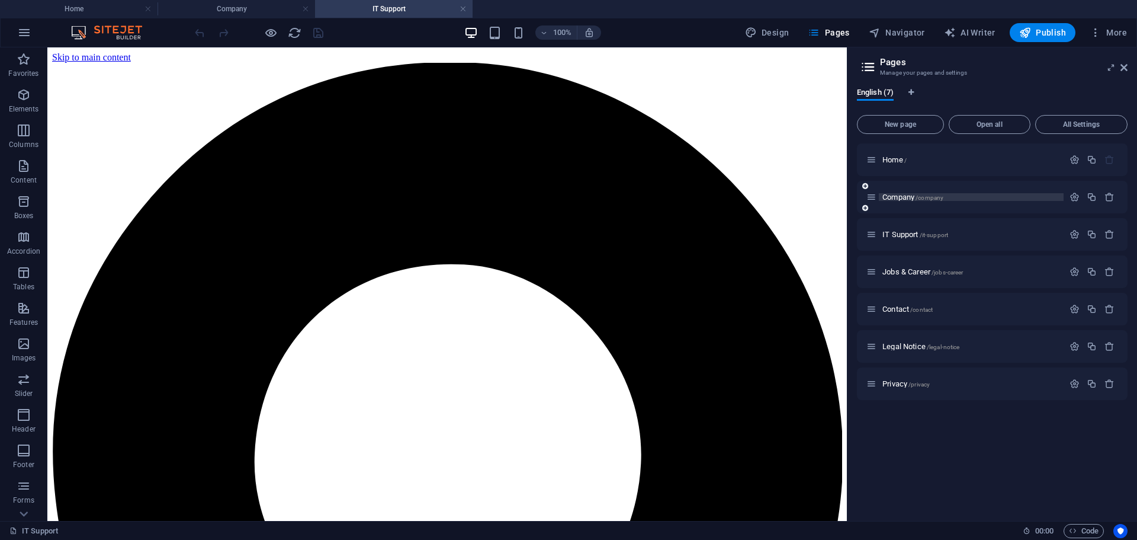
click at [901, 197] on span "Company /company" at bounding box center [913, 197] width 61 height 9
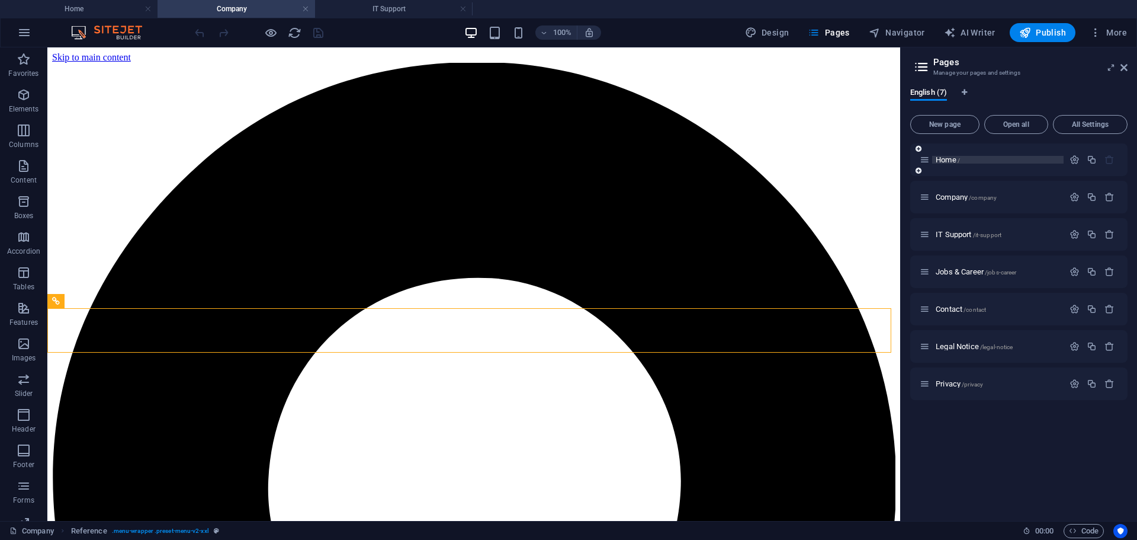
drag, startPoint x: 849, startPoint y: 153, endPoint x: 1060, endPoint y: 159, distance: 211.0
click at [1060, 159] on aside "Pages Manage your pages and settings English (7) New page Open all All Settings…" at bounding box center [1018, 283] width 237 height 473
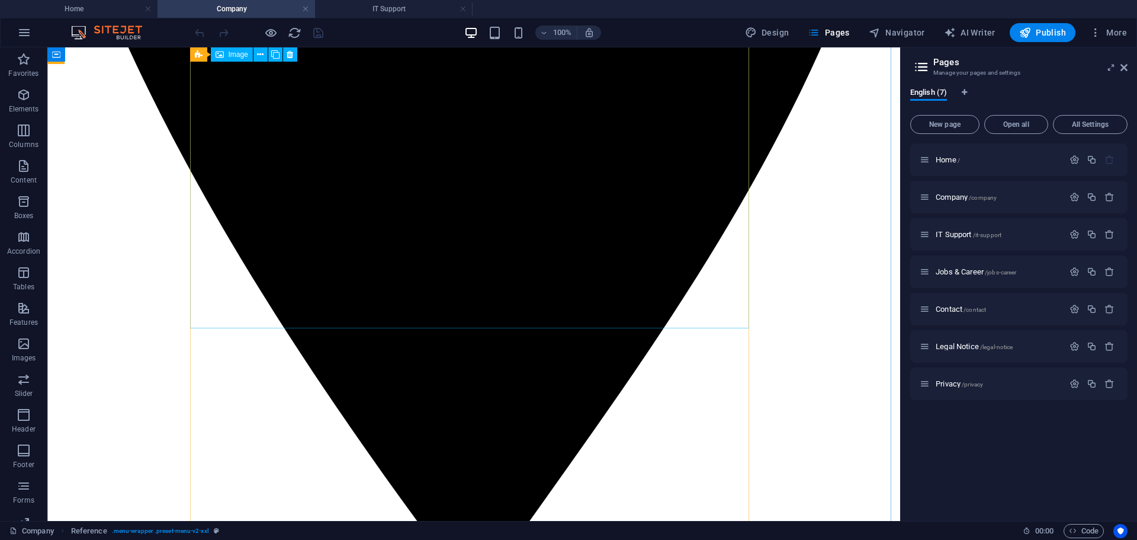
scroll to position [514, 0]
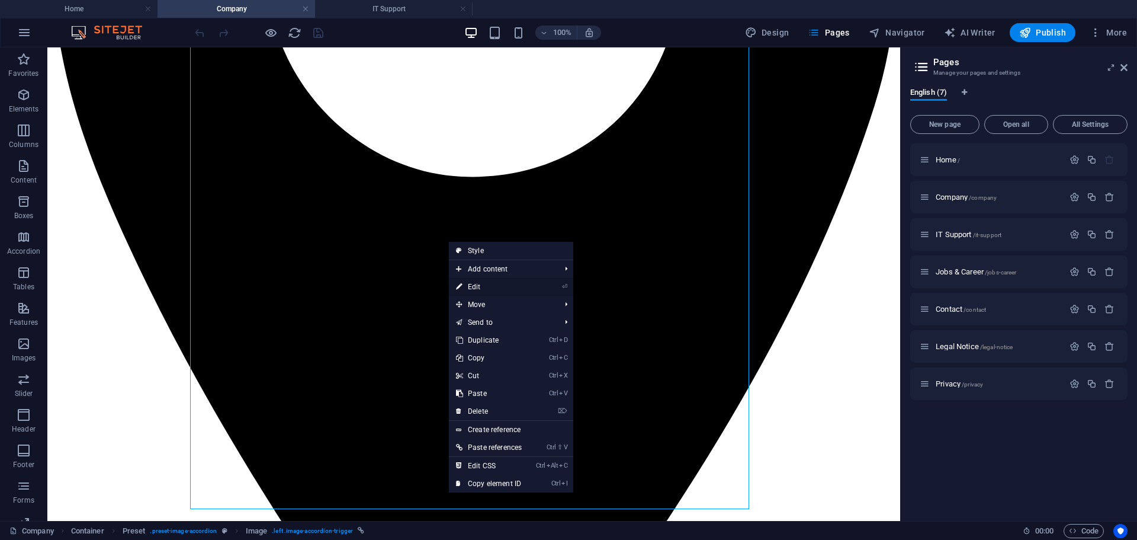
click at [477, 282] on link "⏎ Edit" at bounding box center [489, 287] width 80 height 18
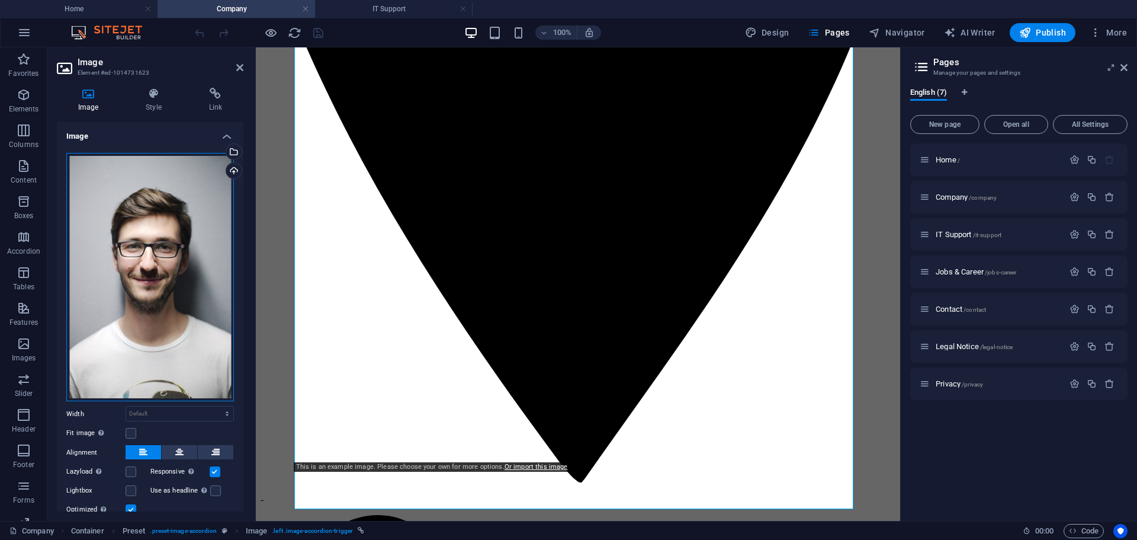
click at [208, 172] on div "Drag files here, click to choose files or select files from Files or our free s…" at bounding box center [150, 277] width 168 height 249
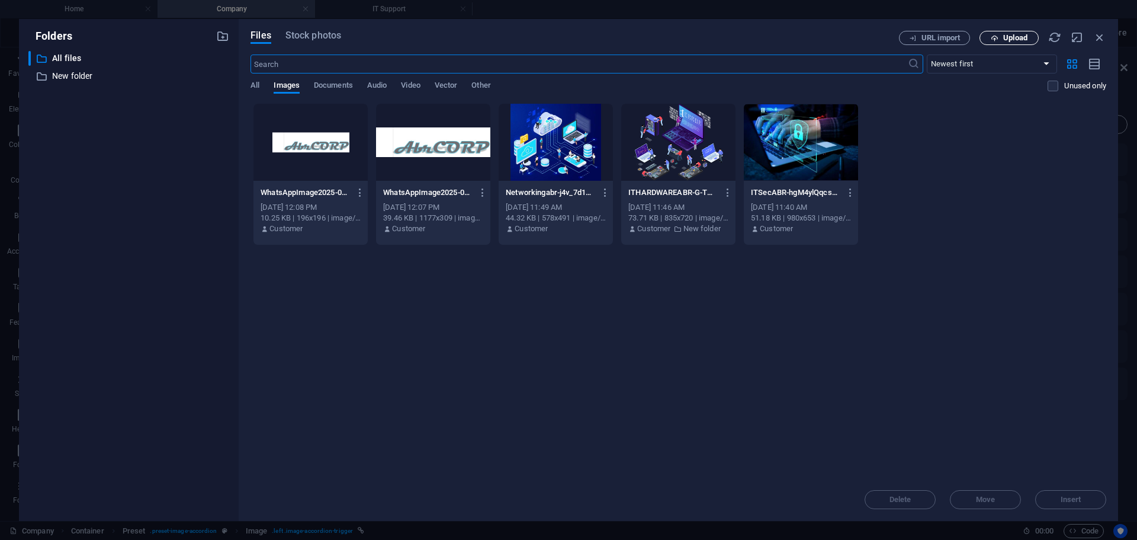
click at [1005, 31] on button "Upload" at bounding box center [1009, 38] width 59 height 14
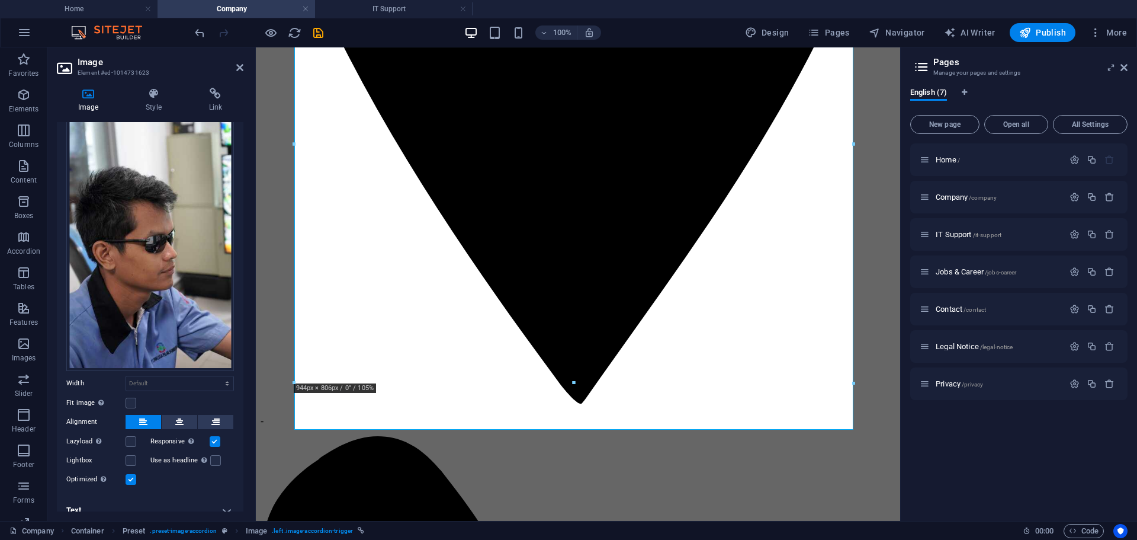
scroll to position [84, 0]
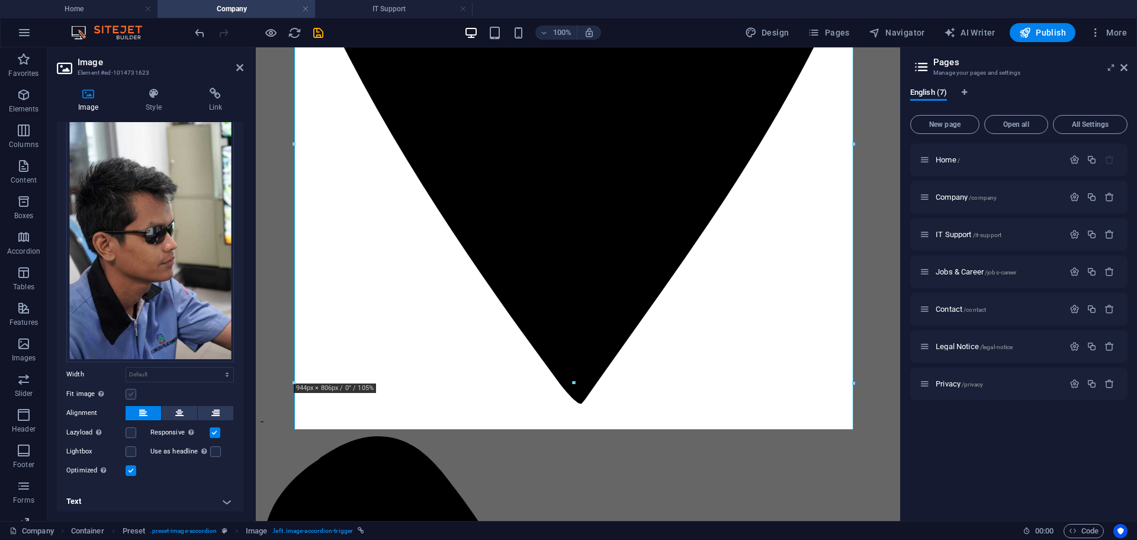
click at [130, 392] on label at bounding box center [131, 394] width 11 height 11
click at [0, 0] on input "Fit image Automatically fit image to a fixed width and height" at bounding box center [0, 0] width 0 height 0
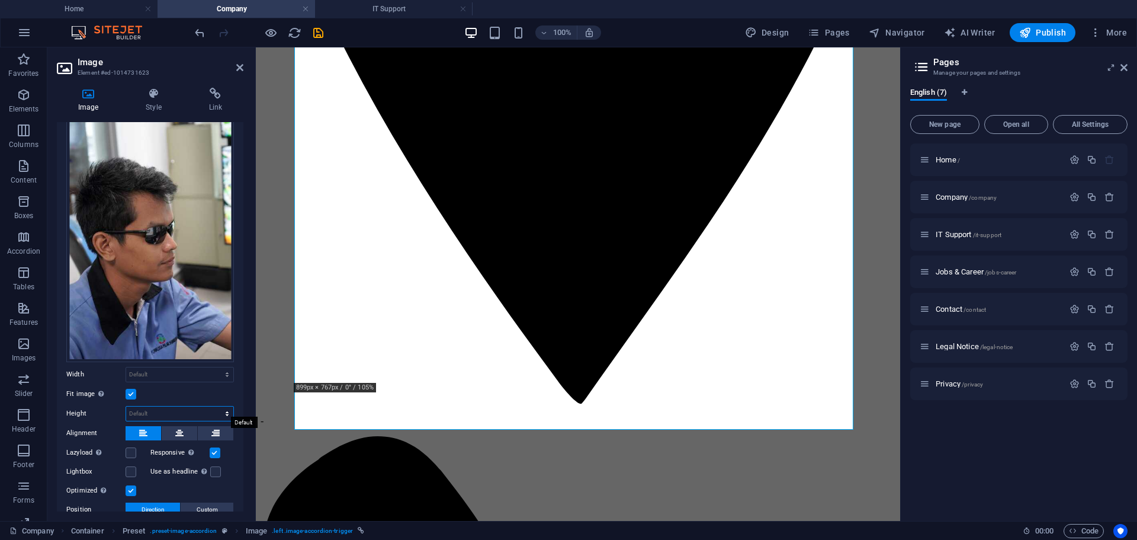
click at [143, 412] on select "Default auto px" at bounding box center [179, 413] width 107 height 14
click at [126, 406] on select "Default auto px" at bounding box center [179, 413] width 107 height 14
click at [157, 406] on select "Default auto px" at bounding box center [179, 413] width 107 height 14
select select "px"
click at [214, 406] on select "Default auto px" at bounding box center [179, 413] width 107 height 14
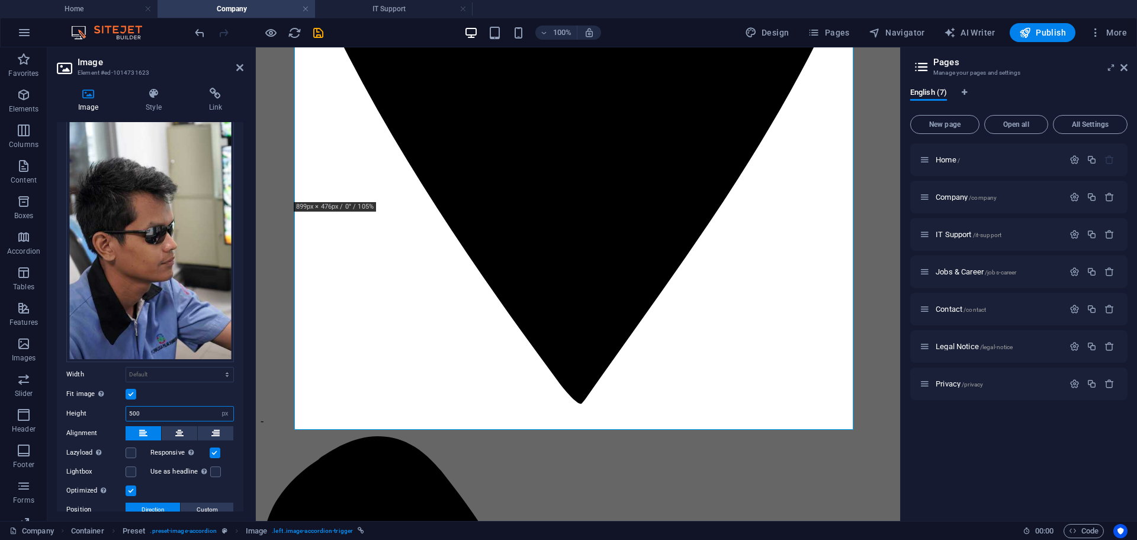
type input "500"
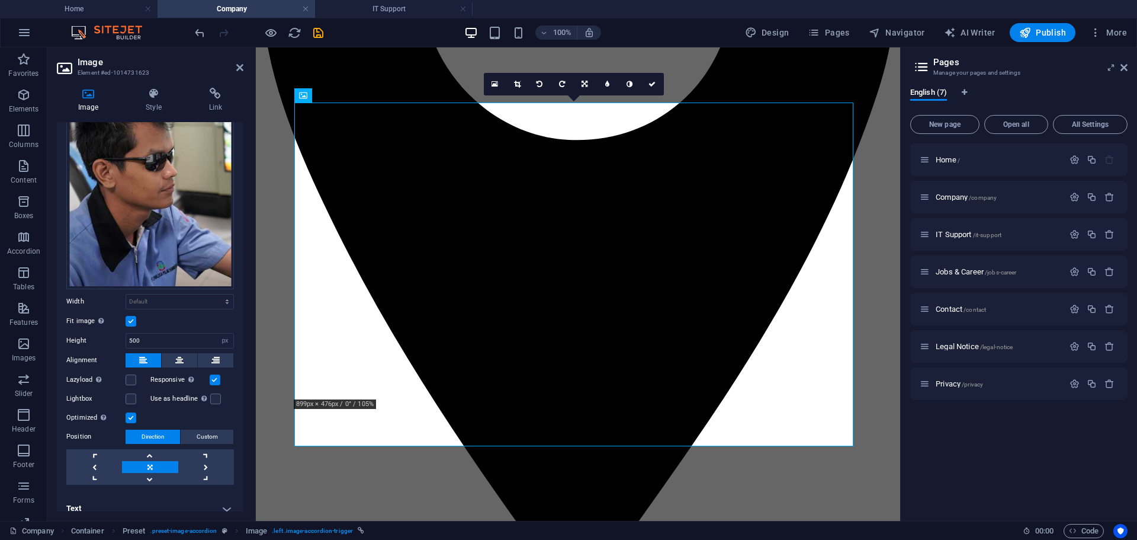
scroll to position [164, 0]
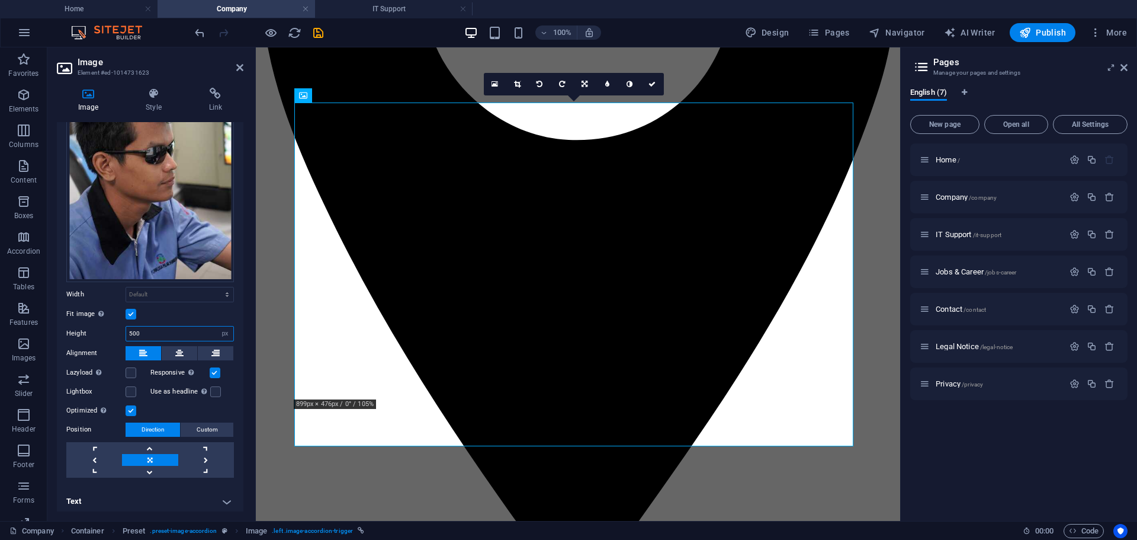
click at [147, 326] on input "500" at bounding box center [179, 333] width 107 height 14
click at [131, 310] on label at bounding box center [131, 314] width 11 height 11
click at [0, 0] on input "Fit image Automatically fit image to a fixed width and height" at bounding box center [0, 0] width 0 height 0
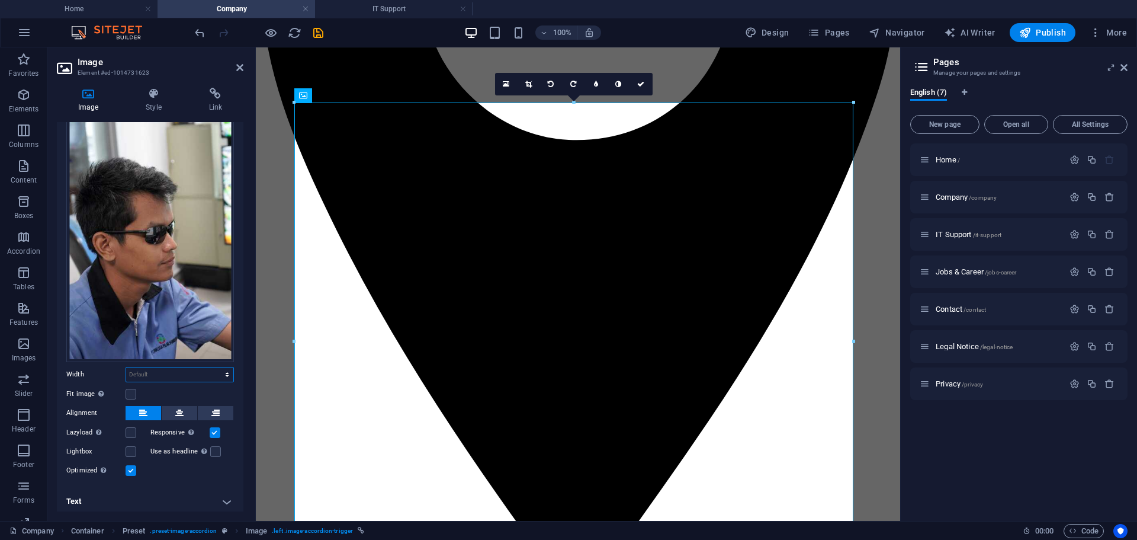
click at [177, 367] on select "Default auto px rem % em vh vw" at bounding box center [179, 374] width 107 height 14
click at [101, 371] on label "Width" at bounding box center [95, 374] width 59 height 7
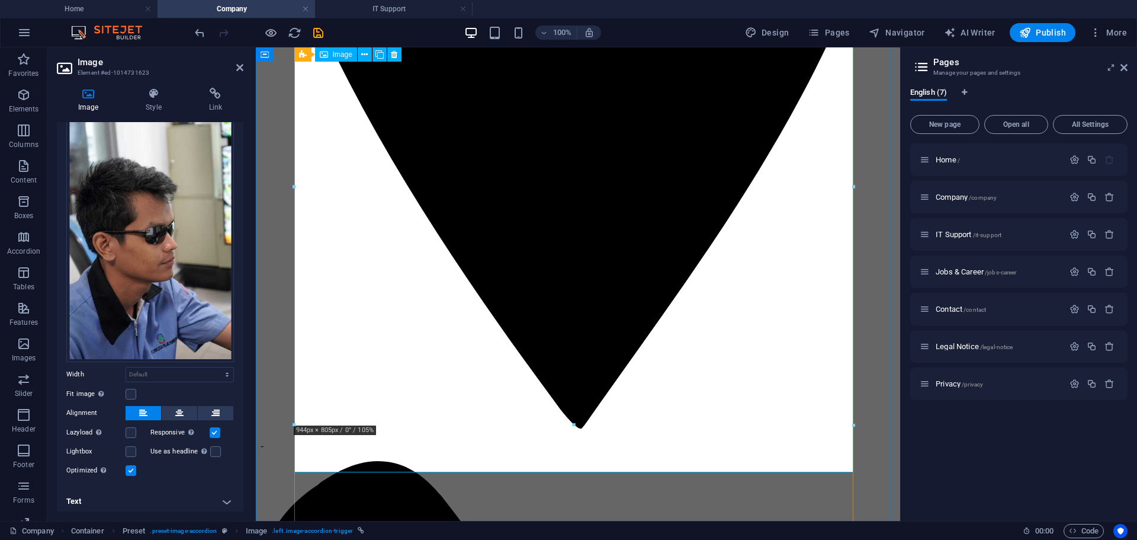
scroll to position [671, 0]
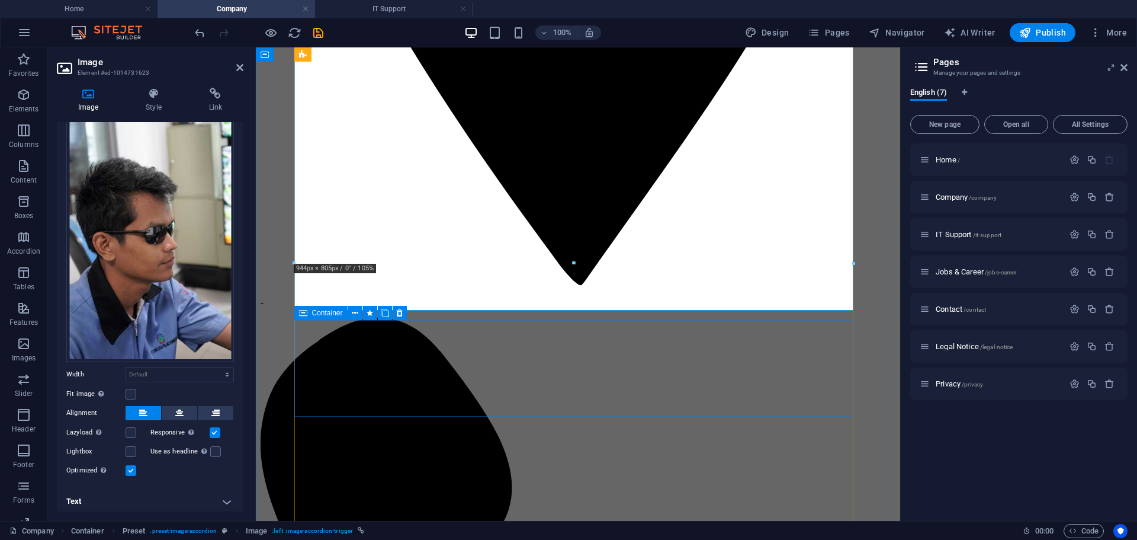
scroll to position [908, 0]
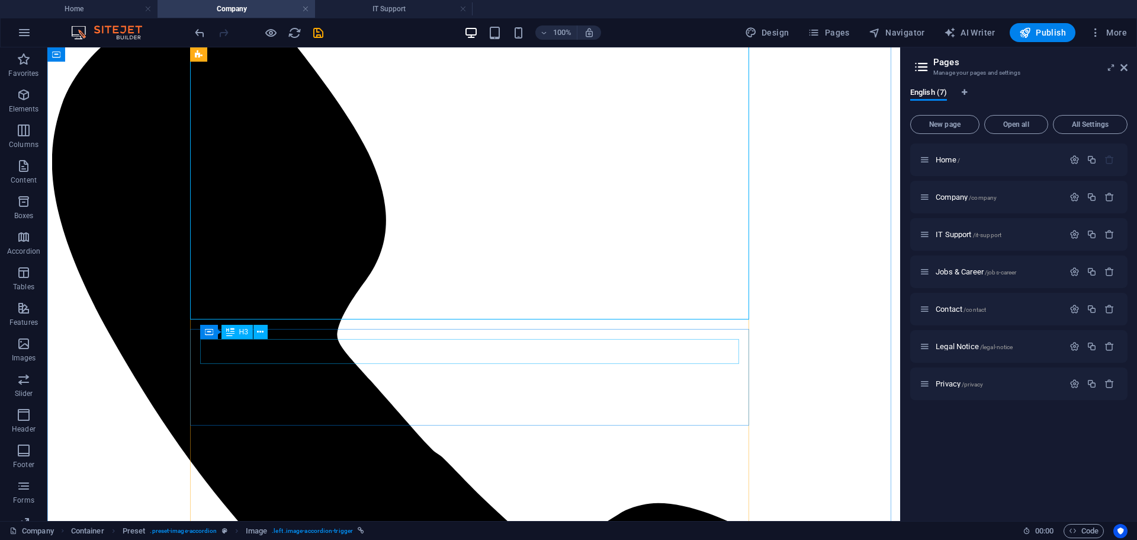
scroll to position [1343, 0]
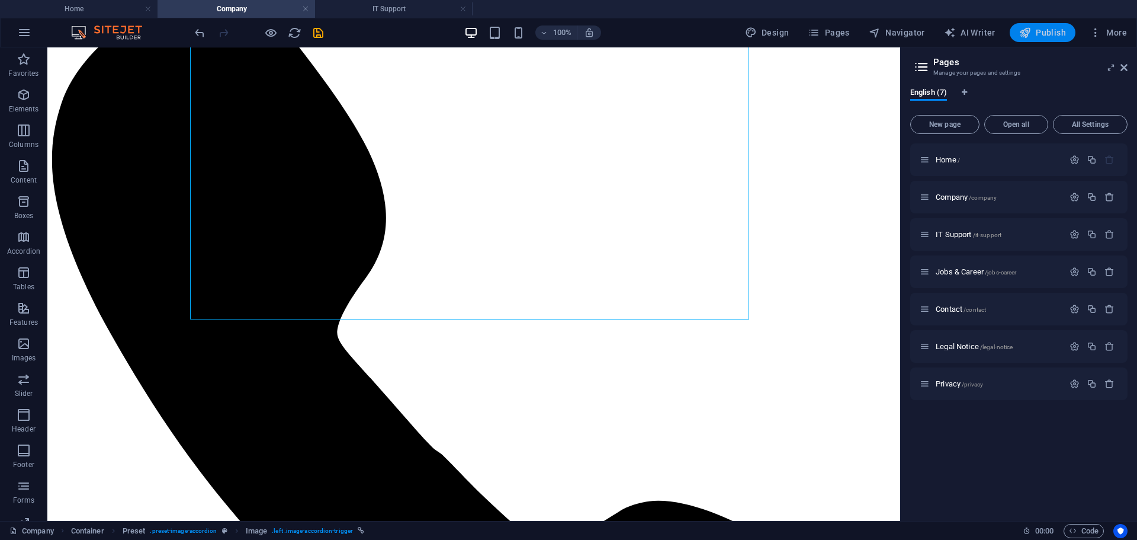
click at [1025, 30] on icon "button" at bounding box center [1025, 33] width 12 height 12
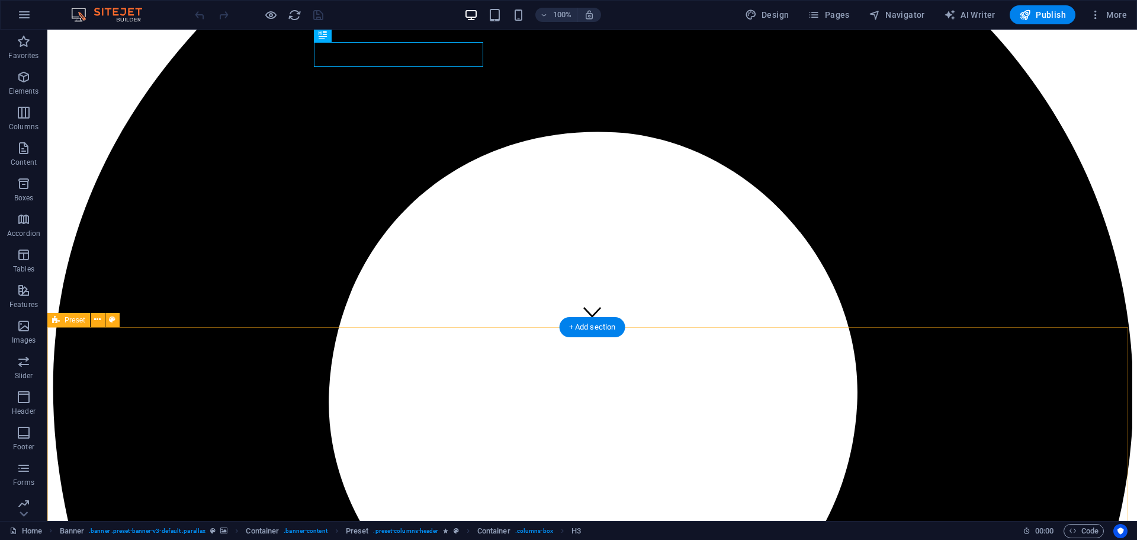
scroll to position [237, 0]
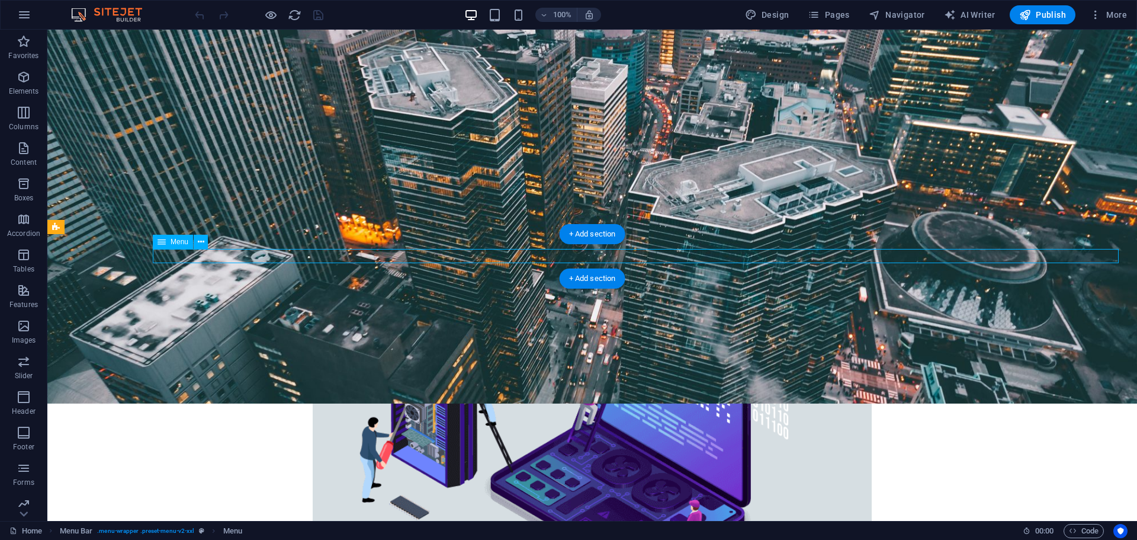
drag, startPoint x: 415, startPoint y: 255, endPoint x: 470, endPoint y: 275, distance: 58.3
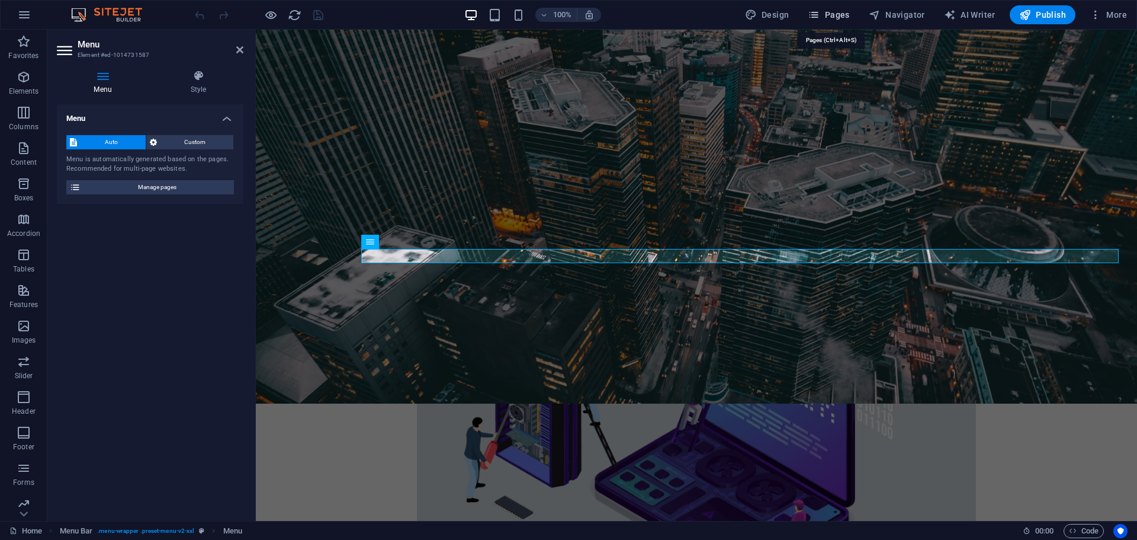
click at [838, 17] on span "Pages" at bounding box center [828, 15] width 41 height 12
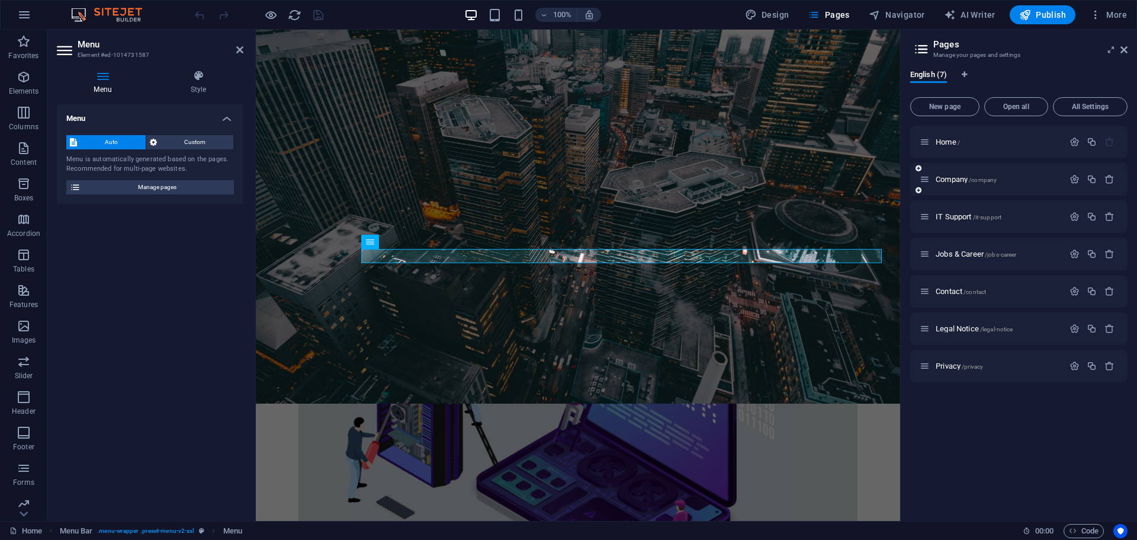
click at [973, 183] on div "Company /company" at bounding box center [992, 179] width 144 height 14
click at [761, 15] on span "Design" at bounding box center [767, 15] width 44 height 12
select select "px"
select select "300"
select select "px"
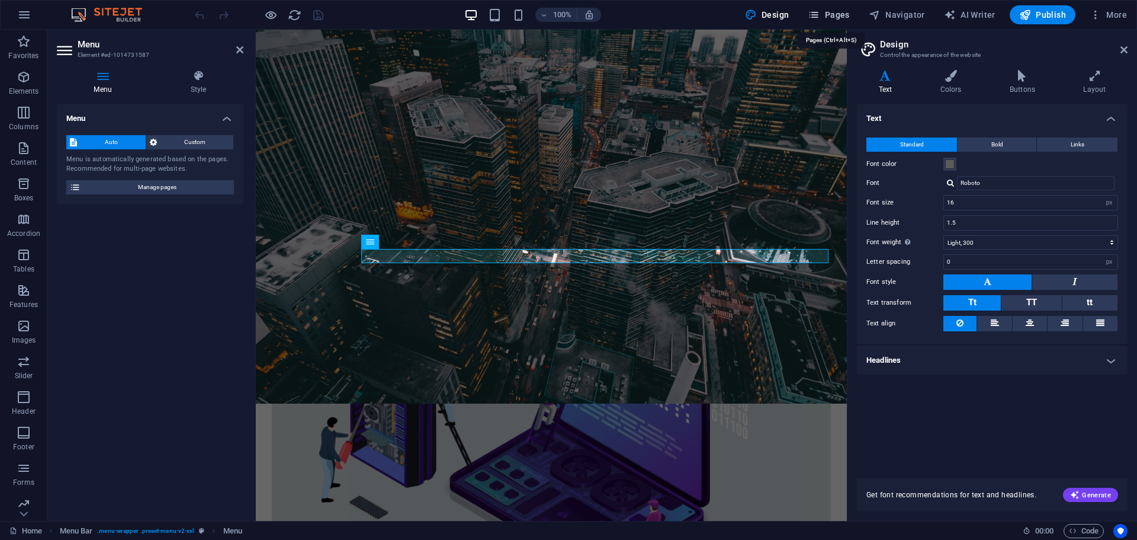
click at [833, 11] on span "Pages" at bounding box center [828, 15] width 41 height 12
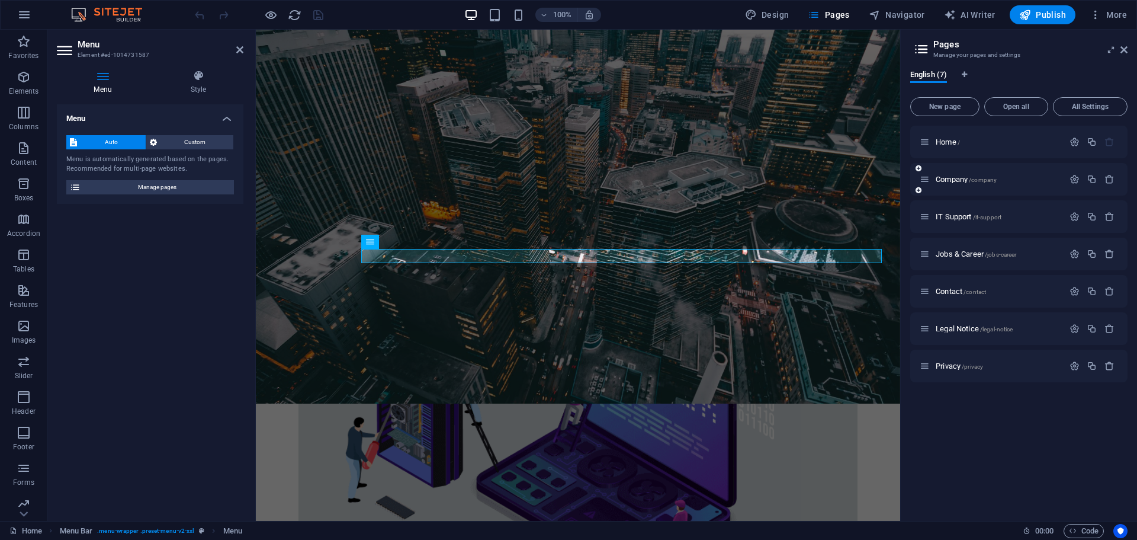
click at [948, 175] on div "Company /company" at bounding box center [992, 179] width 144 height 14
click at [946, 178] on span "Company /company" at bounding box center [966, 179] width 61 height 9
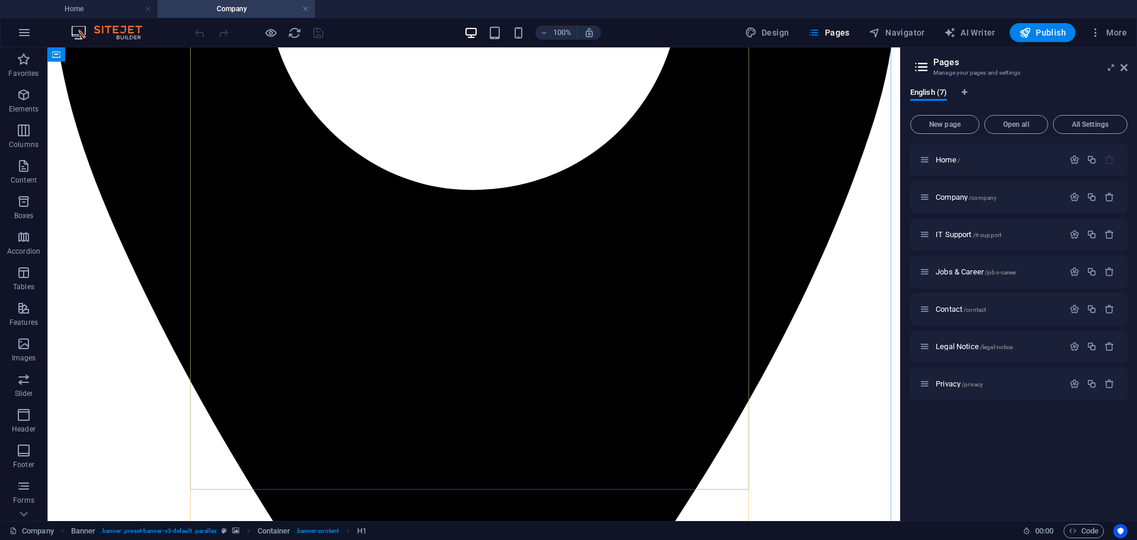
scroll to position [592, 0]
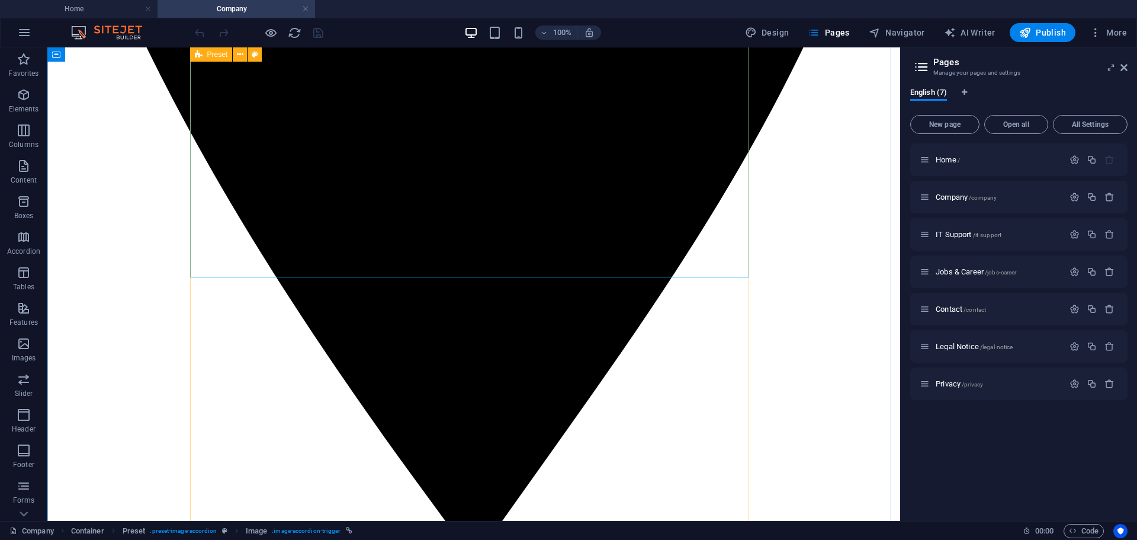
scroll to position [751, 0]
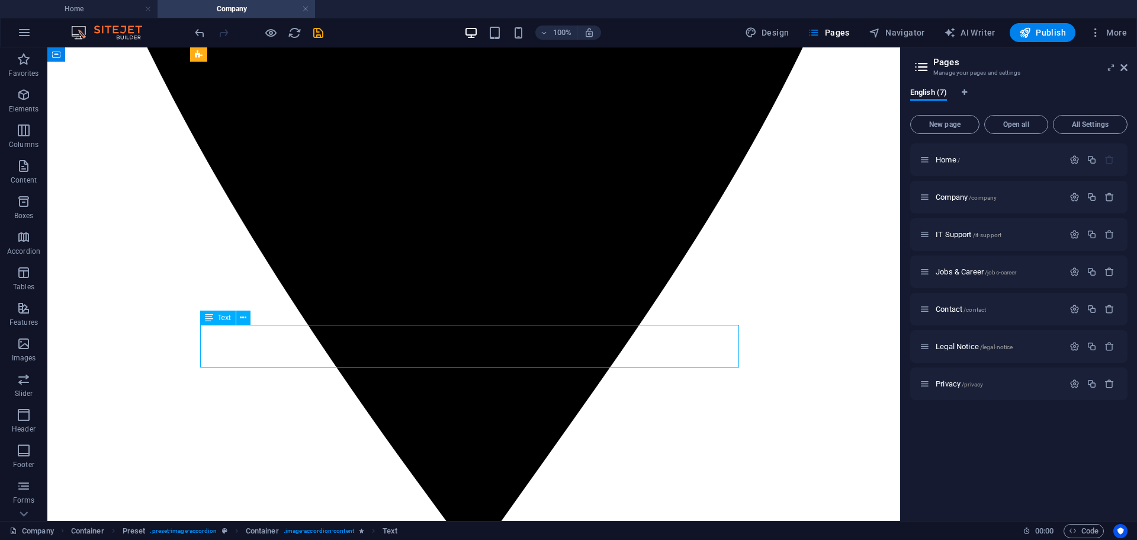
click at [241, 320] on icon at bounding box center [243, 318] width 7 height 12
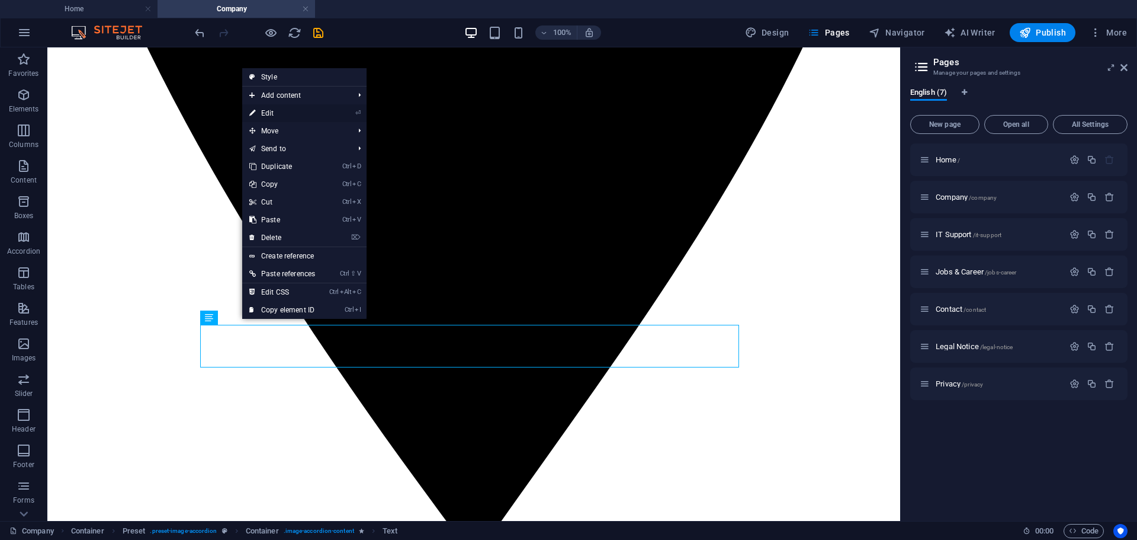
click at [267, 107] on link "⏎ Edit" at bounding box center [282, 113] width 80 height 18
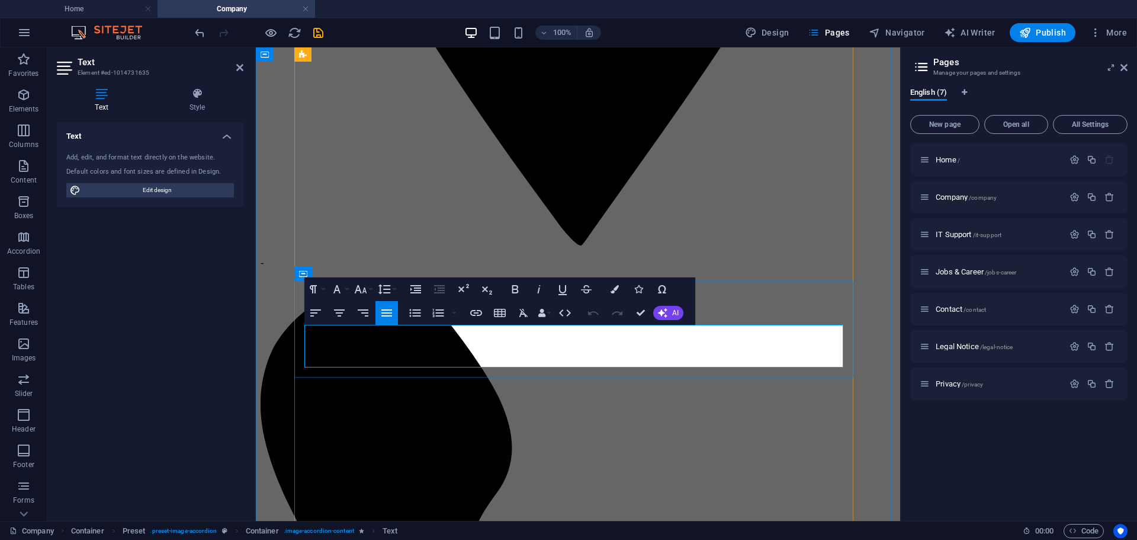
click at [156, 195] on span "Edit design" at bounding box center [157, 190] width 146 height 14
select select "px"
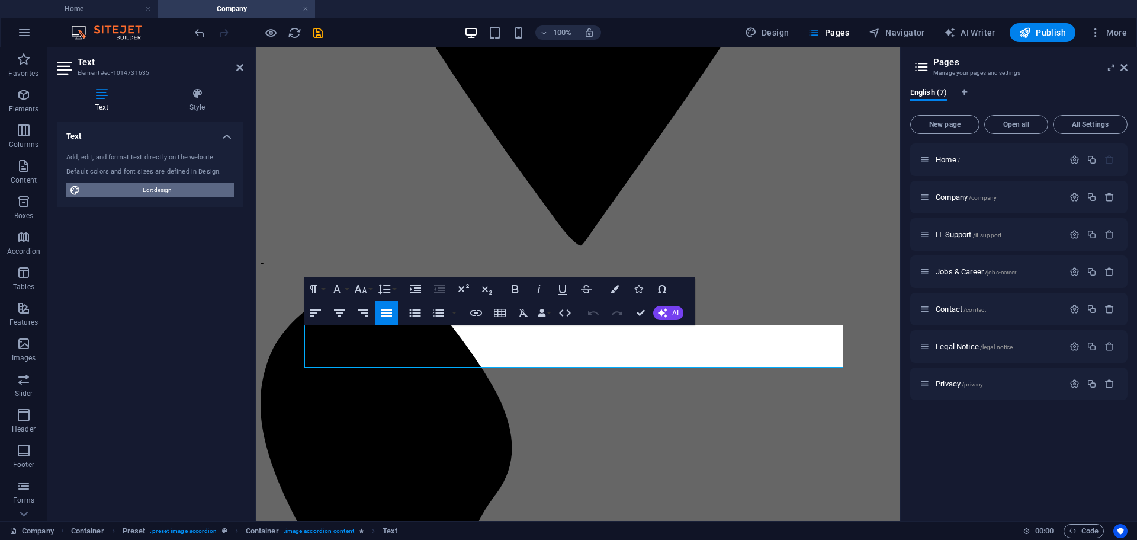
select select "300"
select select "px"
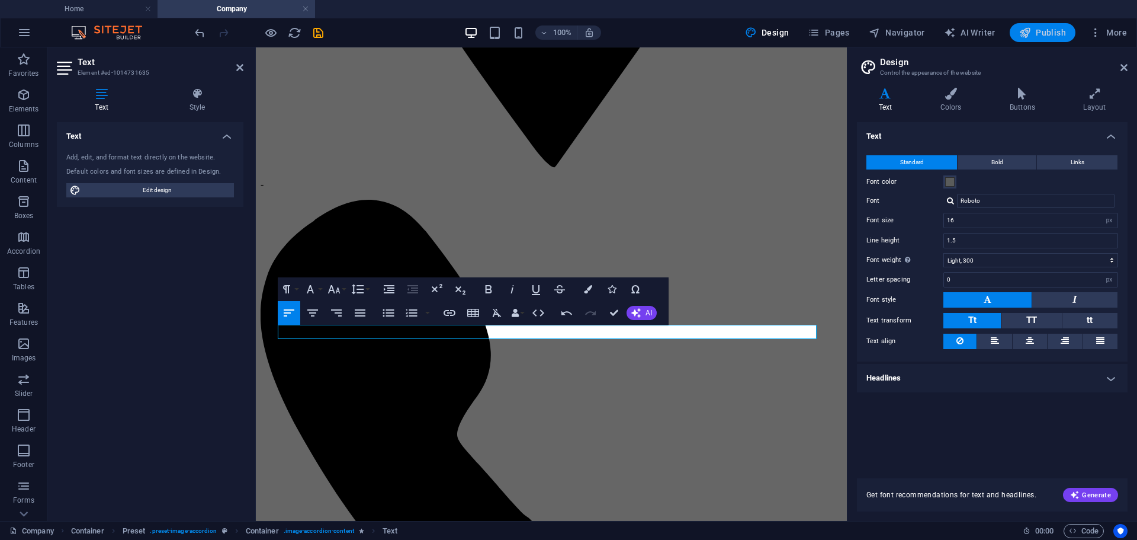
click at [1051, 38] on span "Publish" at bounding box center [1042, 33] width 47 height 12
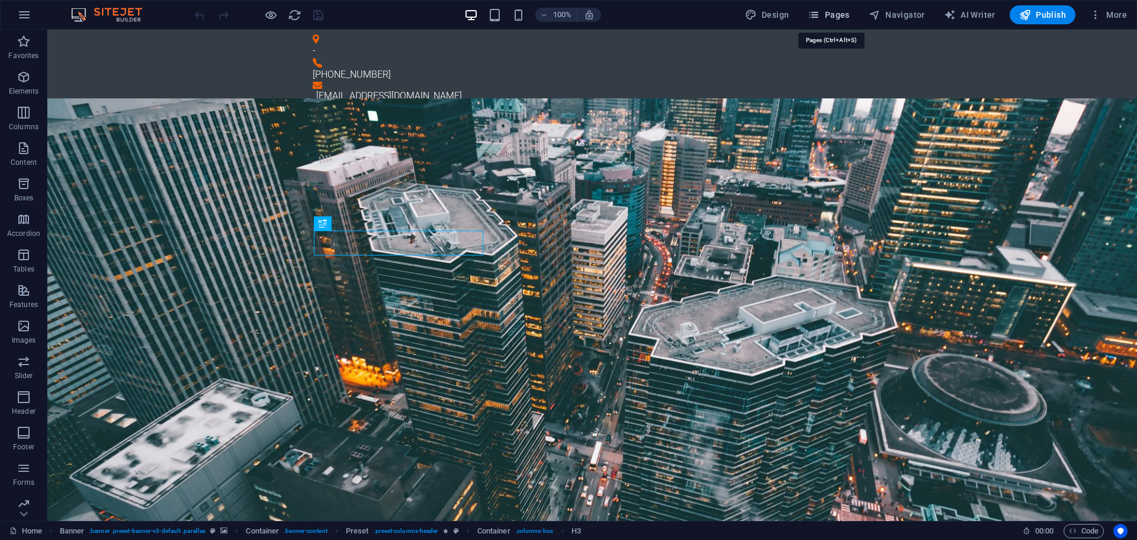
click at [829, 18] on span "Pages" at bounding box center [828, 15] width 41 height 12
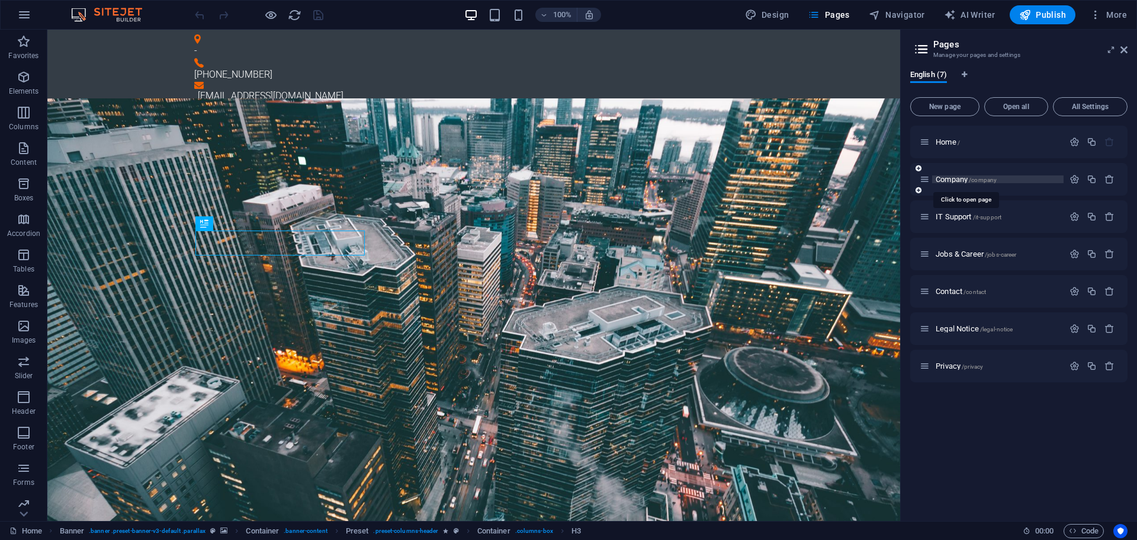
click at [942, 179] on span "Company /company" at bounding box center [966, 179] width 61 height 9
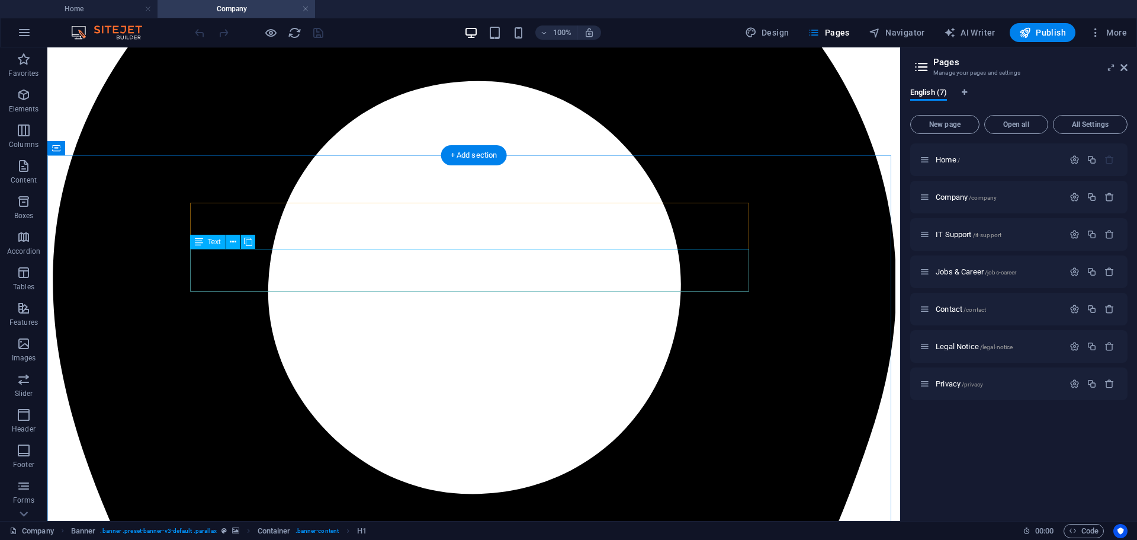
scroll to position [197, 0]
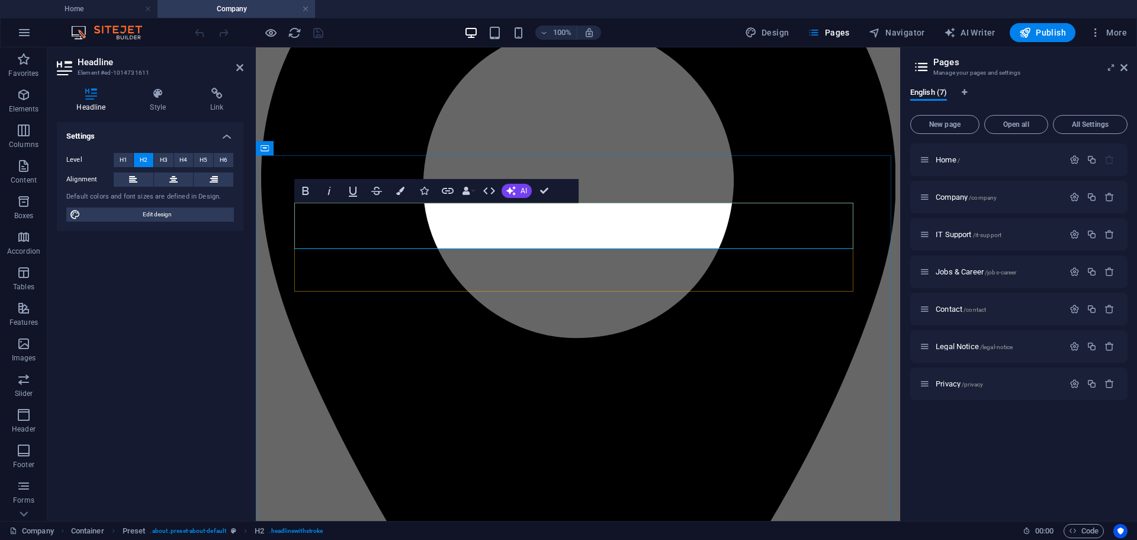
drag, startPoint x: 576, startPoint y: 217, endPoint x: 583, endPoint y: 217, distance: 7.7
drag, startPoint x: 583, startPoint y: 217, endPoint x: 687, endPoint y: 227, distance: 104.8
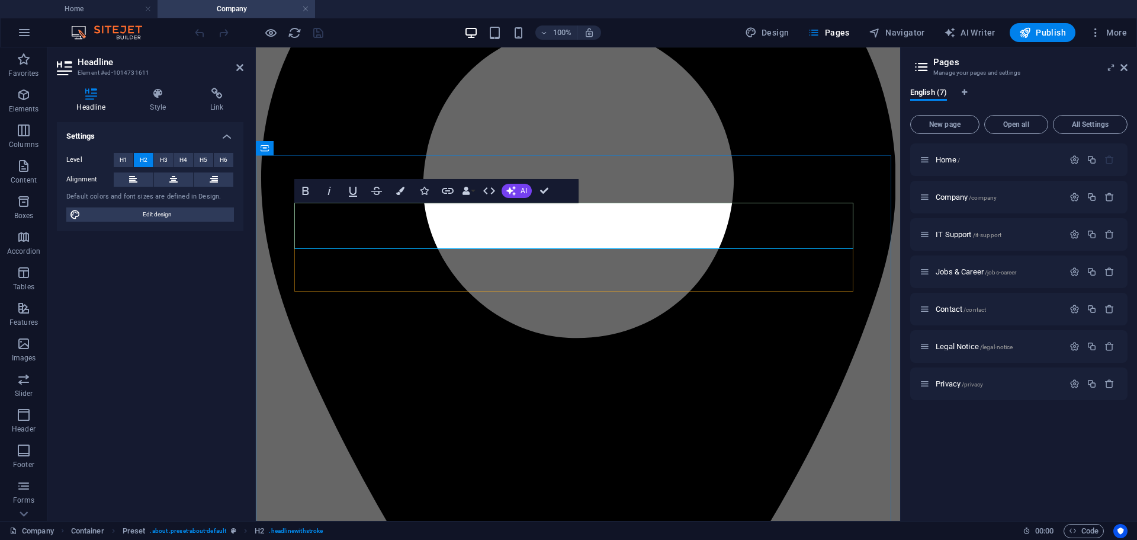
click at [302, 191] on icon "button" at bounding box center [306, 191] width 14 height 14
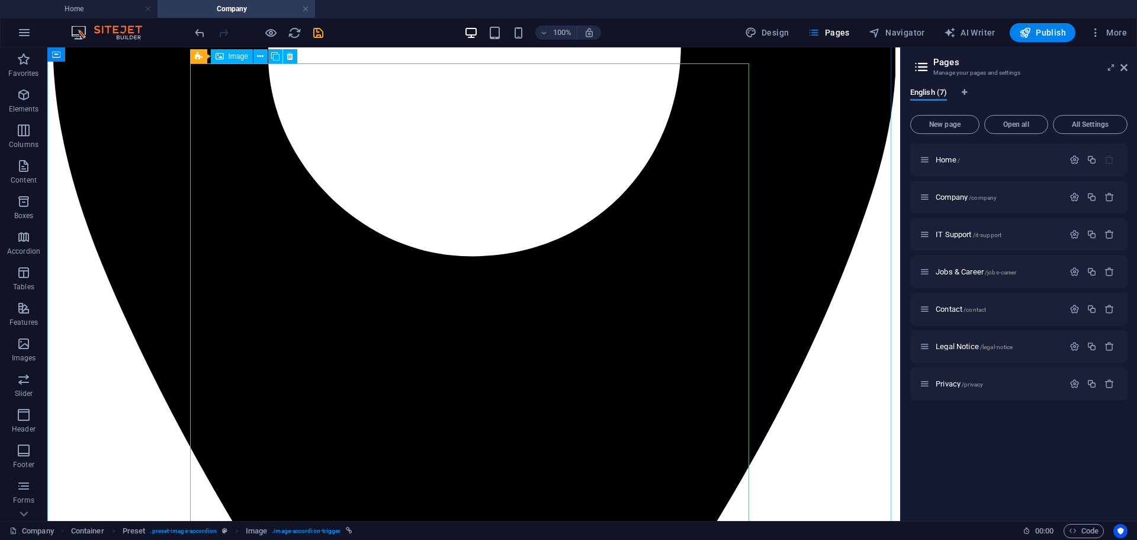
scroll to position [671, 0]
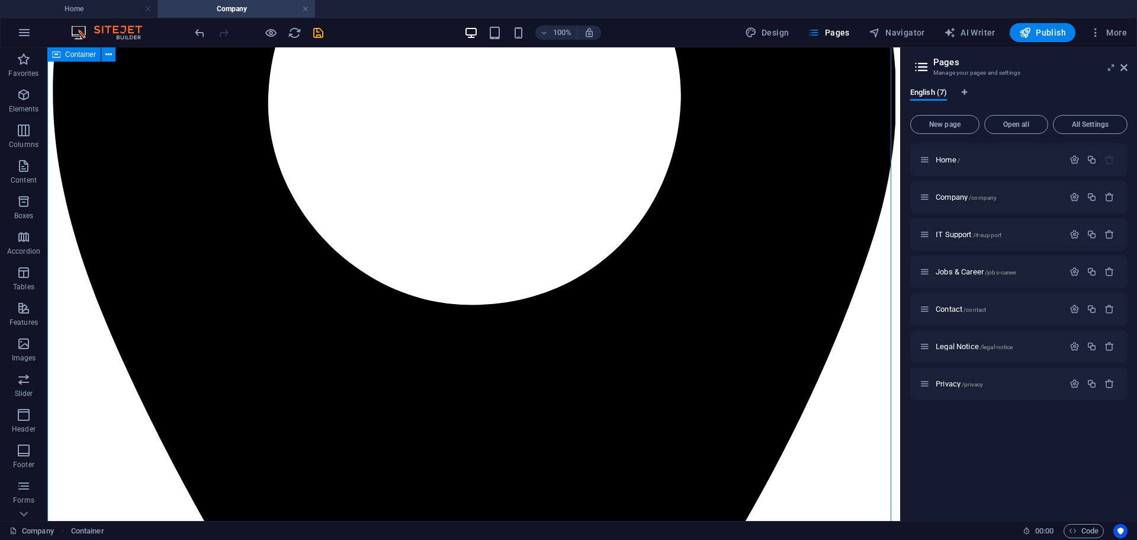
scroll to position [277, 0]
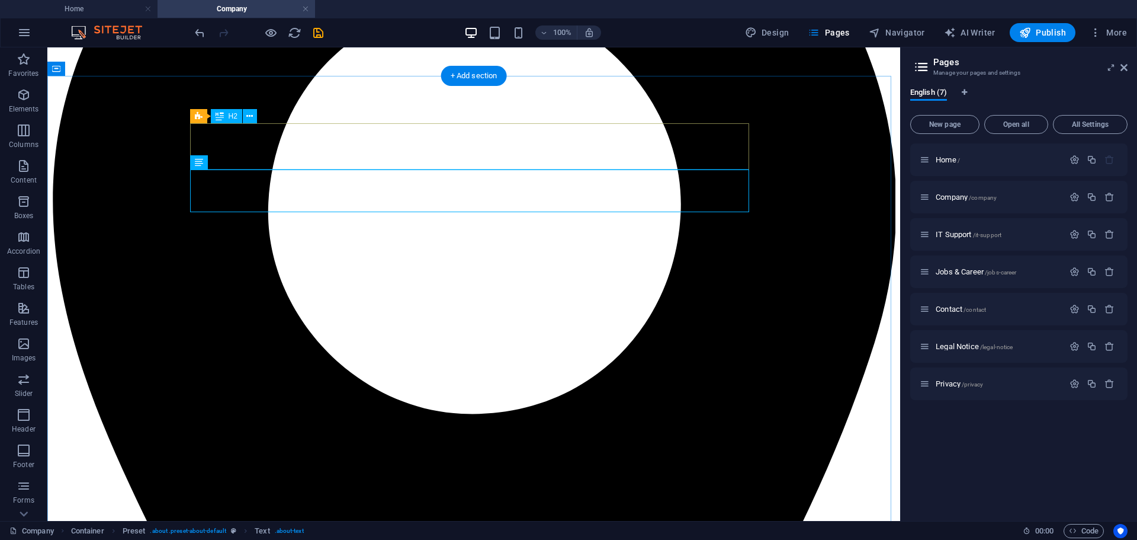
click at [236, 169] on button at bounding box center [233, 162] width 14 height 14
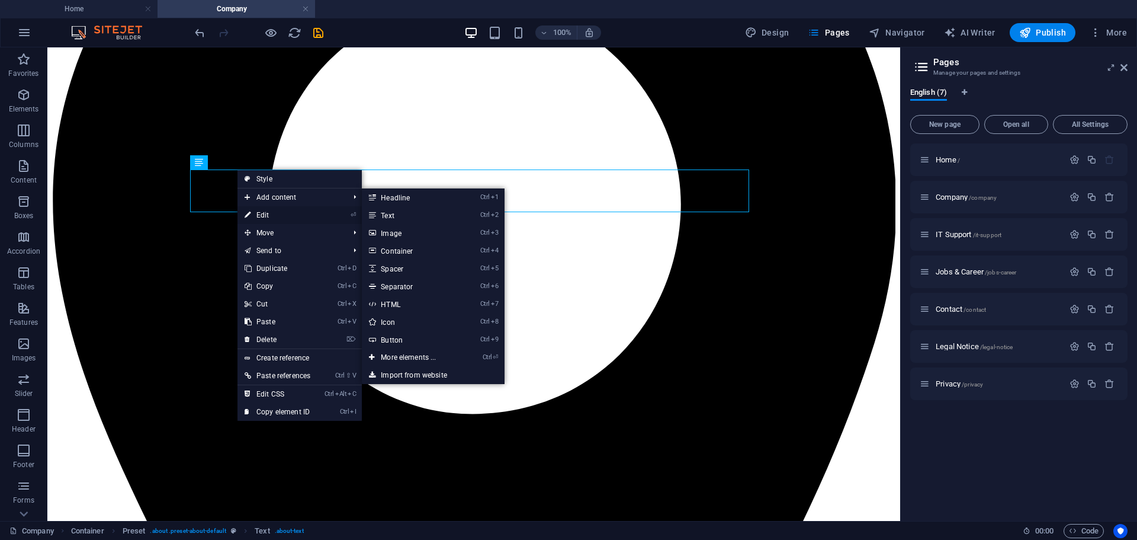
click at [280, 213] on link "⏎ Edit" at bounding box center [278, 215] width 80 height 18
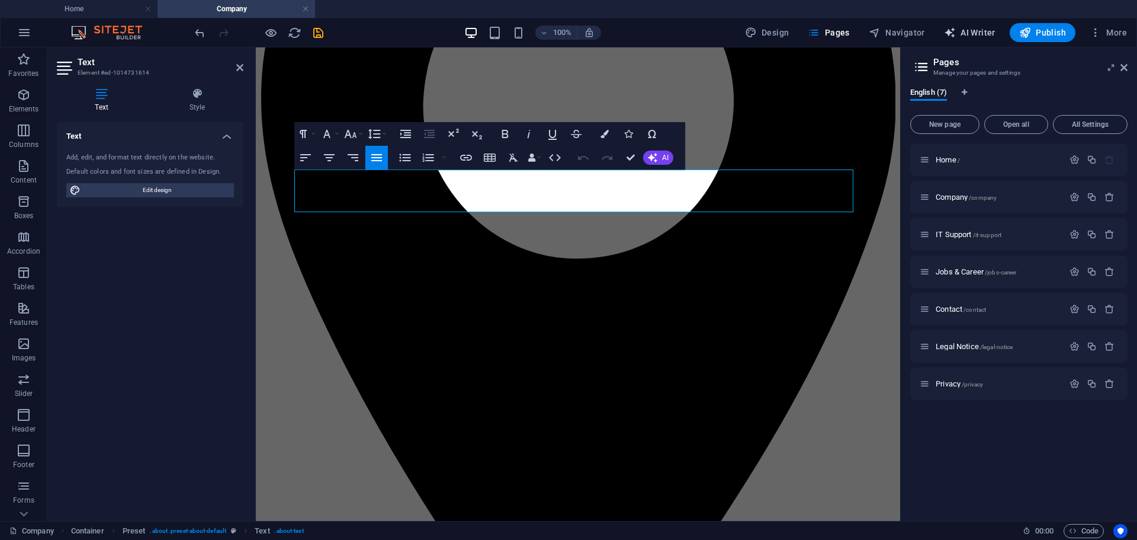
click at [975, 32] on span "AI Writer" at bounding box center [970, 33] width 52 height 12
select select "English"
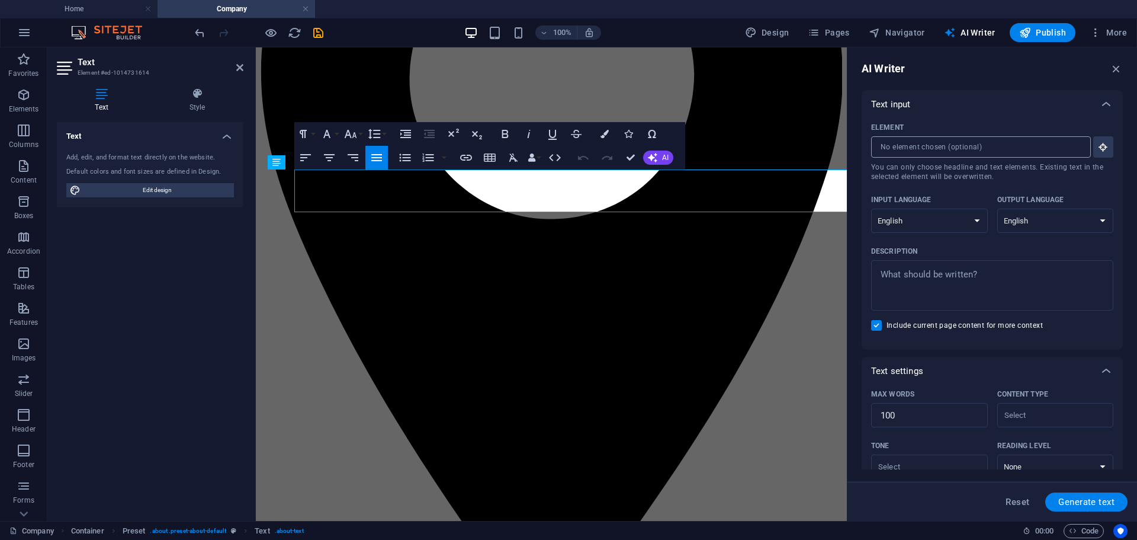
scroll to position [0, 0]
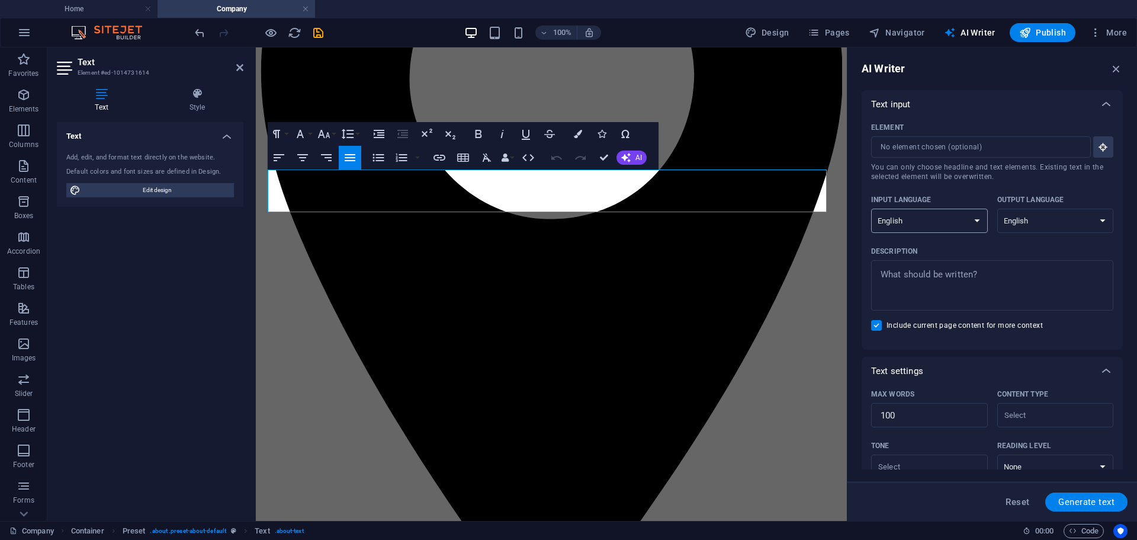
click at [964, 219] on select "Albanian Arabic Armenian Awadhi Azerbaijani Bashkir Basque Belarusian Bengali B…" at bounding box center [929, 221] width 117 height 24
select select "Indonesian"
click at [871, 209] on select "Albanian Arabic Armenian Awadhi Azerbaijani Bashkir Basque Belarusian Bengali B…" at bounding box center [929, 221] width 117 height 24
click at [1018, 217] on select "Albanian Arabic Armenian Awadhi Azerbaijani Bashkir Basque Belarusian Bengali B…" at bounding box center [1056, 221] width 117 height 24
select select "Indonesian"
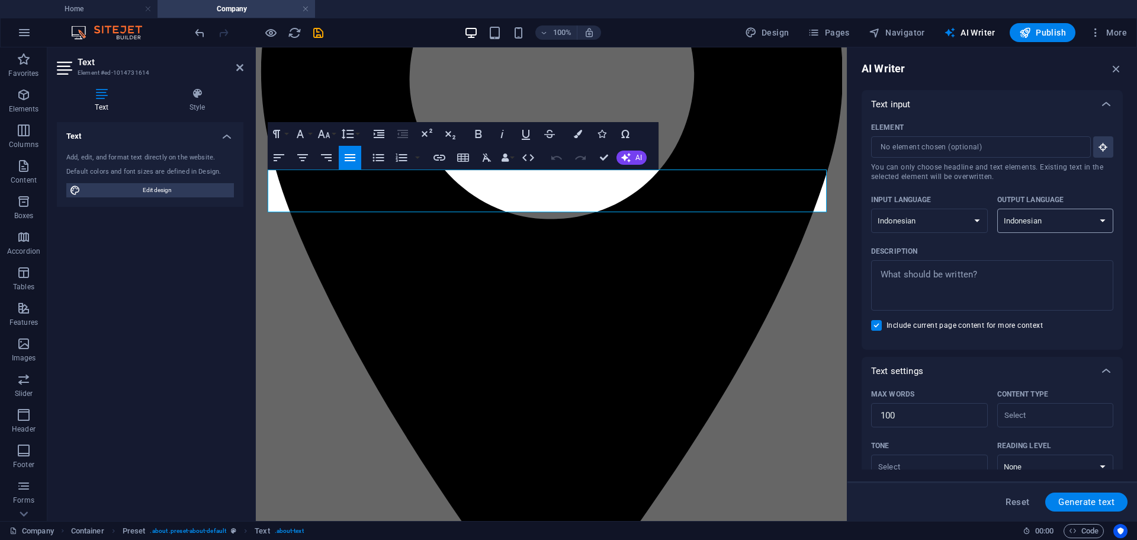
click at [998, 209] on select "Albanian Arabic Armenian Awadhi Azerbaijani Bashkir Basque Belarusian Bengali B…" at bounding box center [1056, 221] width 117 height 24
type textarea "x"
click at [972, 282] on textarea "Description x ​" at bounding box center [992, 285] width 230 height 39
type textarea "t"
type textarea "x"
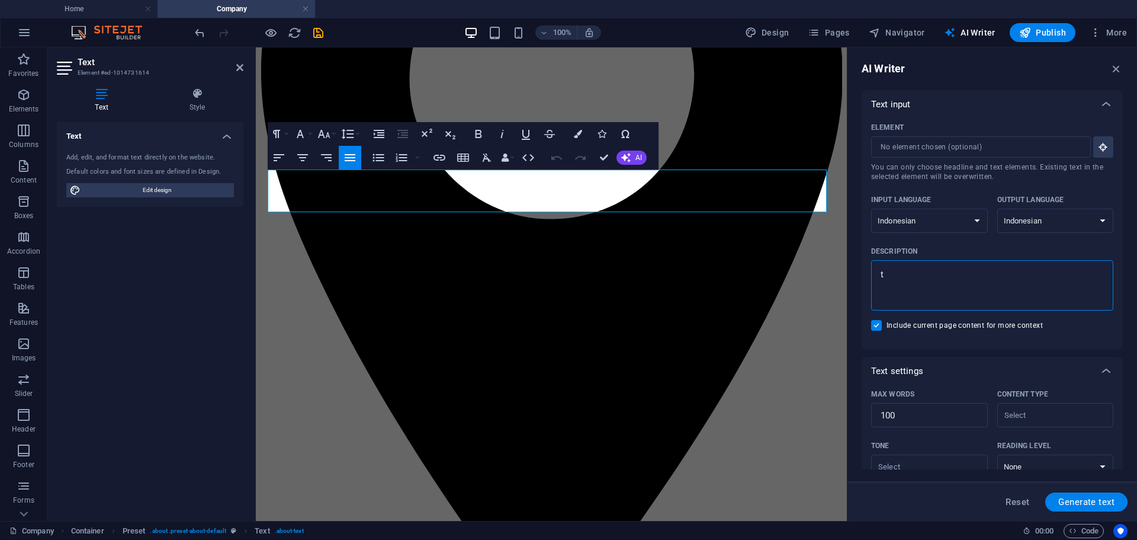
type textarea "ti"
type textarea "x"
type textarea "tim"
type textarea "x"
type textarea "tim"
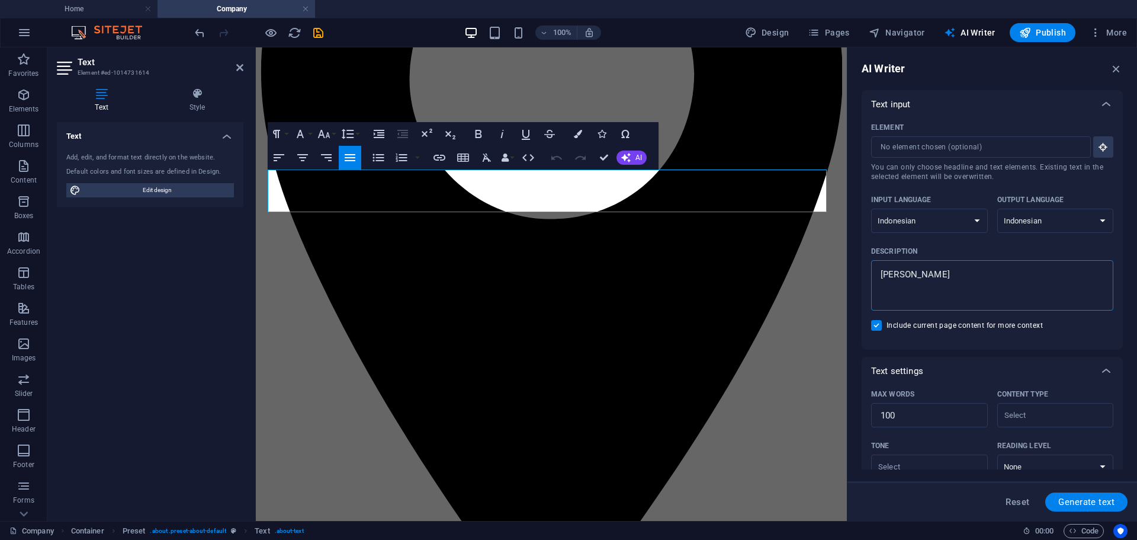
type textarea "x"
type textarea "tim k"
type textarea "x"
type textarea "tim ka"
type textarea "x"
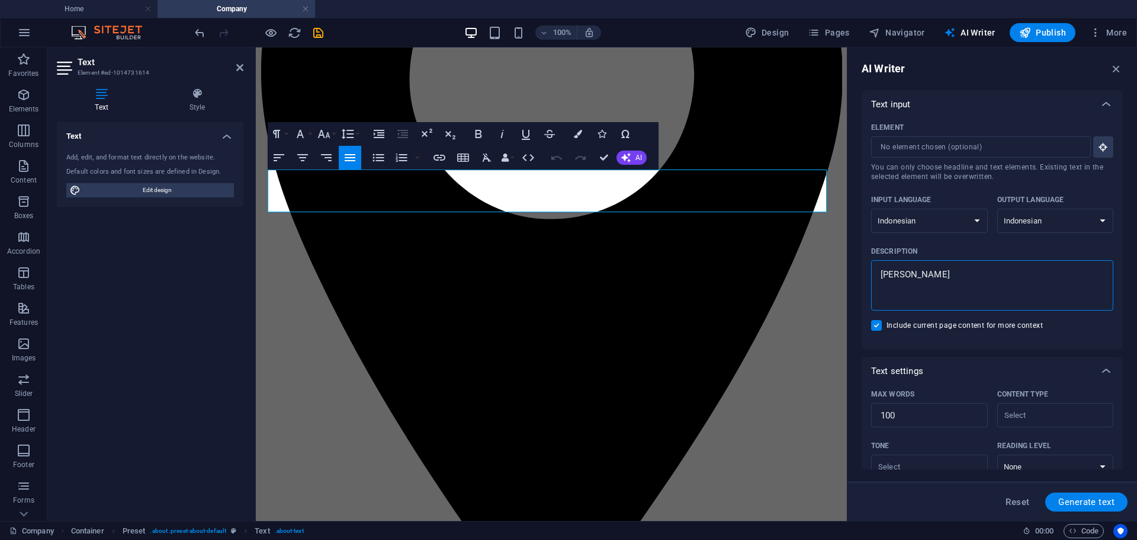
type textarea "tim kam"
type textarea "x"
type textarea "tim kami"
type textarea "x"
type textarea "tim kami"
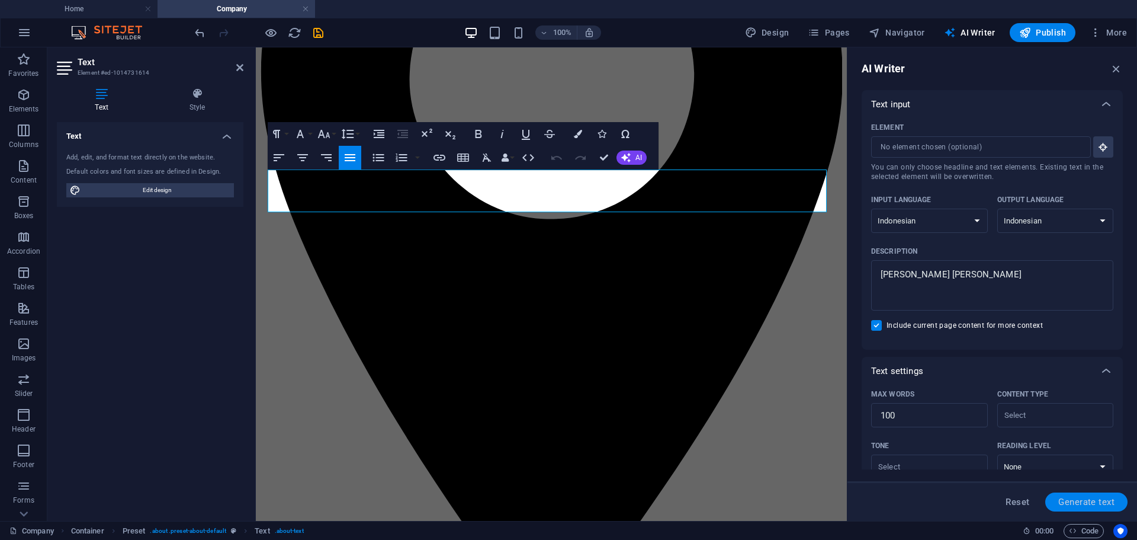
click at [1085, 502] on span "Generate text" at bounding box center [1087, 501] width 56 height 9
type textarea "x"
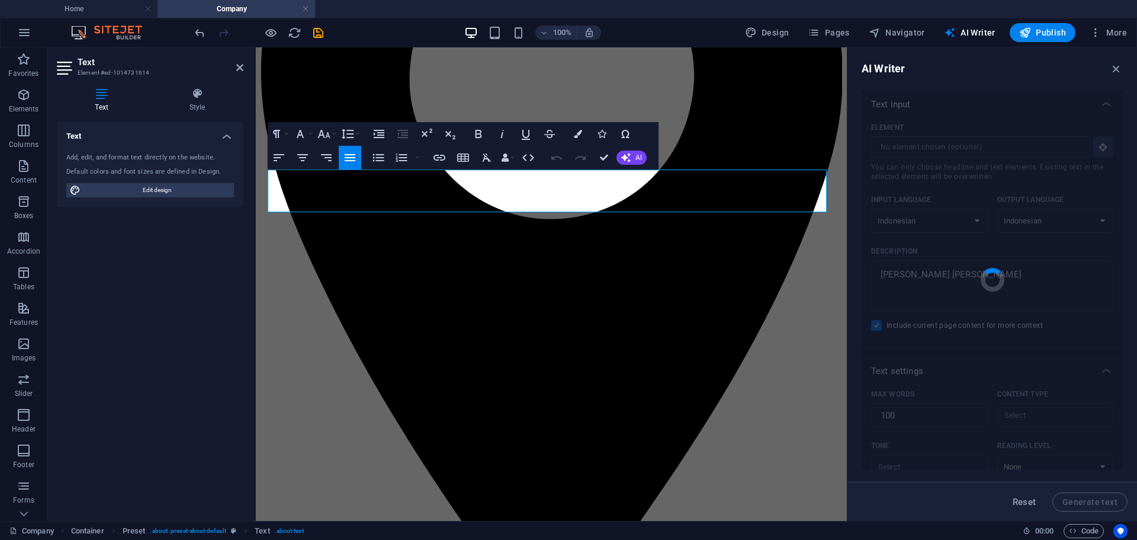
type textarea "x"
type textarea "Tim kami terdiri dari para profesional berpengalaman yang siap memberikan layan…"
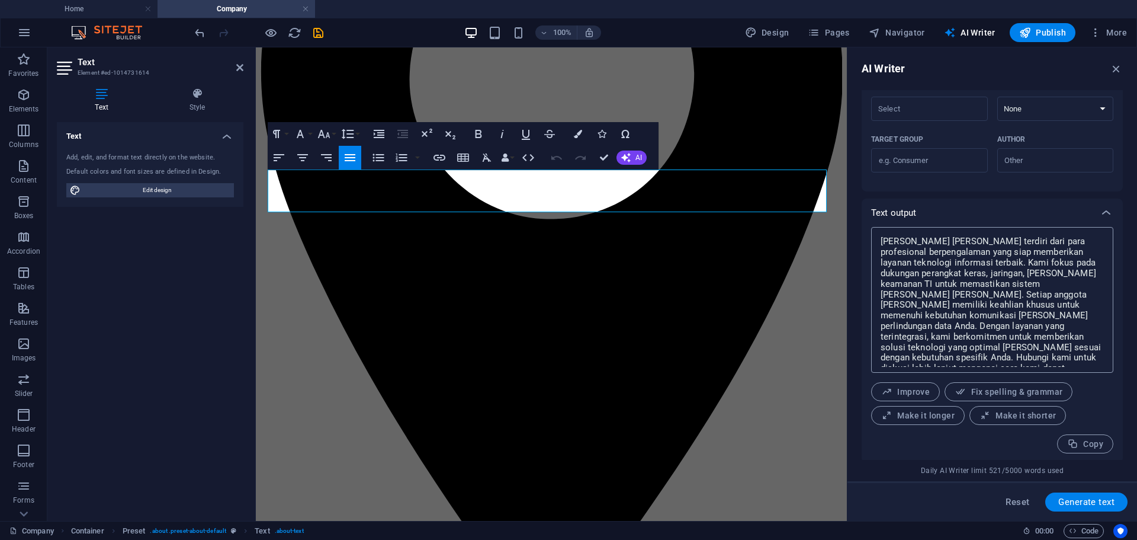
scroll to position [361, 0]
click at [951, 354] on textarea "Tim kami terdiri dari para profesional berpengalaman yang siap memberikan layan…" at bounding box center [992, 297] width 230 height 134
type textarea "x"
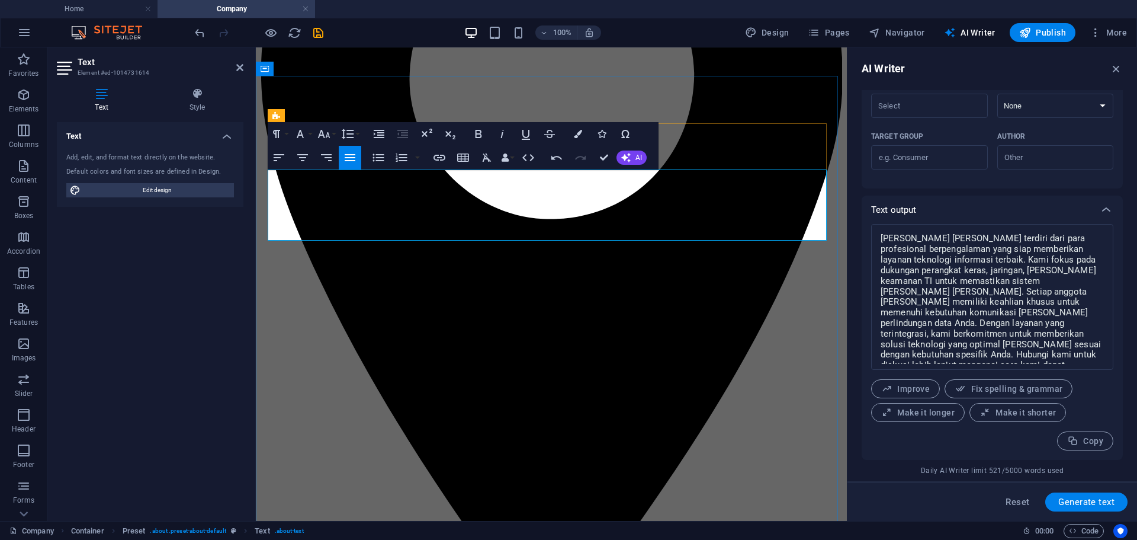
scroll to position [5870, 1]
click at [1056, 32] on span "Publish" at bounding box center [1042, 33] width 47 height 12
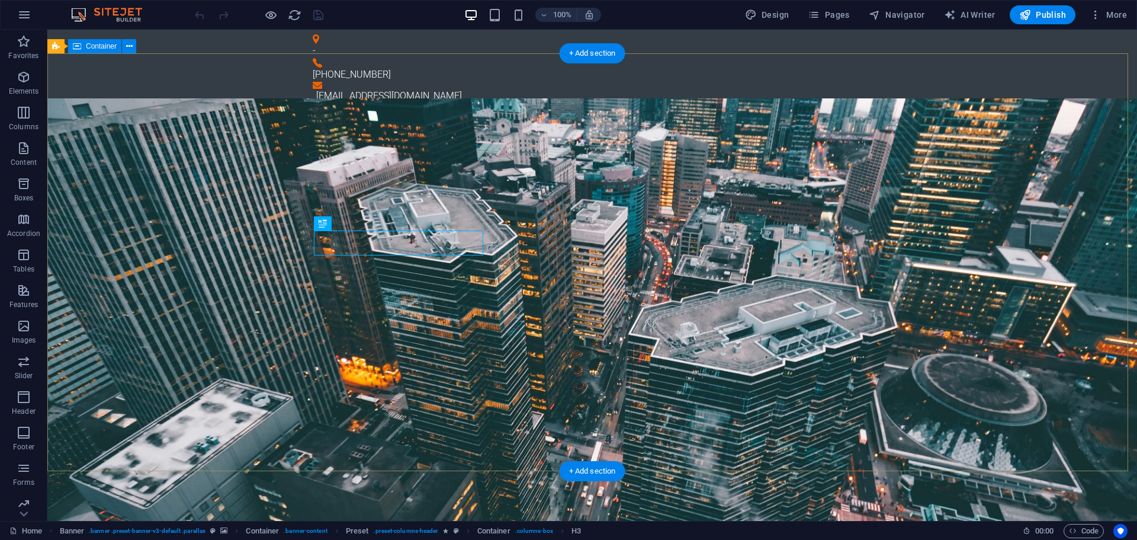
drag, startPoint x: 911, startPoint y: 374, endPoint x: 894, endPoint y: 367, distance: 18.6
drag, startPoint x: 287, startPoint y: 120, endPoint x: 787, endPoint y: 350, distance: 550.2
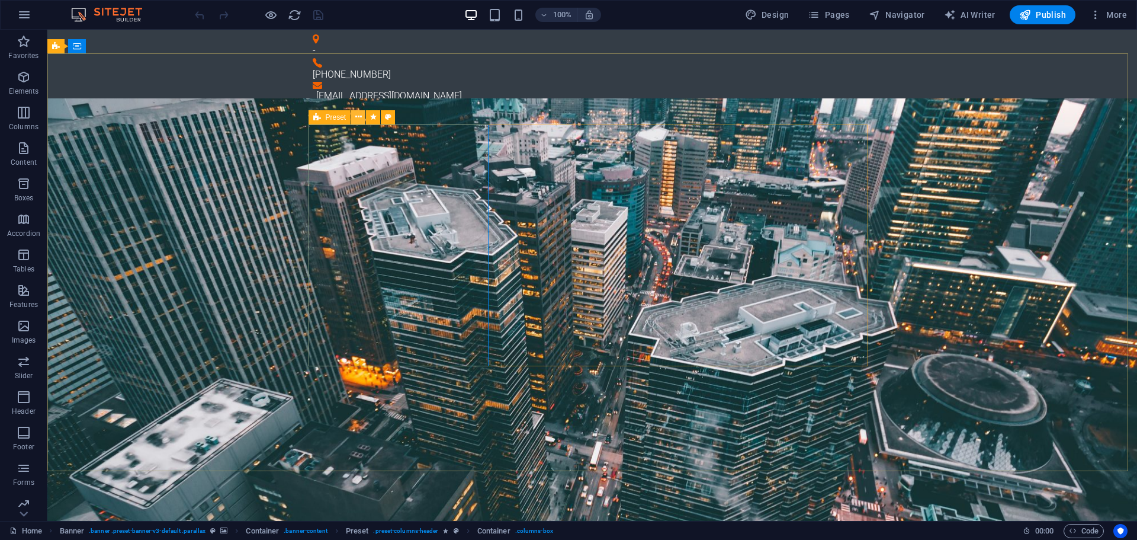
click at [357, 118] on icon at bounding box center [358, 117] width 7 height 12
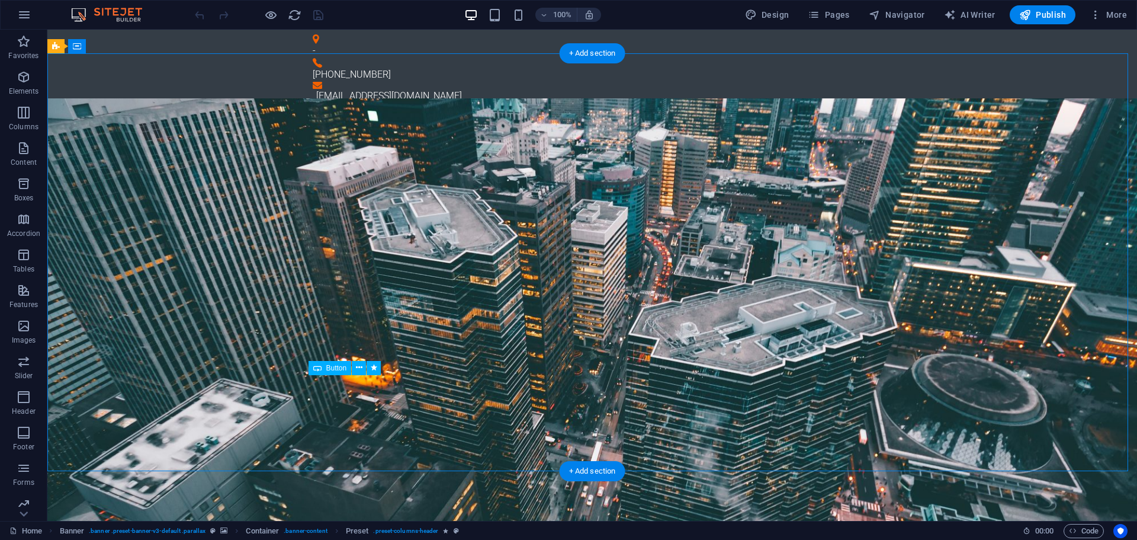
click at [354, 368] on button at bounding box center [359, 368] width 14 height 14
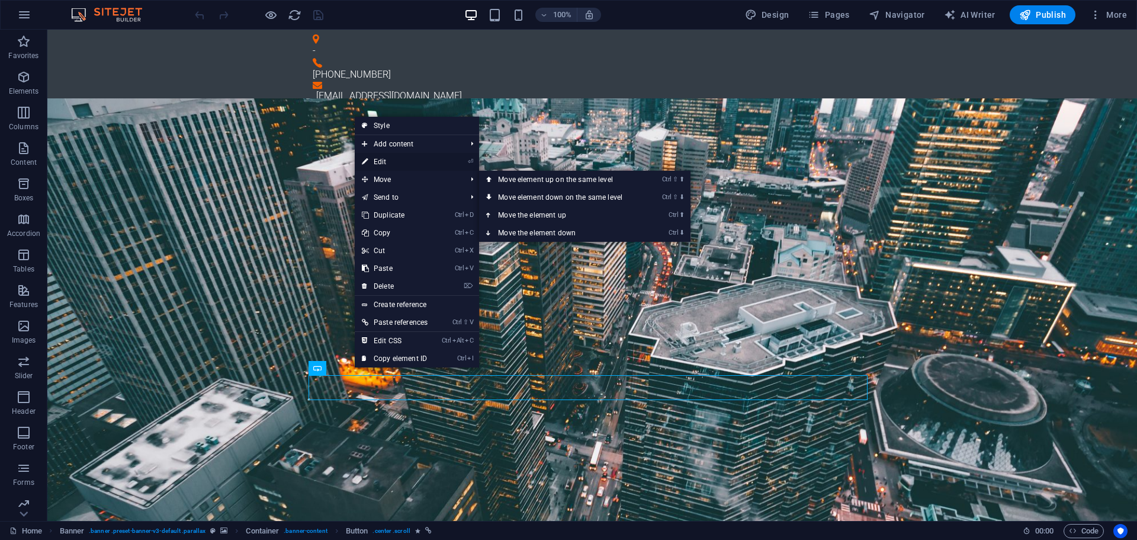
click at [397, 163] on link "⏎ Edit" at bounding box center [395, 162] width 80 height 18
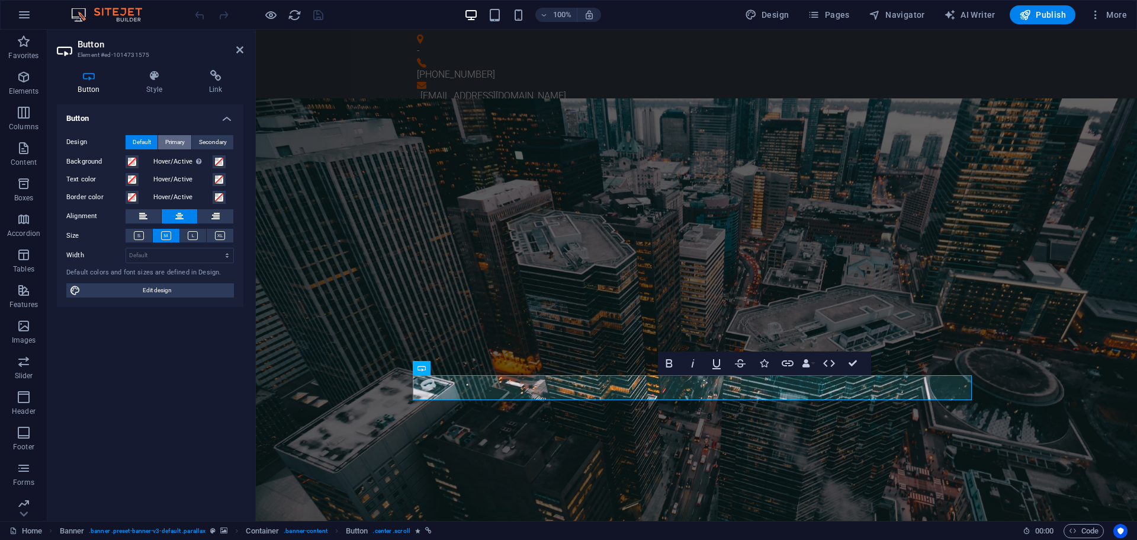
click at [172, 139] on span "Primary" at bounding box center [175, 142] width 20 height 14
click at [153, 140] on button "Default" at bounding box center [142, 142] width 32 height 14
click at [152, 87] on h4 "Style" at bounding box center [157, 82] width 63 height 25
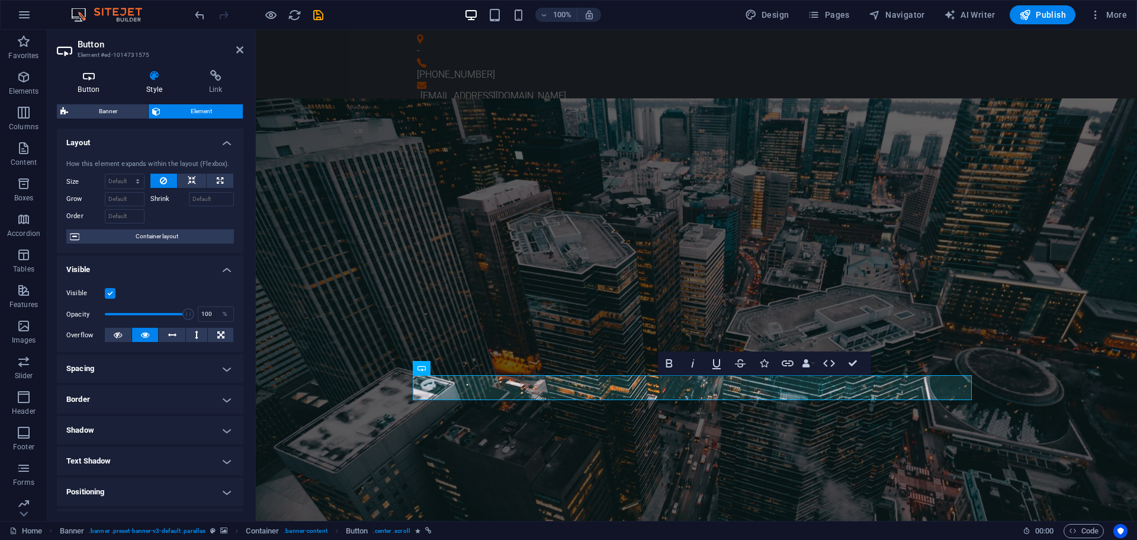
click at [90, 82] on h4 "Button" at bounding box center [91, 82] width 69 height 25
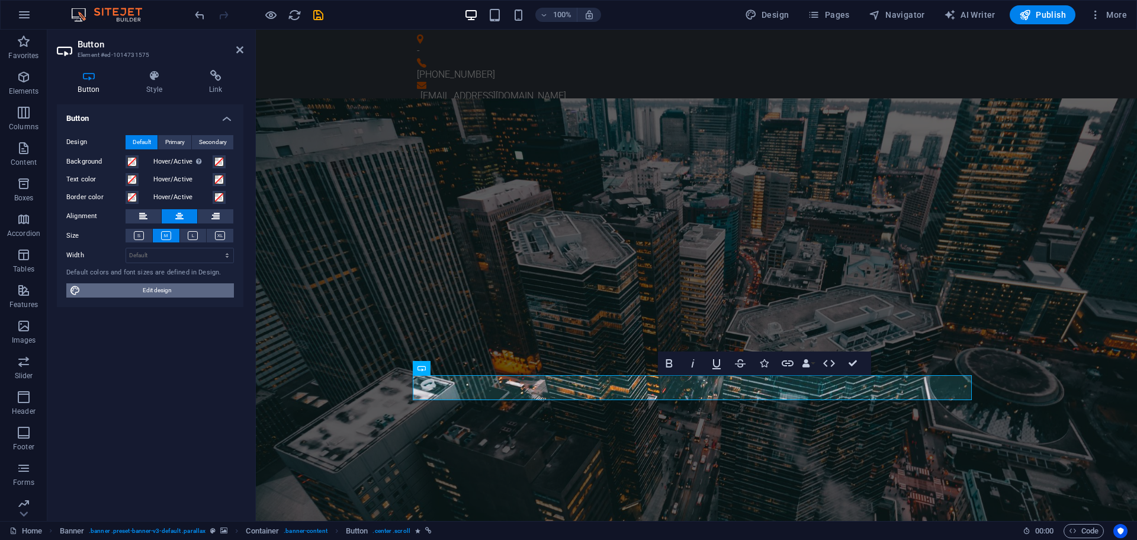
drag, startPoint x: 120, startPoint y: 290, endPoint x: 71, endPoint y: 268, distance: 53.8
click at [120, 290] on span "Edit design" at bounding box center [157, 290] width 146 height 14
select select "px"
select select "300"
select select "px"
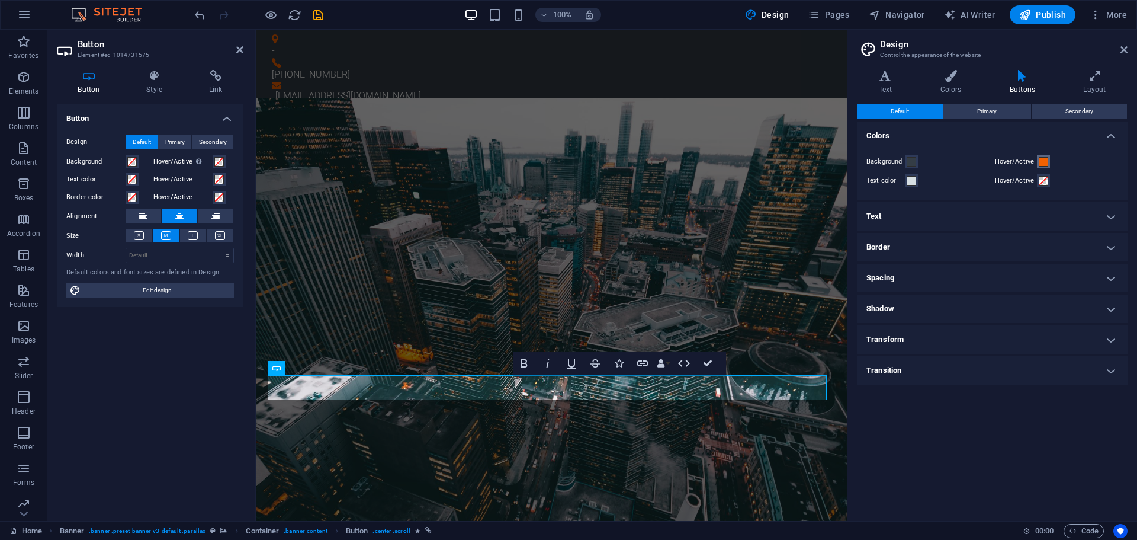
click at [1045, 161] on span at bounding box center [1043, 161] width 9 height 9
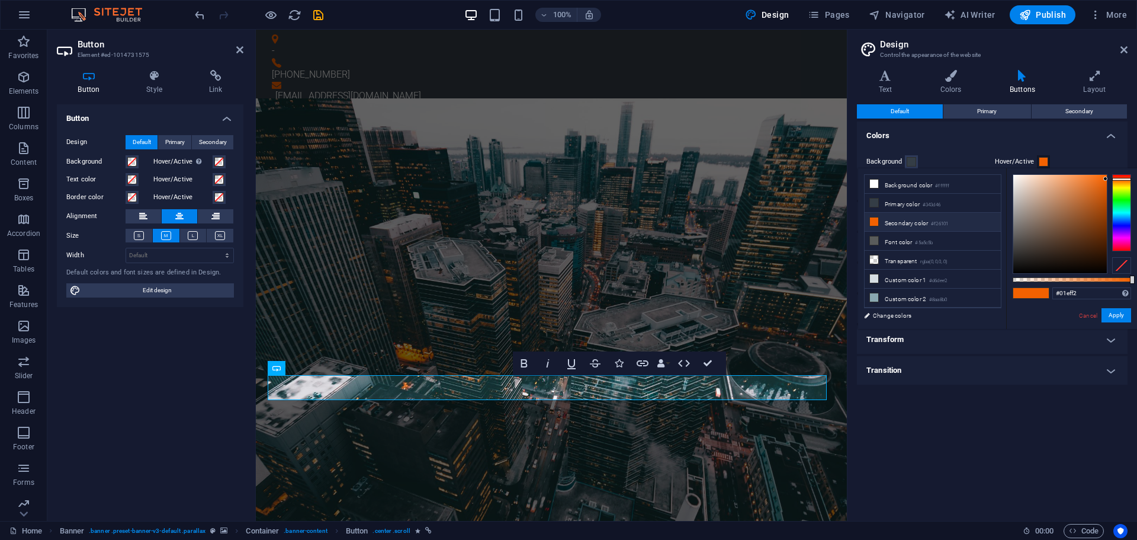
click at [1118, 212] on div at bounding box center [1121, 212] width 19 height 77
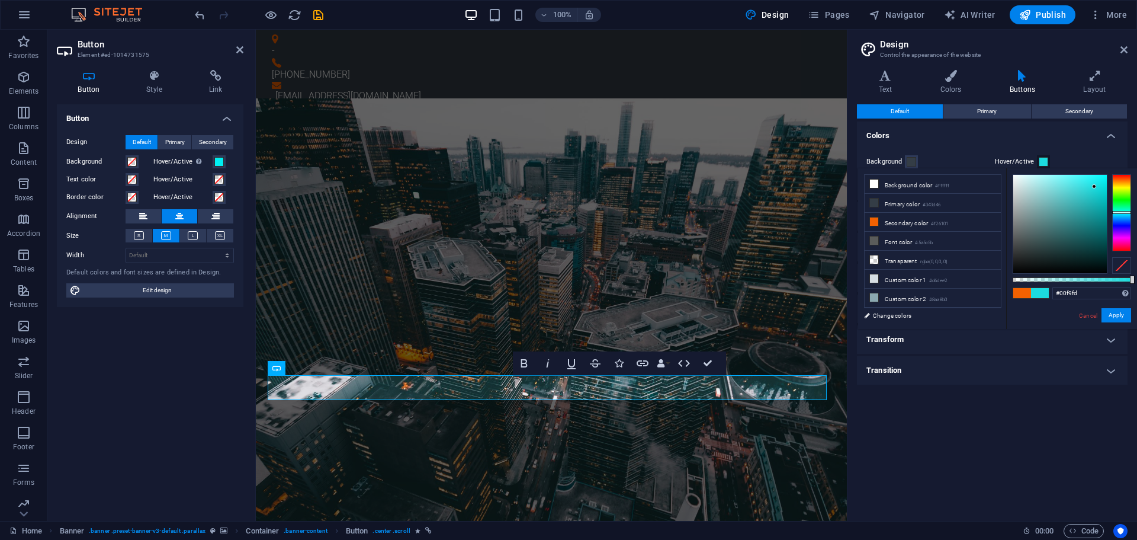
type input "#00fbfe"
drag, startPoint x: 1095, startPoint y: 187, endPoint x: 1109, endPoint y: 174, distance: 19.3
click at [1109, 174] on div at bounding box center [1072, 224] width 118 height 100
click at [1115, 313] on button "Apply" at bounding box center [1117, 315] width 30 height 14
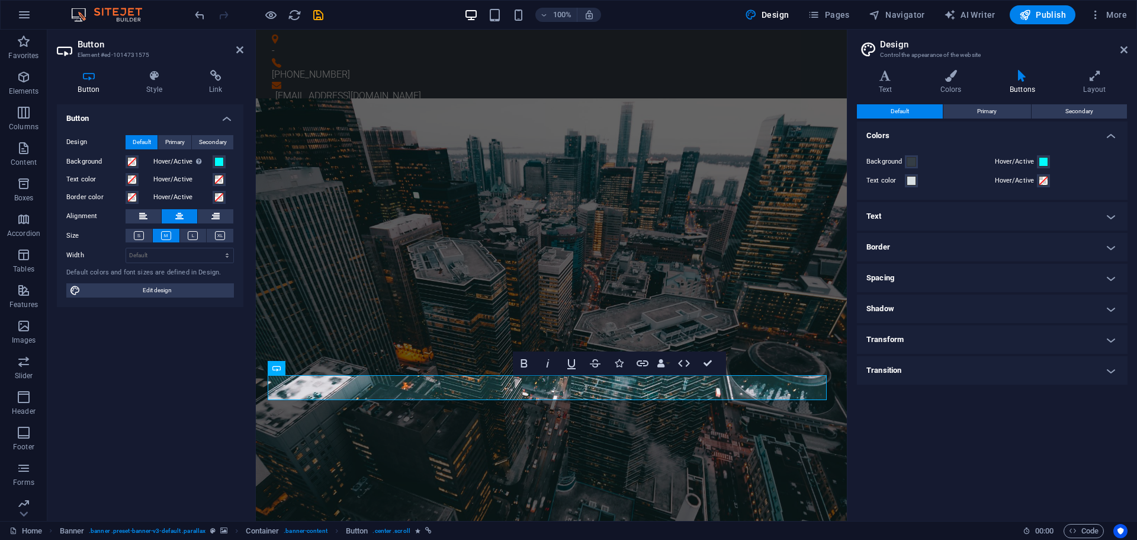
click at [937, 147] on div "Background Hover/Active Text color Hover/Active" at bounding box center [992, 171] width 275 height 57
click at [974, 112] on button "Primary" at bounding box center [987, 111] width 87 height 14
click at [923, 113] on button "Default" at bounding box center [900, 111] width 86 height 14
click at [922, 217] on h4 "Text" at bounding box center [992, 216] width 271 height 28
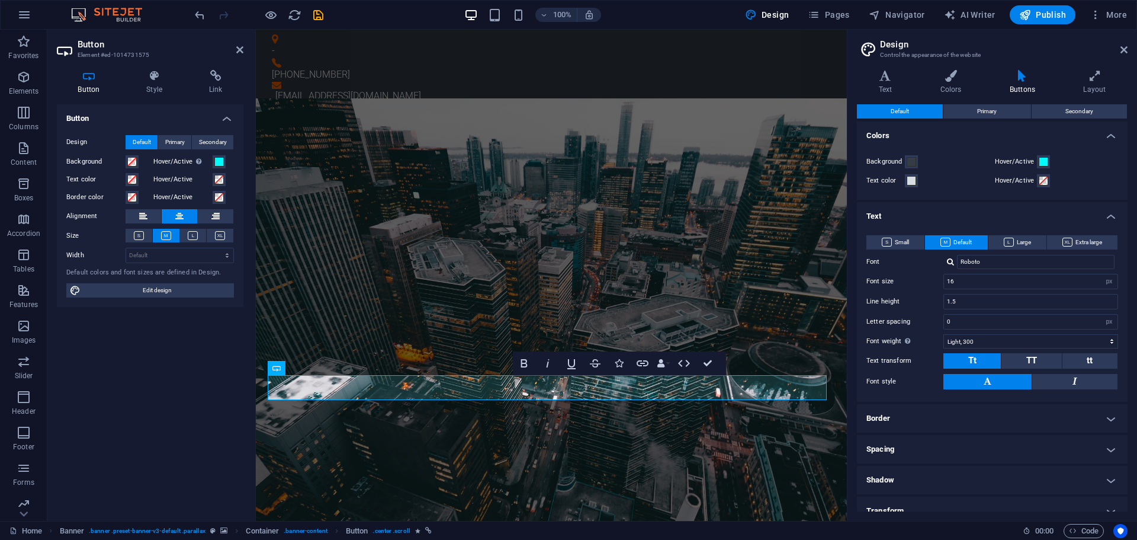
click at [916, 214] on h4 "Text" at bounding box center [992, 212] width 271 height 21
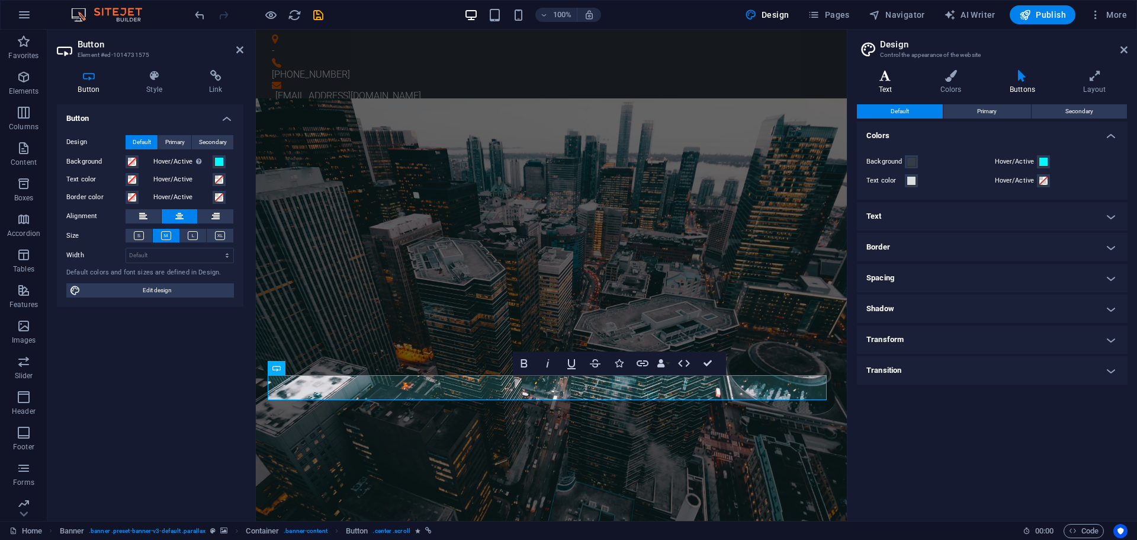
click at [890, 85] on h4 "Text" at bounding box center [888, 82] width 62 height 25
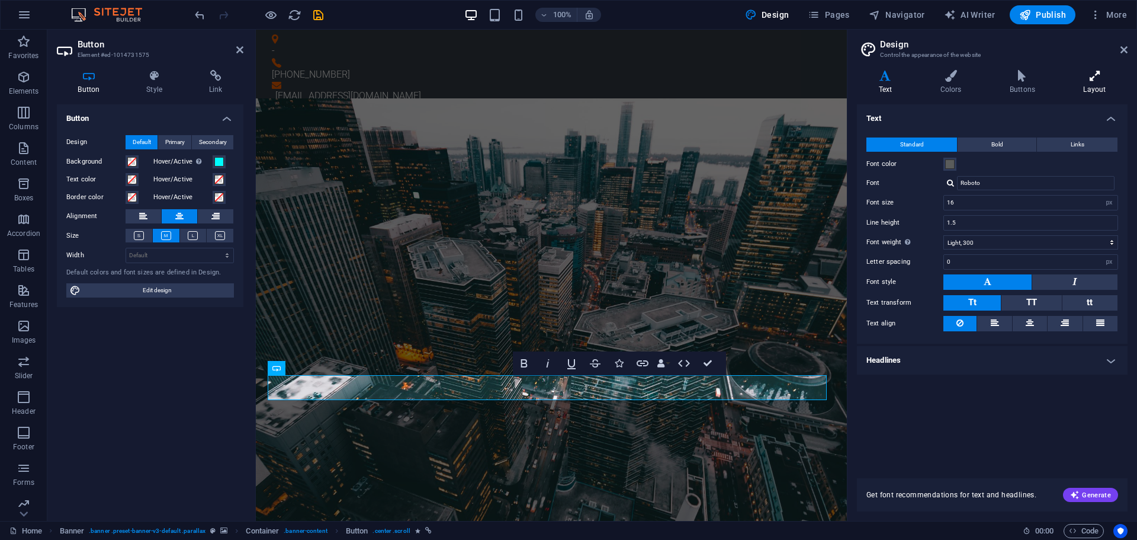
click at [1083, 79] on icon at bounding box center [1095, 76] width 66 height 12
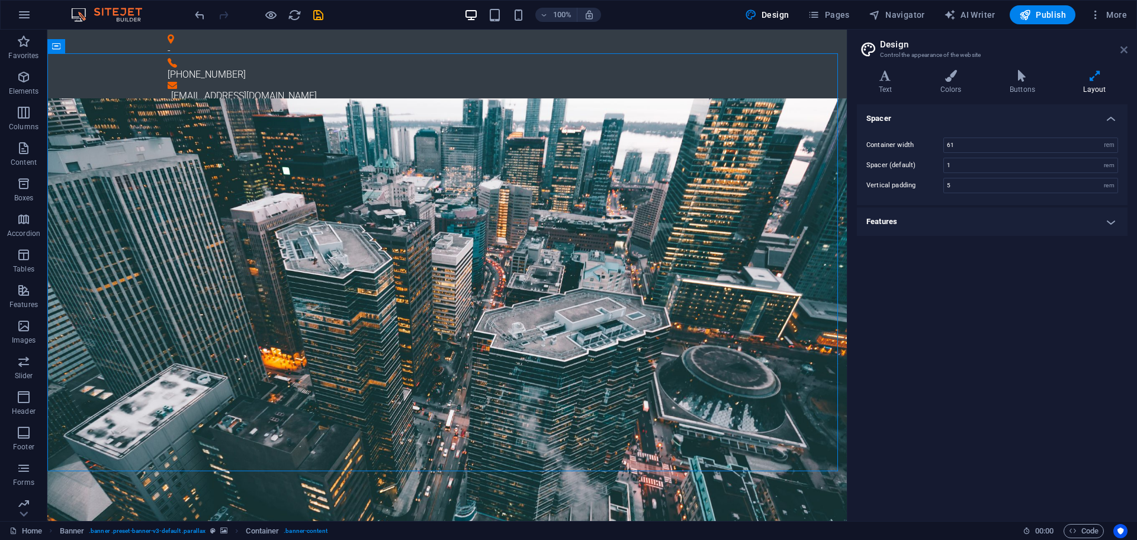
click at [1120, 48] on header "Design Control the appearance of the website" at bounding box center [994, 45] width 268 height 31
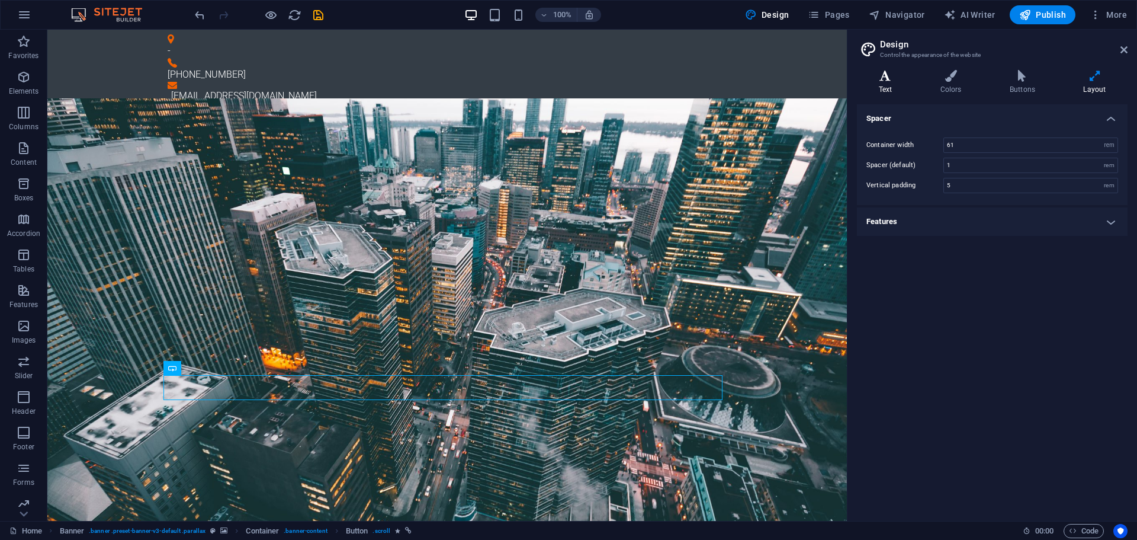
click at [896, 80] on icon at bounding box center [885, 76] width 57 height 12
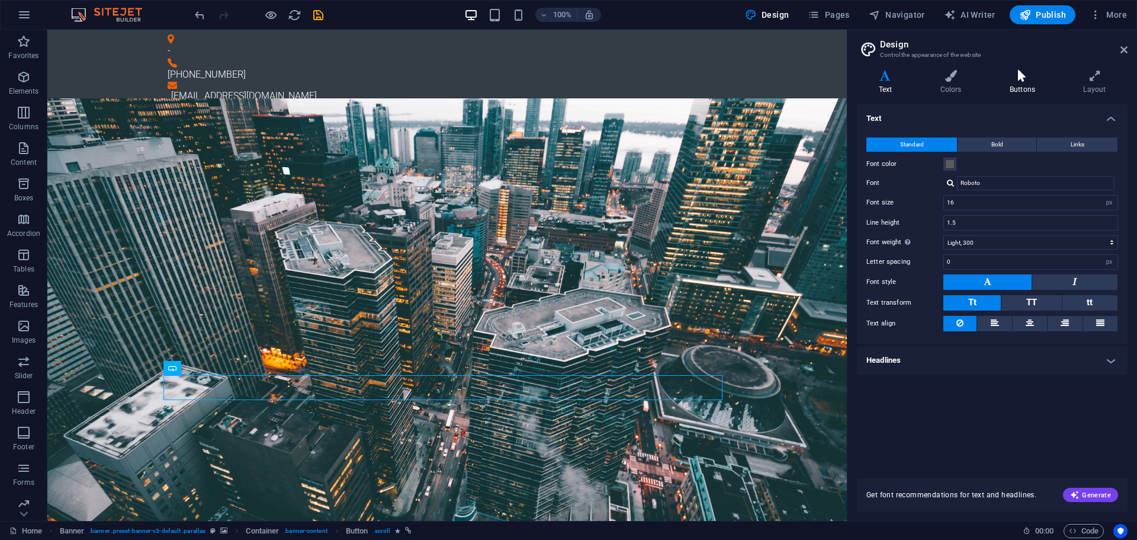
click at [1027, 76] on icon at bounding box center [1022, 76] width 69 height 12
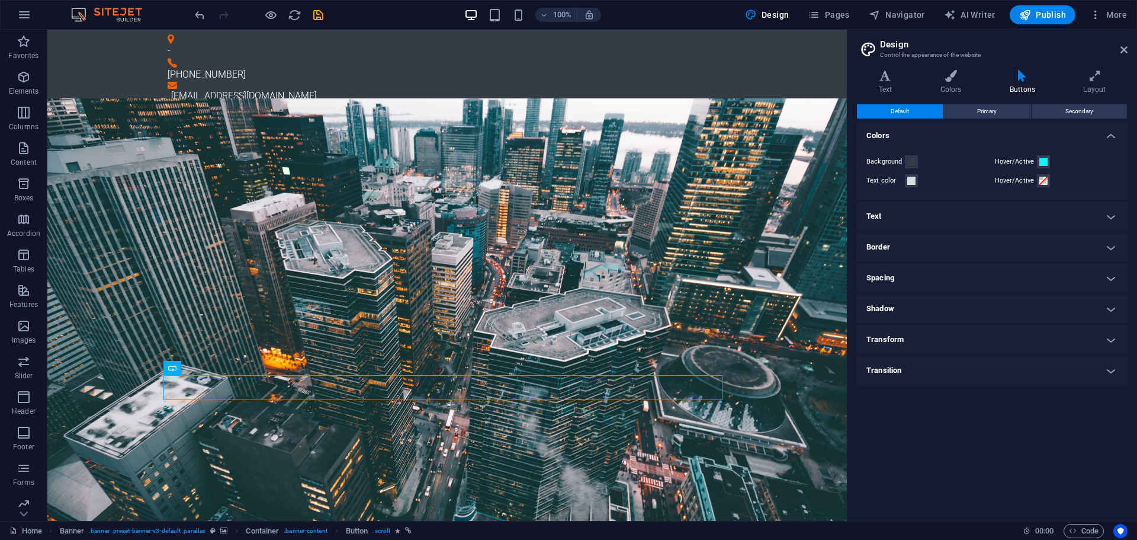
click at [964, 222] on h4 "Text" at bounding box center [992, 216] width 271 height 28
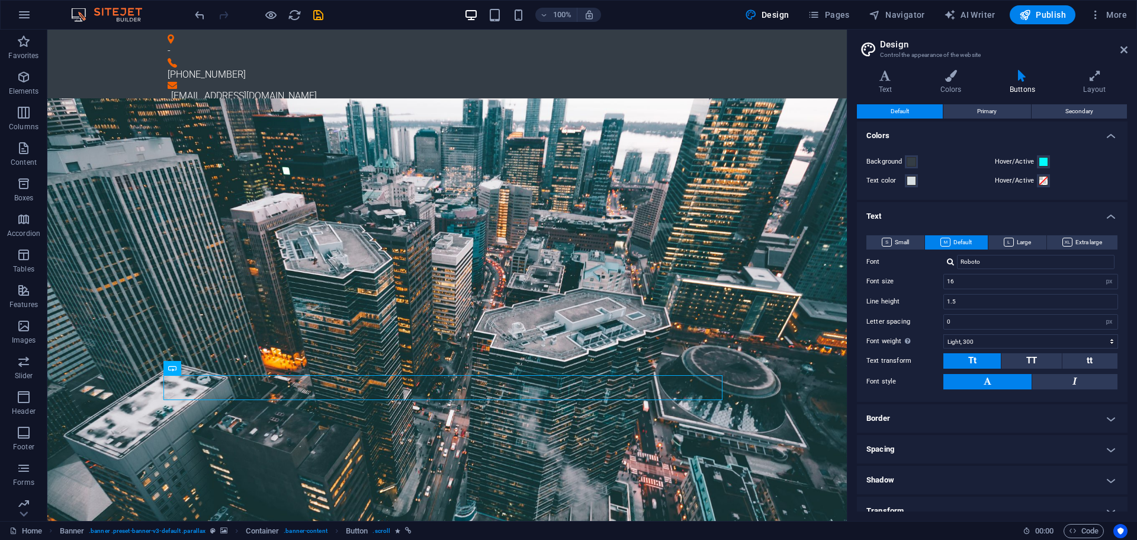
click at [963, 213] on h4 "Text" at bounding box center [992, 212] width 271 height 21
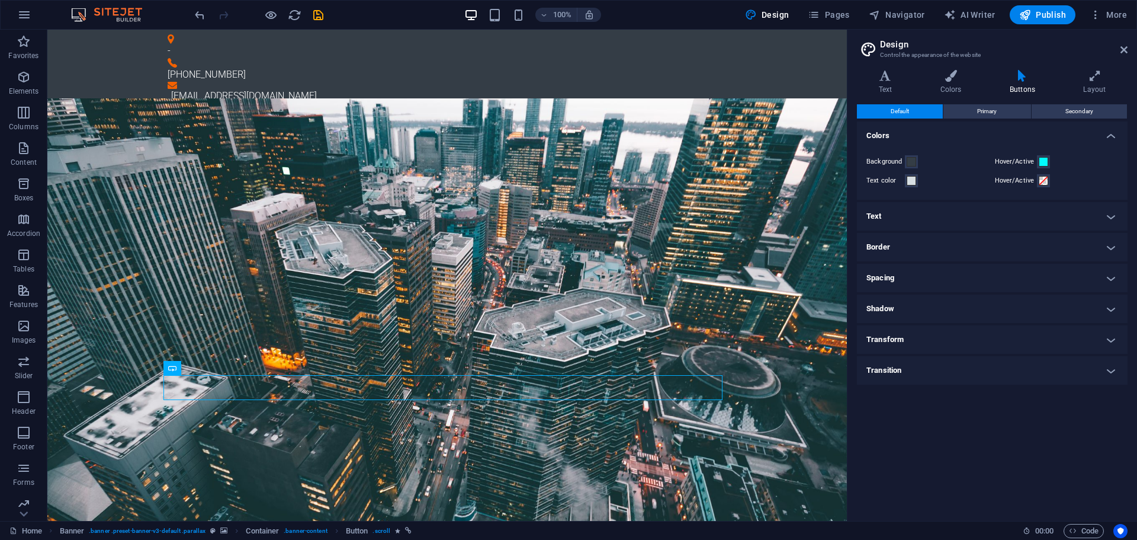
click at [945, 243] on h4 "Border" at bounding box center [992, 247] width 271 height 28
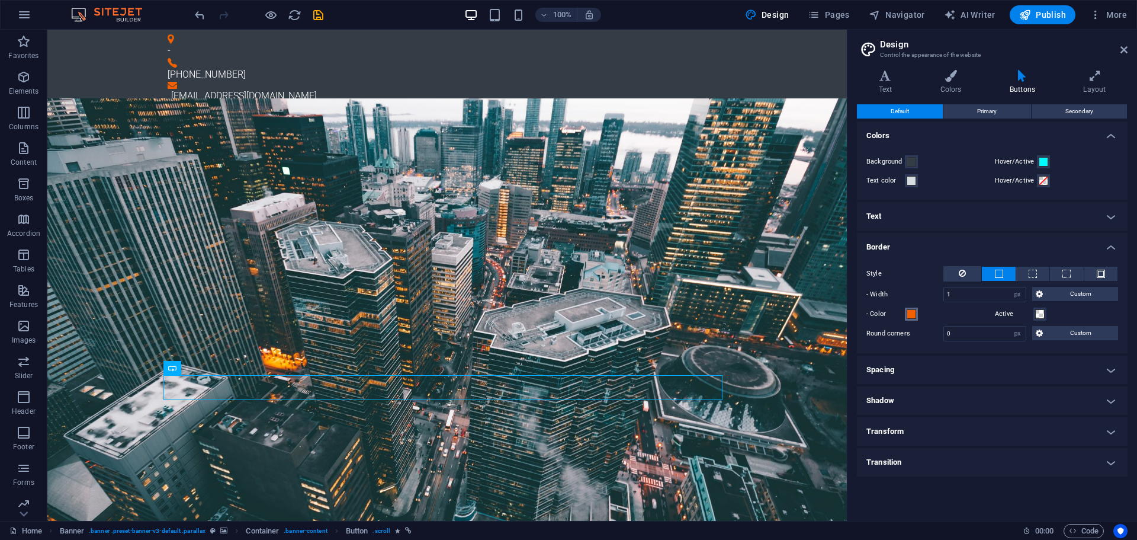
click at [912, 318] on span at bounding box center [911, 313] width 9 height 9
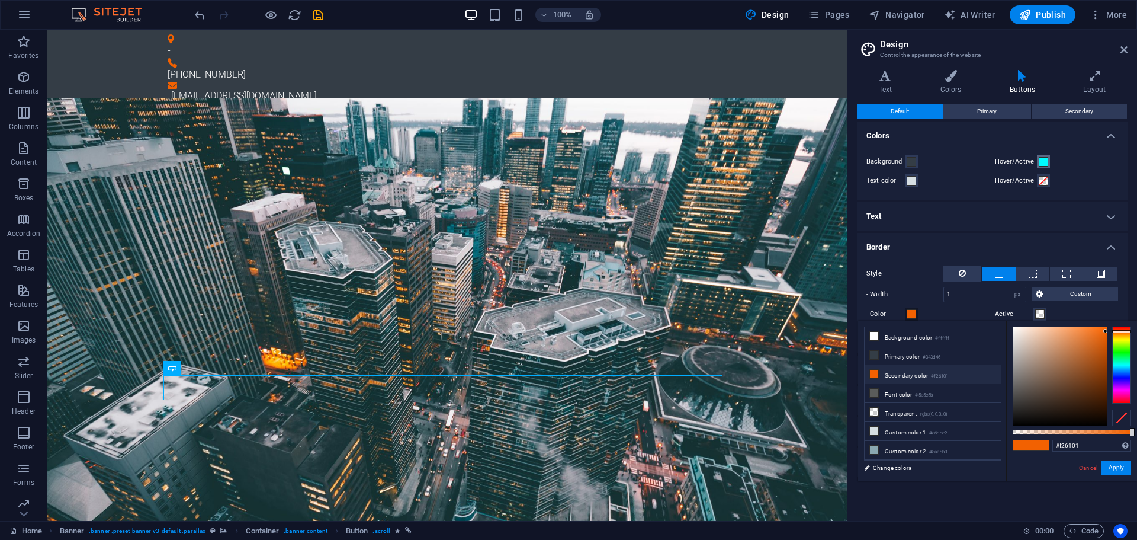
click at [1041, 158] on span at bounding box center [1043, 161] width 9 height 9
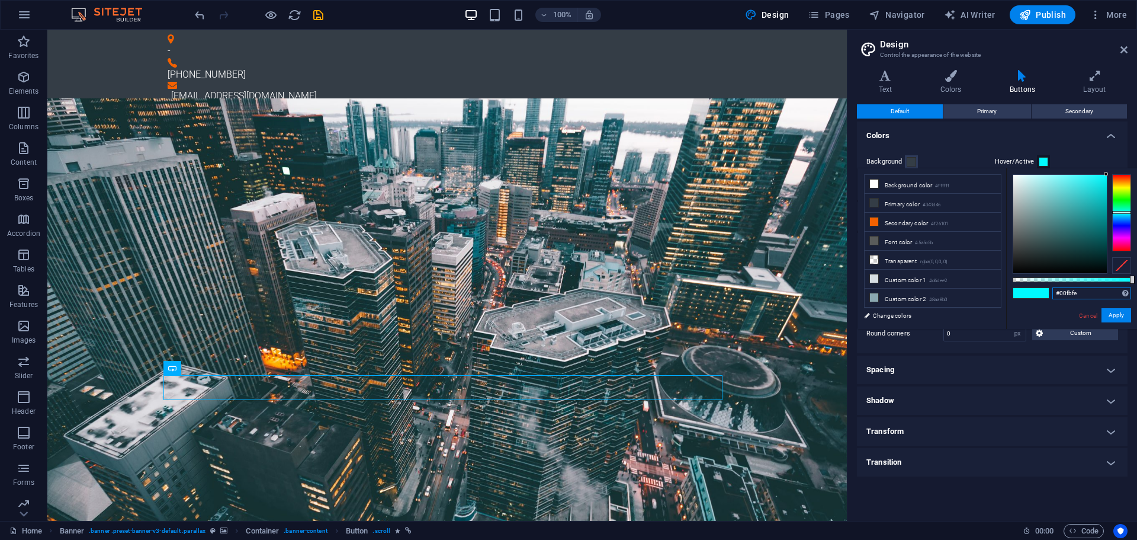
drag, startPoint x: 1083, startPoint y: 291, endPoint x: 1014, endPoint y: 278, distance: 70.5
click at [1013, 281] on div "#00fbfe Supported formats #0852ed rgb(8, 82, 237) rgba(8, 82, 237, 90%) hsv(221…" at bounding box center [1071, 334] width 131 height 332
click at [1021, 348] on div "Style - Width 1 px rem vh vw Custom Custom 1 px rem vh vw 1 px rem vh vw 1 px r…" at bounding box center [992, 303] width 275 height 99
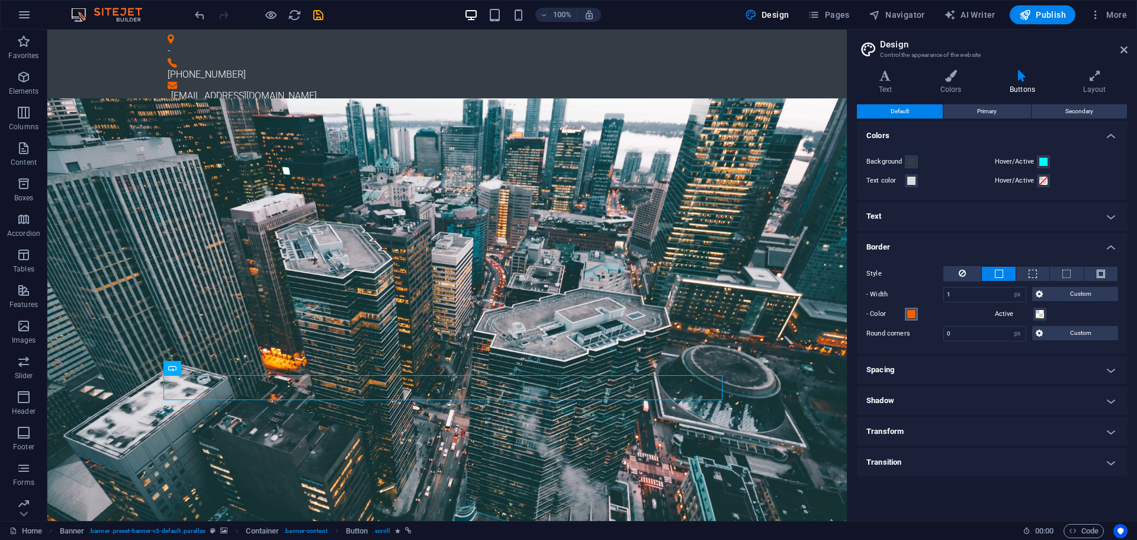
click at [910, 318] on span at bounding box center [911, 313] width 9 height 9
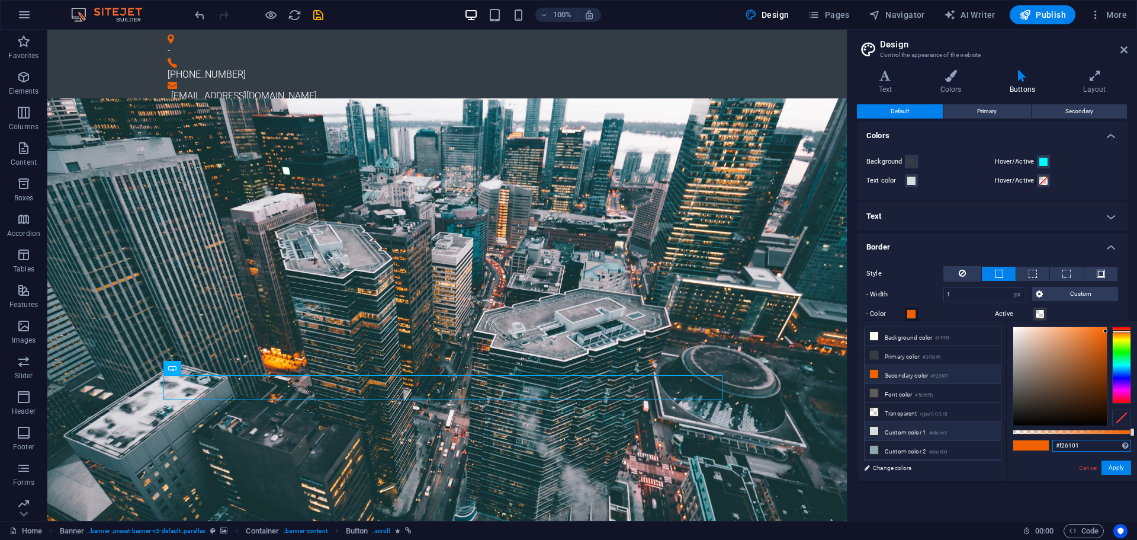
drag, startPoint x: 1076, startPoint y: 444, endPoint x: 998, endPoint y: 432, distance: 79.8
click at [998, 432] on div "less Background color #ffffff Primary color #343d46 Secondary color #f26101 Fon…" at bounding box center [997, 400] width 279 height 161
paste input "00fbfe"
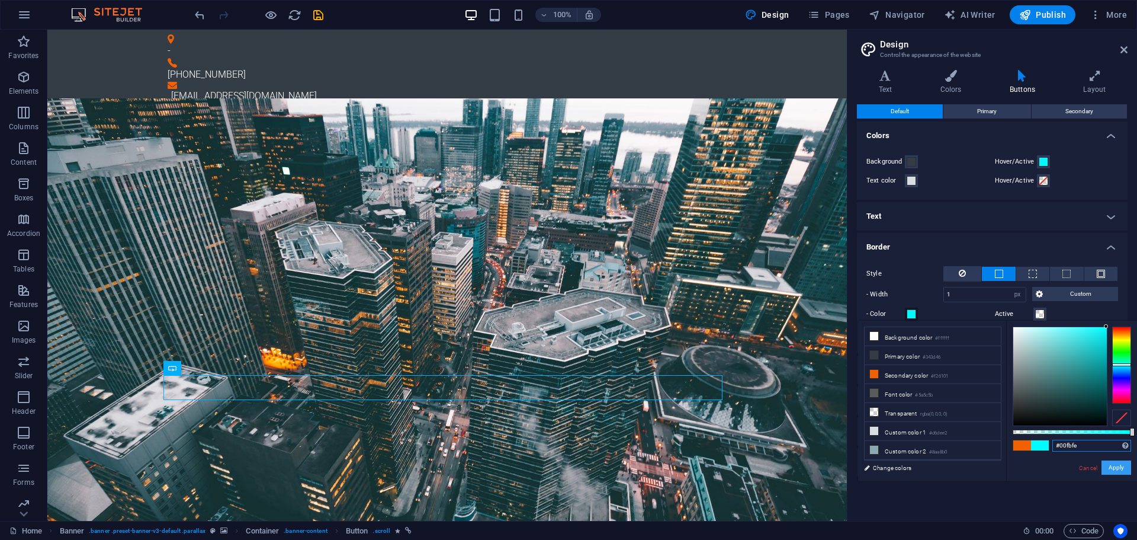
type input "#00fbfe"
click at [1123, 462] on button "Apply" at bounding box center [1117, 467] width 30 height 14
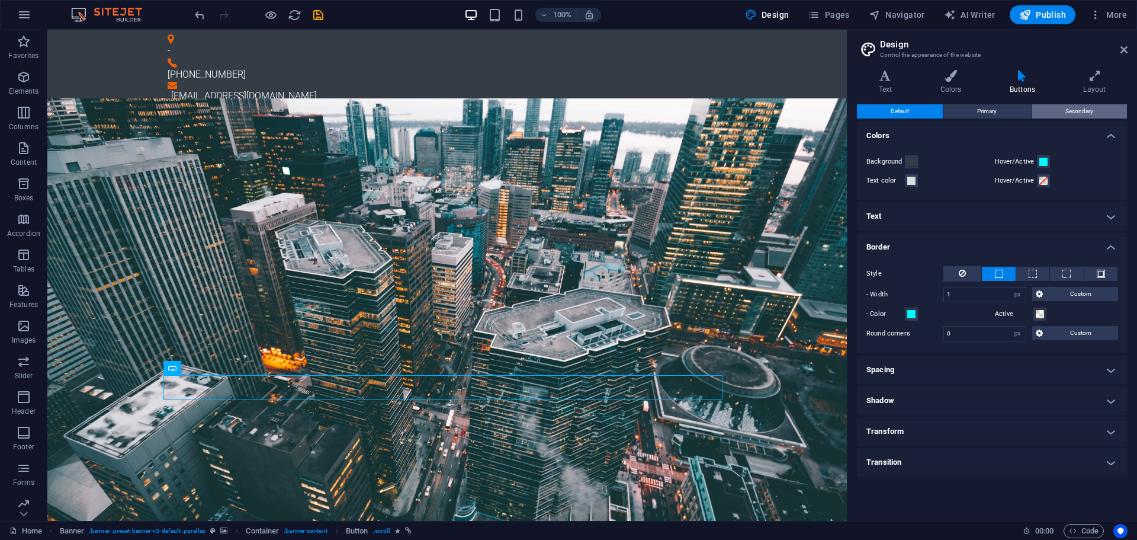
click at [1066, 107] on span "Secondary" at bounding box center [1080, 111] width 28 height 14
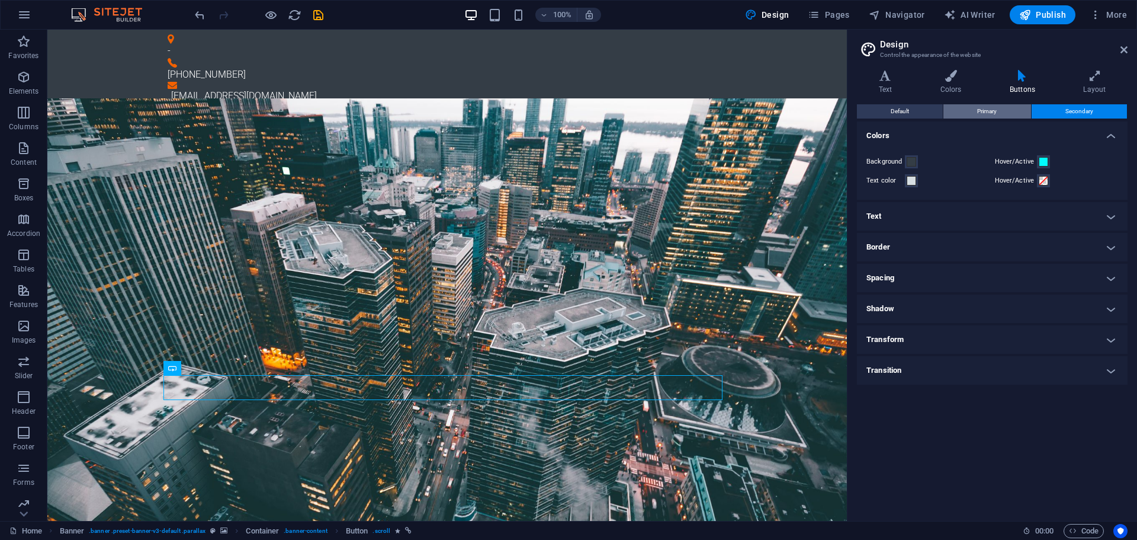
click at [1003, 111] on button "Primary" at bounding box center [987, 111] width 87 height 14
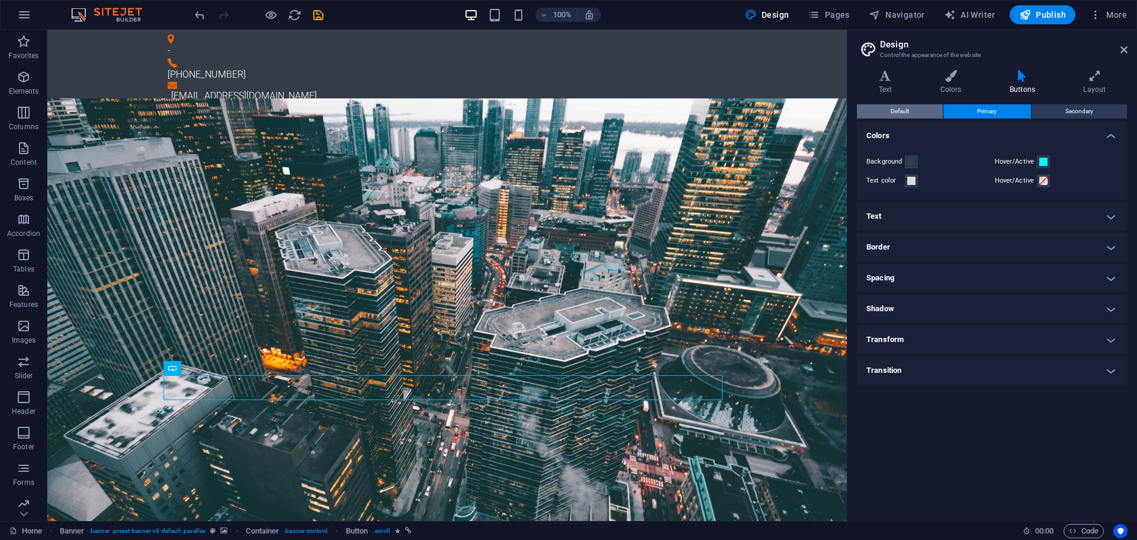
click at [926, 108] on button "Default" at bounding box center [900, 111] width 86 height 14
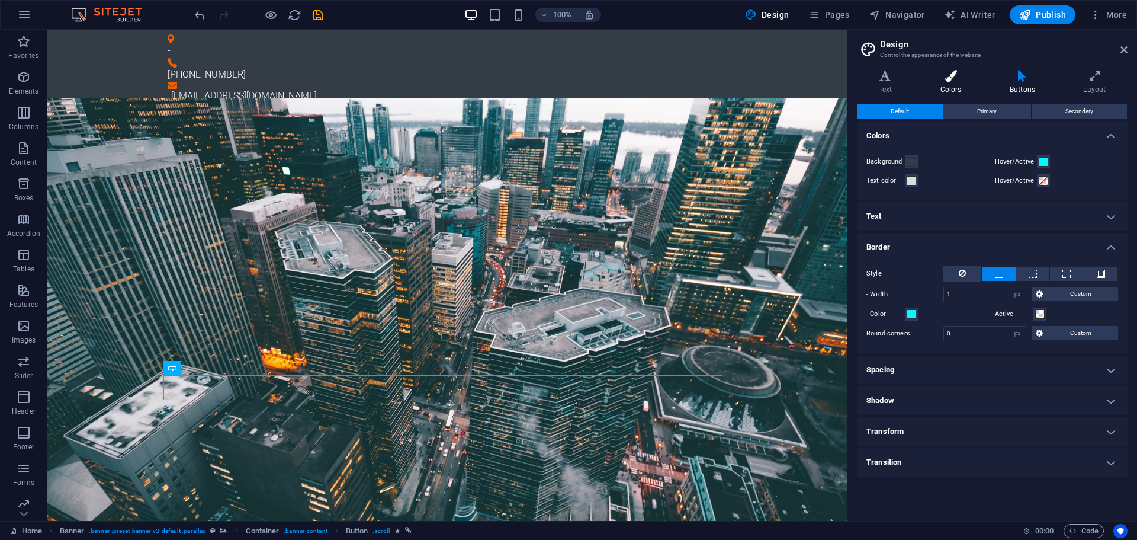
click at [953, 77] on icon at bounding box center [951, 76] width 65 height 12
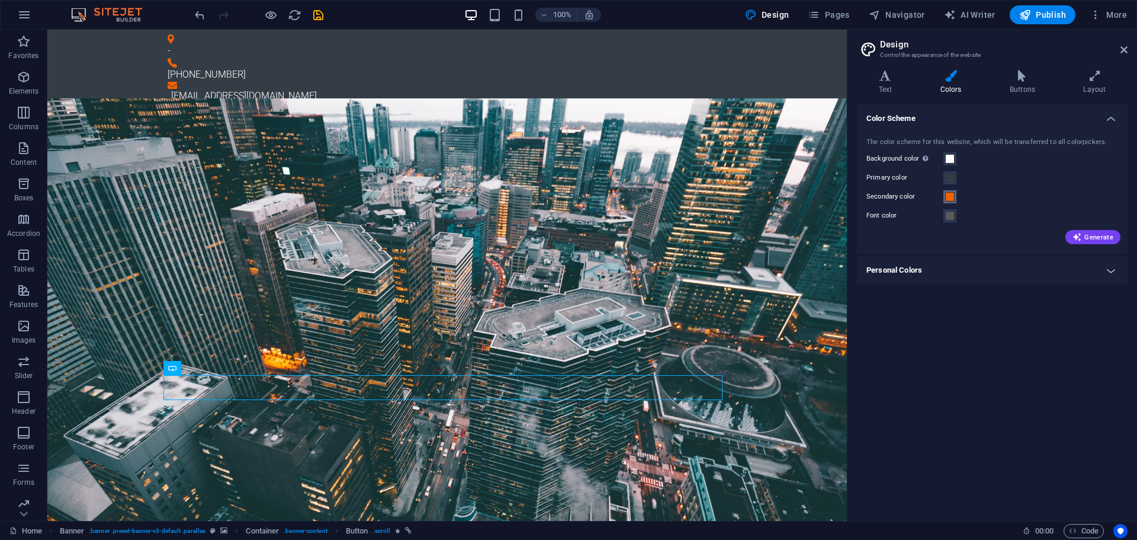
click at [954, 193] on span at bounding box center [949, 196] width 9 height 9
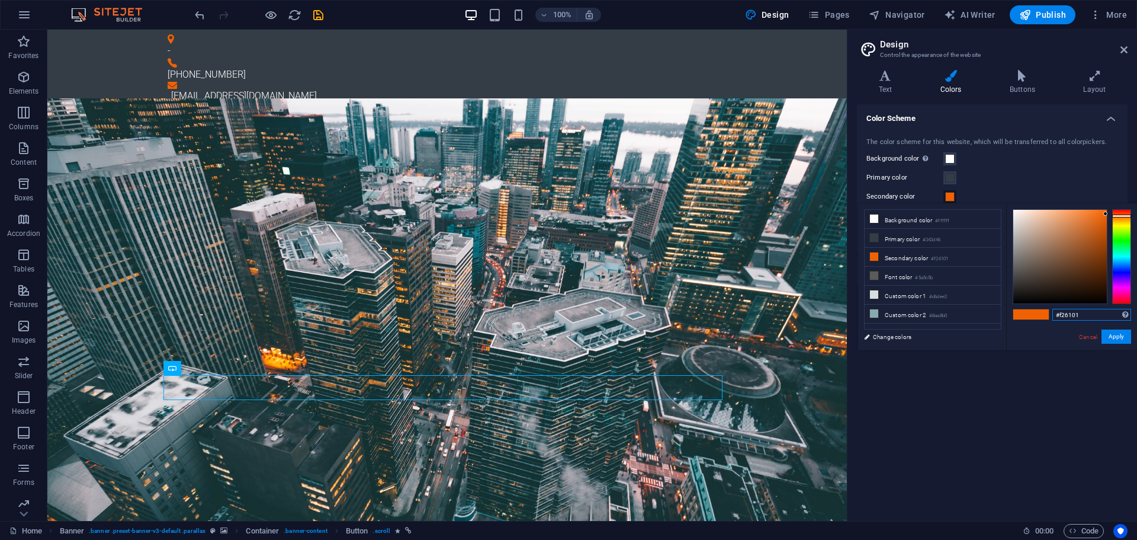
drag, startPoint x: 1083, startPoint y: 315, endPoint x: 1010, endPoint y: 298, distance: 74.7
click at [1010, 298] on div "#f26101 Supported formats #0852ed rgb(8, 82, 237) rgba(8, 82, 237, 90%) hsv(221…" at bounding box center [1071, 362] width 131 height 319
paste input "00fbfe"
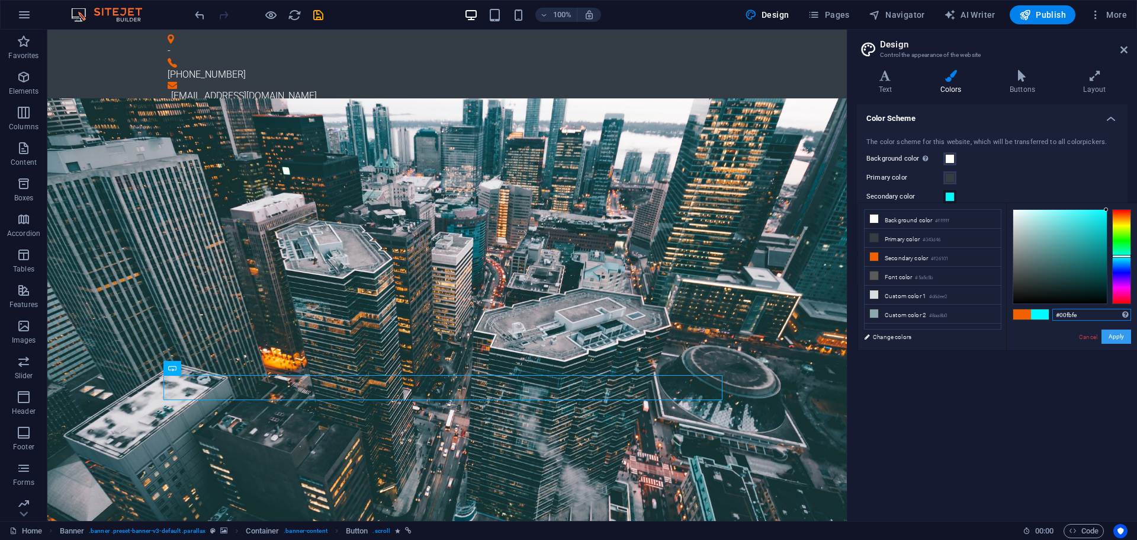
type input "#00fbfe"
click at [1115, 335] on button "Apply" at bounding box center [1117, 336] width 30 height 14
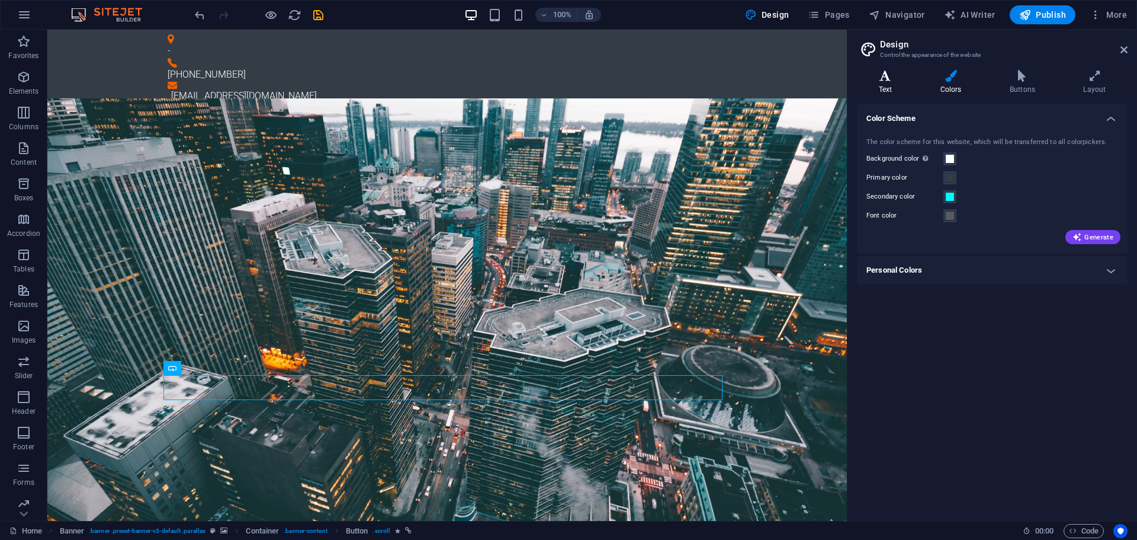
click at [890, 82] on h4 "Text" at bounding box center [888, 82] width 62 height 25
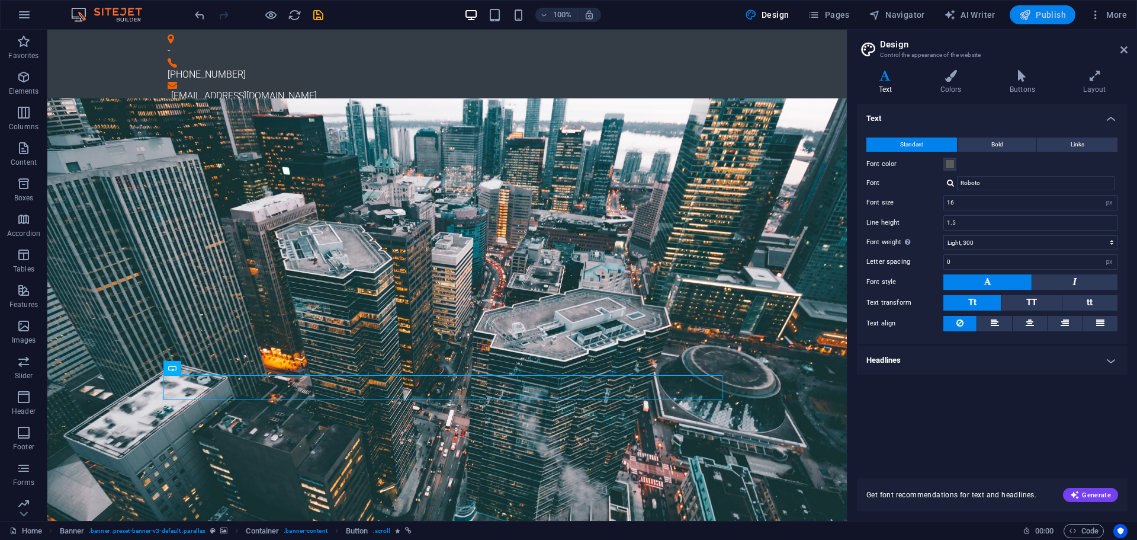
click at [1038, 18] on span "Publish" at bounding box center [1042, 15] width 47 height 12
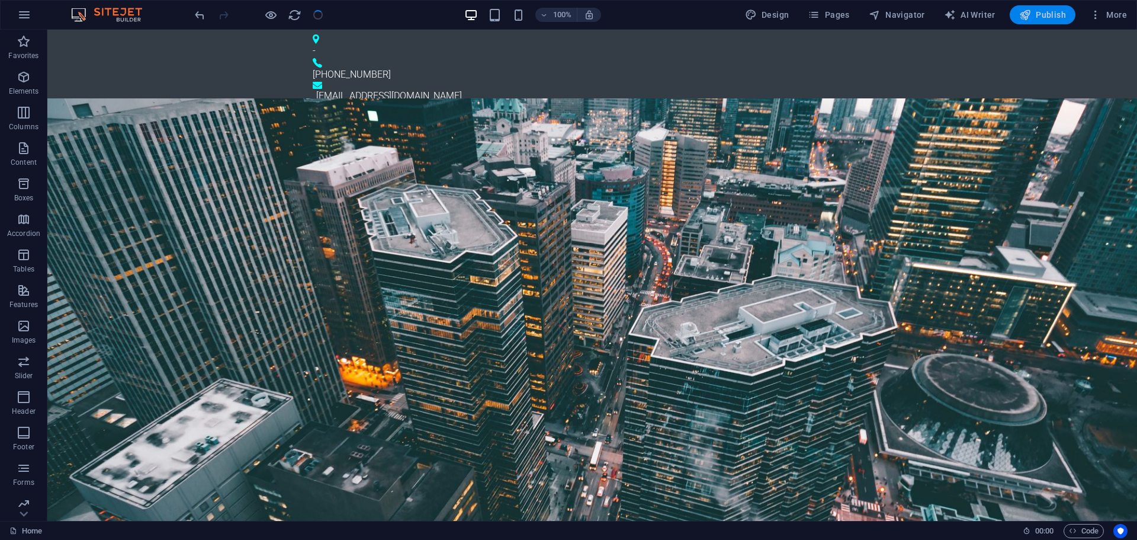
click at [1028, 9] on icon "button" at bounding box center [1025, 15] width 12 height 12
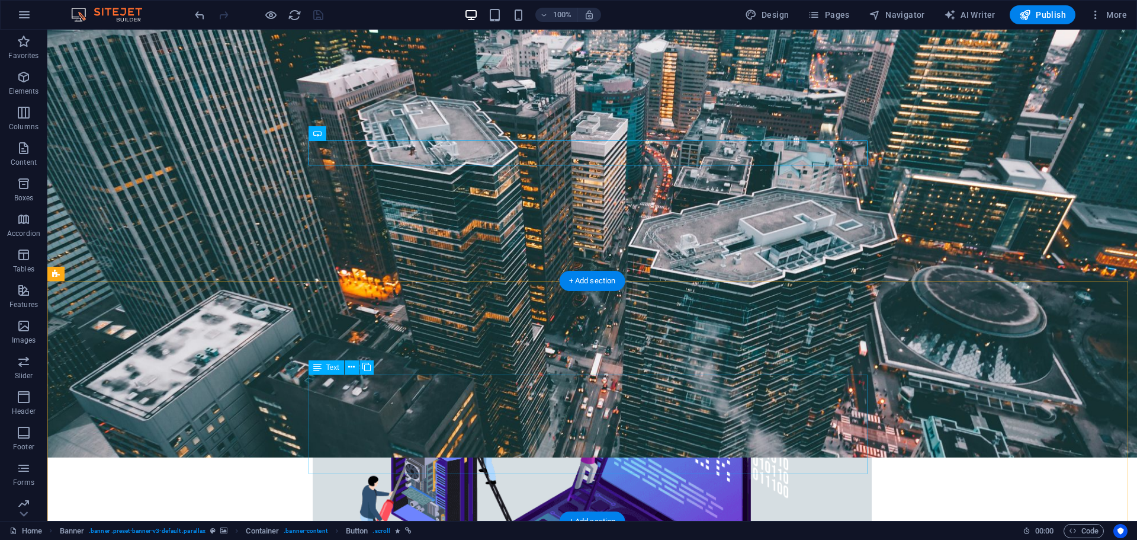
scroll to position [15, 0]
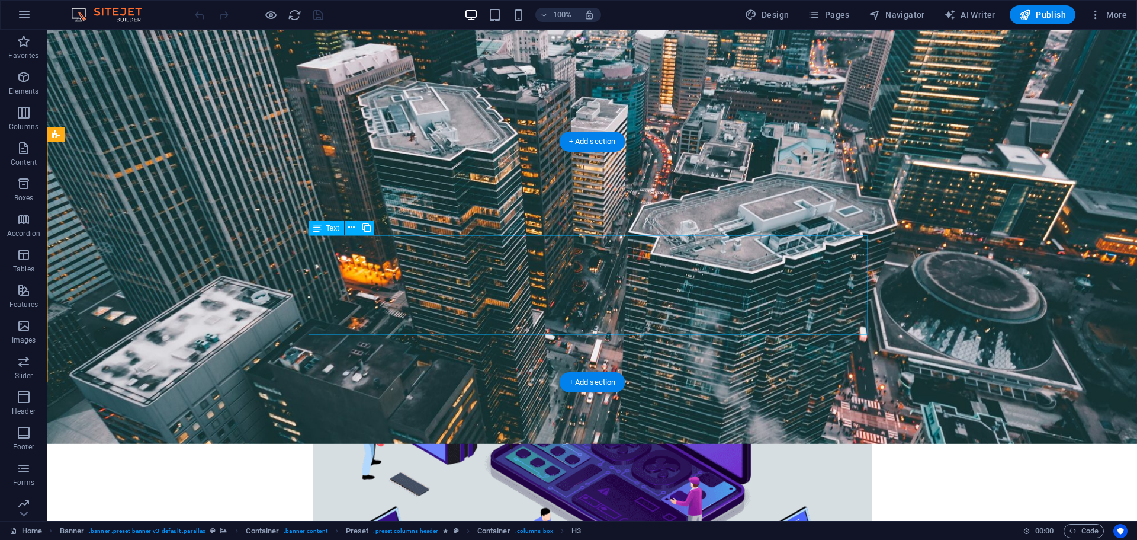
scroll to position [395, 0]
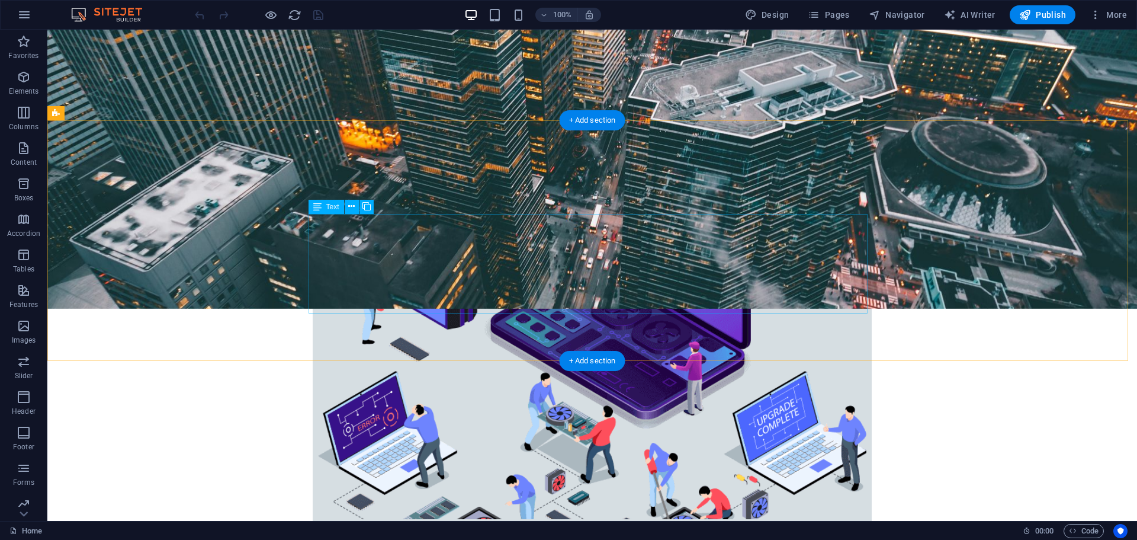
click at [353, 202] on icon at bounding box center [351, 206] width 7 height 12
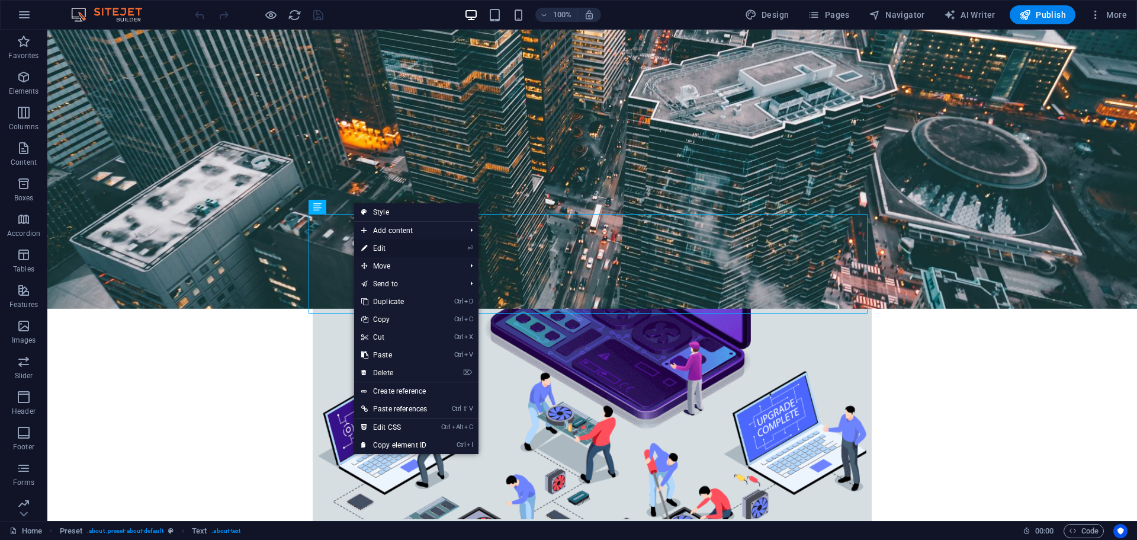
click at [376, 249] on link "⏎ Edit" at bounding box center [394, 248] width 80 height 18
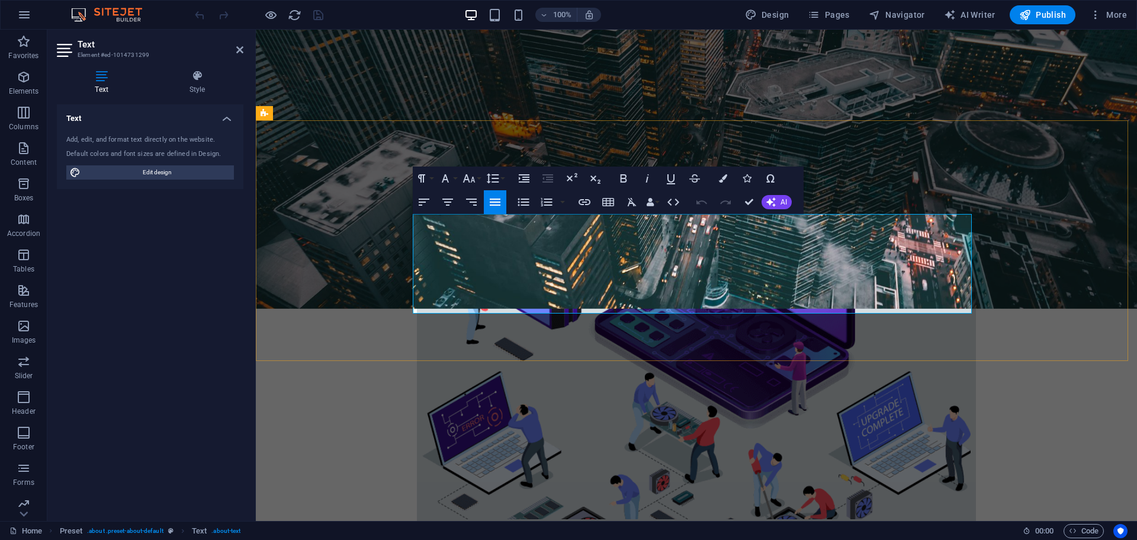
click at [781, 203] on span "AI" at bounding box center [784, 201] width 7 height 7
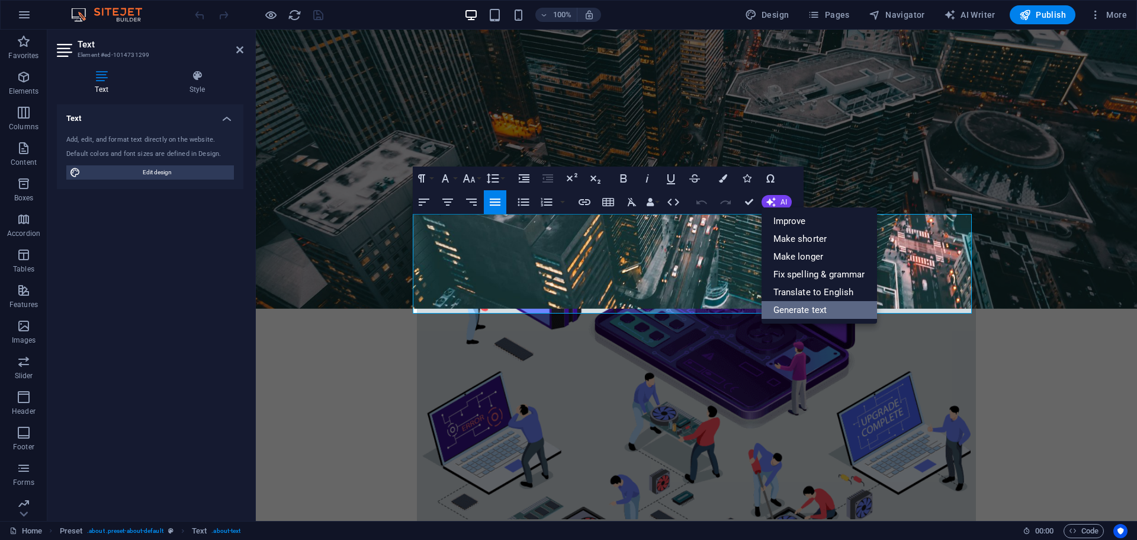
click at [800, 309] on link "Generate text" at bounding box center [820, 310] width 116 height 18
select select "English"
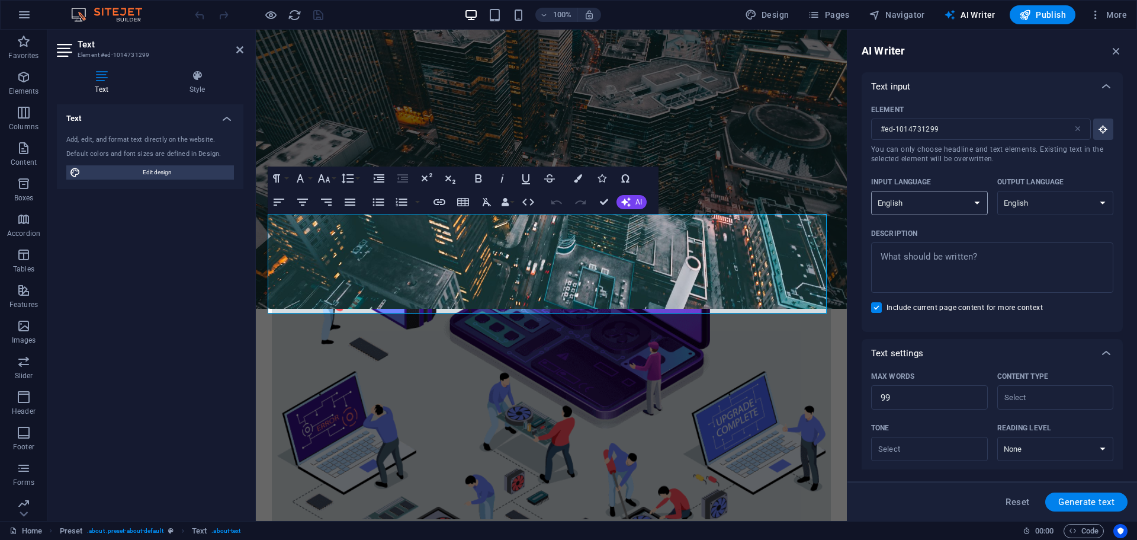
click at [903, 203] on select "Albanian Arabic Armenian Awadhi Azerbaijani Bashkir Basque Belarusian Bengali B…" at bounding box center [929, 203] width 117 height 24
select select "Indonesian"
click at [871, 191] on select "Albanian Arabic Armenian Awadhi Azerbaijani Bashkir Basque Belarusian Bengali B…" at bounding box center [929, 203] width 117 height 24
click at [1050, 210] on select "Albanian Arabic Armenian Awadhi Azerbaijani Bashkir Basque Belarusian Bengali B…" at bounding box center [1056, 203] width 117 height 24
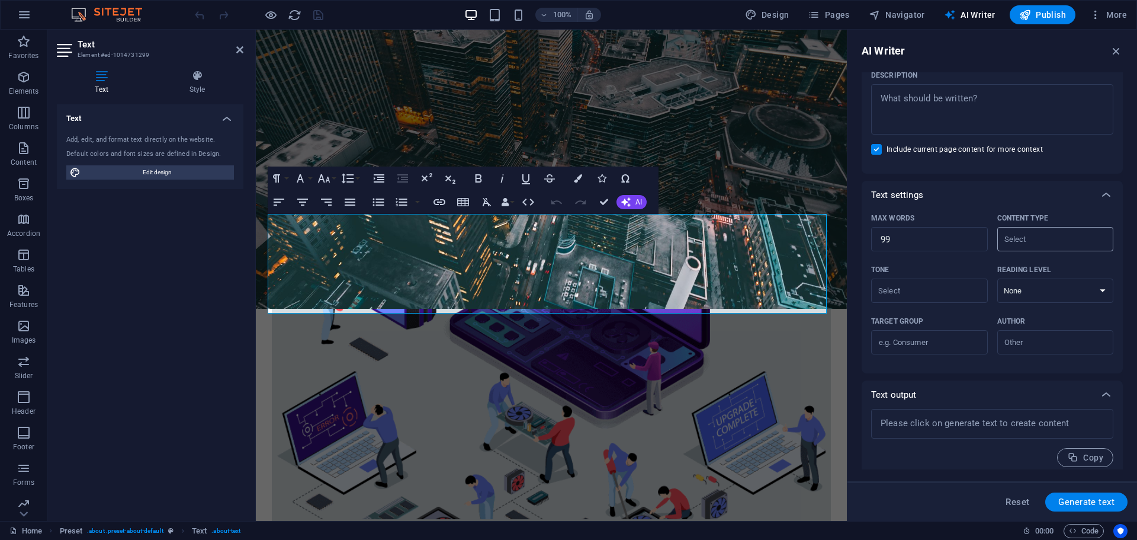
scroll to position [0, 0]
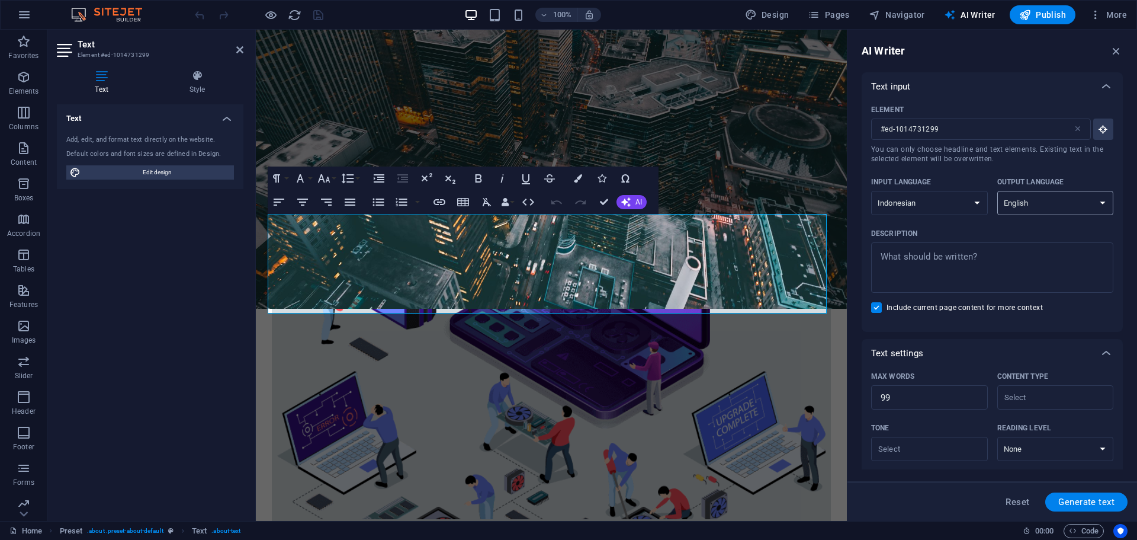
click at [1044, 210] on select "Albanian Arabic Armenian Awadhi Azerbaijani Bashkir Basque Belarusian Bengali B…" at bounding box center [1056, 203] width 117 height 24
select select "Indonesian"
click at [998, 191] on select "Albanian Arabic Armenian Awadhi Azerbaijani Bashkir Basque Belarusian Bengali B…" at bounding box center [1056, 203] width 117 height 24
type textarea "x"
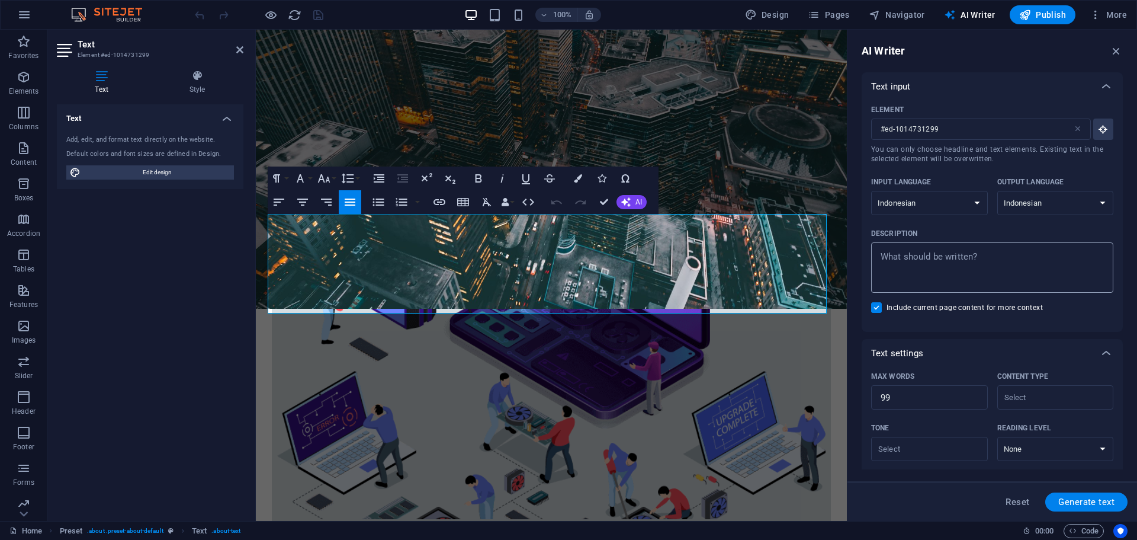
click at [963, 267] on textarea "Description x ​" at bounding box center [992, 267] width 230 height 39
type textarea "k"
type textarea "x"
type textarea "ka"
type textarea "x"
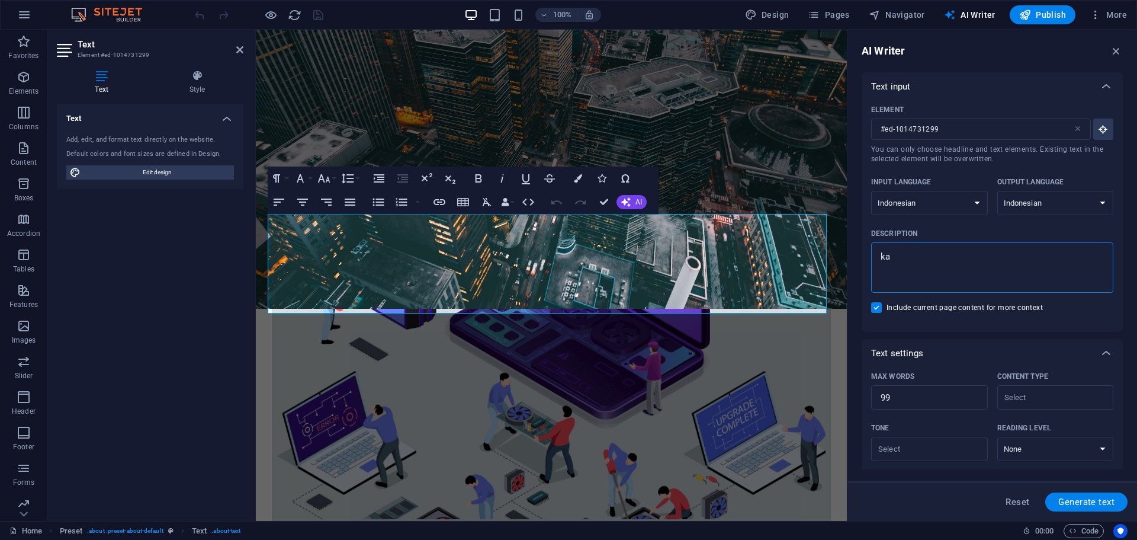
type textarea "kam"
type textarea "x"
type textarea "kami"
type textarea "x"
type textarea "kami"
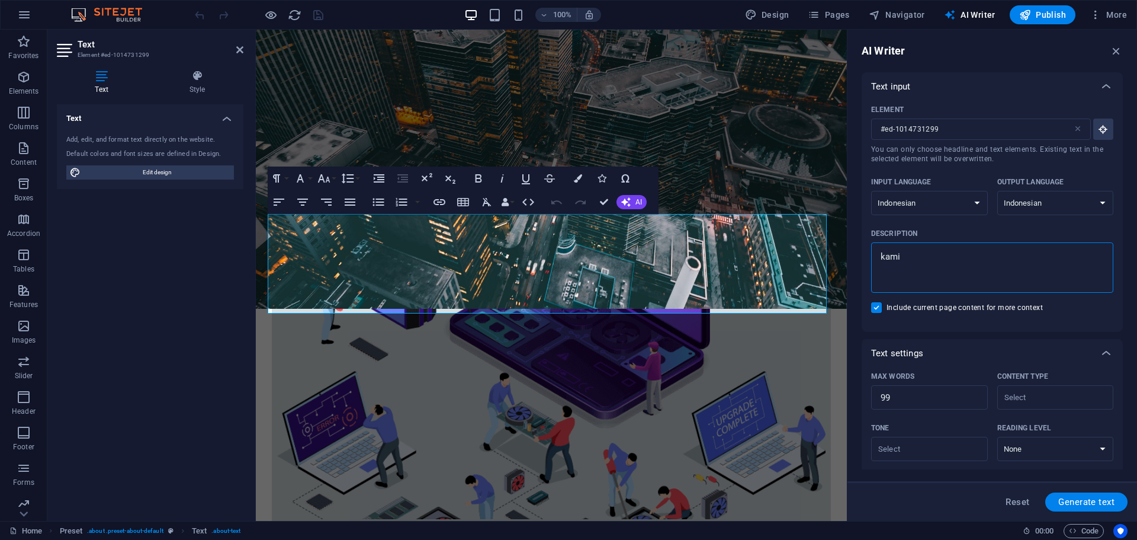
type textarea "x"
type textarea "kami a"
type textarea "x"
type textarea "kami ad"
type textarea "x"
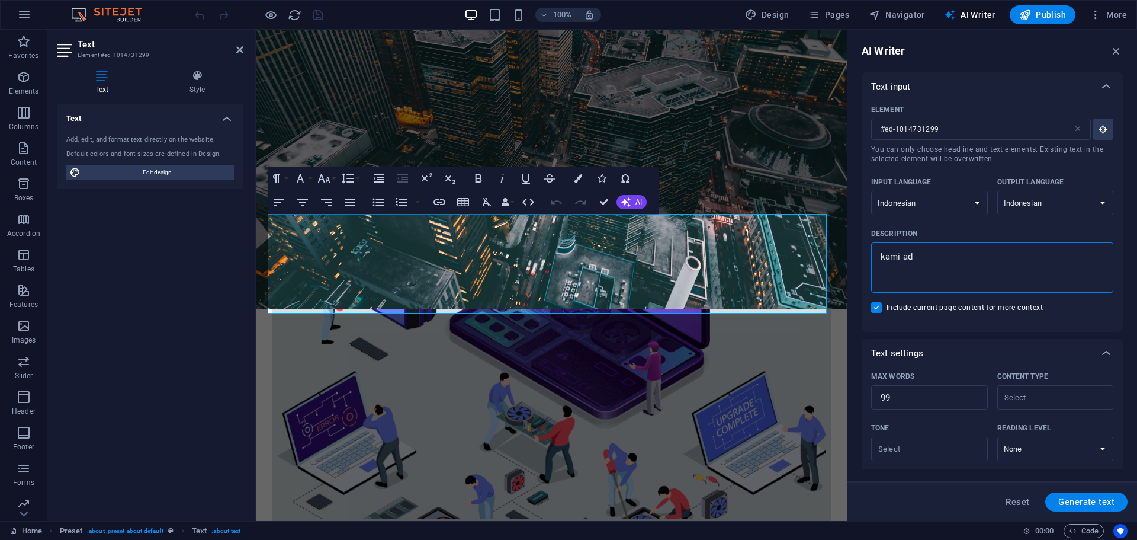
type textarea "kami ada"
type textarea "x"
type textarea "kami adal"
type textarea "x"
type textarea "kami adala"
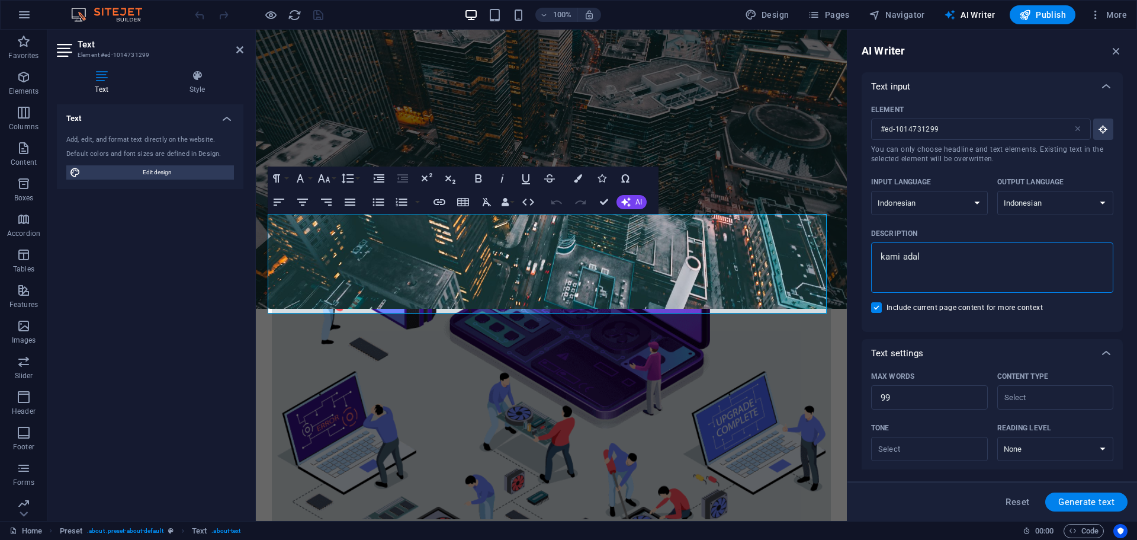
type textarea "x"
type textarea "kami adalah"
type textarea "x"
type textarea "kami adalah"
type textarea "x"
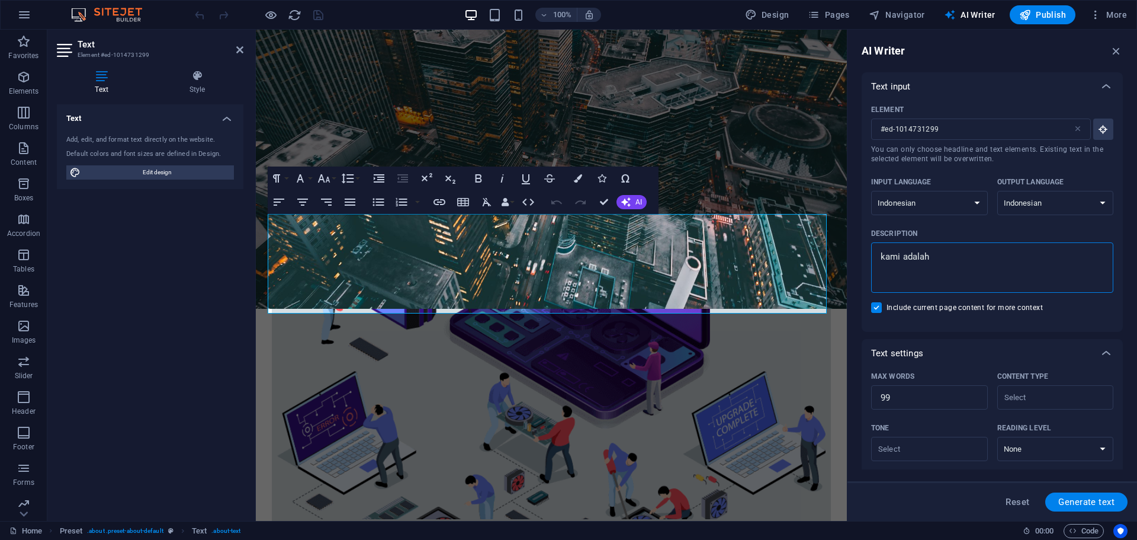
type textarea "kami adalah"
type textarea "x"
type textarea "kami adala"
type textarea "x"
type textarea "kami adal"
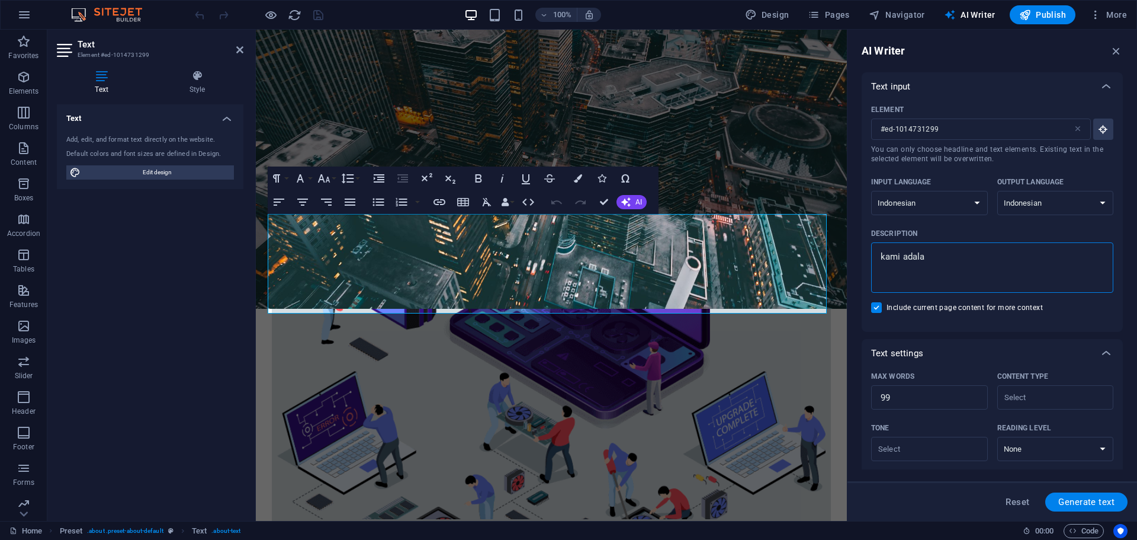
type textarea "x"
type textarea "kami ada"
type textarea "x"
type textarea "kami ad"
type textarea "x"
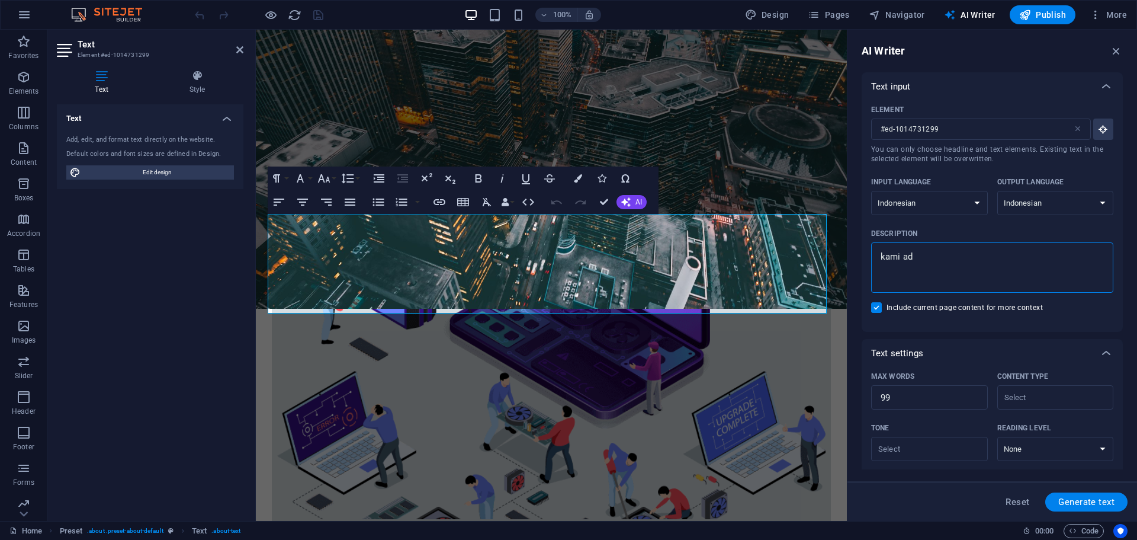
type textarea "kami a"
type textarea "x"
type textarea "kami"
type textarea "x"
type textarea "kami"
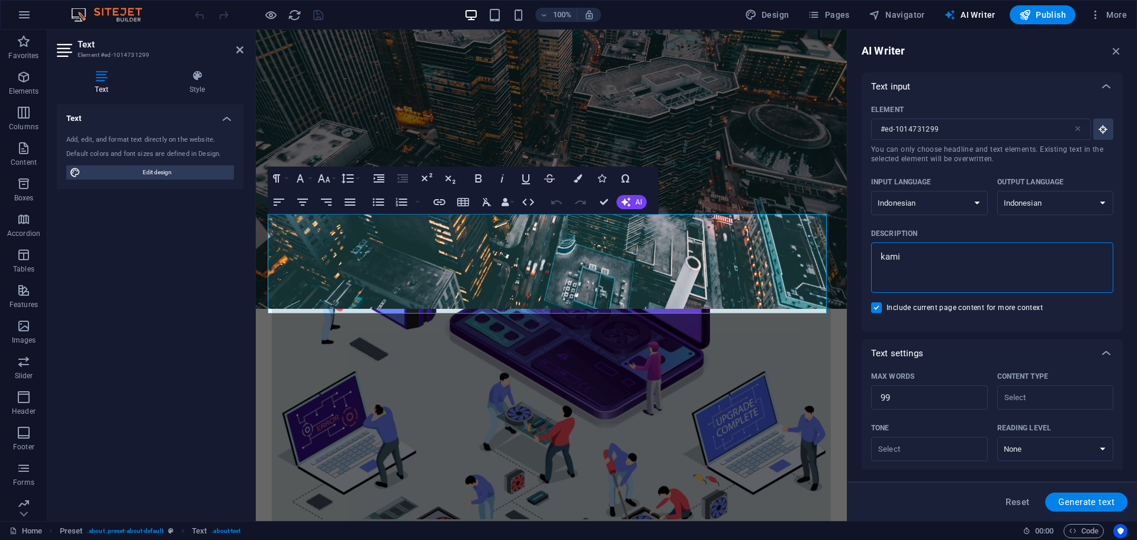
type textarea "x"
type textarea "kam"
type textarea "x"
type textarea "ka"
type textarea "x"
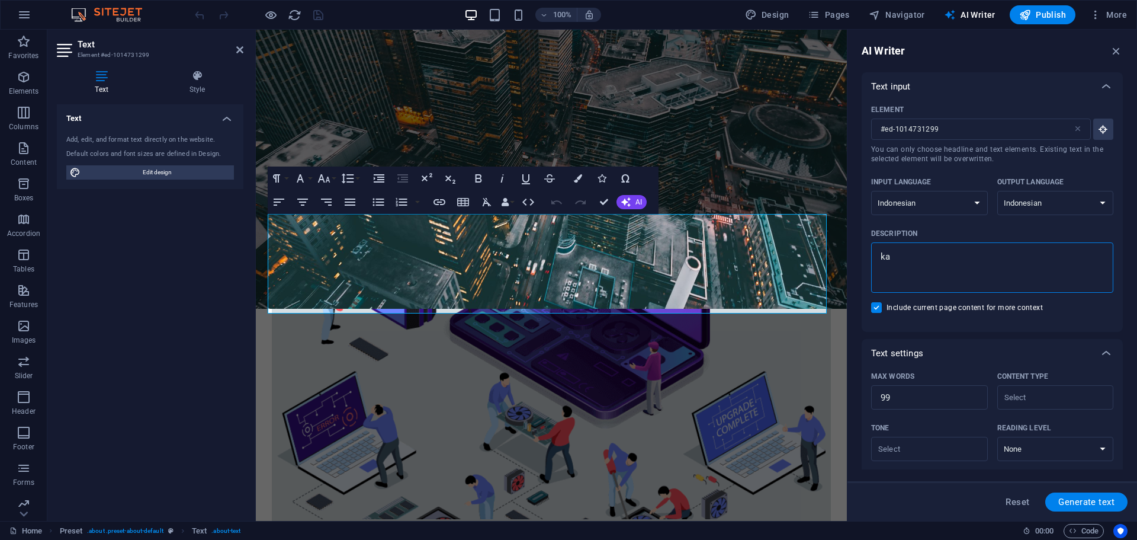
type textarea "k"
type textarea "x"
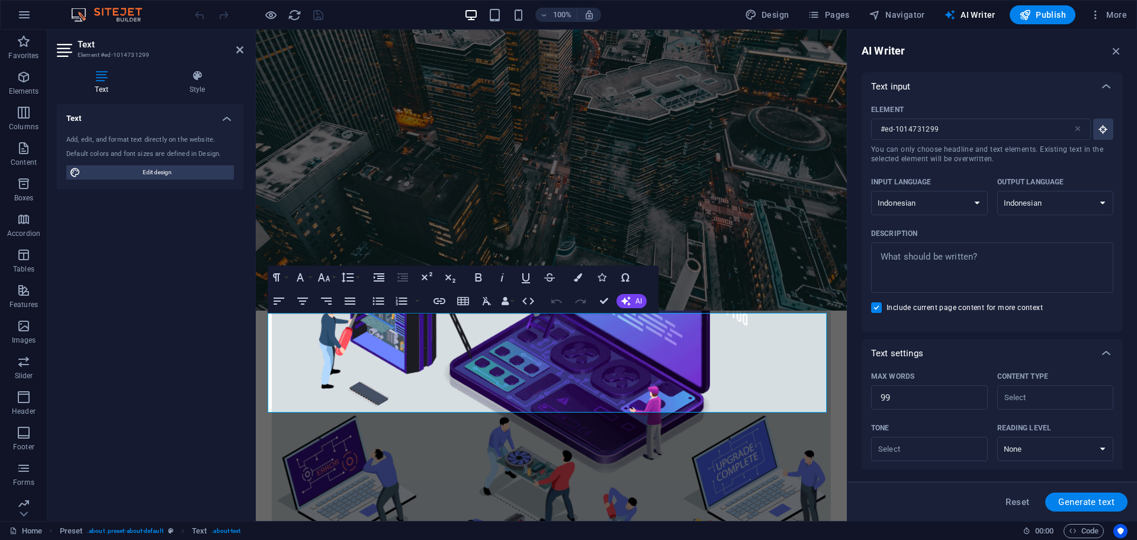
scroll to position [277, 0]
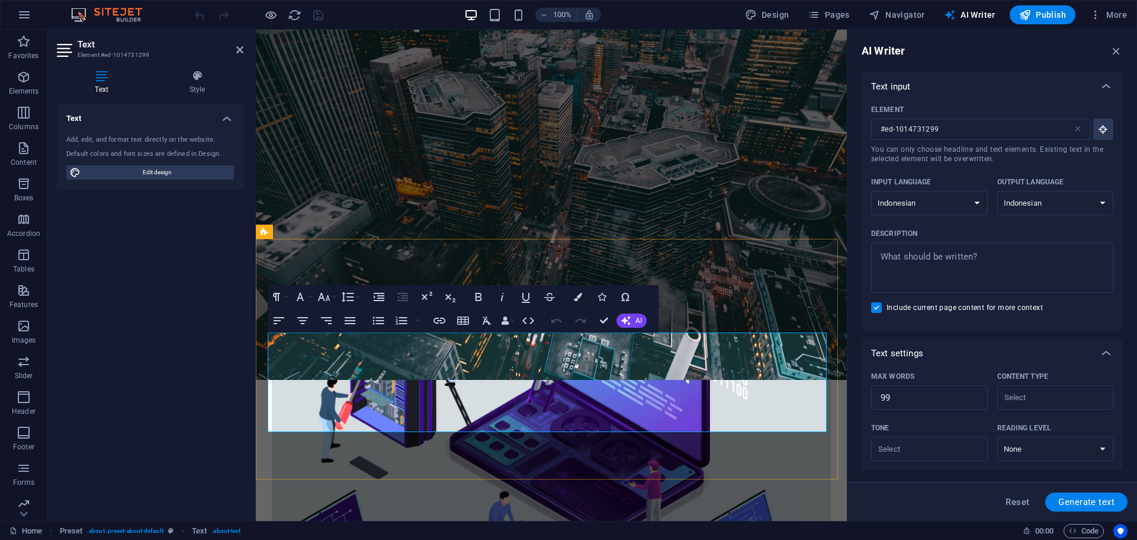
click at [636, 314] on button "AI" at bounding box center [632, 320] width 30 height 14
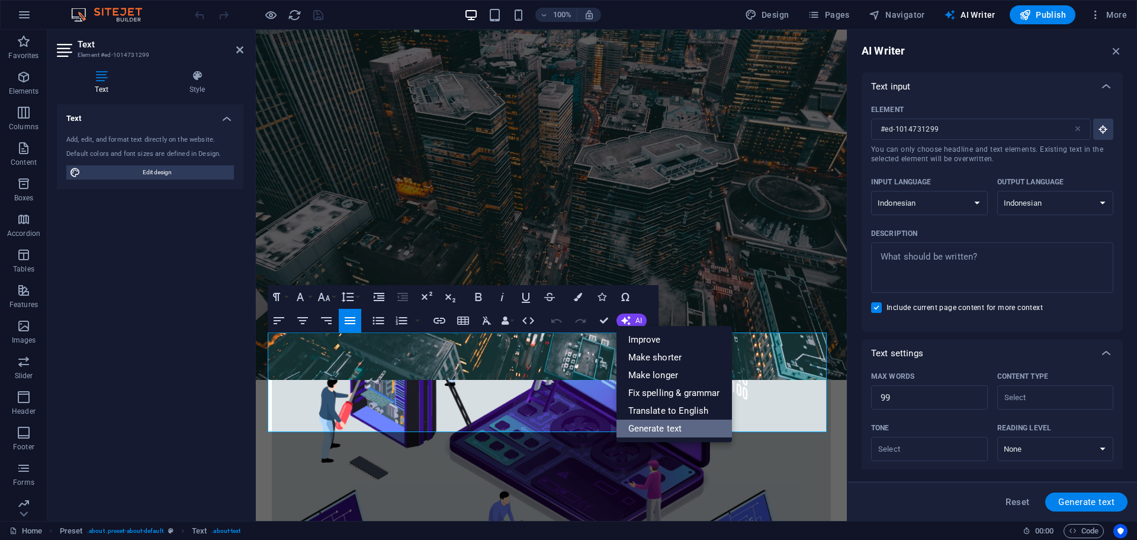
click at [654, 430] on link "Generate text" at bounding box center [675, 428] width 116 height 18
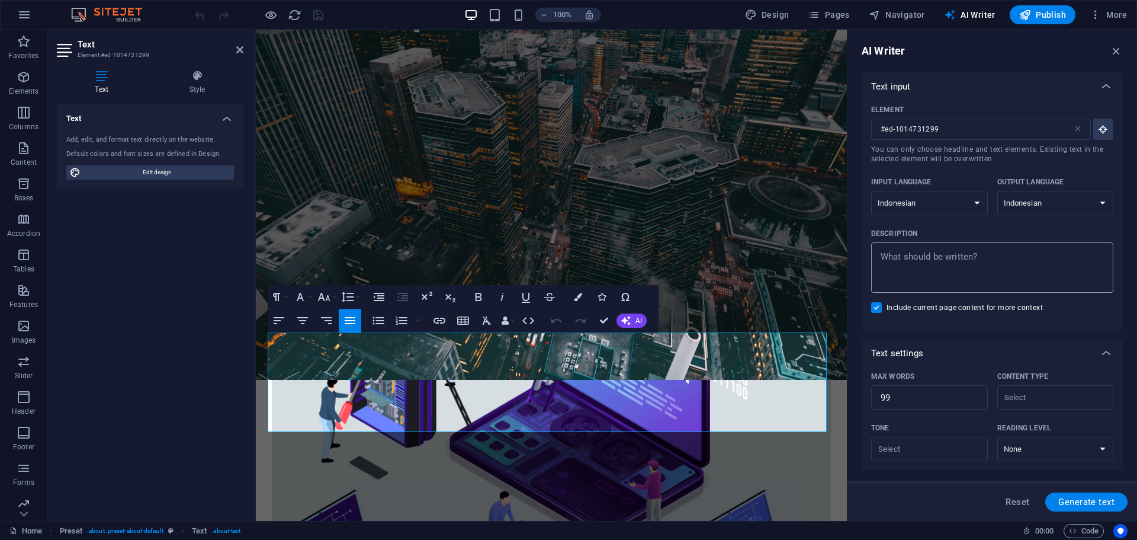
type textarea "x"
click at [954, 275] on textarea "Description x ​" at bounding box center [992, 267] width 230 height 39
type textarea "k"
type textarea "x"
type textarea "ka"
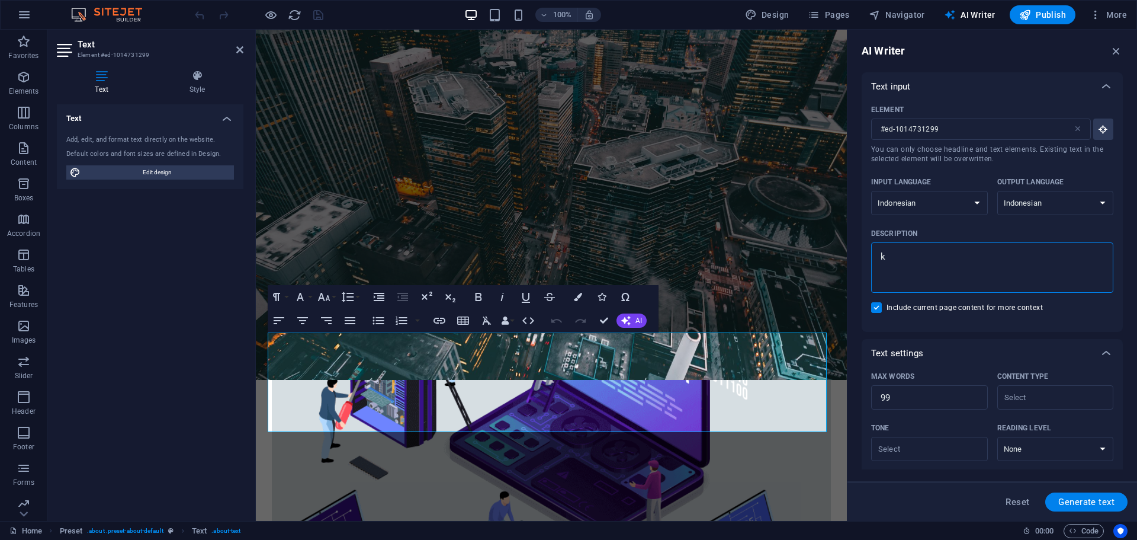
type textarea "x"
type textarea "kam"
type textarea "x"
type textarea "kami"
type textarea "x"
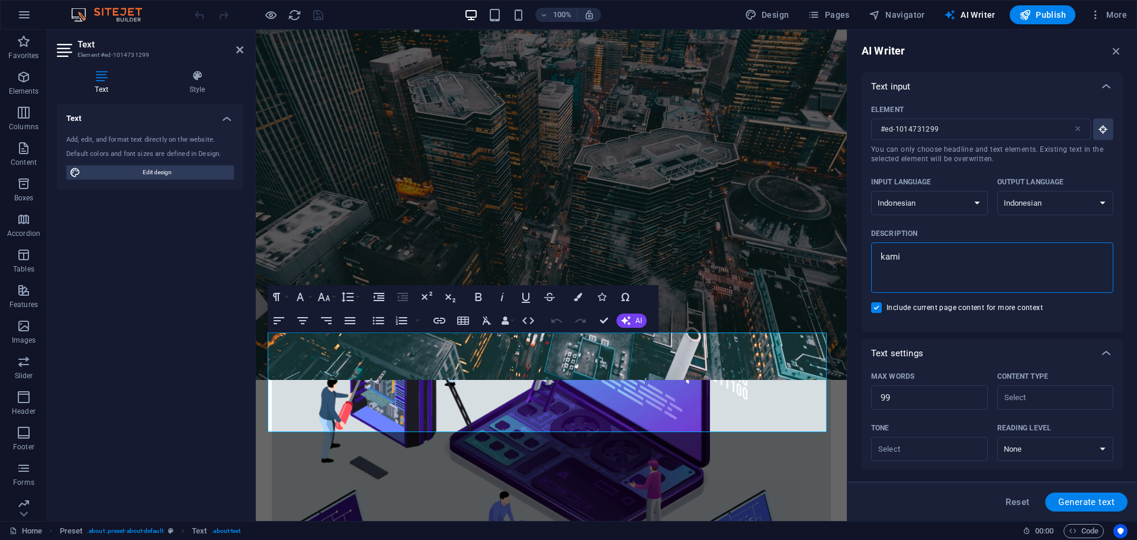
type textarea "kami"
type textarea "x"
type textarea "kami m"
type textarea "x"
type textarea "kami me"
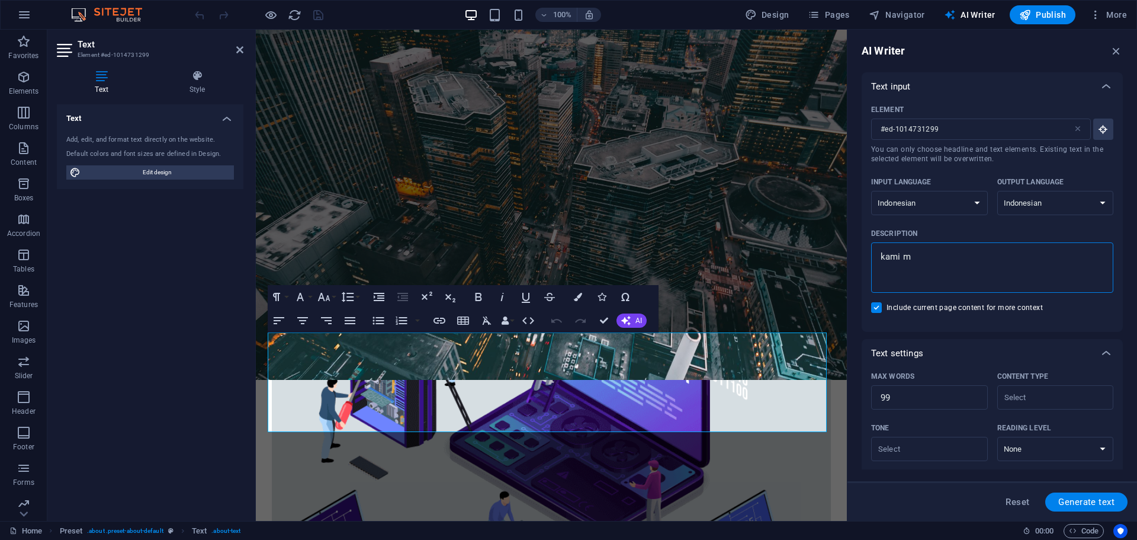
type textarea "x"
type textarea "kami men"
type textarea "x"
type textarea "kami meny"
type textarea "x"
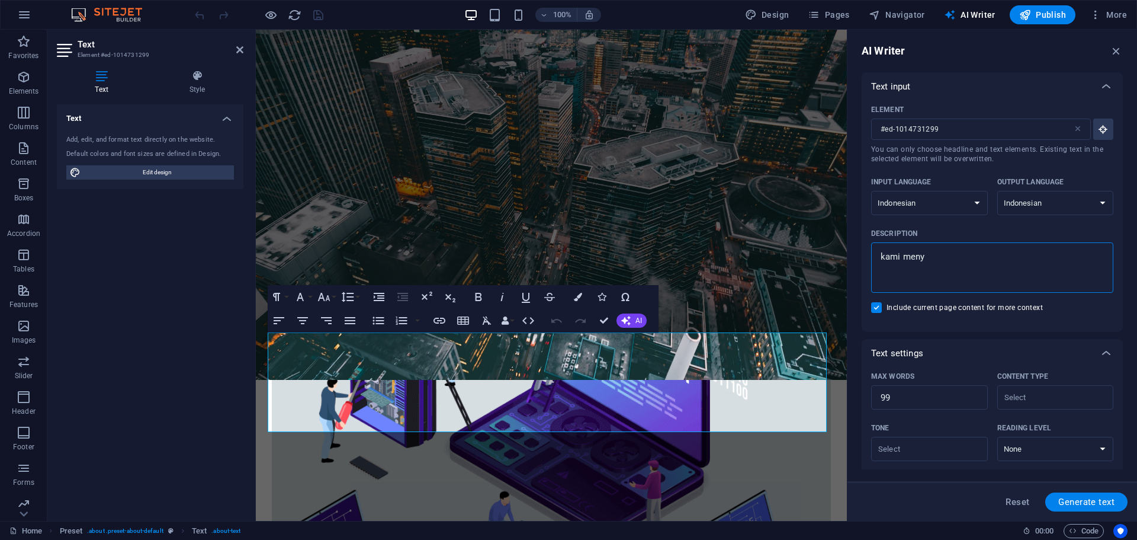
type textarea "kami menye"
type textarea "x"
type textarea "kami menyed"
type textarea "x"
type textarea "kami menyedi"
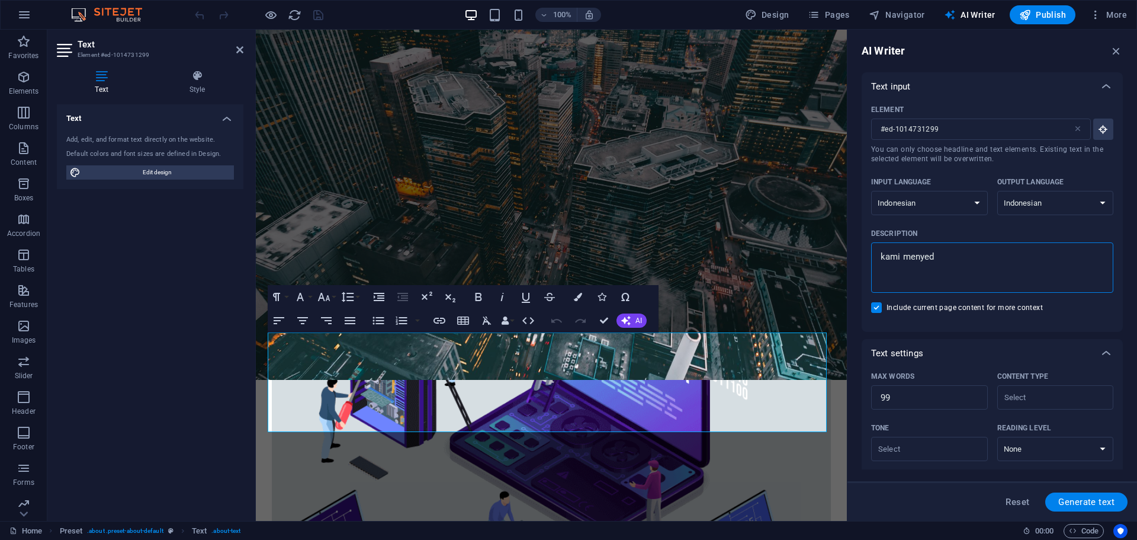
type textarea "x"
type textarea "kami menyedia"
type textarea "x"
type textarea "kami menyediak"
type textarea "x"
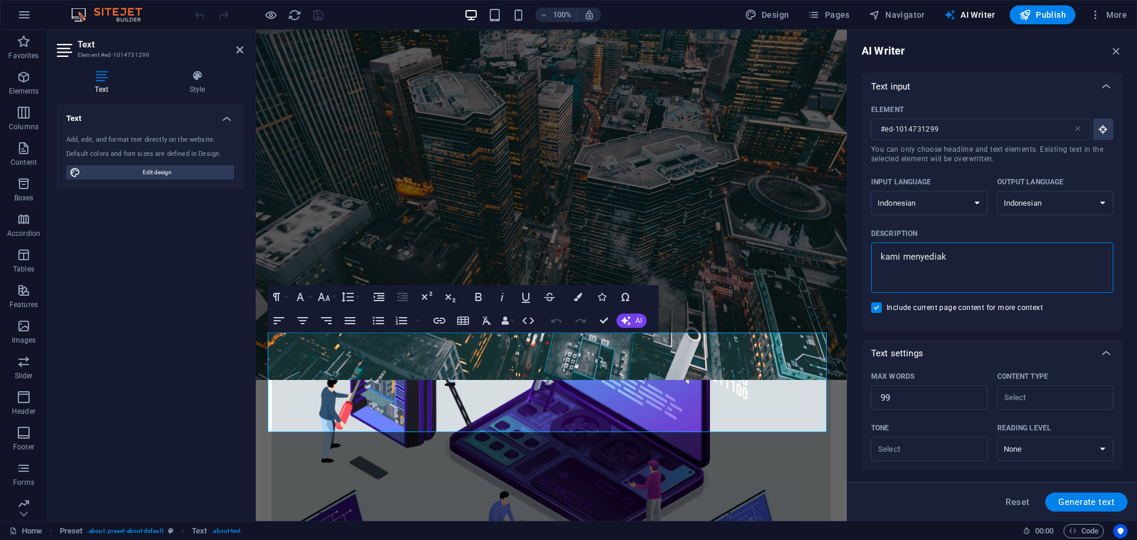
type textarea "kami menyediaka"
type textarea "x"
type textarea "kami menyediakan"
type textarea "x"
type textarea "kami menyediakan"
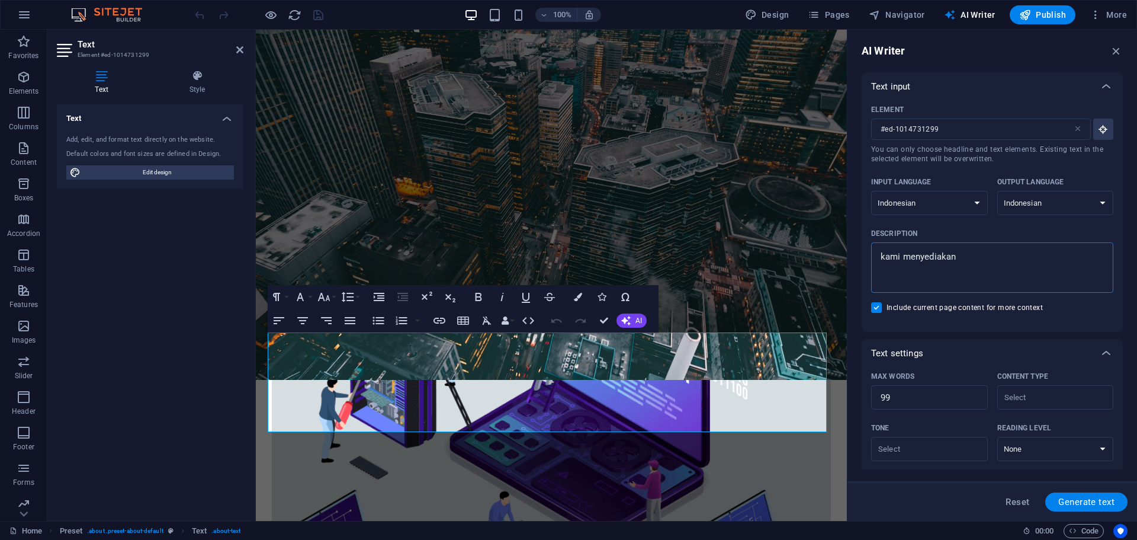
type textarea "x"
type textarea "kami menyediakan j"
type textarea "x"
type textarea "kami menyediakan ja"
type textarea "x"
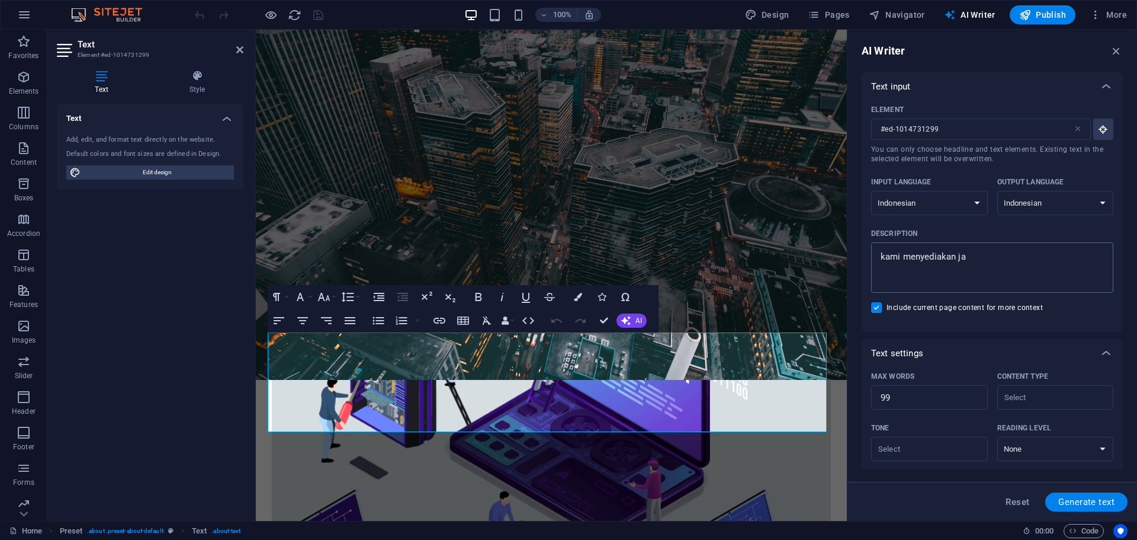
type textarea "kami menyediakan jas"
type textarea "x"
type textarea "kami menyediakan jasa"
type textarea "x"
type textarea "kami menyediakan jasa"
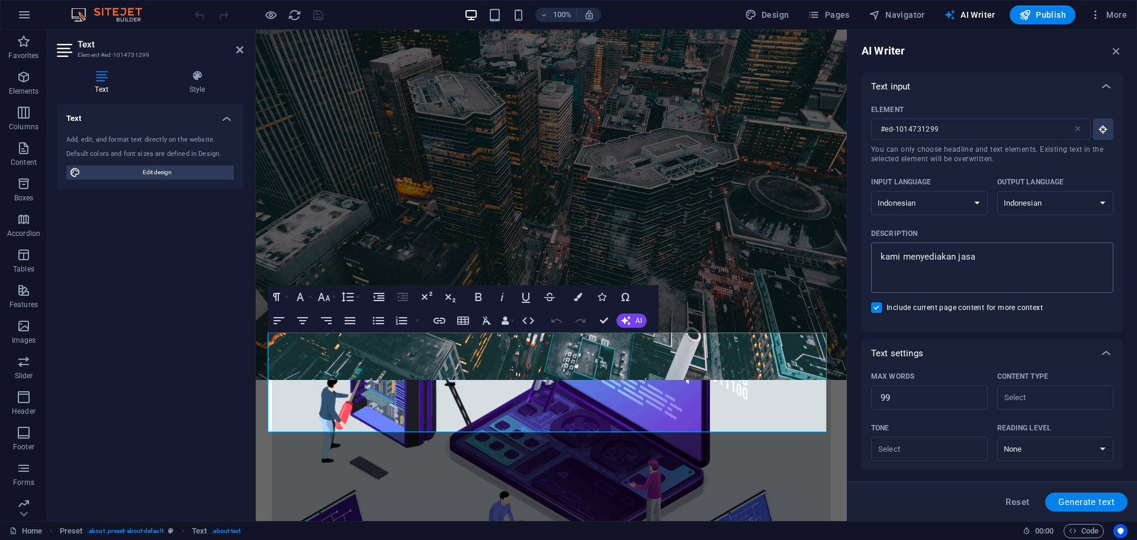
type textarea "x"
type textarea "kami menyediakan jasa T"
type textarea "x"
type textarea "kami menyediakan jasa TI"
type textarea "x"
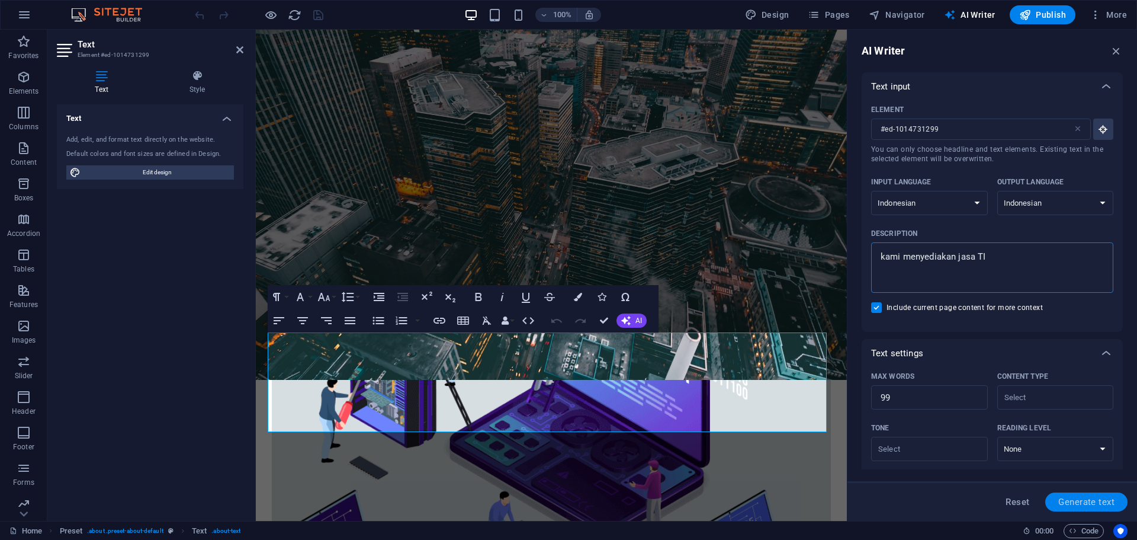
type textarea "kami menyediakan jasa TI"
click at [1093, 502] on span "Generate text" at bounding box center [1087, 501] width 56 height 9
type textarea "x"
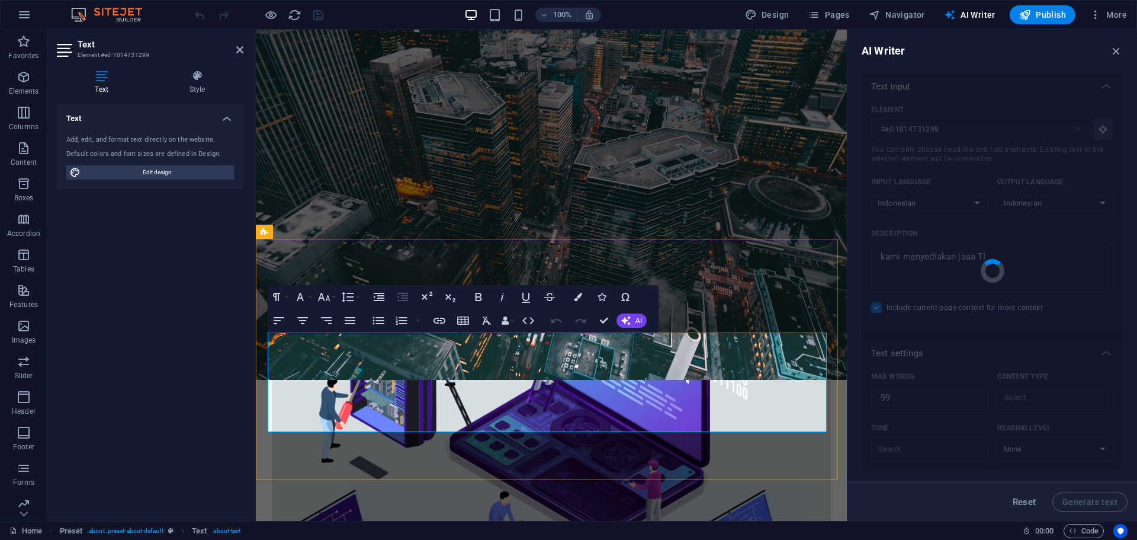
type textarea "x"
type textarea "Kami menawarkan layanan TI yang komprehensif, termasuk dukungan perangkat keras…"
type textarea "x"
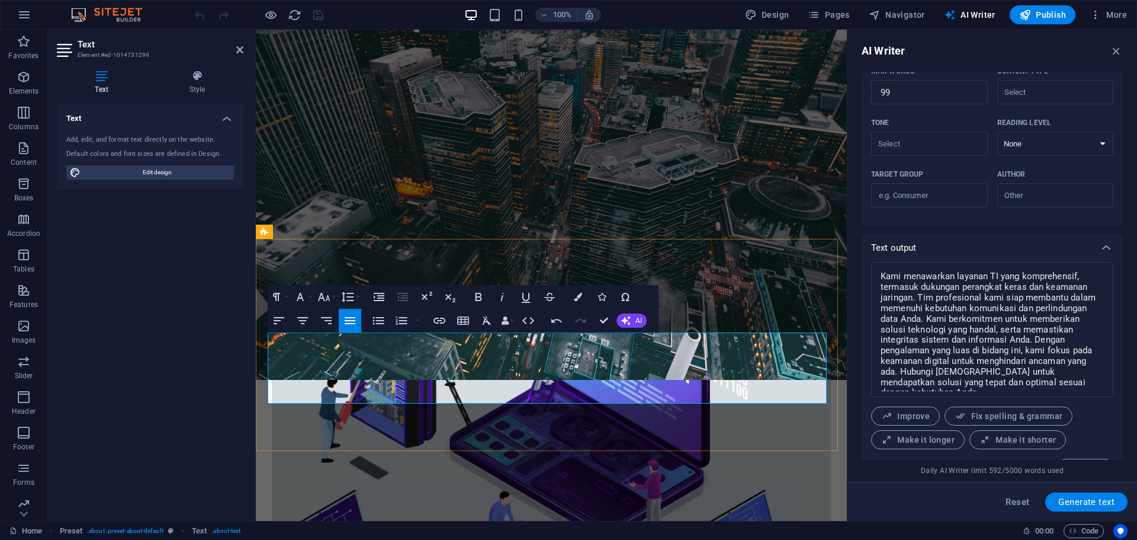
scroll to position [332, 0]
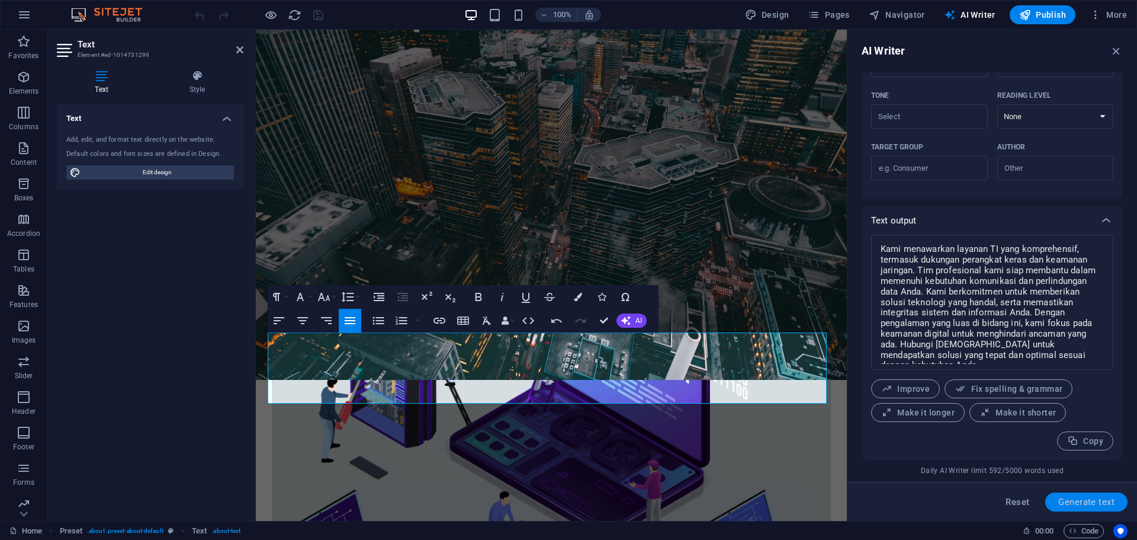
click at [1077, 498] on span "Generate text" at bounding box center [1087, 501] width 56 height 9
type textarea "x"
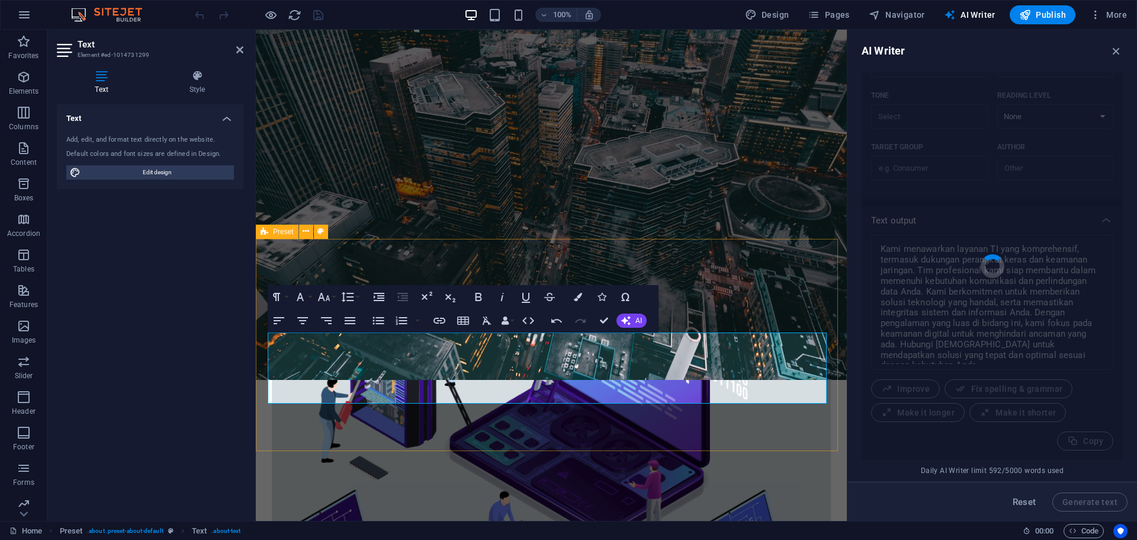
type textarea "x"
type textarea "Kami menawarkan layanan teknologi informasi yang lengkap, termasuk dukungan per…"
type textarea "x"
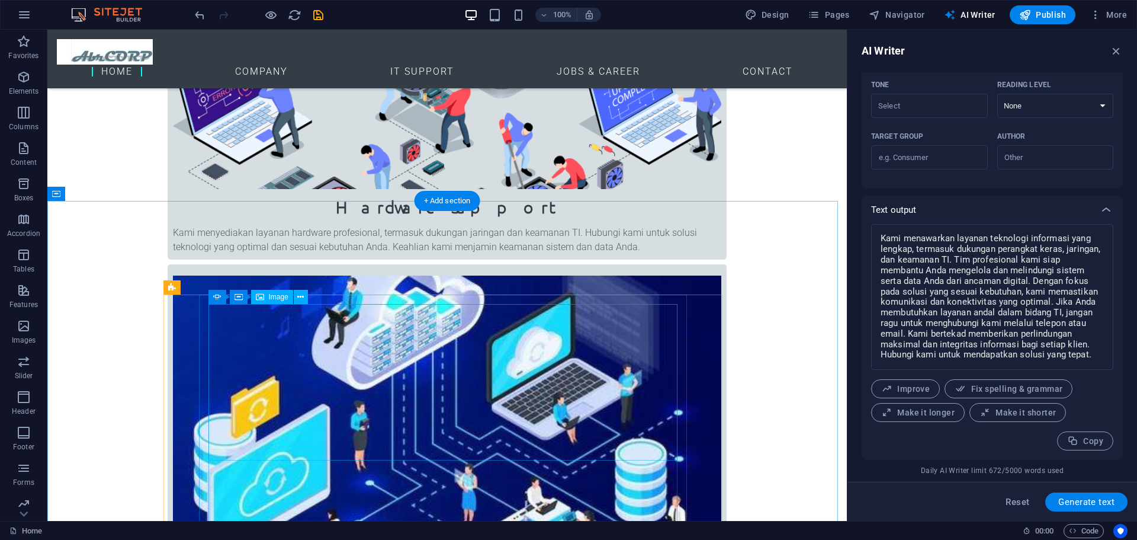
scroll to position [590, 0]
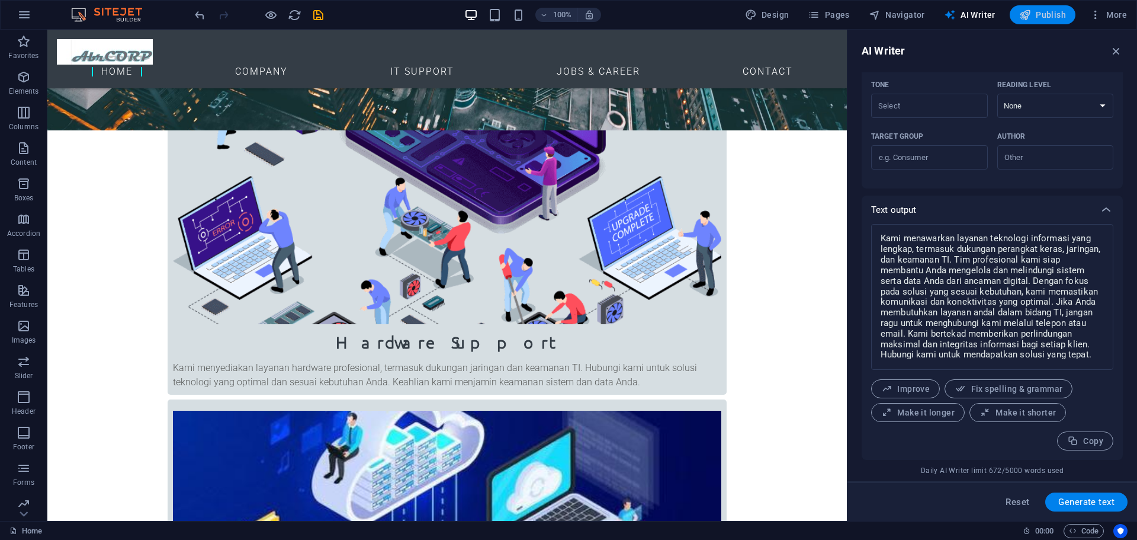
click at [1054, 16] on span "Publish" at bounding box center [1042, 15] width 47 height 12
